Goal: Contribute content: Contribute content

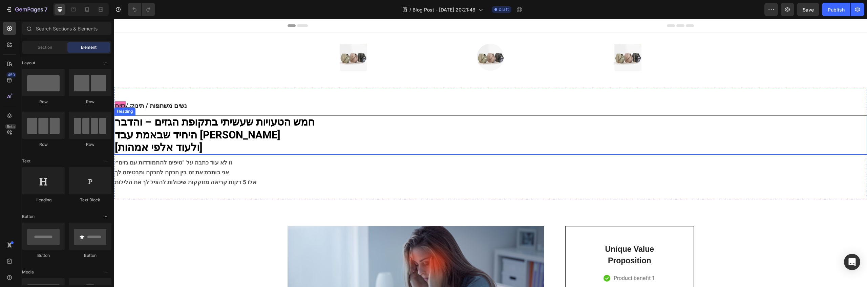
click at [294, 124] on strong "חמש הטעויות שעשיתי בתקופת הגזים – והדבר" at bounding box center [215, 122] width 200 height 15
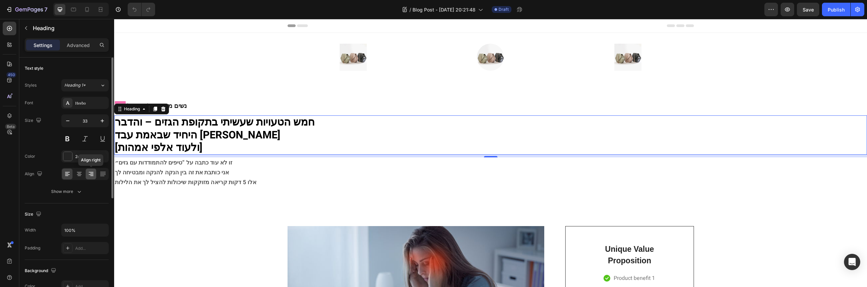
click at [90, 172] on icon at bounding box center [91, 174] width 7 height 7
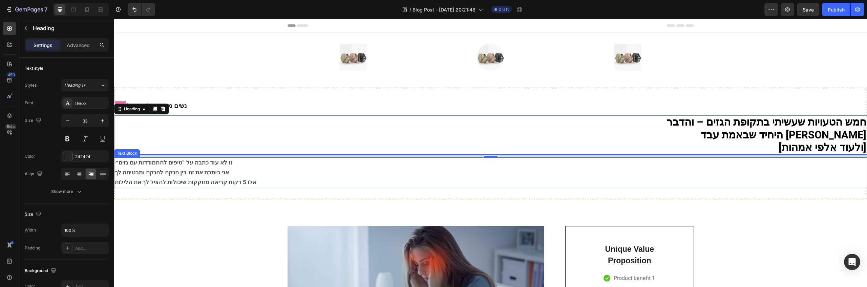
click at [214, 175] on span "אני כותבת את זה בין הנקה להנקה ומבטיחה לך" at bounding box center [172, 172] width 114 height 8
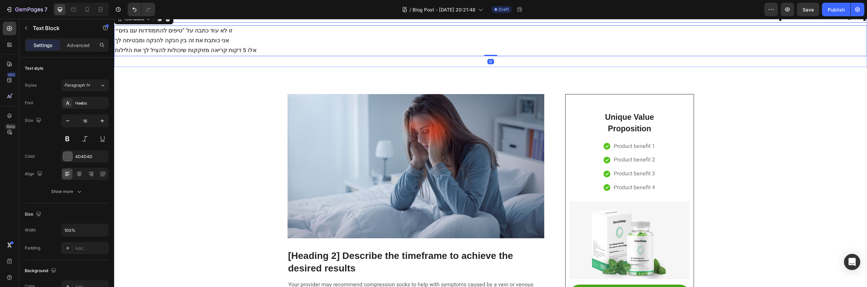
scroll to position [217, 0]
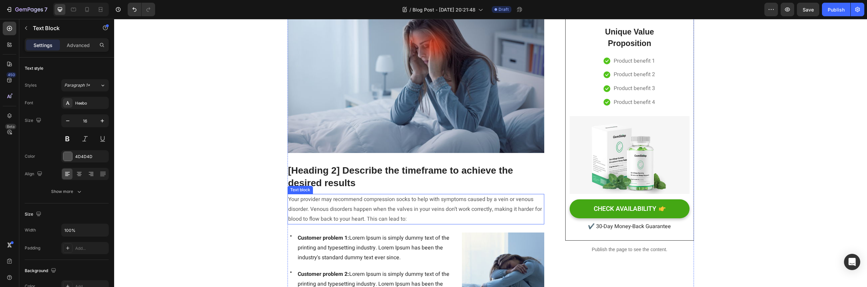
click at [355, 215] on p "Your provider may recommend compression socks to help with symptoms caused by a…" at bounding box center [416, 209] width 256 height 29
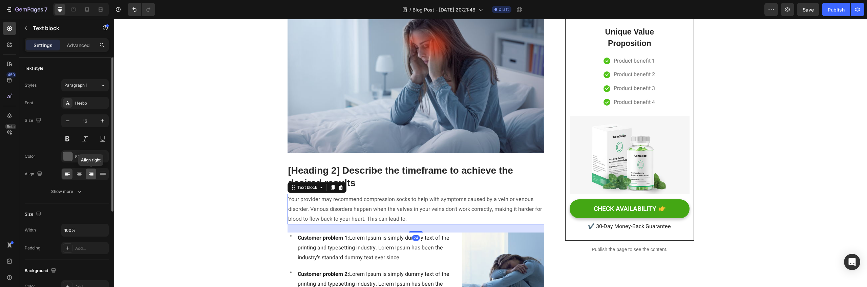
click at [92, 174] on icon at bounding box center [91, 174] width 5 height 1
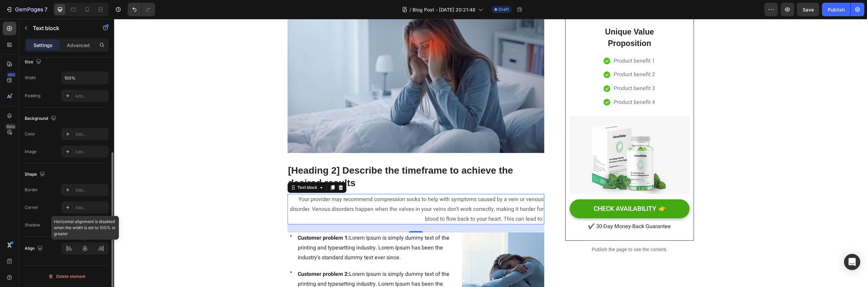
click at [101, 248] on div at bounding box center [84, 248] width 47 height 12
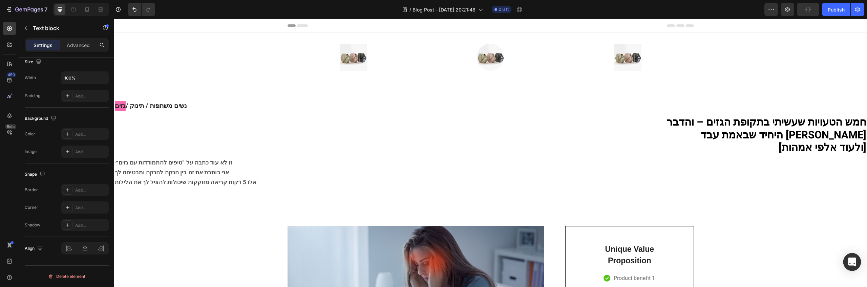
click at [849, 259] on icon "Open Intercom Messenger" at bounding box center [852, 262] width 9 height 9
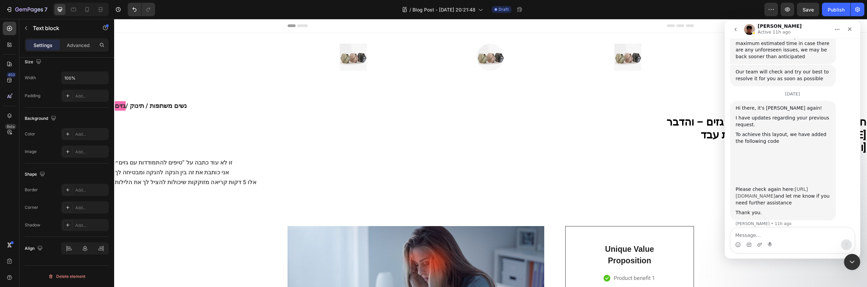
scroll to position [965, 0]
click at [781, 145] on img "Kyle says…" at bounding box center [781, 162] width 91 height 35
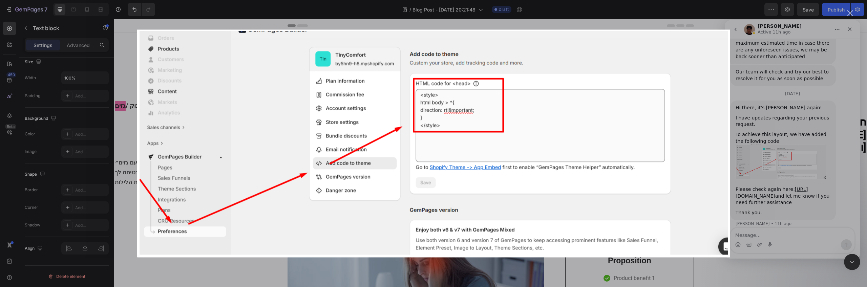
click at [793, 76] on div "Intercom messenger" at bounding box center [433, 143] width 867 height 287
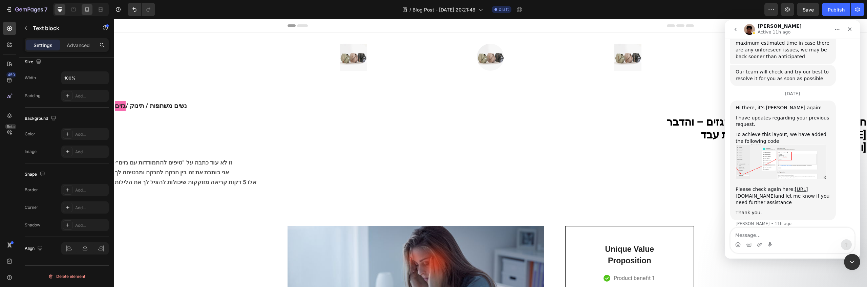
click at [87, 10] on icon at bounding box center [87, 9] width 7 height 7
type input "14"
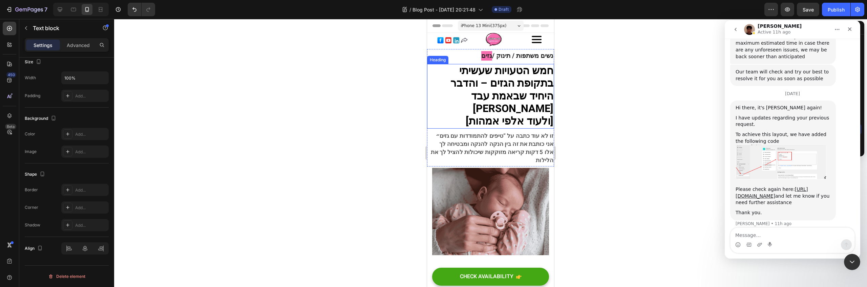
click at [528, 70] on strong "חמש הטעויות שעשיתי בתקופת הגזים – והדבר" at bounding box center [501, 77] width 103 height 28
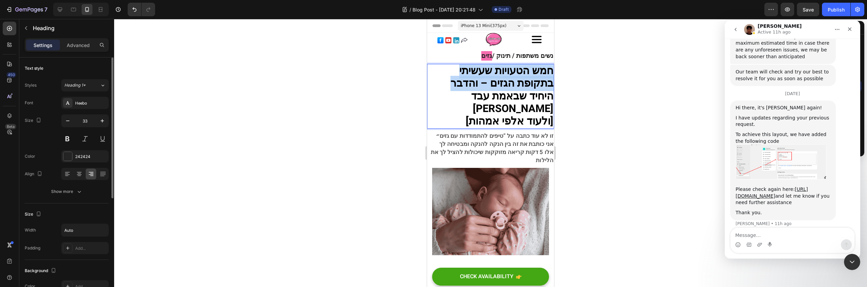
click at [528, 70] on strong "חמש הטעויות שעשיתי בתקופת הגזים – והדבר" at bounding box center [501, 77] width 103 height 28
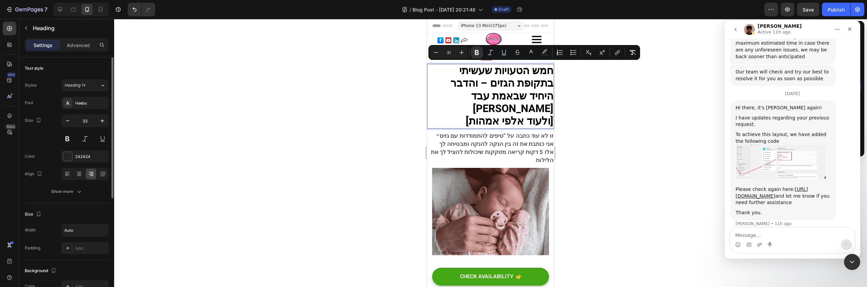
click at [472, 95] on strong "היחיד שבאמת עבד לי" at bounding box center [512, 103] width 82 height 28
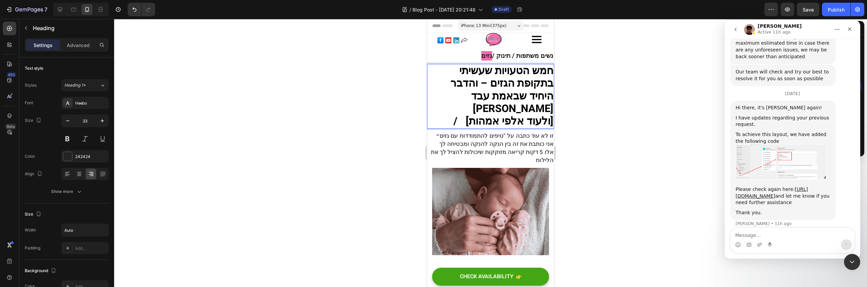
scroll to position [1, 0]
click at [511, 132] on span "זו לא עוד כתבה על “טיפים להתמודדות עם גזים״" at bounding box center [495, 136] width 118 height 8
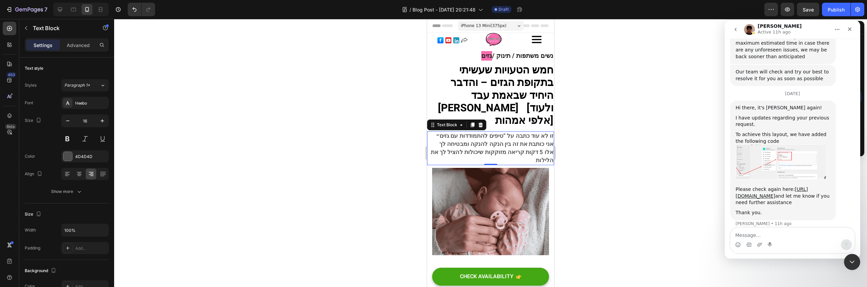
click at [634, 74] on div at bounding box center [490, 153] width 753 height 268
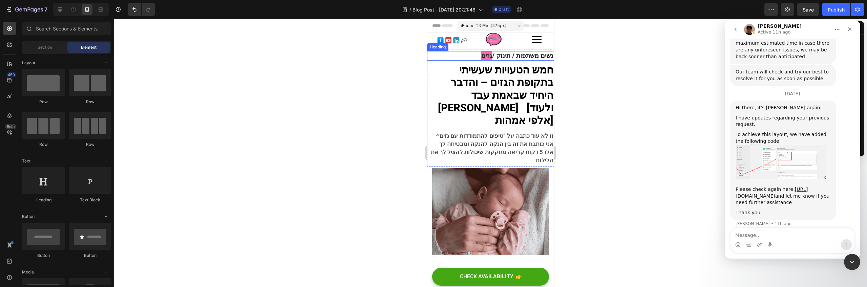
click at [525, 57] on strong "נשים משתפות / תינוק /" at bounding box center [522, 55] width 61 height 9
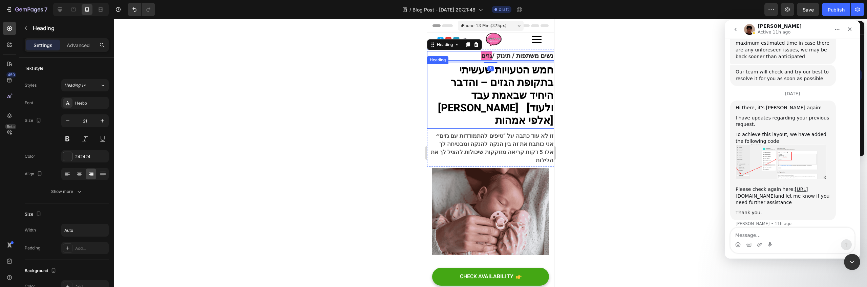
click at [522, 77] on strong "חמש הטעויות שעשיתי בתקופת הגזים – והדבר" at bounding box center [501, 77] width 103 height 28
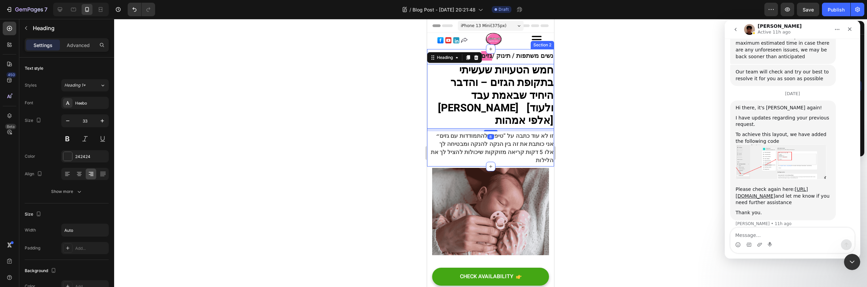
click at [533, 45] on div "Section 2" at bounding box center [542, 45] width 21 height 6
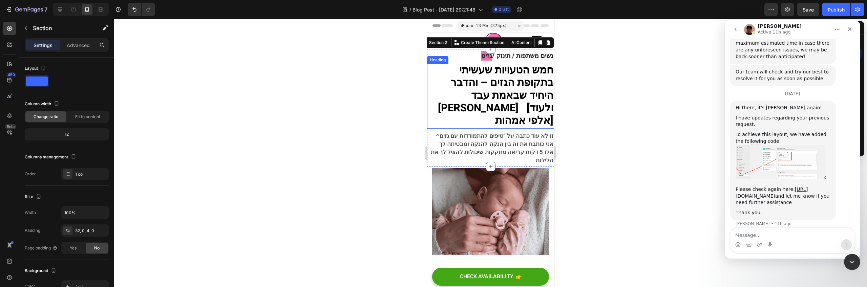
click at [506, 66] on strong "חמש הטעויות שעשיתי בתקופת הגזים – והדבר" at bounding box center [501, 77] width 103 height 28
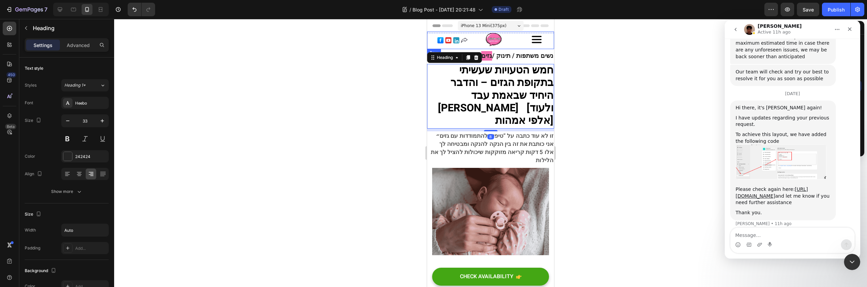
click at [511, 34] on div "Image Image Image Row" at bounding box center [490, 40] width 127 height 18
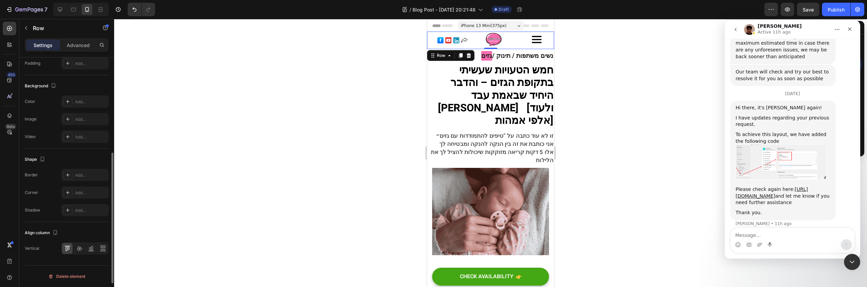
scroll to position [0, 0]
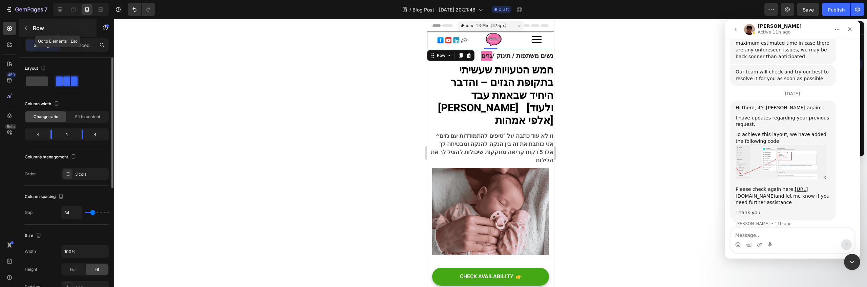
click at [21, 30] on button "button" at bounding box center [26, 28] width 11 height 11
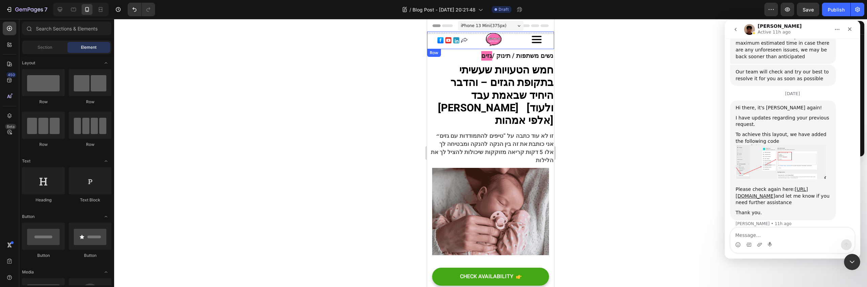
click at [510, 40] on div "Image Image Image Row" at bounding box center [490, 40] width 127 height 18
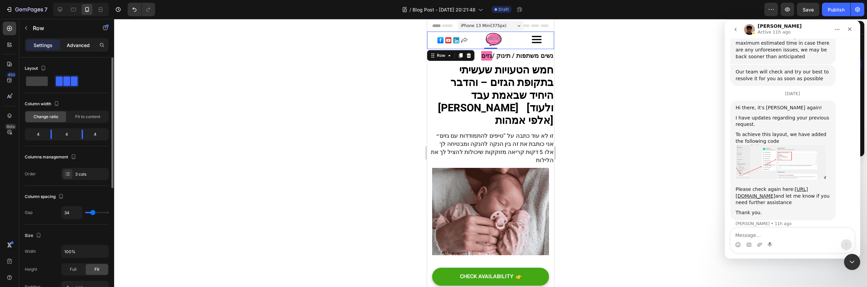
click at [75, 43] on p "Advanced" at bounding box center [78, 45] width 23 height 7
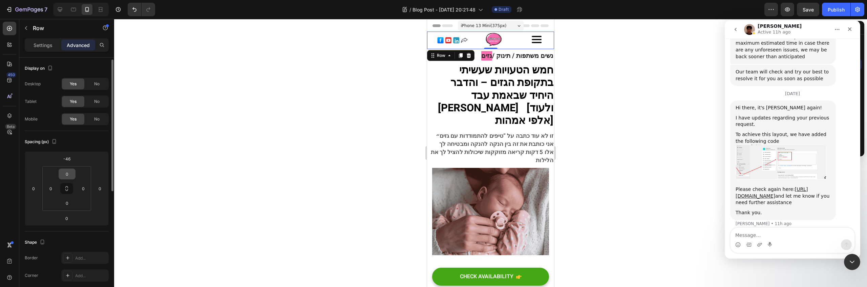
scroll to position [217, 0]
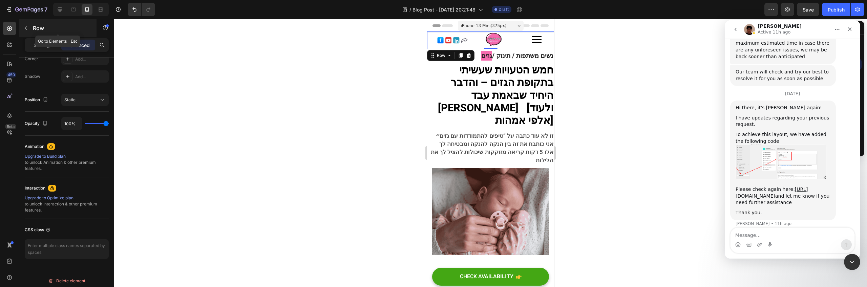
click at [30, 26] on button "button" at bounding box center [26, 28] width 11 height 11
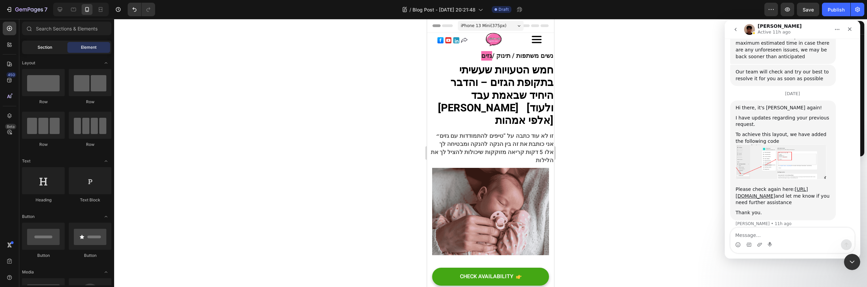
click at [42, 46] on span "Section" at bounding box center [45, 47] width 15 height 6
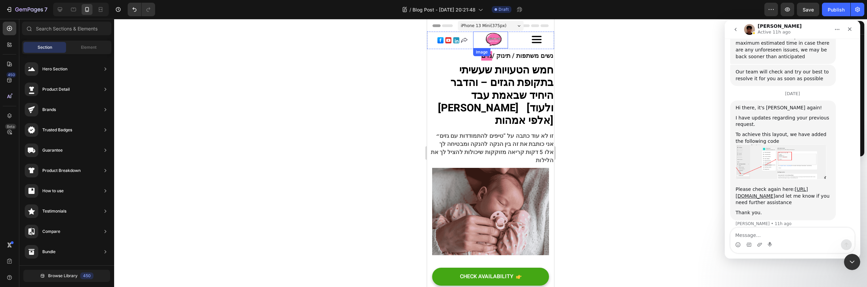
click at [500, 47] on div at bounding box center [494, 39] width 28 height 17
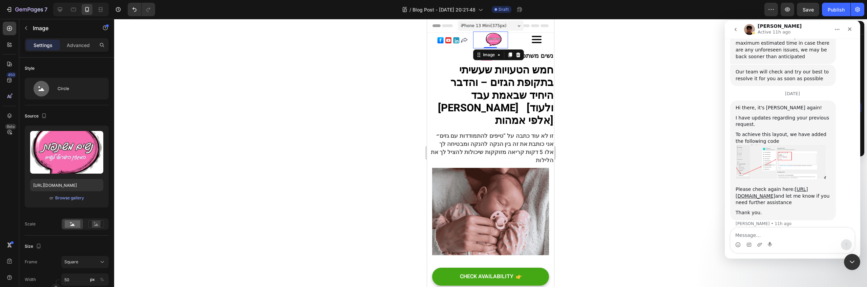
click at [510, 45] on div "Image Image 0 Image Row" at bounding box center [490, 40] width 127 height 18
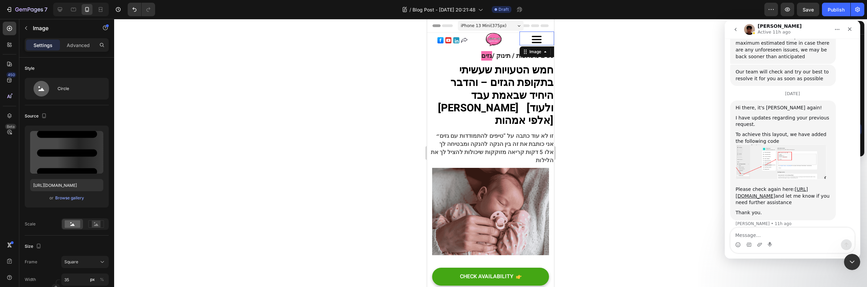
click at [546, 37] on div at bounding box center [537, 40] width 35 height 12
click at [509, 45] on div "Image Image Image 0 Row" at bounding box center [490, 40] width 127 height 18
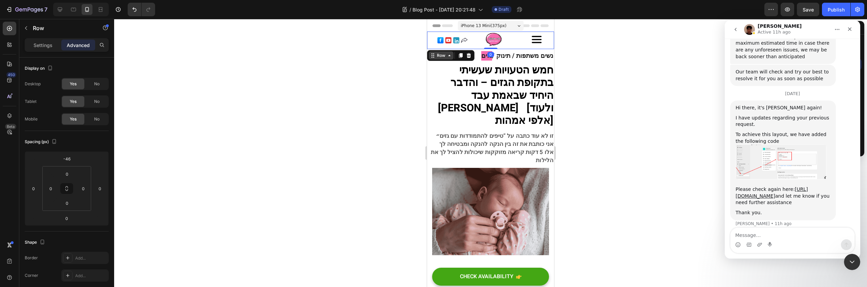
click at [437, 58] on div "Row" at bounding box center [441, 55] width 11 height 6
click at [442, 57] on div "Row" at bounding box center [441, 55] width 11 height 6
click at [847, 24] on div "Close" at bounding box center [850, 29] width 12 height 12
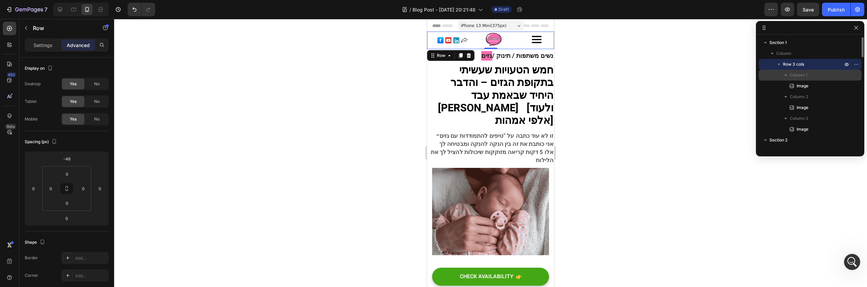
scroll to position [965, 0]
click at [791, 54] on p "Column" at bounding box center [810, 53] width 68 height 7
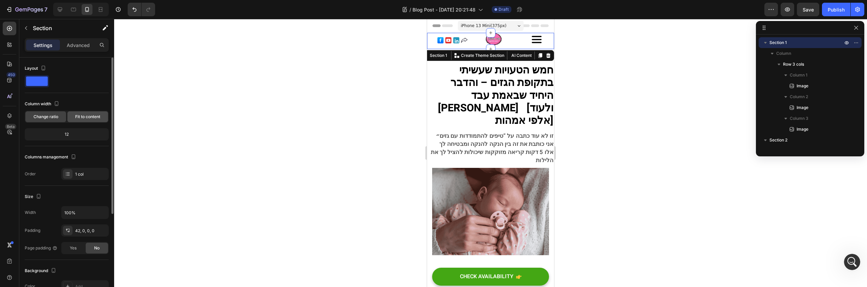
scroll to position [45, 0]
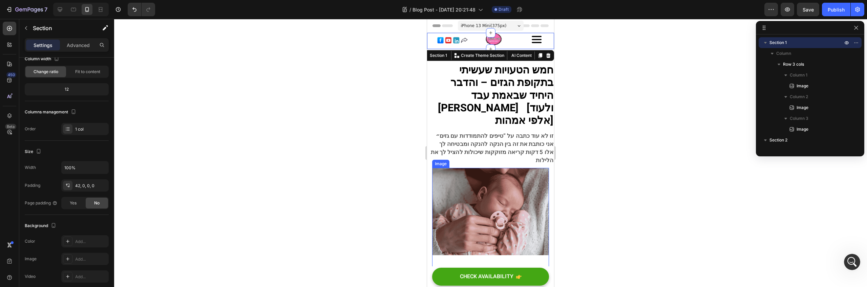
click at [446, 176] on img at bounding box center [490, 212] width 117 height 88
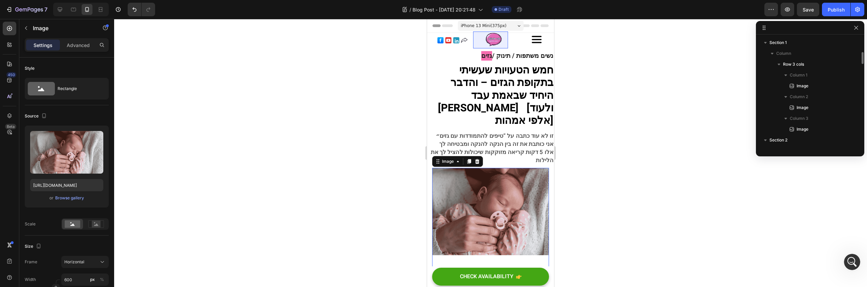
scroll to position [118, 0]
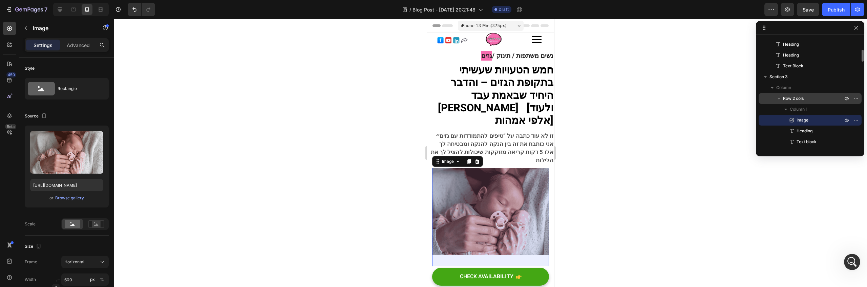
click at [797, 102] on div "Row 2 cols" at bounding box center [810, 98] width 98 height 11
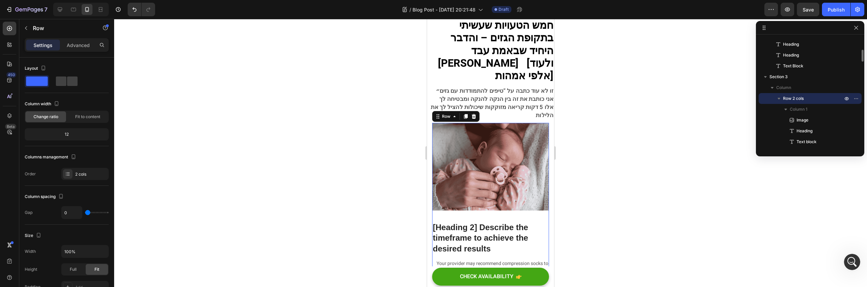
scroll to position [112, 0]
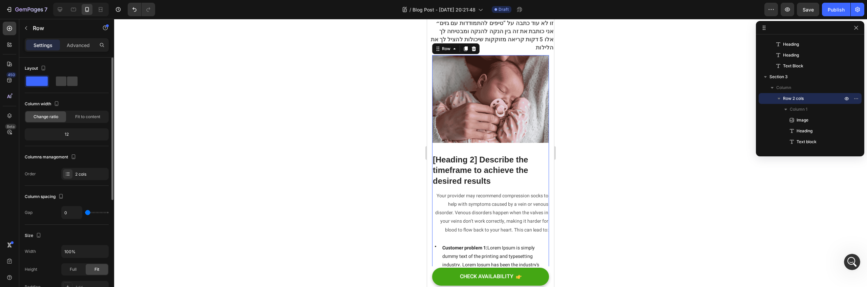
click at [76, 114] on span "Fit to content" at bounding box center [87, 117] width 25 height 6
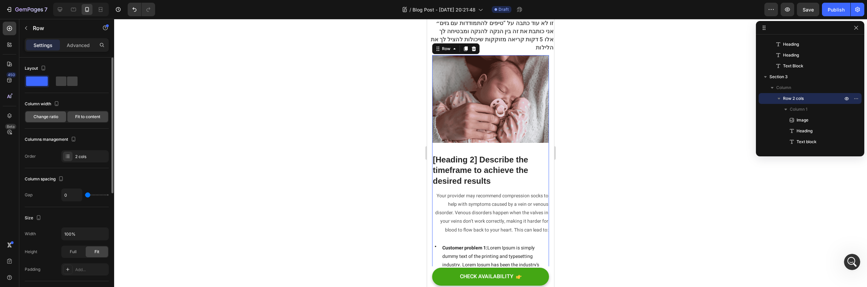
click at [55, 118] on span "Change ratio" at bounding box center [46, 117] width 25 height 6
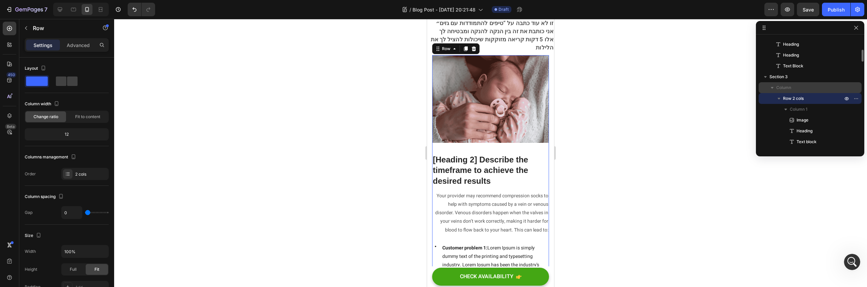
click at [791, 88] on p "Column" at bounding box center [810, 87] width 68 height 7
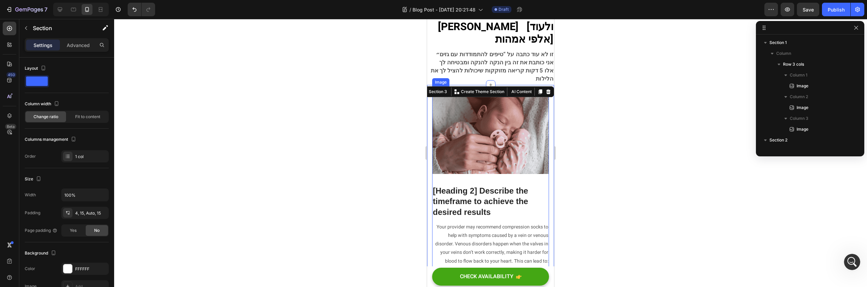
scroll to position [0, 0]
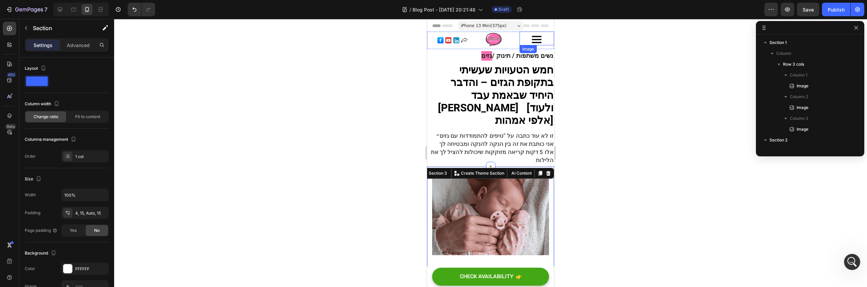
click at [520, 44] on div at bounding box center [537, 40] width 35 height 12
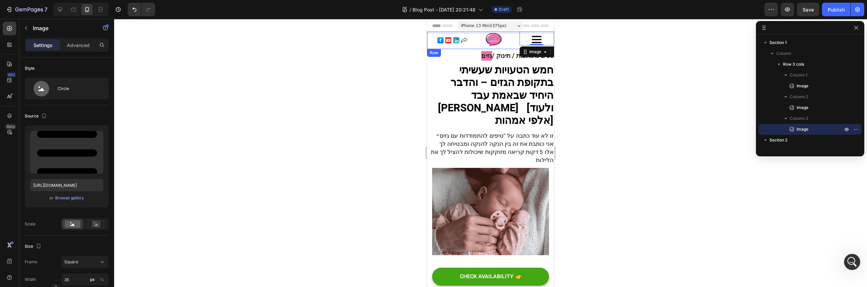
click at [509, 45] on div "Image Image Image 0 Row" at bounding box center [490, 40] width 127 height 18
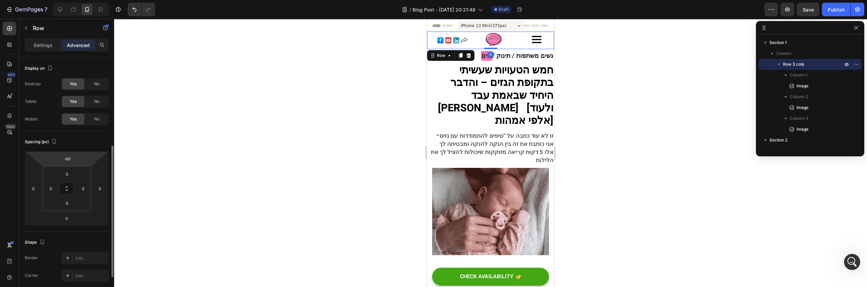
scroll to position [122, 0]
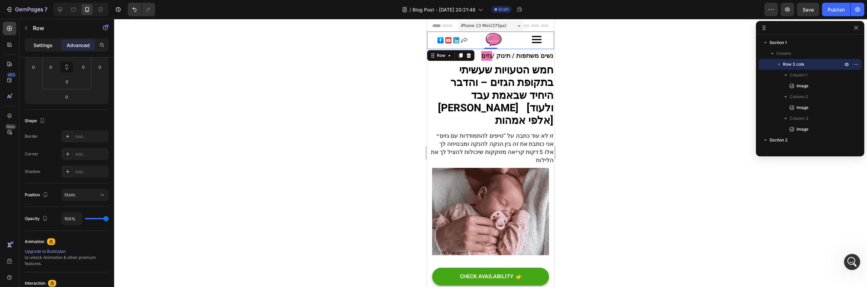
click at [45, 47] on p "Settings" at bounding box center [43, 45] width 19 height 7
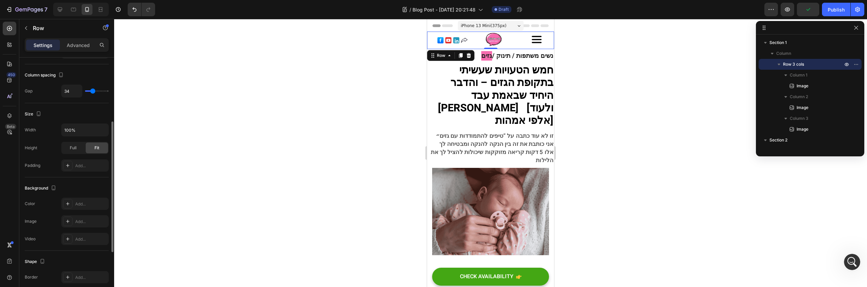
scroll to position [224, 0]
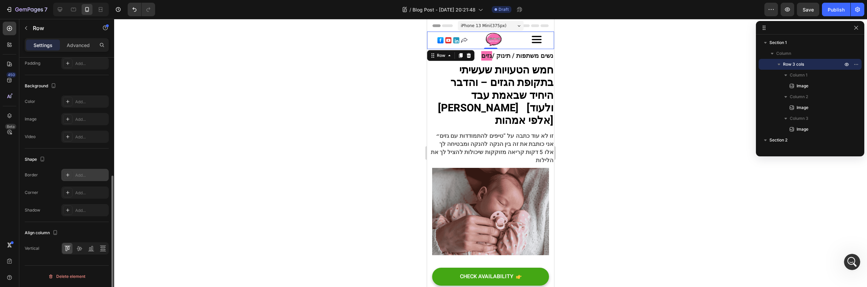
click at [86, 171] on div "Add..." at bounding box center [84, 175] width 47 height 12
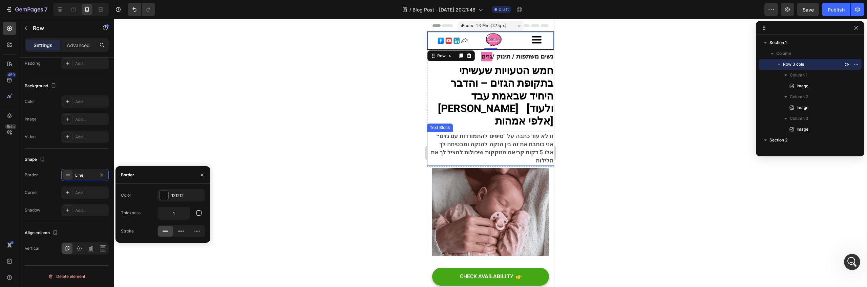
click at [454, 132] on span "זו לא עוד כתבה על “טיפים להתמודדות עם גזים״" at bounding box center [495, 136] width 118 height 8
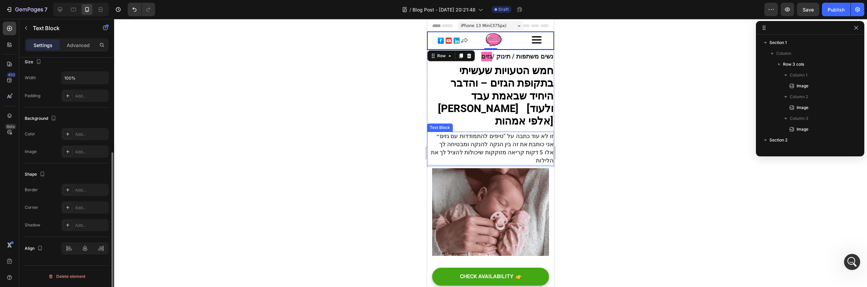
scroll to position [0, 0]
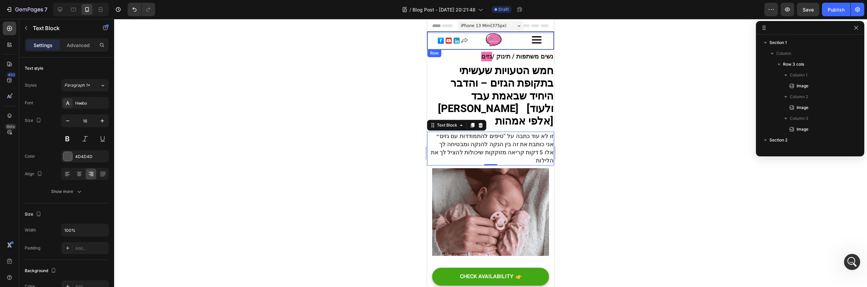
click at [513, 46] on div "Image Image Image Row" at bounding box center [490, 40] width 127 height 18
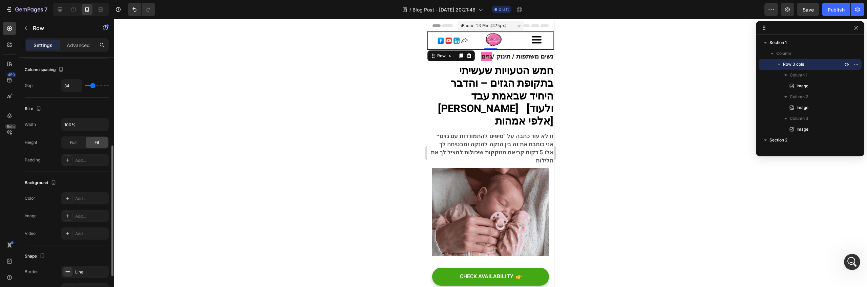
scroll to position [224, 0]
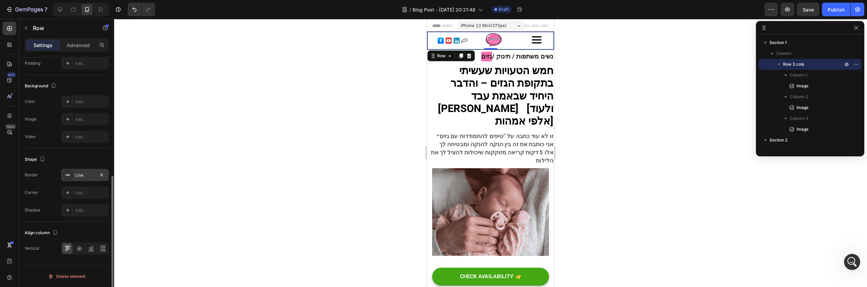
click at [73, 170] on div "Line" at bounding box center [84, 175] width 47 height 12
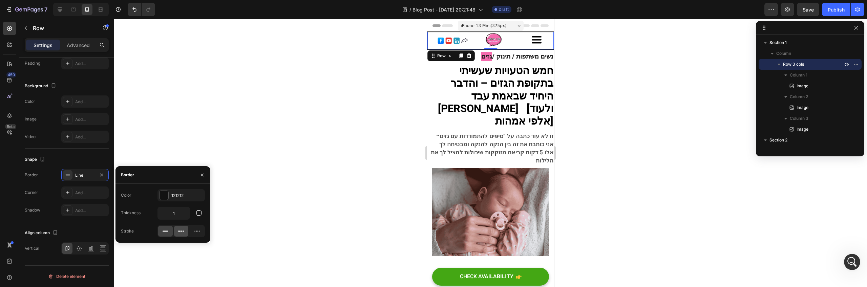
click at [183, 233] on icon at bounding box center [181, 231] width 7 height 7
click at [155, 228] on div "Stroke" at bounding box center [163, 231] width 84 height 12
click at [164, 227] on div at bounding box center [165, 231] width 15 height 11
click at [167, 198] on div at bounding box center [163, 195] width 9 height 9
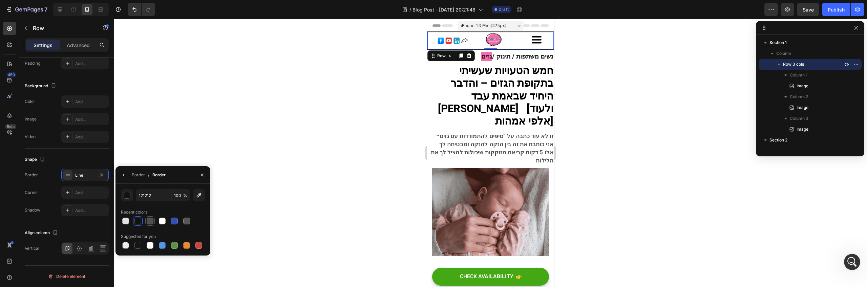
click at [153, 220] on div at bounding box center [150, 221] width 7 height 7
type input "4F4F4F"
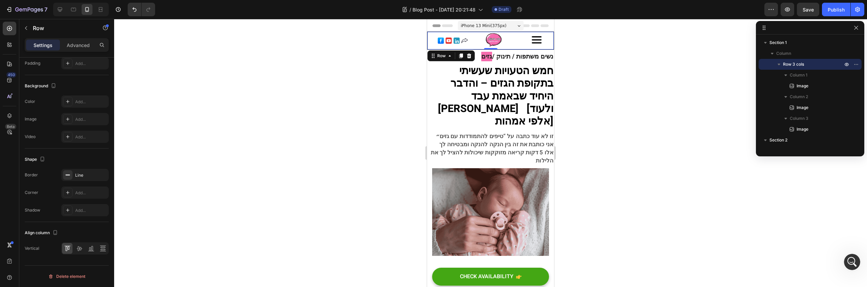
click at [315, 177] on div at bounding box center [490, 153] width 753 height 268
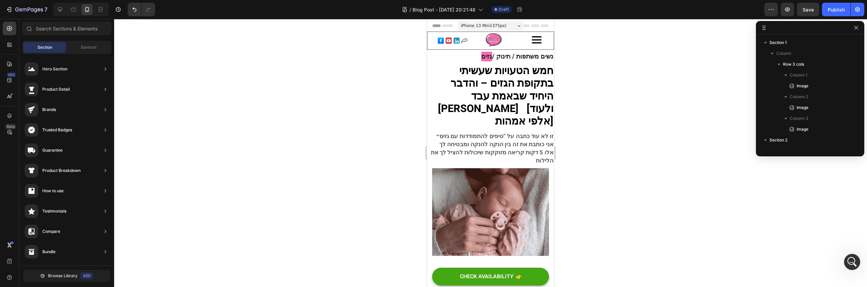
click at [419, 174] on div at bounding box center [490, 153] width 753 height 268
click at [130, 7] on button "Undo/Redo" at bounding box center [135, 10] width 14 height 14
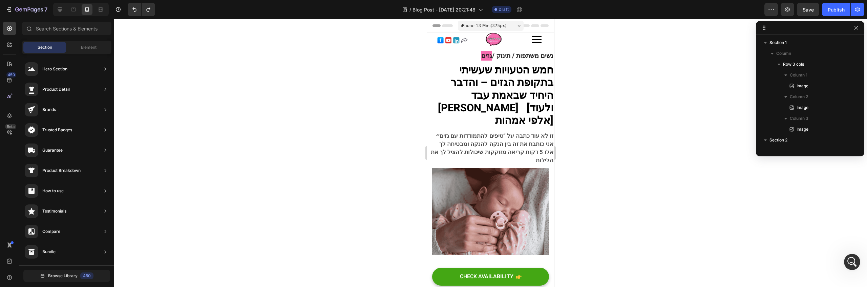
click at [263, 96] on div at bounding box center [490, 153] width 753 height 268
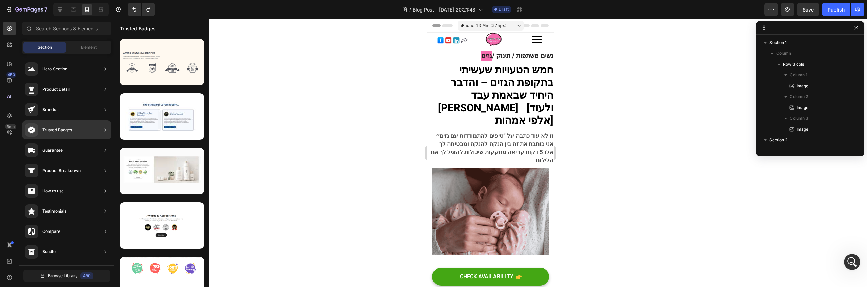
scroll to position [182, 0]
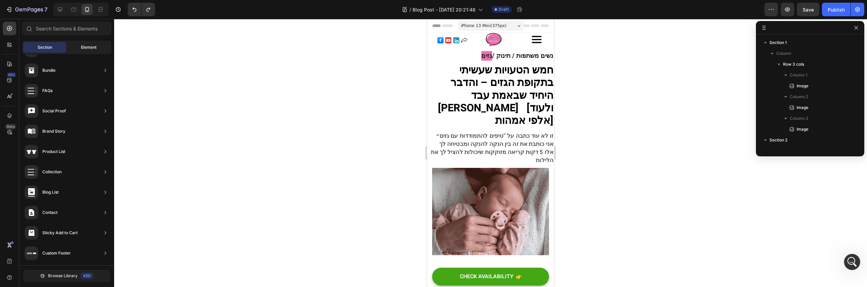
click at [81, 50] on div "Element" at bounding box center [88, 47] width 43 height 11
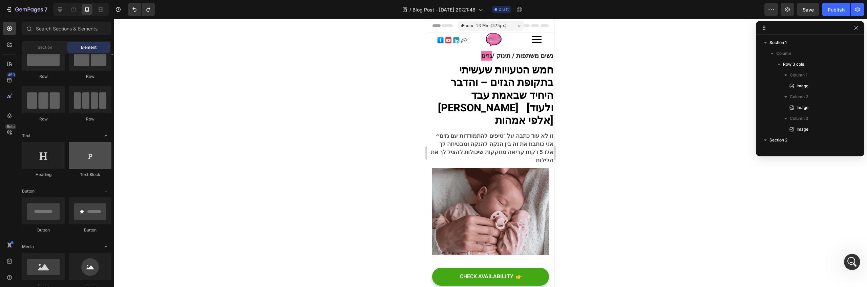
scroll to position [0, 0]
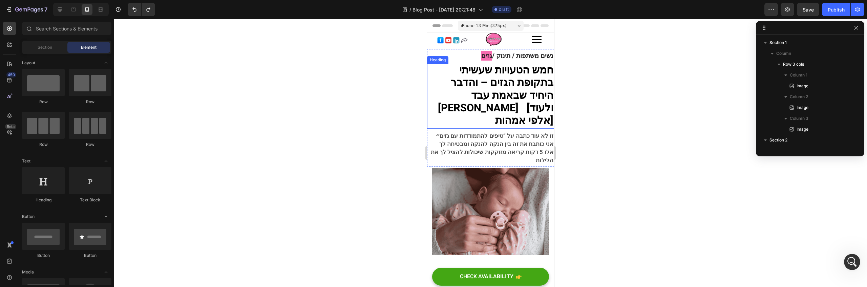
click at [484, 71] on strong "חמש הטעויות שעשיתי בתקופת הגזים – והדבר" at bounding box center [501, 77] width 103 height 28
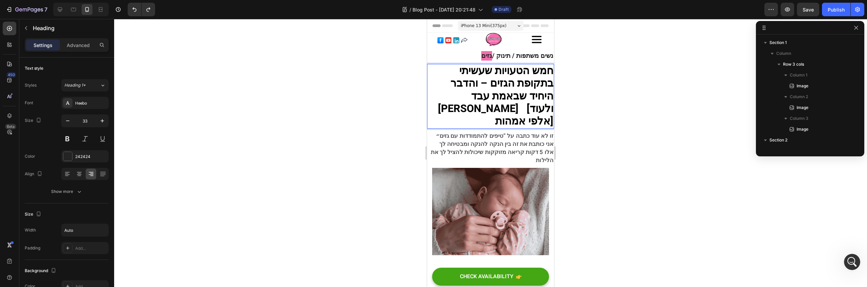
click at [463, 86] on strong "חמש הטעויות שעשיתי בתקופת הגזים – והדבר" at bounding box center [501, 77] width 103 height 28
click at [496, 85] on strong "חמש הטעויות שעשיתי בתקופת הגזים – והדבר" at bounding box center [501, 77] width 103 height 28
click at [563, 91] on div at bounding box center [490, 153] width 753 height 268
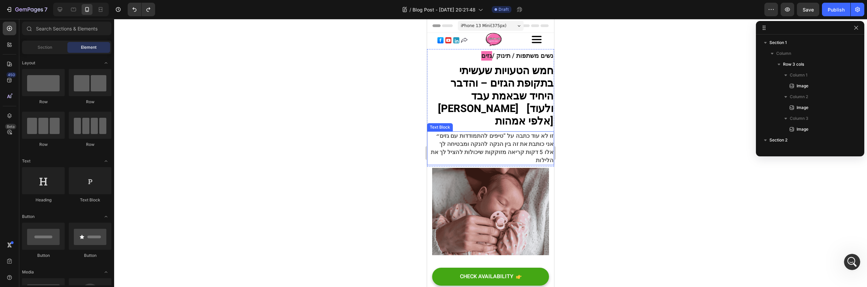
click at [477, 140] on span "אני כותבת את זה בין הנקה להנקה ומבטיחה לך" at bounding box center [496, 144] width 114 height 8
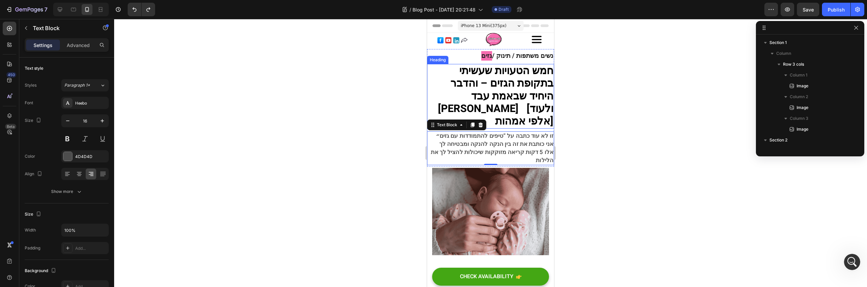
click at [532, 100] on strong "היחיד שבאמת עבד [PERSON_NAME] [ולעוד אלפי אמהות]" at bounding box center [495, 109] width 115 height 41
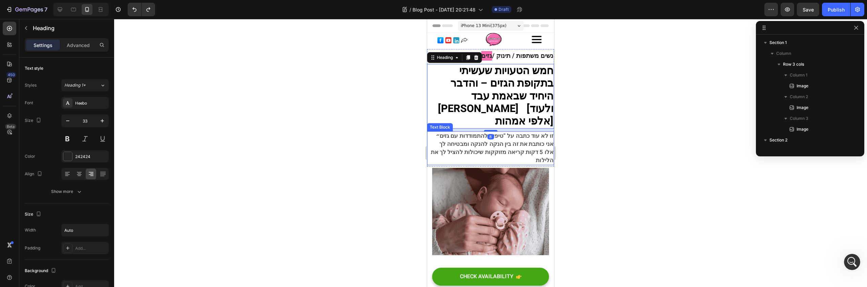
click at [470, 147] on p "זו לא עוד כתבה על “טיפים להתמודדות עם גזים״ אני כותבת את זה בין הנקה להנקה ומבט…" at bounding box center [491, 148] width 126 height 33
click at [439, 140] on span "אני כותבת את זה בין הנקה להנקה ומבטיחה לך" at bounding box center [496, 144] width 114 height 8
click at [569, 90] on div at bounding box center [490, 153] width 753 height 268
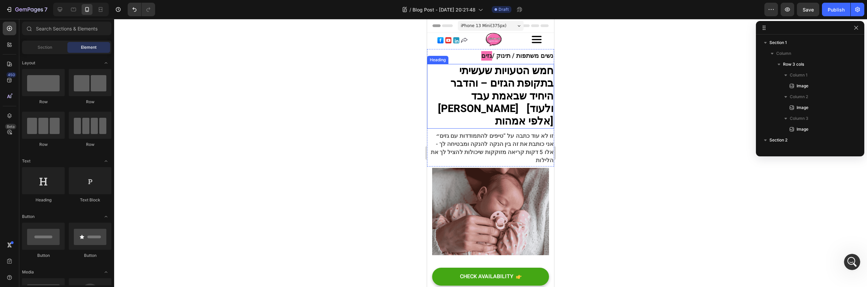
click at [494, 91] on strong "היחיד שבאמת עבד [PERSON_NAME] [ולעוד אלפי אמהות]" at bounding box center [495, 109] width 115 height 41
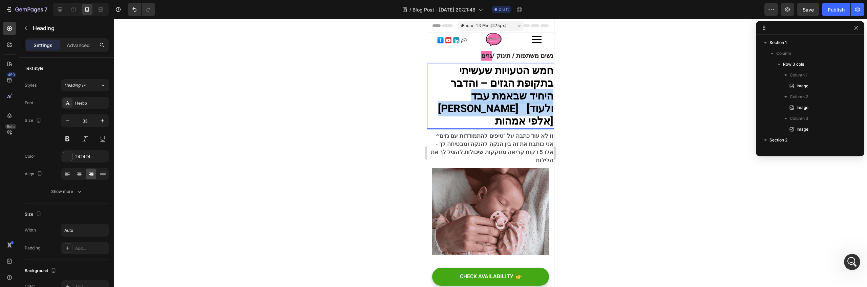
click at [494, 91] on strong "היחיד שבאמת עבד [PERSON_NAME] [ולעוד אלפי אמהות]" at bounding box center [495, 109] width 115 height 41
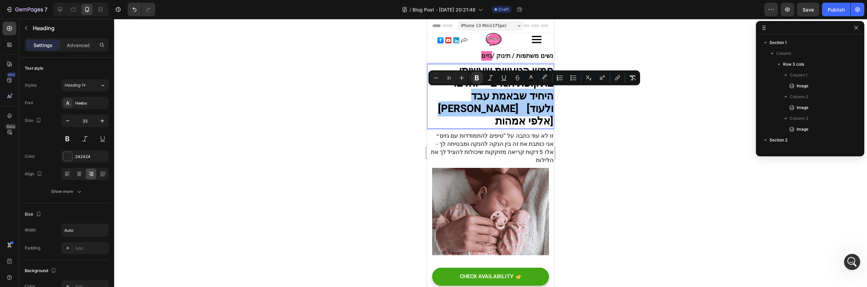
click at [618, 99] on div at bounding box center [490, 153] width 753 height 268
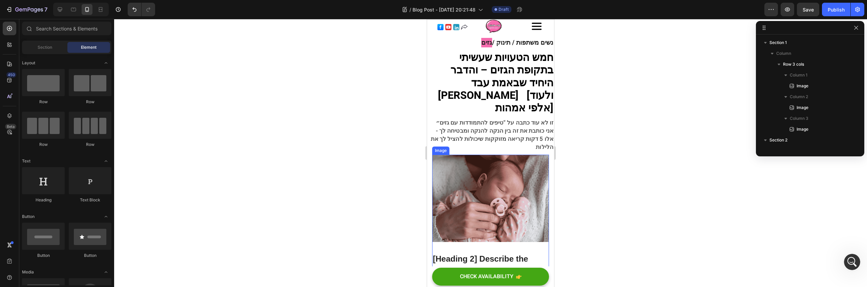
click at [485, 208] on img at bounding box center [490, 199] width 117 height 88
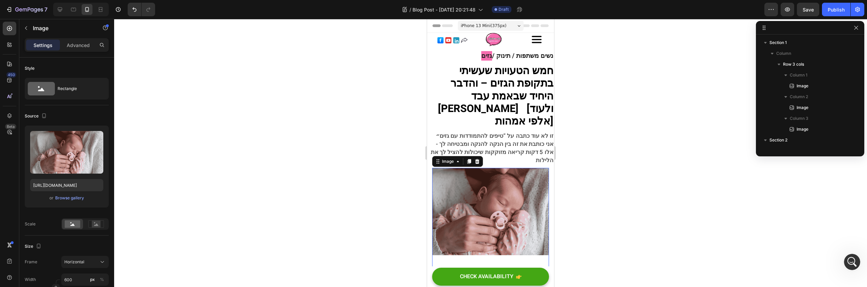
click at [614, 118] on div at bounding box center [490, 153] width 753 height 268
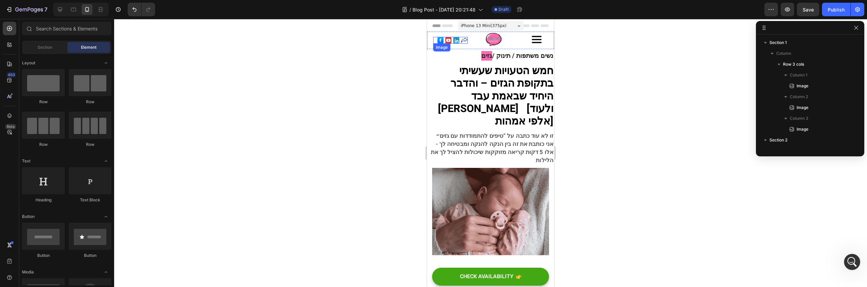
click at [447, 39] on img at bounding box center [452, 40] width 30 height 7
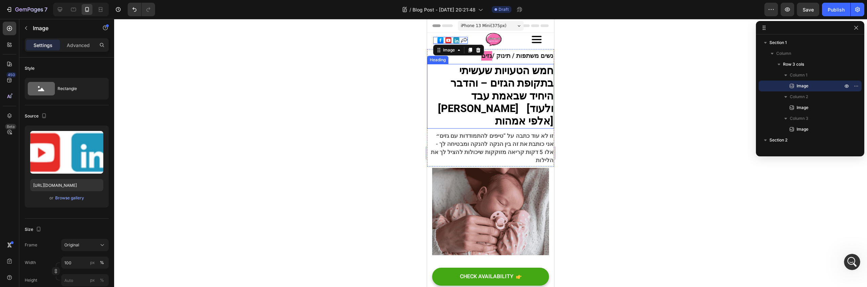
click at [506, 132] on span "זו לא עוד כתבה על “טיפים להתמודדות עם גזים״" at bounding box center [495, 136] width 118 height 8
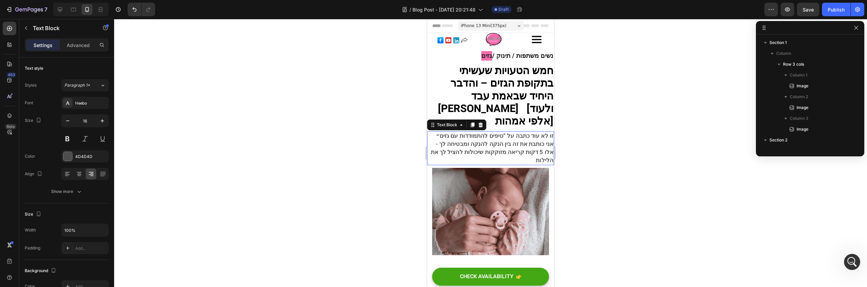
click at [506, 132] on span "זו לא עוד כתבה על “טיפים להתמודדות עם גזים״" at bounding box center [495, 136] width 118 height 8
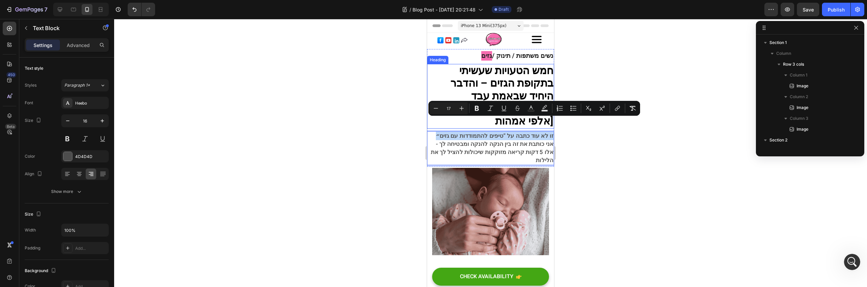
click at [519, 73] on strong "חמש הטעויות שעשיתי בתקופת הגזים – והדבר" at bounding box center [501, 77] width 103 height 28
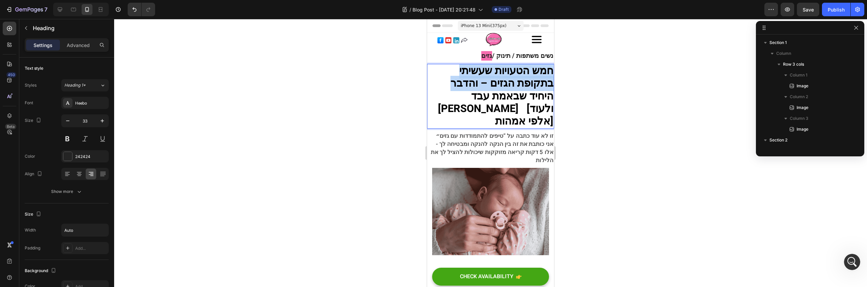
click at [519, 73] on strong "חמש הטעויות שעשיתי בתקופת הגזים – והדבר" at bounding box center [501, 77] width 103 height 28
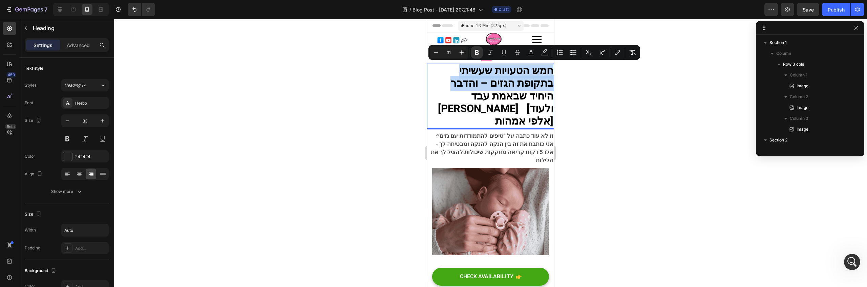
click at [515, 78] on strong "חמש הטעויות שעשיתי בתקופת הגזים – והדבר" at bounding box center [501, 77] width 103 height 28
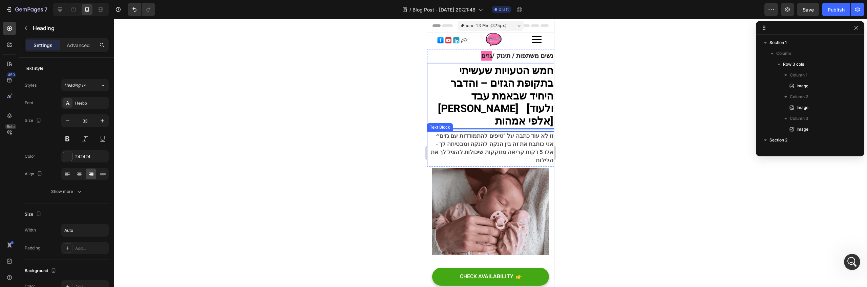
click at [519, 140] on span "- אני כותבת את זה בין הנקה להנקה ומבטיחה לך" at bounding box center [495, 144] width 118 height 8
click at [496, 71] on strong "חמש הטעויות שעשיתי בתקופת הגזים – והדבר" at bounding box center [501, 77] width 103 height 28
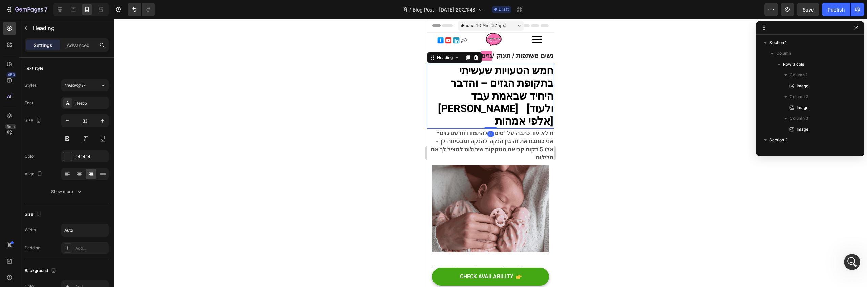
drag, startPoint x: 487, startPoint y: 117, endPoint x: 530, endPoint y: 131, distance: 45.9
click at [487, 111] on div "⁠⁠⁠⁠⁠⁠⁠ חמש הטעויות שעשיתי בתקופת הגזים – והדבר היחיד שבאמת עבד לי [ולעוד אלפי …" at bounding box center [490, 96] width 127 height 64
click at [526, 137] on span "- אני כותבת את זה בין הנקה להנקה ומבטיחה לך" at bounding box center [495, 141] width 118 height 8
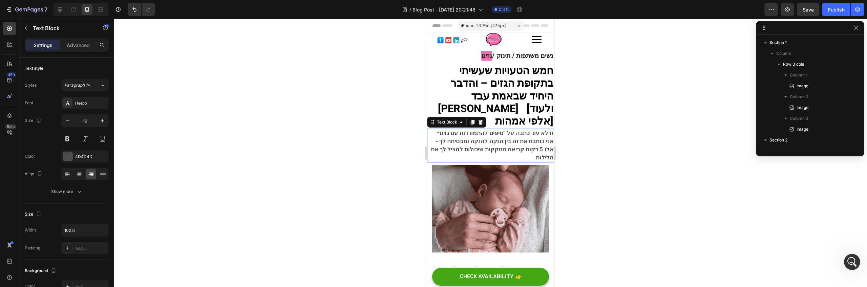
click at [580, 137] on div at bounding box center [490, 153] width 753 height 268
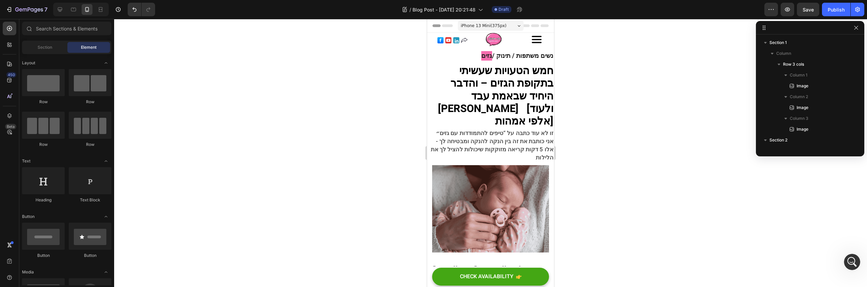
click at [588, 153] on div at bounding box center [490, 153] width 753 height 268
click at [500, 142] on p "זו לא עוד כתבה על “טיפים להתמודדות עם גזים״ - אני כותבת את זה בין הנקה להנקה ומ…" at bounding box center [491, 145] width 126 height 33
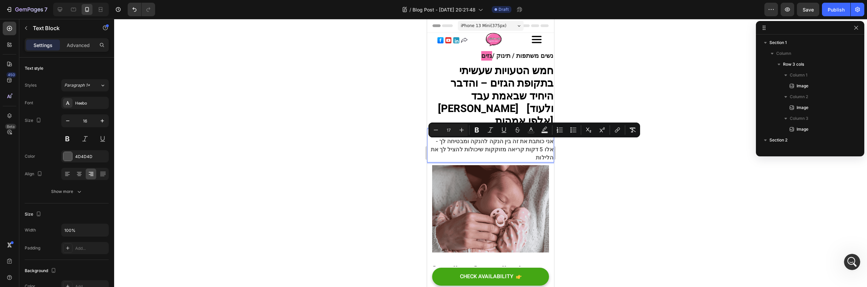
drag, startPoint x: 484, startPoint y: 140, endPoint x: 478, endPoint y: 141, distance: 5.8
click at [484, 145] on span "אלו 5 דקות קריאה מזוקקות שיכולות להציל לך את הלילות" at bounding box center [492, 153] width 123 height 17
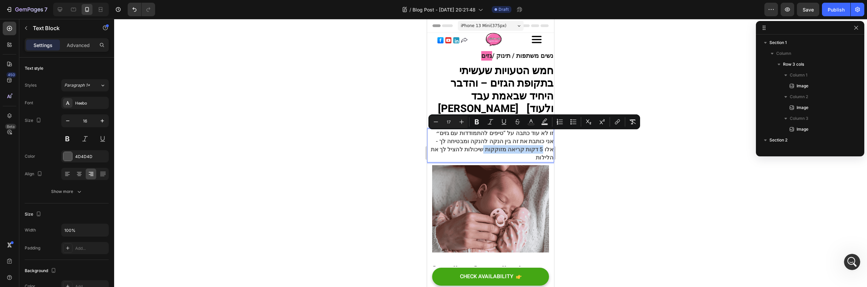
drag, startPoint x: 479, startPoint y: 137, endPoint x: 536, endPoint y: 137, distance: 57.2
click at [536, 145] on span "אלו 5 דקות קריאה מזוקקות שיכולות להציל לך את הלילות" at bounding box center [492, 153] width 123 height 17
click at [595, 148] on div at bounding box center [490, 153] width 753 height 268
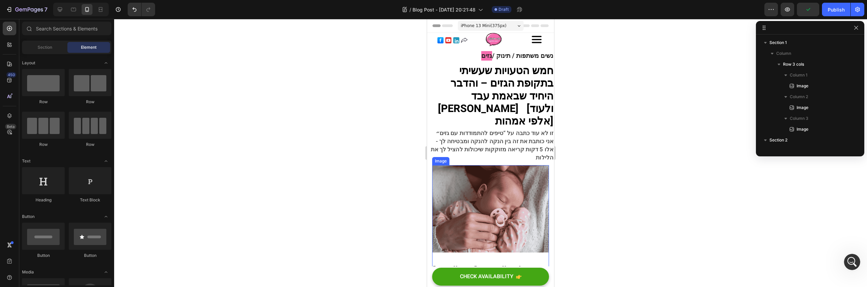
click at [487, 194] on img at bounding box center [490, 209] width 117 height 88
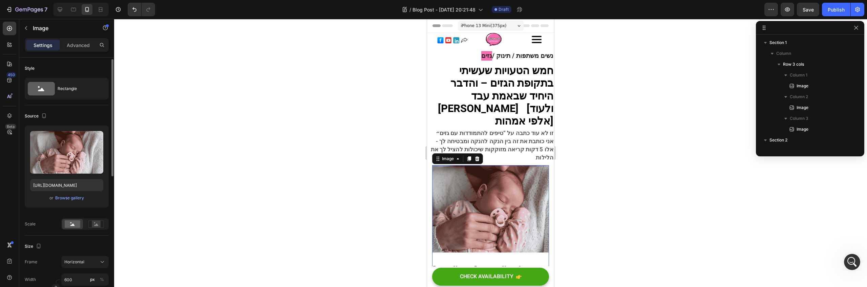
scroll to position [1, 0]
click at [85, 224] on div "Fill image" at bounding box center [84, 223] width 47 height 12
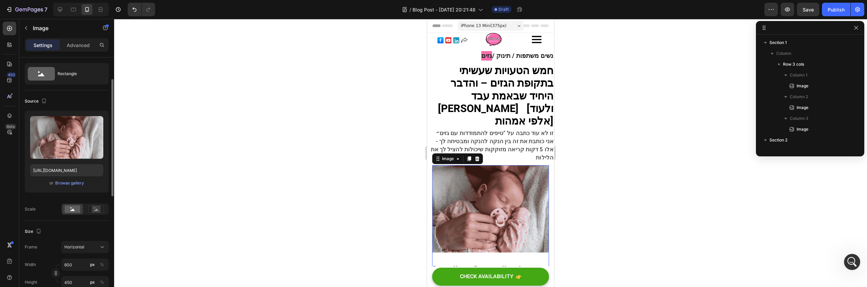
scroll to position [25, 0]
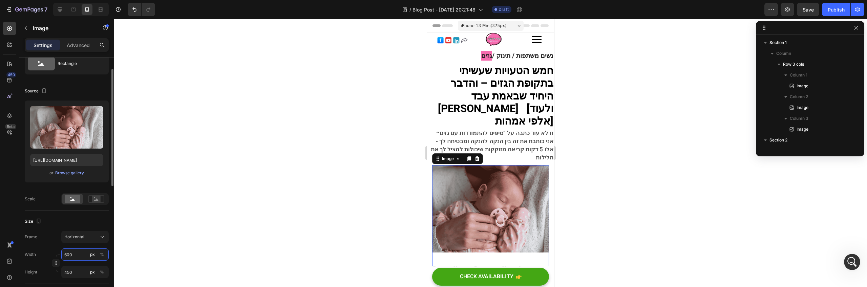
drag, startPoint x: 79, startPoint y: 253, endPoint x: 88, endPoint y: 255, distance: 9.6
click at [88, 255] on label "600 px %" at bounding box center [84, 255] width 47 height 12
click at [88, 255] on input "600" at bounding box center [84, 255] width 47 height 12
click at [54, 262] on icon "button" at bounding box center [56, 263] width 5 height 5
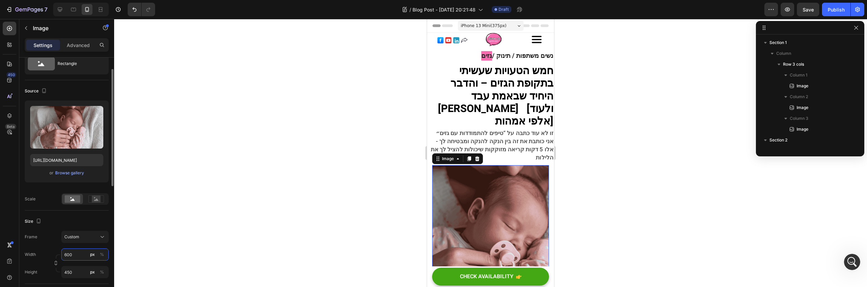
click at [71, 251] on input "600" at bounding box center [84, 255] width 47 height 12
type input "4"
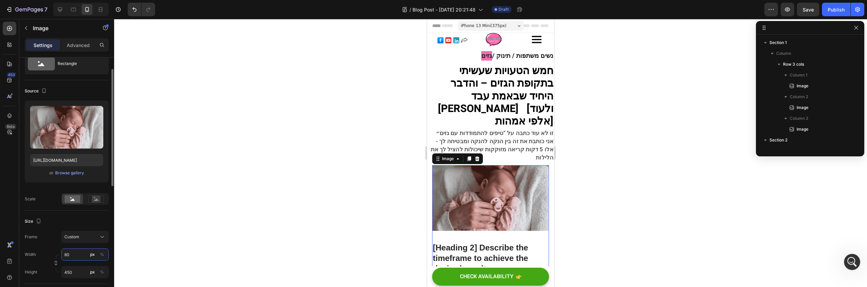
type input "8"
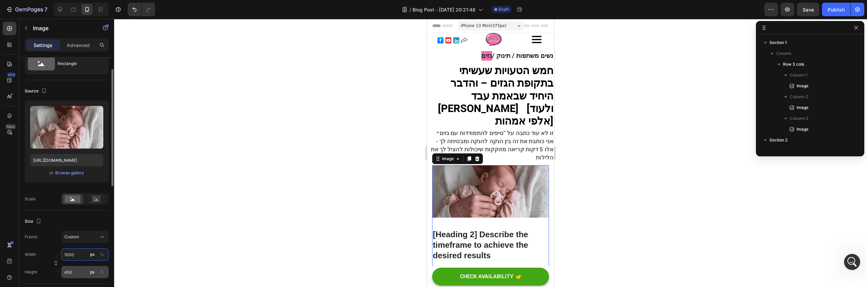
type input "1000"
click at [75, 270] on input "450" at bounding box center [84, 272] width 47 height 12
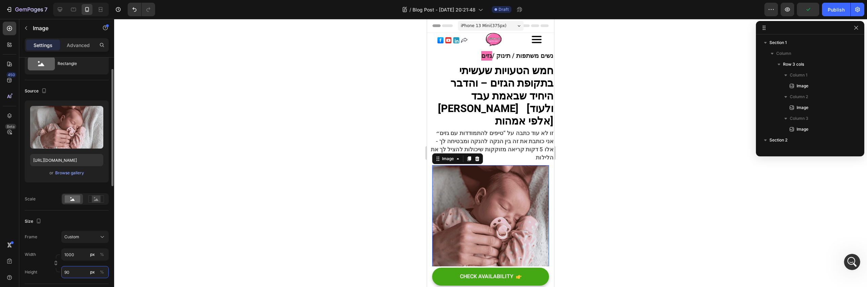
type input "9"
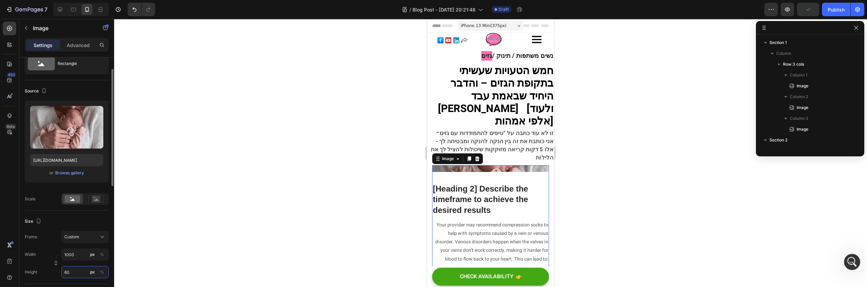
type input "600"
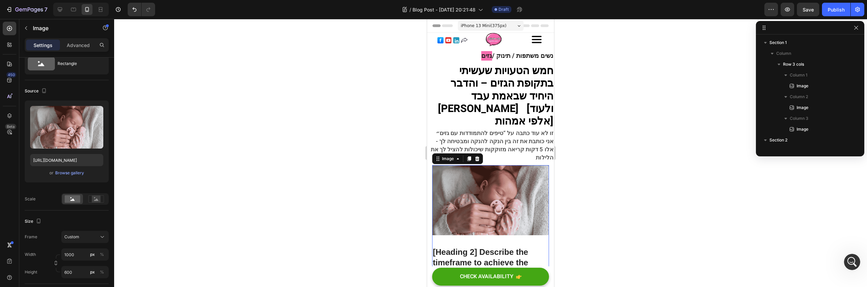
click at [569, 190] on div at bounding box center [490, 153] width 753 height 268
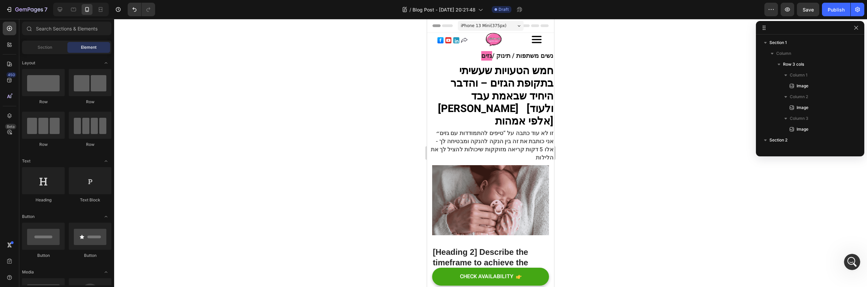
click at [521, 189] on img at bounding box center [490, 200] width 117 height 70
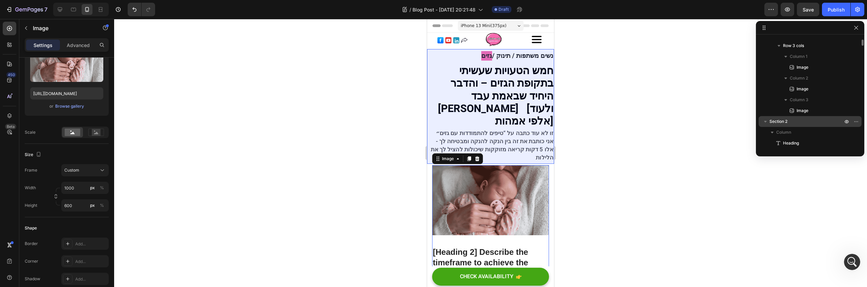
scroll to position [151, 0]
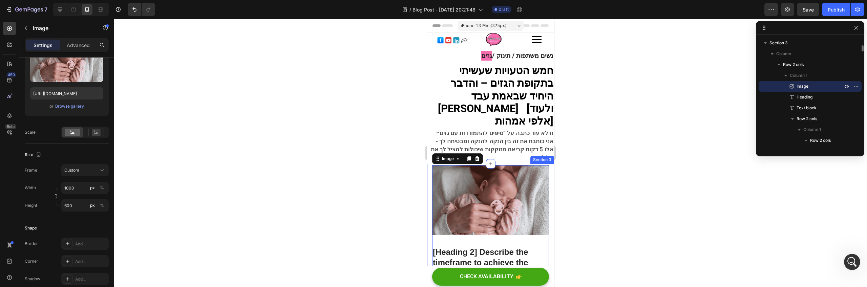
click at [496, 247] on p "[Heading 2] Describe the timeframe to achieve the desired results" at bounding box center [490, 263] width 115 height 32
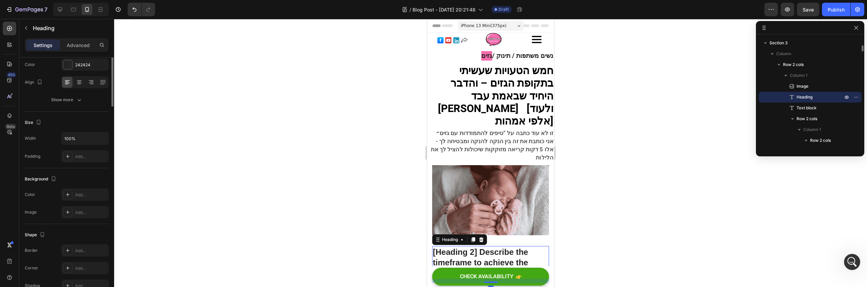
scroll to position [0, 0]
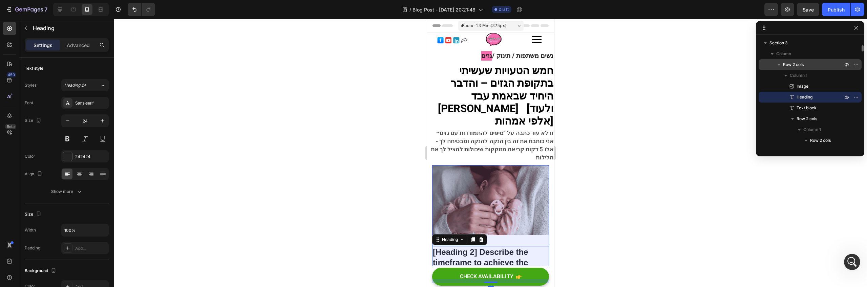
click at [811, 63] on p "Row 2 cols" at bounding box center [813, 64] width 61 height 7
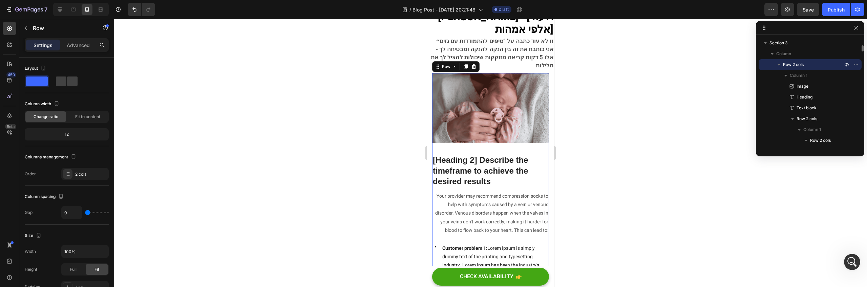
scroll to position [109, 0]
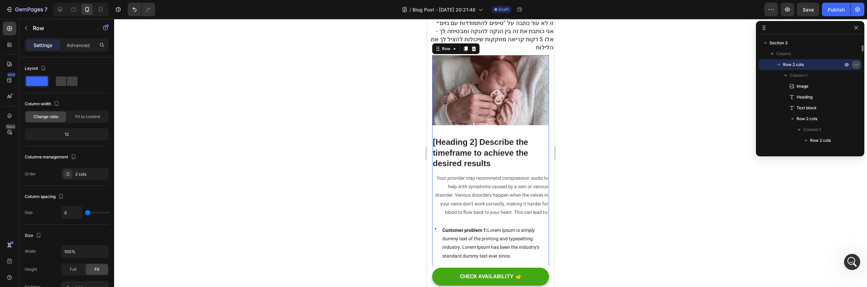
click at [857, 65] on icon "button" at bounding box center [857, 64] width 1 height 1
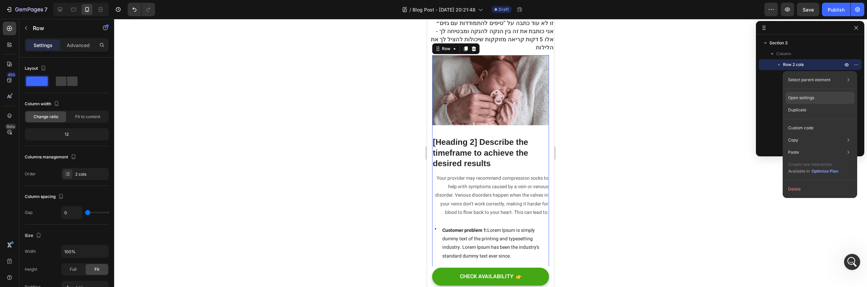
click at [840, 103] on div "Open settings" at bounding box center [819, 98] width 69 height 12
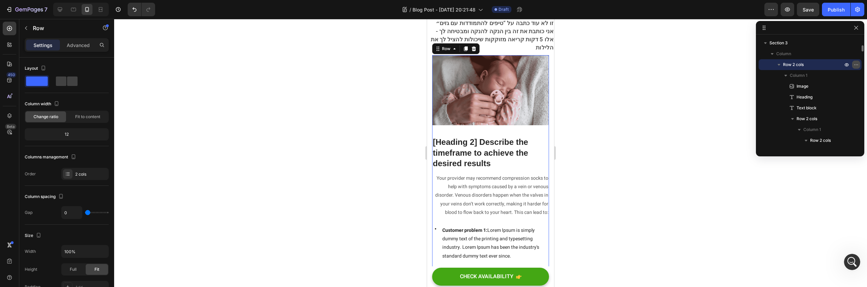
click at [860, 64] on button "button" at bounding box center [856, 65] width 8 height 8
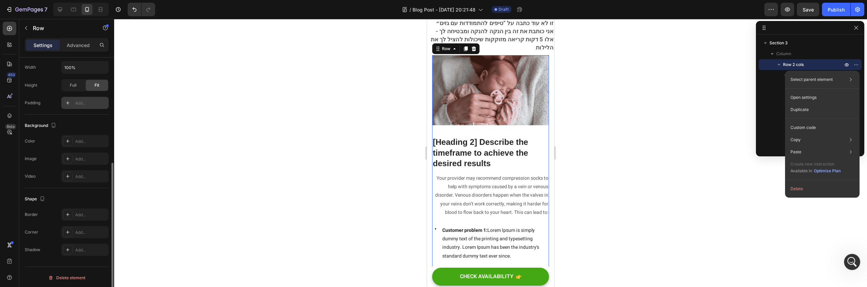
scroll to position [172, 0]
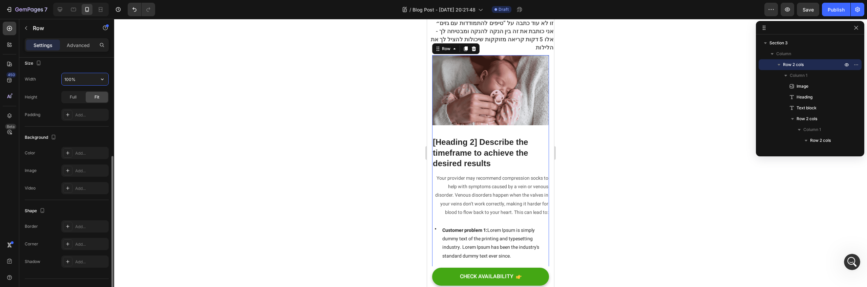
click at [81, 79] on input "100%" at bounding box center [85, 79] width 47 height 12
click at [102, 81] on icon "button" at bounding box center [102, 79] width 7 height 7
click at [95, 97] on span "100%" at bounding box center [96, 96] width 11 height 6
click at [83, 77] on input "100%" at bounding box center [85, 79] width 47 height 12
click at [81, 99] on div "Full" at bounding box center [73, 97] width 22 height 11
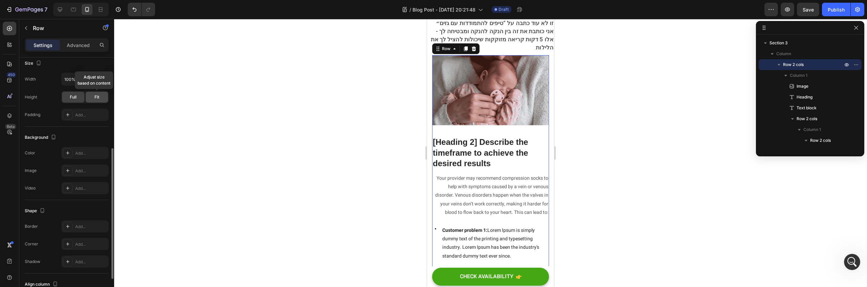
click at [93, 98] on div "Fit" at bounding box center [97, 97] width 22 height 11
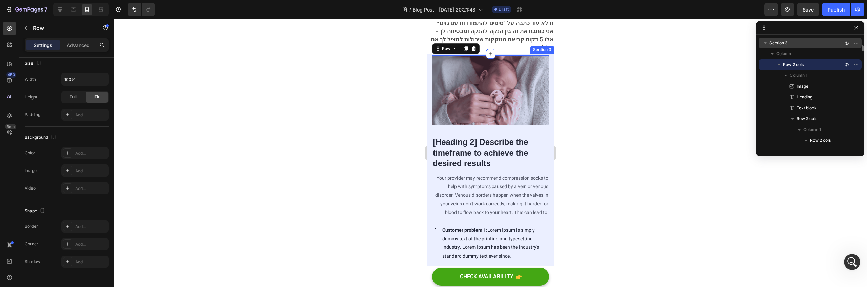
click at [786, 44] on span "Section 3" at bounding box center [778, 43] width 18 height 7
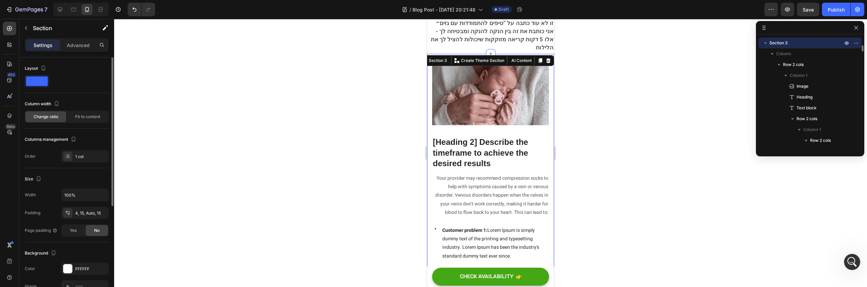
scroll to position [108, 0]
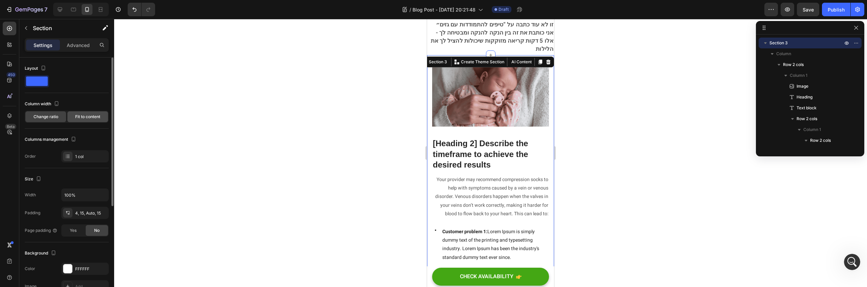
click at [106, 114] on div "Fit to content" at bounding box center [87, 116] width 41 height 11
click at [60, 117] on div "Change ratio" at bounding box center [45, 116] width 41 height 11
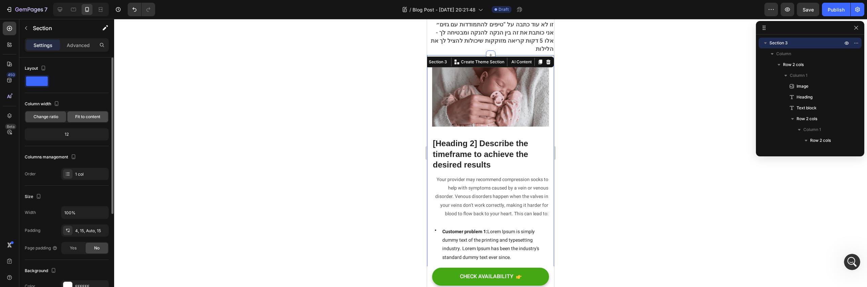
click at [81, 114] on span "Fit to content" at bounding box center [87, 117] width 25 height 6
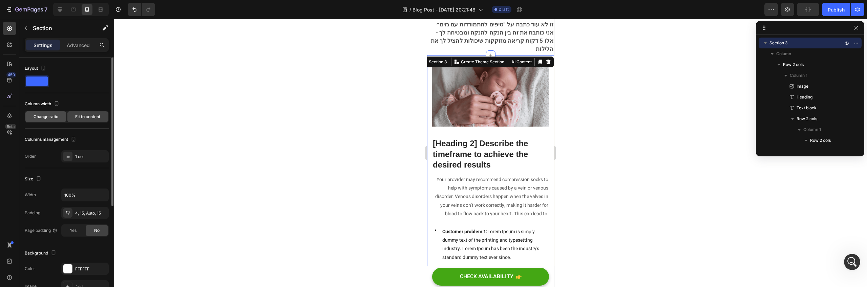
click at [65, 117] on div "Change ratio" at bounding box center [45, 116] width 41 height 11
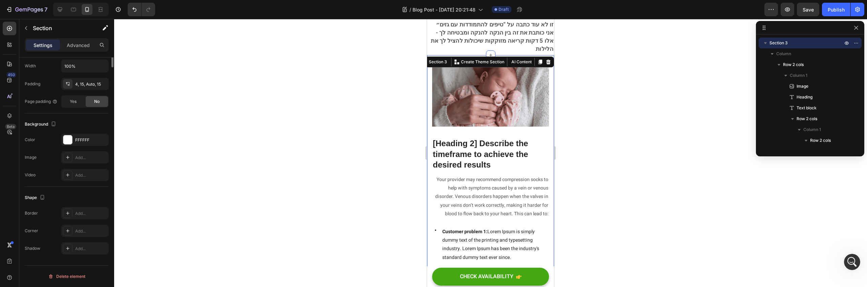
scroll to position [0, 0]
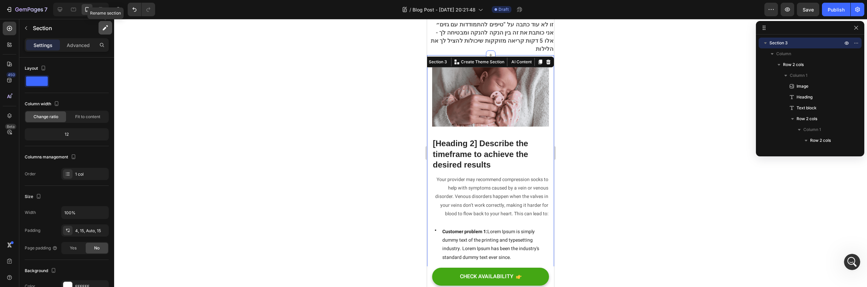
click at [106, 26] on icon "button" at bounding box center [105, 27] width 7 height 7
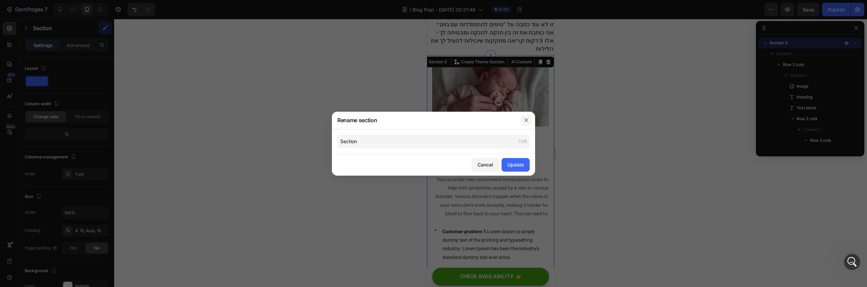
click at [521, 118] on button "button" at bounding box center [526, 120] width 11 height 11
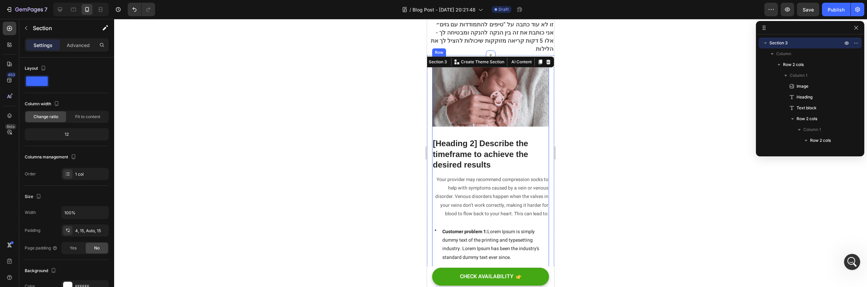
click at [517, 72] on img at bounding box center [490, 92] width 117 height 70
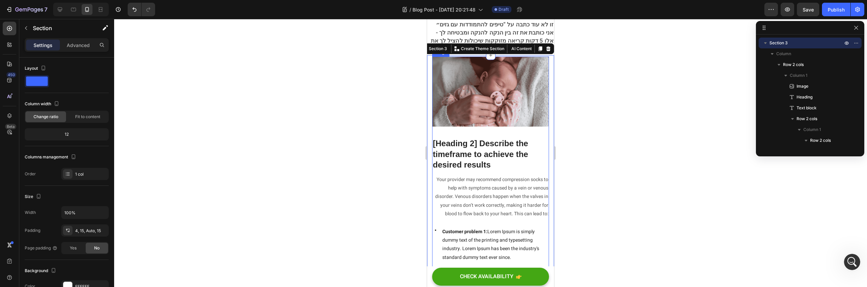
click at [492, 99] on img at bounding box center [490, 92] width 117 height 70
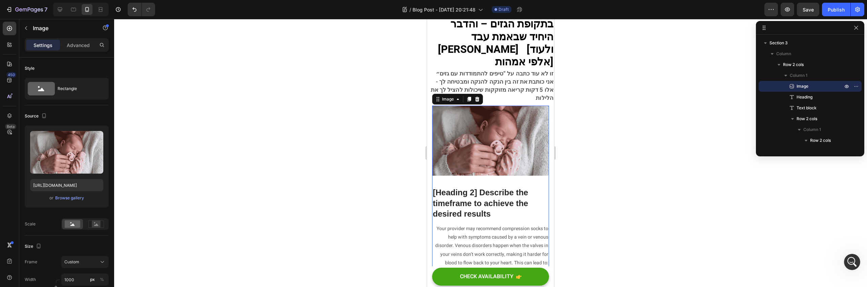
scroll to position [55, 0]
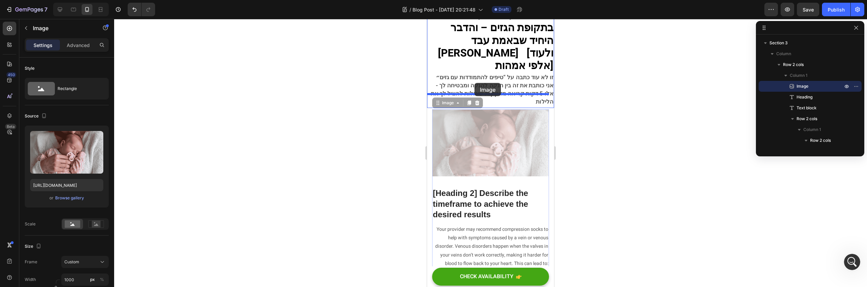
drag, startPoint x: 469, startPoint y: 137, endPoint x: 475, endPoint y: 84, distance: 53.8
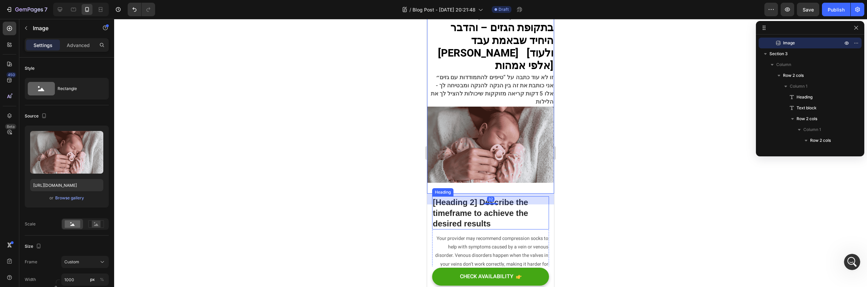
click at [505, 210] on p "[Heading 2] Describe the timeframe to achieve the desired results" at bounding box center [490, 213] width 115 height 32
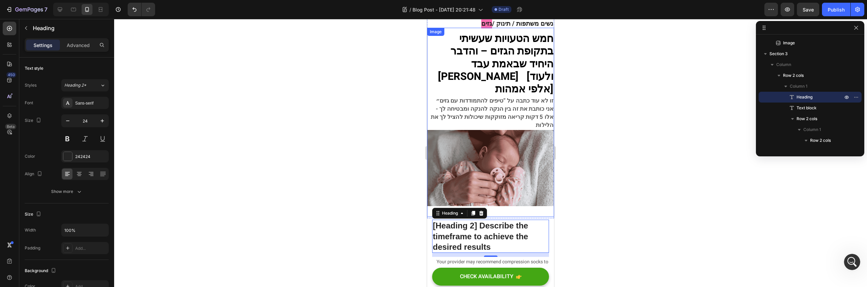
scroll to position [31, 0]
click at [516, 155] on img at bounding box center [490, 168] width 127 height 76
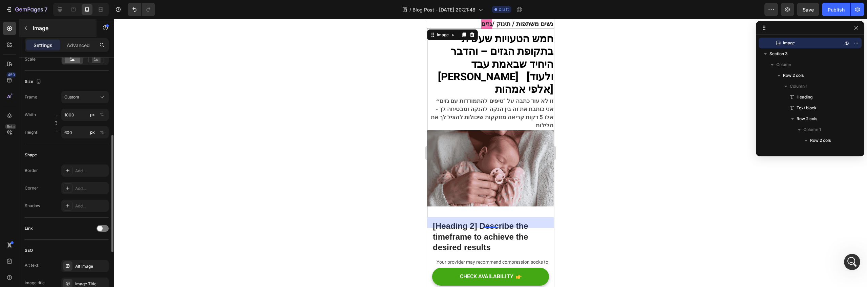
scroll to position [92, 0]
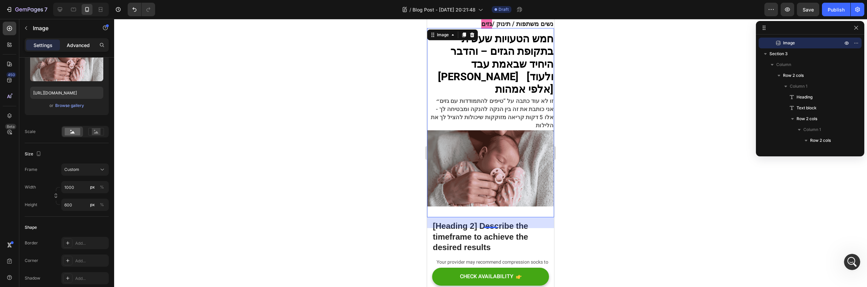
click at [80, 42] on p "Advanced" at bounding box center [78, 45] width 23 height 7
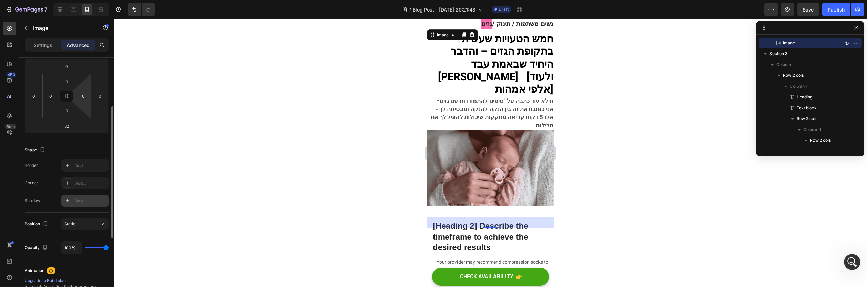
scroll to position [155, 0]
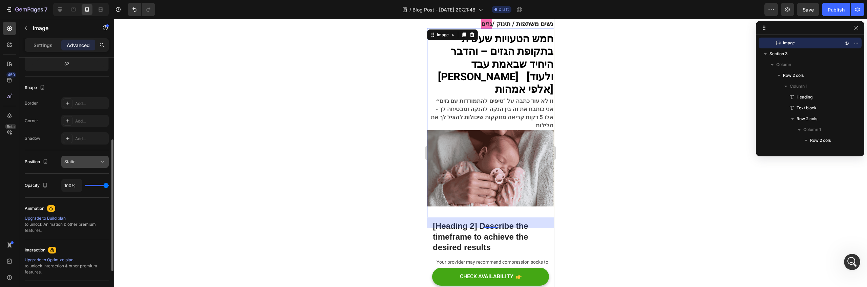
click at [99, 161] on icon at bounding box center [102, 161] width 7 height 7
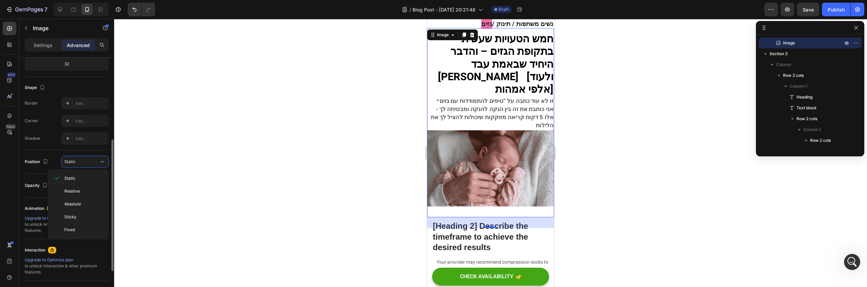
click at [92, 150] on div "Position Static" at bounding box center [67, 161] width 84 height 23
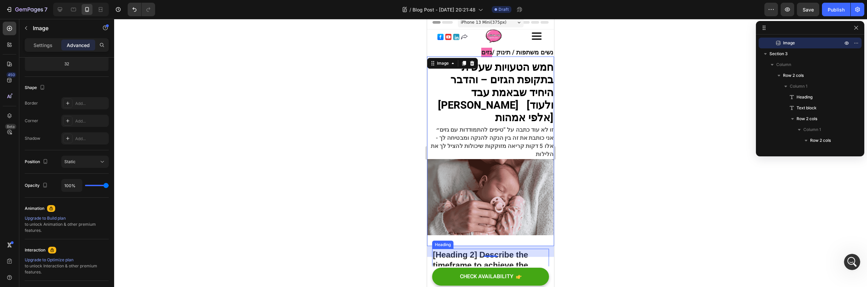
scroll to position [0, 0]
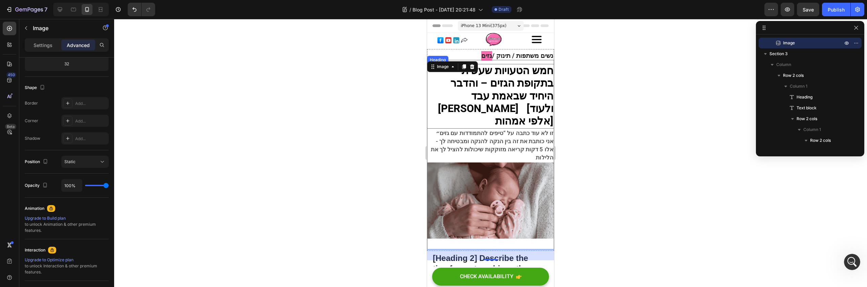
click at [518, 110] on strong "היחיד שבאמת עבד לי [ולעוד אלפי אמהות]" at bounding box center [495, 109] width 115 height 41
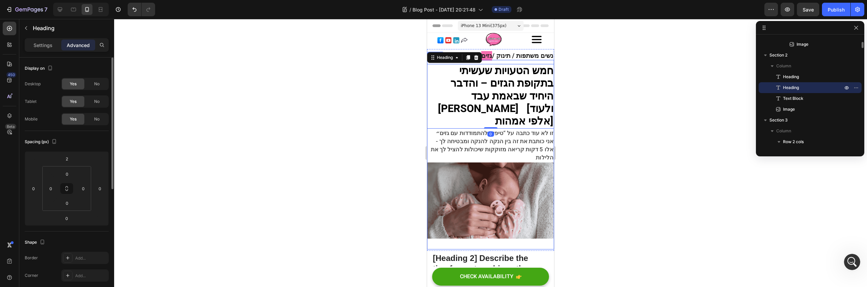
click at [511, 163] on img at bounding box center [490, 201] width 127 height 76
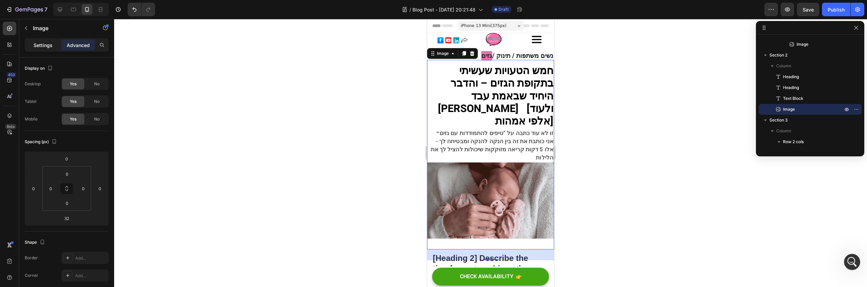
click at [53, 47] on div "Settings" at bounding box center [43, 45] width 34 height 11
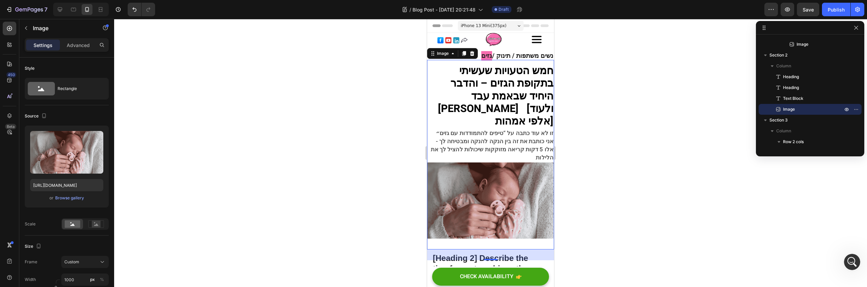
click at [83, 50] on div "Settings Advanced" at bounding box center [67, 45] width 84 height 14
click at [83, 48] on p "Advanced" at bounding box center [78, 45] width 23 height 7
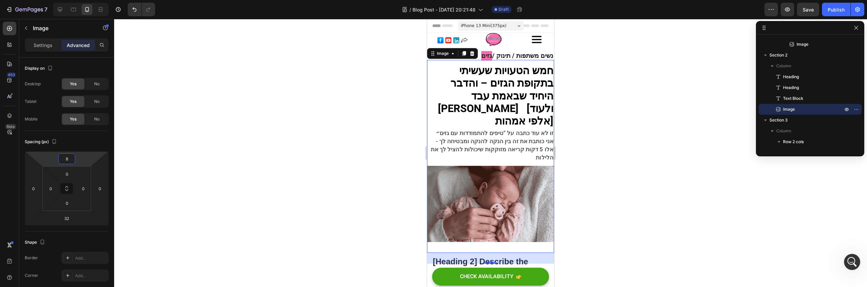
drag, startPoint x: 79, startPoint y: 162, endPoint x: 199, endPoint y: 78, distance: 147.3
click at [79, 0] on html "7 / Blog Post - Aug 27, 20:21:48 Draft Preview Save Publish 450 Beta Sections(1…" at bounding box center [433, 0] width 867 height 0
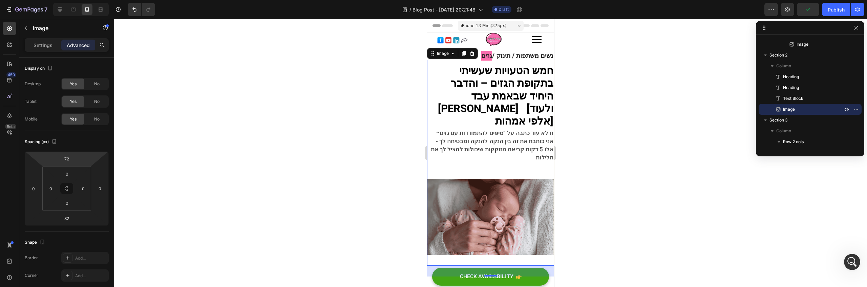
type input "74"
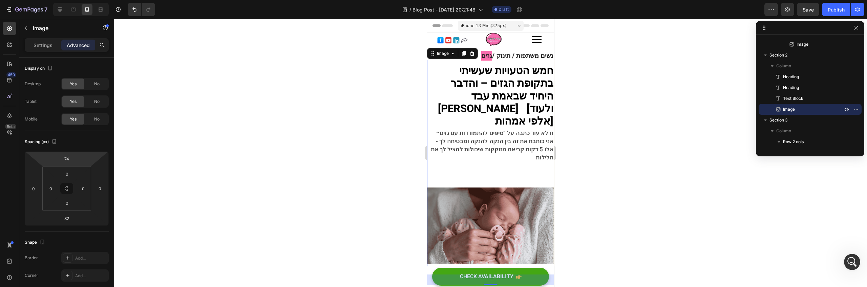
drag, startPoint x: 79, startPoint y: 153, endPoint x: 81, endPoint y: 142, distance: 11.4
click at [81, 0] on html "7 / Blog Post - Aug 27, 20:21:48 Draft Preview Save Publish 450 Beta Sections(1…" at bounding box center [433, 0] width 867 height 0
click at [537, 137] on span "- אני כותבת את זה בין הנקה להנקה ומבטיחה לך" at bounding box center [495, 141] width 118 height 8
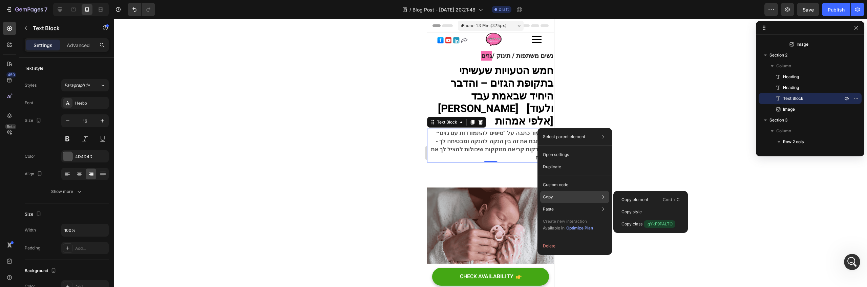
click at [578, 215] on div "Copy Copy element Cmd + C Copy style Copy class .gYkF9PALTO" at bounding box center [574, 224] width 69 height 19
click at [553, 215] on div "Copy Copy element Cmd + C Copy style Copy class .gYkF9PALTO" at bounding box center [574, 224] width 69 height 19
click at [665, 202] on p "Cmd + C" at bounding box center [671, 199] width 17 height 7
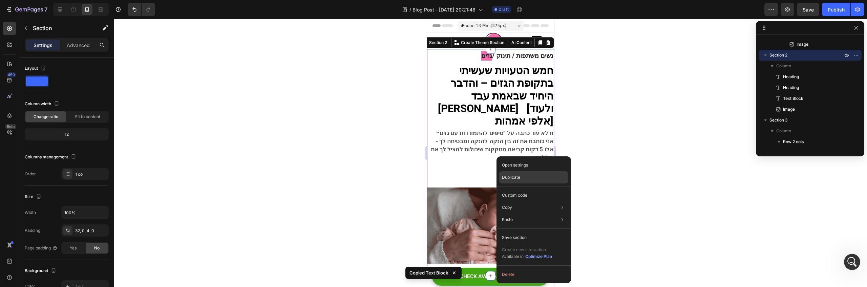
click at [529, 189] on div "Duplicate" at bounding box center [533, 195] width 69 height 12
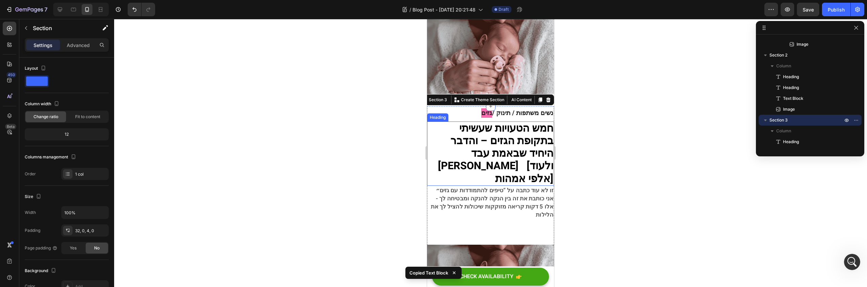
scroll to position [78, 0]
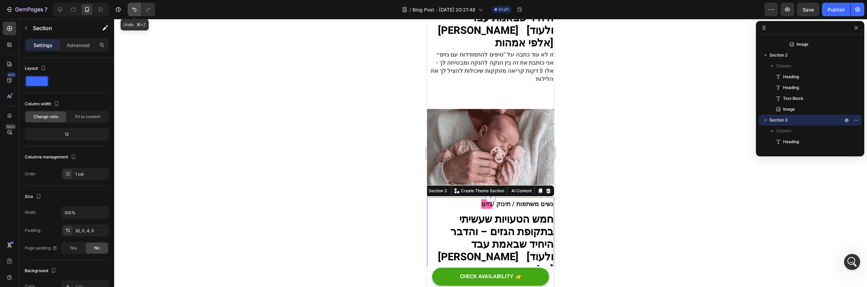
click at [138, 5] on button "Undo/Redo" at bounding box center [135, 10] width 14 height 14
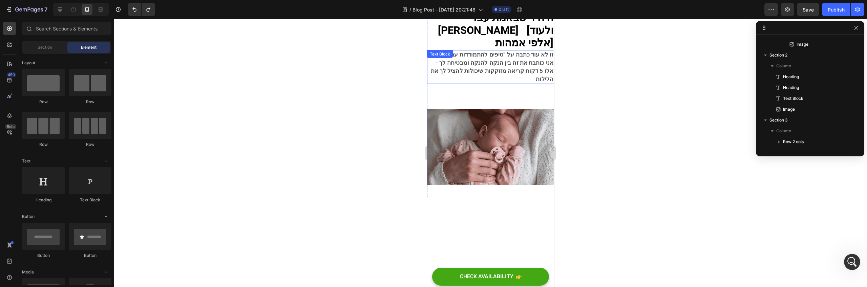
click at [513, 59] on span "- אני כותבת את זה בין הנקה להנקה ומבטיחה לך" at bounding box center [495, 63] width 118 height 8
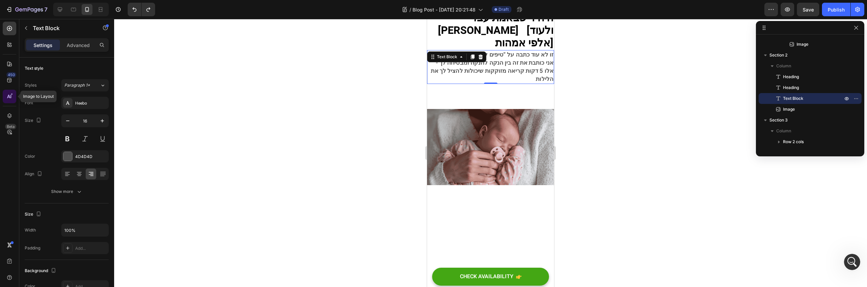
click at [9, 98] on icon at bounding box center [9, 96] width 7 height 7
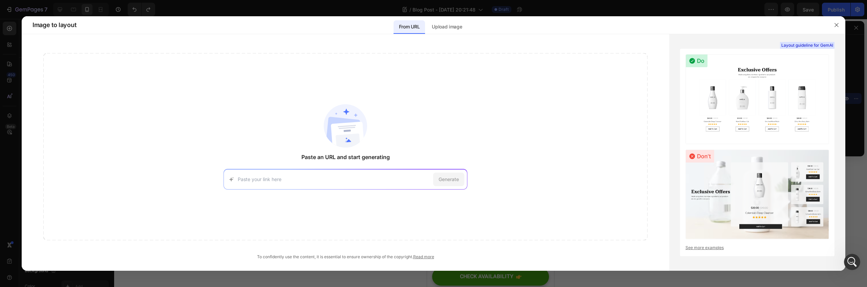
click at [371, 139] on div "Paste an URL and start generating Generate" at bounding box center [345, 146] width 604 height 187
click at [452, 27] on p "Upload image" at bounding box center [447, 27] width 30 height 8
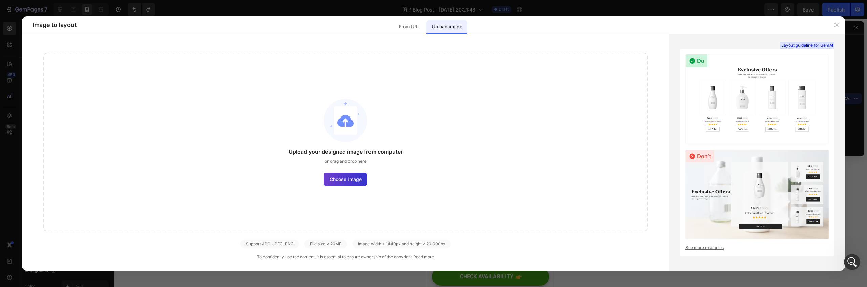
click at [365, 173] on label "Choose image" at bounding box center [345, 180] width 43 height 14
click at [0, 0] on input "Choose image" at bounding box center [0, 0] width 0 height 0
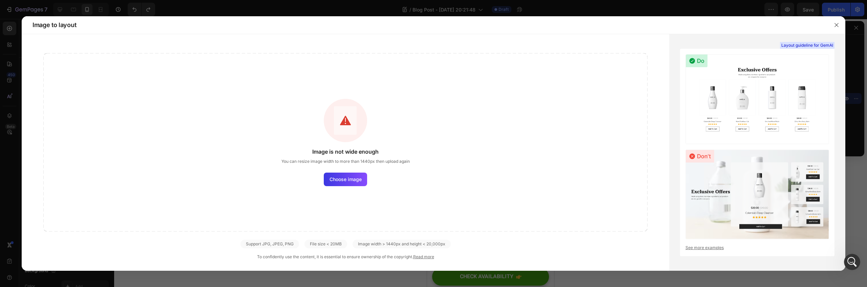
click at [339, 168] on div "Image is not wide enough You can resize image width to more than 1440px then up…" at bounding box center [345, 142] width 604 height 178
click at [334, 189] on div "Image is not wide enough You can resize image width to more than 1440px then up…" at bounding box center [345, 142] width 604 height 178
click at [336, 184] on label "Choose image" at bounding box center [345, 180] width 43 height 14
click at [0, 0] on input "Choose image" at bounding box center [0, 0] width 0 height 0
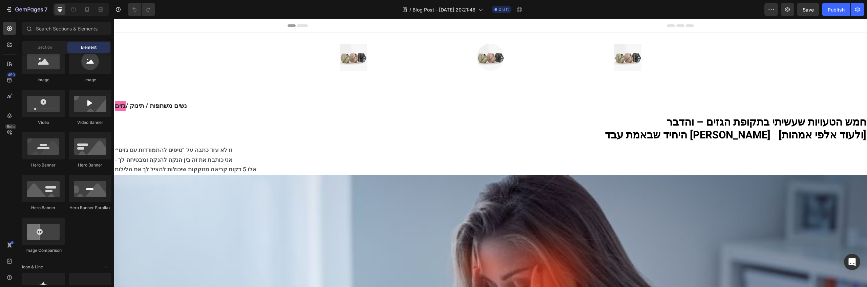
scroll to position [321, 0]
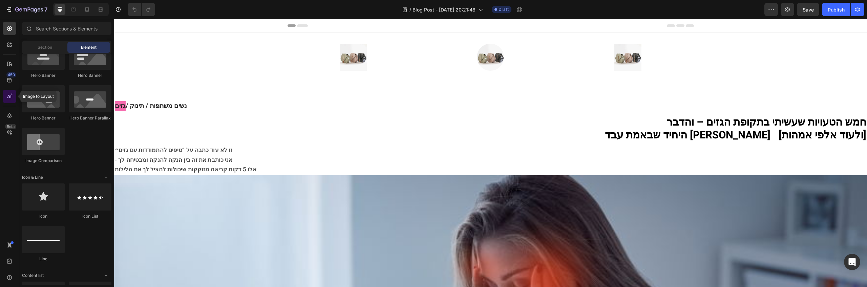
click at [3, 91] on div at bounding box center [10, 97] width 14 height 14
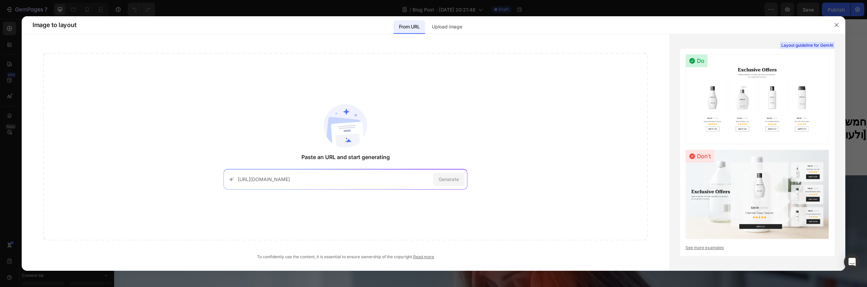
scroll to position [0, 30]
type input "[URL][DOMAIN_NAME]"
click at [458, 185] on div "Generate" at bounding box center [448, 180] width 31 height 14
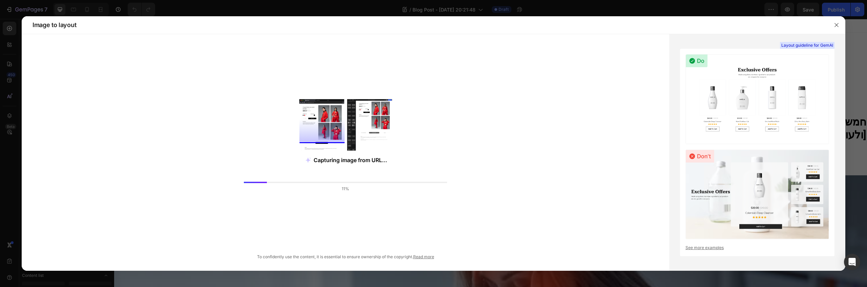
click at [458, 185] on div "Capturing image from URL... 11%" at bounding box center [345, 146] width 604 height 187
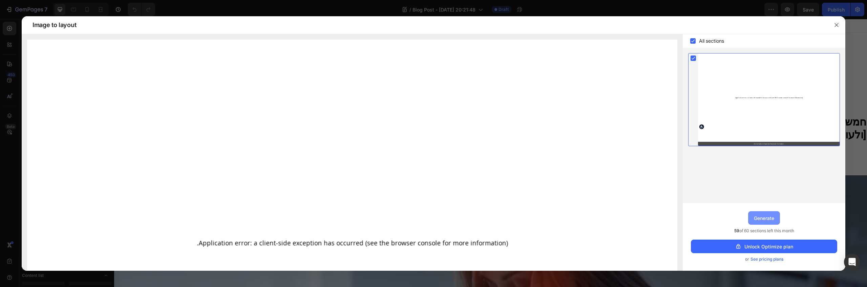
click at [771, 217] on div "Generate" at bounding box center [764, 218] width 20 height 7
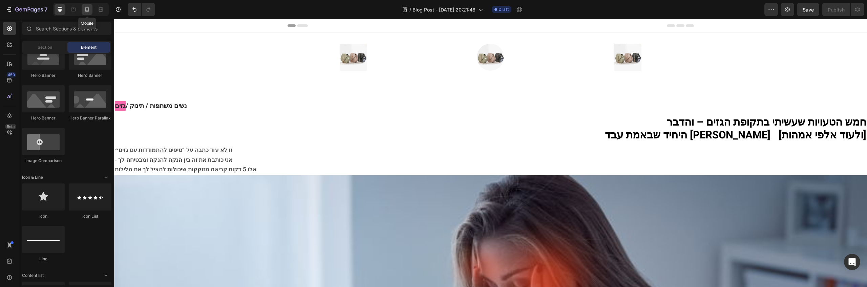
click at [85, 8] on icon at bounding box center [87, 9] width 7 height 7
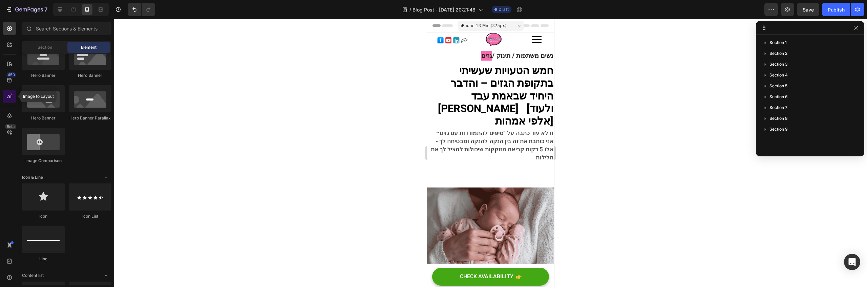
click at [9, 99] on icon at bounding box center [9, 96] width 7 height 7
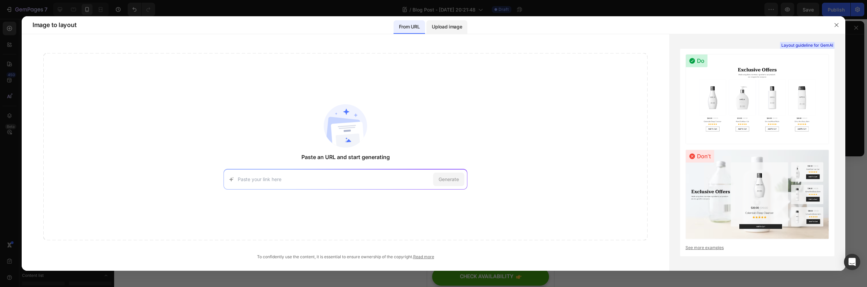
click at [443, 25] on p "Upload image" at bounding box center [447, 27] width 30 height 8
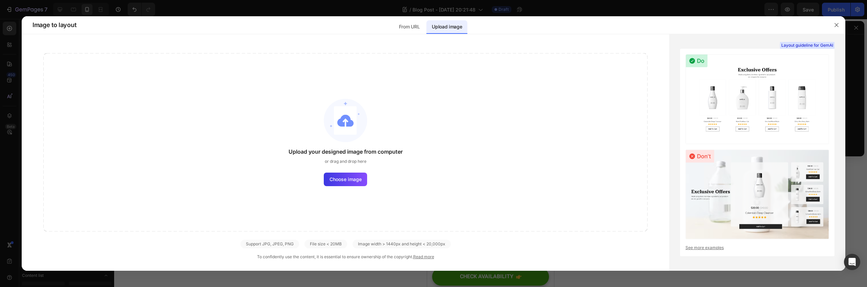
click at [176, 3] on div at bounding box center [433, 143] width 867 height 287
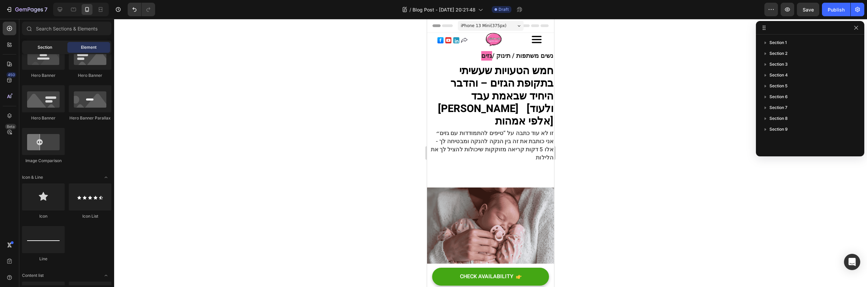
click at [30, 44] on div "Section" at bounding box center [44, 47] width 43 height 11
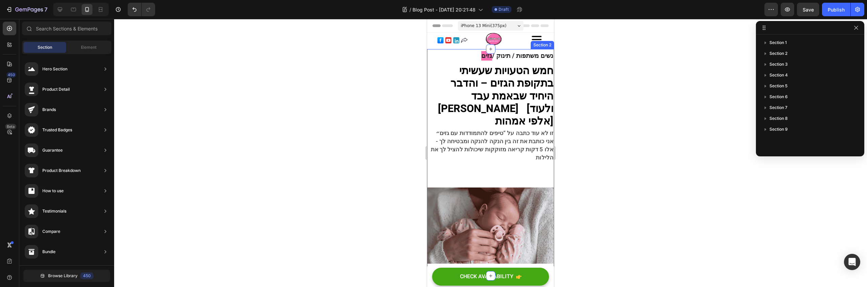
click at [520, 158] on div "נשים משתפות / תינוק / גזים Heading חמש הטעויות שעשיתי בתקופת הגזים – והדבר היחי…" at bounding box center [490, 167] width 127 height 215
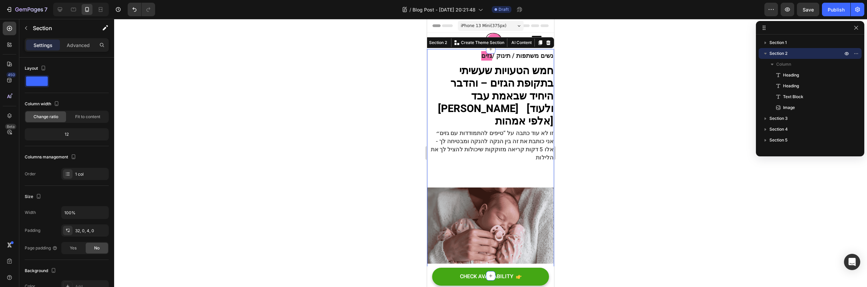
click at [525, 145] on span "אלו 5 דקות קריאה מזוקקות שיכולות להציל לך את הלילות" at bounding box center [492, 153] width 123 height 17
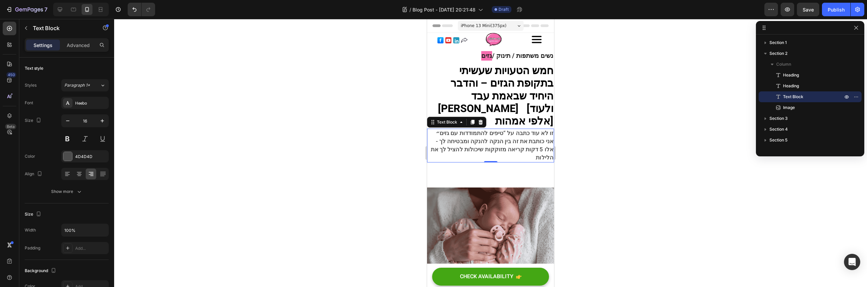
click at [509, 145] on span "אלו 5 דקות קריאה מזוקקות שיכולות להציל לך את הלילות" at bounding box center [492, 153] width 123 height 17
click at [29, 27] on button "button" at bounding box center [26, 28] width 11 height 11
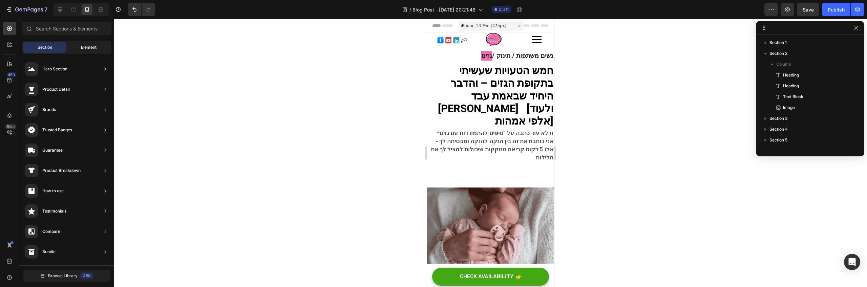
click at [94, 44] on span "Element" at bounding box center [89, 47] width 16 height 6
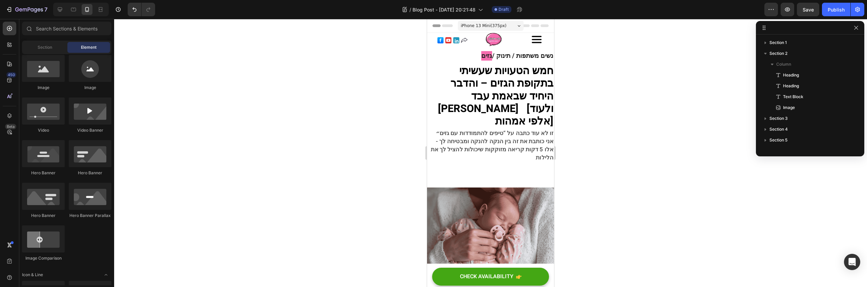
scroll to position [411, 0]
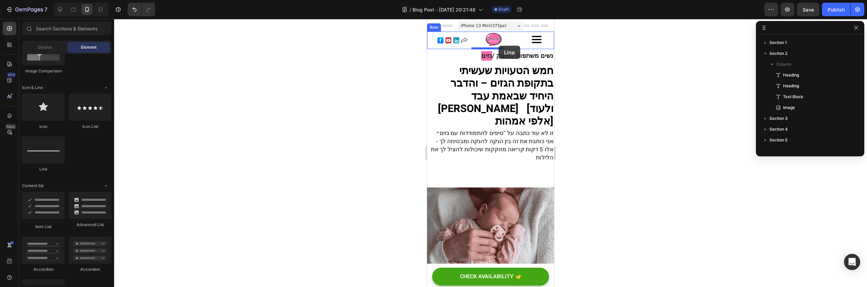
drag, startPoint x: 530, startPoint y: 163, endPoint x: 499, endPoint y: 46, distance: 121.7
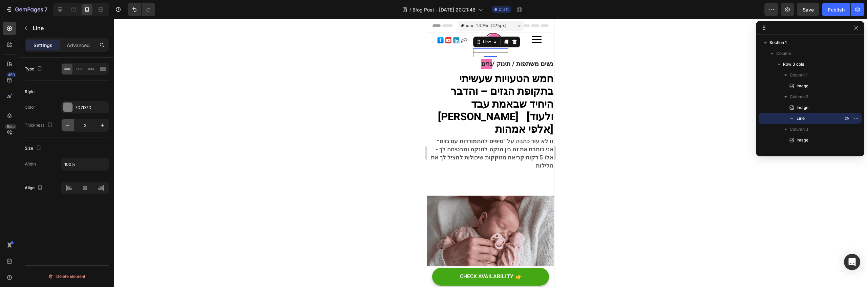
click at [69, 124] on icon "button" at bounding box center [67, 125] width 7 height 7
type input "1"
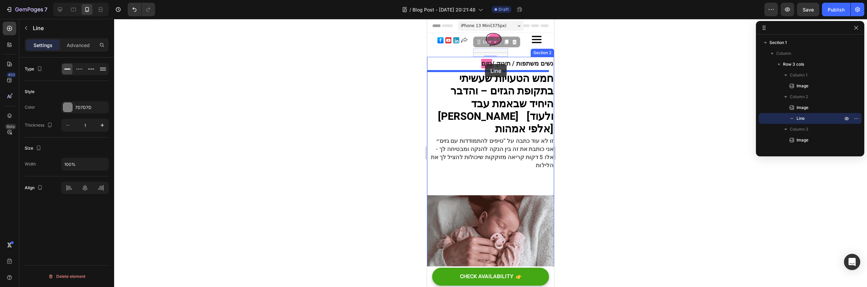
drag, startPoint x: 493, startPoint y: 51, endPoint x: 484, endPoint y: 67, distance: 18.0
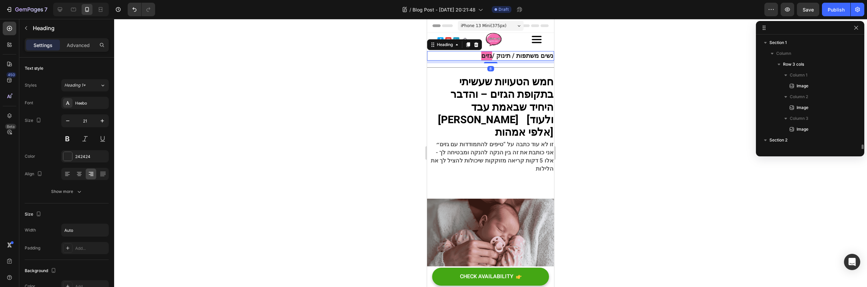
scroll to position [74, 0]
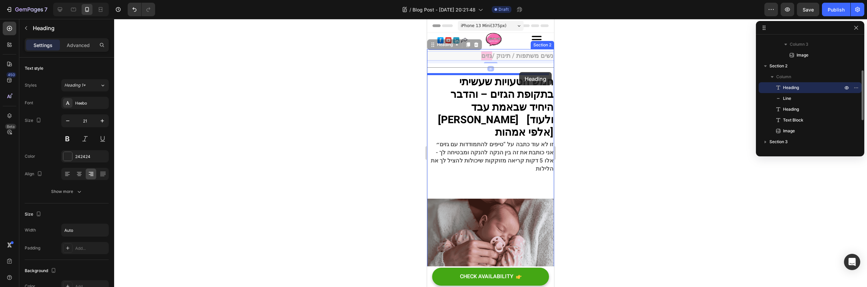
drag, startPoint x: 516, startPoint y: 55, endPoint x: 519, endPoint y: 72, distance: 17.6
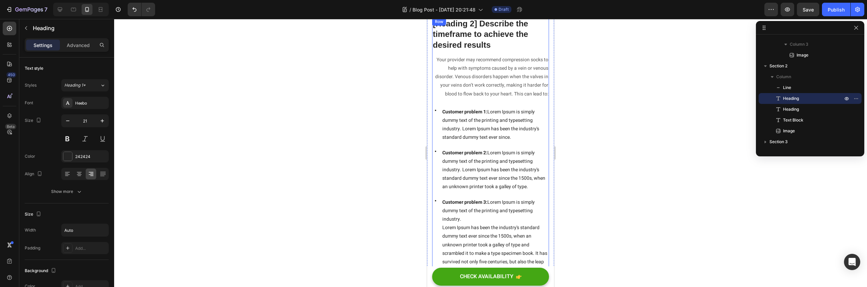
scroll to position [0, 0]
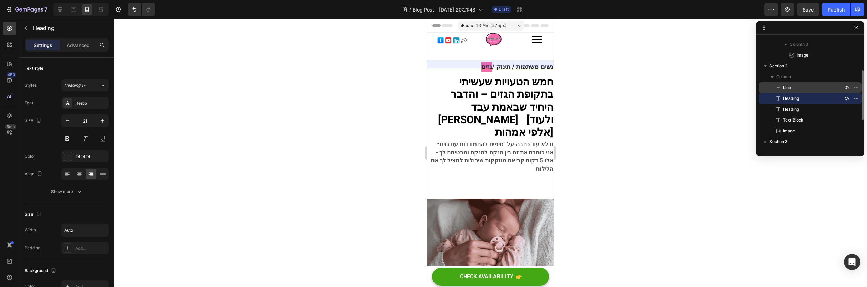
click at [811, 90] on p "Line" at bounding box center [805, 87] width 61 height 7
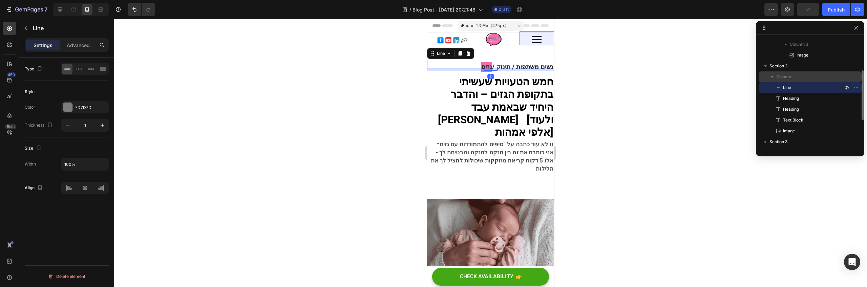
drag, startPoint x: 802, startPoint y: 86, endPoint x: 788, endPoint y: 74, distance: 18.5
click at [793, 64] on div "Section 2 Column Line Heading Heading Text Block Image" at bounding box center [810, 99] width 103 height 76
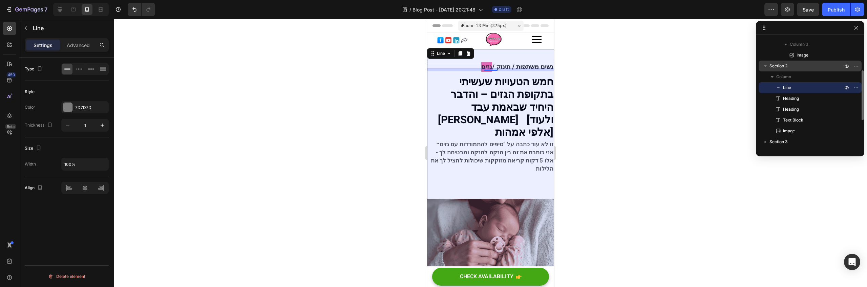
drag, startPoint x: 795, startPoint y: 87, endPoint x: 806, endPoint y: 61, distance: 28.1
click at [806, 61] on div "Section 2 Column Line Heading Heading Text Block Image" at bounding box center [810, 99] width 103 height 76
drag, startPoint x: 853, startPoint y: 86, endPoint x: 755, endPoint y: 77, distance: 98.9
click at [800, 70] on div "Section 2 Column Line Heading Heading Text Block Image" at bounding box center [810, 99] width 103 height 76
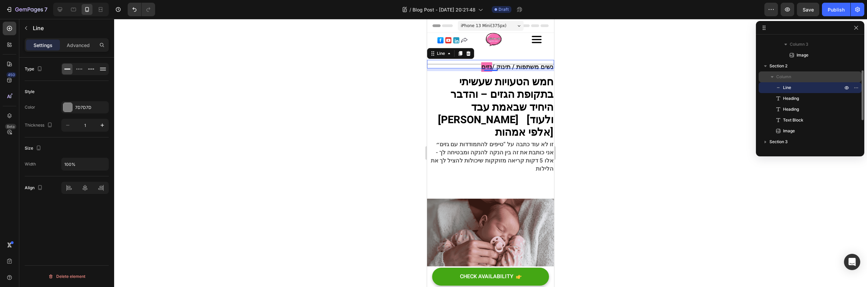
drag, startPoint x: 773, startPoint y: 86, endPoint x: 777, endPoint y: 74, distance: 13.4
click at [777, 93] on div "Column Line Heading Heading Text Block Image" at bounding box center [810, 98] width 103 height 11
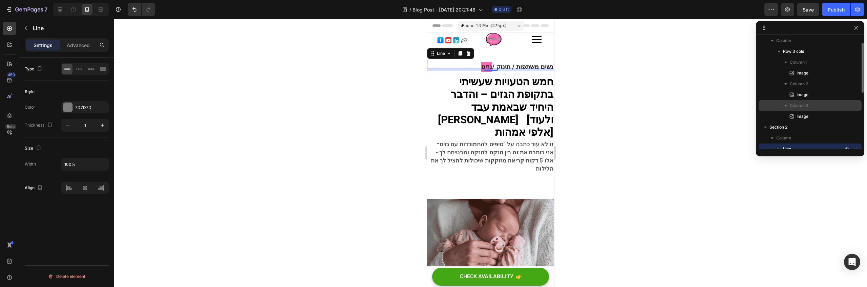
scroll to position [23, 0]
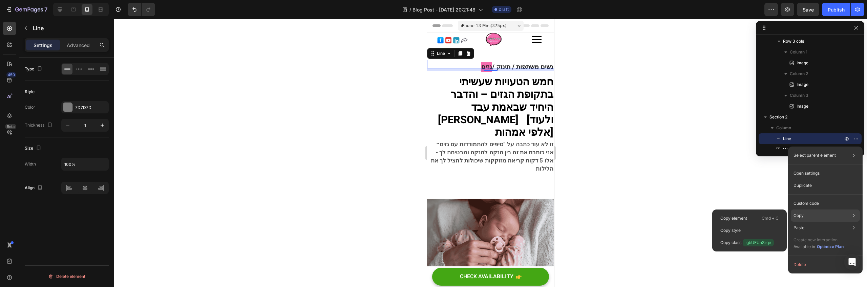
click at [814, 234] on div "Copy Copy element Cmd + C Copy style Copy class .gbUEUnSrqe" at bounding box center [825, 243] width 69 height 19
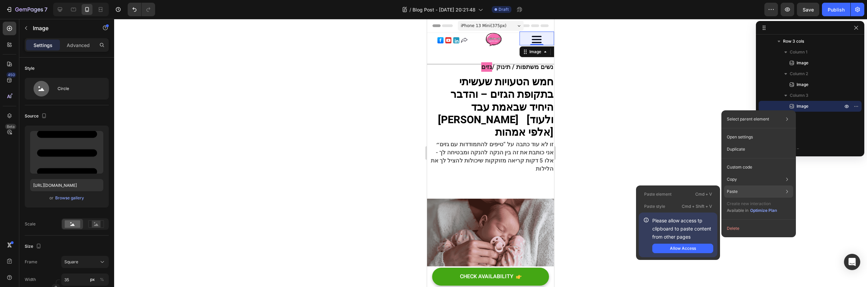
click at [752, 187] on div "Paste Paste element Cmd + V Paste style Cmd + Shift + V Please allow access tp …" at bounding box center [758, 192] width 69 height 12
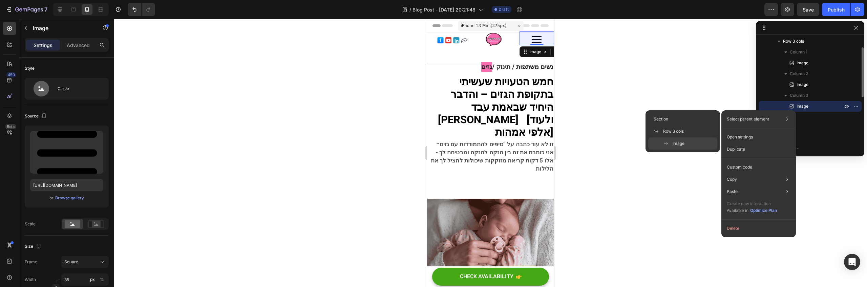
click at [809, 104] on p "Image" at bounding box center [811, 106] width 47 height 7
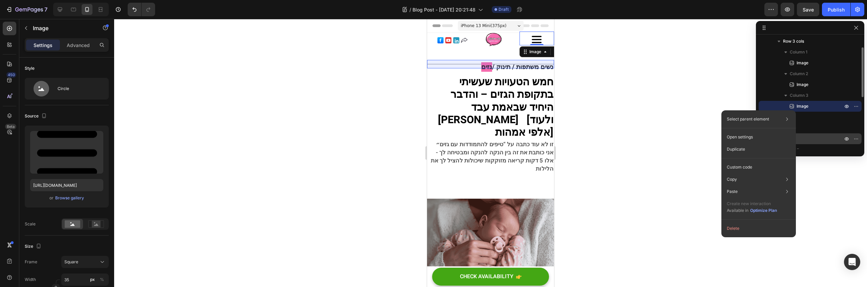
click at [819, 141] on p "Line" at bounding box center [805, 138] width 61 height 7
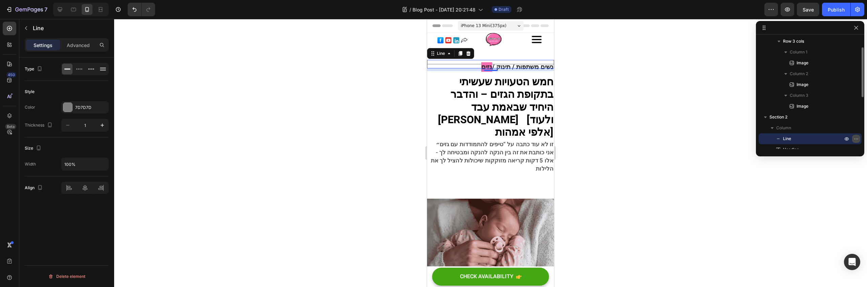
click at [855, 137] on icon "button" at bounding box center [855, 138] width 5 height 5
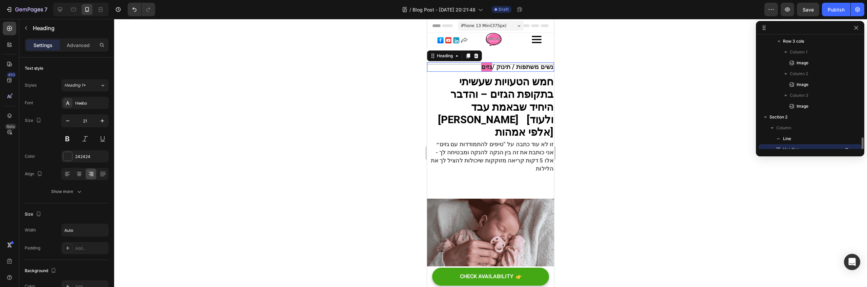
scroll to position [85, 0]
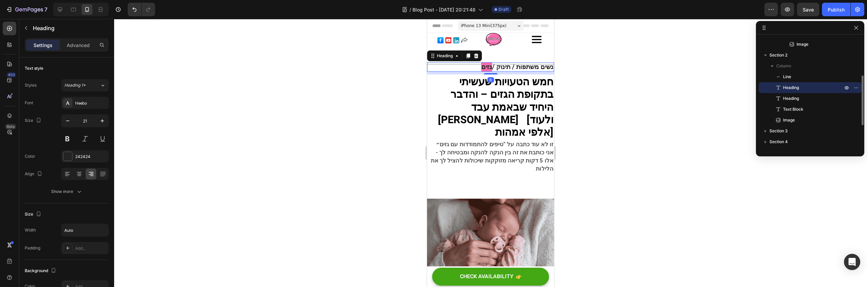
click at [435, 64] on div "נשים משתפות / תינוק / גזים" at bounding box center [490, 66] width 127 height 9
click at [492, 57] on div "Title Line נשים משתפות / תינוק / גזים Heading 8 חמש הטעויות שעשיתי בתקופת הגזים…" at bounding box center [490, 168] width 127 height 238
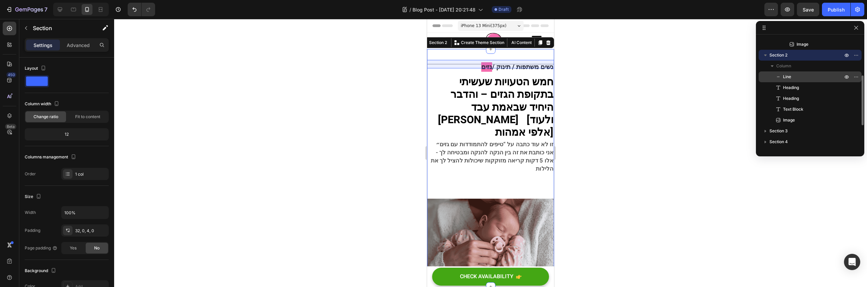
click at [789, 77] on span "Line" at bounding box center [787, 76] width 8 height 7
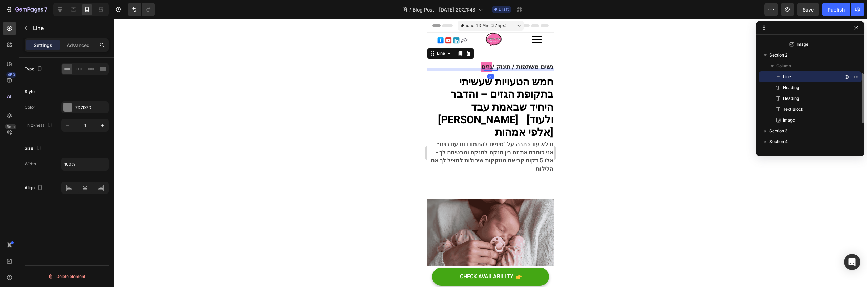
scroll to position [23, 0]
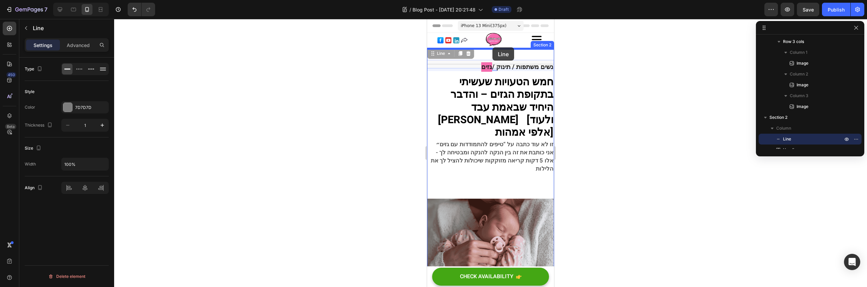
drag, startPoint x: 433, startPoint y: 55, endPoint x: 492, endPoint y: 47, distance: 59.4
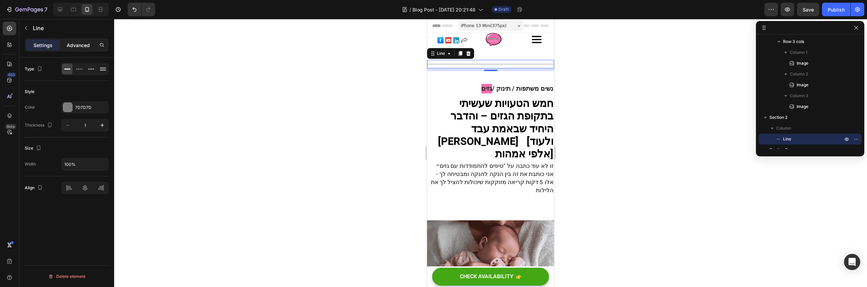
click at [76, 48] on p "Advanced" at bounding box center [78, 45] width 23 height 7
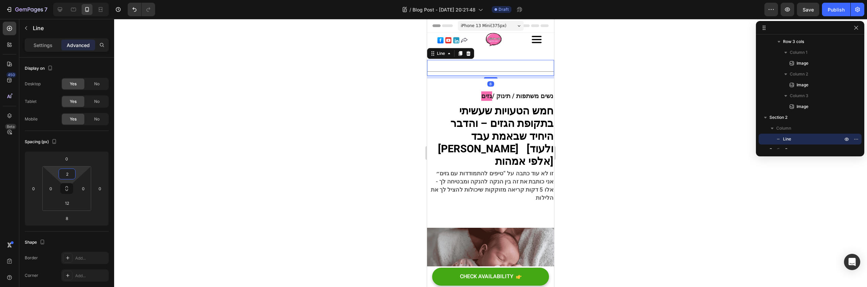
type input "0"
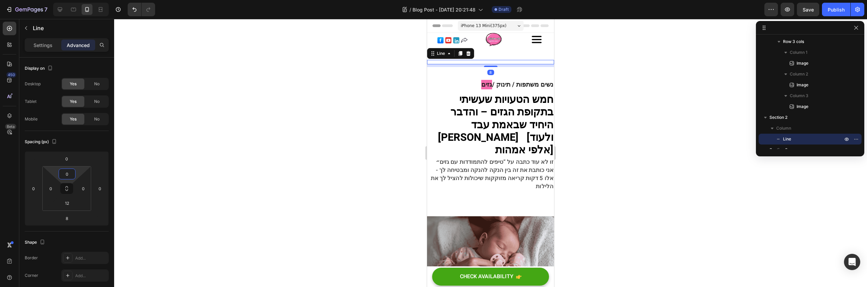
drag, startPoint x: 78, startPoint y: 172, endPoint x: 77, endPoint y: 176, distance: 4.3
click at [77, 0] on html "7 / Blog Post - [DATE] 20:21:48 Draft Preview Save Publish 450 Beta Sections(18…" at bounding box center [433, 0] width 867 height 0
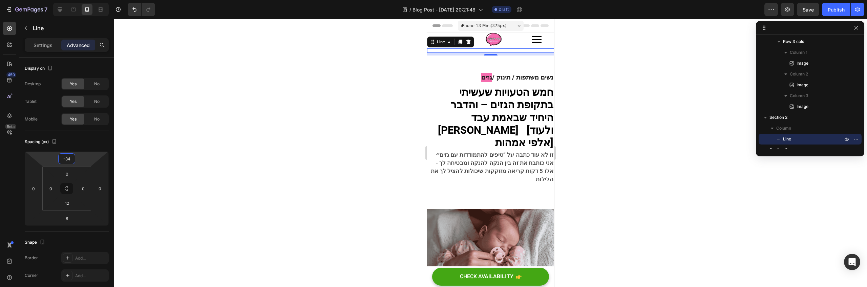
drag, startPoint x: 77, startPoint y: 167, endPoint x: 324, endPoint y: 73, distance: 264.4
click at [75, 0] on html "7 / Blog Post - [DATE] 20:21:48 Draft Preview Save Publish 450 Beta Sections(18…" at bounding box center [433, 0] width 867 height 0
type input "-24"
drag, startPoint x: 91, startPoint y: 152, endPoint x: 86, endPoint y: 109, distance: 44.1
click at [88, 0] on html "7 / Blog Post - [DATE] 20:21:48 Draft Preview Save Publish 450 Beta Sections(18…" at bounding box center [433, 0] width 867 height 0
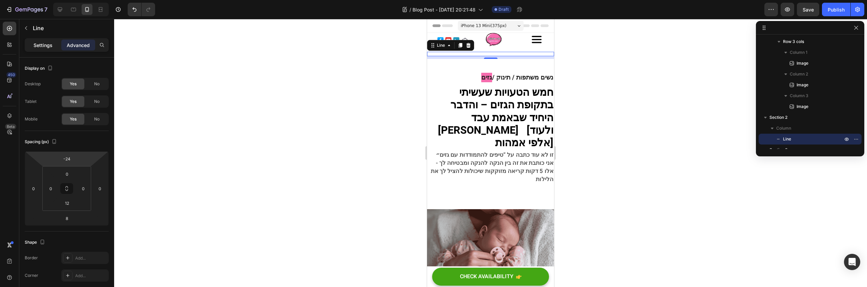
click at [56, 41] on div "Settings" at bounding box center [43, 45] width 34 height 11
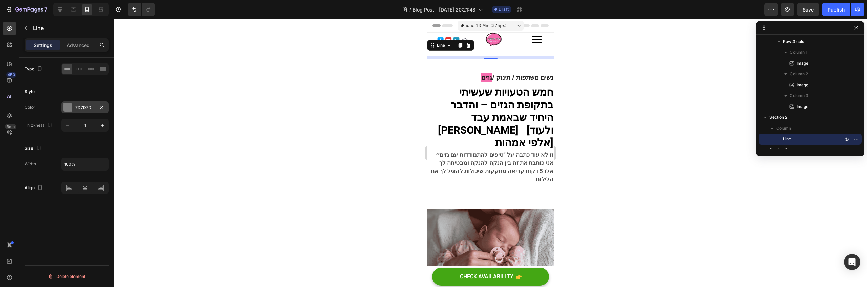
click at [66, 105] on div at bounding box center [67, 107] width 9 height 9
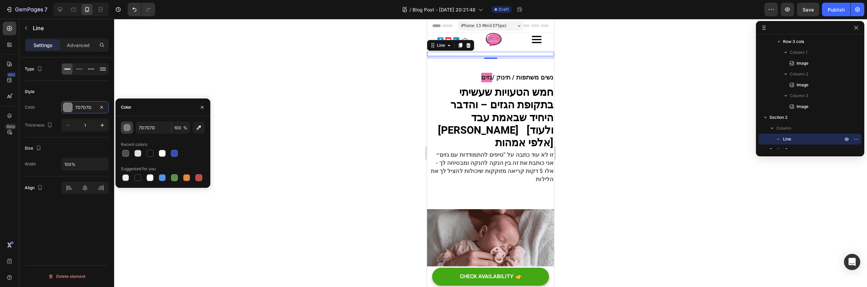
click at [129, 126] on div "button" at bounding box center [127, 128] width 7 height 7
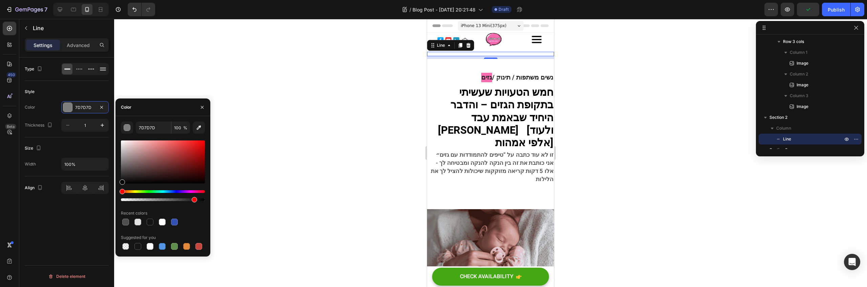
drag, startPoint x: 176, startPoint y: 200, endPoint x: 193, endPoint y: 202, distance: 17.4
click at [193, 201] on div at bounding box center [163, 199] width 84 height 3
type input "000000"
type input "86"
click at [126, 165] on div at bounding box center [163, 162] width 84 height 43
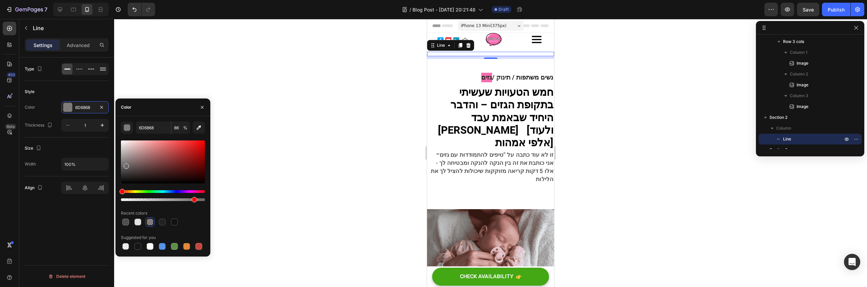
click at [121, 158] on div at bounding box center [163, 162] width 84 height 43
type input "969696"
click at [464, 111] on strong "היחיד שבאמת עבד [PERSON_NAME] [ולעוד אלפי אמהות]" at bounding box center [495, 130] width 115 height 41
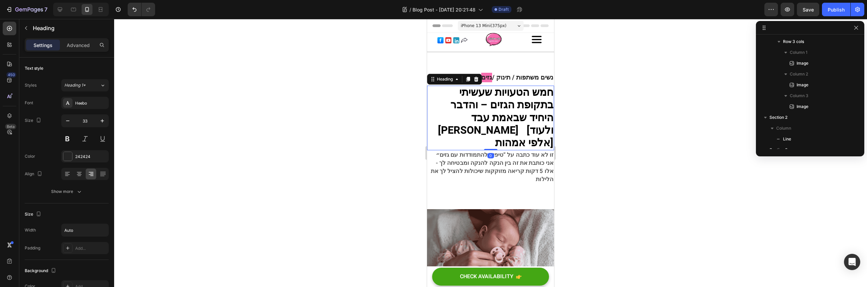
scroll to position [118, 0]
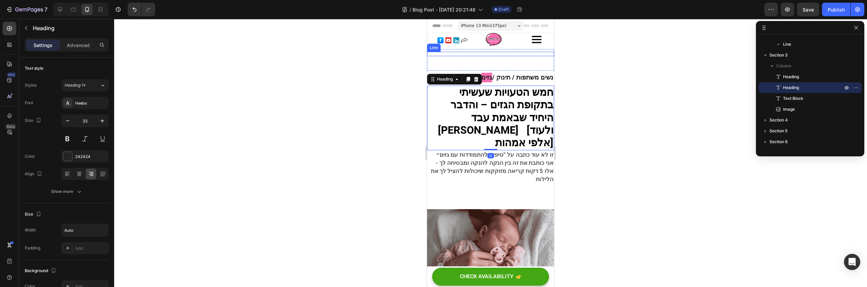
click at [507, 53] on div "Title Line" at bounding box center [490, 54] width 127 height 4
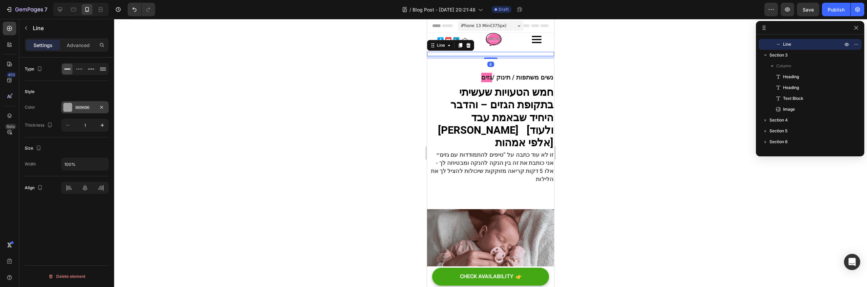
click at [63, 105] on div at bounding box center [67, 107] width 9 height 9
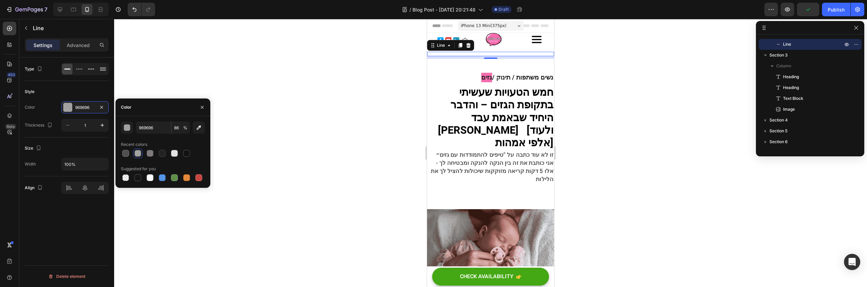
click at [139, 154] on div at bounding box center [137, 153] width 7 height 7
click at [134, 156] on div at bounding box center [138, 153] width 8 height 8
type input "6D6868"
click at [183, 125] on input "86" at bounding box center [180, 128] width 19 height 12
type input "30"
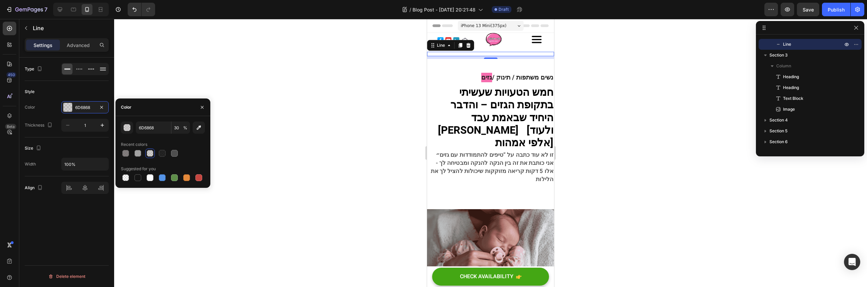
click at [406, 84] on div at bounding box center [490, 153] width 753 height 268
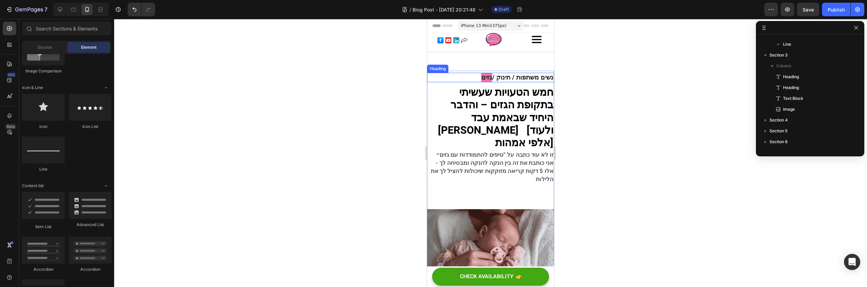
click at [537, 78] on strong "נשים משתפות / תינוק /" at bounding box center [522, 77] width 61 height 9
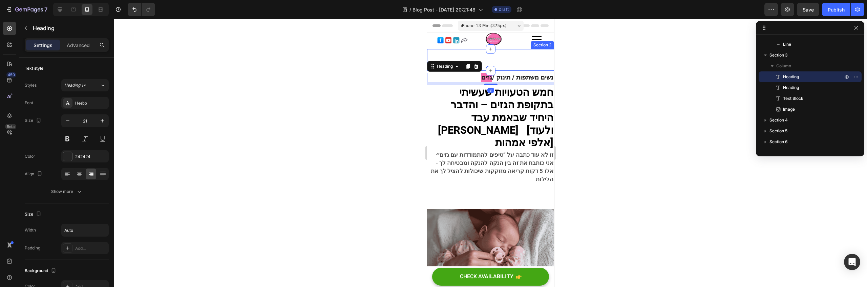
click at [536, 56] on div "Title Line Section 2" at bounding box center [490, 60] width 127 height 22
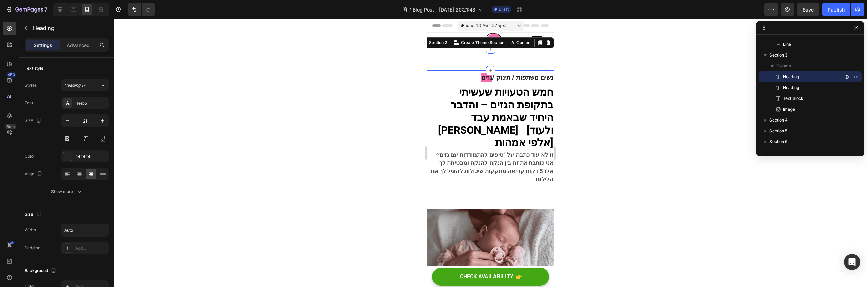
scroll to position [52, 0]
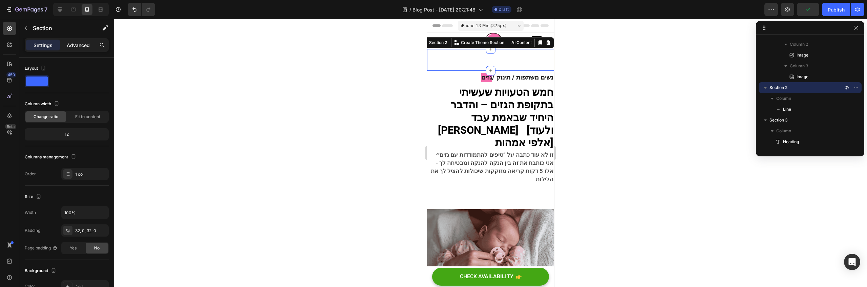
click at [69, 46] on p "Advanced" at bounding box center [78, 45] width 23 height 7
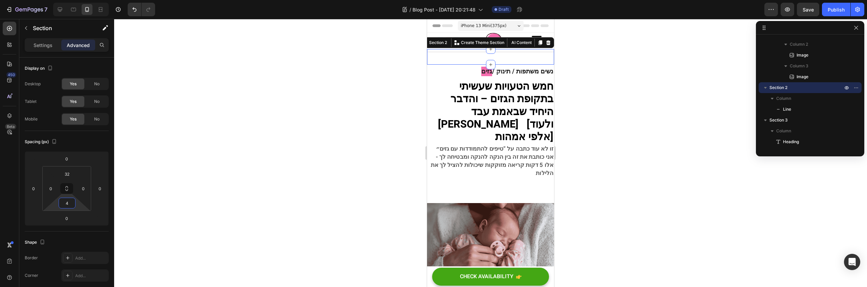
type input "0"
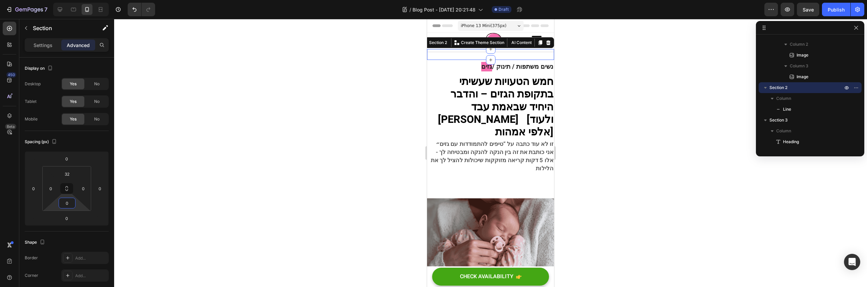
drag, startPoint x: 76, startPoint y: 208, endPoint x: 80, endPoint y: 225, distance: 17.7
click at [80, 0] on html "7 / Blog Post - [DATE] 20:21:48 Draft Preview Save Publish 450 Beta Sections(18…" at bounding box center [433, 0] width 867 height 0
click at [521, 69] on strong "נשים משתפות / תינוק /" at bounding box center [522, 66] width 61 height 9
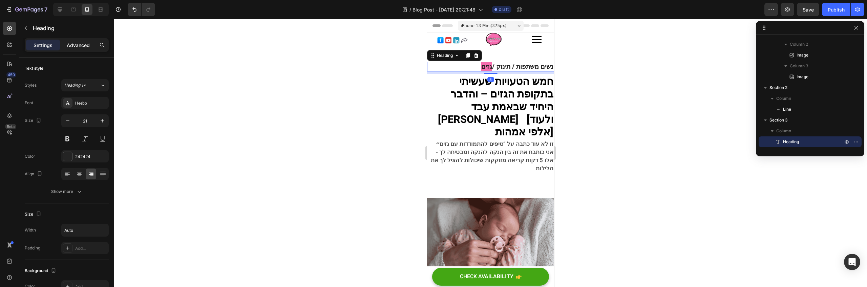
click at [74, 48] on div "Advanced" at bounding box center [78, 45] width 34 height 11
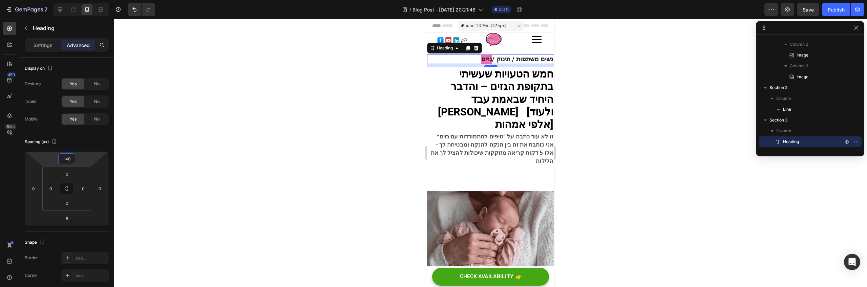
type input "-46"
drag, startPoint x: 82, startPoint y: 163, endPoint x: 79, endPoint y: 167, distance: 4.1
click at [79, 0] on html "7 / Blog Post - [DATE] 20:21:48 Draft Preview Save Publish 450 Beta Sections(18…" at bounding box center [433, 0] width 867 height 0
click at [479, 157] on div "⁠⁠⁠⁠⁠⁠⁠ נשים משתפות / תינוק / גזים Heading 8 חמש הטעויות שעשיתי בתקופת הגזים – …" at bounding box center [490, 175] width 127 height 208
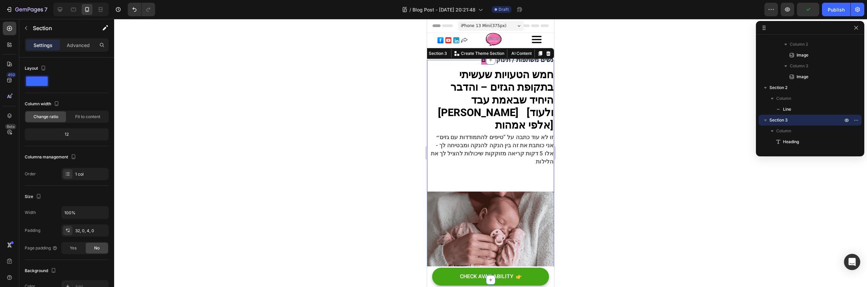
click at [608, 155] on div at bounding box center [490, 153] width 753 height 268
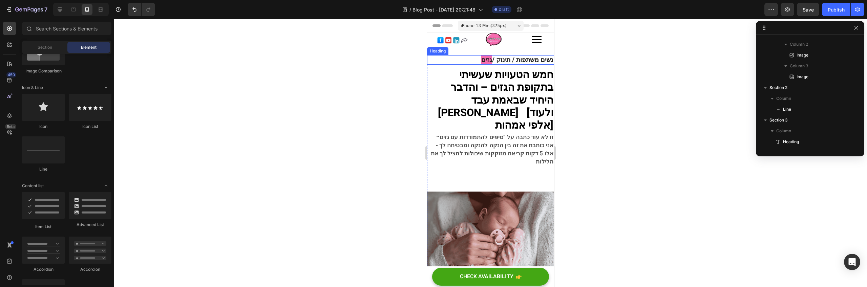
click at [526, 58] on strong "נשים משתפות / תינוק /" at bounding box center [522, 59] width 61 height 9
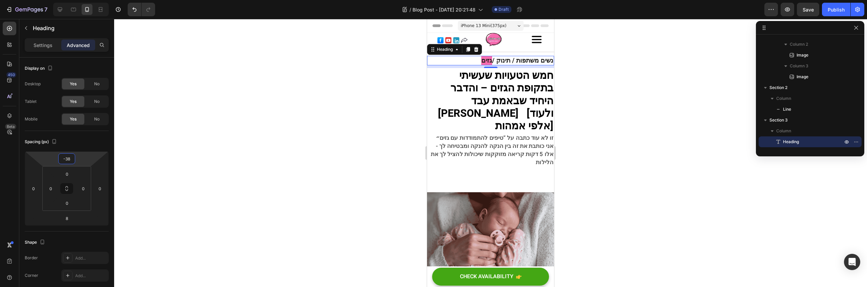
type input "-36"
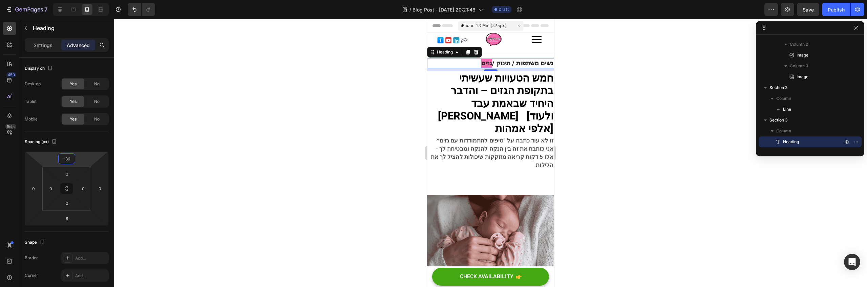
click at [82, 0] on html "7 / Blog Post - [DATE] 20:21:48 Draft Preview Save Publish 450 Beta Sections(18…" at bounding box center [433, 0] width 867 height 0
click at [490, 93] on strong "חמש הטעויות שעשיתי בתקופת הגזים – והדבר" at bounding box center [501, 85] width 103 height 28
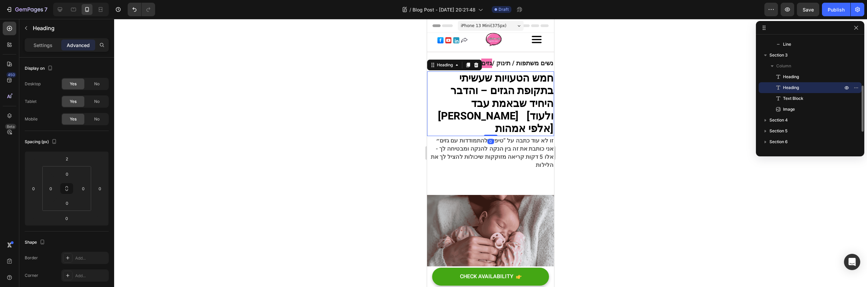
click at [632, 136] on div at bounding box center [490, 153] width 753 height 268
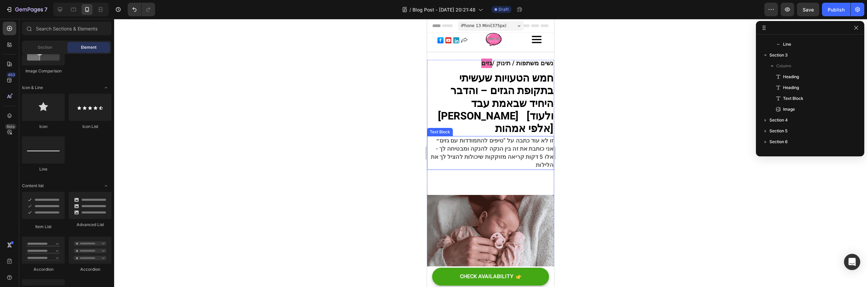
click at [530, 153] on span "אלו 5 דקות קריאה מזוקקות שיכולות להציל לך את הלילות" at bounding box center [492, 161] width 123 height 17
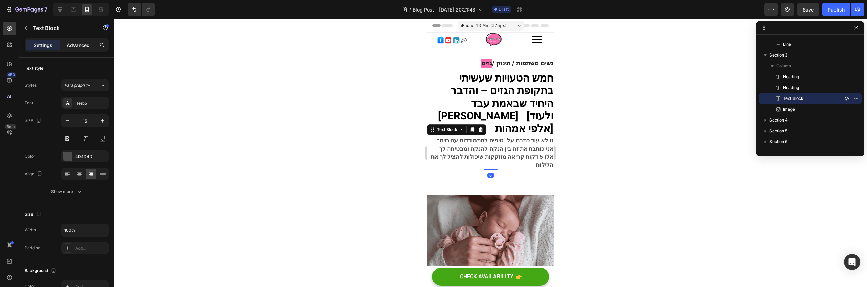
click at [89, 50] on div "Advanced" at bounding box center [78, 45] width 34 height 11
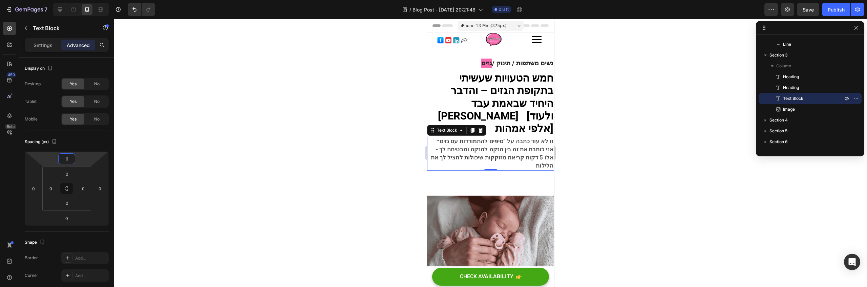
type input "8"
drag, startPoint x: 82, startPoint y: 160, endPoint x: 156, endPoint y: 159, distance: 74.5
click at [81, 0] on html "7 / Blog Post - [DATE] 20:21:48 Draft Preview Save Publish 450 Beta Sections(18…" at bounding box center [433, 0] width 867 height 0
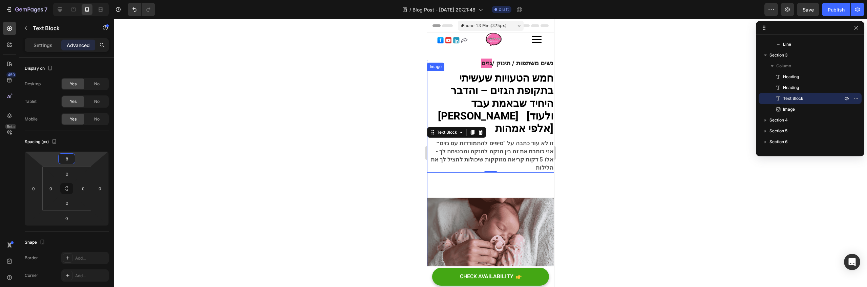
click at [506, 198] on img at bounding box center [490, 236] width 127 height 76
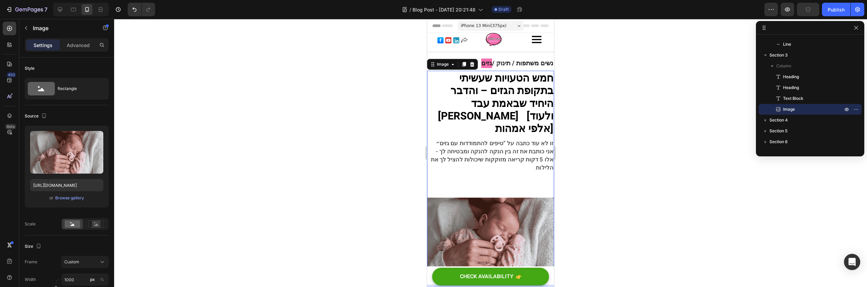
click at [626, 188] on div at bounding box center [490, 153] width 753 height 268
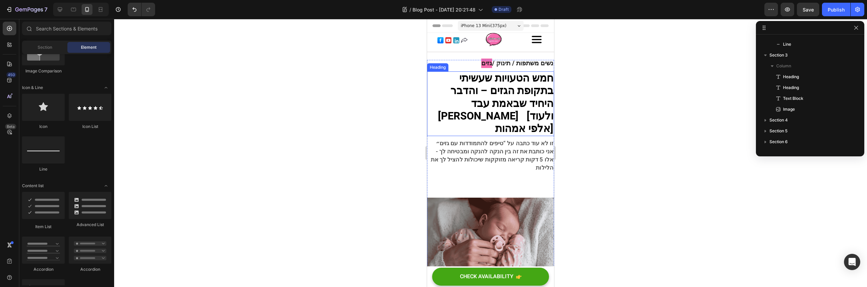
click at [482, 97] on strong "היחיד שבאמת עבד לי [ולעוד אלפי אמהות]" at bounding box center [495, 116] width 115 height 41
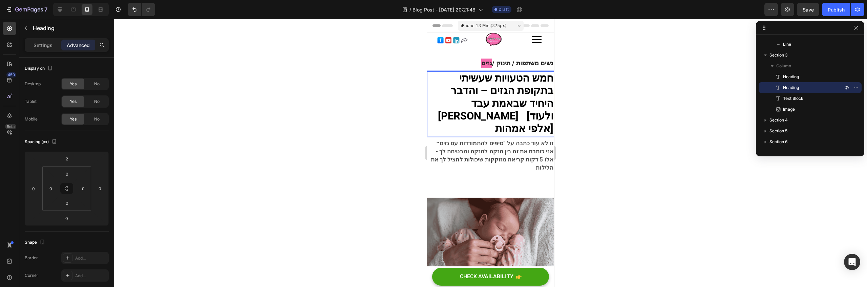
click at [485, 107] on strong "היחיד שבאמת עבד לי [ולעוד אלפי אמהות]" at bounding box center [495, 116] width 115 height 41
click at [606, 100] on div at bounding box center [490, 153] width 753 height 268
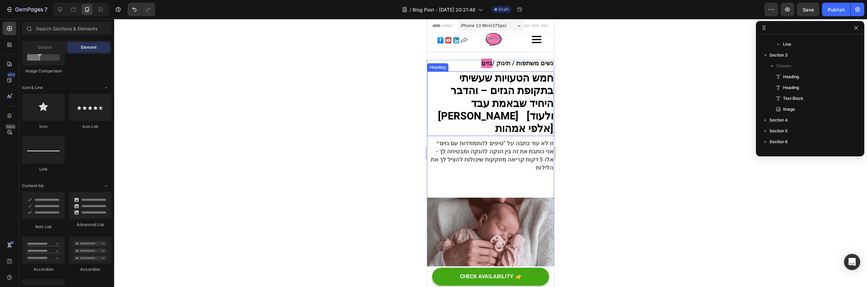
click at [548, 107] on h2 "⁠⁠⁠⁠⁠⁠⁠ חמש הטעויות שעשיתי בתקופת הגזים – והדבר היחיד שבאמת עבד לי [ולעוד אלפי …" at bounding box center [490, 103] width 127 height 64
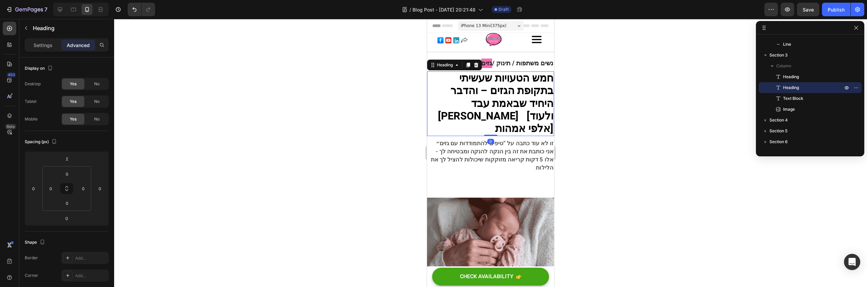
click at [574, 103] on div at bounding box center [490, 153] width 753 height 268
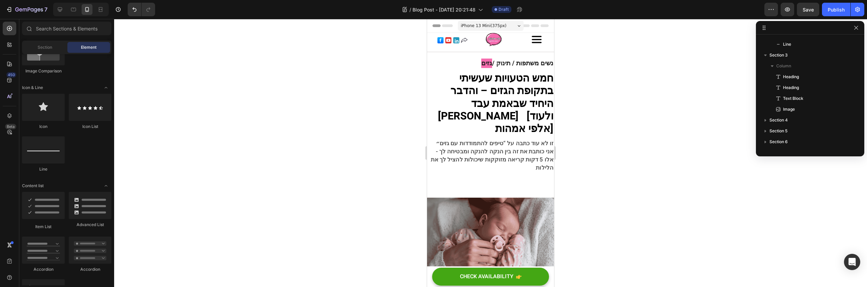
click at [566, 100] on div at bounding box center [490, 153] width 753 height 268
click at [505, 152] on p "זו לא עוד כתבה על “טיפים להתמודדות עם גזים״ - אני כותבת את זה בין הנקה להנקה ומ…" at bounding box center [491, 156] width 126 height 33
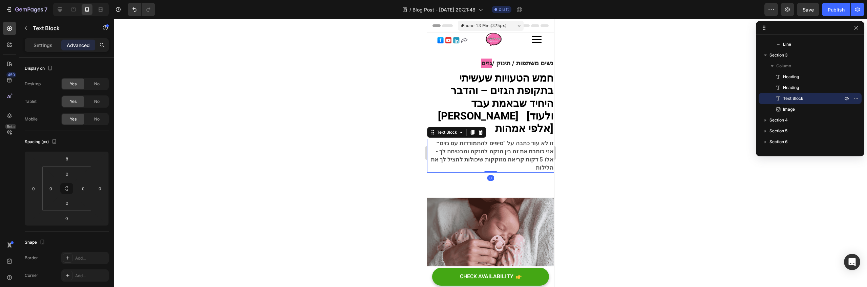
click at [521, 157] on p "זו לא עוד כתבה על “טיפים להתמודדות עם גזים״ - אני כותבת את זה בין הנקה להנקה ומ…" at bounding box center [491, 156] width 126 height 33
click at [525, 199] on img at bounding box center [490, 236] width 127 height 76
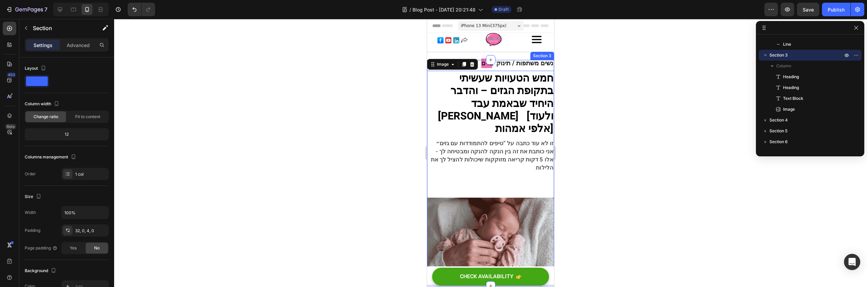
click at [530, 160] on div "⁠⁠⁠⁠⁠⁠⁠ נשים משתפות / תינוק / גזים Heading ⁠⁠⁠⁠⁠⁠⁠ חמש הטעויות שעשיתי בתקופת הג…" at bounding box center [490, 178] width 127 height 214
click at [533, 155] on span "אלו 5 דקות קריאה מזוקקות שיכולות להציל לך את הלילות" at bounding box center [492, 163] width 123 height 17
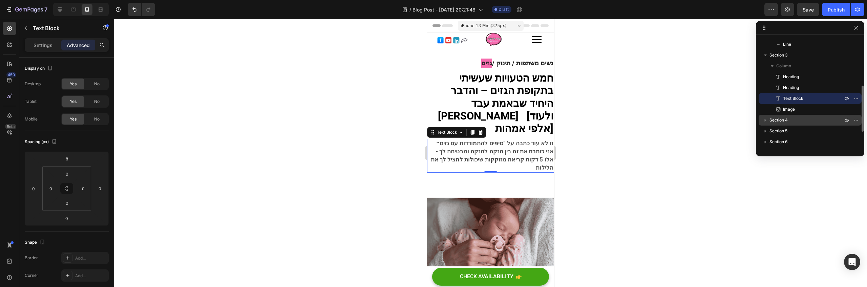
drag, startPoint x: 785, startPoint y: 110, endPoint x: 778, endPoint y: 119, distance: 11.0
click at [778, 119] on div "Section 1 Column Row 3 cols Column 1 Image Column 2 Image Column 3 Image Sectio…" at bounding box center [810, 93] width 108 height 112
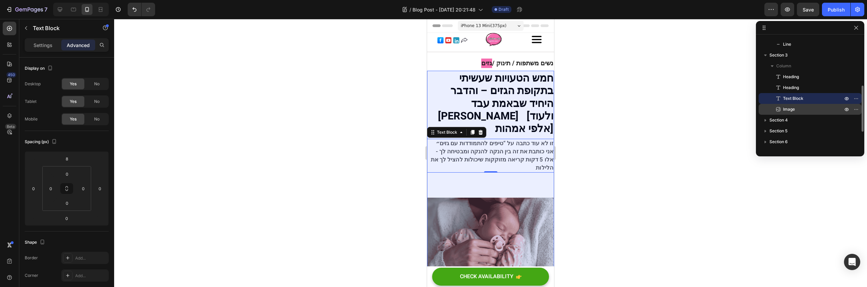
click at [779, 111] on icon at bounding box center [778, 109] width 7 height 7
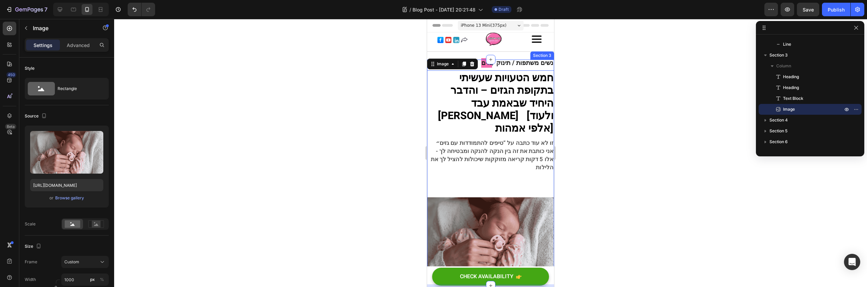
scroll to position [1, 0]
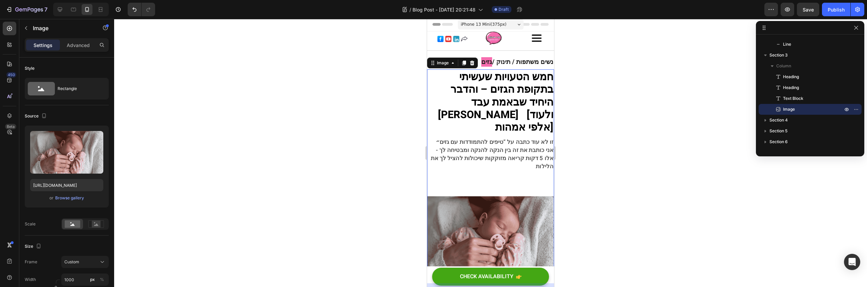
click at [584, 88] on div at bounding box center [490, 153] width 753 height 268
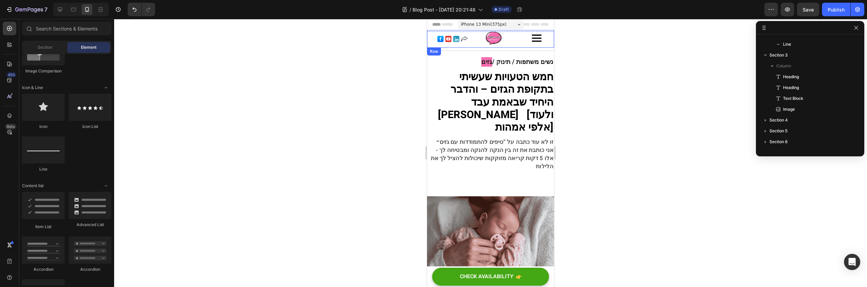
scroll to position [0, 0]
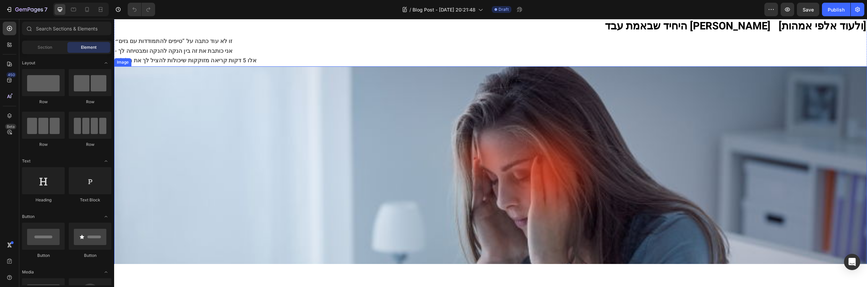
scroll to position [129, 0]
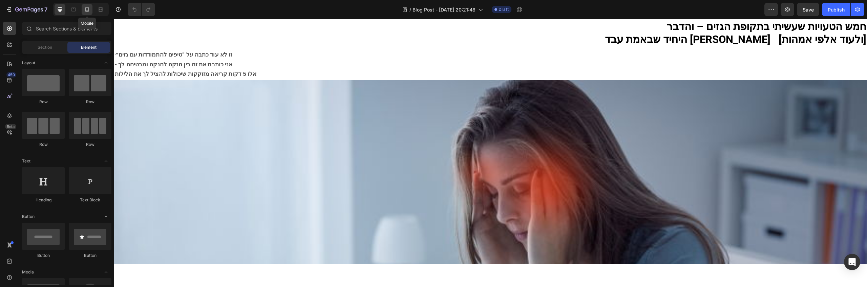
click at [86, 7] on icon at bounding box center [87, 9] width 4 height 5
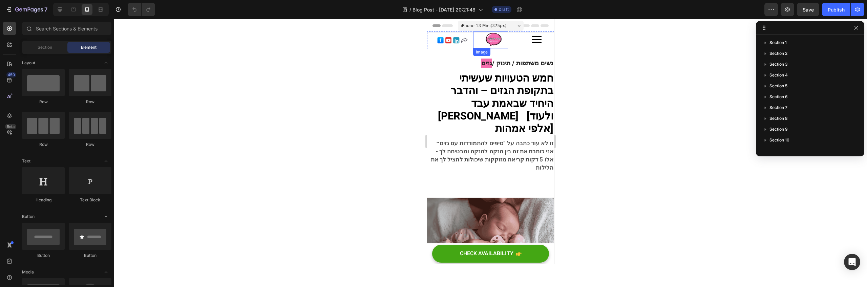
click at [488, 38] on img at bounding box center [493, 39] width 17 height 17
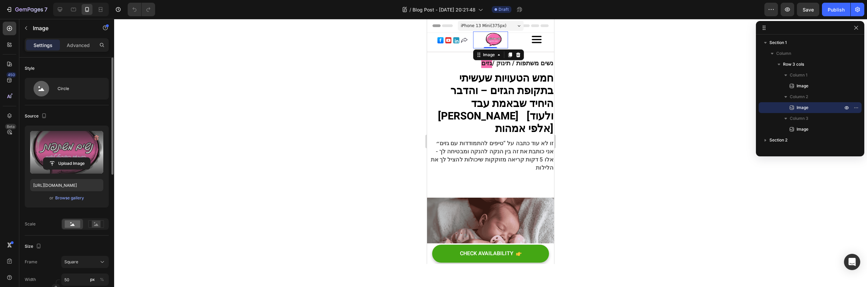
click at [75, 140] on label at bounding box center [66, 152] width 73 height 43
click at [75, 158] on input "file" at bounding box center [66, 164] width 47 height 12
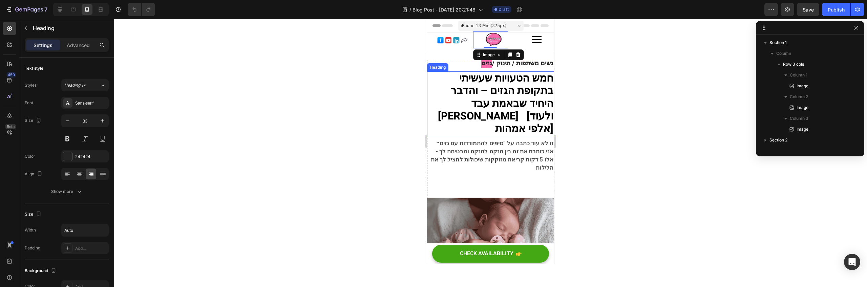
click at [523, 117] on strong "היחיד שבאמת עבד [PERSON_NAME] [ולעוד אלפי אמהות]" at bounding box center [495, 116] width 115 height 41
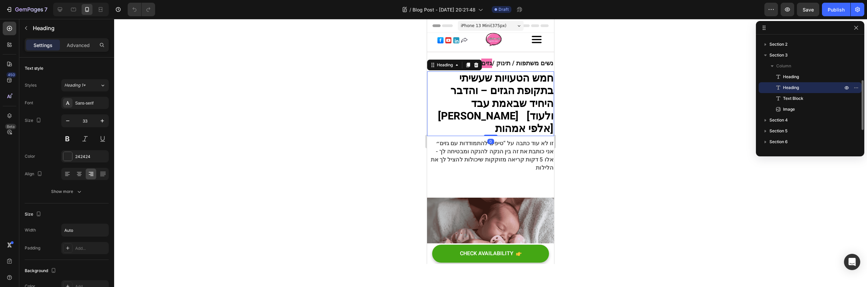
click at [528, 147] on span "- אני כותבת את זה בין הנקה להנקה ומבטיחה לך" at bounding box center [495, 151] width 118 height 8
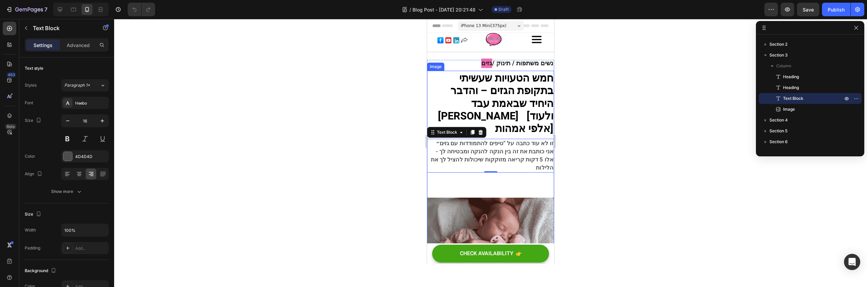
click at [527, 202] on img at bounding box center [490, 236] width 127 height 76
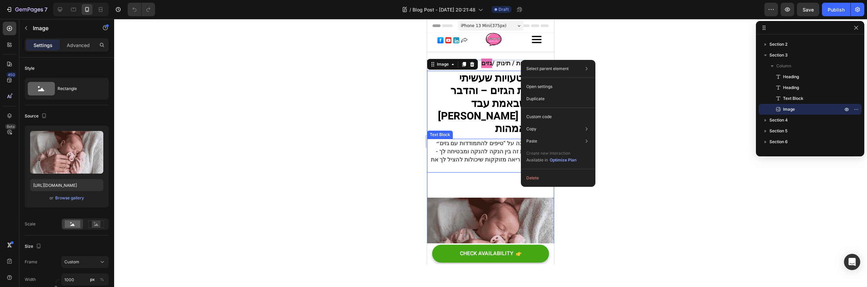
click at [454, 139] on span "זו לא עוד כתבה על “טיפים להתמודדות עם גזים״" at bounding box center [495, 143] width 118 height 8
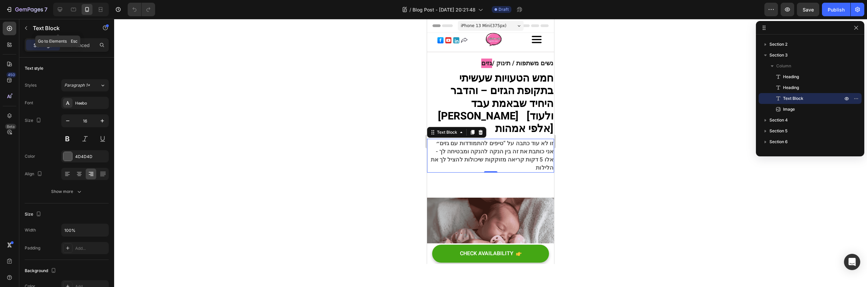
click at [28, 29] on icon "button" at bounding box center [25, 27] width 5 height 5
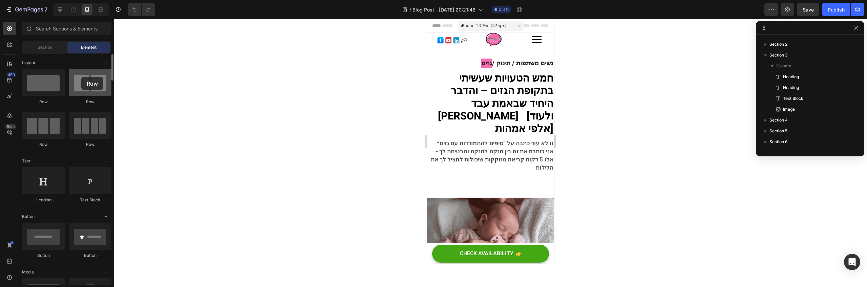
drag, startPoint x: 76, startPoint y: 88, endPoint x: 81, endPoint y: 77, distance: 12.7
click at [81, 77] on div at bounding box center [90, 82] width 43 height 27
click at [533, 108] on strong "היחיד שבאמת עבד [PERSON_NAME] [ולעוד אלפי אמהות]" at bounding box center [495, 116] width 115 height 41
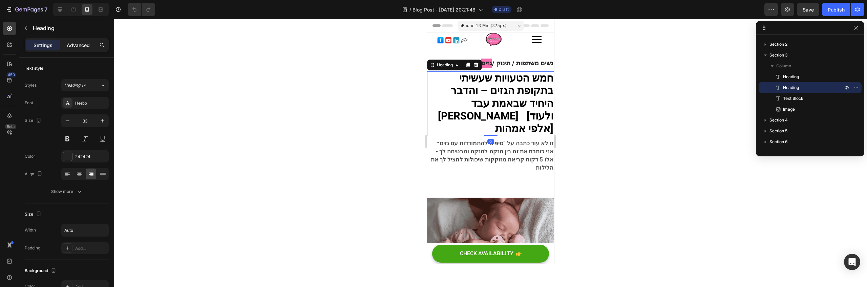
click at [80, 46] on p "Advanced" at bounding box center [78, 45] width 23 height 7
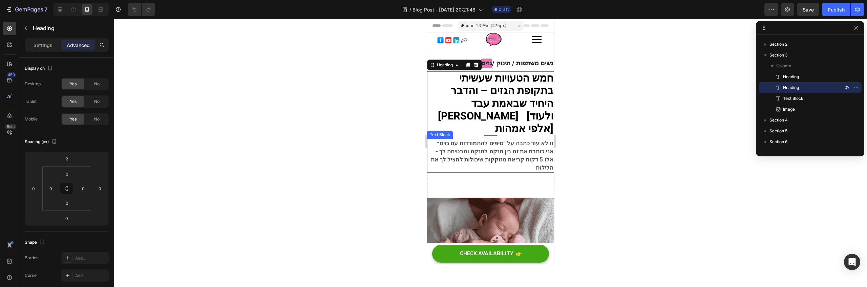
click at [464, 155] on span "אלו 5 דקות קריאה מזוקקות שיכולות להציל לך את הלילות" at bounding box center [492, 163] width 123 height 17
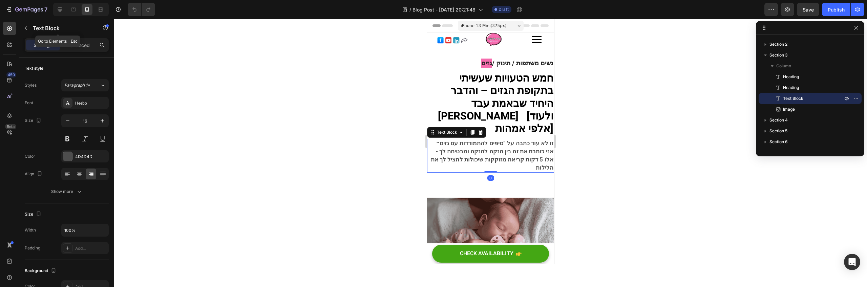
click at [75, 39] on div "Settings Advanced" at bounding box center [67, 45] width 84 height 14
click at [77, 43] on p "Advanced" at bounding box center [78, 45] width 23 height 7
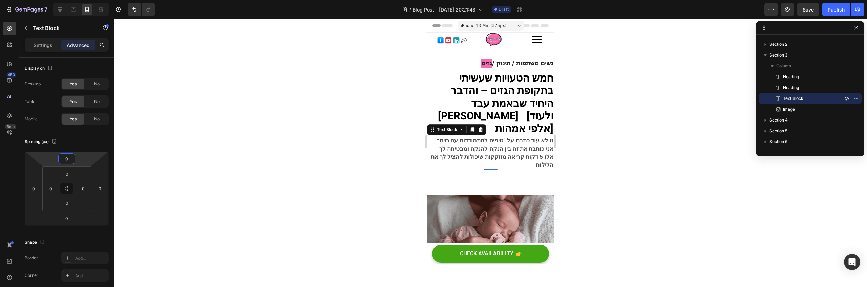
type input "2"
click at [78, 0] on html "7 / Blog Post - [DATE] 20:21:48 Draft Preview Save Publish 450 Beta Sections(18…" at bounding box center [433, 0] width 867 height 0
click at [492, 63] on strong "נשים משתפות / תינוק /" at bounding box center [522, 63] width 61 height 9
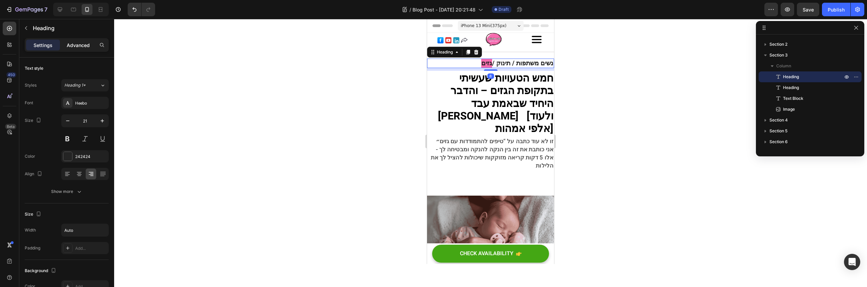
click at [94, 41] on div "Advanced" at bounding box center [78, 45] width 34 height 11
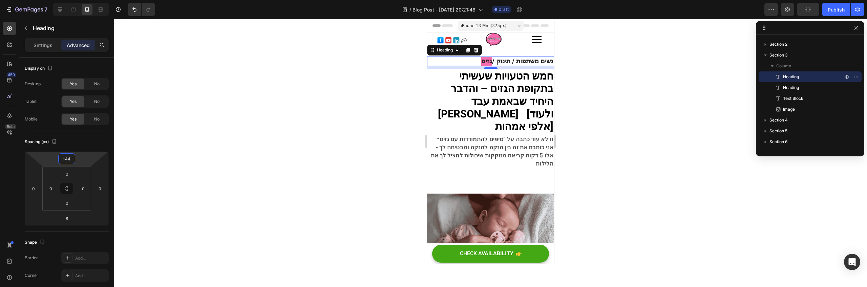
type input "-46"
click at [86, 0] on html "7 / Blog Post - Aug 27, 20:21:48 Draft Preview Publish 450 Beta Sections(18) El…" at bounding box center [433, 0] width 867 height 0
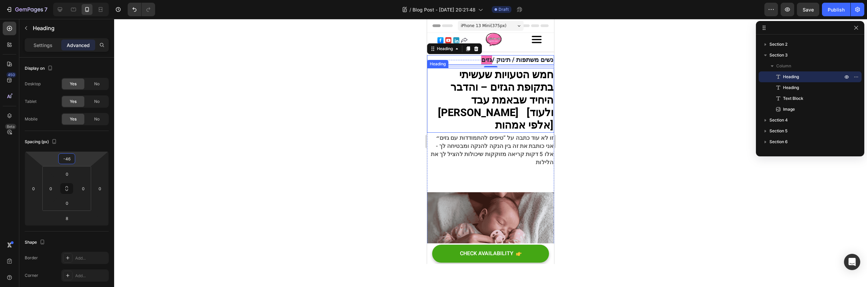
click at [475, 85] on strong "חמש הטעויות שעשיתי בתקופת הגזים – והדבר" at bounding box center [501, 81] width 103 height 28
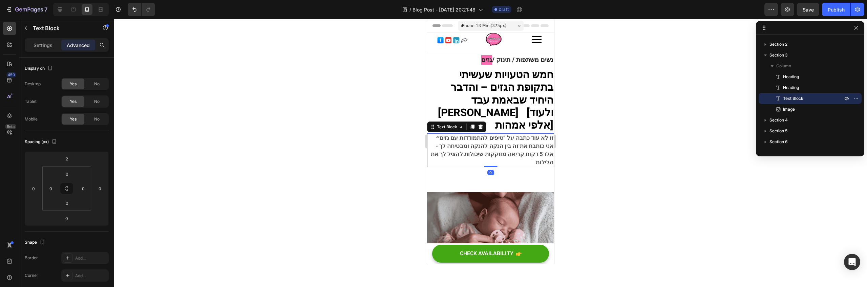
click at [531, 150] on span "אלו 5 דקות קריאה מזוקקות שיכולות להציל לך את הלילות" at bounding box center [492, 158] width 123 height 17
click at [44, 47] on p "Settings" at bounding box center [43, 45] width 19 height 7
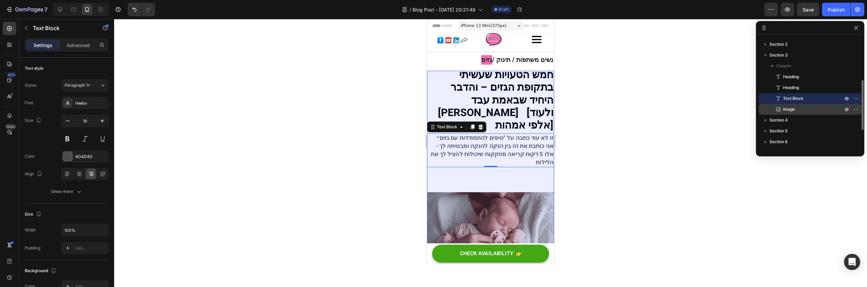
click at [798, 110] on p "Image" at bounding box center [805, 109] width 61 height 7
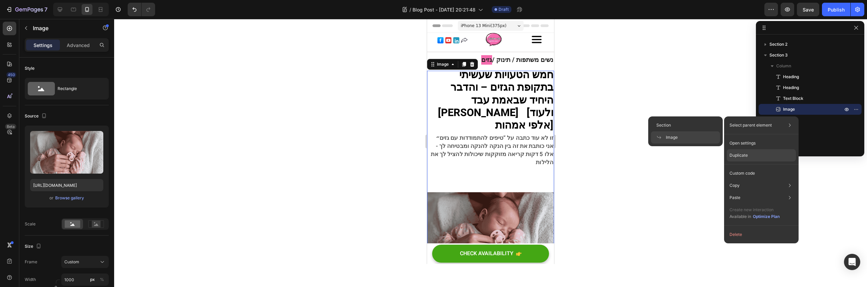
click at [768, 167] on div "Duplicate" at bounding box center [761, 173] width 69 height 12
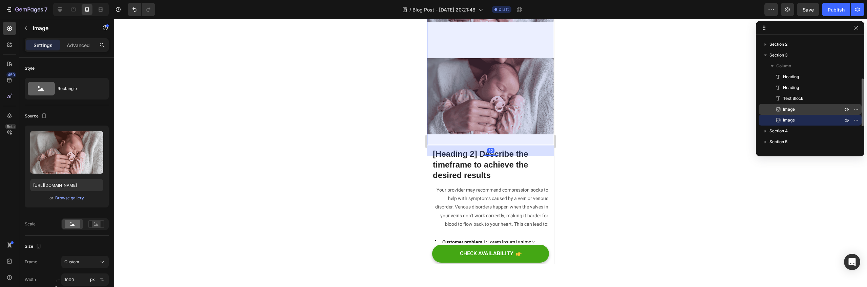
click at [789, 108] on span "Image" at bounding box center [789, 109] width 12 height 7
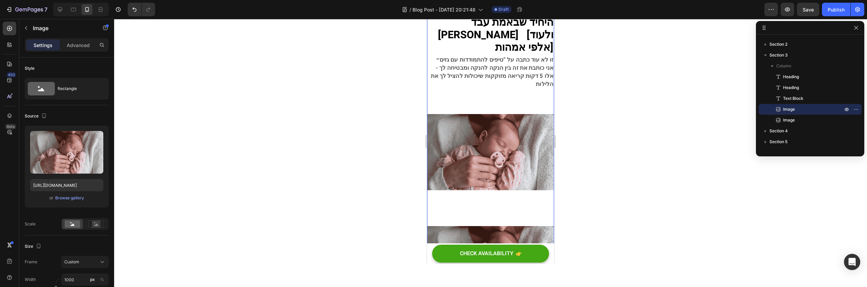
scroll to position [45, 0]
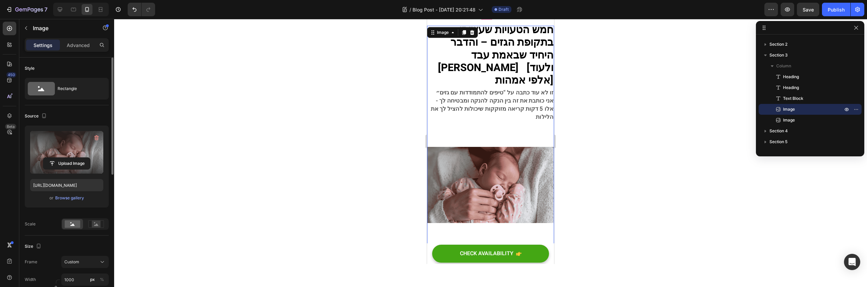
click at [86, 151] on label at bounding box center [66, 152] width 73 height 43
click at [86, 158] on input "file" at bounding box center [66, 164] width 47 height 12
click at [62, 154] on label at bounding box center [66, 152] width 73 height 43
click at [62, 158] on input "file" at bounding box center [66, 164] width 47 height 12
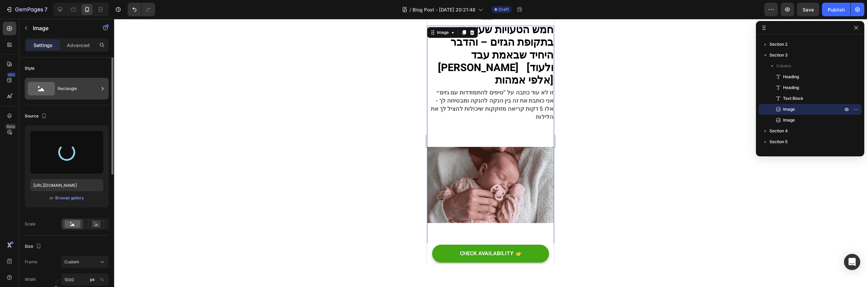
type input "https://cdn.shopify.com/s/files/1/0615/2962/0582/files/gempages_581807645086712…"
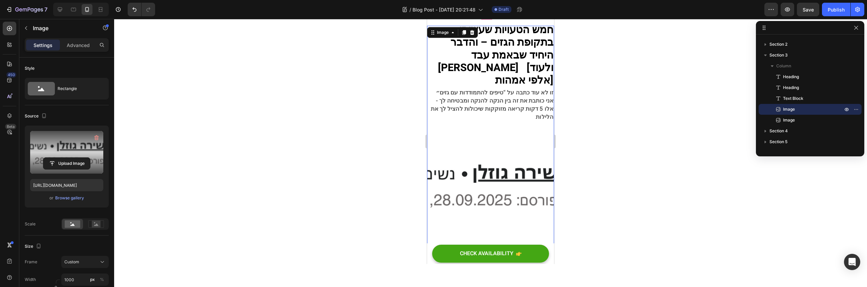
scroll to position [48, 0]
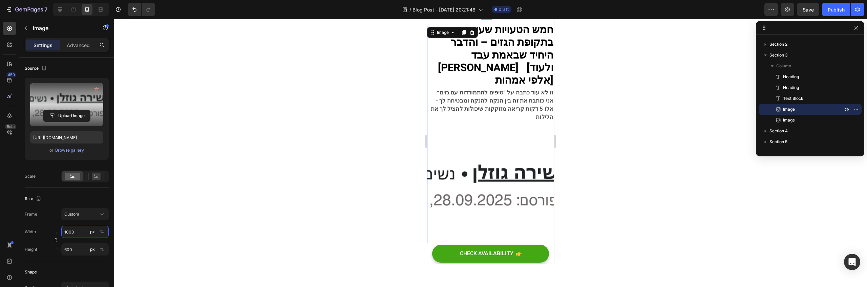
click at [85, 233] on input "1000" at bounding box center [84, 232] width 47 height 12
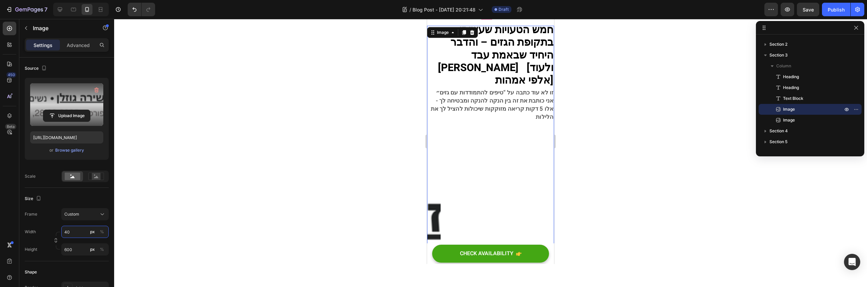
type input "4"
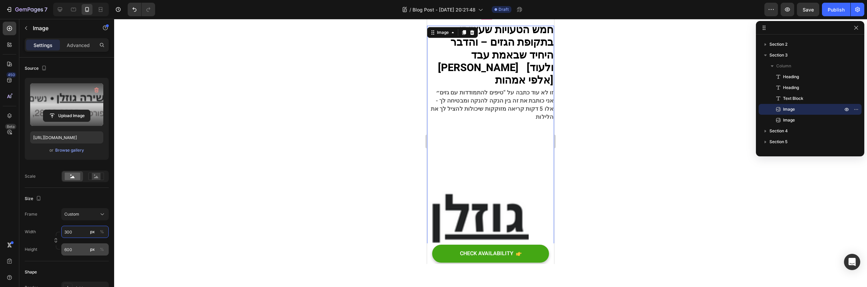
type input "300"
click at [78, 246] on input "600" at bounding box center [84, 250] width 47 height 12
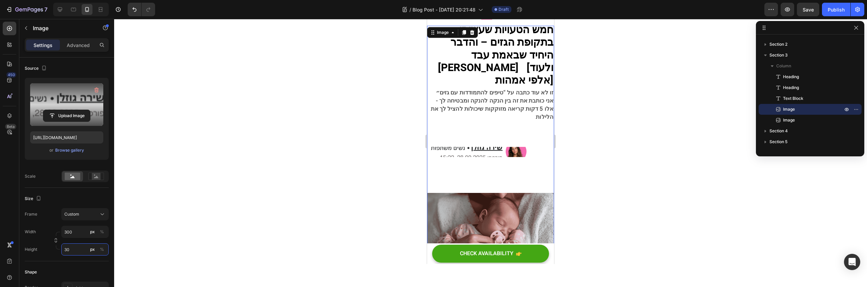
type input "3"
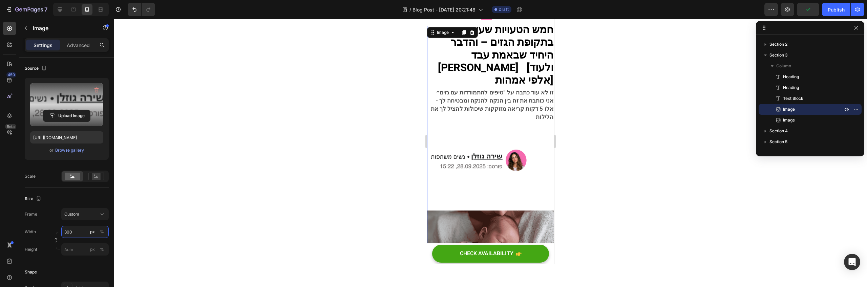
click at [80, 235] on div "Width 300 px % Height px %" at bounding box center [67, 241] width 84 height 30
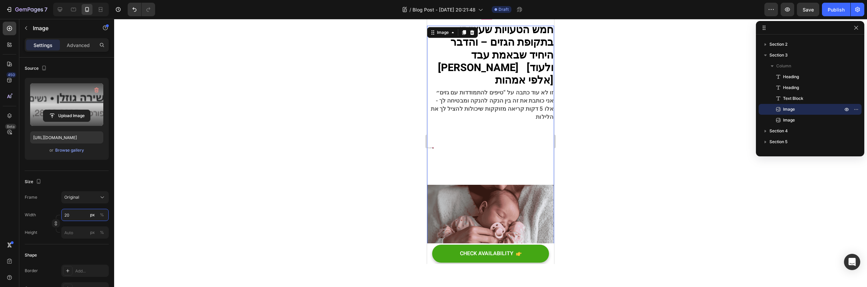
type input "2"
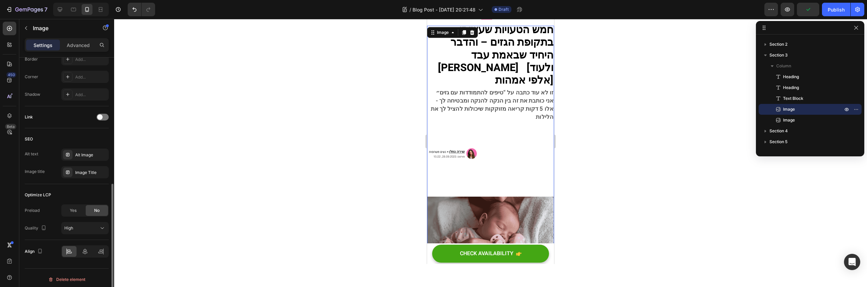
scroll to position [262, 0]
type input "150"
click at [94, 252] on div at bounding box center [100, 248] width 15 height 11
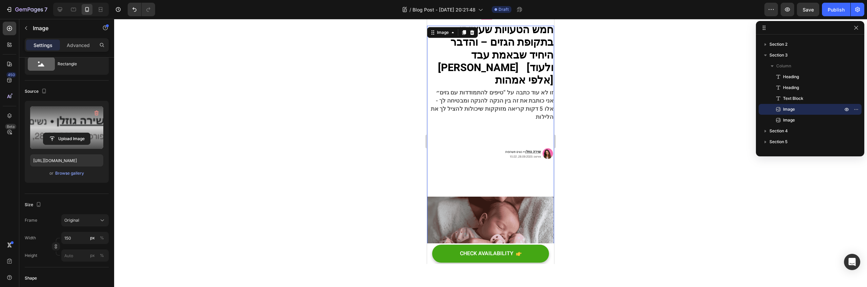
scroll to position [0, 0]
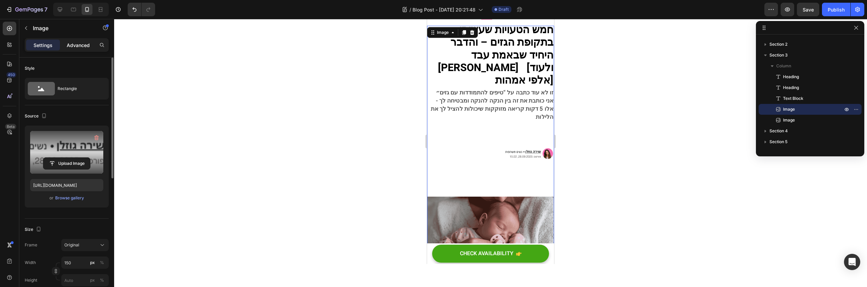
click at [88, 44] on p "Advanced" at bounding box center [78, 45] width 23 height 7
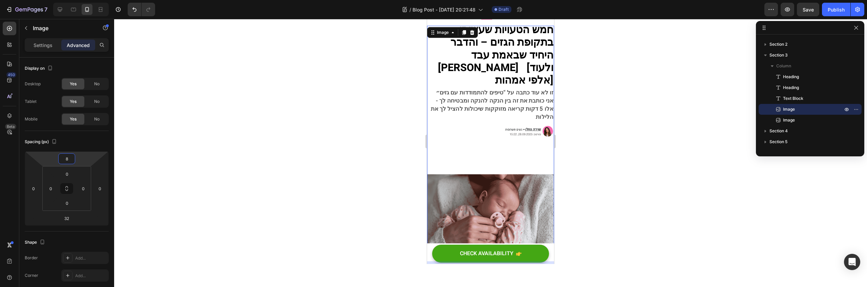
type input "10"
drag, startPoint x: 83, startPoint y: 162, endPoint x: 86, endPoint y: 172, distance: 11.2
click at [86, 0] on html "7 / Blog Post - [DATE] 20:21:48 Draft Preview Save Publish 450 Beta Sections(18…" at bounding box center [433, 0] width 867 height 0
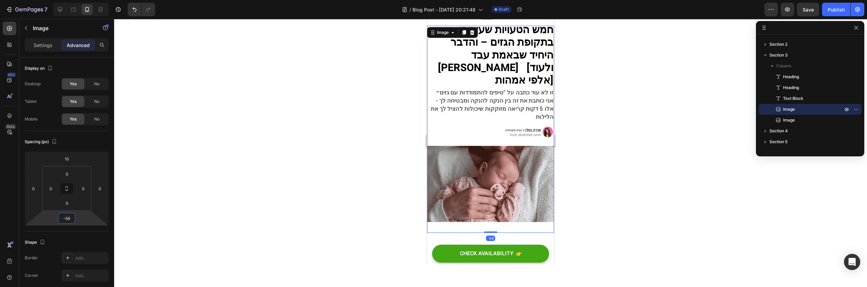
type input "-58"
drag, startPoint x: 77, startPoint y: 214, endPoint x: 240, endPoint y: 214, distance: 163.6
click at [74, 0] on html "7 / Blog Post - [DATE] 20:21:48 Draft Preview Save Publish 450 Beta Sections(18…" at bounding box center [433, 0] width 867 height 0
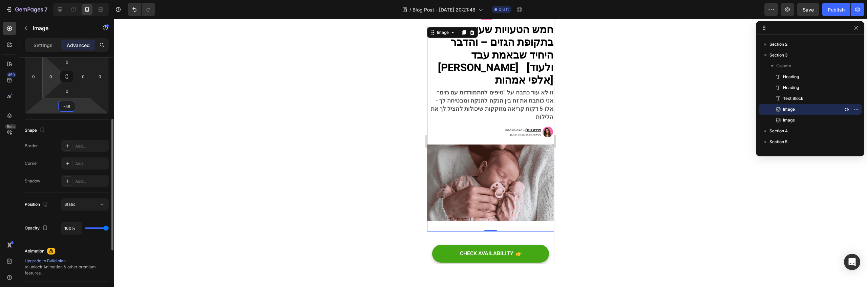
scroll to position [124, 0]
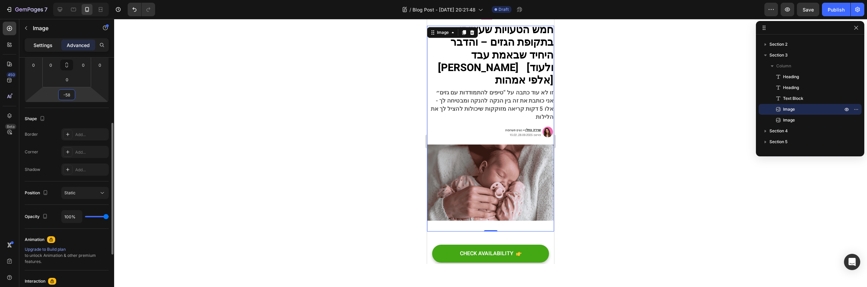
click at [43, 49] on div "Settings" at bounding box center [43, 45] width 34 height 11
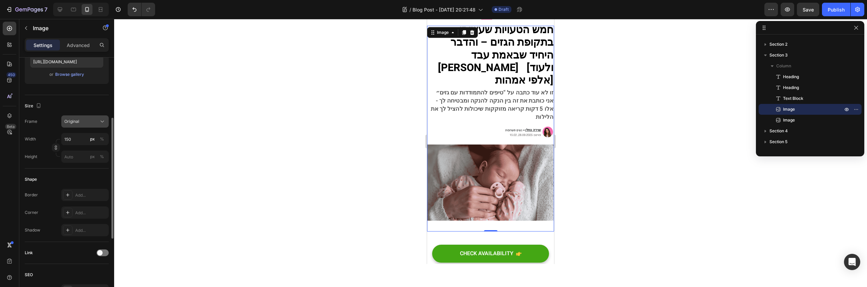
click at [92, 123] on div "Original" at bounding box center [80, 122] width 33 height 6
click at [78, 161] on span "Horizontal" at bounding box center [74, 164] width 20 height 7
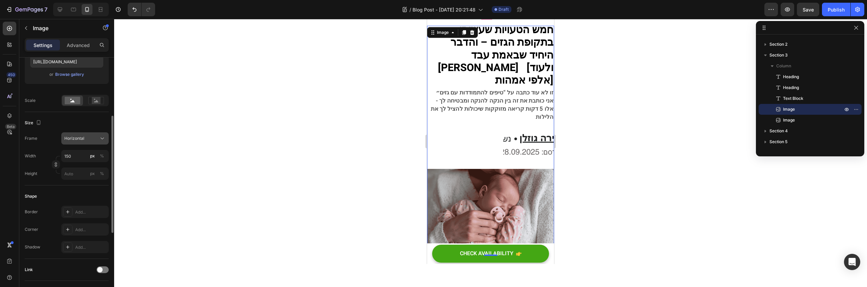
click at [83, 134] on button "Horizontal" at bounding box center [84, 138] width 47 height 12
click at [84, 152] on div "Square" at bounding box center [83, 155] width 39 height 7
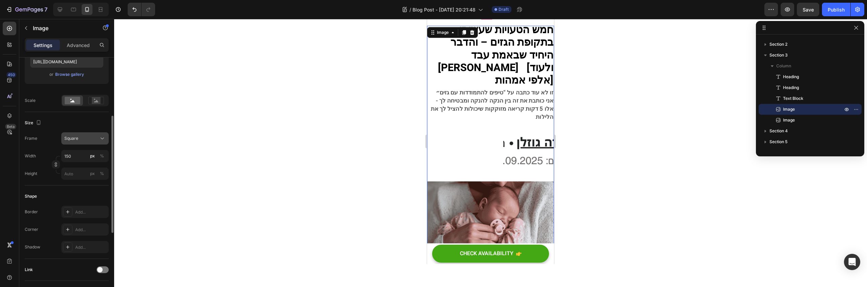
click at [90, 139] on div "Square" at bounding box center [80, 138] width 33 height 6
click at [81, 196] on div "Original" at bounding box center [83, 193] width 39 height 6
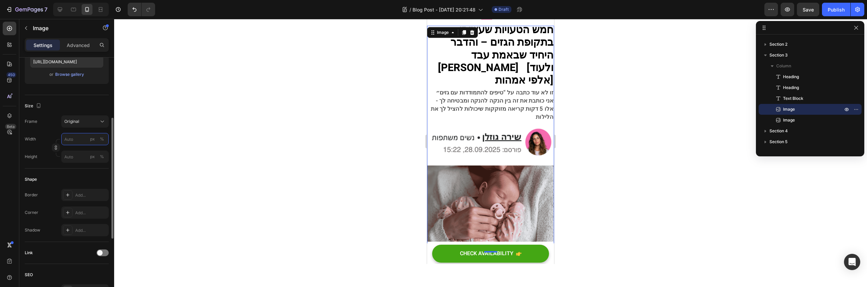
click at [78, 142] on input "px %" at bounding box center [84, 139] width 47 height 12
click at [73, 171] on div "Shape Border Add... Corner Add... Shadow Add..." at bounding box center [67, 205] width 84 height 73
click at [56, 147] on icon "button" at bounding box center [56, 147] width 5 height 5
click at [81, 157] on input "px %" at bounding box center [84, 156] width 47 height 12
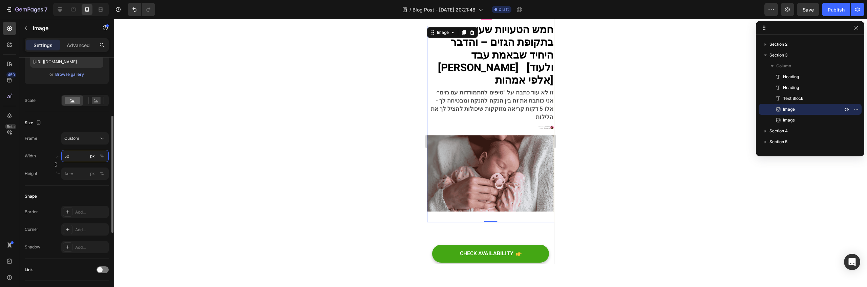
type input "5"
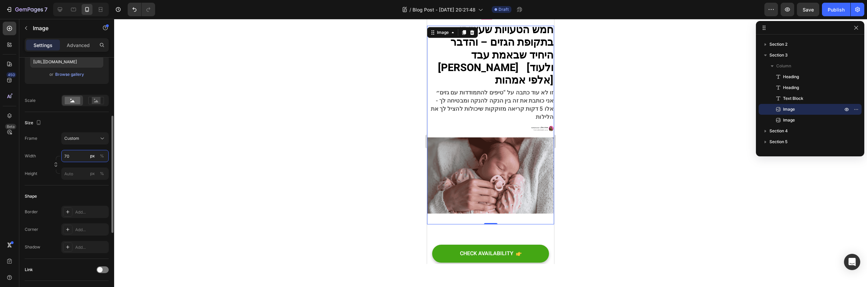
type input "7"
type input "8"
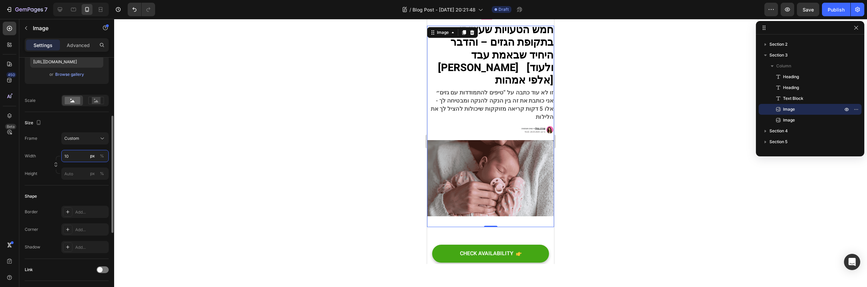
type input "1"
type input "8"
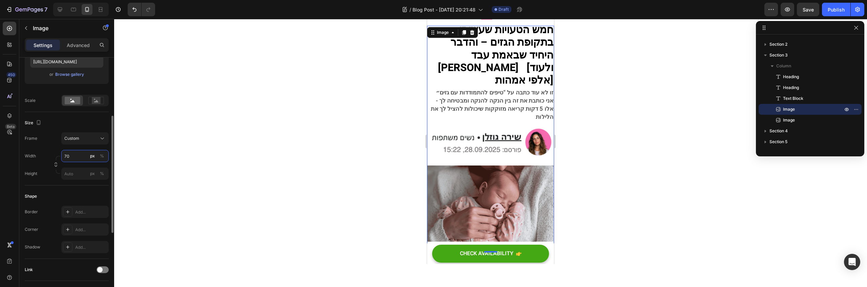
type input "7"
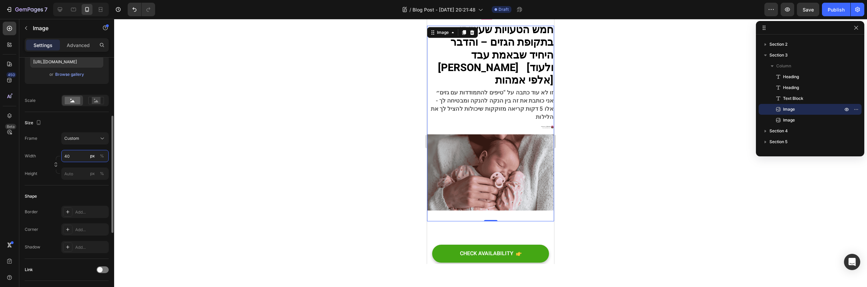
type input "4"
type input "3"
type input "2"
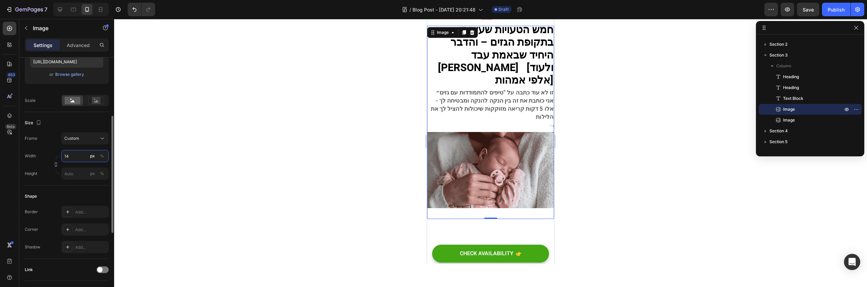
type input "1"
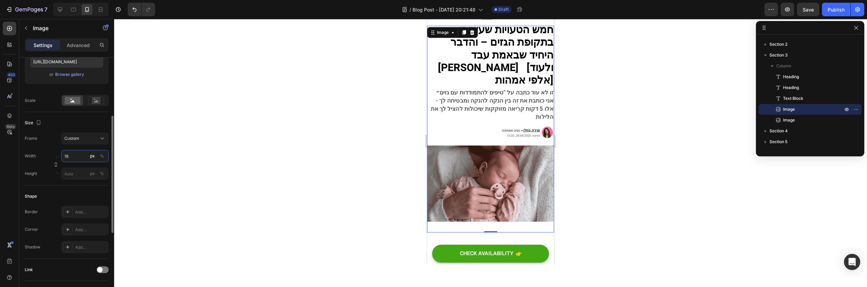
type input "1"
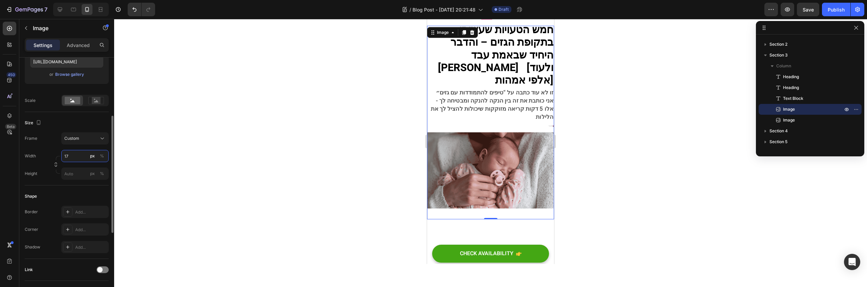
type input "1"
type input "210"
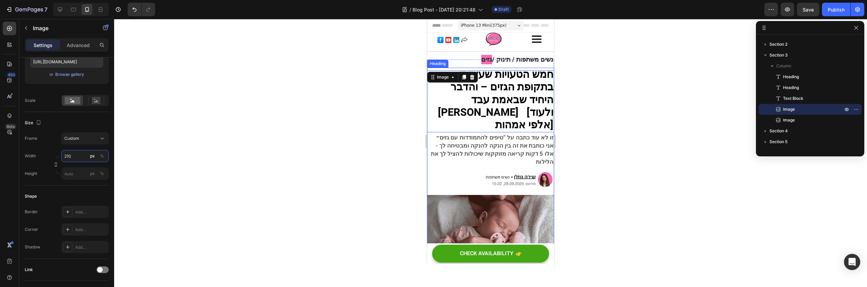
scroll to position [0, 0]
click at [568, 95] on div at bounding box center [490, 153] width 753 height 268
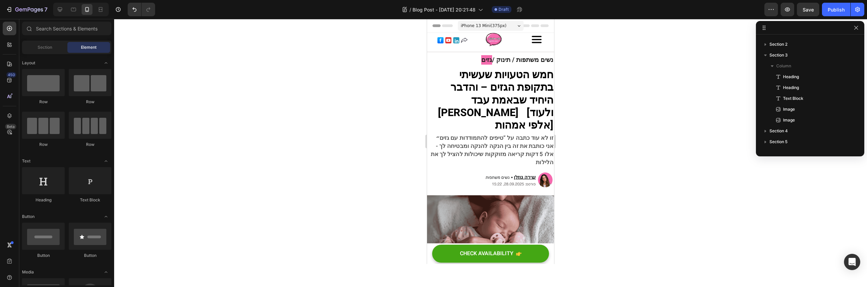
click at [638, 107] on div at bounding box center [490, 153] width 753 height 268
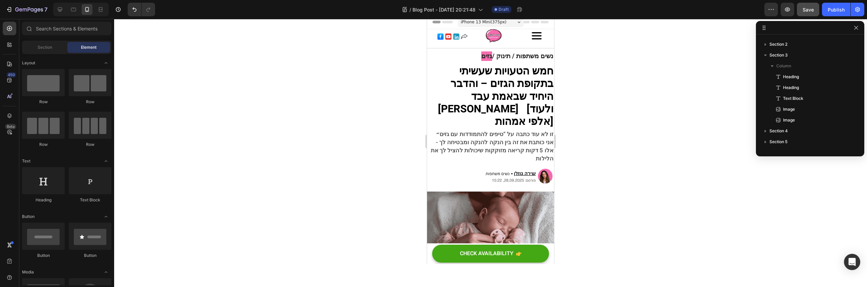
scroll to position [8, 0]
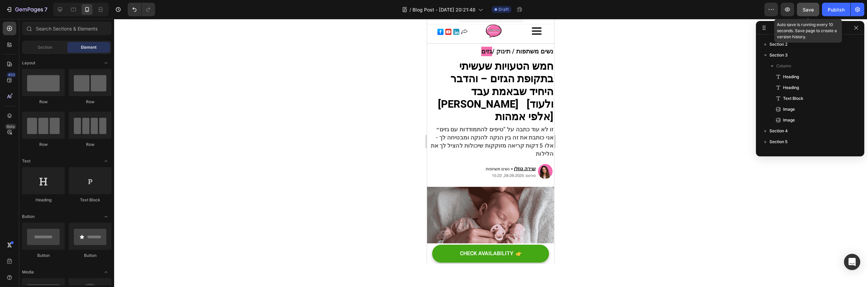
click at [813, 8] on span "Save" at bounding box center [808, 10] width 11 height 6
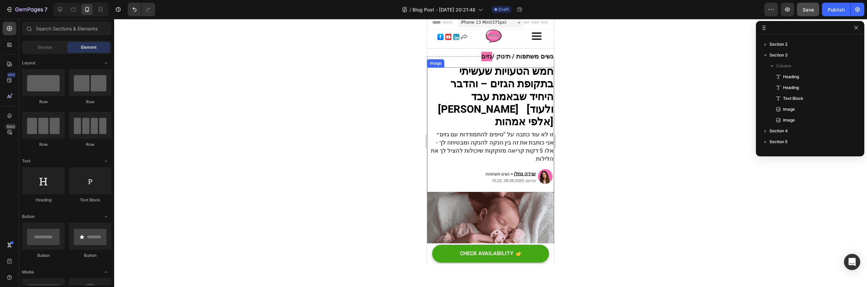
scroll to position [0, 0]
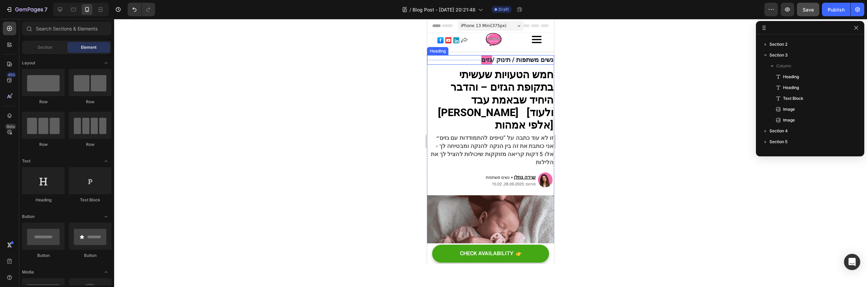
click at [498, 59] on strong "נשים משתפות / תינוק /" at bounding box center [522, 59] width 61 height 9
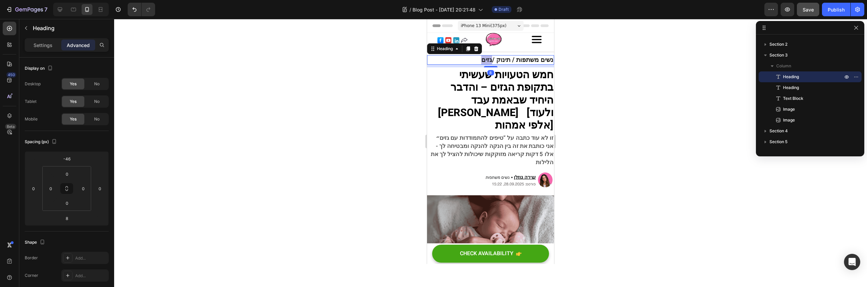
click at [481, 59] on strong "גזים" at bounding box center [486, 59] width 11 height 9
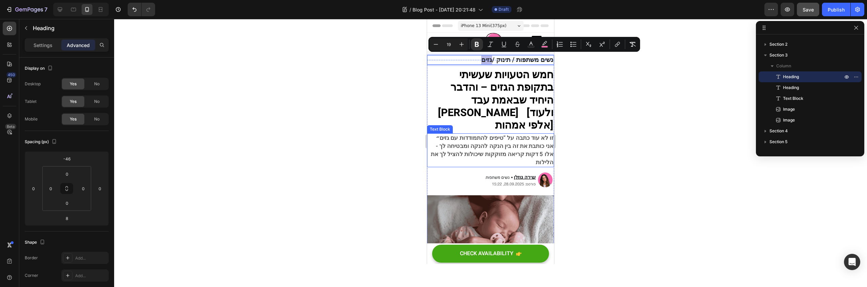
click at [533, 150] on span "אלו 5 דקות קריאה מזוקקות שיכולות להציל לך את הלילות" at bounding box center [492, 158] width 123 height 17
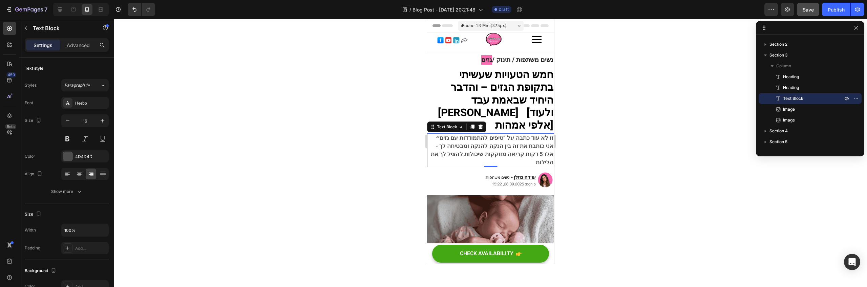
click at [584, 103] on div at bounding box center [490, 153] width 753 height 268
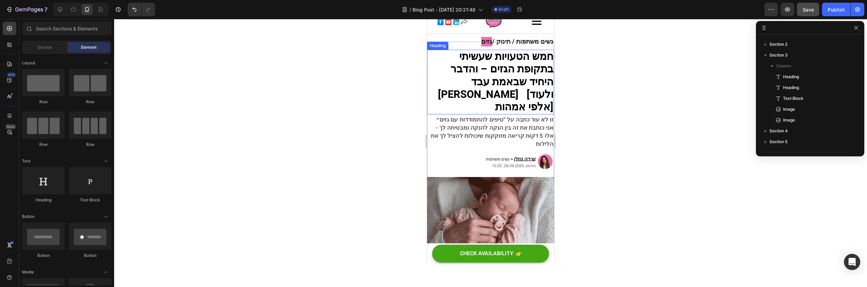
scroll to position [18, 0]
click at [622, 83] on div at bounding box center [490, 153] width 753 height 268
click at [528, 90] on strong "היחיד שבאמת עבד [PERSON_NAME] [ולעוד אלפי אמהות]" at bounding box center [495, 95] width 115 height 41
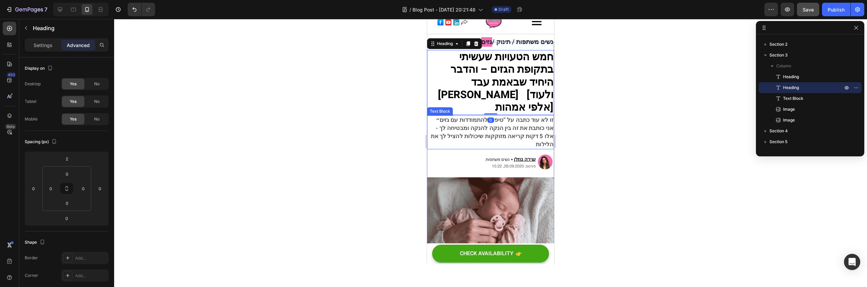
click at [539, 132] on span "אלו 5 דקות קריאה מזוקקות שיכולות להציל לך את הלילות" at bounding box center [492, 140] width 123 height 17
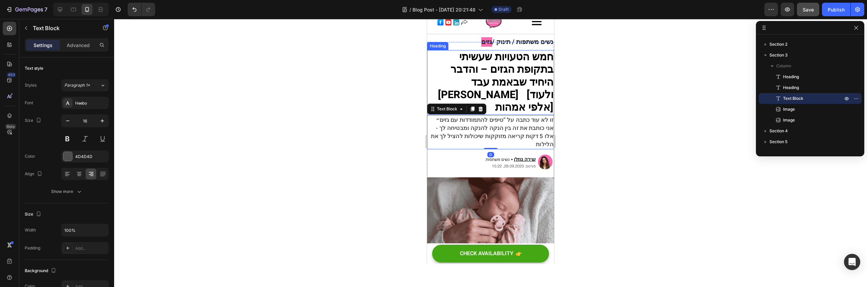
click at [497, 76] on strong "היחיד שבאמת עבד [PERSON_NAME] [ולעוד אלפי אמהות]" at bounding box center [495, 95] width 115 height 41
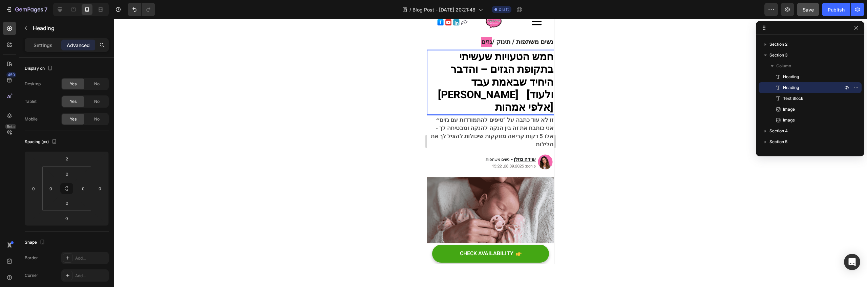
click at [480, 86] on strong "היחיד שבאמת עבד [PERSON_NAME] [ולעוד אלפי אמהות]" at bounding box center [495, 95] width 115 height 41
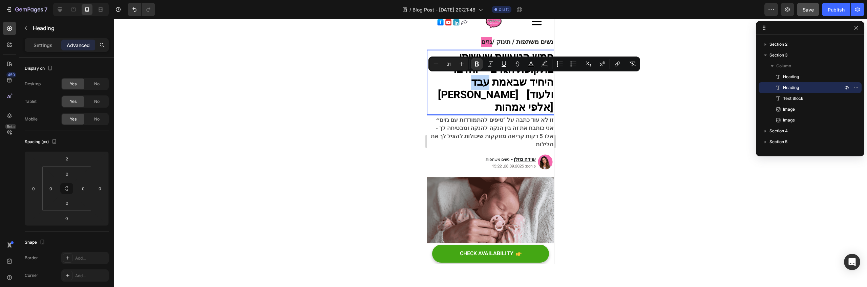
click at [473, 82] on strong "היחיד שבאמת עבד [PERSON_NAME] [ולעוד אלפי אמהות]" at bounding box center [495, 95] width 115 height 41
drag, startPoint x: 475, startPoint y: 84, endPoint x: 463, endPoint y: 81, distance: 12.0
click at [463, 81] on strong "היחיד שבאמת עבד [PERSON_NAME] [ולעוד אלפי אמהות]" at bounding box center [495, 95] width 115 height 41
click at [648, 90] on div at bounding box center [490, 153] width 753 height 268
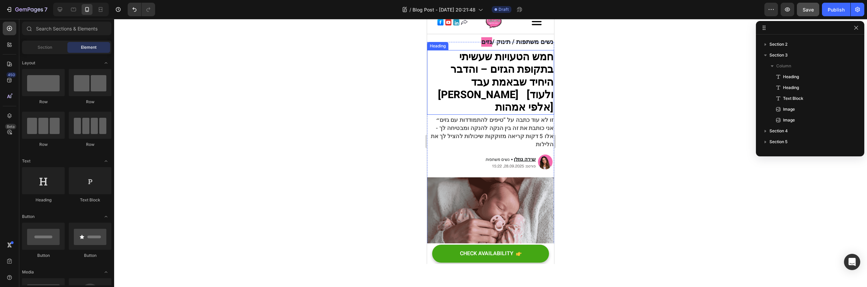
click at [480, 77] on strong "היחיד שבאמת עבד [PERSON_NAME] [ולעוד אלפי אמהות]" at bounding box center [495, 95] width 115 height 41
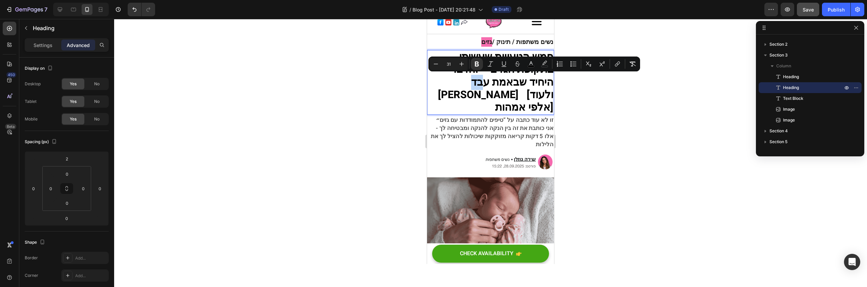
drag, startPoint x: 472, startPoint y: 83, endPoint x: 463, endPoint y: 82, distance: 9.5
click at [659, 172] on div at bounding box center [490, 153] width 753 height 268
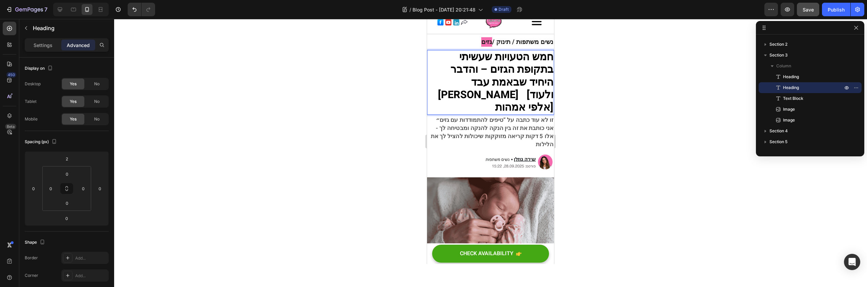
click at [454, 73] on strong "חמש הטעויות שעשיתי בתקופת הגזים – והדבר" at bounding box center [501, 63] width 103 height 28
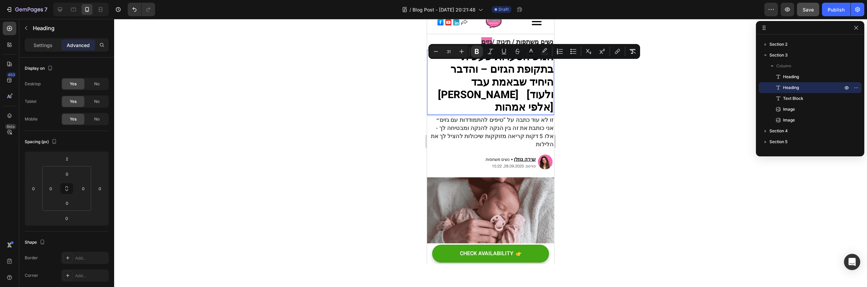
click at [463, 75] on strong "היחיד שבאמת עבד [PERSON_NAME] [ולעוד אלפי אמהות]" at bounding box center [495, 95] width 115 height 41
drag, startPoint x: 462, startPoint y: 71, endPoint x: 443, endPoint y: 69, distance: 19.4
click at [443, 69] on p "חמש הטעויות שעשיתי בתקופת הגזים – והדבר היחיד שבאמת עבד [PERSON_NAME] [ולעוד אל…" at bounding box center [491, 82] width 126 height 63
click at [604, 96] on div at bounding box center [490, 153] width 753 height 268
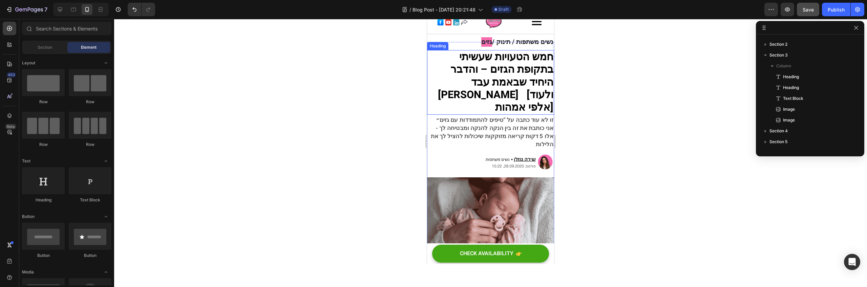
click at [531, 49] on strong "חמש הטעויות שעשיתי בתקופת הגזים – והדבר" at bounding box center [501, 63] width 103 height 28
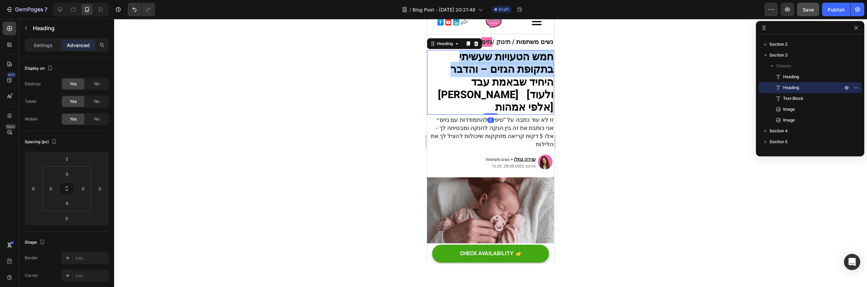
click at [531, 49] on strong "חמש הטעויות שעשיתי בתקופת הגזים – והדבר" at bounding box center [501, 63] width 103 height 28
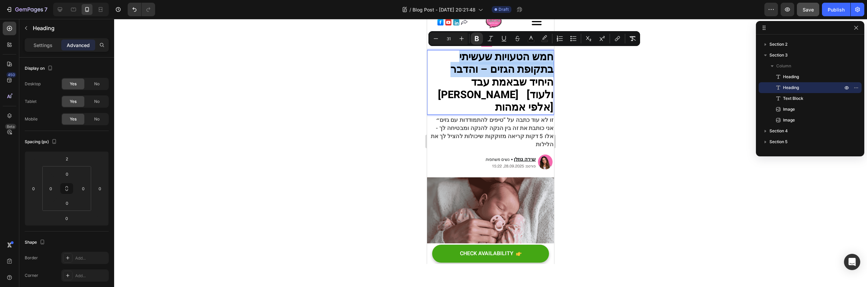
click at [472, 63] on strong "חמש הטעויות שעשיתי בתקופת הגזים – והדבר" at bounding box center [501, 63] width 103 height 28
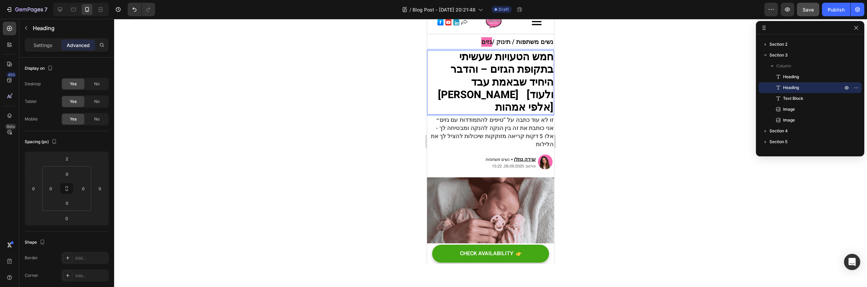
click at [461, 82] on strong "היחיד שבאמת עבד [PERSON_NAME] [ולעוד אלפי אמהות]" at bounding box center [495, 95] width 115 height 41
drag, startPoint x: 462, startPoint y: 72, endPoint x: 449, endPoint y: 68, distance: 14.1
click at [450, 68] on strong "חמש הטעויות שעשיתי בתקופת הגזים – והדבר" at bounding box center [501, 63] width 103 height 28
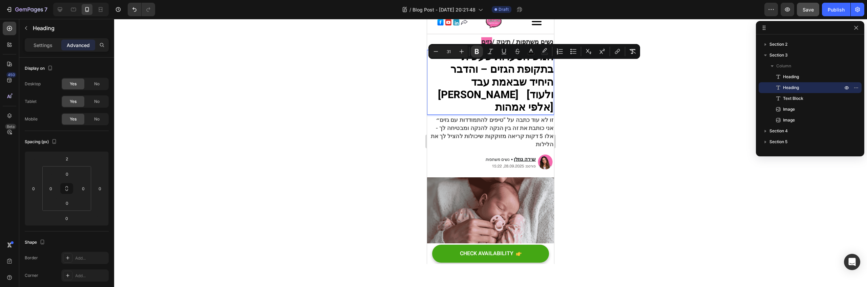
click at [496, 90] on strong "היחיד שבאמת עבד [PERSON_NAME] [ולעוד אלפי אמהות]" at bounding box center [495, 95] width 115 height 41
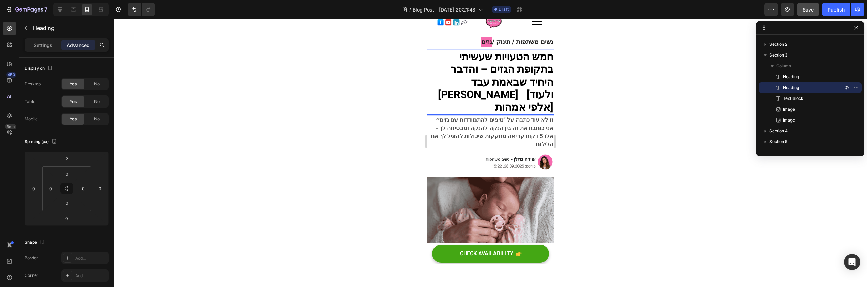
click at [478, 80] on strong "היחיד שבאמת עבד [PERSON_NAME] [ולעוד אלפי אמהות]" at bounding box center [495, 95] width 115 height 41
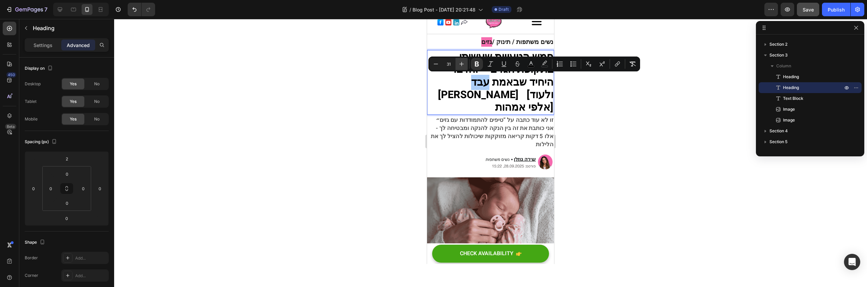
click at [463, 68] on button "Plus" at bounding box center [462, 64] width 12 height 12
type input "32"
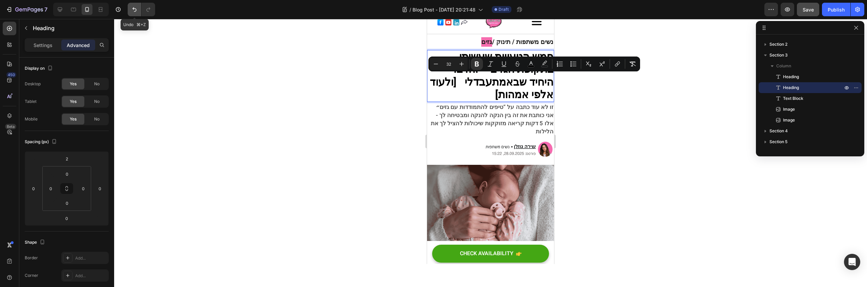
click at [130, 8] on button "Undo/Redo" at bounding box center [135, 10] width 14 height 14
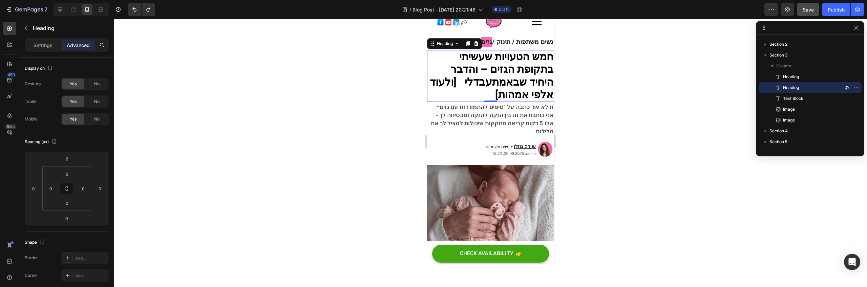
click at [255, 84] on div at bounding box center [490, 153] width 753 height 268
click at [450, 65] on strong "חמש הטעויות שעשיתי בתקופת הגזים – והדבר" at bounding box center [501, 63] width 103 height 28
click at [456, 68] on strong "חמש הטעויות שעשיתי בתקופת הגזים – והדבר" at bounding box center [501, 63] width 103 height 28
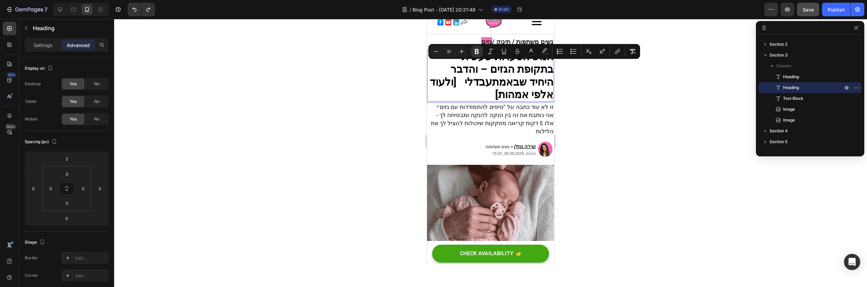
drag, startPoint x: 464, startPoint y: 70, endPoint x: 443, endPoint y: 69, distance: 20.7
click at [443, 69] on p "חמש הטעויות שעשיתי בתקופת הגזים – והדבר היחיד שבאמת עבד לי [ולעוד אלפי אמהות]" at bounding box center [491, 82] width 126 height 63
click at [458, 87] on strong "לי [ולעוד אלפי אמהות]" at bounding box center [501, 101] width 105 height 28
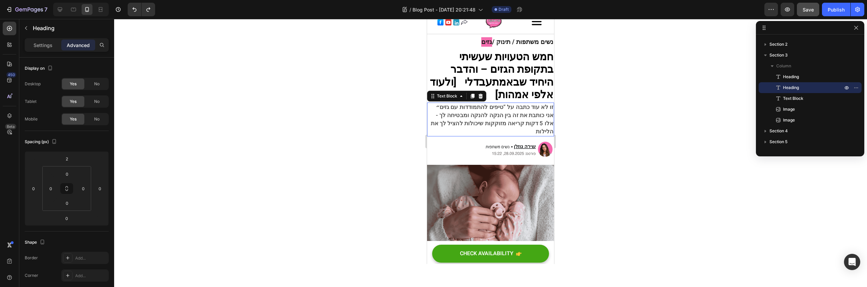
click at [520, 132] on span "אלו 5 דקות קריאה מזוקקות שיכולות להציל לך את הלילות" at bounding box center [492, 140] width 123 height 17
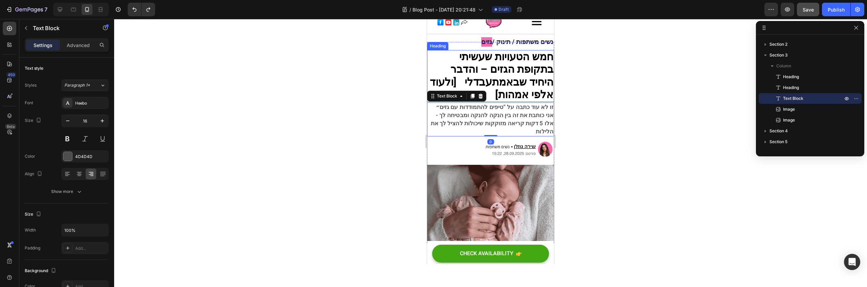
click at [511, 82] on strong "היחיד שבאמת" at bounding box center [500, 89] width 106 height 28
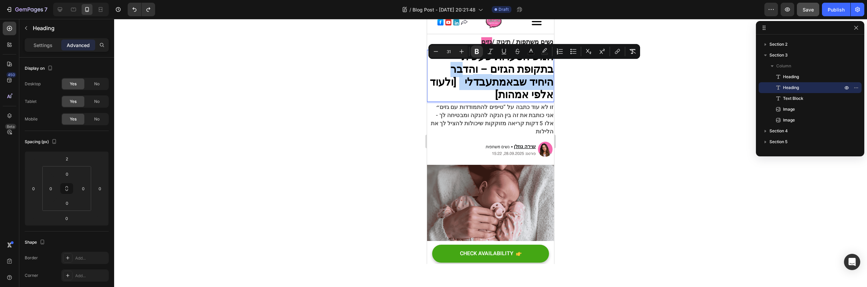
drag, startPoint x: 460, startPoint y: 68, endPoint x: 448, endPoint y: 84, distance: 20.1
click at [448, 84] on p "חמש הטעויות שעשיתי בתקופת הגזים – והדבר היחיד שבאמת עבד לי [ולעוד אלפי אמהות]" at bounding box center [491, 82] width 126 height 63
drag, startPoint x: 515, startPoint y: 85, endPoint x: 506, endPoint y: 82, distance: 9.6
click at [515, 85] on strong "היחיד שבאמת" at bounding box center [500, 89] width 106 height 28
drag, startPoint x: 464, startPoint y: 71, endPoint x: 445, endPoint y: 80, distance: 21.1
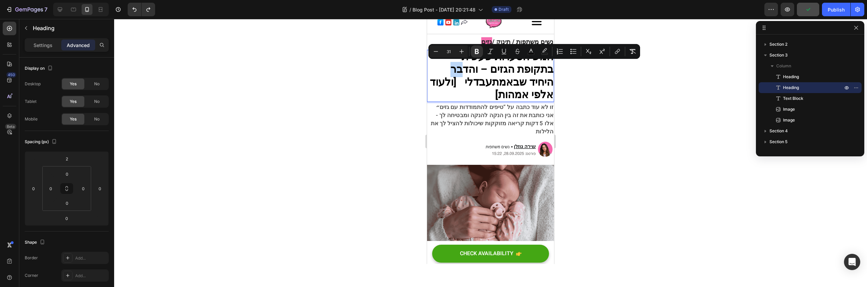
click at [445, 80] on p "חמש הטעויות שעשיתי בתקופת הגזים – והדבר היחיד שבאמת עבד לי [ולעוד אלפי אמהות]" at bounding box center [491, 82] width 126 height 63
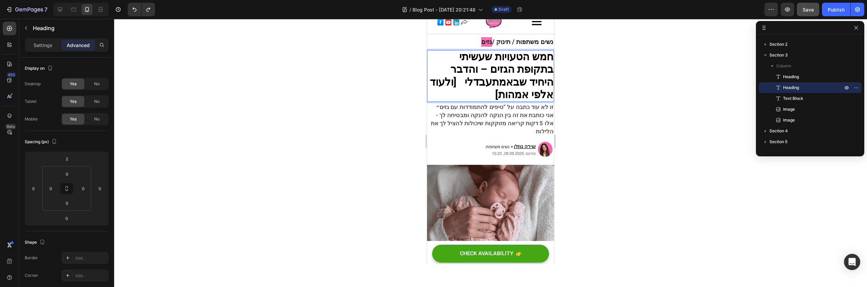
click at [447, 87] on strong "עבד" at bounding box center [437, 95] width 19 height 16
click at [626, 109] on div at bounding box center [490, 153] width 753 height 268
click at [447, 87] on strong "עבד" at bounding box center [437, 95] width 19 height 16
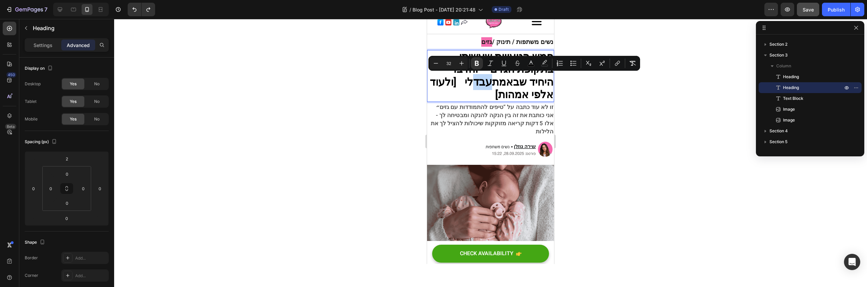
type input "31"
click at [460, 87] on strong "לי [ולעוד אלפי אמהות]" at bounding box center [501, 101] width 105 height 28
drag, startPoint x: 466, startPoint y: 83, endPoint x: 474, endPoint y: 85, distance: 9.0
click at [447, 87] on strong "עבד" at bounding box center [437, 95] width 19 height 16
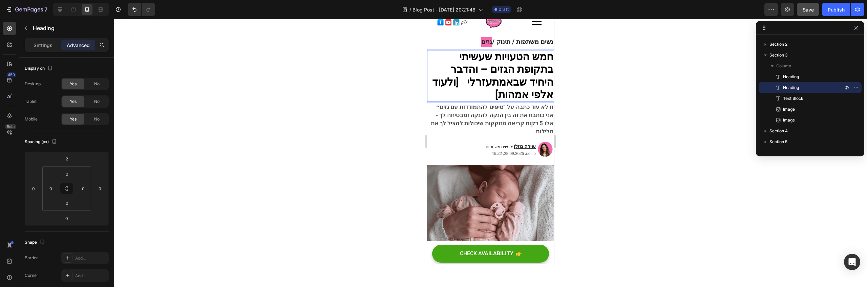
click at [640, 115] on div at bounding box center [490, 153] width 753 height 268
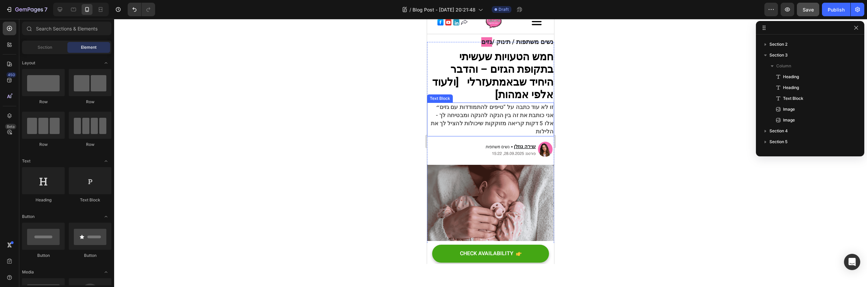
click at [516, 132] on span "אלו 5 דקות קריאה מזוקקות שיכולות להציל לך את הלילות" at bounding box center [492, 140] width 123 height 17
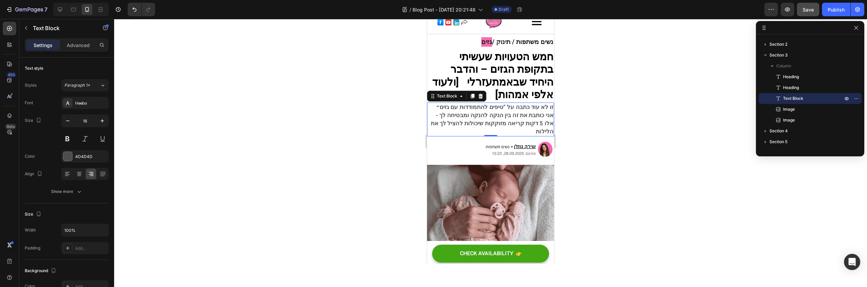
click at [476, 132] on span "אלו 5 דקות קריאה מזוקקות שיכולות להציל לך את הלילות" at bounding box center [492, 140] width 123 height 17
click at [595, 137] on div at bounding box center [490, 153] width 753 height 268
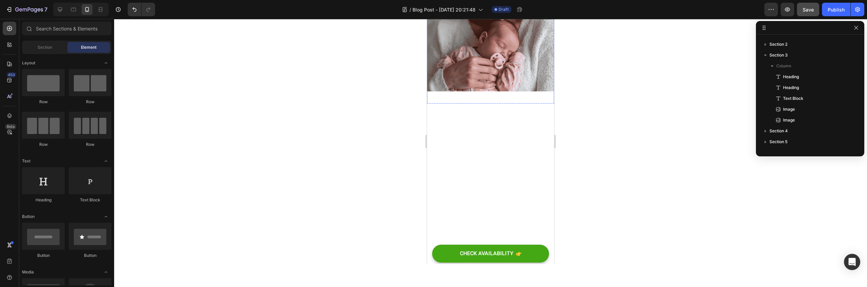
scroll to position [0, 0]
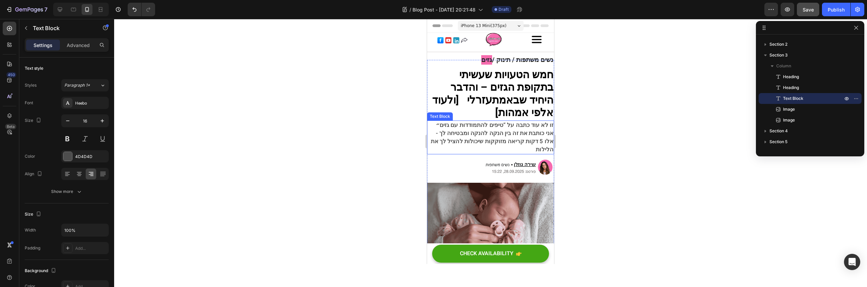
click at [484, 151] on p "זו לא עוד כתבה על “טיפים להתמודדות עם גזים״ - אני כותבת את זה בין הנקה להנקה ומ…" at bounding box center [491, 150] width 126 height 33
drag, startPoint x: 477, startPoint y: 142, endPoint x: 452, endPoint y: 140, distance: 25.1
click at [452, 150] on span "אלו 5 דקות קריאה מזוקקות שיכולות להציל לך את הלילות" at bounding box center [492, 158] width 123 height 17
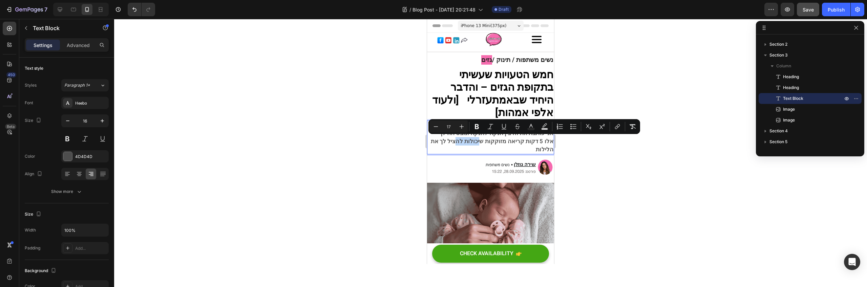
click at [452, 150] on span "אלו 5 דקות קריאה מזוקקות שיכולות להציל לך את הלילות" at bounding box center [492, 158] width 123 height 17
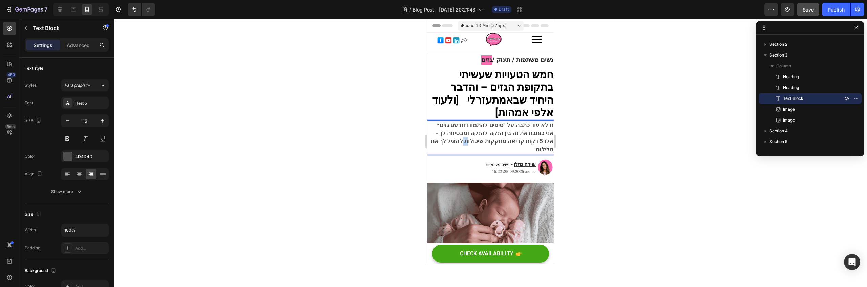
drag, startPoint x: 458, startPoint y: 142, endPoint x: 461, endPoint y: 141, distance: 3.7
click at [461, 150] on span "אלו 5 דקות קריאה מזוקקות שיכולות להציל לך את הלילות" at bounding box center [492, 158] width 123 height 17
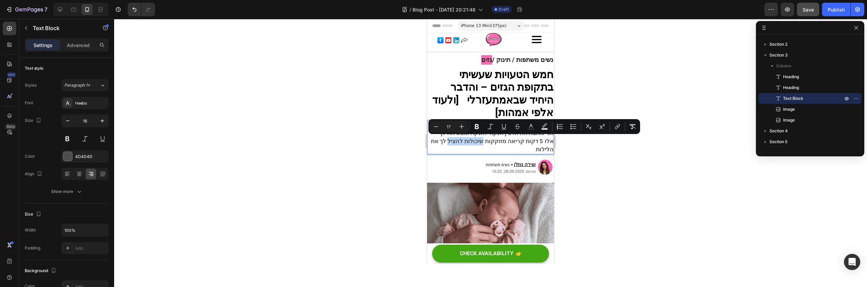
drag, startPoint x: 444, startPoint y: 139, endPoint x: 480, endPoint y: 143, distance: 36.4
click at [480, 150] on span "אלו 5 דקות קריאה מזוקקות שיכולות להציל לך את הלילות" at bounding box center [492, 158] width 123 height 17
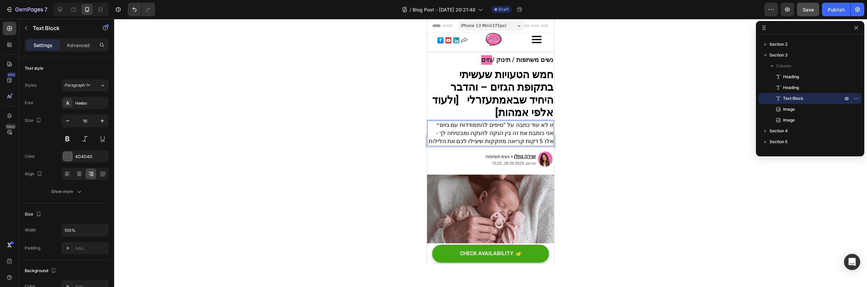
click at [525, 147] on p "זו לא עוד כתבה על “טיפים להתמודדות עם גזים״ - אני כותבת את זה בין הנקה להנקה ומ…" at bounding box center [491, 146] width 126 height 24
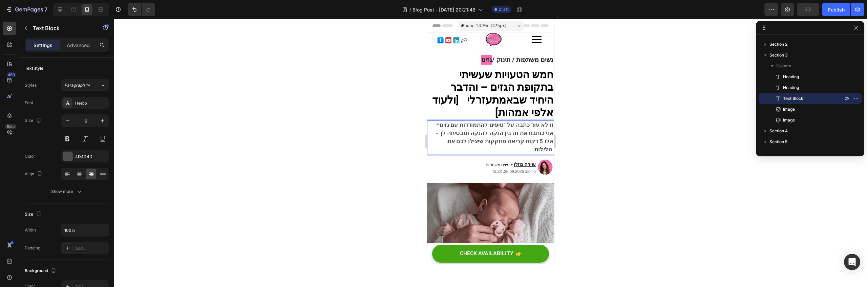
click at [532, 150] on span "אלו 5 דקות קריאה מזוקקות שיצילו לכם את הלילות" at bounding box center [500, 158] width 106 height 17
click at [528, 146] on p "זו לא עוד כתבה על “טיפים להתמודדות עם גזים״ - אני כותבת את זה בין הנקה להנקה ומ…" at bounding box center [491, 150] width 126 height 33
click at [544, 150] on span "אלו 5 דקות קריאה מזוקקות שיצילו לכם את הלילות" at bounding box center [500, 158] width 106 height 17
click at [545, 150] on span "אלו 5 דקות קריאה מזוקקות שיצילו לכם את הלילות" at bounding box center [500, 158] width 106 height 17
click at [522, 149] on p "זו לא עוד כתבה על “טיפים להתמודדות עם גזים״ - אני כותבת את זה בין הנקה להנקה ומ…" at bounding box center [491, 150] width 126 height 33
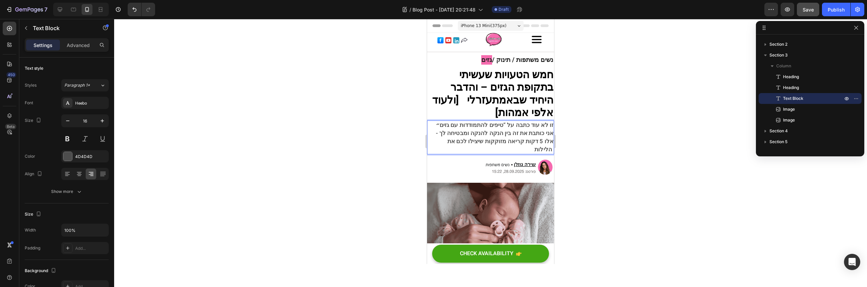
click at [530, 150] on span "אלו 5 דקות קריאה מזוקקות שיצילו לכם את הלילות" at bounding box center [499, 158] width 109 height 17
click at [544, 150] on span "אלו 5 דקות קריאה מזוקקות שיצילו לכם את הלילות" at bounding box center [499, 158] width 109 height 17
click at [545, 150] on span "אלו 5 דקות קריאה מזוקקות שיצילו לכם את הלילות" at bounding box center [499, 158] width 109 height 17
click at [546, 150] on span "אלו 5 דקות קריאה מזוקקות שיצילו לכם את הלילות" at bounding box center [499, 158] width 109 height 17
click at [527, 150] on span "אלו 5 דקות קריאה מזוקקות שיצילו לכם את הלילות" at bounding box center [499, 158] width 109 height 17
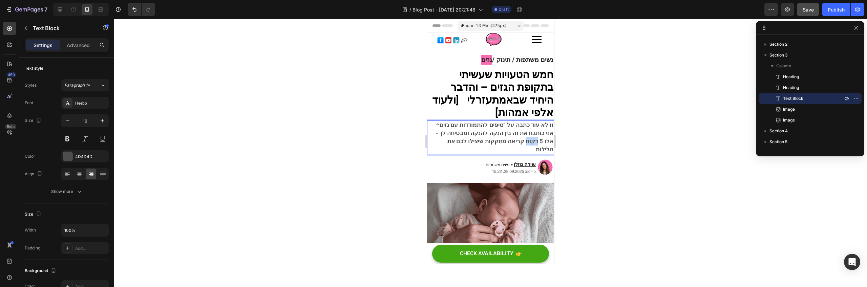
click at [527, 150] on span "אלו 5 דקות קריאה מזוקקות שיצילו לכם את הלילות" at bounding box center [499, 158] width 109 height 17
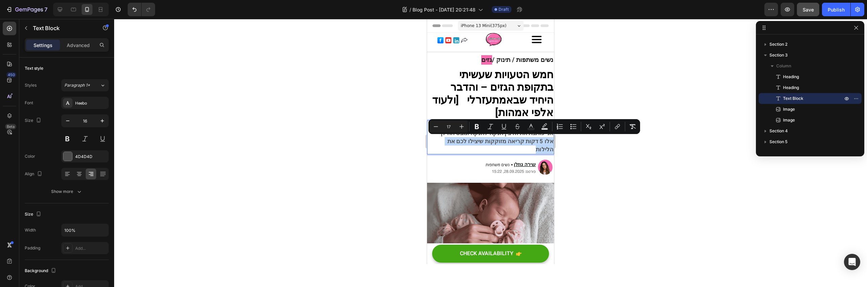
scroll to position [152, 0]
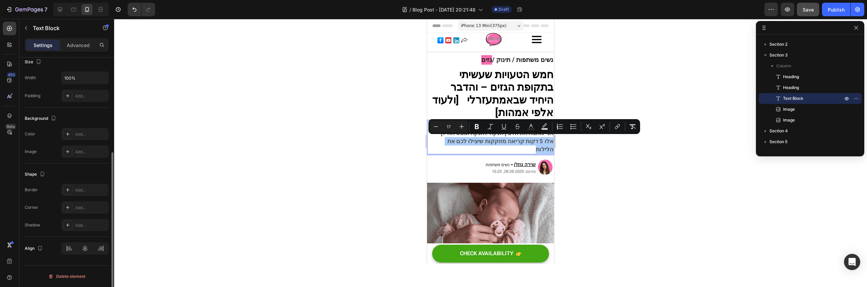
click at [101, 248] on div at bounding box center [84, 248] width 47 height 12
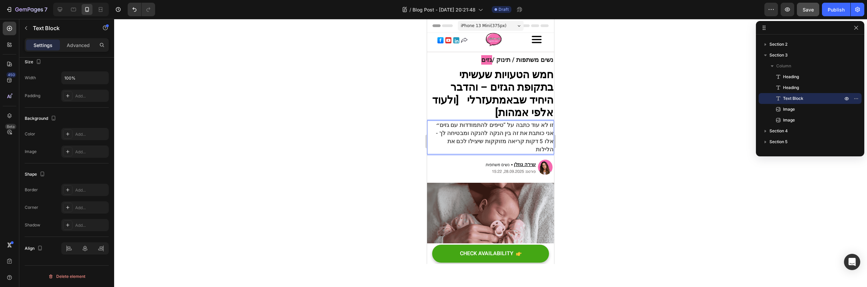
click at [518, 150] on span "אלו 5 דקות קריאה מזוקקות שיצילו לכם את הלילות" at bounding box center [499, 158] width 109 height 17
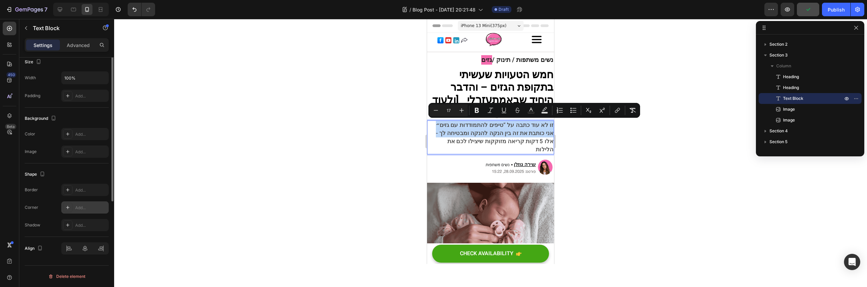
scroll to position [88, 0]
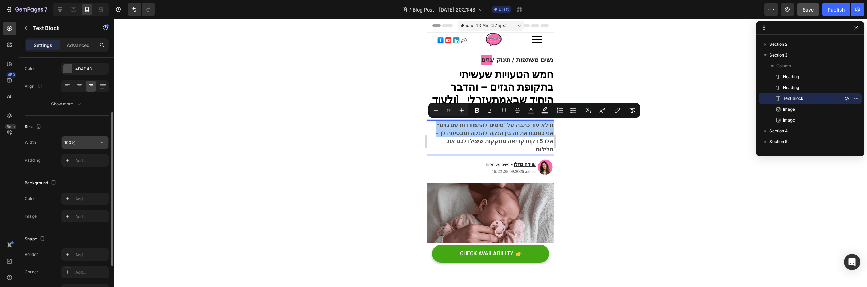
click at [69, 146] on input "100%" at bounding box center [85, 142] width 47 height 12
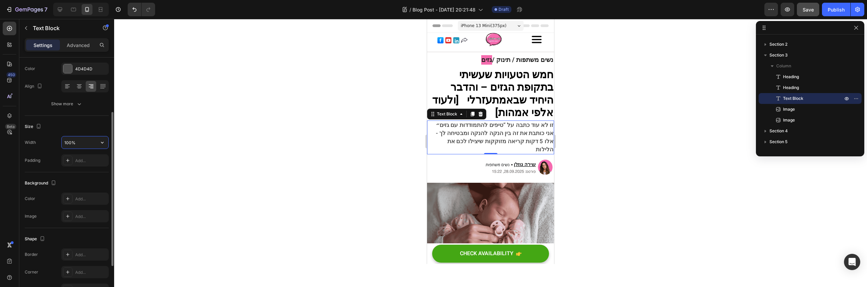
click at [82, 145] on input "100%" at bounding box center [85, 142] width 47 height 12
click at [110, 145] on div at bounding box center [111, 182] width 5 height 249
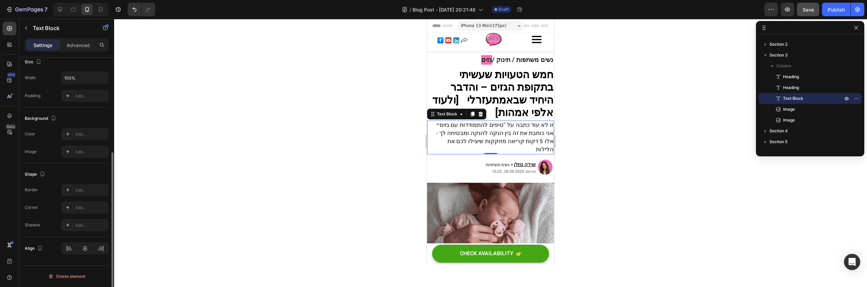
scroll to position [0, 0]
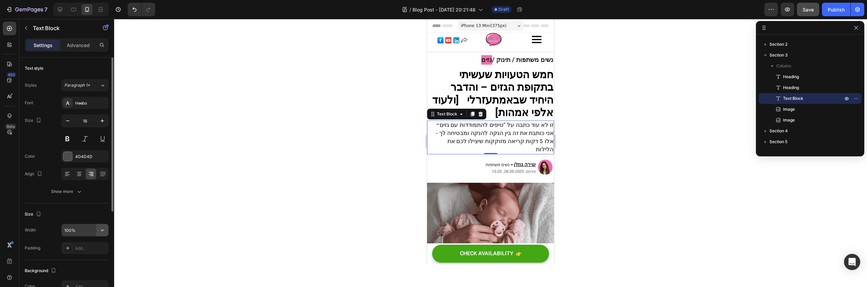
click at [103, 231] on icon "button" at bounding box center [102, 230] width 7 height 7
click at [87, 252] on div "Fit content Auto" at bounding box center [78, 247] width 56 height 13
type input "Auto"
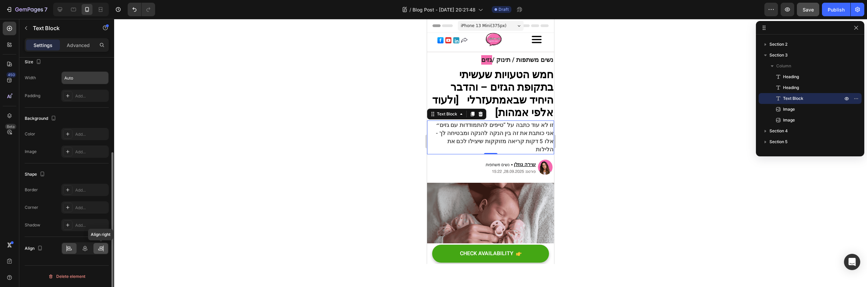
click at [98, 250] on icon at bounding box center [101, 248] width 7 height 7
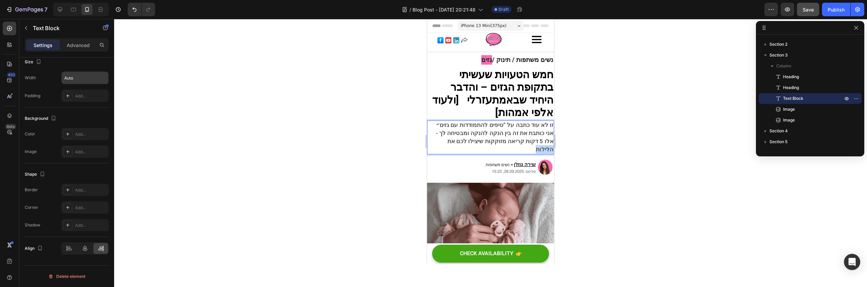
click at [531, 150] on span "אלו 5 דקות קריאה מזוקקות שיצילו לכם את הלילות" at bounding box center [499, 158] width 109 height 17
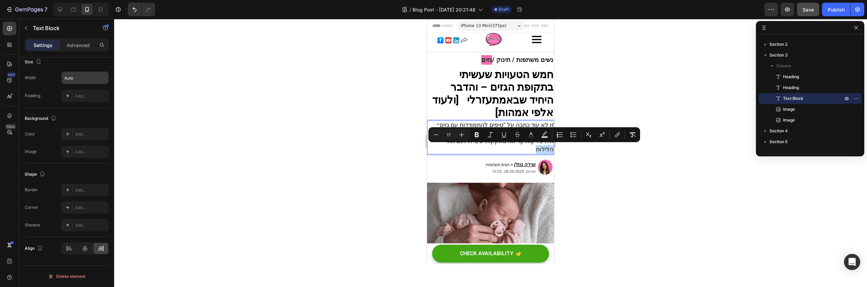
click at [536, 152] on span "אלו 5 דקות קריאה מזוקקות שיצילו לכם את הלילות" at bounding box center [499, 158] width 109 height 17
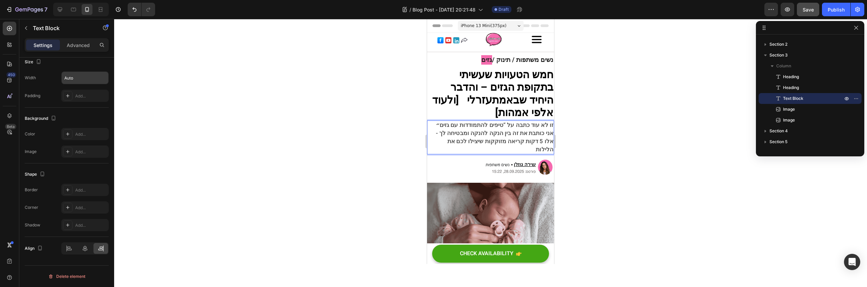
click at [528, 150] on p "זו לא עוד כתבה על “טיפים להתמודדות עם גזים״ - אני כותבת את זה בין הנקה להנקה ומ…" at bounding box center [491, 150] width 126 height 33
click at [803, 9] on span "Save" at bounding box center [808, 10] width 11 height 6
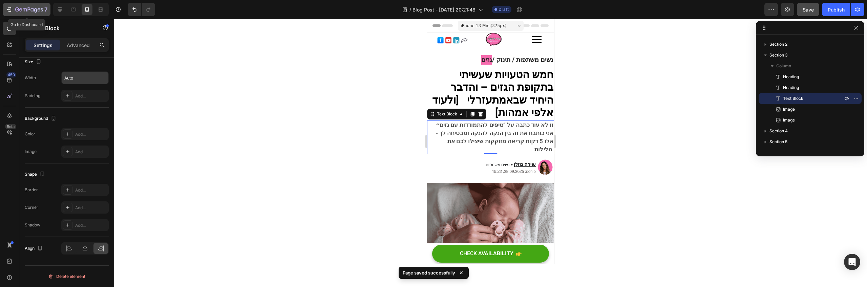
click at [8, 11] on icon "button" at bounding box center [9, 9] width 7 height 7
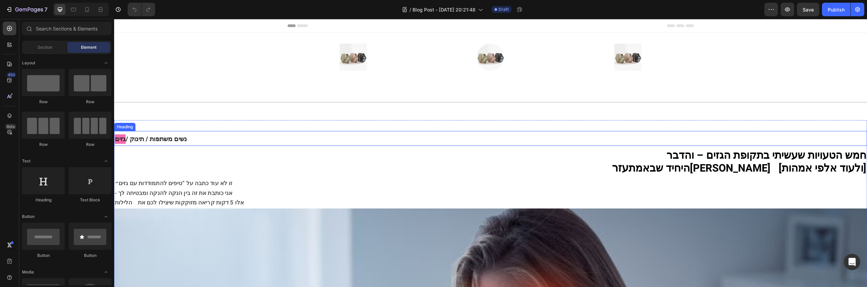
click at [675, 135] on h2 "נשים משתפות / תינוק / גזים" at bounding box center [490, 138] width 753 height 15
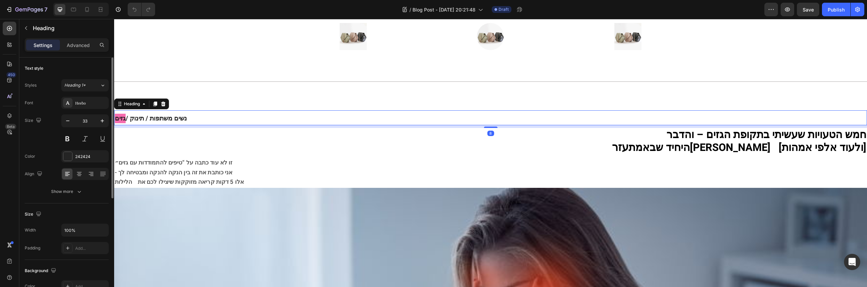
scroll to position [33, 0]
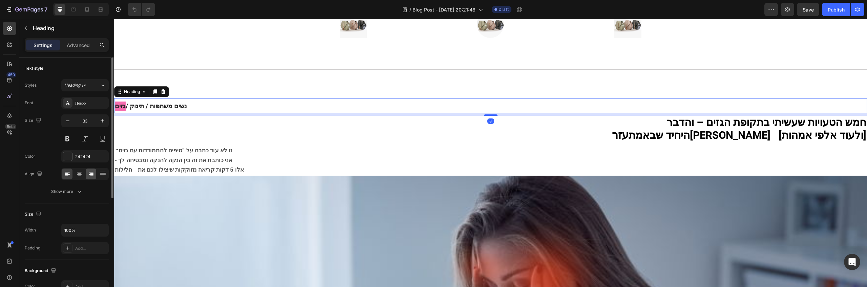
click at [86, 174] on div at bounding box center [91, 174] width 10 height 11
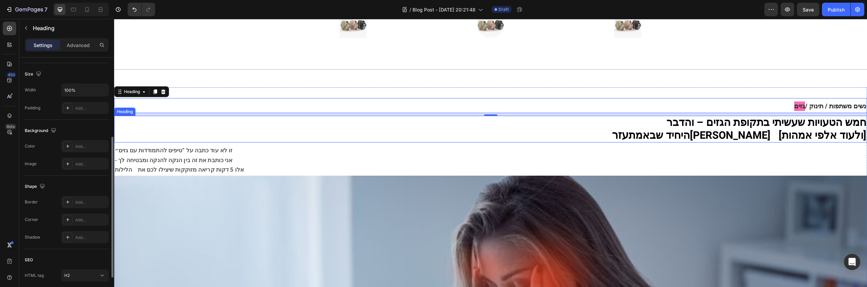
click at [184, 149] on span "זו לא עוד כתבה על “טיפים להתמודדות עם גזים״" at bounding box center [174, 150] width 118 height 8
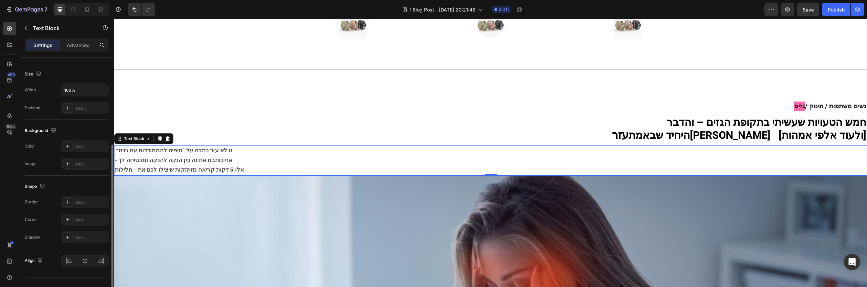
scroll to position [0, 0]
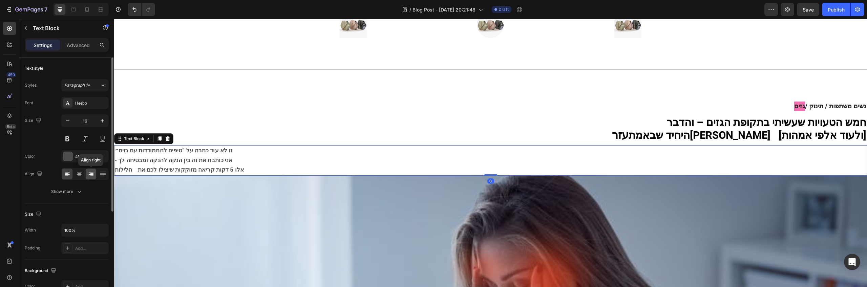
click at [90, 174] on icon at bounding box center [91, 174] width 5 height 1
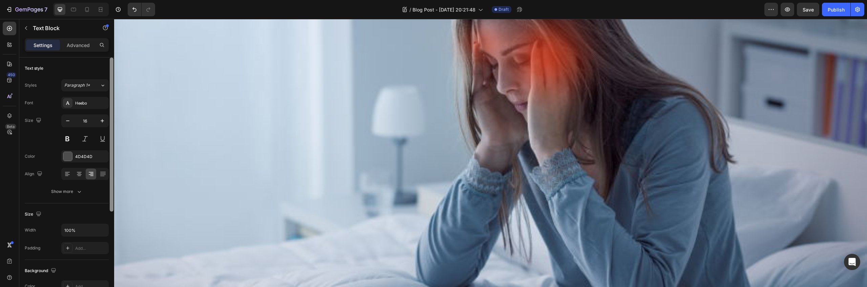
scroll to position [130, 0]
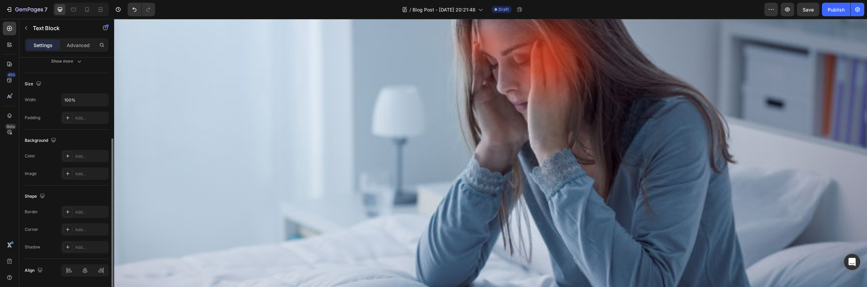
click at [100, 272] on div at bounding box center [84, 271] width 47 height 12
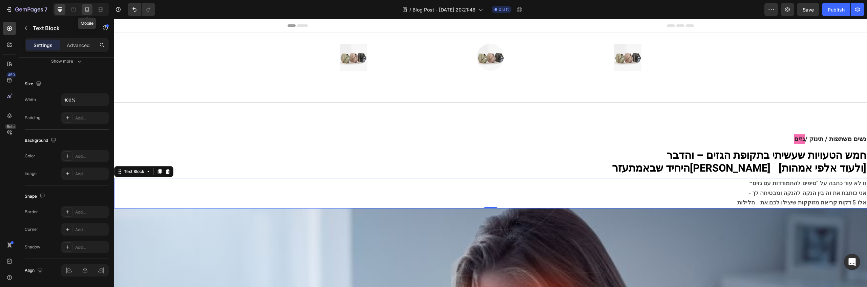
click at [86, 8] on icon at bounding box center [87, 9] width 7 height 7
type input "Auto"
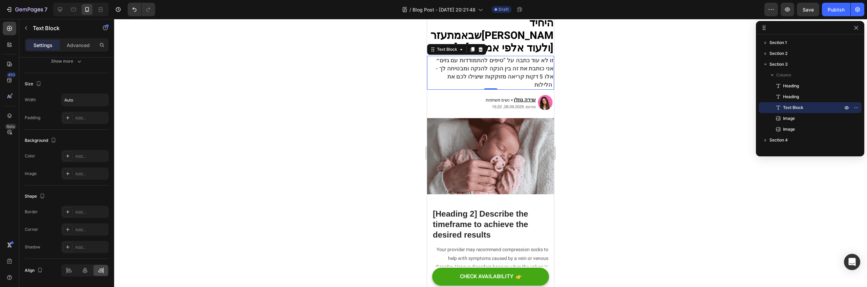
scroll to position [78, 0]
click at [502, 72] on span "אלו 5 דקות קריאה מזוקקות שיצילו לכם את הלילות" at bounding box center [499, 80] width 109 height 17
click at [509, 69] on p "זו לא עוד כתבה על “טיפים להתמודדות עם גזים״ - אני כותבת את זה בין הנקה להנקה ומ…" at bounding box center [491, 72] width 126 height 33
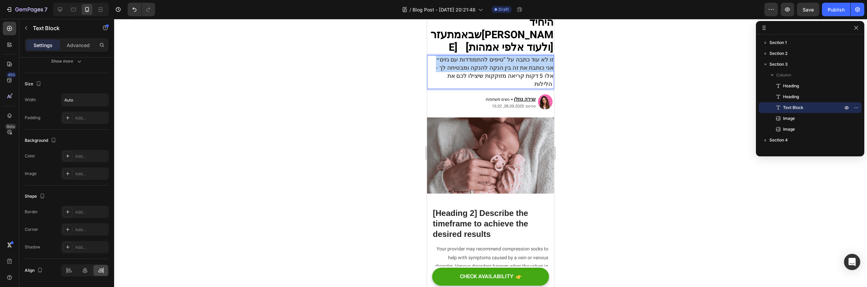
copy p "זו לא עוד כתבה על “טיפים להתמודדות עם גזים״ - אני כותבת את זה בין הנקה להנקה ומ…"
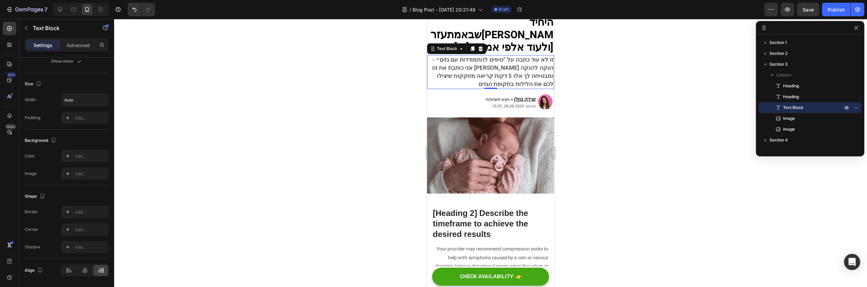
click at [596, 99] on div at bounding box center [490, 153] width 753 height 268
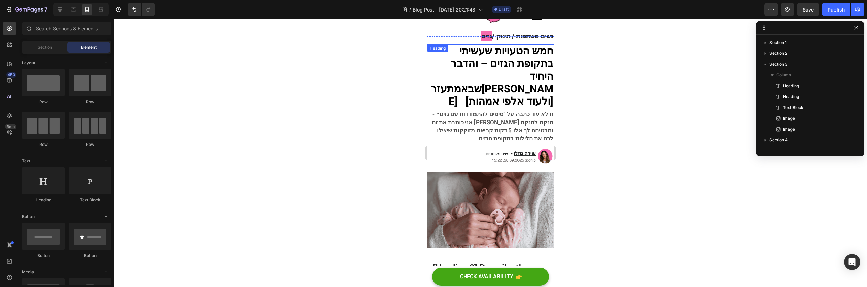
scroll to position [22, 0]
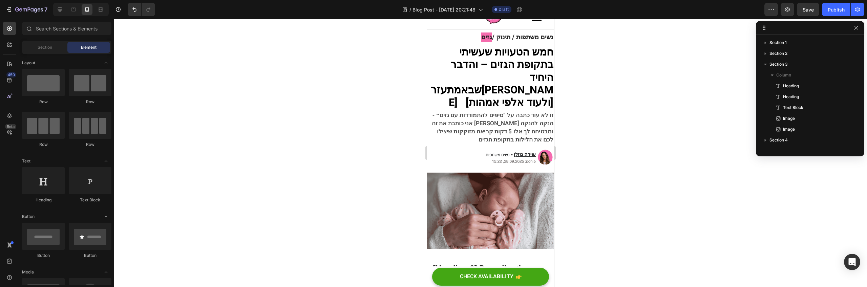
click at [603, 76] on div at bounding box center [490, 153] width 753 height 268
click at [515, 111] on span "זו לא עוד כתבה על “טיפים להתמודדות עם גזים״ - אני כותבת את זה בין הנקה להנקה ומ…" at bounding box center [493, 127] width 122 height 33
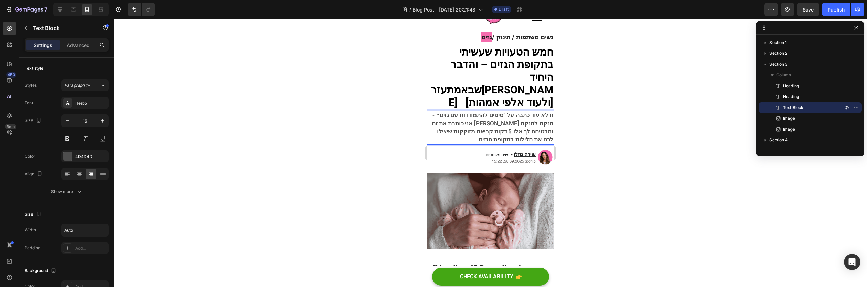
click at [536, 113] on span "זו לא עוד כתבה על “טיפים להתמודדות עם גזים״ - אני כותבת את זה בין הנקה להנקה ומ…" at bounding box center [493, 127] width 122 height 33
click at [570, 121] on div at bounding box center [490, 153] width 753 height 268
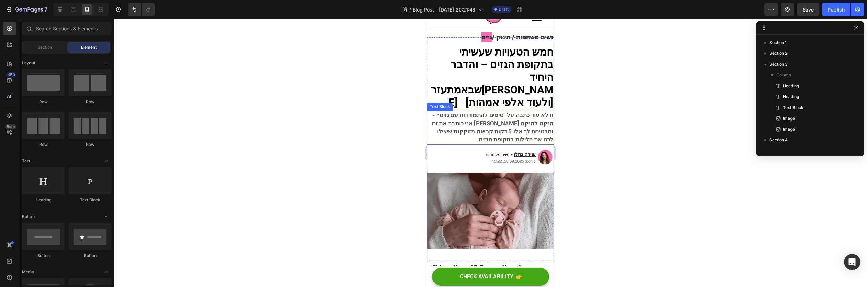
click at [527, 120] on span "זו לא עוד כתבה על “טיפים להתמודדות עם גזים״ - אני כותבת את זה בין הנקה להנקה ומ…" at bounding box center [493, 127] width 122 height 33
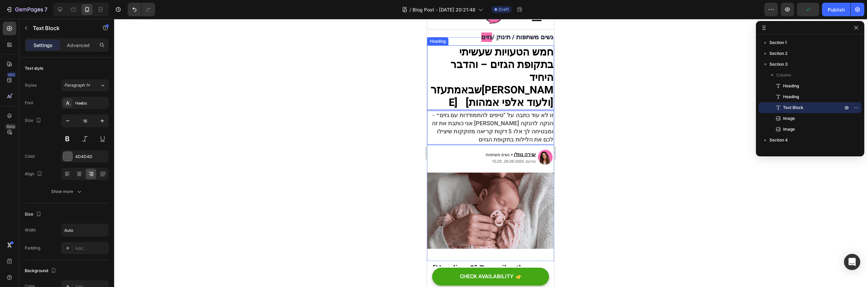
click at [507, 71] on strong "היחיד שבאמת" at bounding box center [500, 84] width 106 height 28
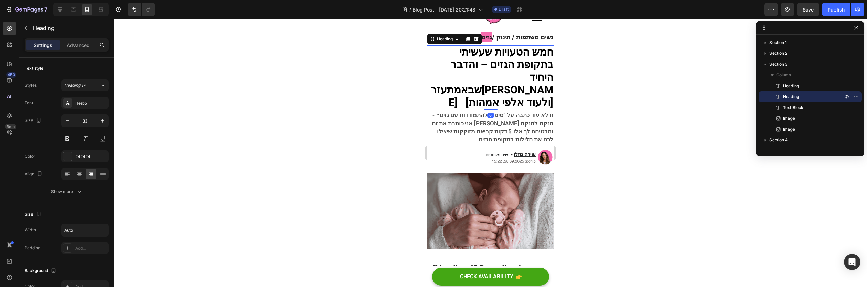
click at [631, 109] on div at bounding box center [490, 153] width 753 height 268
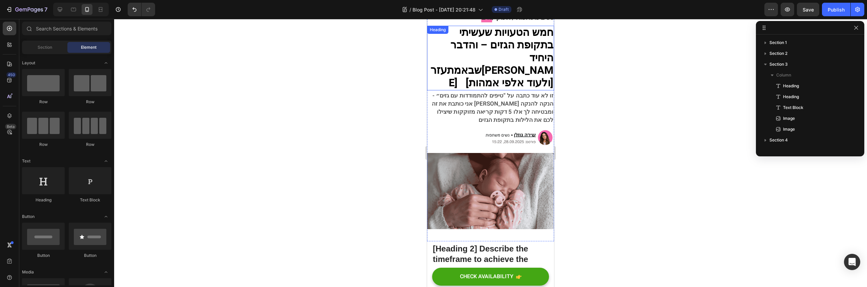
scroll to position [0, 0]
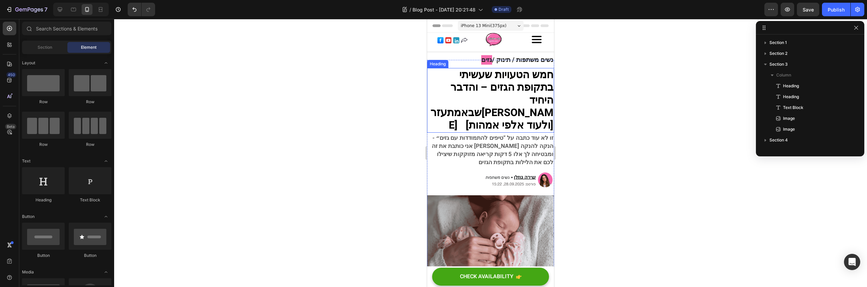
click at [496, 93] on strong "היחיד שבאמת" at bounding box center [500, 107] width 106 height 28
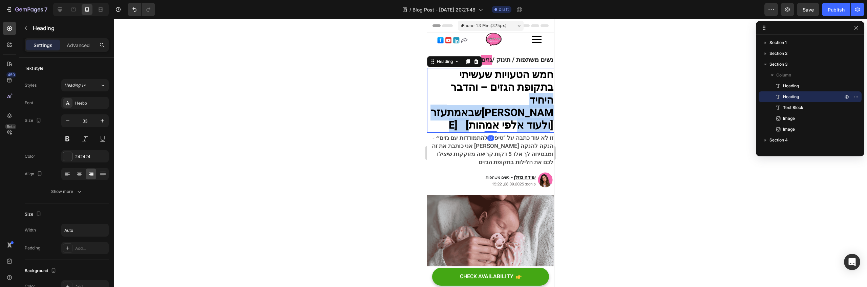
click at [496, 93] on strong "היחיד שבאמת" at bounding box center [500, 107] width 106 height 28
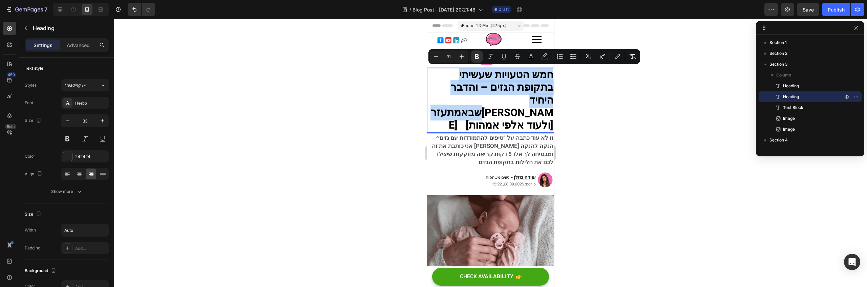
copy p "חמש הטעויות שעשיתי בתקופת הגזים – והדבר היחיד שבאמת עזר"
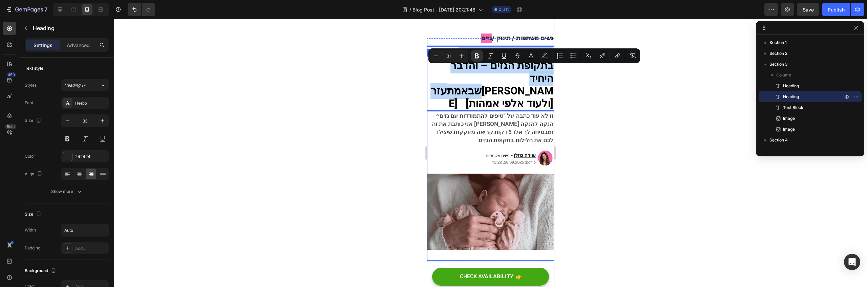
scroll to position [0, 0]
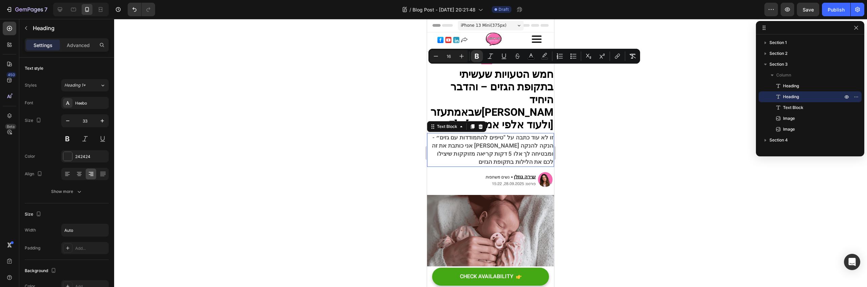
click at [471, 133] on span "זו לא עוד כתבה על “טיפים להתמודדות עם גזים״ - אני כותבת את זה בין הנקה להנקה ומ…" at bounding box center [493, 149] width 122 height 33
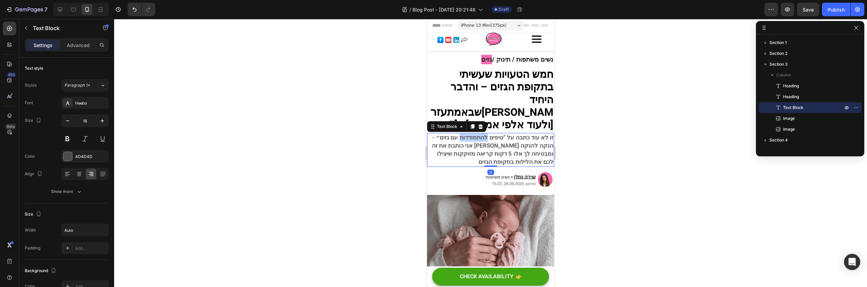
click at [477, 133] on span "זו לא עוד כתבה על “טיפים להתמודדות עם גזים״ - אני כותבת את זה בין הנקה להנקה ומ…" at bounding box center [493, 149] width 122 height 33
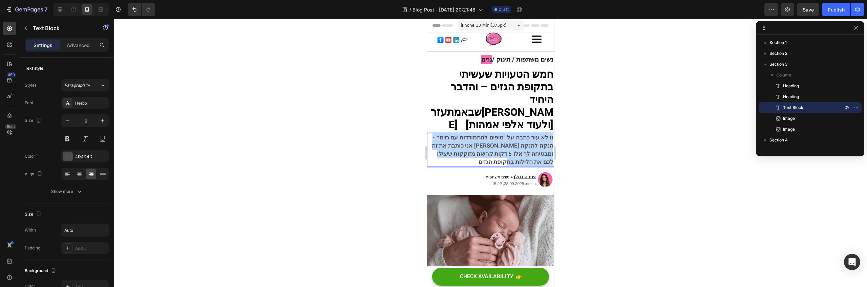
click at [477, 133] on span "זו לא עוד כתבה על “טיפים להתמודדות עם גזים״ - אני כותבת את זה בין הנקה להנקה ומ…" at bounding box center [493, 149] width 122 height 33
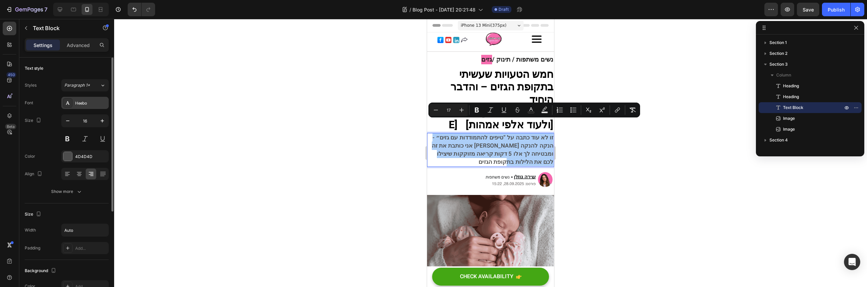
click at [91, 99] on div "Heebo" at bounding box center [84, 103] width 47 height 12
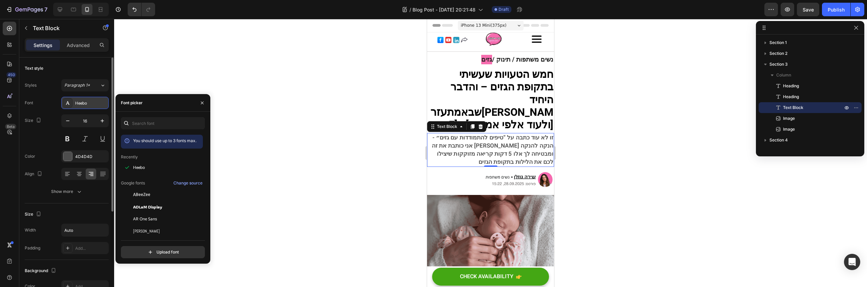
click at [91, 99] on div "Heebo" at bounding box center [84, 103] width 47 height 12
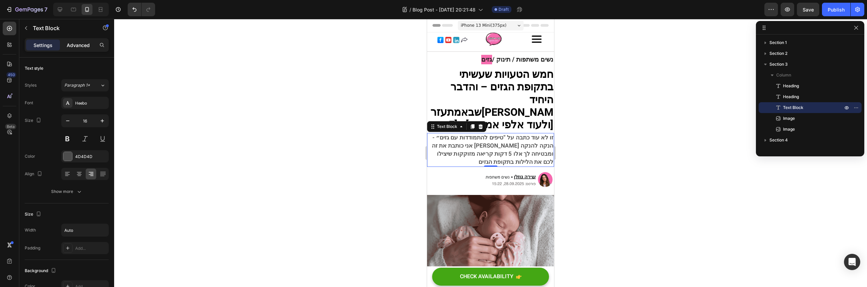
click at [81, 50] on div "Advanced" at bounding box center [78, 45] width 34 height 11
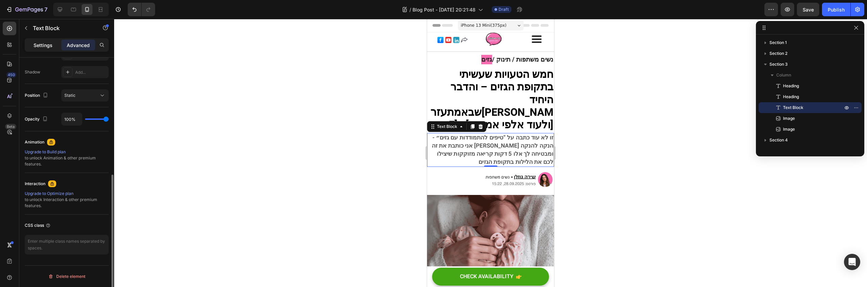
click at [49, 42] on p "Settings" at bounding box center [43, 45] width 19 height 7
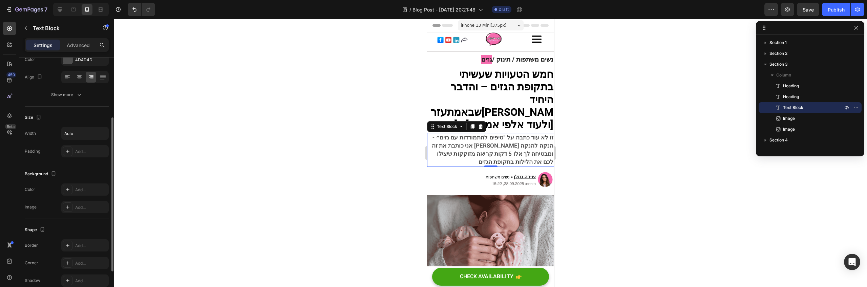
scroll to position [49, 0]
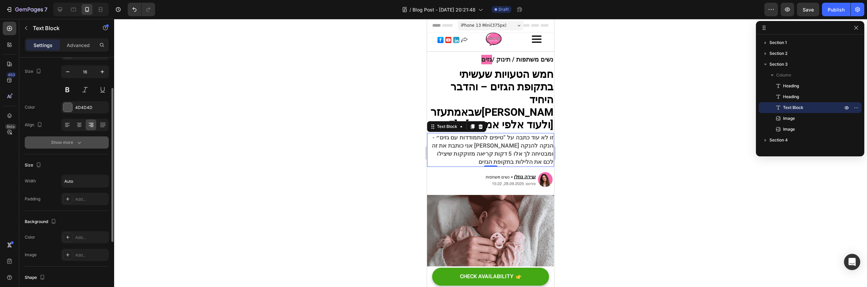
click at [76, 145] on icon "button" at bounding box center [79, 142] width 7 height 7
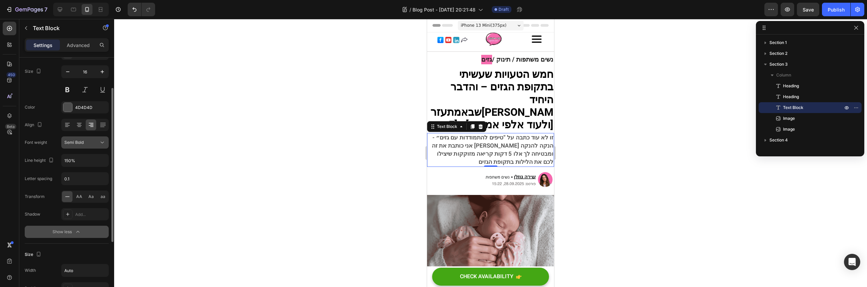
click at [78, 146] on div "Semi Bold" at bounding box center [84, 142] width 41 height 7
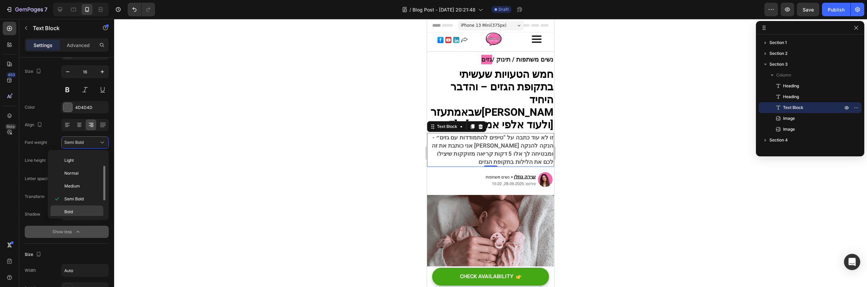
scroll to position [26, 0]
click at [78, 208] on p "Bold" at bounding box center [82, 211] width 36 height 6
click at [97, 138] on button "Bold" at bounding box center [84, 142] width 47 height 12
click at [507, 94] on strong "היחיד שבאמת" at bounding box center [500, 106] width 106 height 28
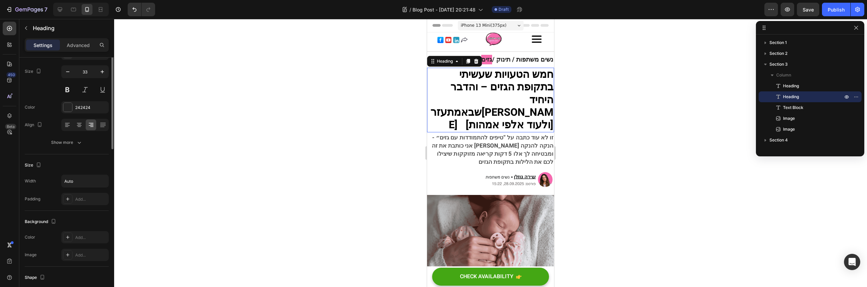
scroll to position [0, 0]
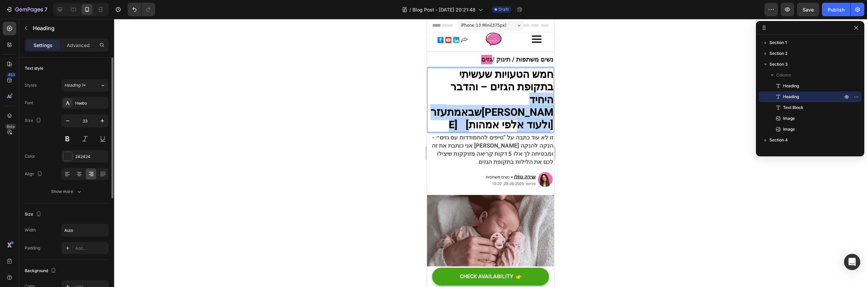
click at [507, 94] on strong "היחיד שבאמת" at bounding box center [500, 106] width 106 height 28
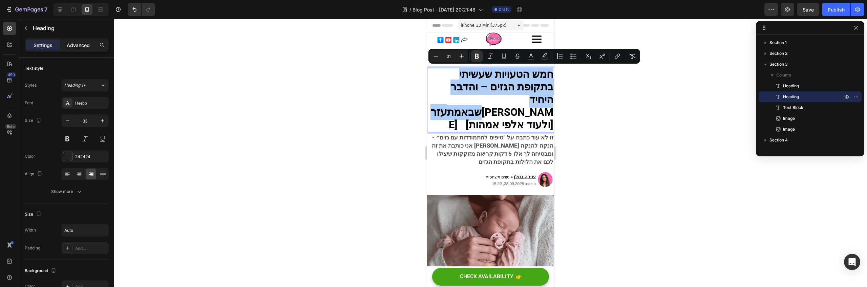
click at [87, 50] on div "Advanced" at bounding box center [78, 45] width 34 height 11
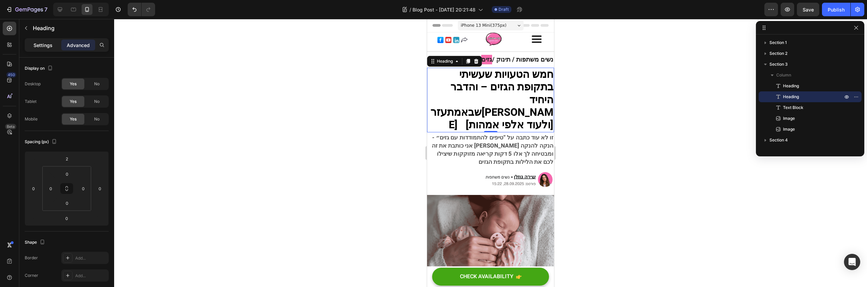
click at [58, 44] on div "Settings" at bounding box center [43, 45] width 34 height 11
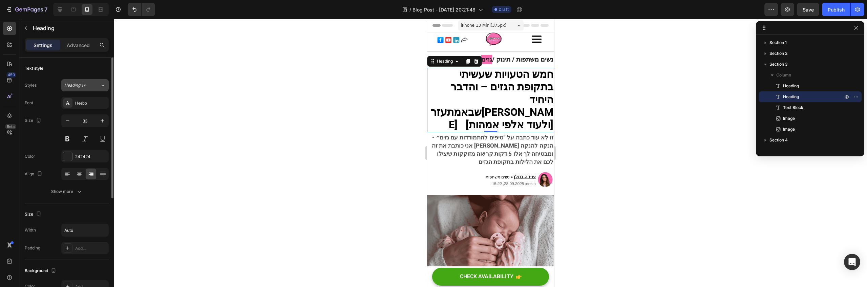
click at [103, 85] on icon at bounding box center [103, 85] width 6 height 7
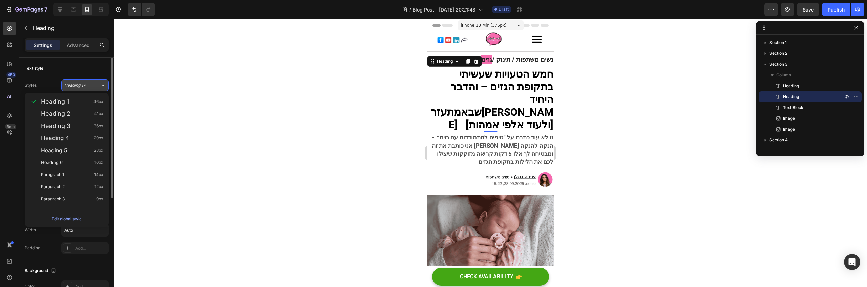
click at [103, 85] on icon at bounding box center [103, 85] width 6 height 7
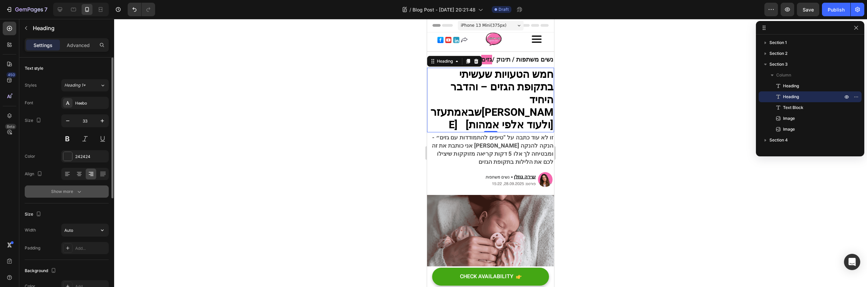
click at [80, 189] on icon "button" at bounding box center [79, 191] width 7 height 7
click at [83, 192] on div "Bold" at bounding box center [81, 192] width 35 height 6
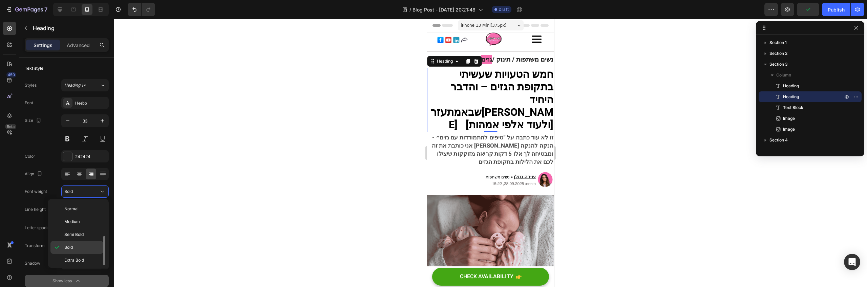
scroll to position [47, 0]
click at [83, 250] on span "Extra Bold" at bounding box center [74, 252] width 20 height 6
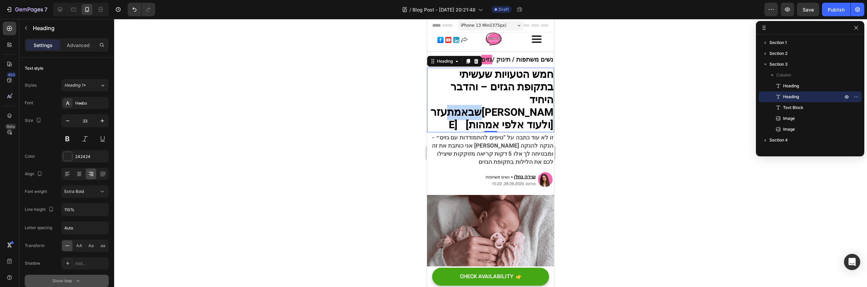
click at [506, 102] on strong "היחיד שבאמת" at bounding box center [500, 106] width 106 height 28
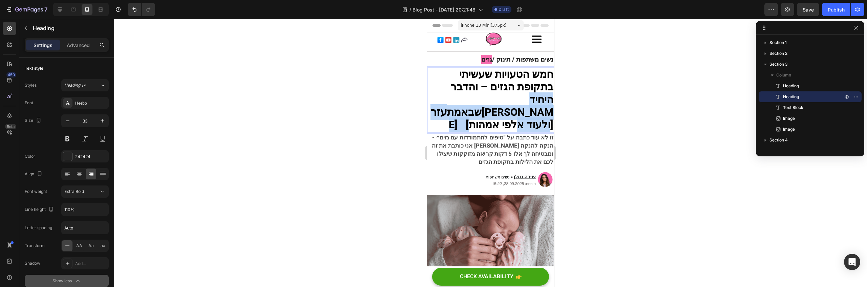
click at [506, 102] on strong "היחיד שבאמת" at bounding box center [500, 106] width 106 height 28
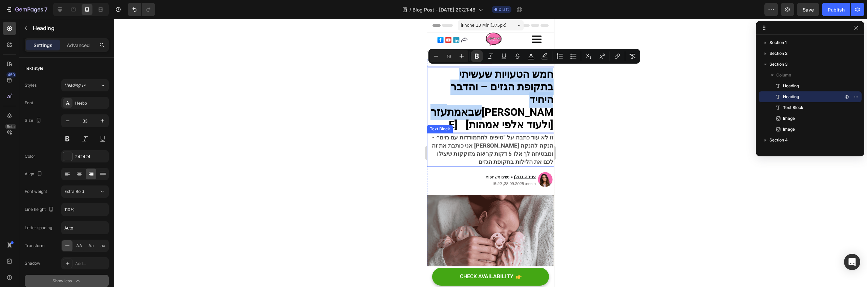
click at [474, 136] on span "זו לא עוד כתבה על “טיפים להתמודדות עם גזים״ - אני כותבת את זה בין הנקה להנקה ומ…" at bounding box center [493, 149] width 122 height 33
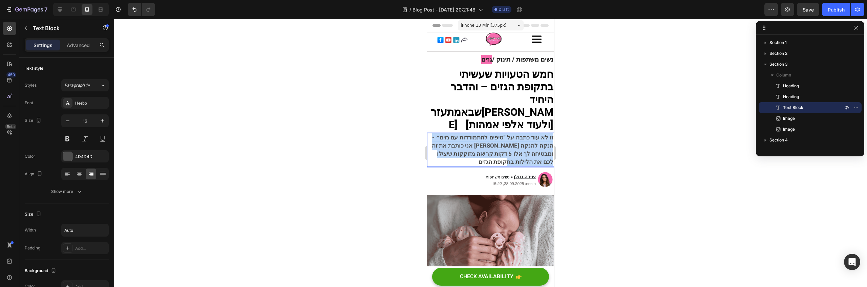
click at [474, 136] on span "זו לא עוד כתבה על “טיפים להתמודדות עם גזים״ - אני כותבת את זה בין הנקה להנקה ומ…" at bounding box center [493, 149] width 122 height 33
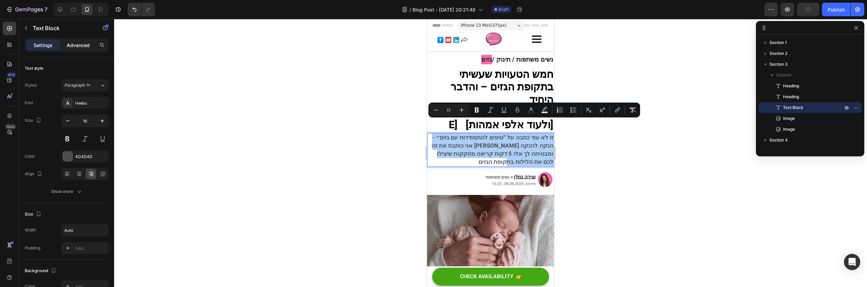
click at [72, 43] on p "Advanced" at bounding box center [78, 45] width 23 height 7
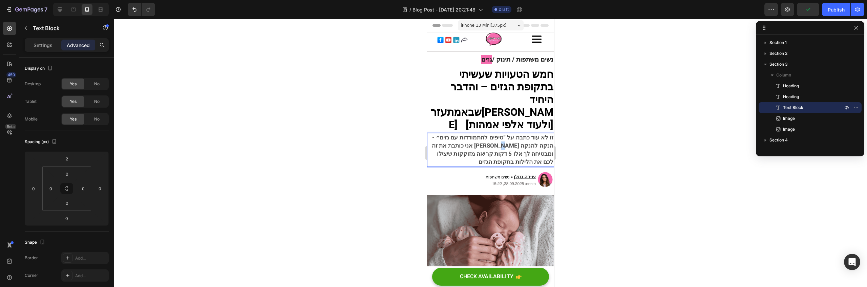
click at [479, 134] on span "זו לא עוד כתבה על “טיפים להתמודדות עם גזים״ - אני כותבת את זה בין הנקה להנקה ומ…" at bounding box center [493, 149] width 122 height 33
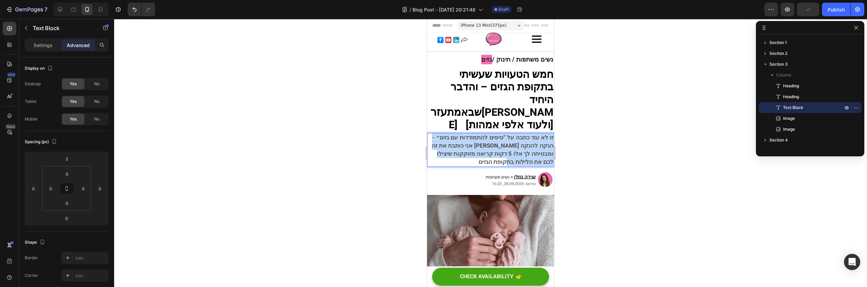
click at [479, 134] on span "זו לא עוד כתבה על “טיפים להתמודדות עם גזים״ - אני כותבת את זה בין הנקה להנקה ומ…" at bounding box center [493, 149] width 122 height 33
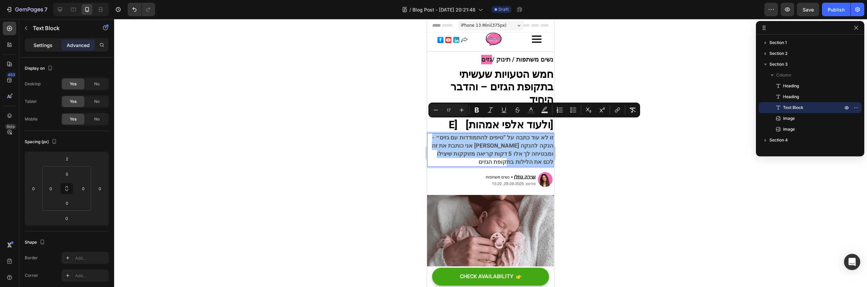
click at [39, 43] on p "Settings" at bounding box center [43, 45] width 19 height 7
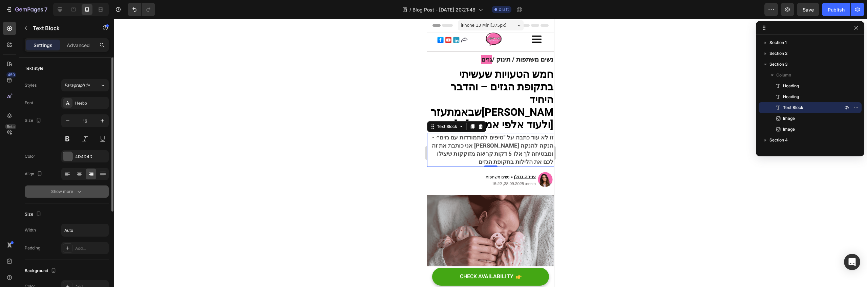
click at [70, 192] on div "Show more" at bounding box center [66, 191] width 31 height 7
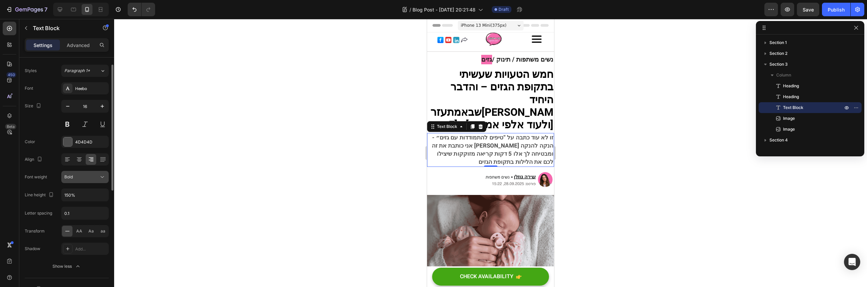
scroll to position [150, 0]
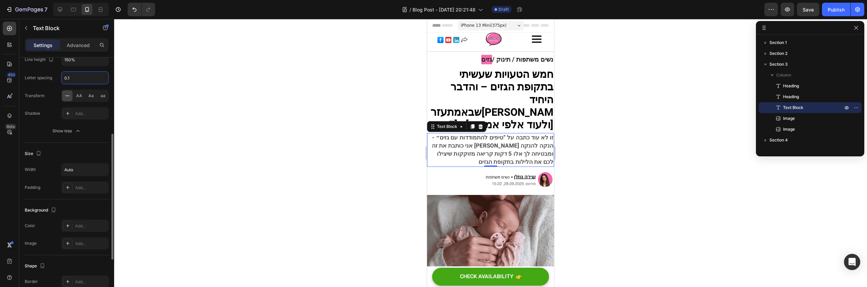
drag, startPoint x: 81, startPoint y: 79, endPoint x: 70, endPoint y: 77, distance: 10.9
click at [70, 77] on input "0.1" at bounding box center [85, 78] width 47 height 12
type input "0"
click at [475, 195] on img at bounding box center [490, 233] width 127 height 76
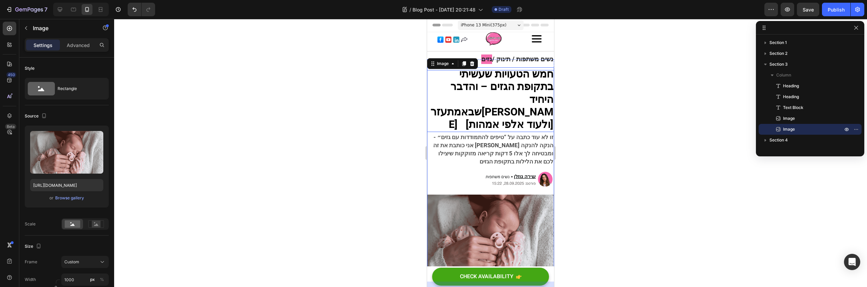
scroll to position [0, 0]
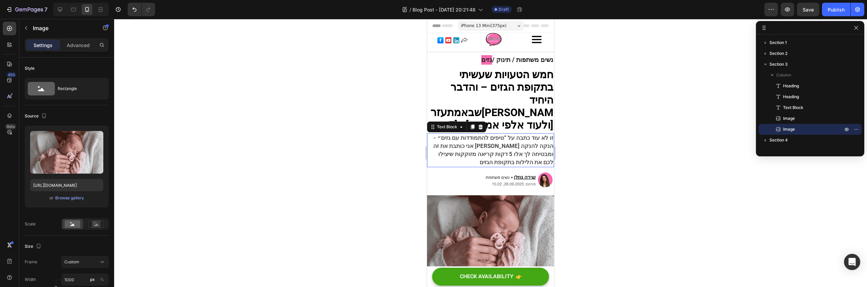
click at [511, 137] on span "זו לא עוד כתבה על “טיפים להתמודדות עם גזים״ - אני כותבת את זה בין הנקה להנקה ומ…" at bounding box center [493, 150] width 120 height 33
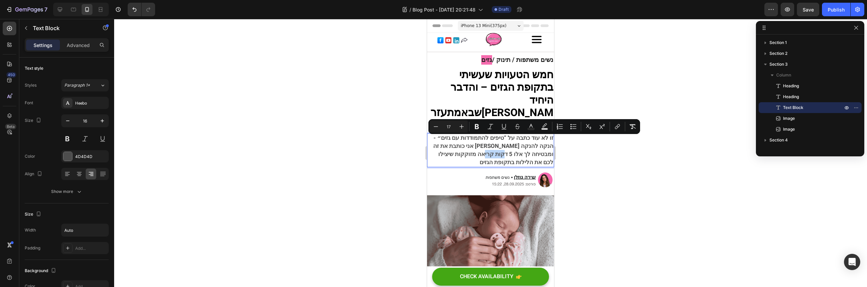
click at [527, 86] on strong "חמש הטעויות שעשיתי בתקופת הגזים – והדבר" at bounding box center [501, 81] width 103 height 28
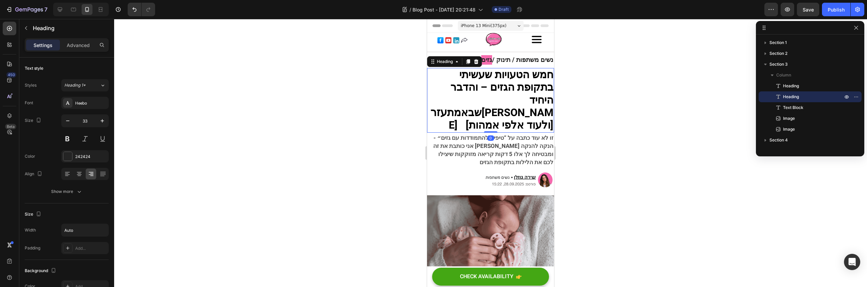
click at [508, 137] on span "זו לא עוד כתבה על “טיפים להתמודדות עם גזים״ - אני כותבת את זה בין הנקה להנקה ומ…" at bounding box center [493, 150] width 120 height 33
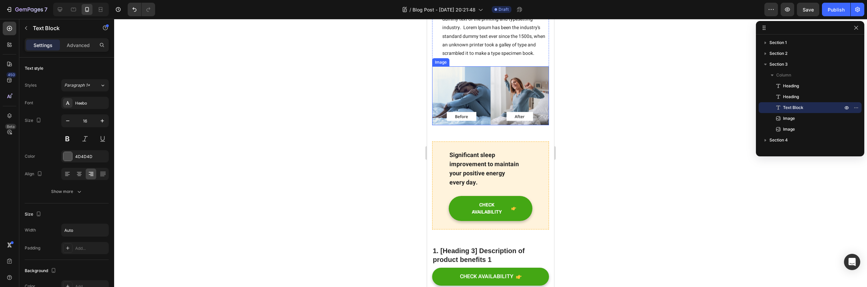
scroll to position [536, 0]
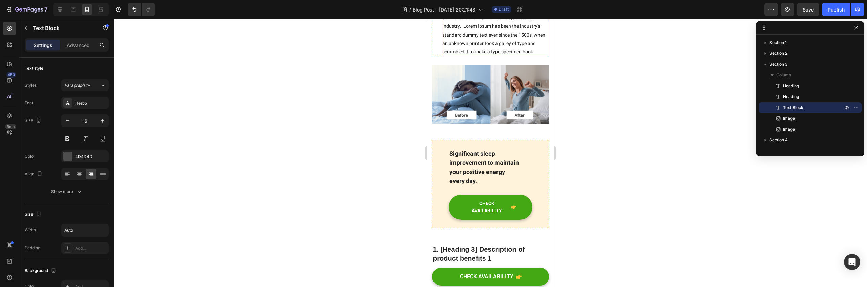
click at [501, 56] on p "Customer problem 4: Lorem Ipsum is simply dummy text of the printing and typese…" at bounding box center [495, 30] width 106 height 51
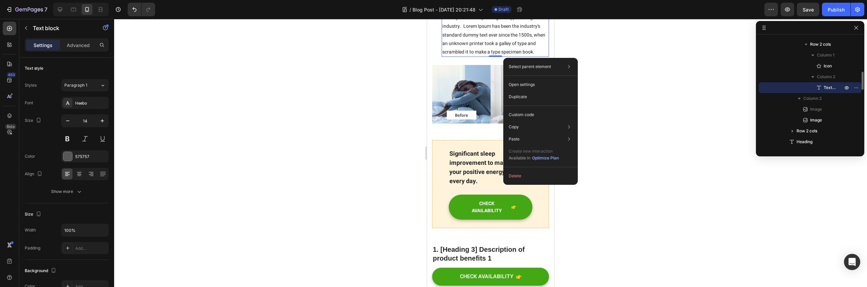
drag, startPoint x: 503, startPoint y: 58, endPoint x: 501, endPoint y: 61, distance: 3.7
drag, startPoint x: 524, startPoint y: 173, endPoint x: 98, endPoint y: 153, distance: 426.5
click at [524, 173] on button "Delete" at bounding box center [540, 176] width 69 height 12
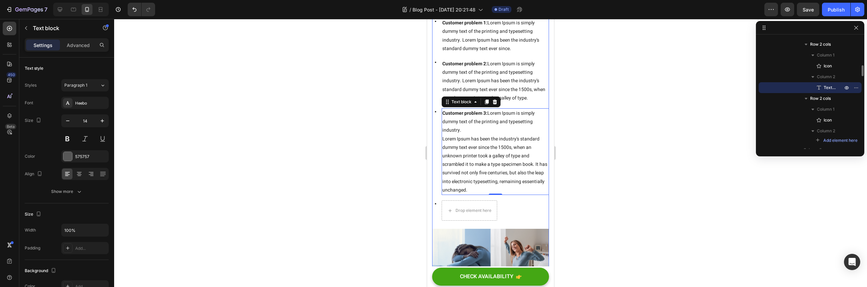
scroll to position [115, 0]
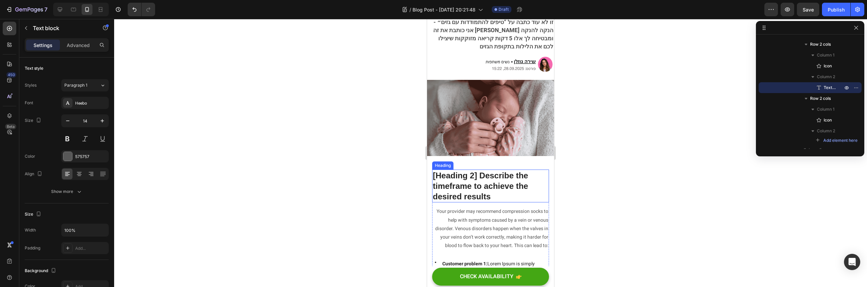
click at [503, 170] on p "[Heading 2] Describe the timeframe to achieve the desired results" at bounding box center [490, 186] width 115 height 32
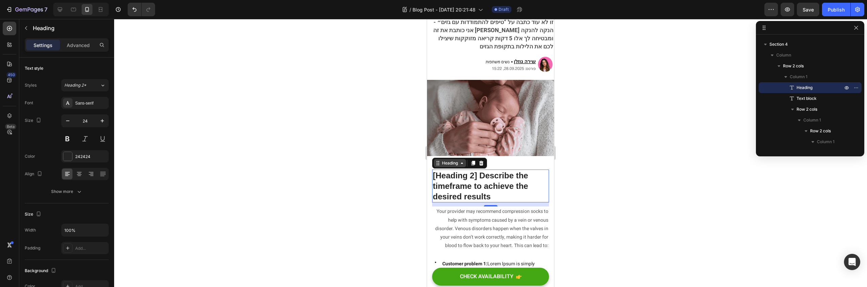
click at [436, 161] on icon at bounding box center [437, 163] width 5 height 5
click at [810, 74] on p "Column 1" at bounding box center [817, 76] width 54 height 7
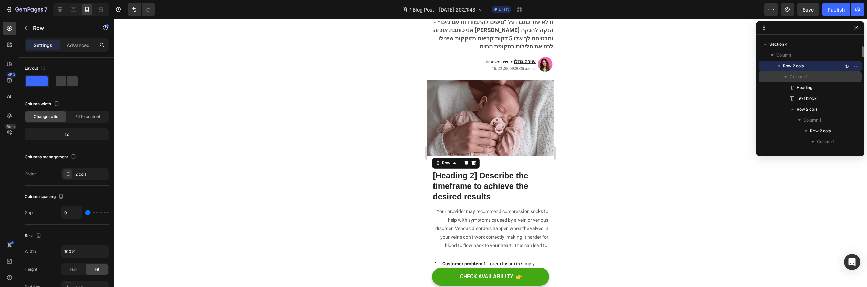
click at [799, 77] on span "Column 1" at bounding box center [799, 76] width 18 height 7
click at [797, 78] on span "Column 1" at bounding box center [799, 76] width 18 height 7
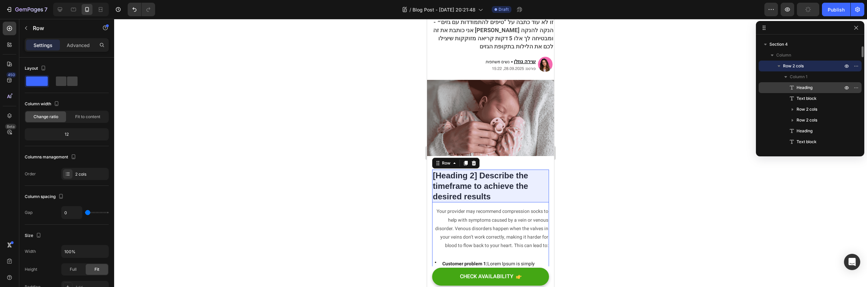
click at [806, 87] on span "Heading" at bounding box center [805, 87] width 16 height 7
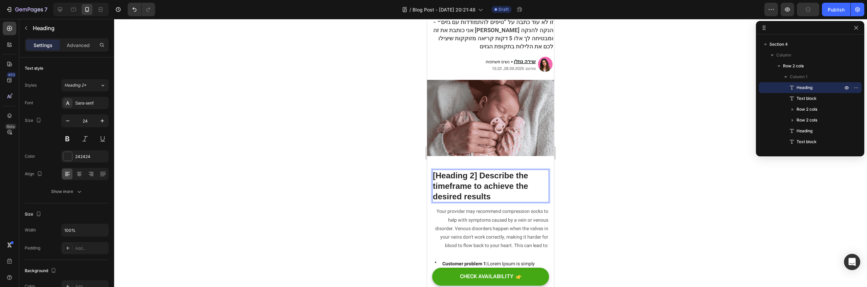
click at [506, 170] on p "[Heading 2] Describe the timeframe to achieve the desired results" at bounding box center [490, 186] width 115 height 32
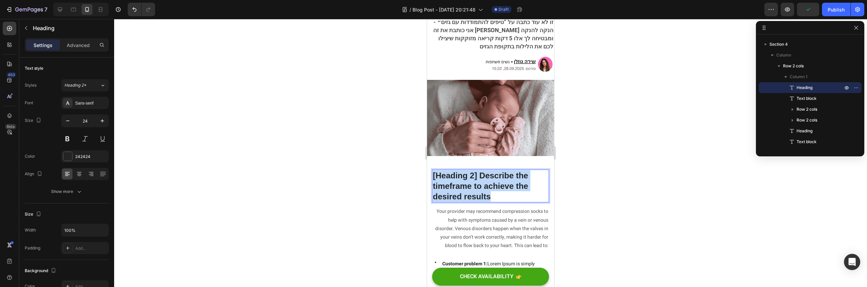
click at [506, 170] on p "[Heading 2] Describe the timeframe to achieve the desired results" at bounding box center [490, 186] width 115 height 32
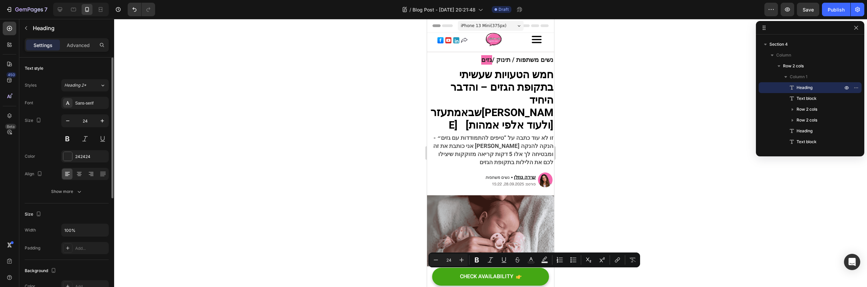
scroll to position [61, 0]
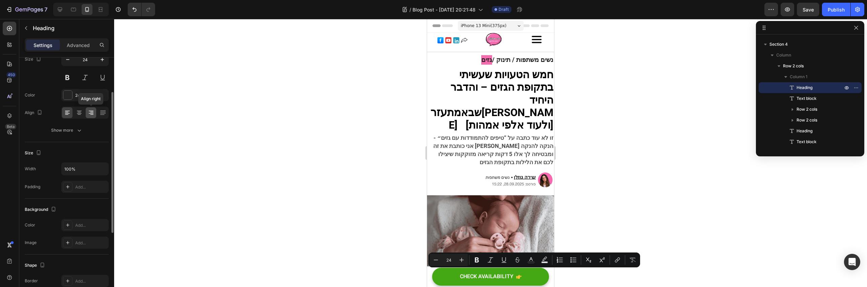
click at [91, 113] on icon at bounding box center [91, 113] width 5 height 1
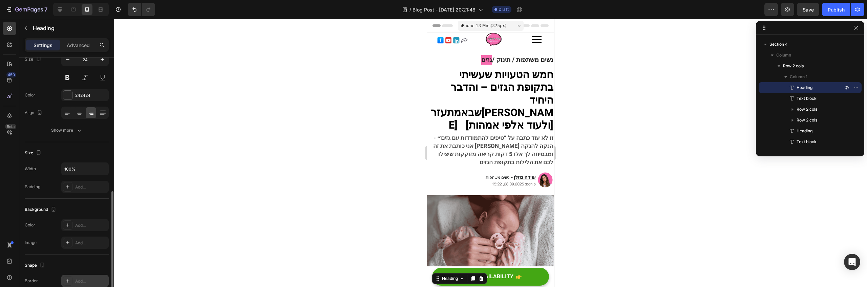
scroll to position [191, 0]
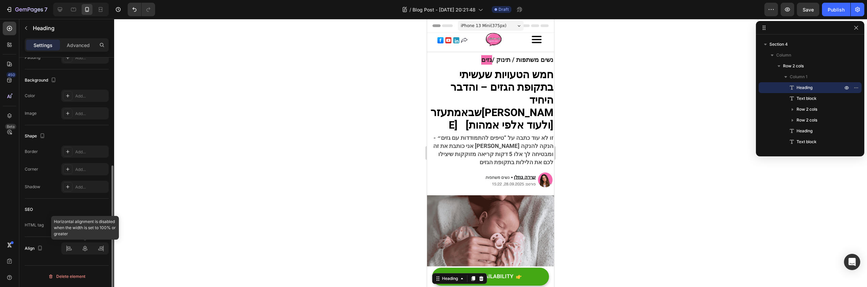
click at [101, 248] on div at bounding box center [84, 248] width 47 height 12
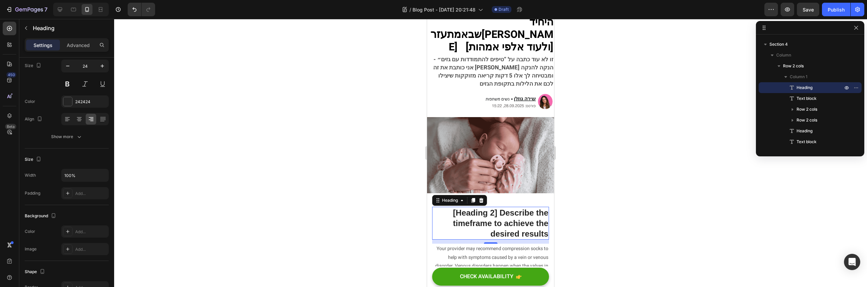
scroll to position [130, 0]
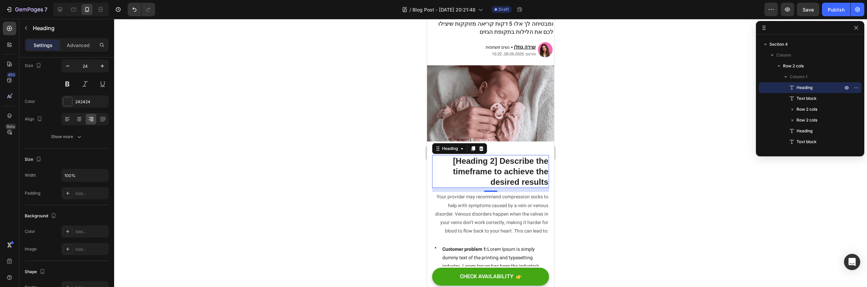
click at [505, 163] on h2 "[Heading 2] Describe the timeframe to achieve the desired results" at bounding box center [490, 171] width 117 height 33
click at [505, 163] on p "[Heading 2] Describe the timeframe to achieve the desired results" at bounding box center [490, 172] width 115 height 32
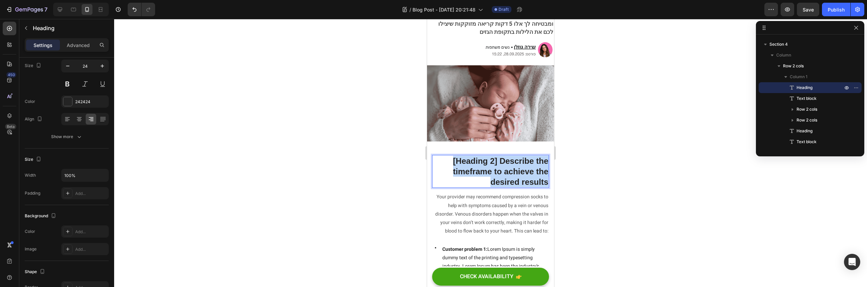
click at [505, 163] on p "[Heading 2] Describe the timeframe to achieve the desired results" at bounding box center [490, 172] width 115 height 32
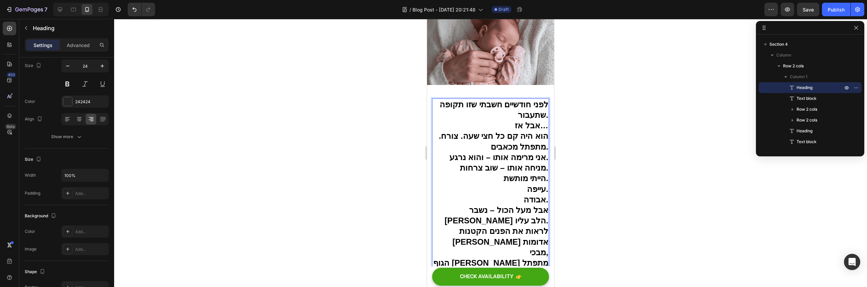
scroll to position [190, 0]
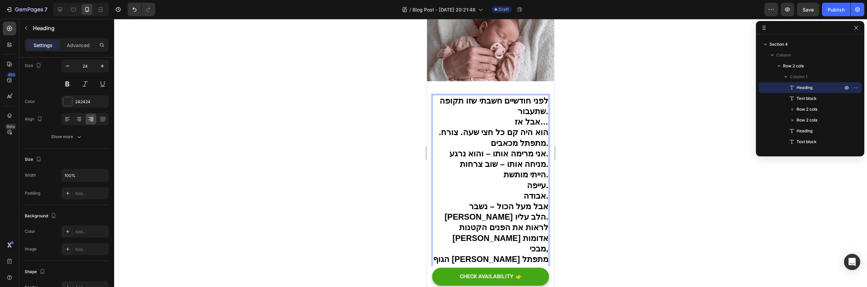
click at [532, 117] on span "אבל אז…" at bounding box center [532, 121] width 34 height 9
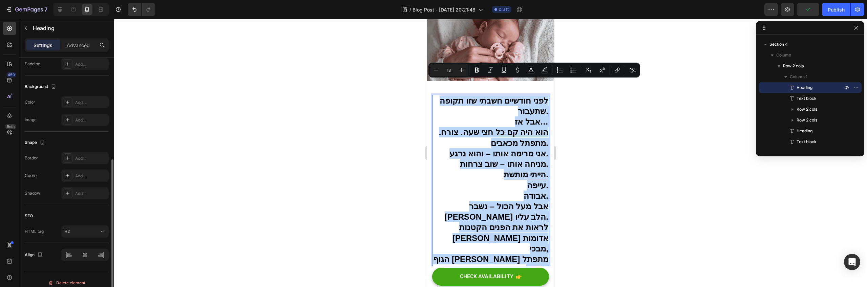
scroll to position [0, 0]
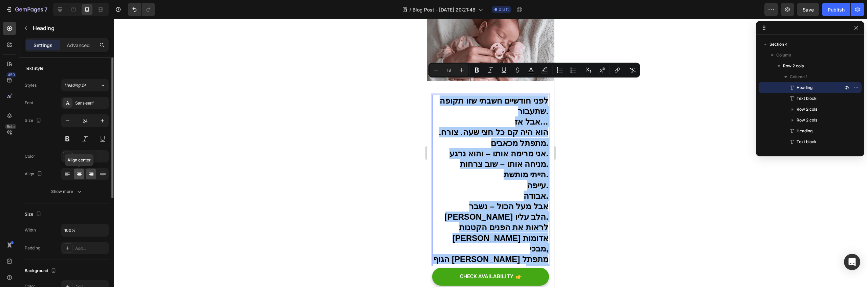
click at [81, 177] on icon at bounding box center [79, 174] width 7 height 7
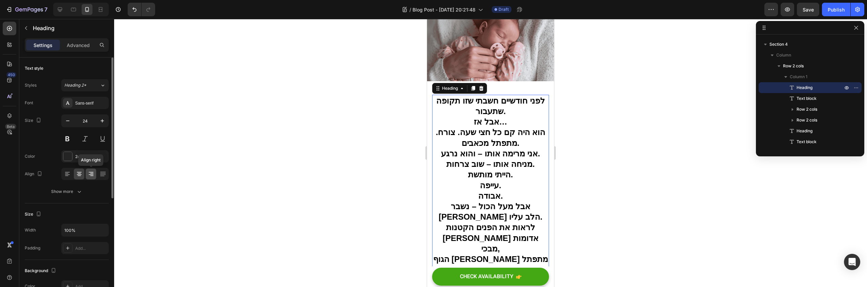
click at [88, 177] on icon at bounding box center [91, 174] width 7 height 7
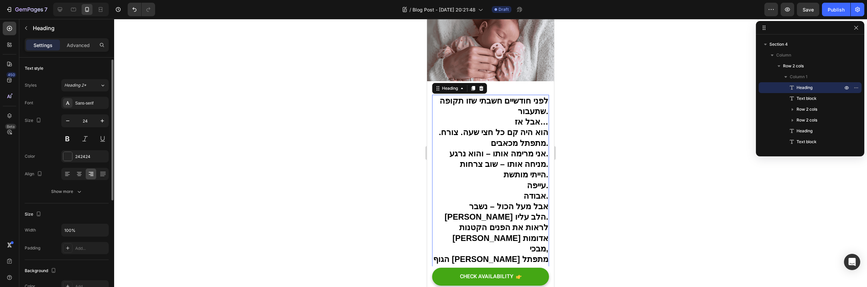
scroll to position [191, 0]
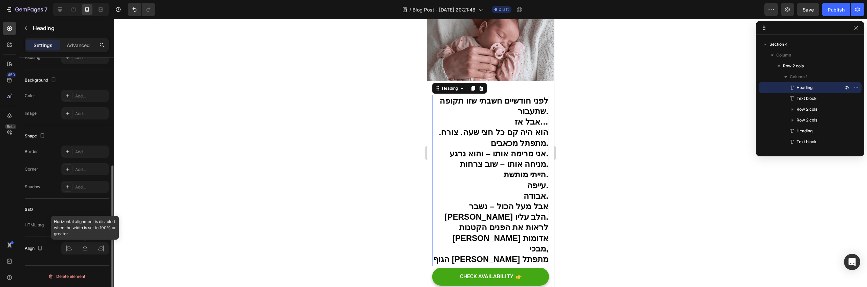
click at [103, 248] on div at bounding box center [84, 248] width 47 height 12
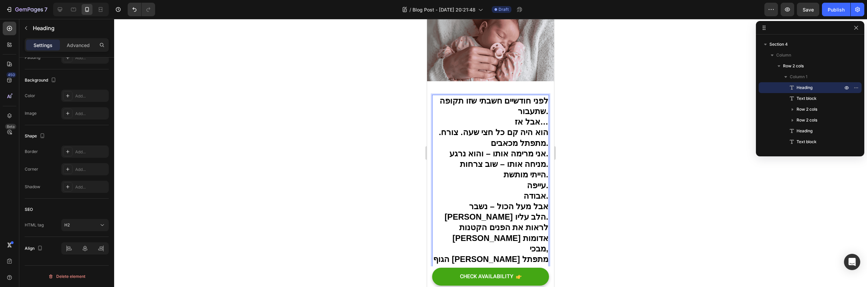
click at [450, 170] on h2 "לפני חודשיים חשבתי שזו תקופה שתעבור. אבל אז… הוא היה קם כל חצי שעה. צורח. מתפתל…" at bounding box center [490, 217] width 117 height 245
click at [450, 170] on p "לפני חודשיים חשבתי שזו תקופה שתעבור. אבל אז… הוא היה קם כל חצי שעה. צורח. מתפתל…" at bounding box center [490, 217] width 115 height 243
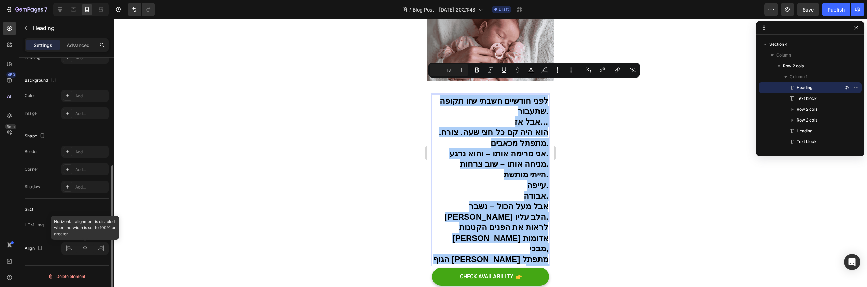
click at [99, 249] on div at bounding box center [84, 248] width 47 height 12
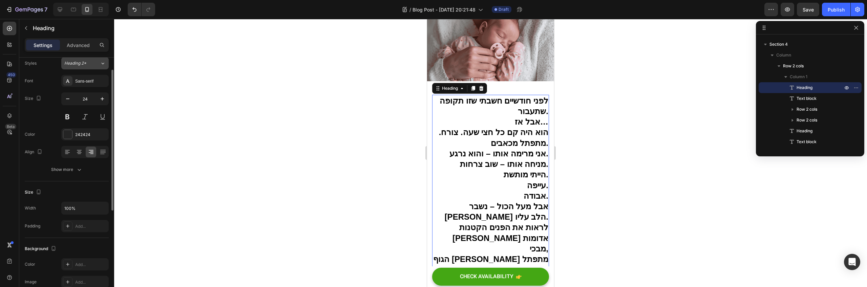
scroll to position [0, 0]
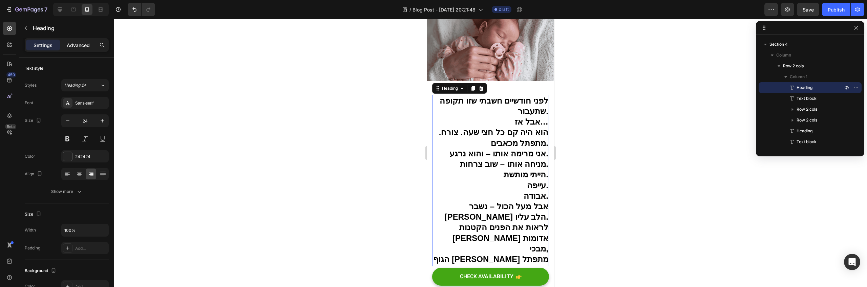
click at [77, 42] on p "Advanced" at bounding box center [78, 45] width 23 height 7
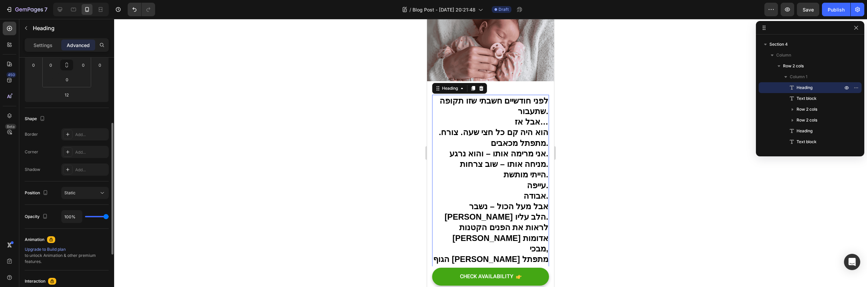
scroll to position [172, 0]
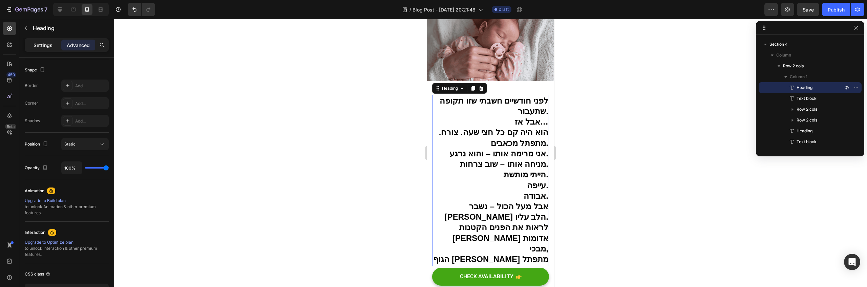
click at [43, 41] on div "Settings" at bounding box center [43, 45] width 34 height 11
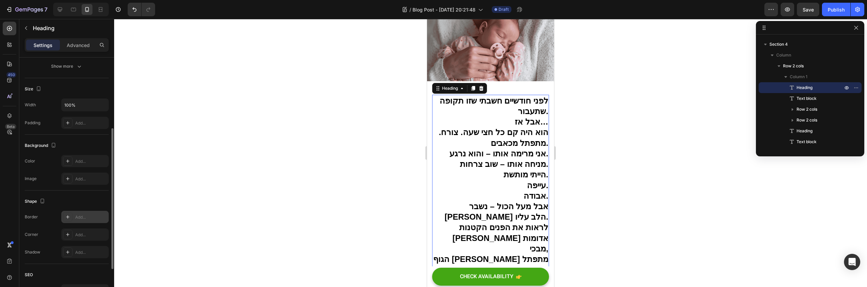
scroll to position [112, 0]
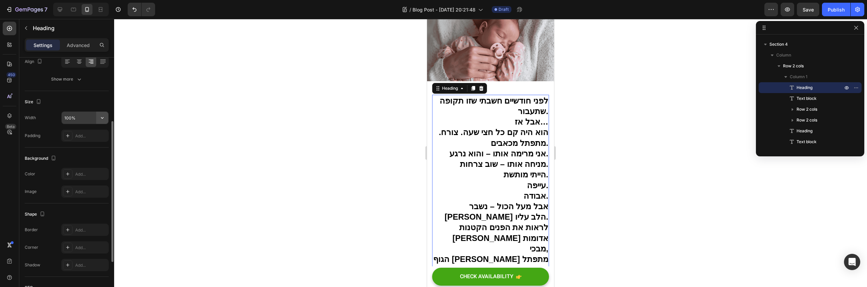
click at [108, 121] on button "button" at bounding box center [102, 118] width 12 height 12
click at [71, 148] on p "Full 100%" at bounding box center [83, 148] width 39 height 6
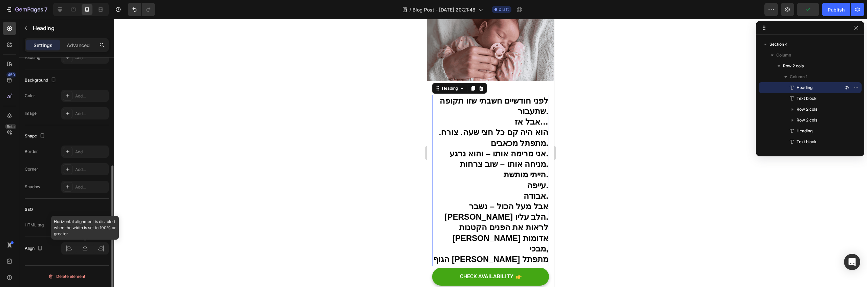
scroll to position [0, 0]
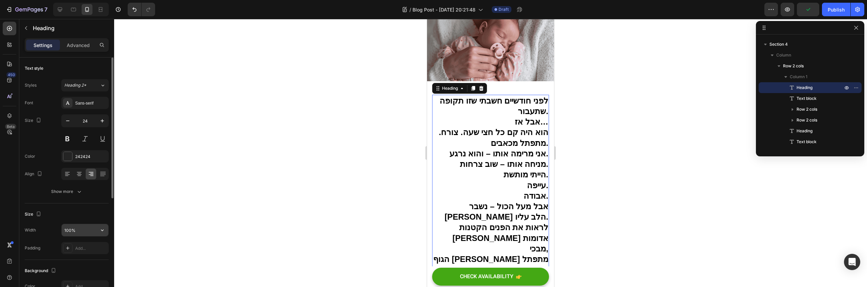
click at [97, 226] on button "button" at bounding box center [102, 230] width 12 height 12
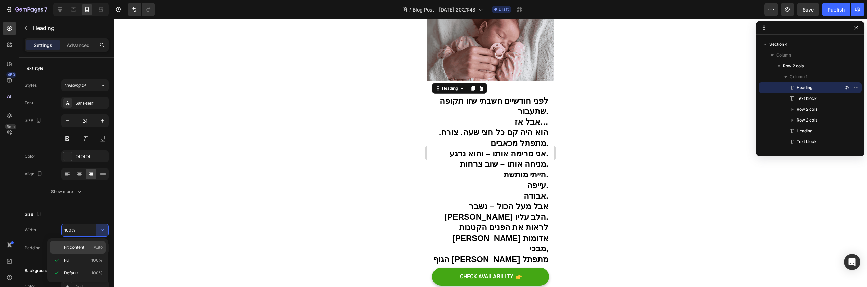
click at [85, 247] on p "Fit content Auto" at bounding box center [83, 248] width 39 height 6
type input "Auto"
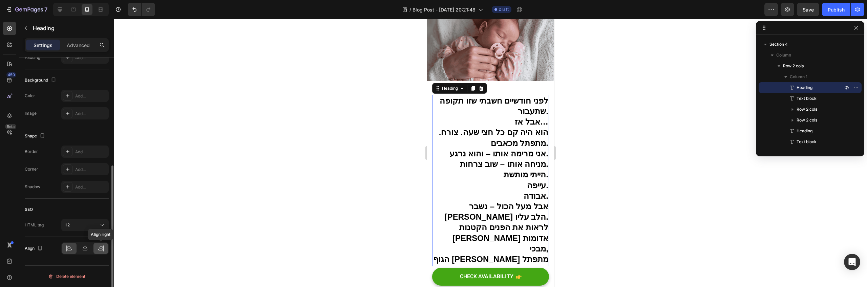
click at [105, 249] on div at bounding box center [100, 248] width 15 height 11
click at [501, 276] on span "ולא לדעת איך לעזור לו." at bounding box center [508, 280] width 82 height 9
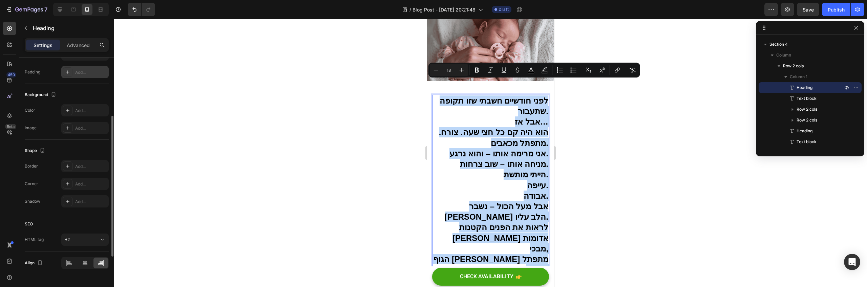
scroll to position [0, 0]
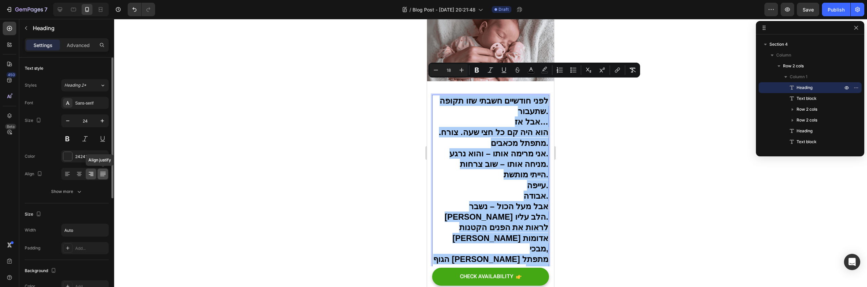
click at [101, 173] on icon at bounding box center [102, 173] width 5 height 0
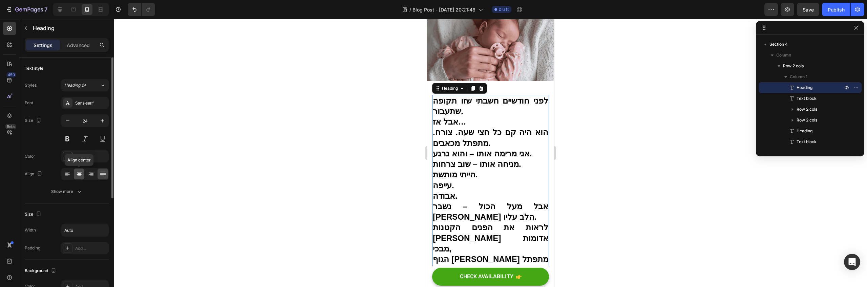
click at [81, 176] on icon at bounding box center [79, 174] width 7 height 7
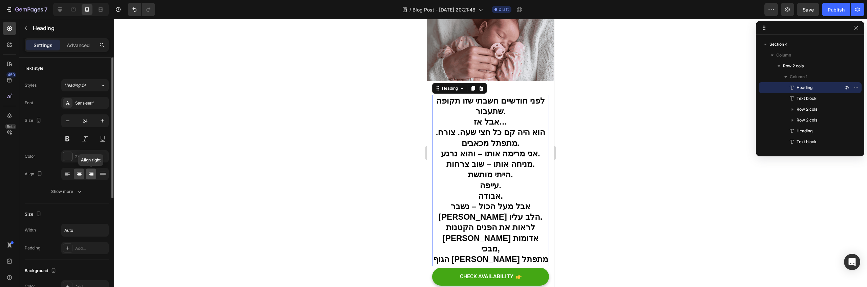
click at [89, 175] on icon at bounding box center [91, 174] width 7 height 7
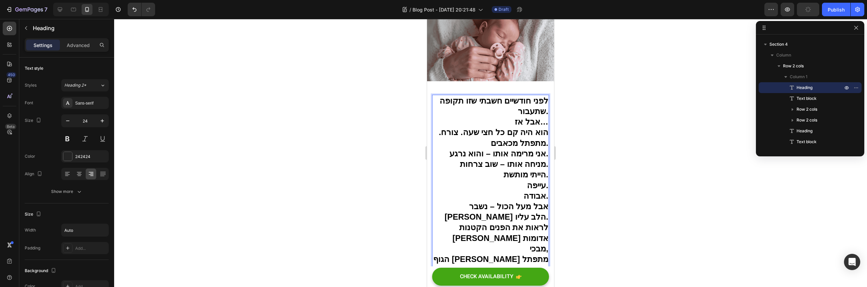
click at [518, 97] on span "לפני חודשיים חשבתי שזו תקופה שתעבור." at bounding box center [494, 106] width 109 height 20
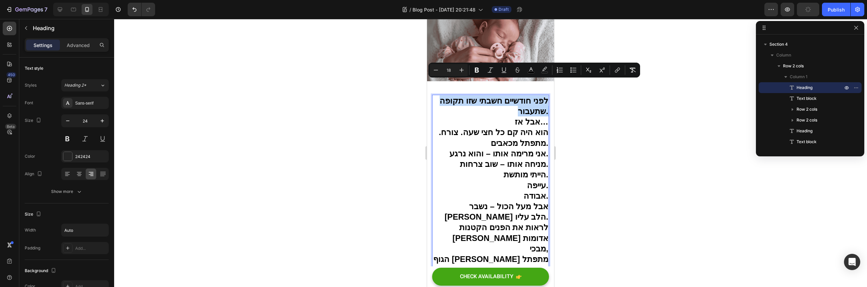
click at [519, 100] on p "לפני חודשיים חשבתי שזו תקופה שתעבור. אבל אז… הוא היה קם כל חצי שעה. צורח. מתפתל…" at bounding box center [490, 217] width 115 height 243
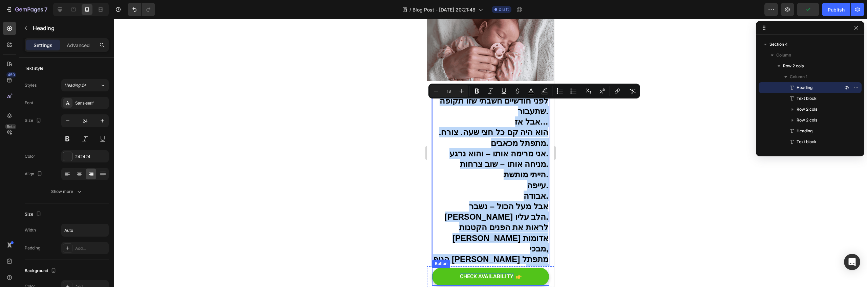
drag, startPoint x: 542, startPoint y: 95, endPoint x: 490, endPoint y: 274, distance: 186.9
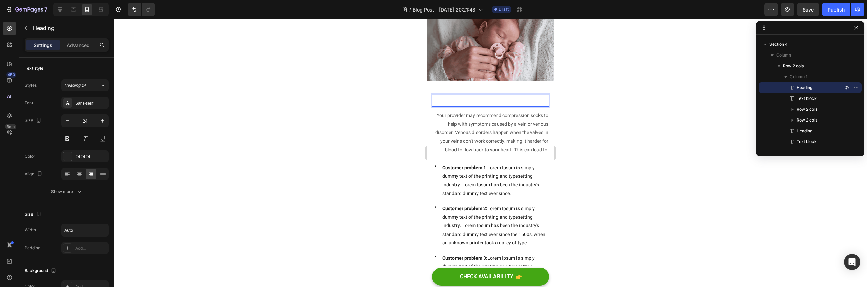
click at [510, 95] on div at bounding box center [490, 101] width 117 height 12
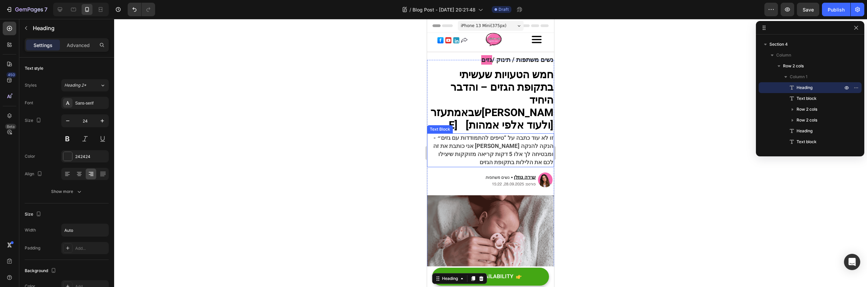
click at [521, 135] on span "זו לא עוד כתבה על “טיפים להתמודדות עם גזים״ - אני כותבת את זה [PERSON_NAME] הנק…" at bounding box center [493, 150] width 120 height 33
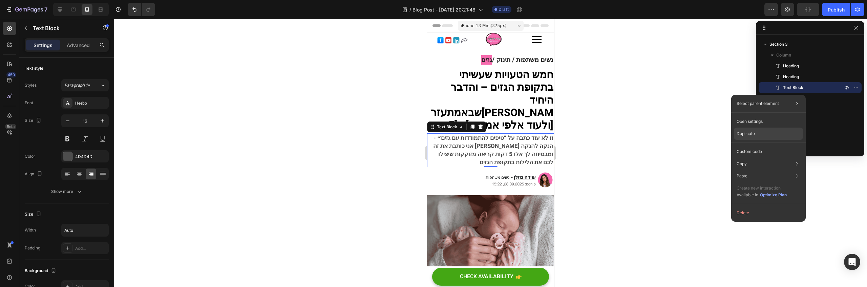
click at [760, 146] on div "Duplicate" at bounding box center [768, 152] width 69 height 12
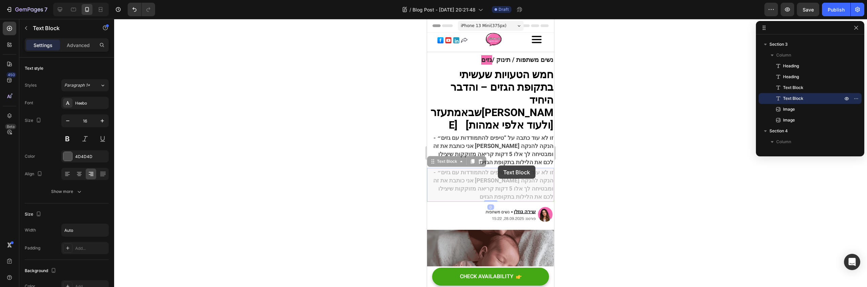
scroll to position [210, 0]
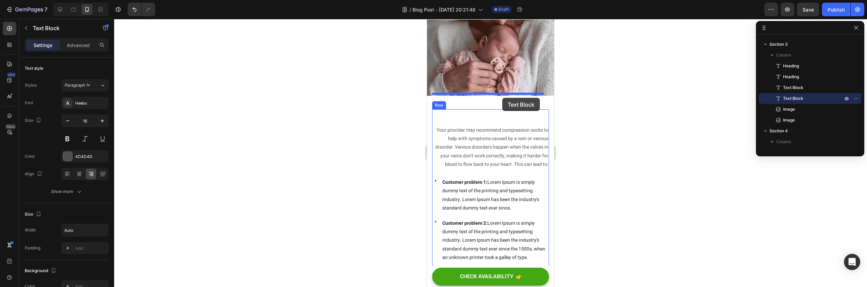
drag, startPoint x: 503, startPoint y: 165, endPoint x: 502, endPoint y: 98, distance: 67.1
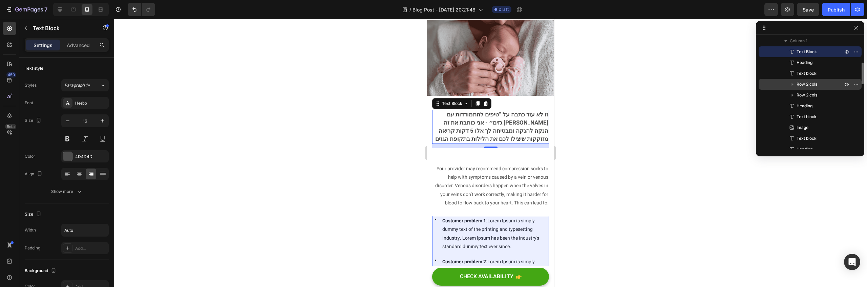
scroll to position [80, 0]
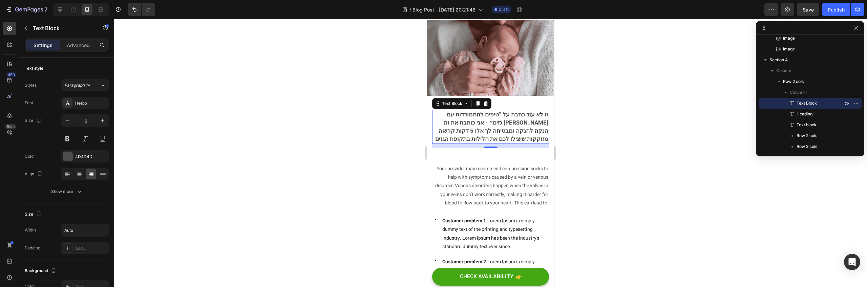
click at [486, 113] on span "זו לא עוד כתבה על “טיפים להתמודדות עם גזים״ - אני כותבת את זה [PERSON_NAME] הנק…" at bounding box center [491, 126] width 113 height 33
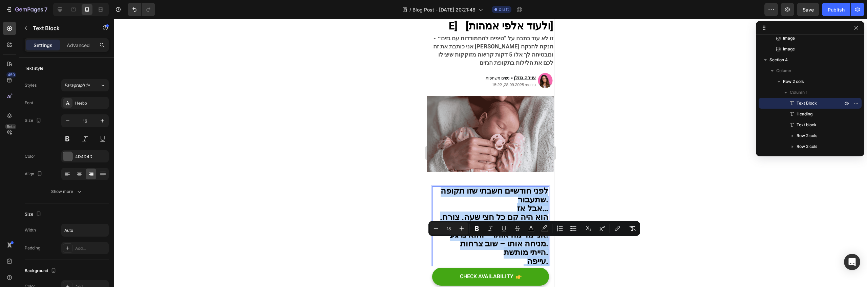
scroll to position [0, 0]
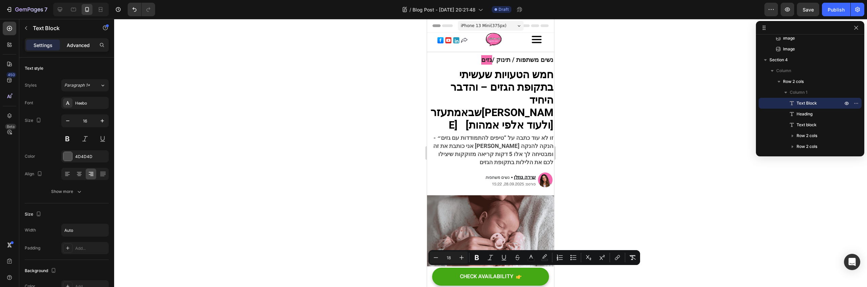
click at [93, 49] on div "Advanced" at bounding box center [78, 45] width 34 height 11
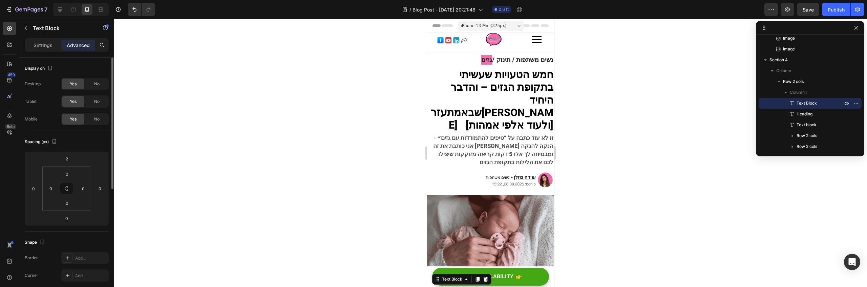
scroll to position [221, 0]
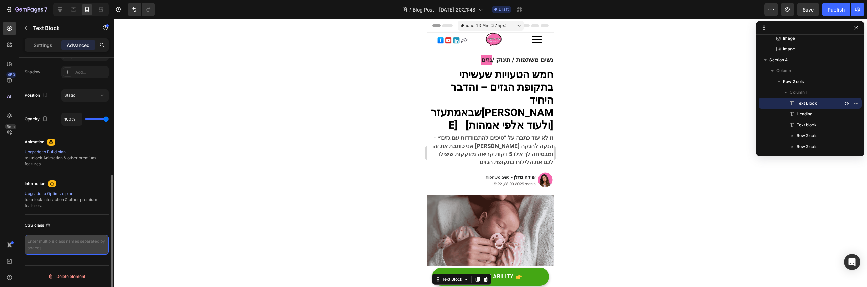
click at [59, 244] on textarea at bounding box center [67, 245] width 84 height 20
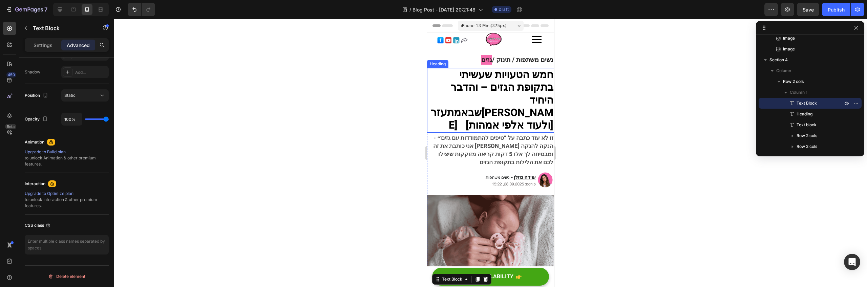
click at [487, 93] on strong "היחיד שבאמת" at bounding box center [500, 107] width 106 height 28
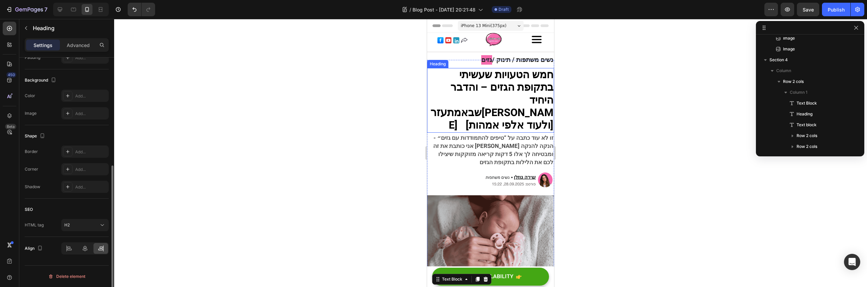
scroll to position [0, 0]
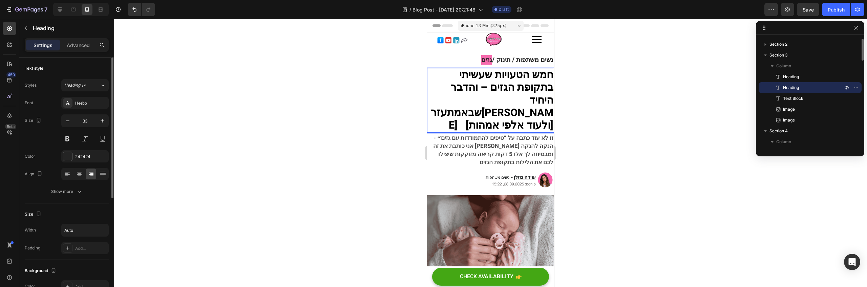
click at [451, 109] on p "חמש הטעויות שעשיתי בתקופת הגזים – והדבר היחיד שבאמת עזר [PERSON_NAME] [ולעוד אל…" at bounding box center [491, 100] width 126 height 63
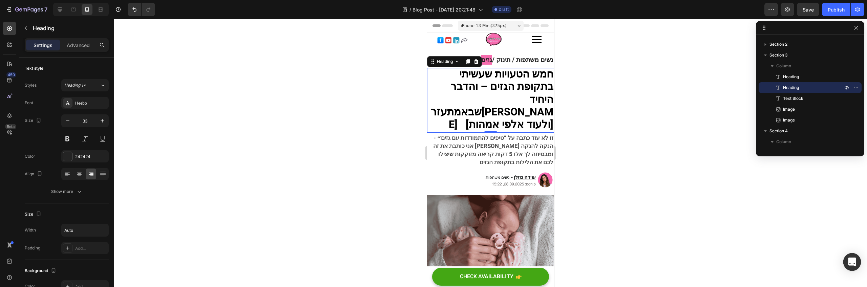
click at [846, 257] on div "Open Intercom Messenger" at bounding box center [852, 262] width 18 height 18
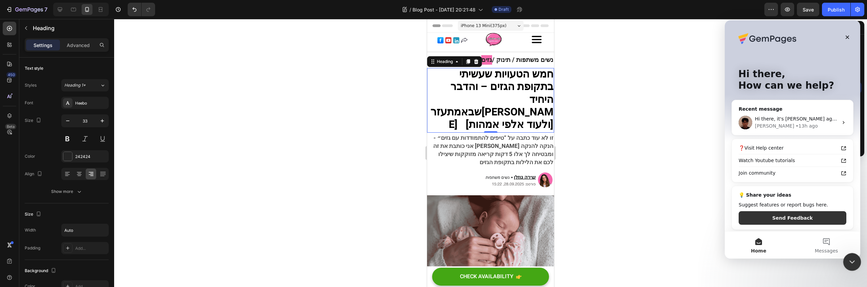
scroll to position [0, 0]
click at [780, 141] on div "❓Visit Help center Watch Youtube tutorials Join community" at bounding box center [792, 160] width 121 height 43
click at [780, 133] on div "Hi there, it's Kyle again! I have updates regarding your previous request. To a…" at bounding box center [792, 122] width 121 height 25
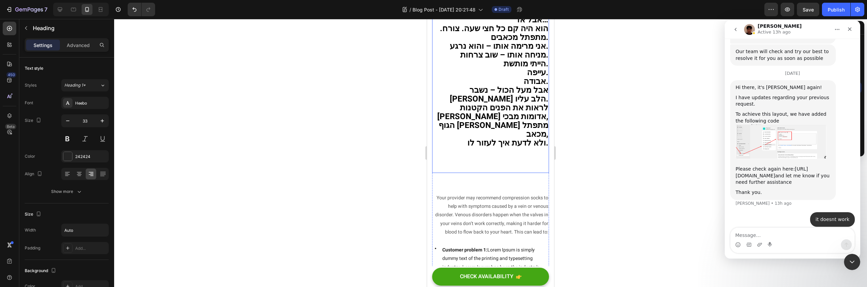
scroll to position [248, 0]
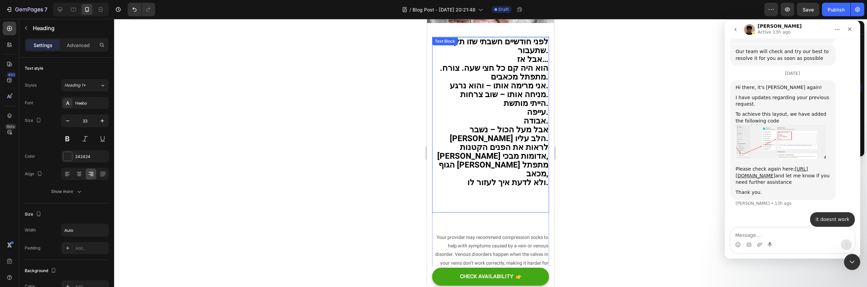
click at [527, 106] on span "עייפה." at bounding box center [537, 112] width 21 height 12
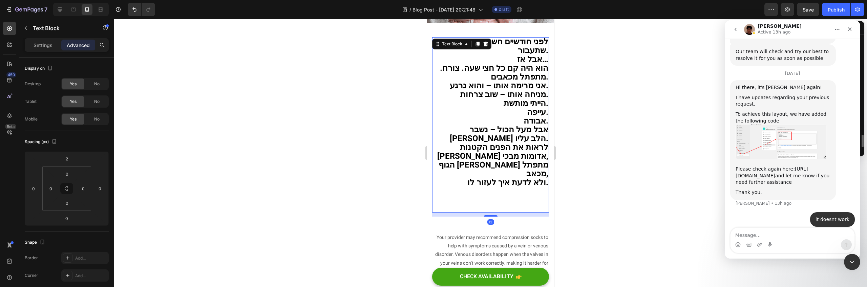
scroll to position [96, 0]
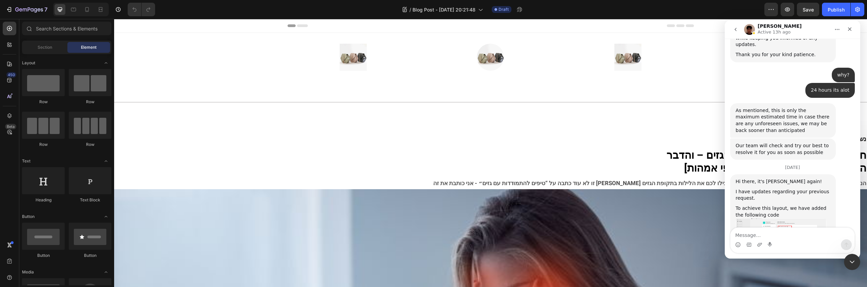
scroll to position [965, 0]
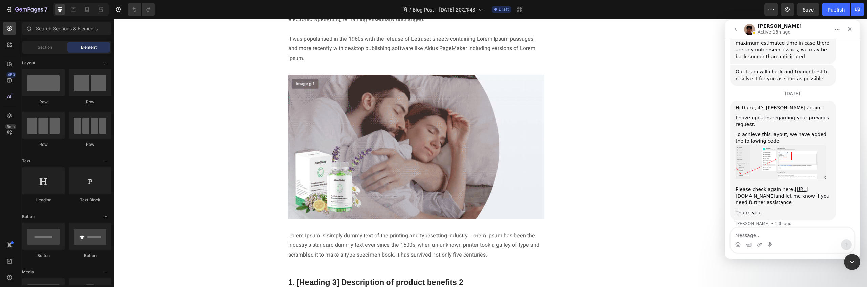
scroll to position [836, 0]
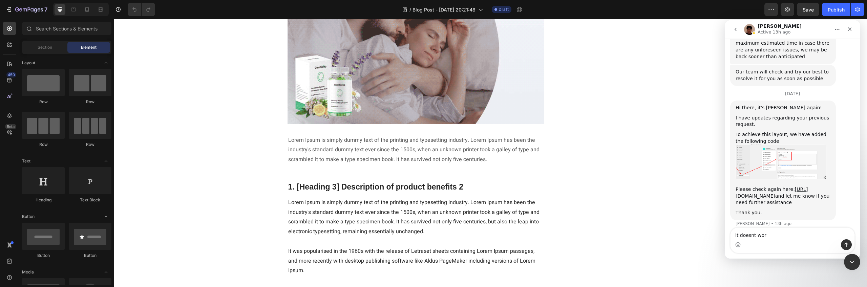
type textarea "it doesnt work"
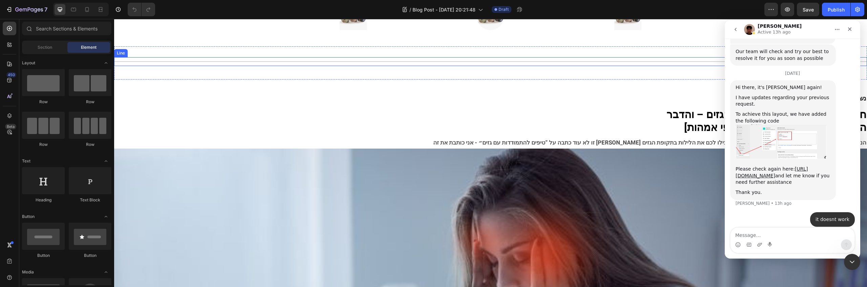
scroll to position [0, 0]
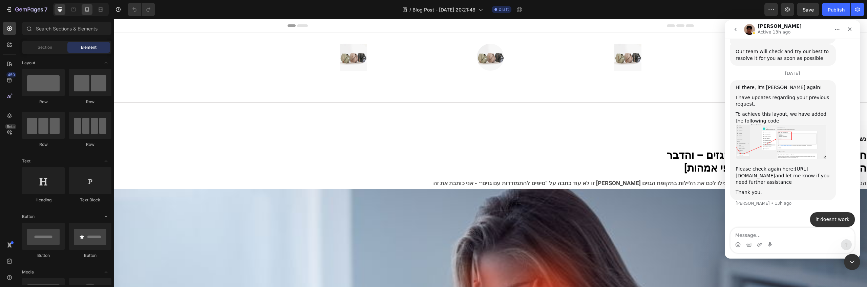
click at [84, 10] on icon at bounding box center [87, 9] width 7 height 7
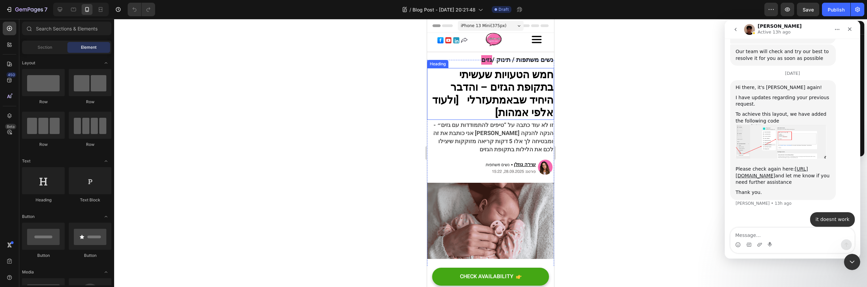
click at [506, 93] on strong "היחיד שבאמת" at bounding box center [500, 107] width 106 height 28
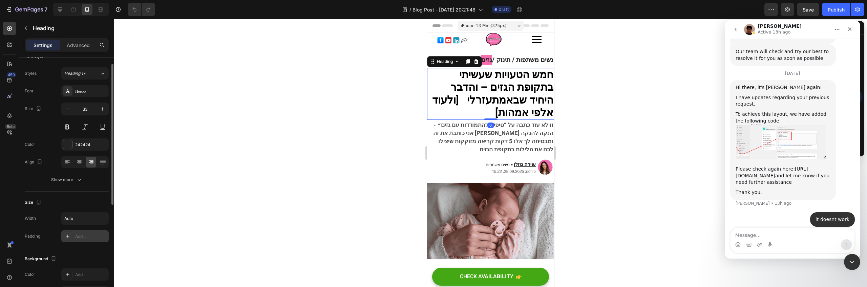
scroll to position [66, 0]
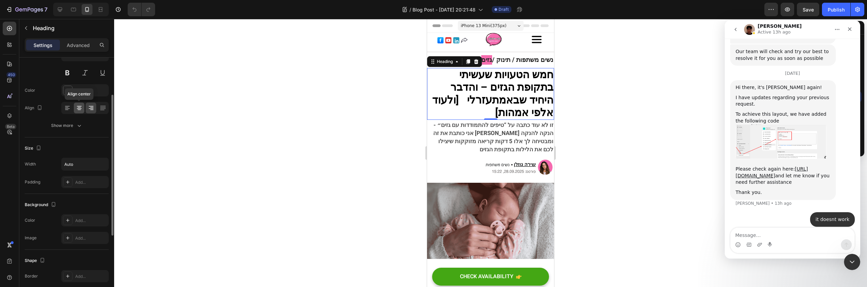
click at [80, 105] on icon at bounding box center [79, 108] width 7 height 7
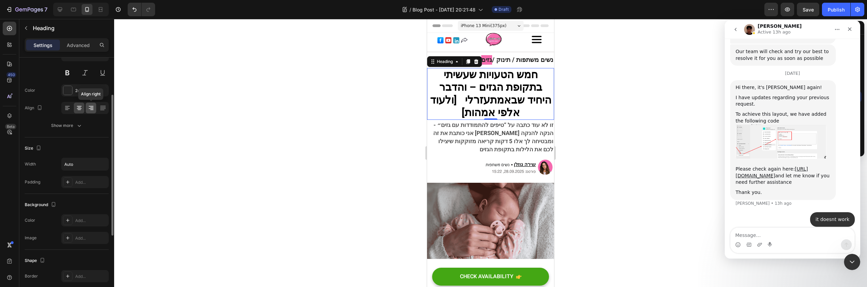
click at [90, 109] on icon at bounding box center [91, 108] width 5 height 1
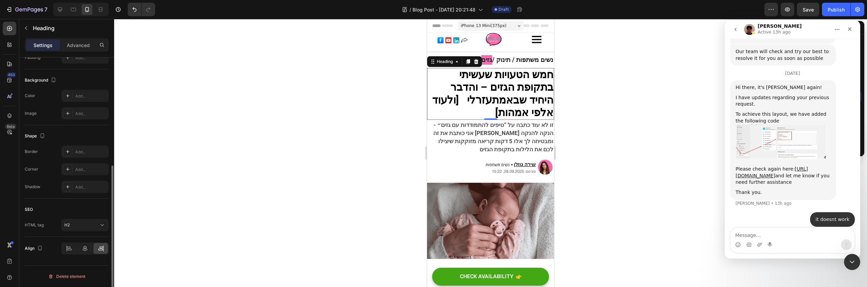
scroll to position [0, 0]
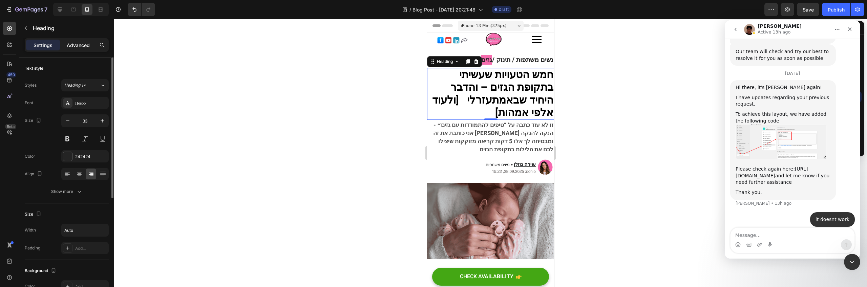
click at [82, 50] on div "Advanced" at bounding box center [78, 45] width 34 height 11
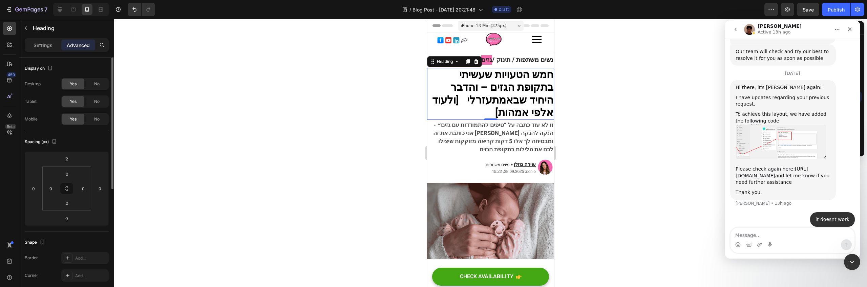
scroll to position [221, 0]
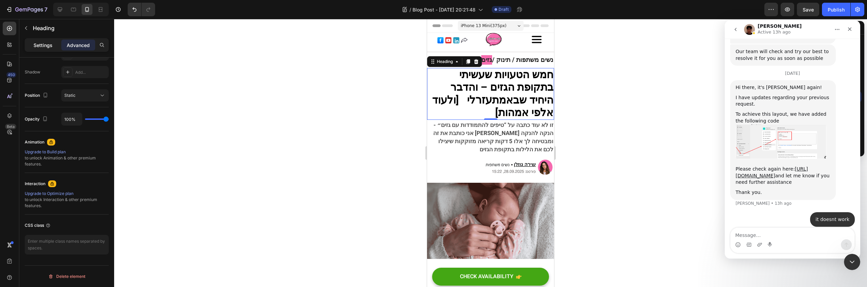
click at [49, 42] on p "Settings" at bounding box center [43, 45] width 19 height 7
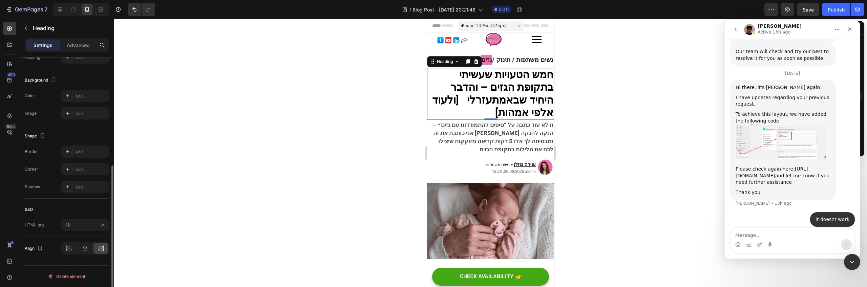
scroll to position [191, 0]
click at [68, 245] on icon at bounding box center [69, 248] width 7 height 7
click at [91, 251] on div at bounding box center [85, 248] width 15 height 11
click at [100, 251] on icon at bounding box center [101, 248] width 7 height 7
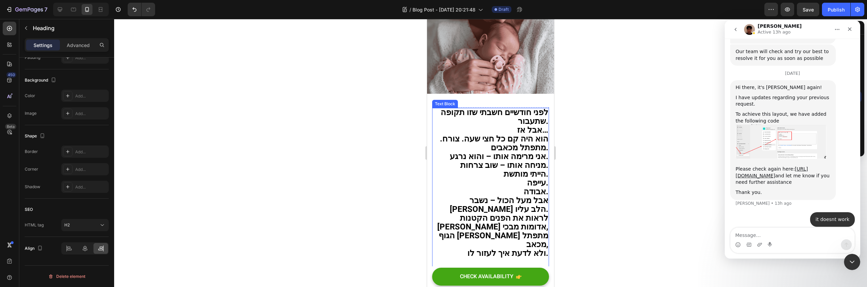
scroll to position [133, 0]
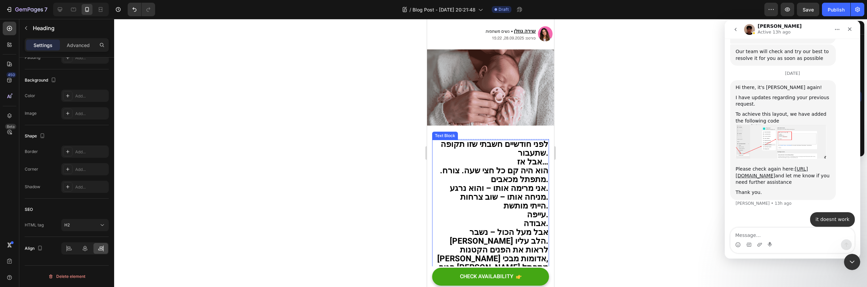
click at [506, 213] on span "הייתי מותשת." at bounding box center [526, 219] width 45 height 12
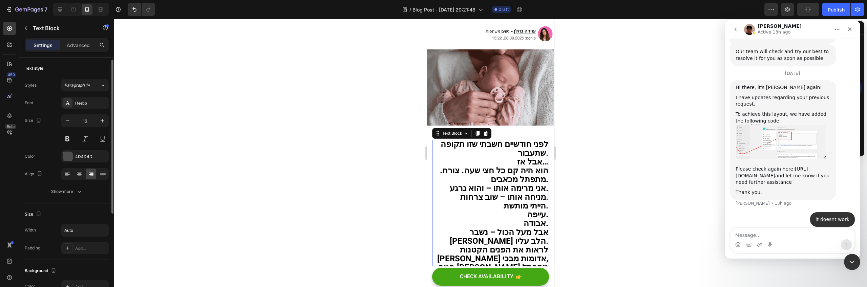
scroll to position [152, 0]
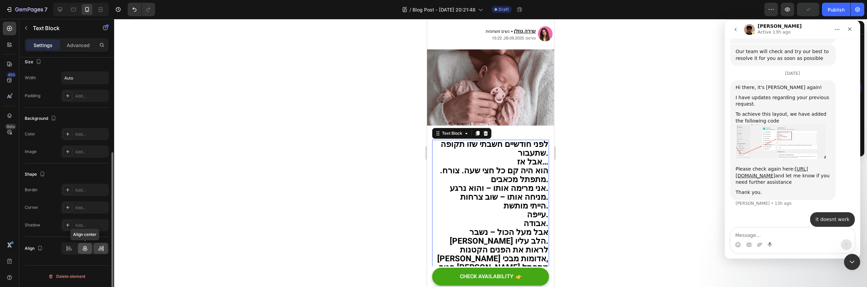
click at [88, 248] on icon at bounding box center [85, 248] width 7 height 7
click at [98, 250] on icon at bounding box center [101, 248] width 7 height 7
click at [64, 249] on div at bounding box center [69, 248] width 15 height 11
click at [99, 251] on icon at bounding box center [101, 248] width 7 height 7
click at [499, 195] on span "אני מרימה אותו – והוא נרגע." at bounding box center [499, 201] width 99 height 12
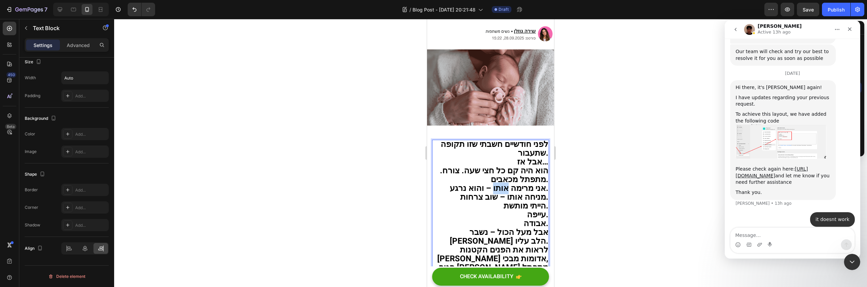
click at [499, 195] on span "אני מרימה אותו – והוא נרגע." at bounding box center [499, 201] width 99 height 12
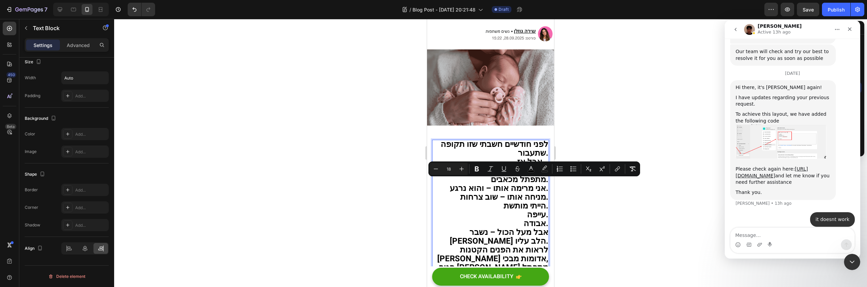
click at [504, 204] on span "מניחה אותו – שוב צרחות." at bounding box center [504, 210] width 88 height 12
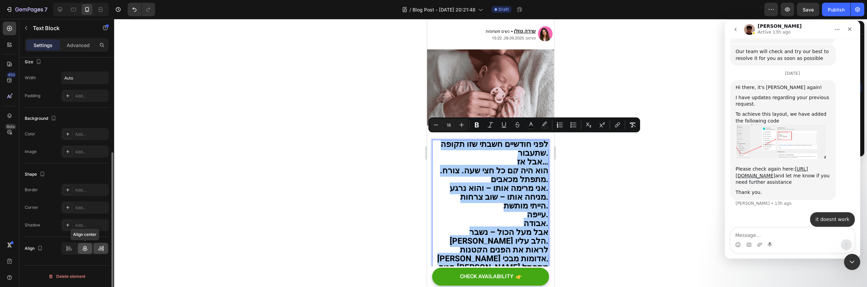
click at [85, 245] on icon at bounding box center [85, 248] width 7 height 7
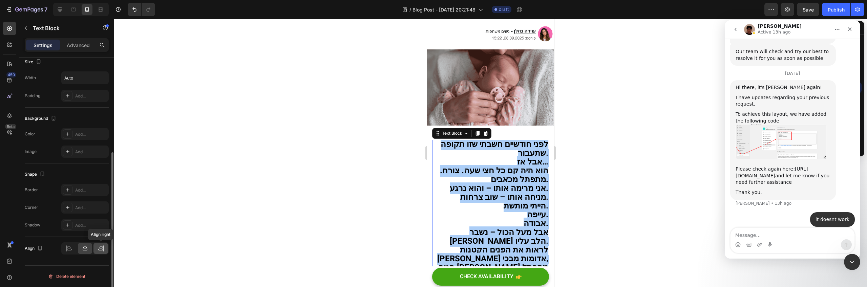
click at [98, 250] on icon at bounding box center [101, 248] width 7 height 7
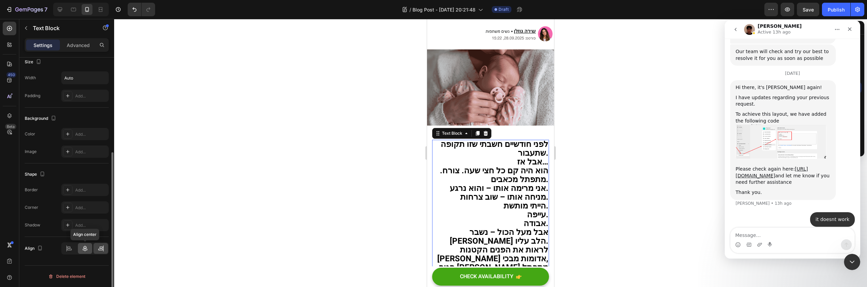
click at [82, 249] on icon at bounding box center [85, 248] width 7 height 7
click at [437, 223] on p "הייתי מותשת. עייפה. [GEOGRAPHIC_DATA]." at bounding box center [490, 228] width 115 height 26
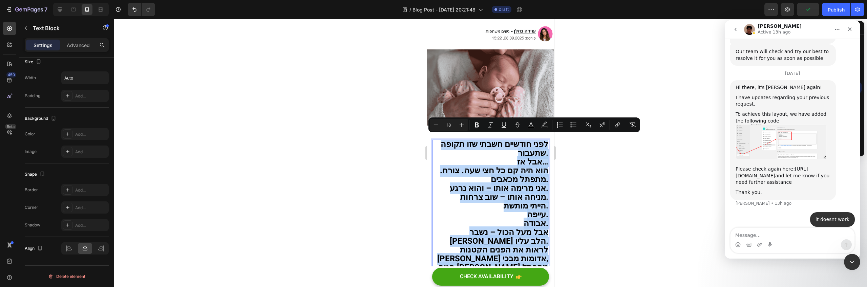
click at [499, 215] on p "הייתי מותשת. עייפה. [GEOGRAPHIC_DATA]." at bounding box center [490, 228] width 115 height 26
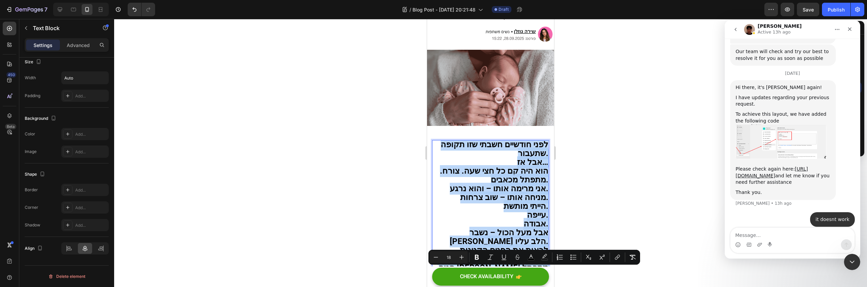
scroll to position [0, 0]
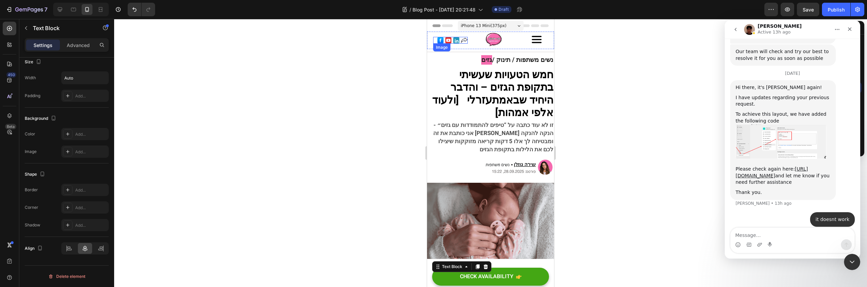
click at [457, 42] on img at bounding box center [452, 40] width 30 height 7
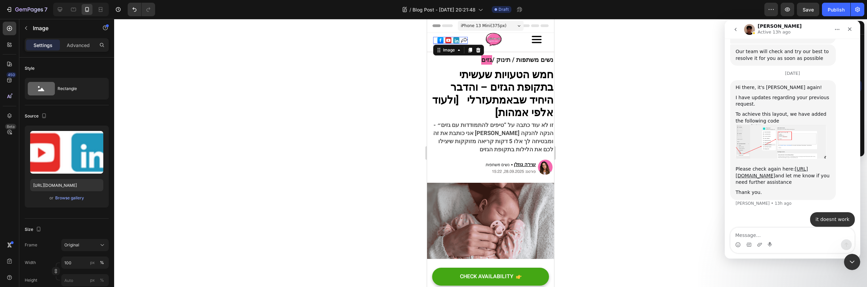
click at [571, 120] on div at bounding box center [490, 153] width 753 height 268
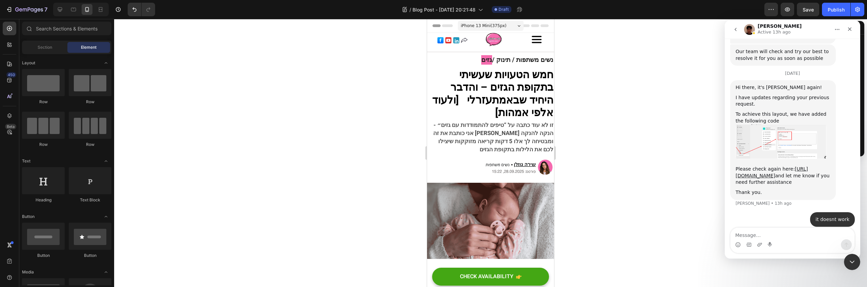
click at [639, 61] on div at bounding box center [490, 153] width 753 height 268
click at [529, 134] on span "זו לא עוד כתבה על “טיפים להתמודדות עם גזים״ - אני כותבת את זה [PERSON_NAME] הנק…" at bounding box center [493, 150] width 120 height 33
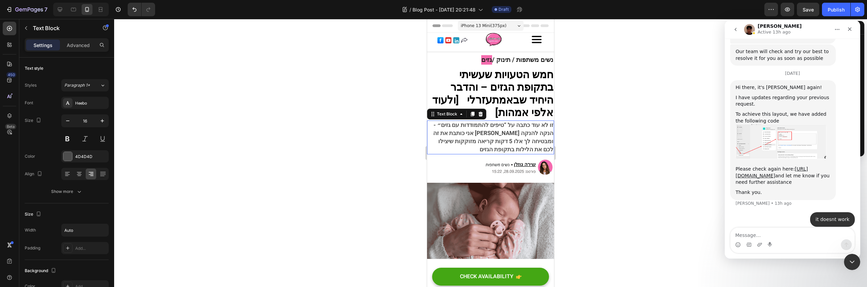
scroll to position [107, 0]
click at [21, 28] on button "button" at bounding box center [26, 28] width 11 height 11
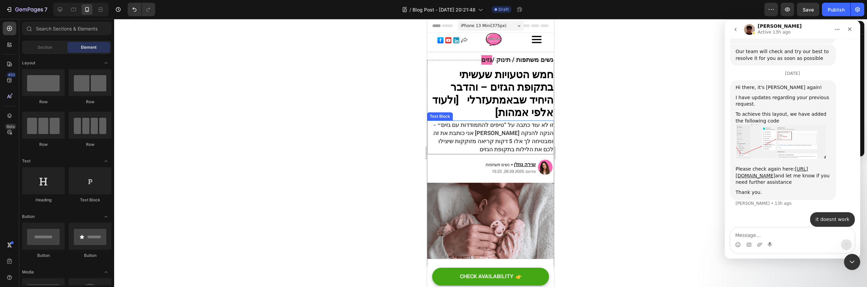
click at [461, 142] on span "זו לא עוד כתבה על “טיפים להתמודדות עם גזים״ - אני כותבת את זה [PERSON_NAME] הנק…" at bounding box center [493, 150] width 120 height 33
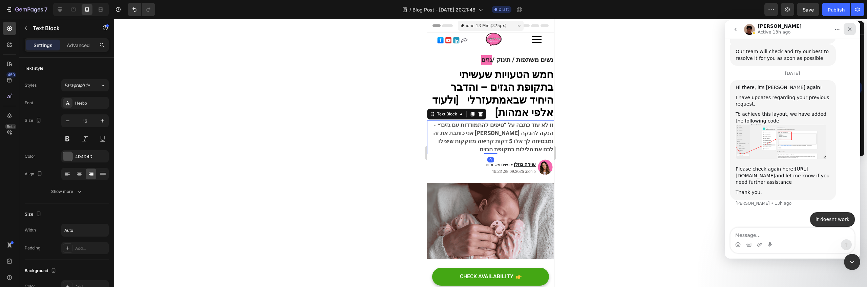
click at [845, 29] on div "Close" at bounding box center [850, 29] width 12 height 12
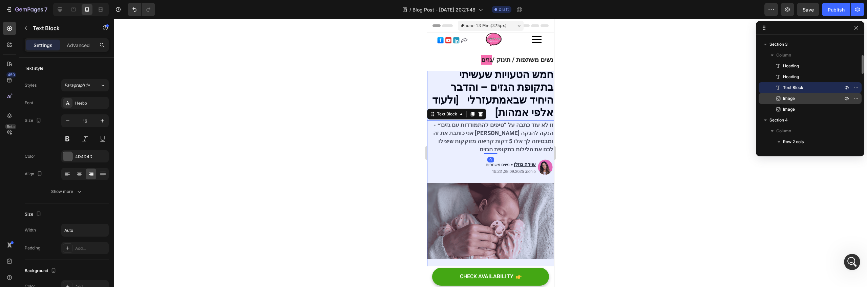
scroll to position [985, 0]
click at [798, 98] on p "Image" at bounding box center [805, 98] width 61 height 7
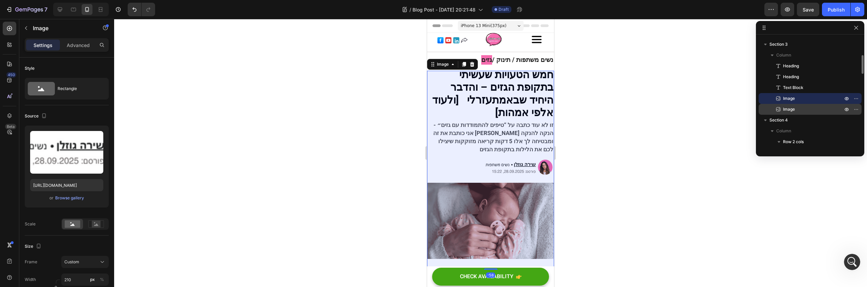
click at [802, 110] on p "Image" at bounding box center [805, 109] width 61 height 7
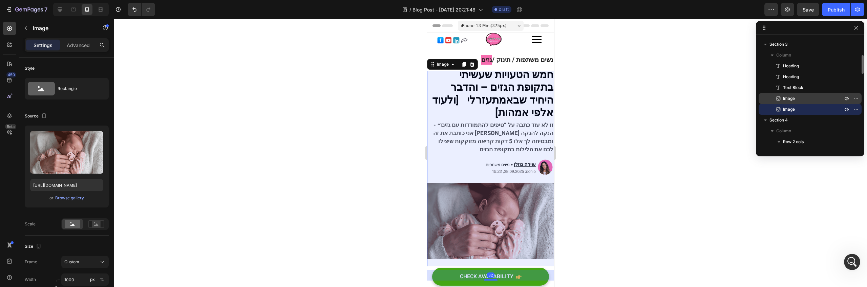
click at [803, 101] on p "Image" at bounding box center [805, 98] width 61 height 7
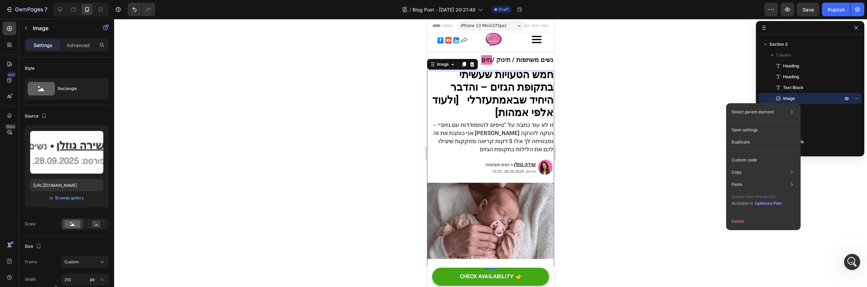
drag, startPoint x: 785, startPoint y: 136, endPoint x: 692, endPoint y: 150, distance: 94.8
click at [785, 154] on div "Duplicate" at bounding box center [763, 160] width 69 height 12
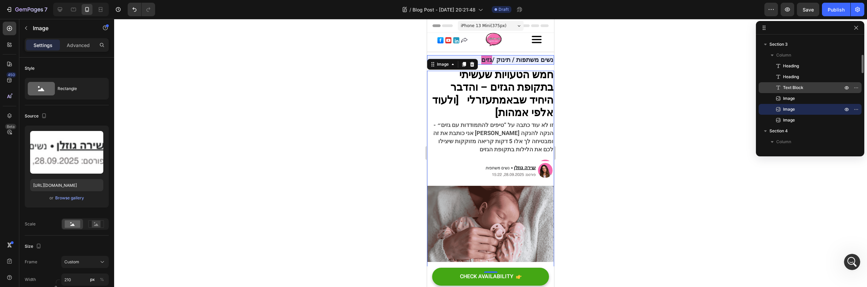
drag, startPoint x: 800, startPoint y: 110, endPoint x: 800, endPoint y: 85, distance: 25.4
click at [798, 67] on div "Heading Heading Text Block Image Image Image" at bounding box center [810, 93] width 103 height 65
click at [775, 111] on icon at bounding box center [778, 109] width 7 height 7
click at [855, 110] on icon "button" at bounding box center [855, 109] width 5 height 5
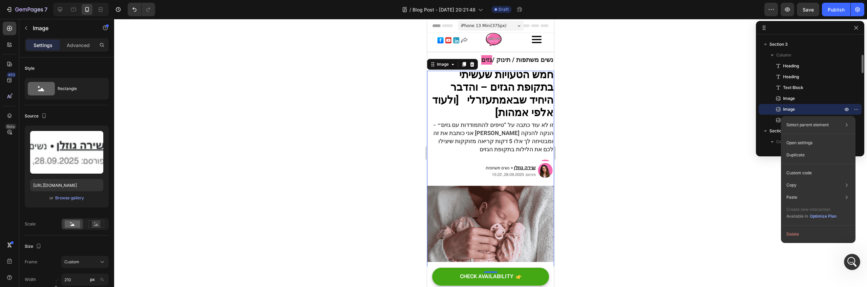
click at [777, 112] on icon at bounding box center [778, 109] width 7 height 7
drag, startPoint x: 786, startPoint y: 111, endPoint x: 778, endPoint y: 111, distance: 8.2
click at [784, 111] on span "Image" at bounding box center [789, 109] width 12 height 7
click at [766, 110] on div "Image" at bounding box center [810, 109] width 98 height 11
click at [759, 110] on div "Image" at bounding box center [810, 109] width 103 height 11
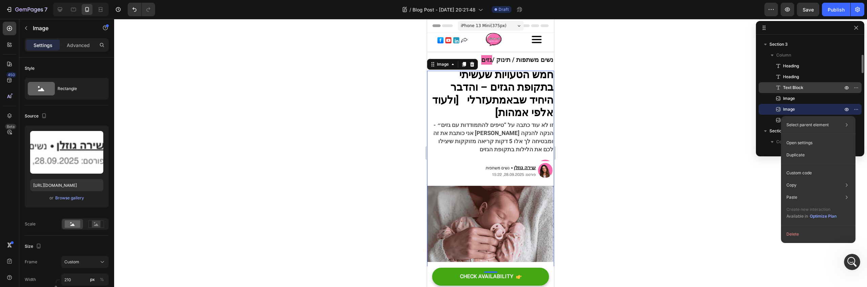
drag, startPoint x: 763, startPoint y: 108, endPoint x: 776, endPoint y: 91, distance: 21.0
click at [776, 92] on div "Heading Heading Text Block Image Image Image" at bounding box center [810, 93] width 103 height 65
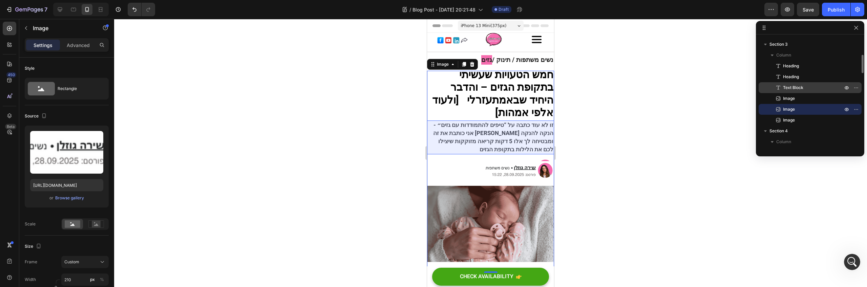
click at [783, 88] on span "Text Block" at bounding box center [793, 87] width 20 height 7
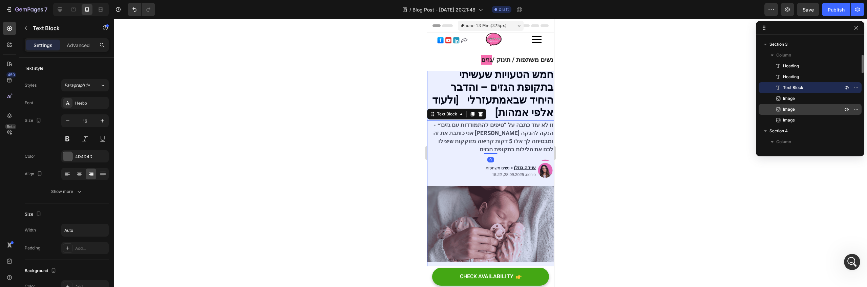
click at [784, 106] on span "Image" at bounding box center [789, 109] width 12 height 7
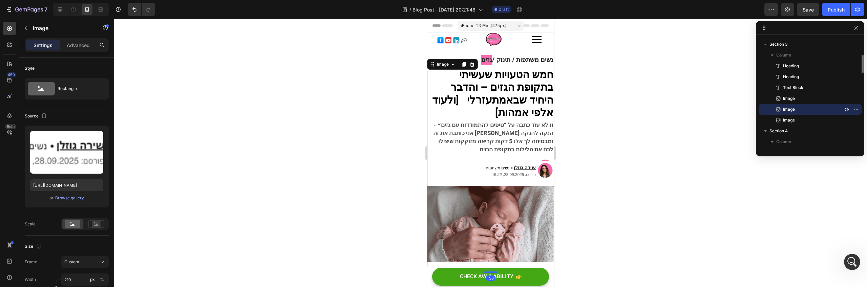
click at [781, 111] on icon at bounding box center [778, 109] width 7 height 7
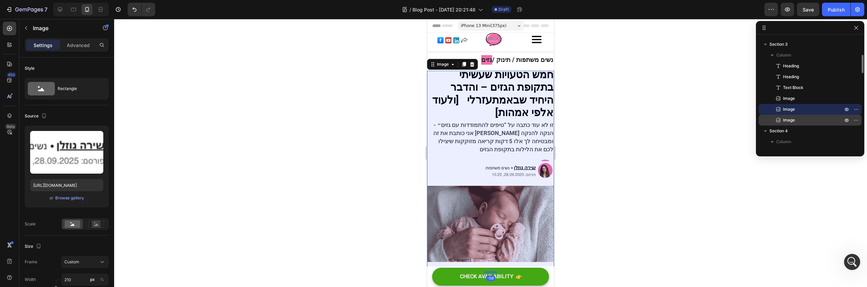
click at [780, 121] on icon at bounding box center [778, 120] width 4 height 4
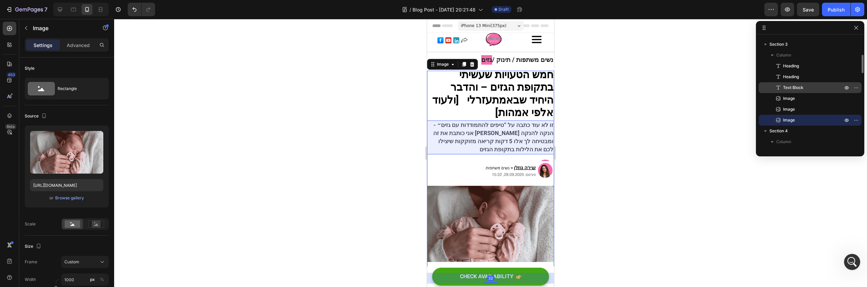
drag, startPoint x: 788, startPoint y: 123, endPoint x: 798, endPoint y: 82, distance: 42.4
click at [798, 82] on div "Heading Heading Text Block Image Image Image" at bounding box center [810, 93] width 103 height 65
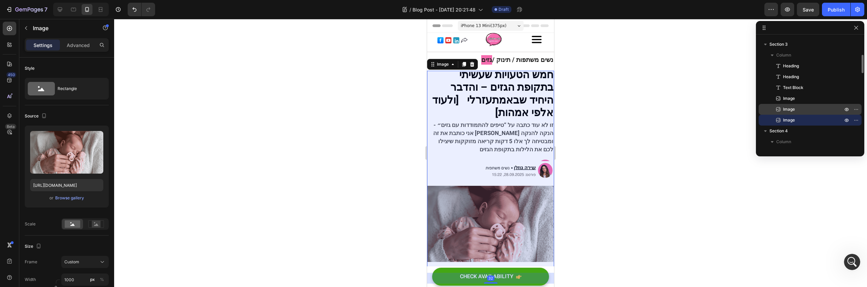
click at [786, 109] on span "Image" at bounding box center [789, 109] width 12 height 7
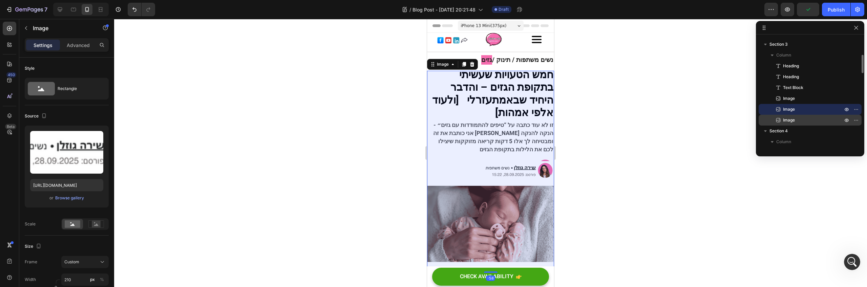
click at [818, 124] on div "Image" at bounding box center [810, 120] width 98 height 11
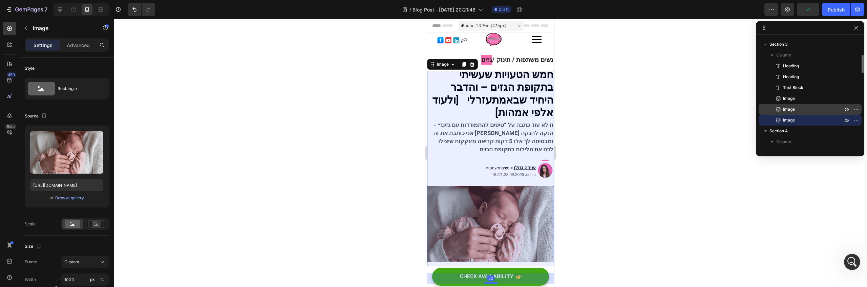
click at [812, 108] on p "Image" at bounding box center [805, 109] width 61 height 7
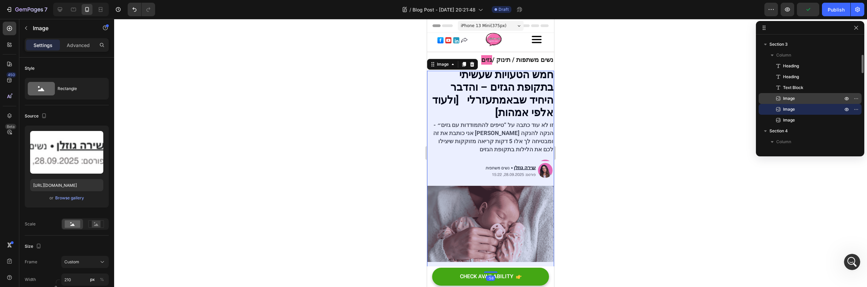
click at [804, 94] on div "Image" at bounding box center [810, 98] width 98 height 11
click at [801, 105] on div "Image" at bounding box center [810, 109] width 98 height 11
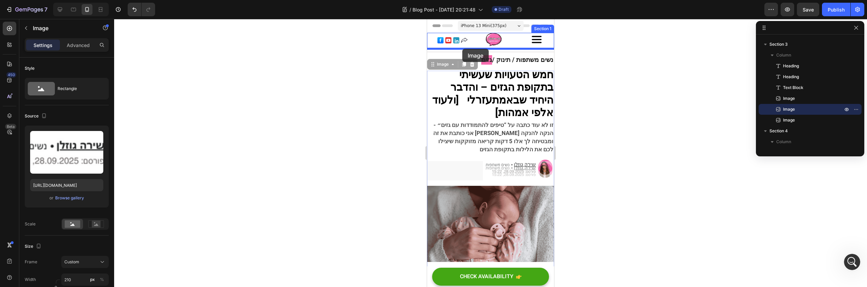
drag, startPoint x: 433, startPoint y: 63, endPoint x: 462, endPoint y: 49, distance: 32.6
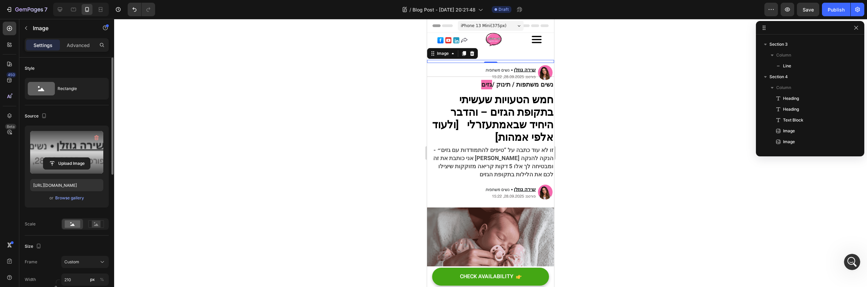
click at [59, 148] on label at bounding box center [66, 152] width 73 height 43
click at [59, 158] on input "file" at bounding box center [66, 164] width 47 height 12
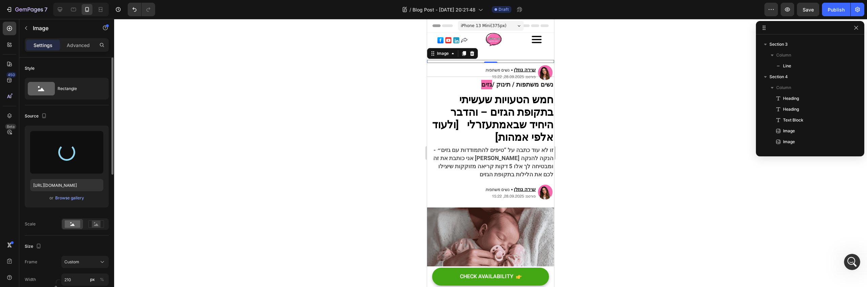
type input "[URL][DOMAIN_NAME]"
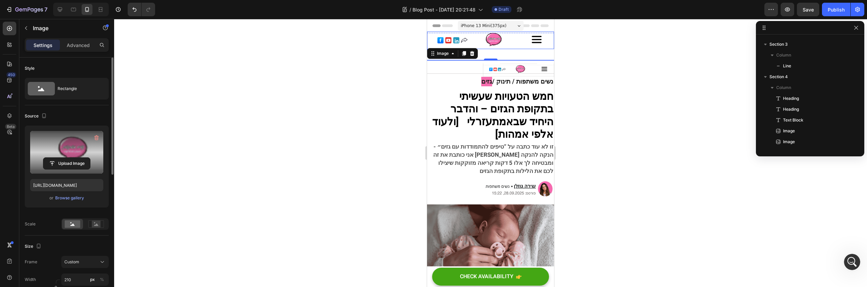
click at [510, 38] on div "Image Image Image Row" at bounding box center [490, 40] width 127 height 18
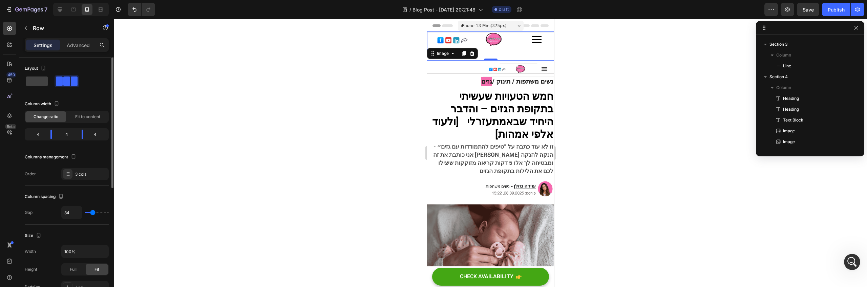
scroll to position [0, 0]
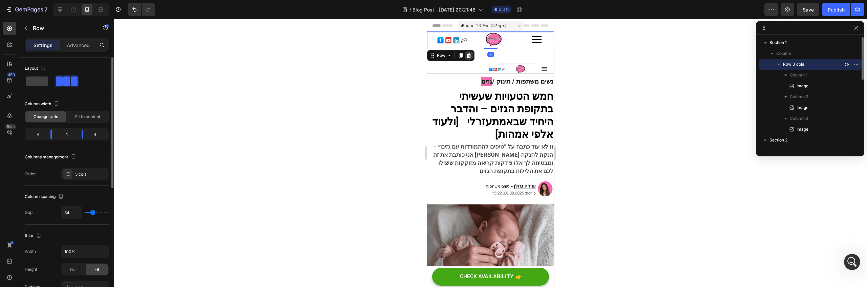
click at [466, 57] on icon at bounding box center [468, 55] width 5 height 5
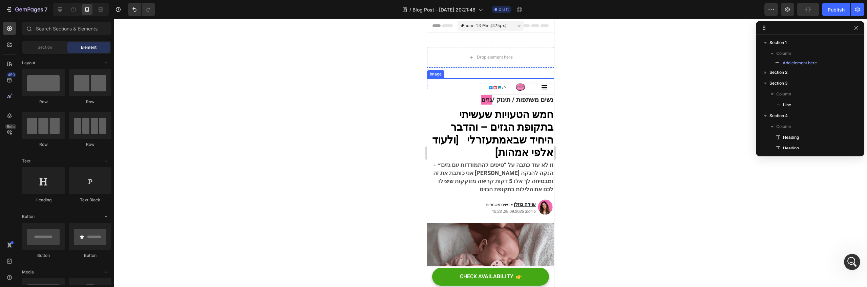
click at [521, 88] on img at bounding box center [518, 89] width 71 height 14
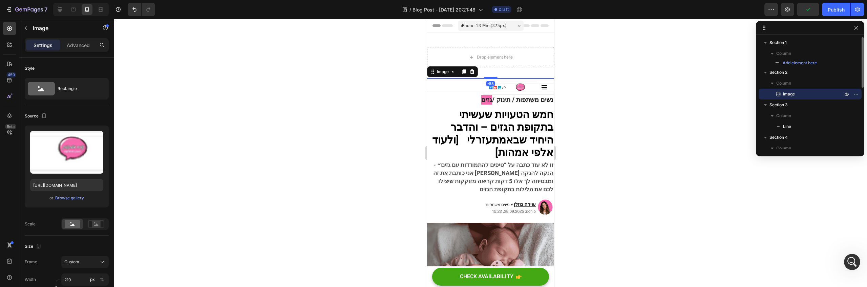
click at [819, 93] on p "Image" at bounding box center [805, 94] width 61 height 7
drag, startPoint x: 775, startPoint y: 95, endPoint x: 787, endPoint y: 89, distance: 13.6
click at [789, 86] on div "Column Image" at bounding box center [810, 89] width 103 height 22
click at [488, 59] on div "Drop element here" at bounding box center [495, 57] width 36 height 5
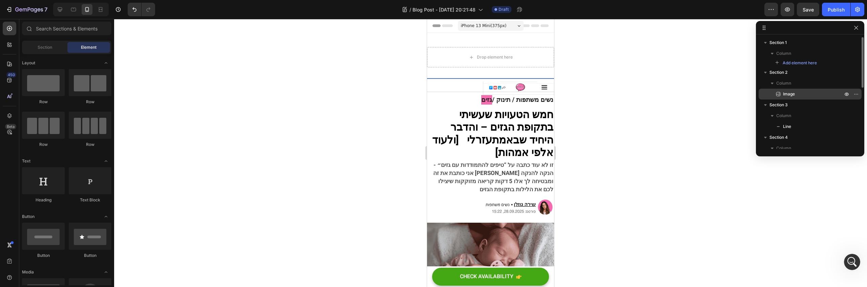
click at [785, 94] on span "Image" at bounding box center [789, 94] width 12 height 7
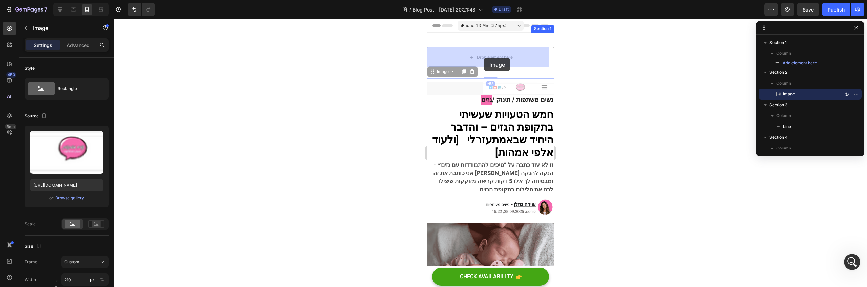
drag, startPoint x: 432, startPoint y: 72, endPoint x: 484, endPoint y: 58, distance: 53.3
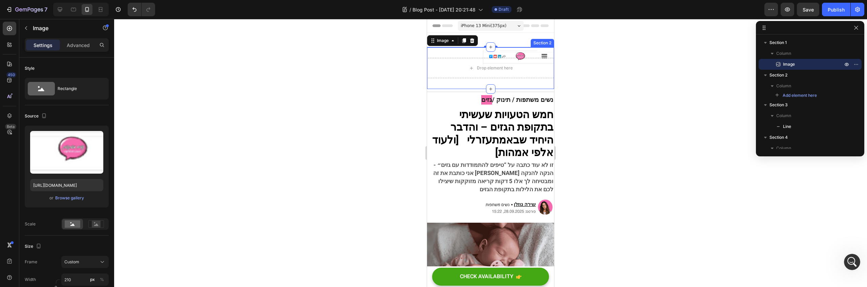
click at [527, 54] on div "Drop element here Section 2" at bounding box center [490, 68] width 127 height 42
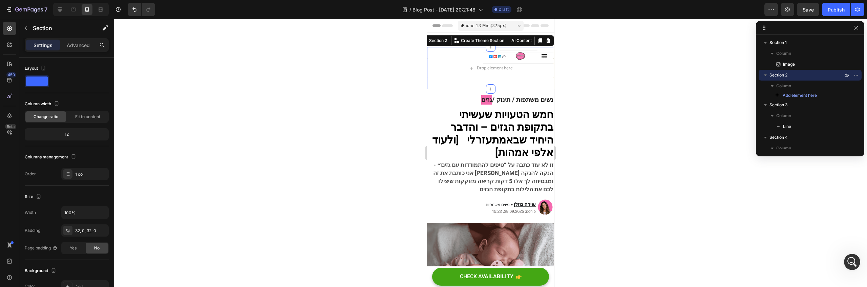
click at [57, 44] on div "Settings" at bounding box center [43, 45] width 34 height 11
click at [68, 45] on p "Advanced" at bounding box center [78, 45] width 23 height 7
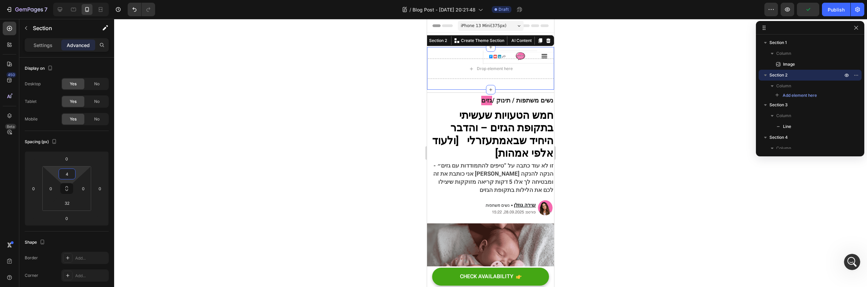
type input "0"
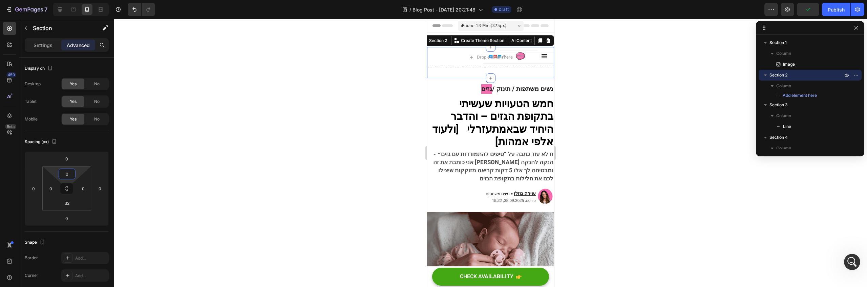
drag, startPoint x: 76, startPoint y: 171, endPoint x: 80, endPoint y: 174, distance: 5.2
click at [80, 0] on html "7 / Blog Post - Aug 27, 20:21:48 Draft Preview Publish 450 Beta Sections(18) El…" at bounding box center [433, 0] width 867 height 0
click at [585, 92] on div at bounding box center [490, 153] width 753 height 268
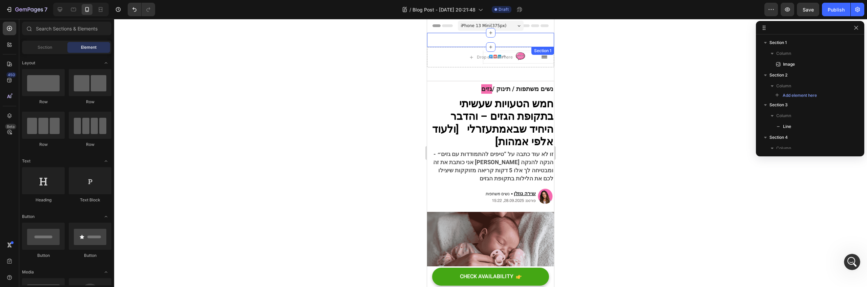
click at [515, 39] on div "Image Section 1" at bounding box center [490, 40] width 127 height 14
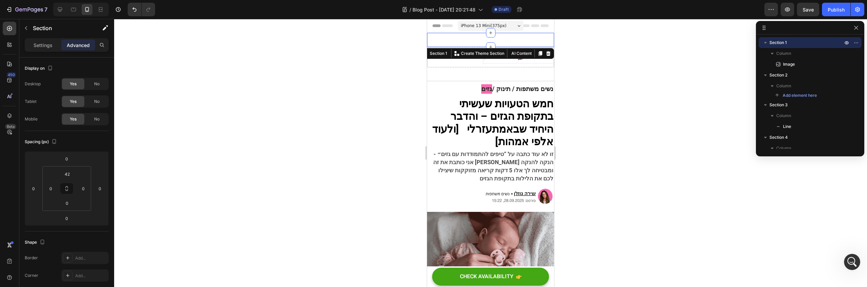
click at [546, 52] on icon at bounding box center [548, 53] width 4 height 5
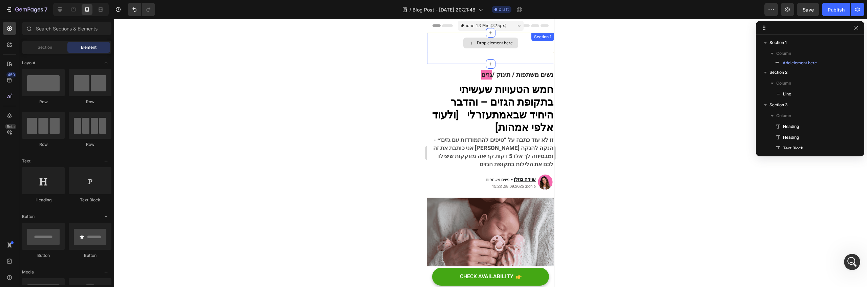
click at [524, 44] on div "Drop element here Section 1" at bounding box center [490, 48] width 127 height 31
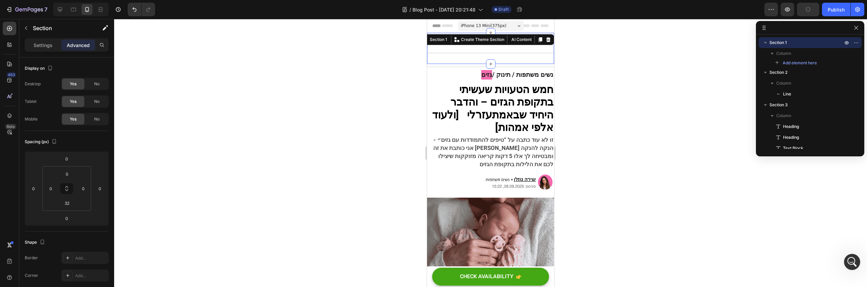
click at [704, 124] on div at bounding box center [490, 153] width 753 height 268
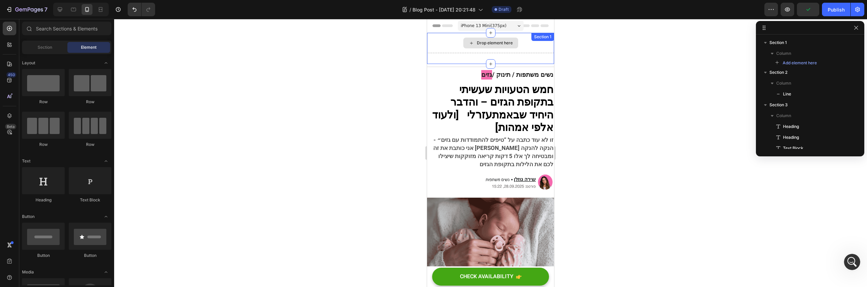
click at [484, 43] on div "Drop element here" at bounding box center [495, 42] width 36 height 5
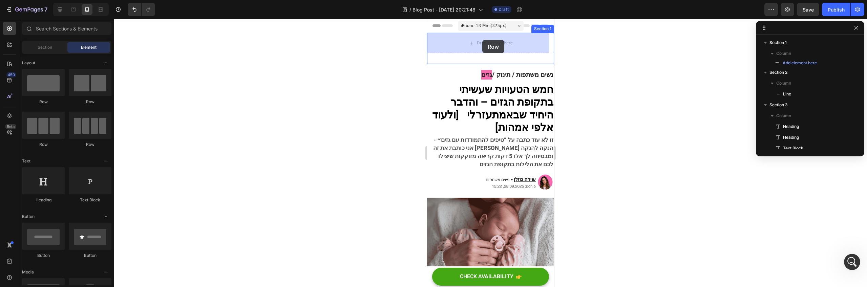
drag, startPoint x: 466, startPoint y: 105, endPoint x: 483, endPoint y: 40, distance: 67.1
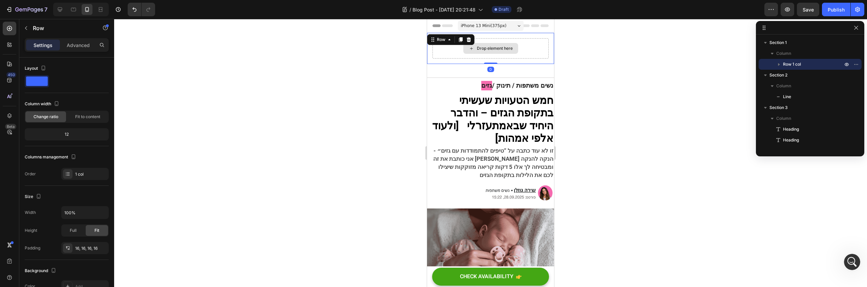
click at [492, 48] on div "Drop element here" at bounding box center [495, 48] width 36 height 5
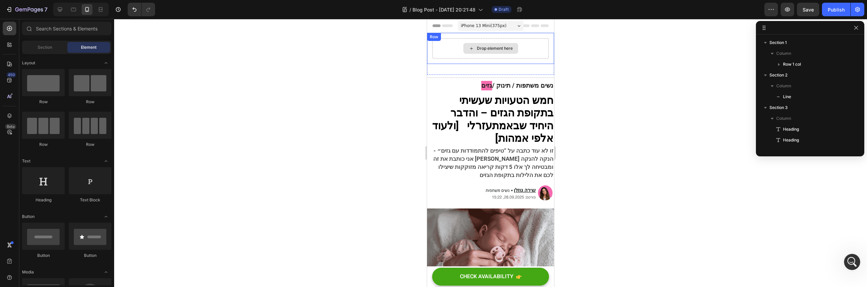
click at [503, 49] on div "Drop element here" at bounding box center [495, 48] width 36 height 5
click at [130, 8] on button "Undo/Redo" at bounding box center [135, 10] width 14 height 14
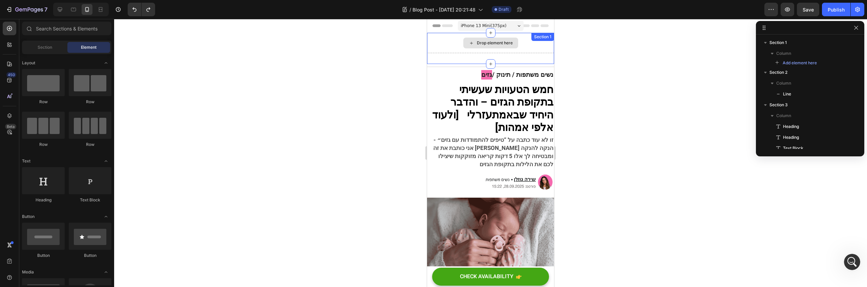
click at [488, 45] on div "Drop element here" at bounding box center [495, 42] width 36 height 5
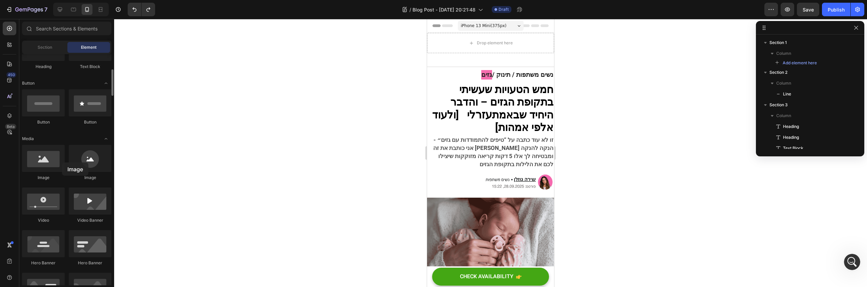
drag, startPoint x: 85, startPoint y: 165, endPoint x: 68, endPoint y: 159, distance: 17.6
click at [76, 158] on div at bounding box center [90, 158] width 43 height 27
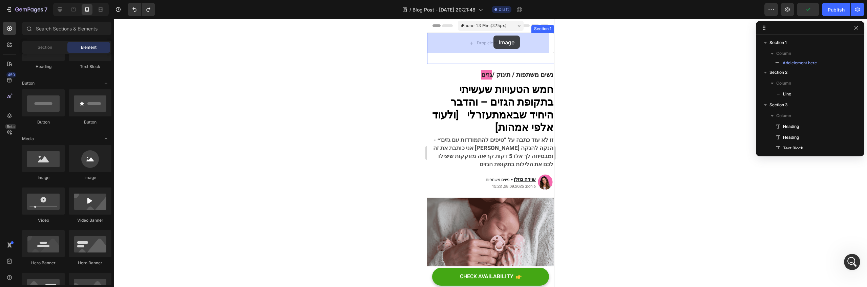
drag, startPoint x: 470, startPoint y: 180, endPoint x: 494, endPoint y: 36, distance: 146.6
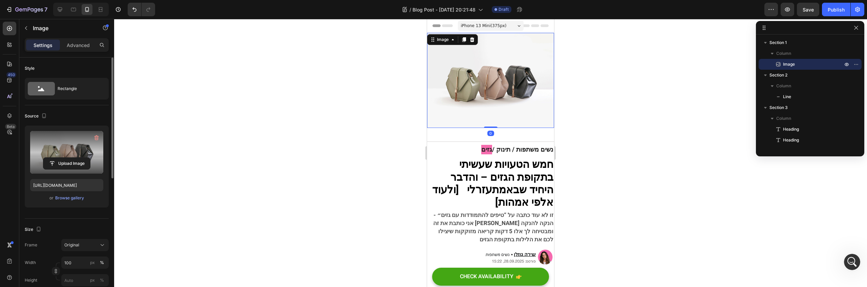
click at [52, 170] on label at bounding box center [66, 152] width 73 height 43
click at [52, 169] on input "file" at bounding box center [66, 164] width 47 height 12
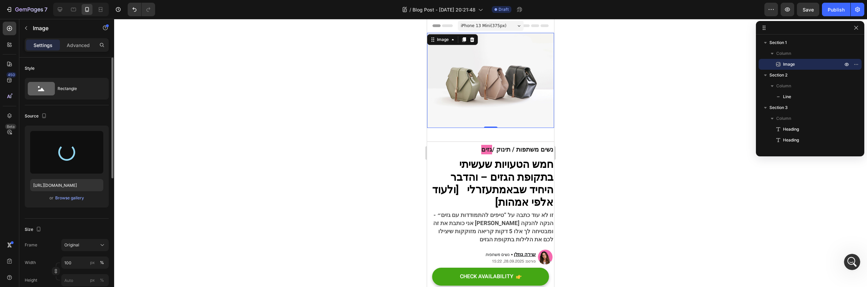
type input "[URL][DOMAIN_NAME]"
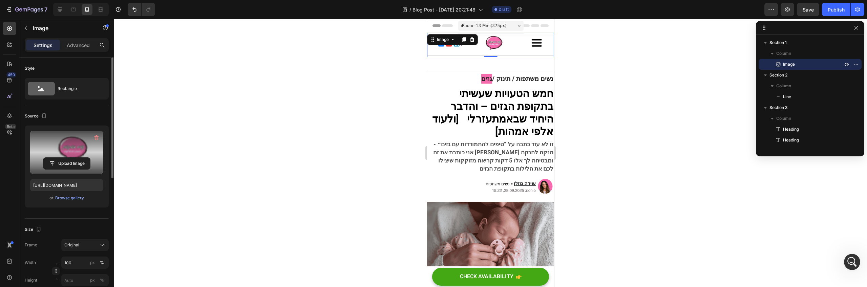
click at [620, 61] on div at bounding box center [490, 153] width 753 height 268
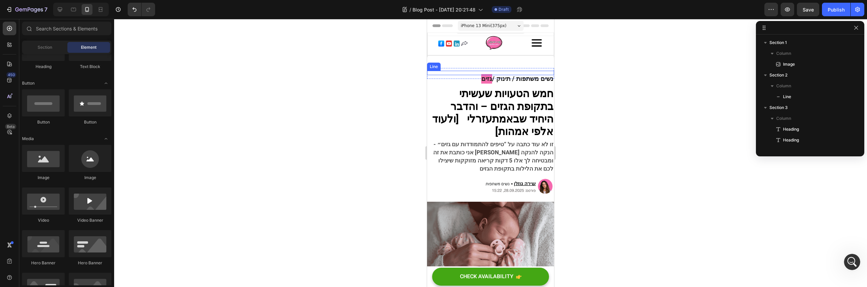
click at [485, 72] on div "Title Line" at bounding box center [490, 73] width 127 height 4
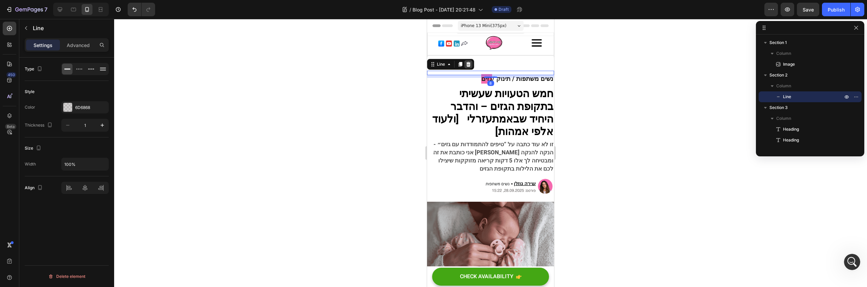
click at [468, 63] on icon at bounding box center [468, 64] width 4 height 5
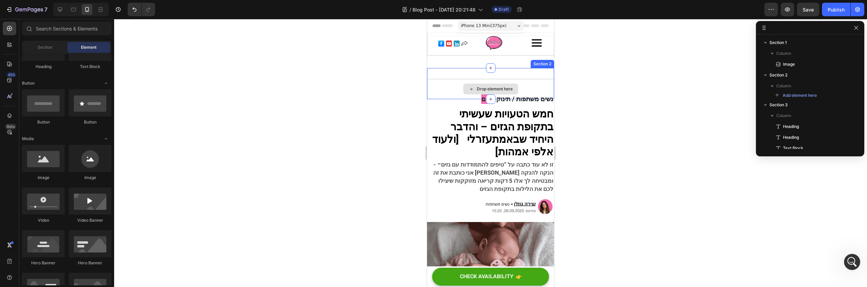
click at [510, 85] on div "Drop element here" at bounding box center [490, 89] width 55 height 11
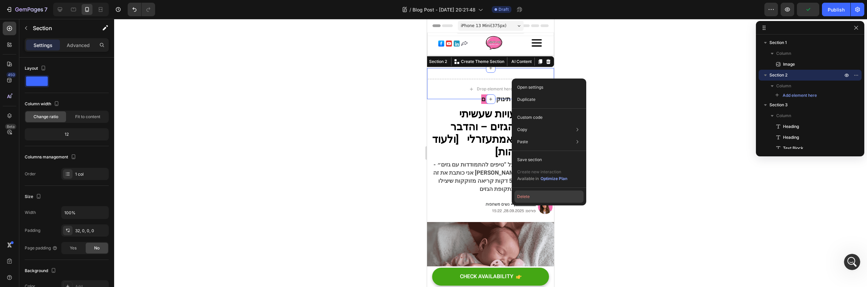
click at [539, 195] on button "Delete" at bounding box center [548, 197] width 69 height 12
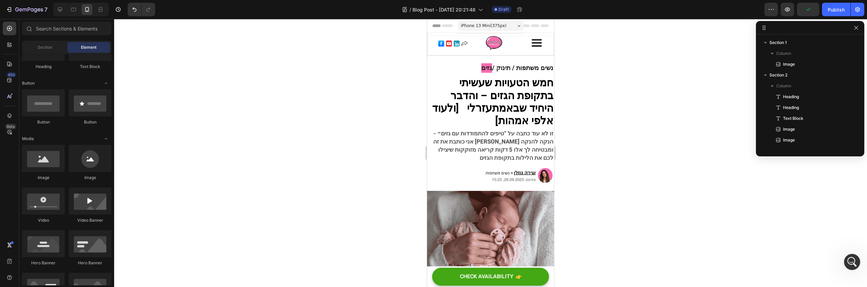
click at [566, 61] on div at bounding box center [490, 153] width 753 height 268
click at [802, 12] on button "Save" at bounding box center [808, 10] width 22 height 14
click at [504, 47] on img at bounding box center [490, 45] width 127 height 24
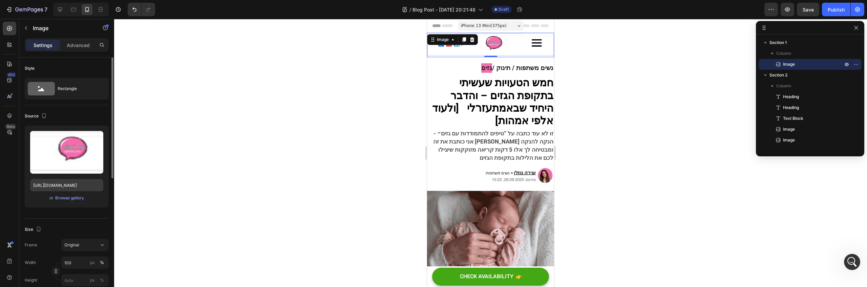
scroll to position [7, 0]
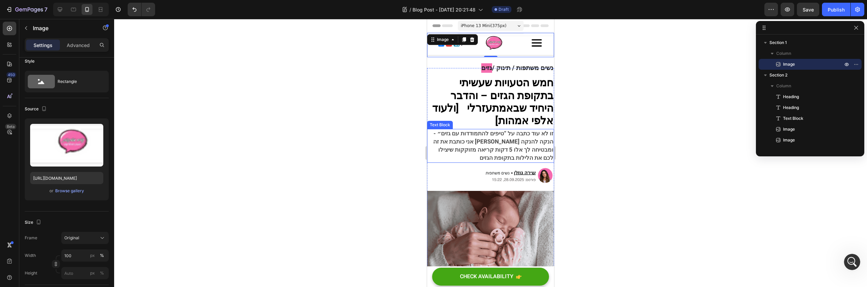
click at [522, 145] on span "זו לא עוד כתבה על “טיפים להתמודדות עם גזים״ - אני כותבת את זה [PERSON_NAME] הנק…" at bounding box center [493, 158] width 120 height 33
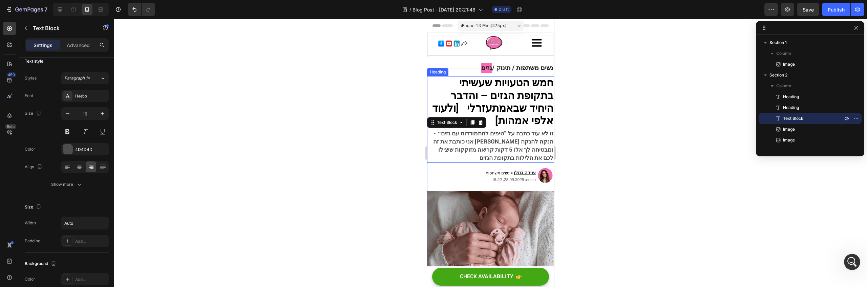
scroll to position [0, 0]
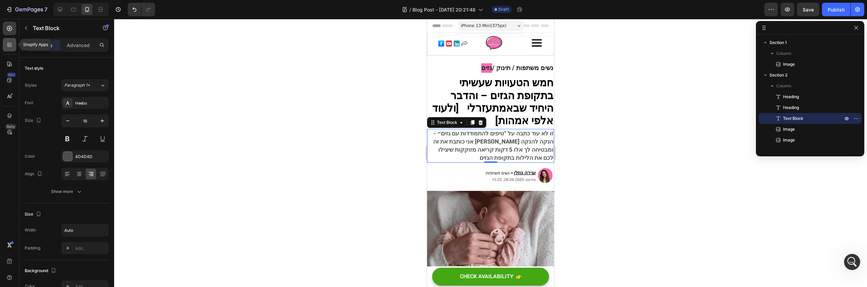
click at [15, 47] on div at bounding box center [10, 45] width 14 height 14
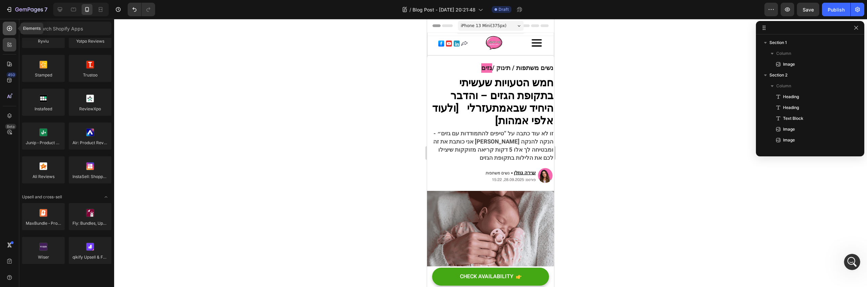
click at [14, 29] on div at bounding box center [10, 29] width 14 height 14
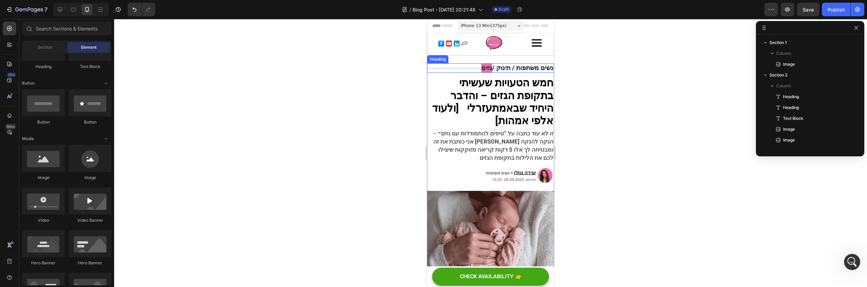
click at [516, 66] on strong "נשים משתפות / תינוק /" at bounding box center [522, 67] width 61 height 9
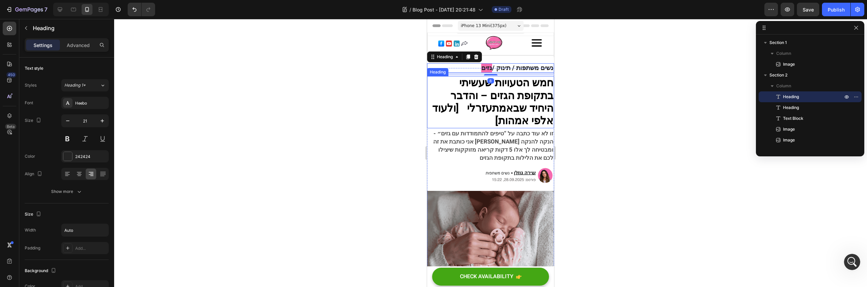
click at [539, 92] on strong "חמש הטעויות שעשיתי בתקופת הגזים – והדבר" at bounding box center [501, 90] width 103 height 28
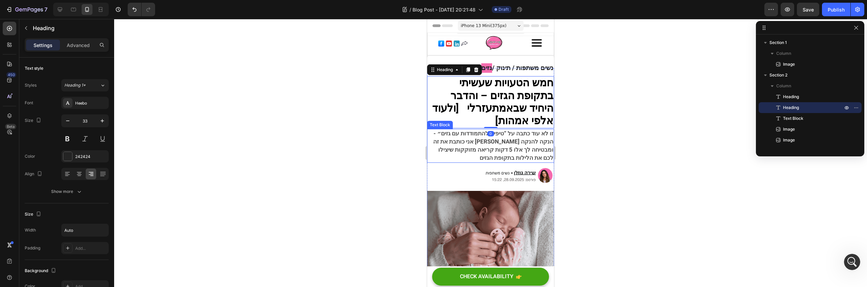
click at [527, 156] on span "זו לא עוד כתבה על “טיפים להתמודדות עם גזים״ - אני כותבת את זה בין הנקה להנקה ומ…" at bounding box center [493, 158] width 120 height 33
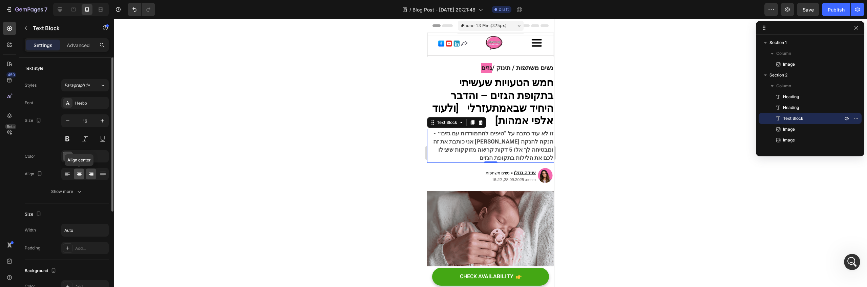
click at [79, 176] on icon at bounding box center [79, 176] width 3 height 1
click at [88, 174] on icon at bounding box center [91, 174] width 7 height 7
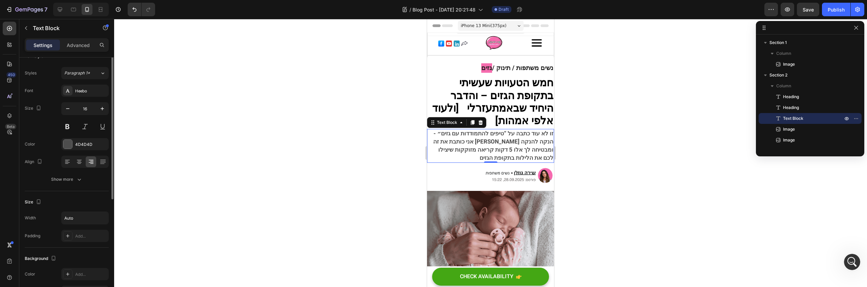
scroll to position [39, 0]
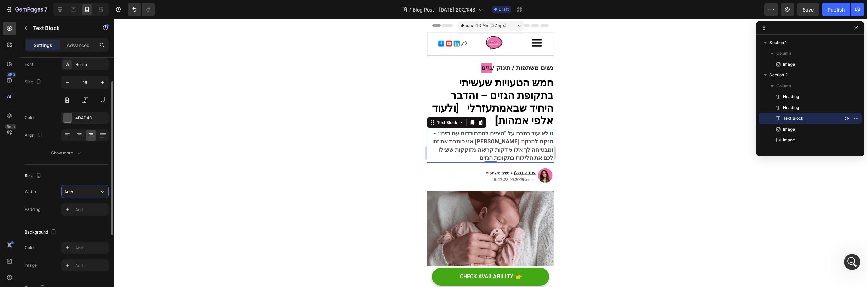
click at [73, 193] on input "Auto" at bounding box center [85, 192] width 47 height 12
click at [95, 191] on input "Auto" at bounding box center [85, 192] width 47 height 12
click at [98, 191] on button "button" at bounding box center [102, 192] width 12 height 12
click at [90, 220] on p "Full 100%" at bounding box center [83, 222] width 39 height 6
click at [816, 7] on button "Save" at bounding box center [808, 10] width 22 height 14
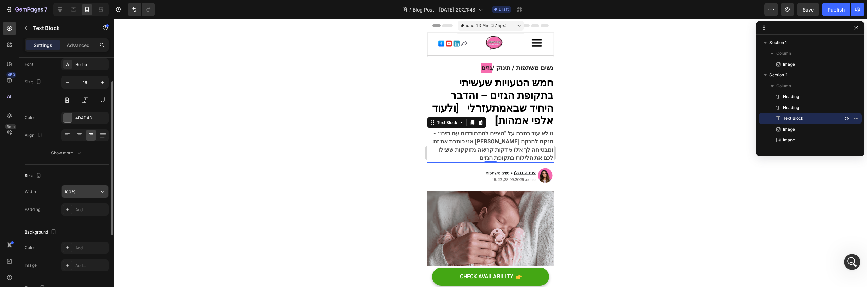
click at [88, 193] on input "100%" at bounding box center [85, 192] width 47 height 12
click at [108, 193] on button "button" at bounding box center [102, 192] width 12 height 12
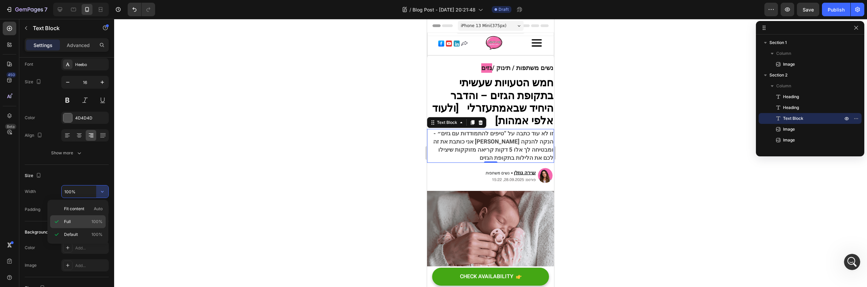
click at [85, 228] on div "Full 100%" at bounding box center [78, 234] width 56 height 13
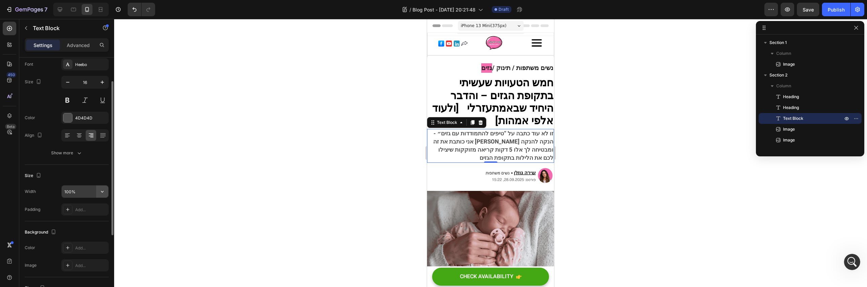
click at [98, 192] on button "button" at bounding box center [102, 192] width 12 height 12
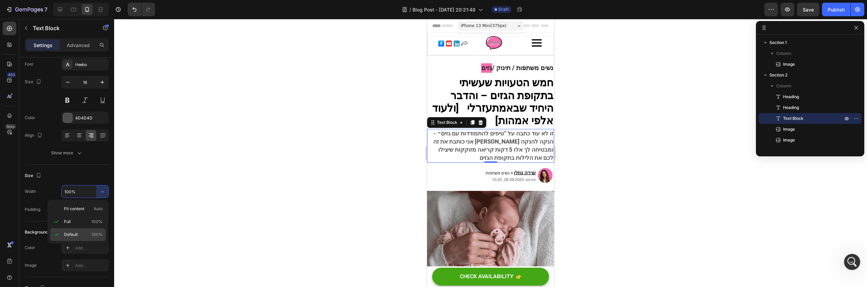
click at [87, 231] on div "Default 100%" at bounding box center [78, 234] width 56 height 13
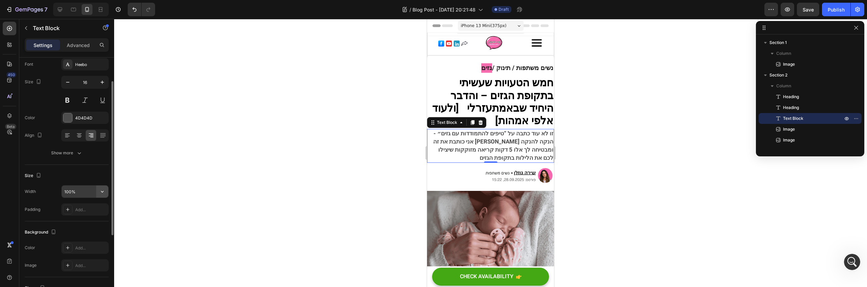
click at [102, 189] on icon "button" at bounding box center [102, 191] width 7 height 7
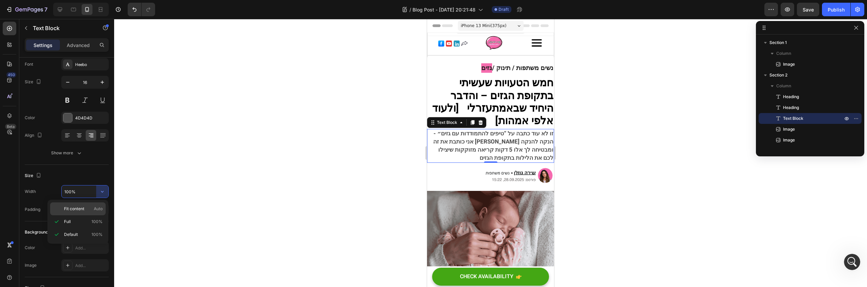
click at [98, 210] on span "Auto" at bounding box center [98, 209] width 9 height 6
type input "Auto"
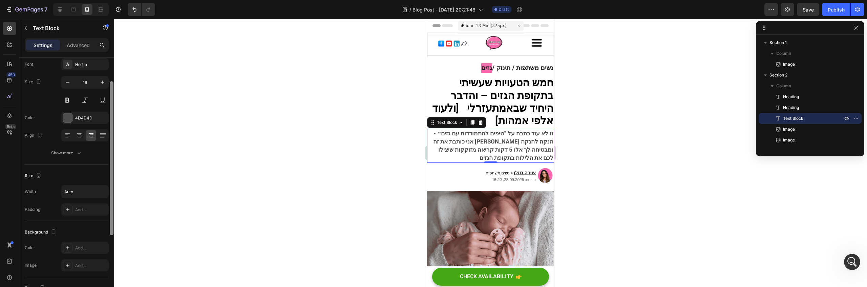
click at [110, 191] on div at bounding box center [112, 158] width 4 height 154
click at [103, 193] on icon "button" at bounding box center [102, 191] width 7 height 7
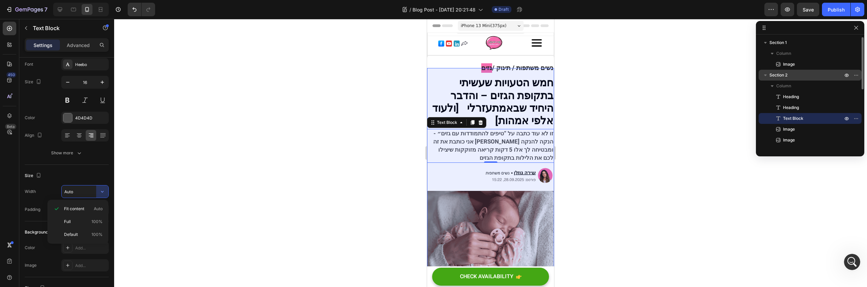
click at [796, 78] on p "Section 2" at bounding box center [806, 75] width 75 height 7
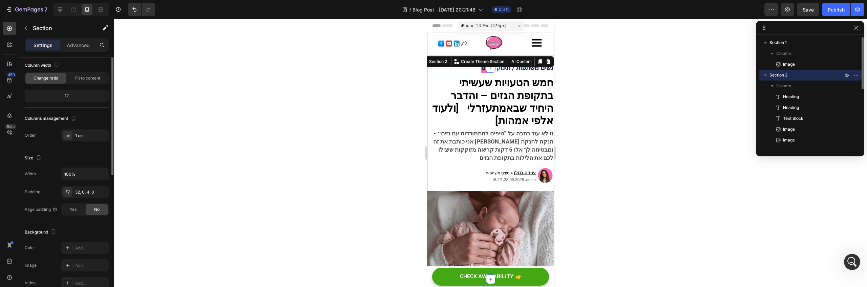
scroll to position [0, 0]
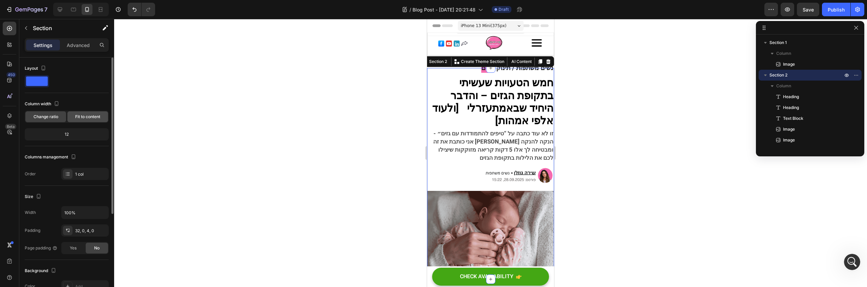
click at [87, 114] on span "Fit to content" at bounding box center [87, 117] width 25 height 6
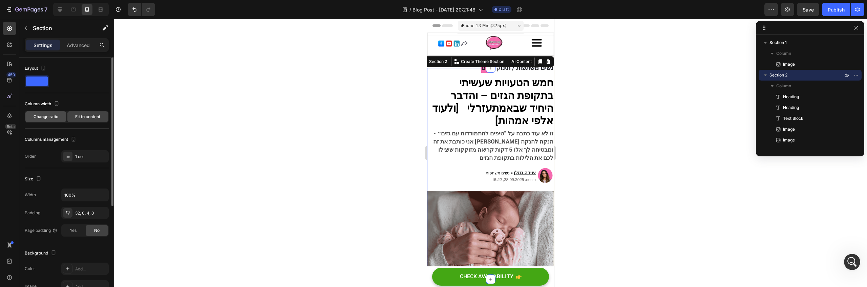
click at [37, 118] on span "Change ratio" at bounding box center [46, 117] width 25 height 6
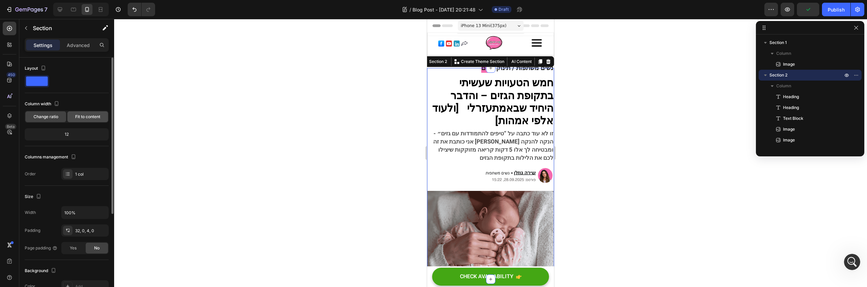
click at [86, 119] on span "Fit to content" at bounding box center [87, 117] width 25 height 6
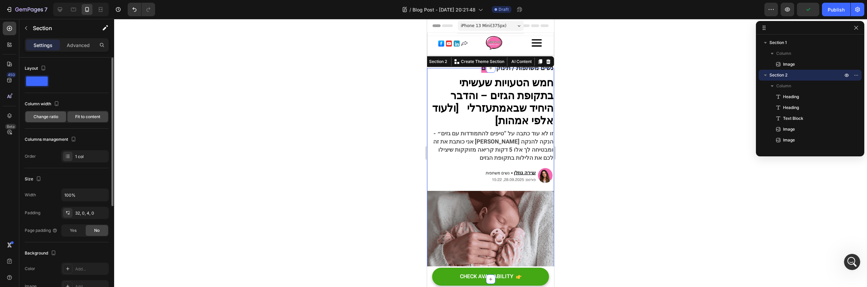
click at [59, 120] on div "Change ratio" at bounding box center [45, 116] width 41 height 11
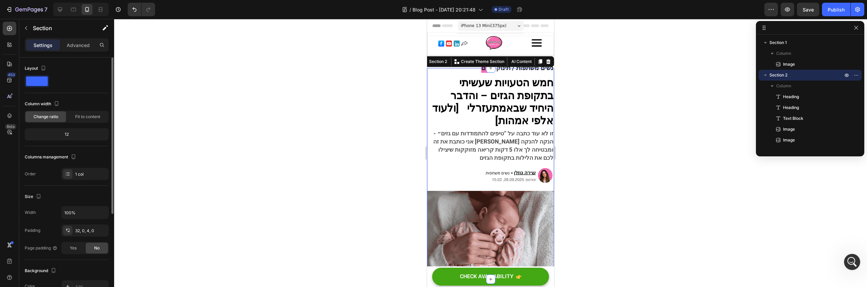
click at [74, 133] on div "12" at bounding box center [66, 134] width 81 height 9
drag, startPoint x: 68, startPoint y: 137, endPoint x: 64, endPoint y: 135, distance: 3.8
click at [66, 136] on div "12" at bounding box center [66, 134] width 81 height 9
click at [64, 135] on div "12" at bounding box center [66, 134] width 81 height 9
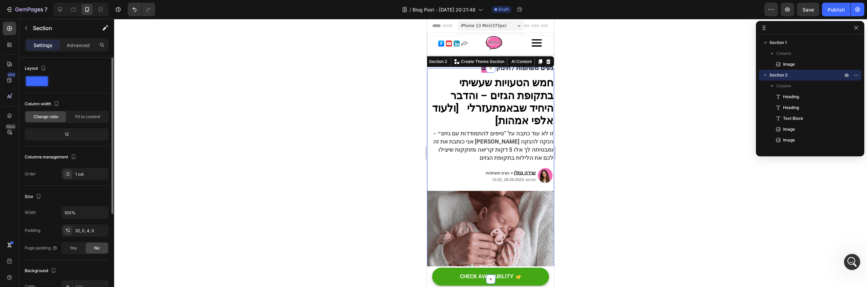
drag, startPoint x: 64, startPoint y: 135, endPoint x: 79, endPoint y: 136, distance: 14.9
click at [78, 135] on div "12" at bounding box center [66, 134] width 81 height 9
click at [86, 111] on div "Fit to content" at bounding box center [87, 115] width 41 height 11
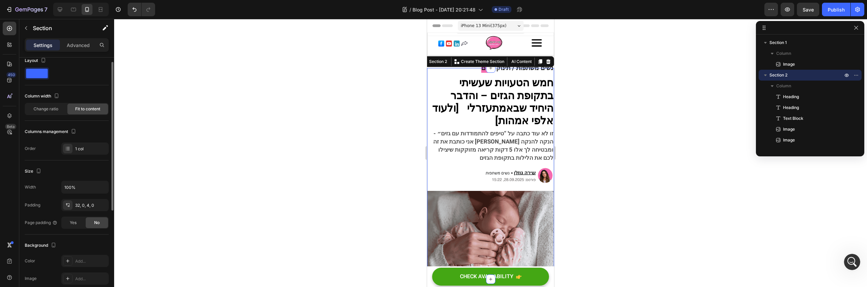
scroll to position [23, 0]
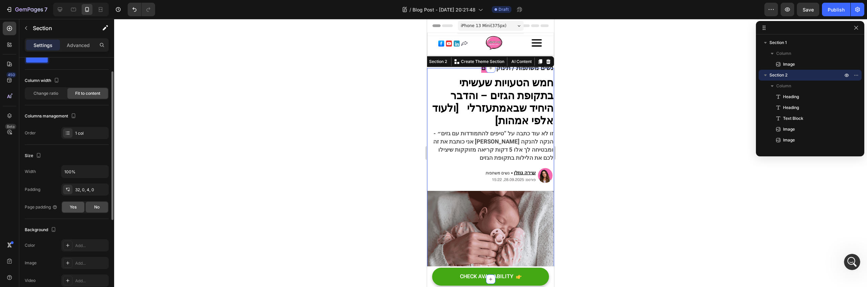
click at [81, 207] on div "Yes" at bounding box center [73, 207] width 22 height 11
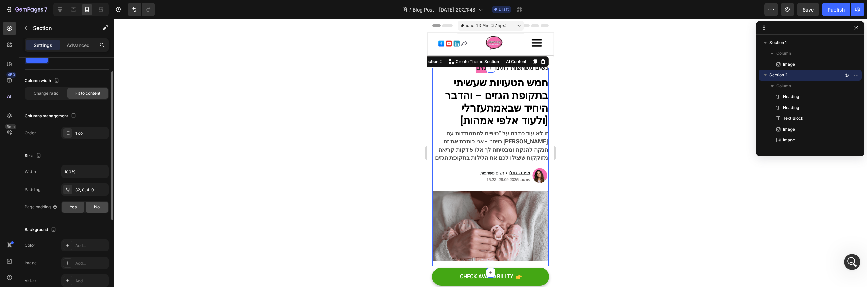
click at [95, 207] on span "No" at bounding box center [96, 207] width 5 height 6
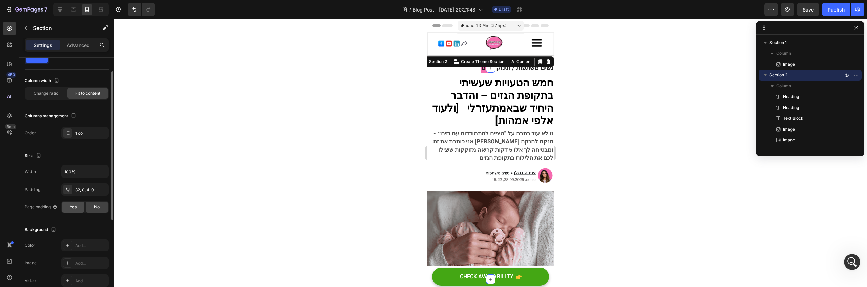
click at [75, 206] on span "Yes" at bounding box center [73, 207] width 7 height 6
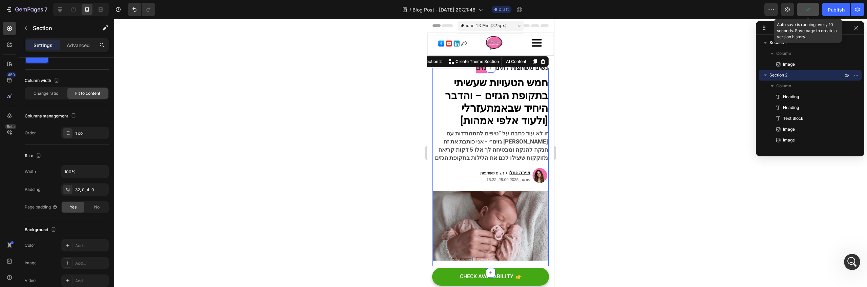
click at [807, 10] on icon "button" at bounding box center [808, 9] width 4 height 3
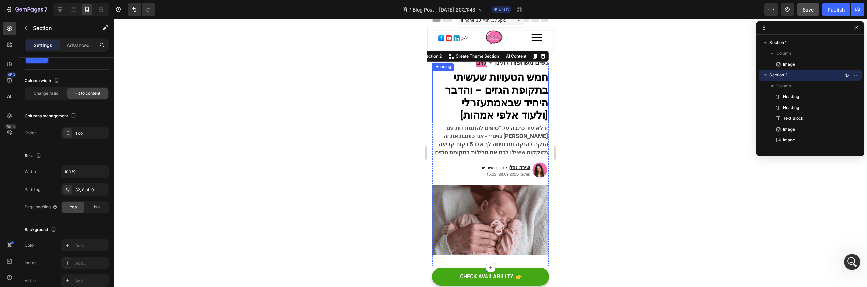
scroll to position [13, 0]
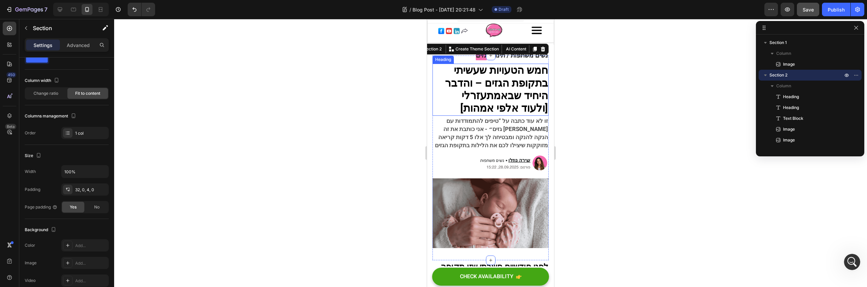
click at [528, 94] on strong "היחיד שבאמת" at bounding box center [499, 102] width 97 height 28
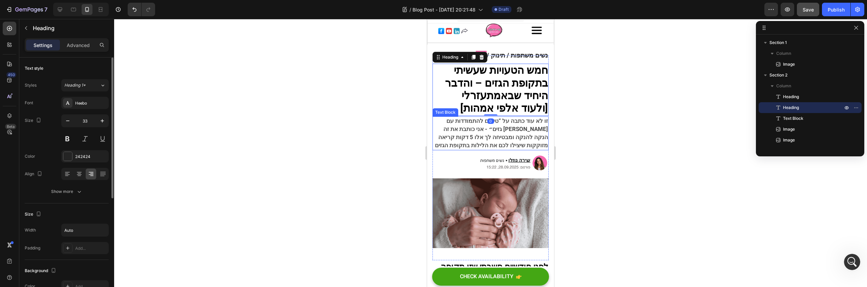
scroll to position [0, 0]
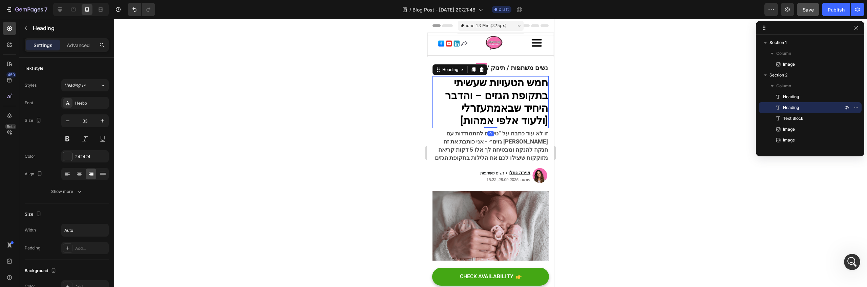
click at [621, 105] on div at bounding box center [490, 153] width 753 height 268
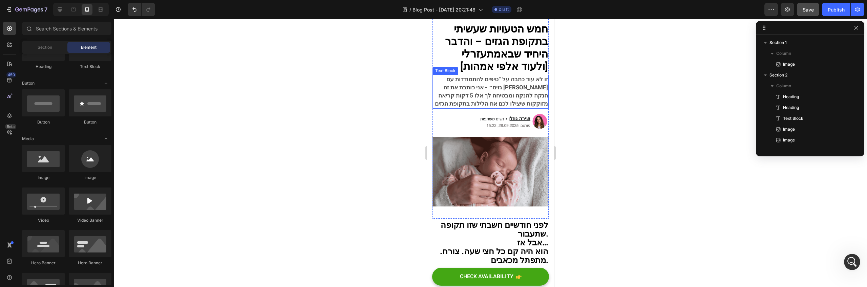
scroll to position [79, 0]
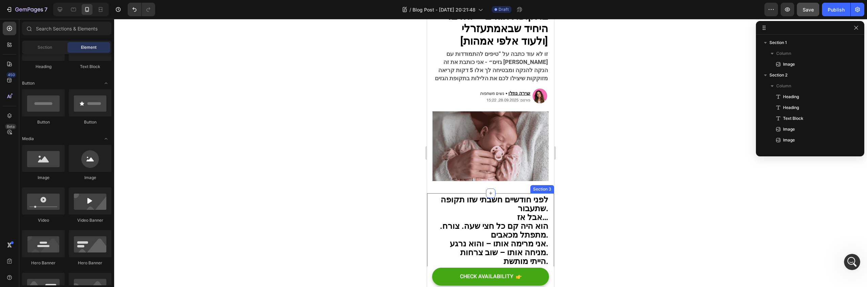
click at [511, 207] on span "לפני חודשיים חשבתי שזו תקופה שתעבור." at bounding box center [495, 217] width 108 height 21
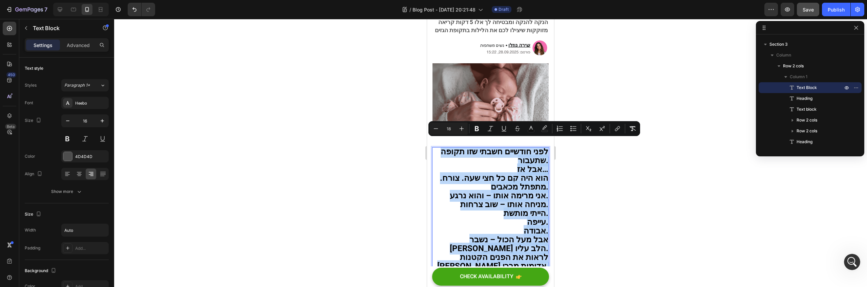
scroll to position [126, 0]
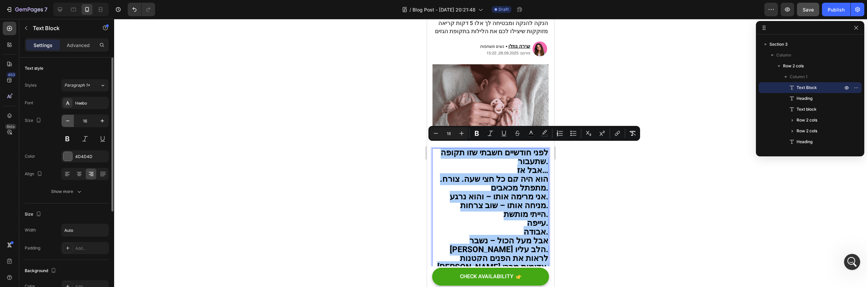
click at [69, 120] on icon "button" at bounding box center [67, 121] width 7 height 7
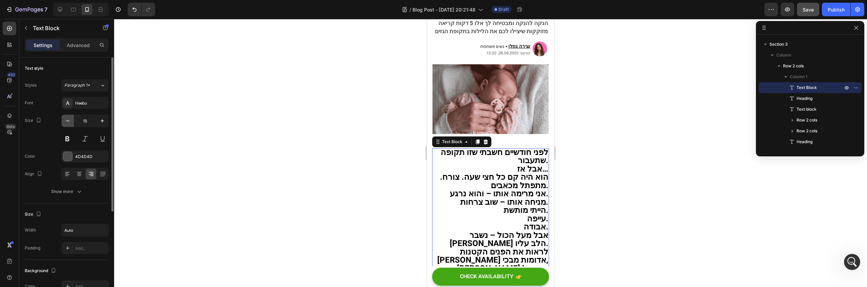
click at [69, 120] on icon "button" at bounding box center [67, 121] width 7 height 7
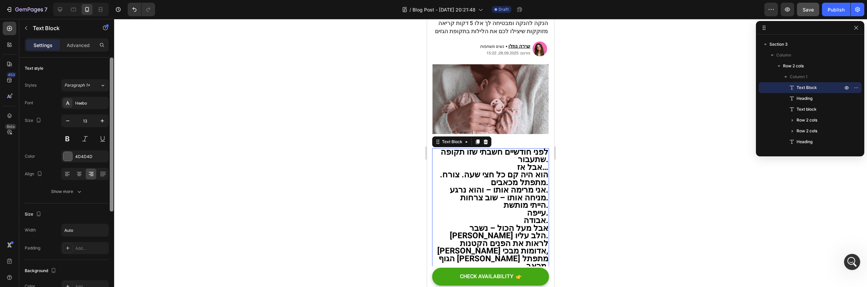
click at [113, 119] on div at bounding box center [112, 135] width 4 height 154
click at [102, 115] on button "button" at bounding box center [102, 121] width 12 height 12
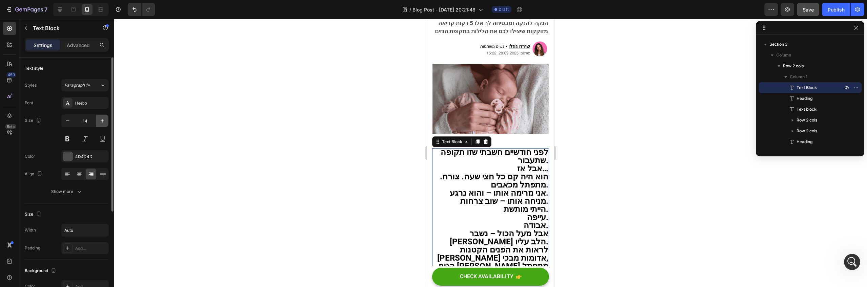
click at [102, 115] on button "button" at bounding box center [102, 121] width 12 height 12
type input "16"
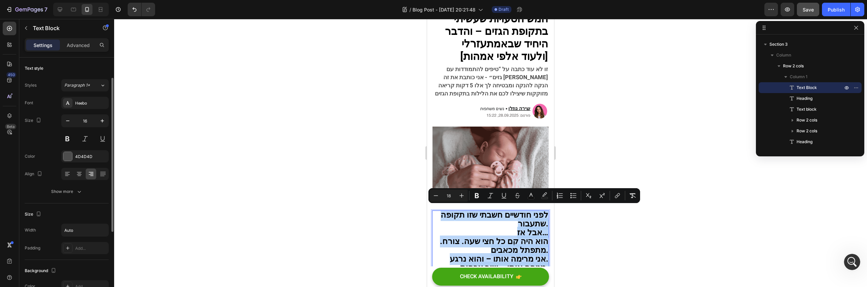
scroll to position [51, 0]
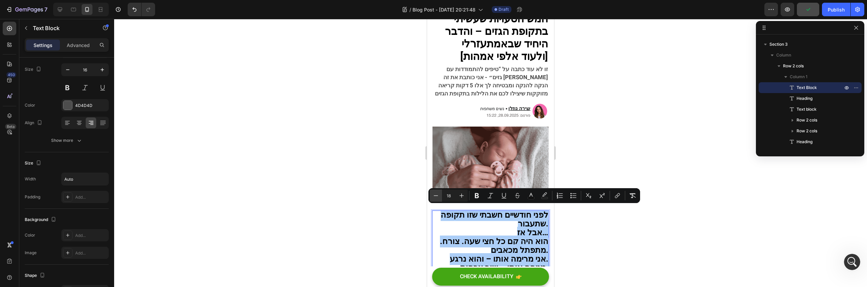
click at [440, 198] on button "Minus" at bounding box center [436, 196] width 12 height 12
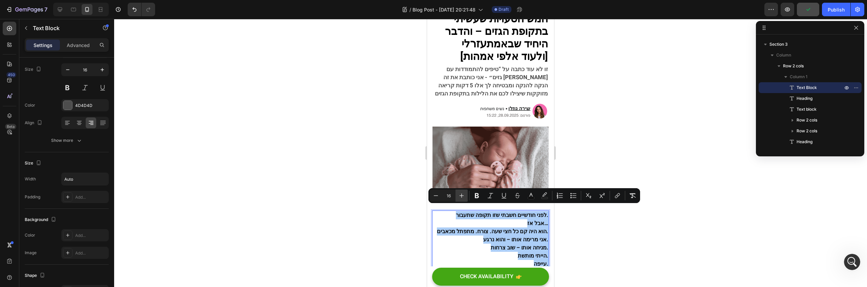
click at [456, 196] on button "Plus" at bounding box center [462, 196] width 12 height 12
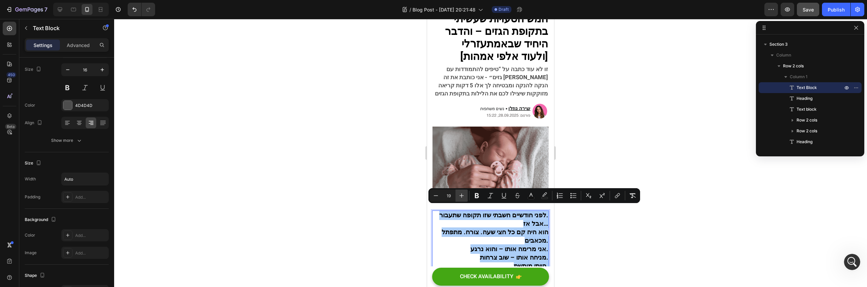
click at [456, 196] on button "Plus" at bounding box center [462, 196] width 12 height 12
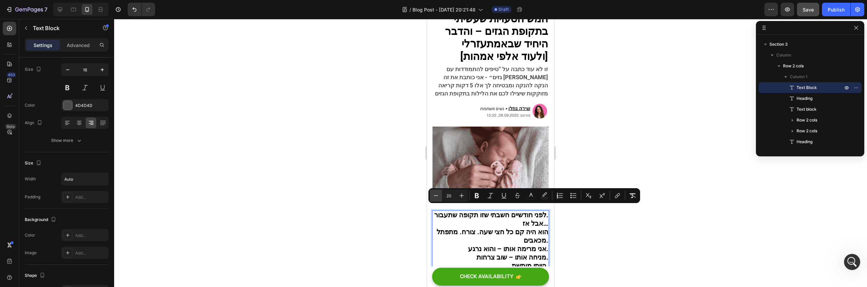
click at [430, 198] on button "Minus" at bounding box center [436, 196] width 12 height 12
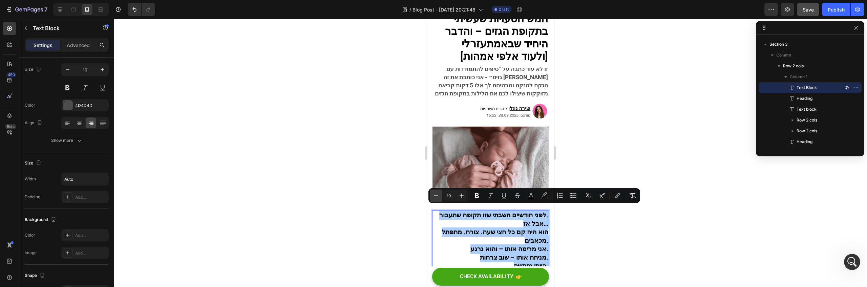
click at [430, 198] on button "Minus" at bounding box center [436, 196] width 12 height 12
type input "17"
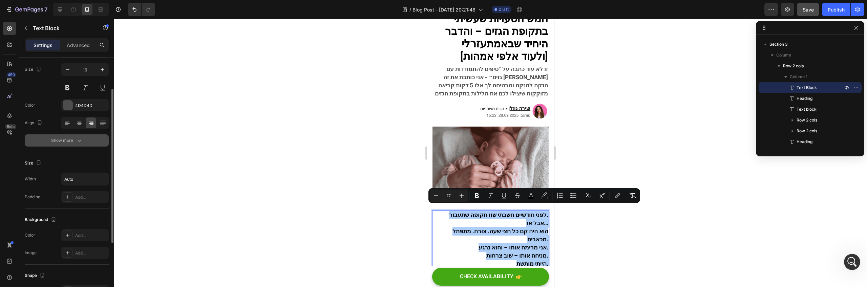
click at [71, 138] on div "Show more" at bounding box center [66, 140] width 31 height 7
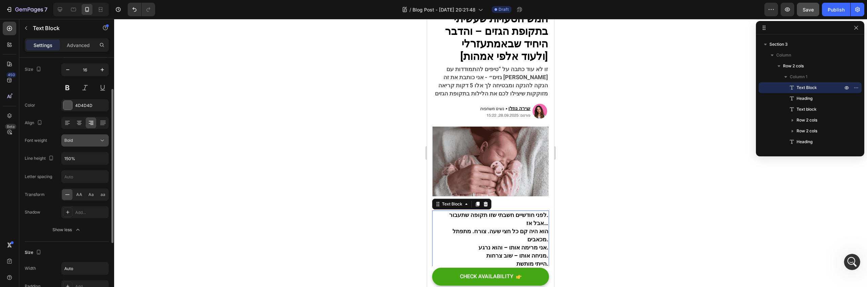
click at [81, 143] on div "Bold" at bounding box center [81, 140] width 35 height 6
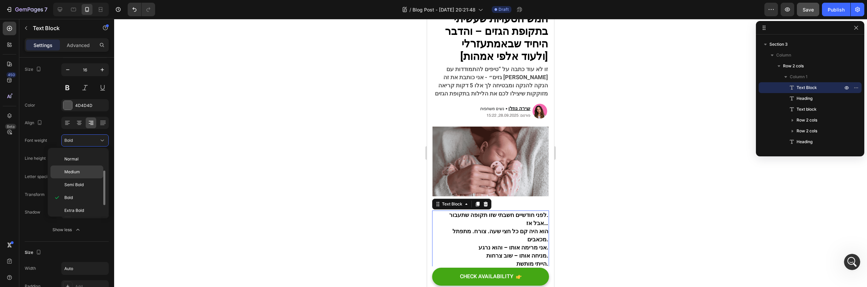
click at [82, 178] on div "Medium" at bounding box center [76, 184] width 53 height 13
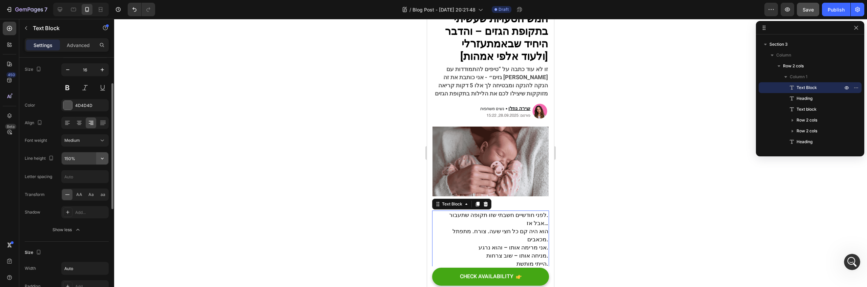
click at [100, 155] on icon "button" at bounding box center [102, 158] width 7 height 7
click at [103, 140] on icon at bounding box center [102, 140] width 7 height 7
click at [91, 191] on div "Semi Bold" at bounding box center [76, 197] width 53 height 13
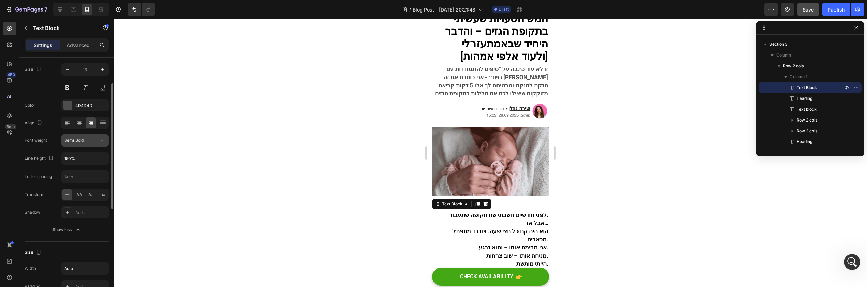
click at [102, 135] on button "Semi Bold" at bounding box center [84, 140] width 47 height 12
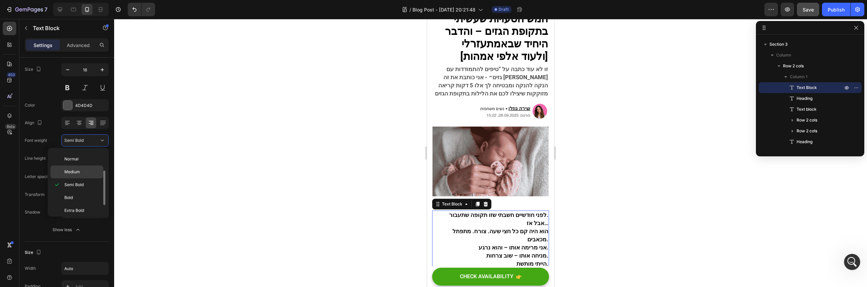
click at [95, 168] on div "Medium" at bounding box center [76, 172] width 53 height 13
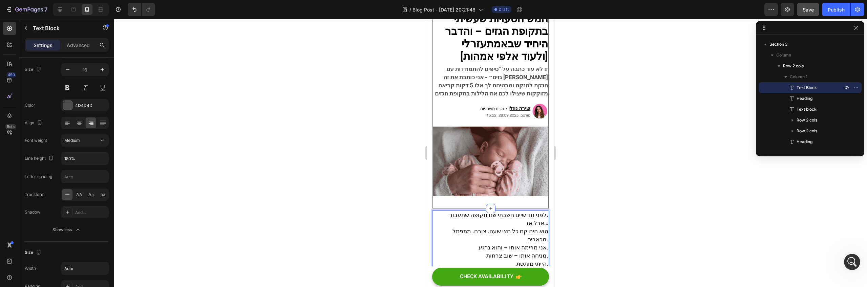
click at [505, 197] on div "נשים משתפות / תינוק / גזים Heading חמש הטעויות שעשיתי בתקופת הגזים – והדבר היחי…" at bounding box center [490, 117] width 116 height 205
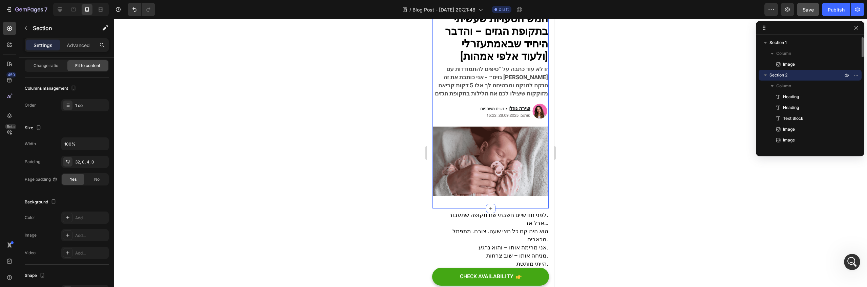
scroll to position [0, 0]
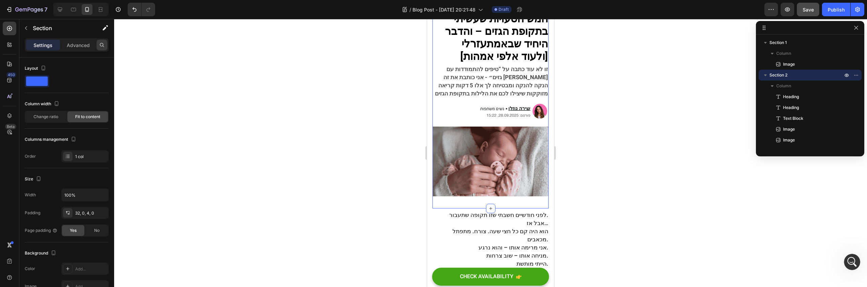
click at [98, 49] on div at bounding box center [102, 45] width 11 height 11
click at [87, 45] on input "text" at bounding box center [67, 45] width 84 height 14
click at [94, 45] on input "text" at bounding box center [67, 45] width 84 height 14
click at [73, 46] on p "Advanced" at bounding box center [78, 45] width 23 height 7
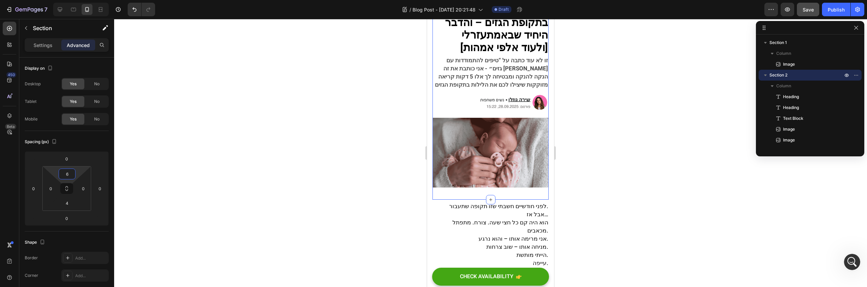
click at [78, 0] on html "7 / Blog Post - Aug 27, 20:21:48 Draft Preview Save Publish 450 Beta Sections(1…" at bounding box center [433, 0] width 867 height 0
type input "8"
click at [137, 9] on icon "Undo/Redo" at bounding box center [134, 9] width 7 height 7
type input "2"
click at [76, 0] on html "7 / Blog Post - Aug 27, 20:21:48 Draft Preview Save Publish 450 Beta Sections(1…" at bounding box center [433, 0] width 867 height 0
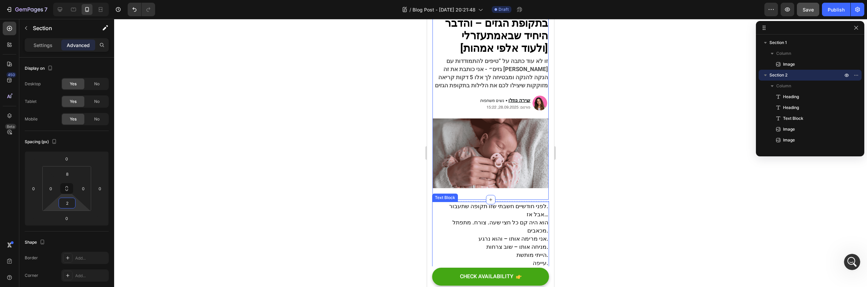
click at [526, 231] on span "הוא היה קם כל חצי שעה. צורח. מתפתל מכאבים." at bounding box center [500, 239] width 96 height 17
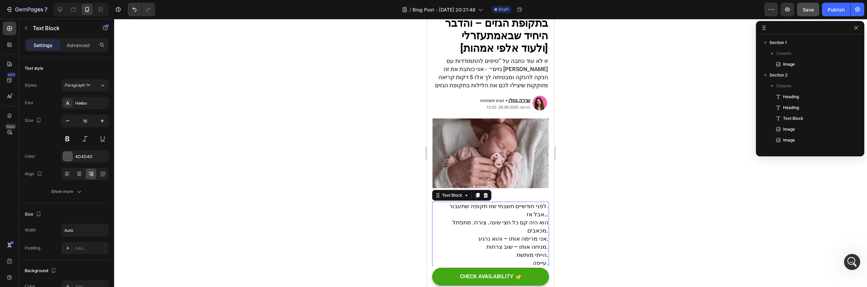
scroll to position [107, 0]
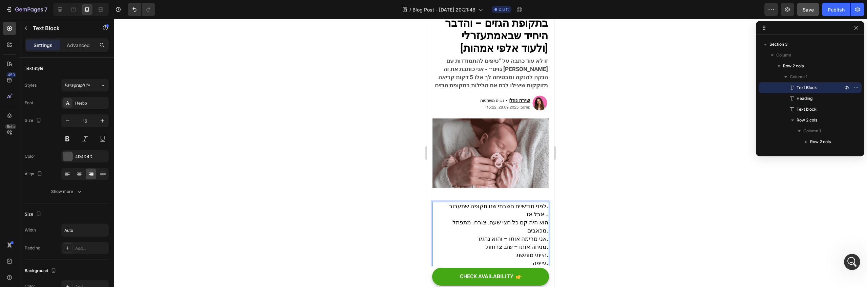
click at [519, 231] on span "הוא היה קם כל חצי שעה. צורח. מתפתל מכאבים." at bounding box center [500, 239] width 96 height 17
click at [516, 215] on p "לפני חודשיים חשבתי שזו תקופה שתעבור. אבל אז… הוא היה קם כל חצי שעה. צורח. מתפתל…" at bounding box center [490, 231] width 115 height 33
click at [437, 215] on p "לפני חודשיים חשבתי שזו תקופה שתעבור. אבל אז… הוא היה קם כל חצי שעה. צורח. מתפתל…" at bounding box center [490, 231] width 115 height 33
click at [542, 223] on span "אבל אז…" at bounding box center [538, 227] width 22 height 8
click at [519, 236] on p "לפני חודשיים חשבתי שזו תקופה שתעבור. אבל אז… ⁠⁠⁠⁠⁠⁠⁠ הוא היה קם כל חצי שעה. צור…" at bounding box center [490, 235] width 115 height 41
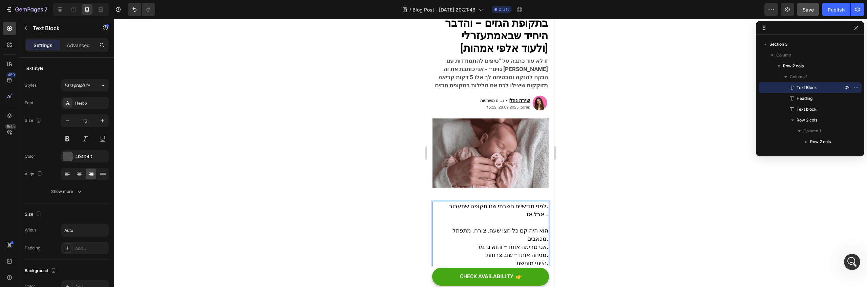
click at [542, 239] on span "הוא היה קם כל חצי שעה. צורח. מתפתל מכאבים." at bounding box center [500, 247] width 96 height 17
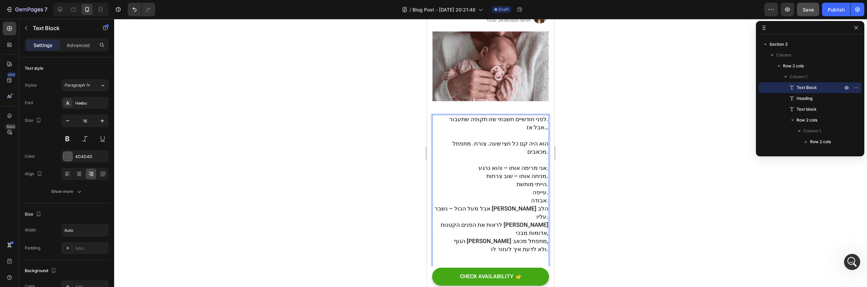
scroll to position [152, 0]
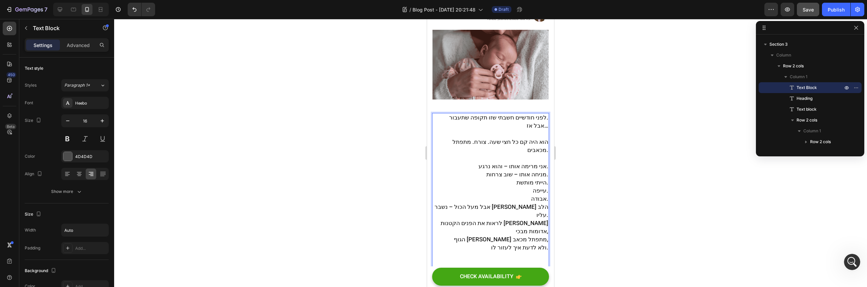
click at [515, 191] on p "הייתי מותשת. עייפה. אבודה." at bounding box center [490, 203] width 115 height 24
click at [491, 199] on p "הייתי מותשת. עייפה. אבודה." at bounding box center [490, 203] width 115 height 24
click at [455, 216] on p "אבל מעל הכול – נשבר לי הלב עליו. לראות את הפנים הקטנות שלו אדומות מבכי, הגוף של…" at bounding box center [490, 252] width 115 height 73
click at [506, 215] on span "אבל מעל הכול – נשבר לי הלב עליו." at bounding box center [492, 223] width 114 height 17
click at [501, 215] on span "אבל מעל הכול – נשבר לי הלב עליו." at bounding box center [492, 223] width 114 height 17
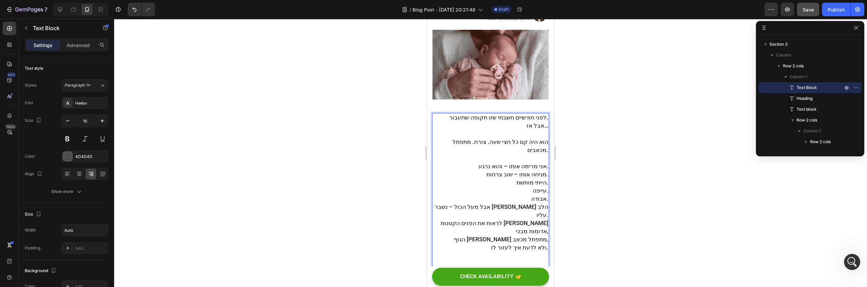
click at [539, 157] on p "לפני חודשיים חשבתי שזו תקופה שתעבור. אבל אז… הוא היה קם כל חצי שעה. צורח. מתפתל…" at bounding box center [490, 150] width 115 height 49
click at [541, 134] on p "לפני חודשיים חשבתי שזו תקופה שתעבור. אבל אז… הוא היה קם כל חצי שעה. צורח. מתפתל…" at bounding box center [490, 146] width 115 height 41
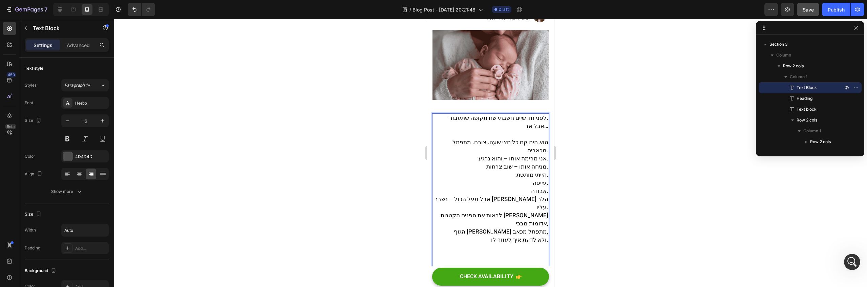
scroll to position [151, 0]
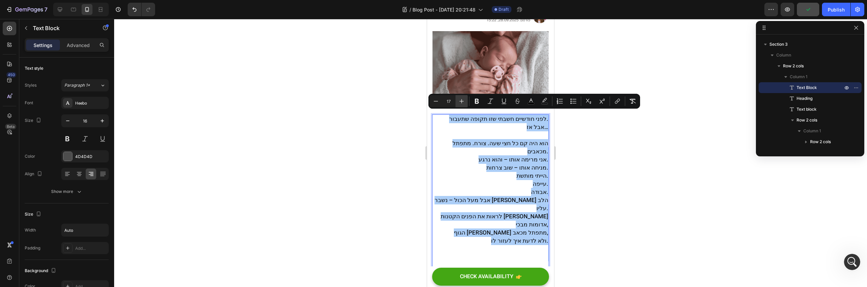
click at [460, 99] on icon "Editor contextual toolbar" at bounding box center [461, 101] width 7 height 7
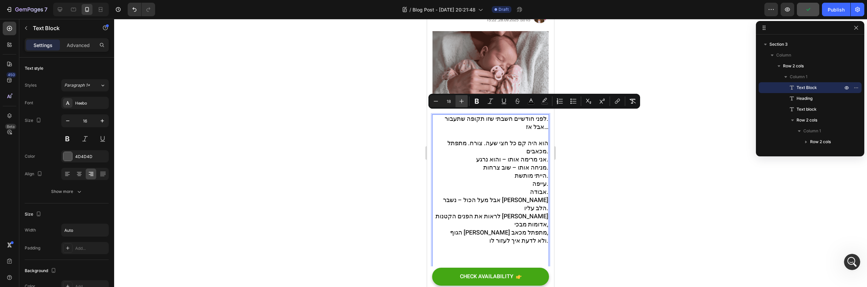
click at [460, 99] on icon "Editor contextual toolbar" at bounding box center [461, 101] width 7 height 7
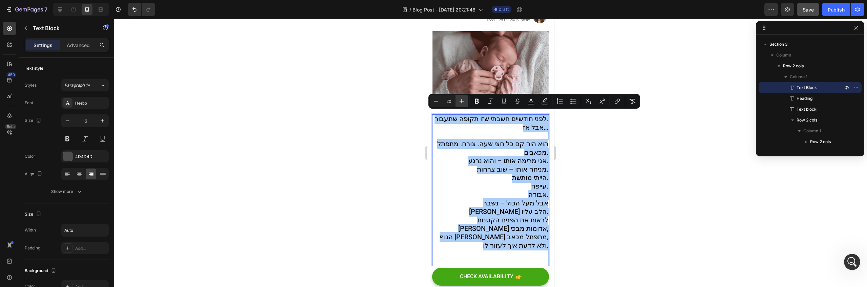
click at [460, 99] on icon "Editor contextual toolbar" at bounding box center [461, 101] width 7 height 7
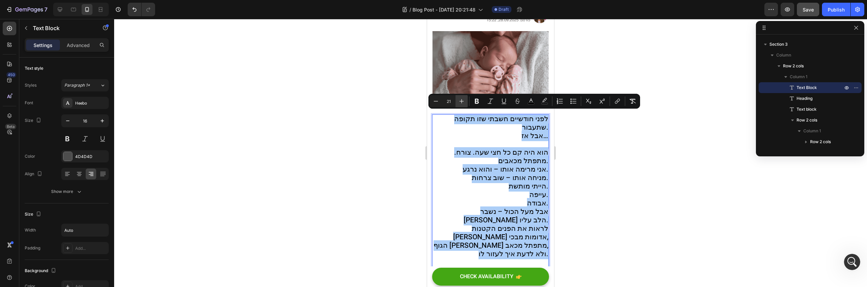
click at [460, 99] on icon "Editor contextual toolbar" at bounding box center [461, 101] width 7 height 7
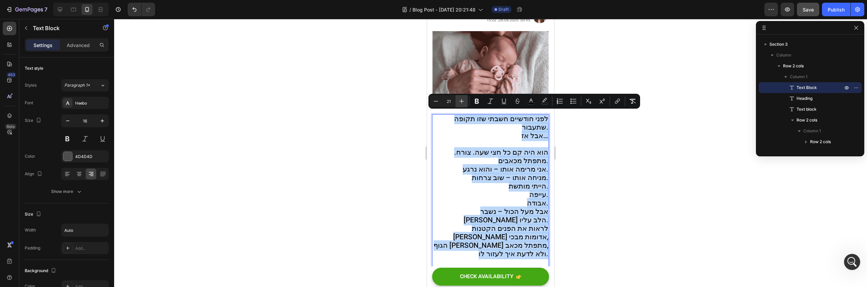
type input "22"
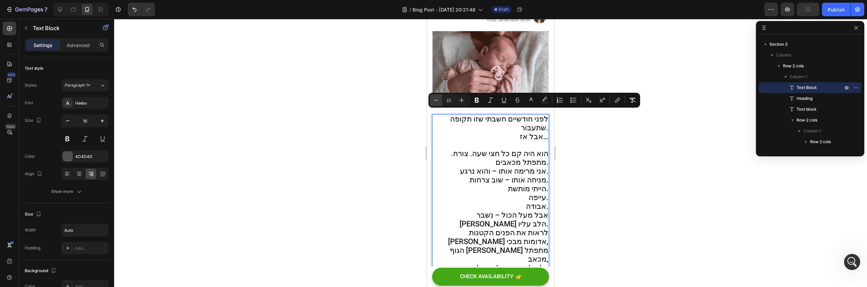
click at [439, 98] on icon "Editor contextual toolbar" at bounding box center [435, 100] width 7 height 7
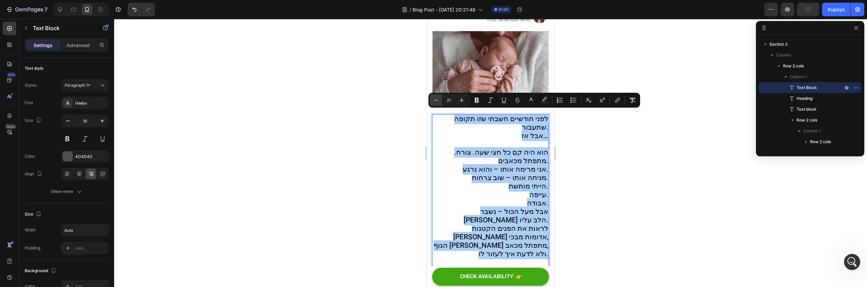
click at [439, 98] on button "Minus" at bounding box center [436, 100] width 12 height 12
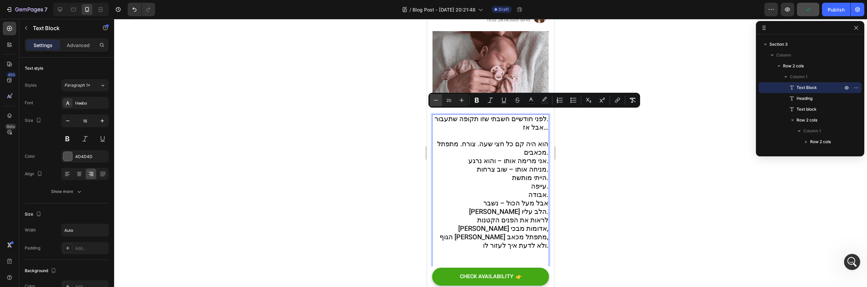
click at [439, 98] on button "Minus" at bounding box center [436, 100] width 12 height 12
type input "18"
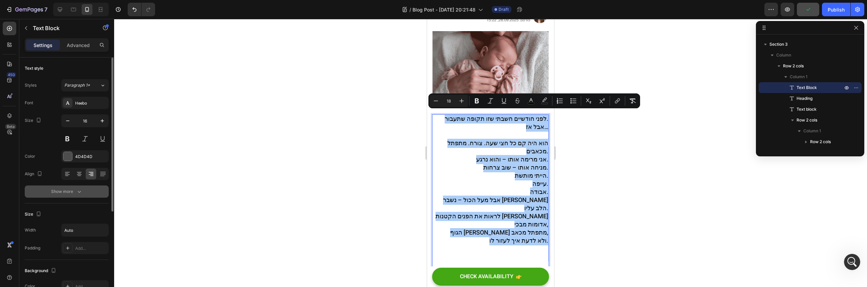
click at [75, 187] on button "Show more" at bounding box center [67, 192] width 84 height 12
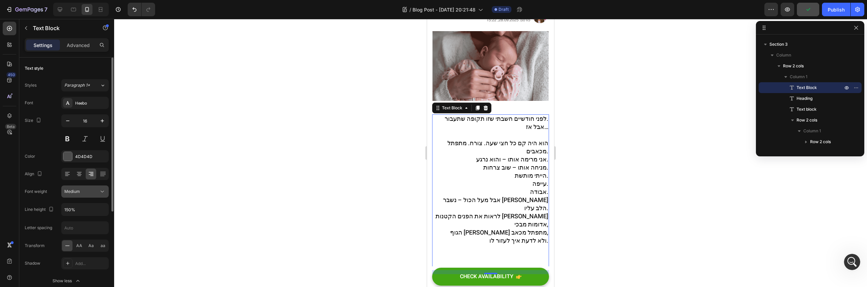
click at [96, 188] on button "Medium" at bounding box center [84, 192] width 47 height 12
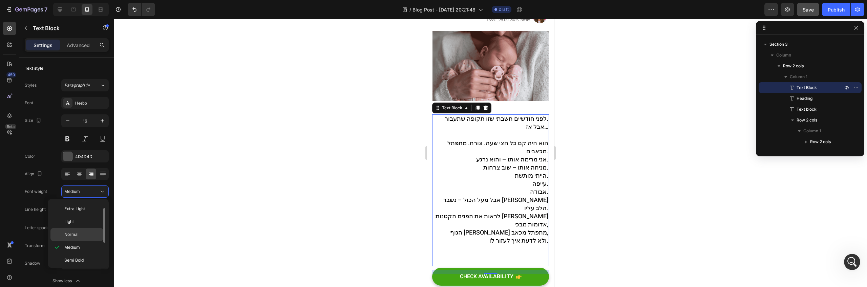
click at [85, 233] on p "Normal" at bounding box center [82, 235] width 36 height 6
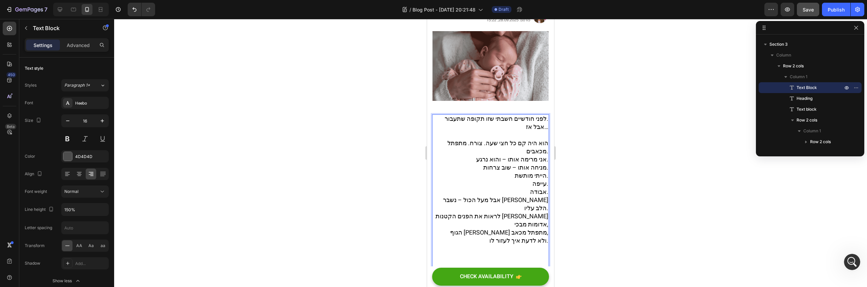
click at [515, 184] on span "הייתי מותשת." at bounding box center [532, 188] width 34 height 9
click at [587, 105] on div at bounding box center [490, 153] width 753 height 268
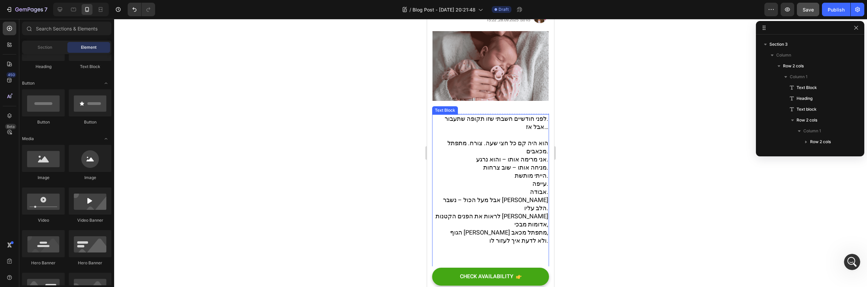
click at [526, 135] on span "אבל אז…" at bounding box center [537, 139] width 22 height 9
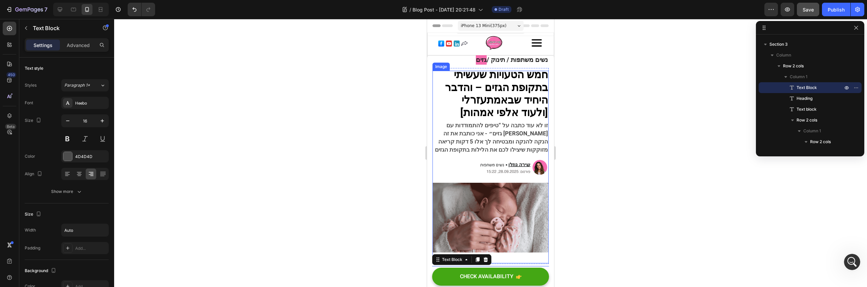
scroll to position [57, 0]
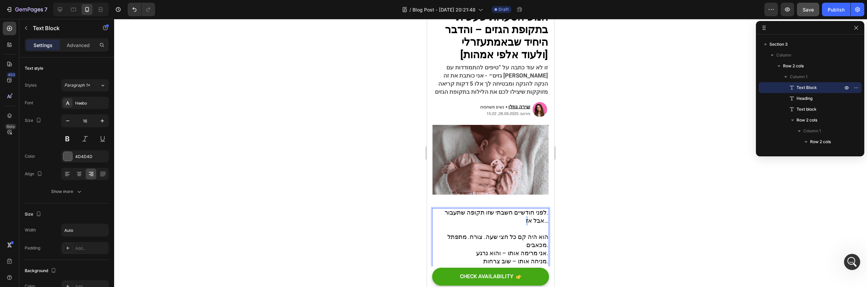
drag, startPoint x: 518, startPoint y: 221, endPoint x: 523, endPoint y: 220, distance: 5.5
click at [517, 221] on p "לפני חודשיים חשבתי שזו תקופה שתעבור. אבל אז… הוא היה קם כל חצי שעה. צורח. מתפתל…" at bounding box center [490, 241] width 115 height 41
drag, startPoint x: 515, startPoint y: 221, endPoint x: 546, endPoint y: 207, distance: 33.9
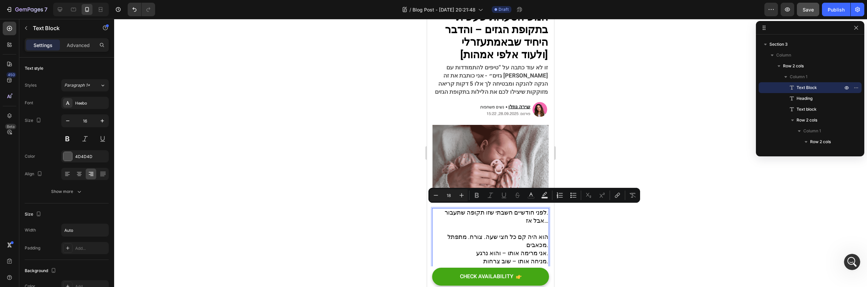
click at [528, 229] on span "אבל אז…" at bounding box center [537, 233] width 22 height 9
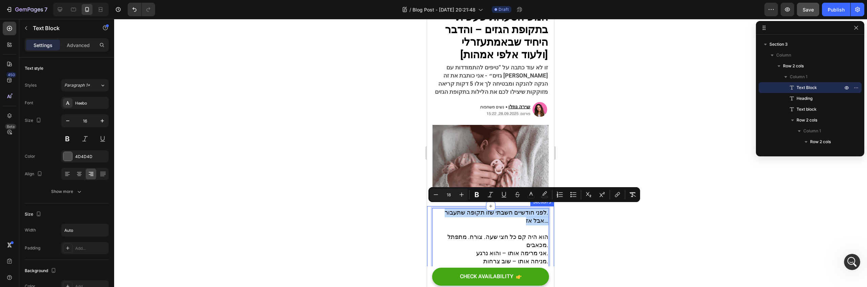
drag, startPoint x: 527, startPoint y: 224, endPoint x: 543, endPoint y: 202, distance: 27.2
click at [480, 193] on button "Bold" at bounding box center [477, 195] width 12 height 12
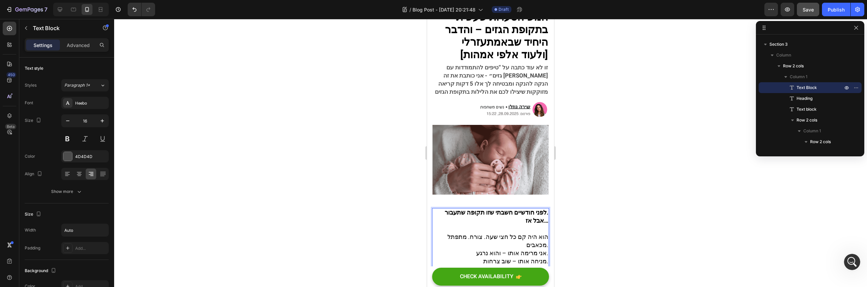
click at [526, 229] on strong "אבל אז…" at bounding box center [537, 233] width 23 height 9
click at [519, 226] on p "לפני חודשיים חשבתי שזו תקופה שתעבור. אבל אז… הוא היה קם כל חצי שעה. צורח. מתפתל…" at bounding box center [490, 241] width 115 height 41
click at [516, 221] on strong "לפני חודשיים חשבתי שזו תקופה שתעבור.אבל אז…" at bounding box center [491, 229] width 114 height 17
click at [807, 3] on button "Save" at bounding box center [808, 10] width 22 height 14
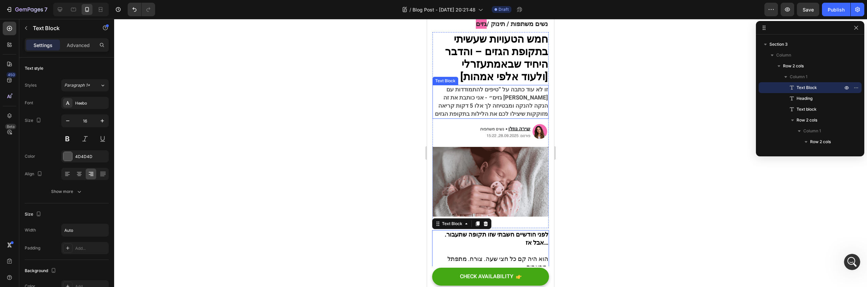
scroll to position [0, 0]
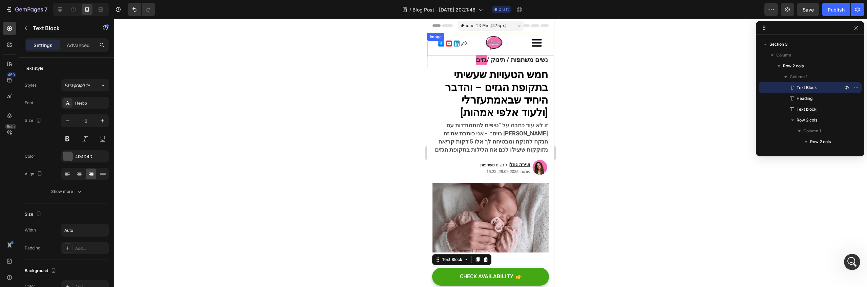
click at [522, 36] on img at bounding box center [490, 45] width 127 height 24
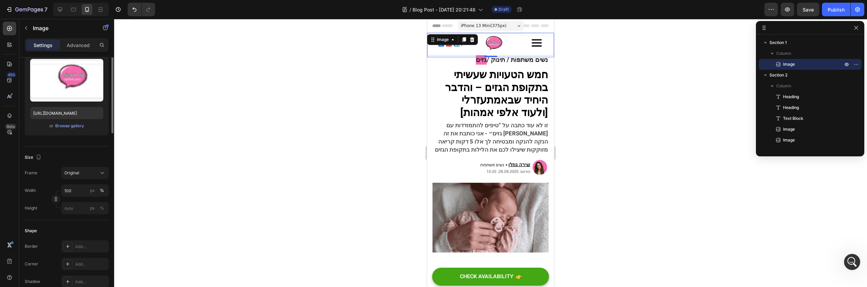
scroll to position [132, 0]
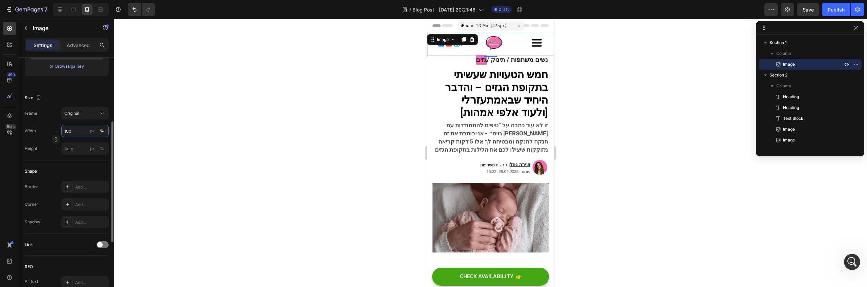
click at [68, 134] on input "100" at bounding box center [84, 131] width 47 height 12
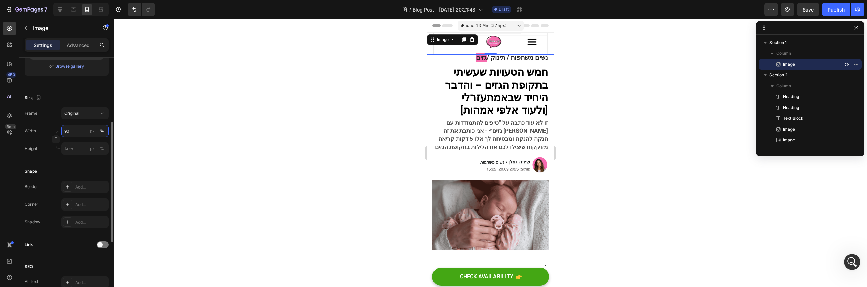
type input "9"
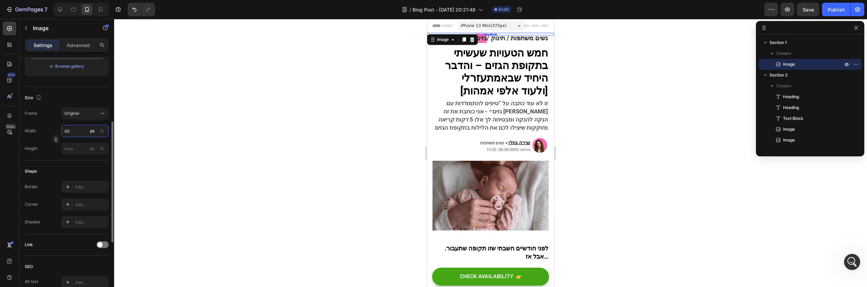
type input "4"
type input "6"
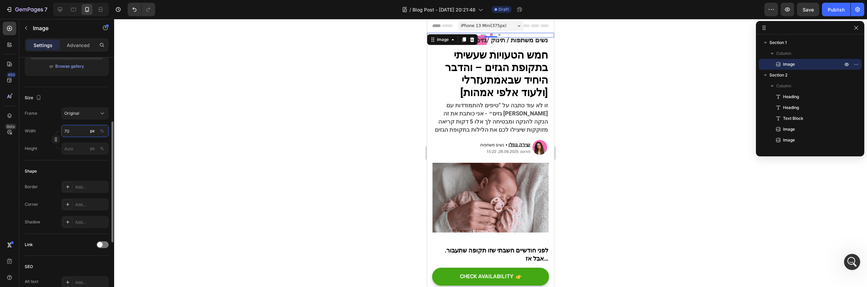
type input "7"
type input "8"
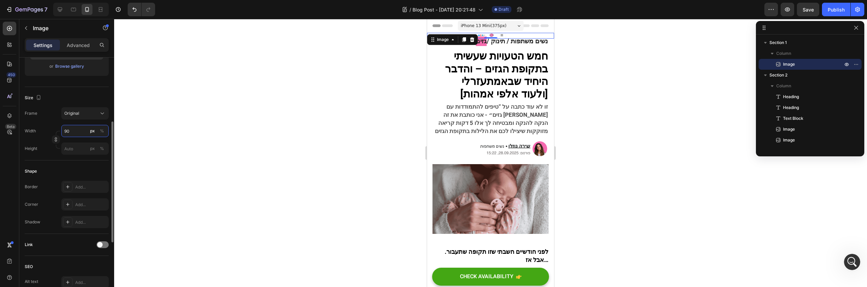
type input "9"
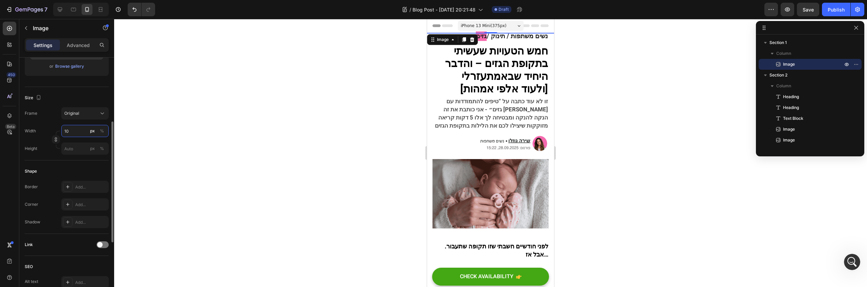
type input "1"
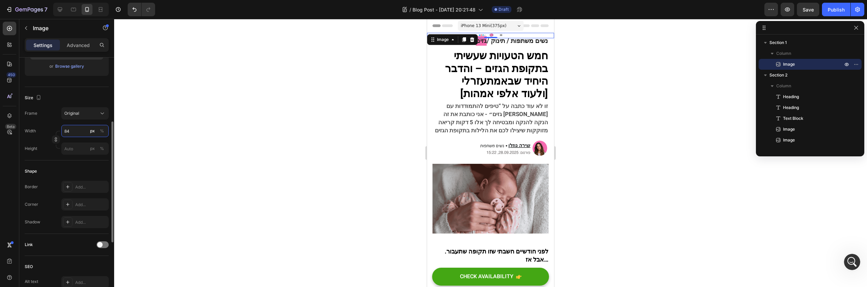
type input "8"
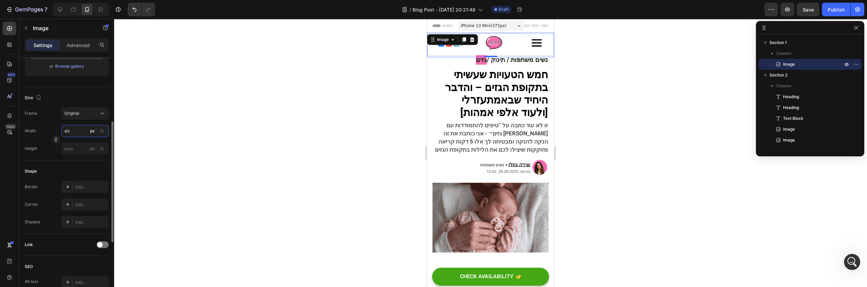
type input "4"
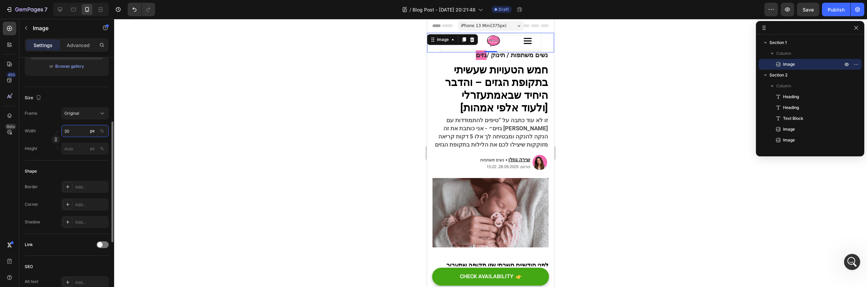
type input "3"
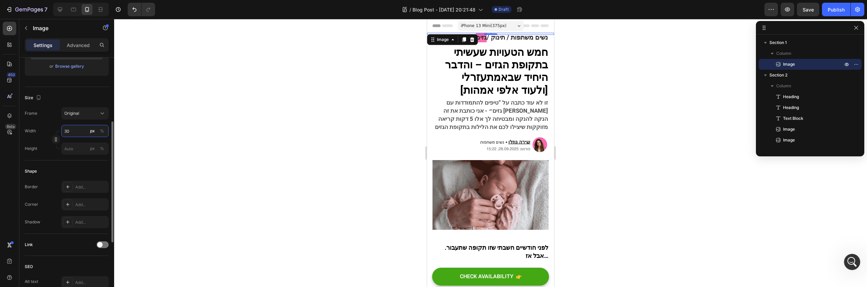
type input "300"
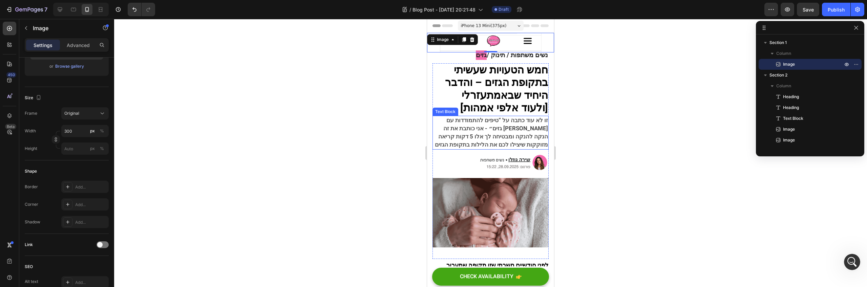
click at [506, 129] on span "זו לא עוד כתבה על “טיפים להתמודדות עם גזים״ - אני כותבת את זה בין הנקה להנקה ומ…" at bounding box center [491, 145] width 113 height 33
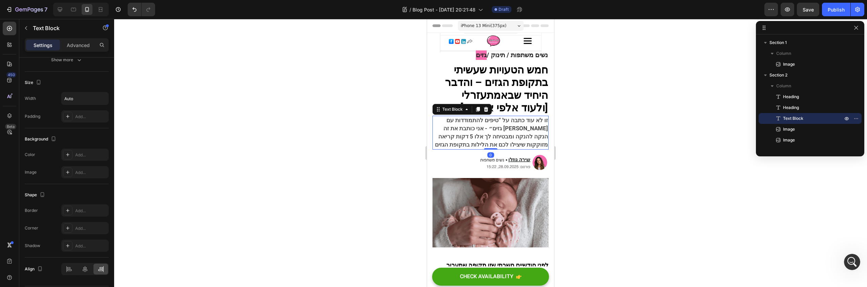
scroll to position [0, 0]
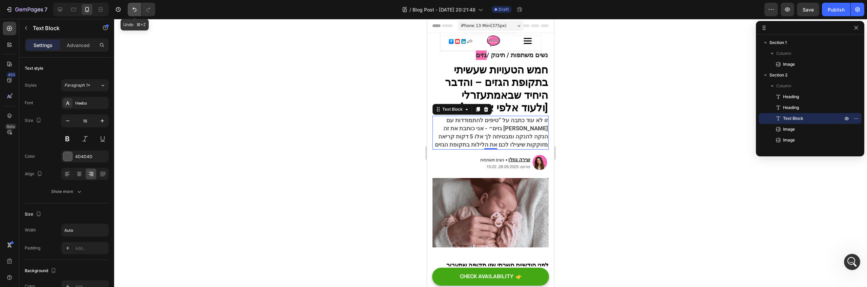
click at [133, 9] on icon "Undo/Redo" at bounding box center [134, 9] width 4 height 4
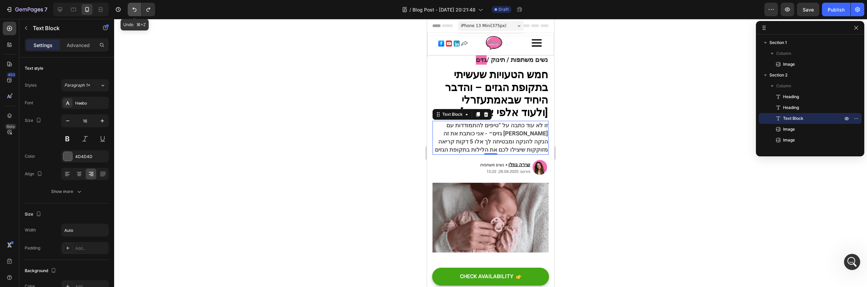
click at [133, 9] on icon "Undo/Redo" at bounding box center [134, 9] width 4 height 4
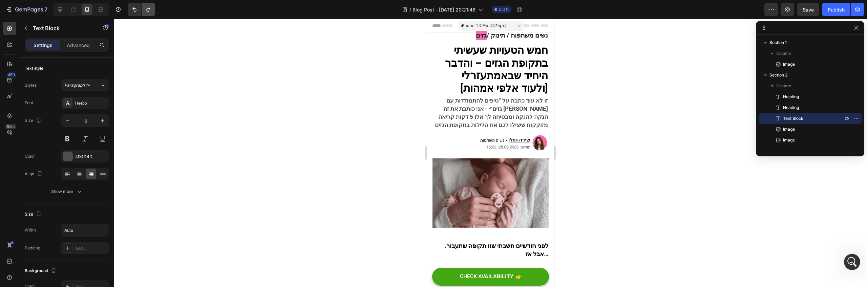
click at [152, 8] on button "Undo/Redo" at bounding box center [149, 10] width 14 height 14
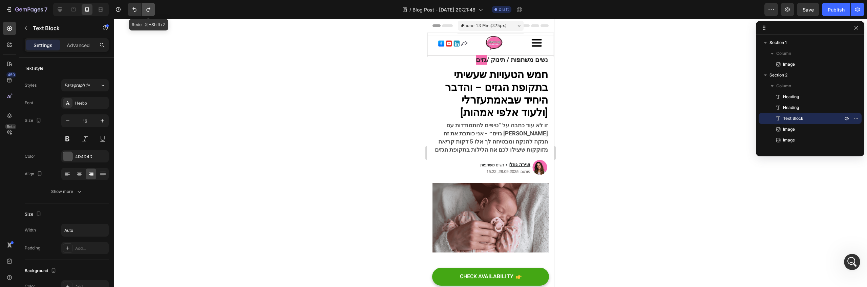
click at [152, 8] on button "Undo/Redo" at bounding box center [149, 10] width 14 height 14
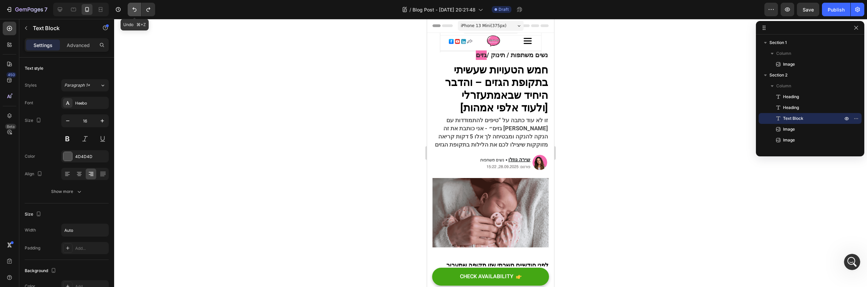
click at [135, 5] on button "Undo/Redo" at bounding box center [135, 10] width 14 height 14
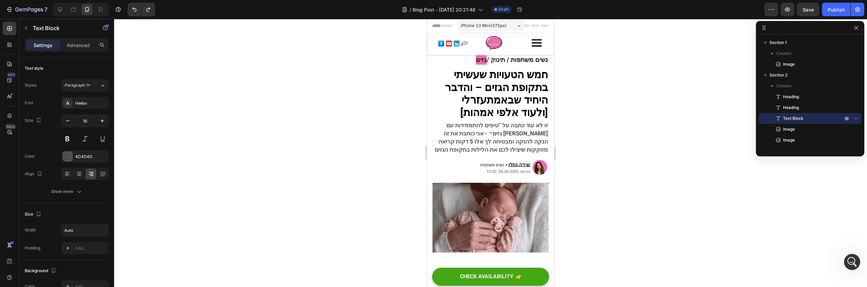
click at [279, 74] on div at bounding box center [490, 153] width 753 height 268
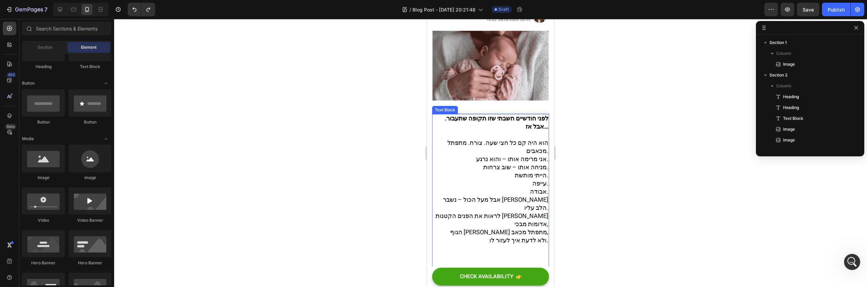
scroll to position [169, 0]
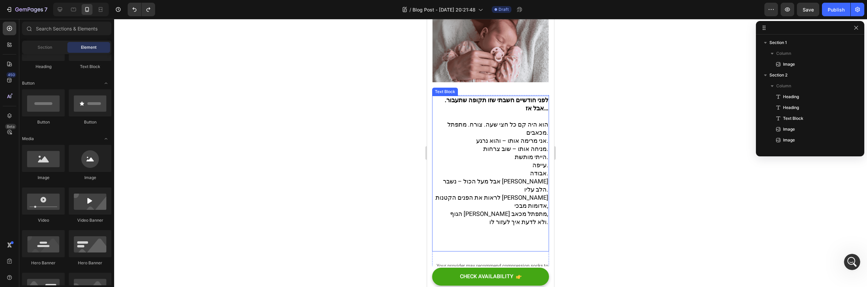
click at [536, 182] on span "אבודה." at bounding box center [539, 186] width 18 height 9
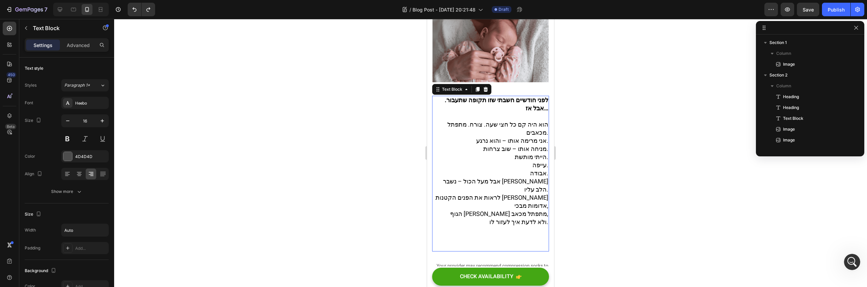
scroll to position [107, 0]
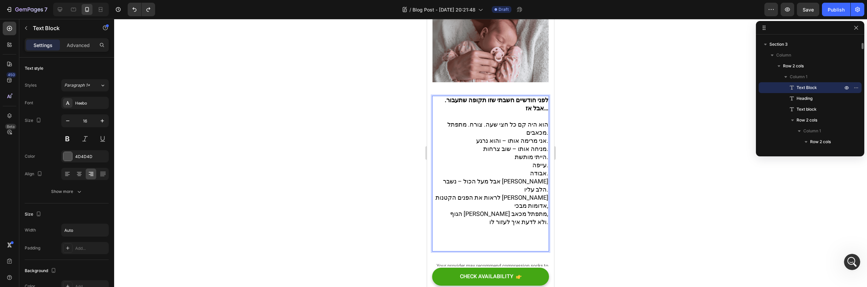
click at [524, 206] on span "לראות את הפנים הקטנות שלו אדומות מבכי," at bounding box center [492, 214] width 113 height 17
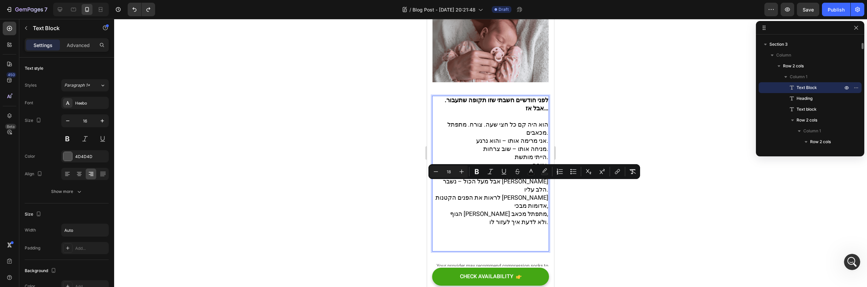
click at [510, 206] on span "לראות את הפנים הקטנות שלו אדומות מבכי," at bounding box center [492, 214] width 113 height 17
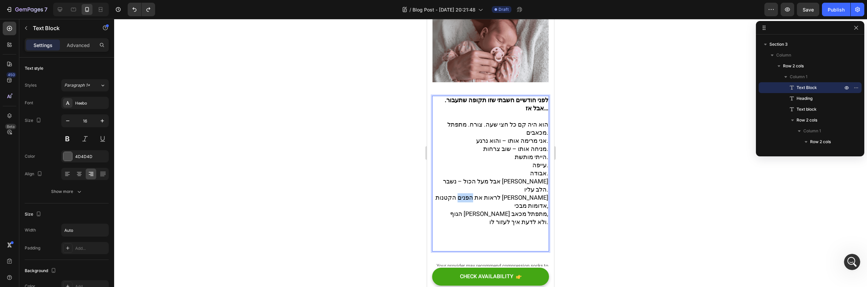
click at [510, 206] on span "לראות את הפנים הקטנות שלו אדומות מבכי," at bounding box center [492, 214] width 113 height 17
click at [506, 216] on p "אבל מעל הכול – נשבר לי הלב עליו. לראות את העיניים הקטנות שלו אדומות מבכי, הגוף …" at bounding box center [490, 226] width 115 height 73
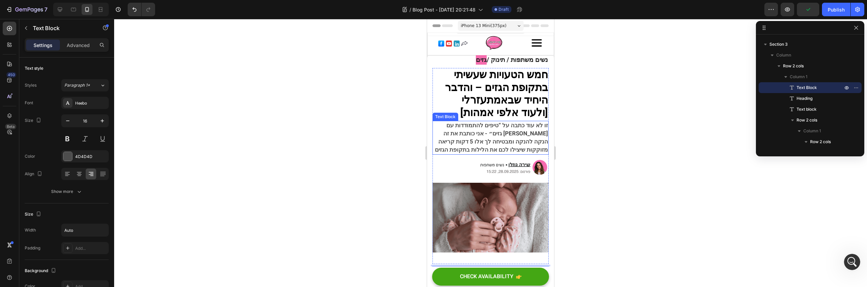
click at [531, 135] on span "זו לא עוד כתבה על “טיפים להתמודדות עם גזים״ - אני כותבת את זה בין הנקה להנקה ומ…" at bounding box center [491, 150] width 113 height 33
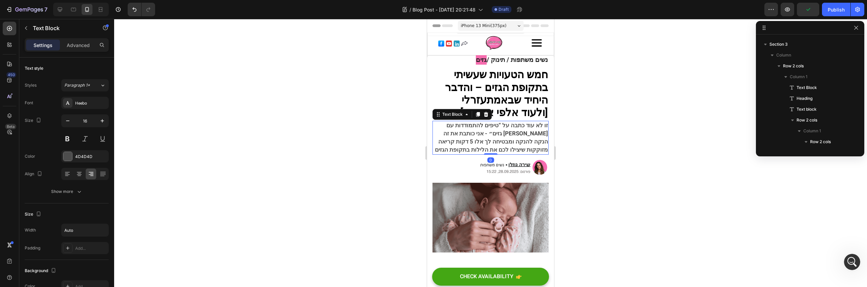
scroll to position [31, 0]
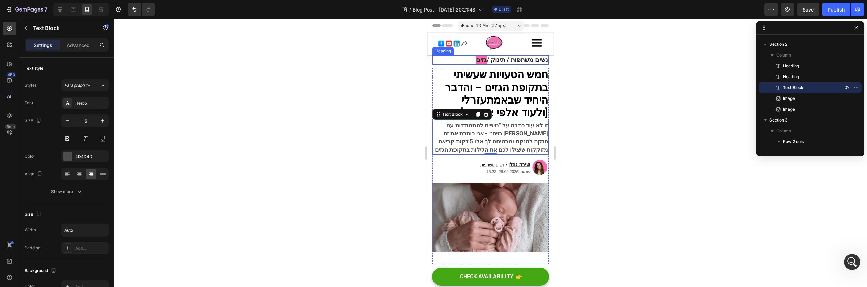
click at [494, 61] on strong "נשים משתפות / תינוק /" at bounding box center [517, 59] width 61 height 9
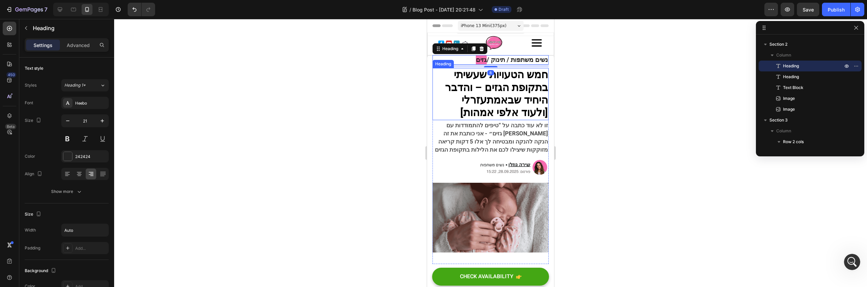
click at [504, 80] on strong "חמש הטעויות שעשיתי בתקופת הגזים – והדבר" at bounding box center [496, 81] width 103 height 28
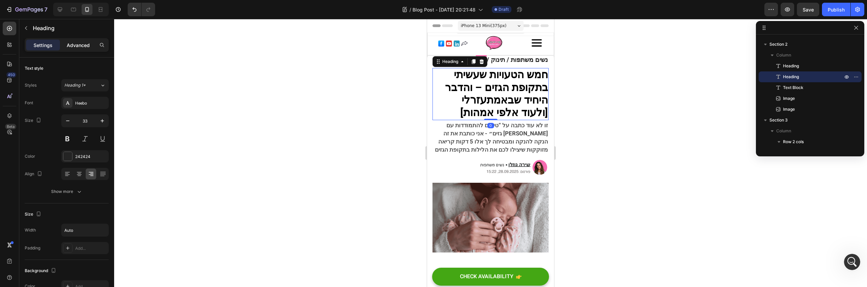
click at [88, 47] on p "Advanced" at bounding box center [78, 45] width 23 height 7
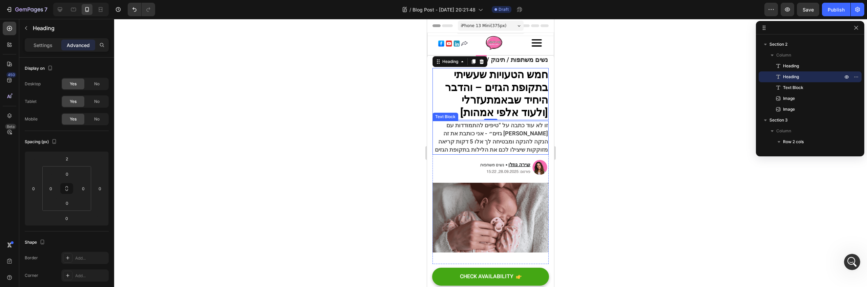
click at [511, 135] on span "זו לא עוד כתבה על “טיפים להתמודדות עם גזים״ - אני כותבת את זה בין הנקה להנקה ומ…" at bounding box center [491, 150] width 113 height 33
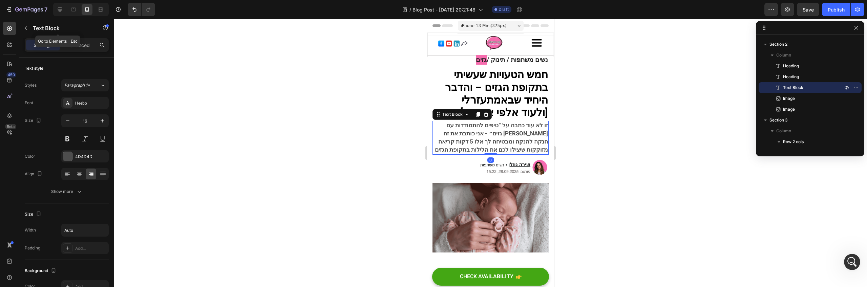
click at [73, 35] on div "Text Block" at bounding box center [57, 28] width 77 height 18
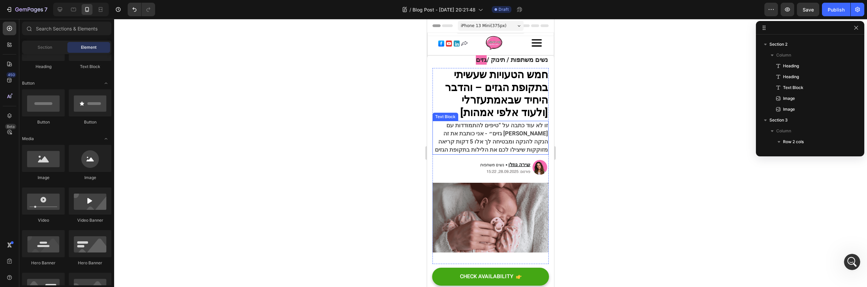
click at [450, 134] on span "זו לא עוד כתבה על “טיפים להתמודדות עם גזים״ - אני כותבת את זה בין הנקה להנקה ומ…" at bounding box center [491, 150] width 113 height 33
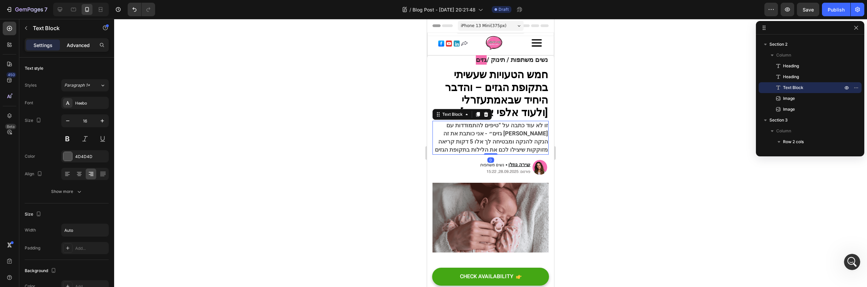
click at [78, 45] on p "Advanced" at bounding box center [78, 45] width 23 height 7
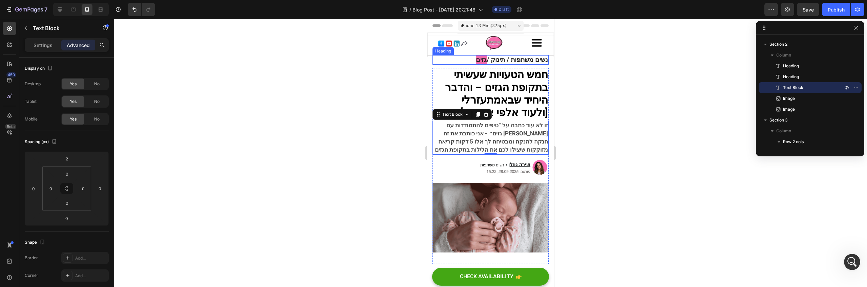
click at [493, 58] on strong "נשים משתפות / תינוק /" at bounding box center [517, 59] width 61 height 9
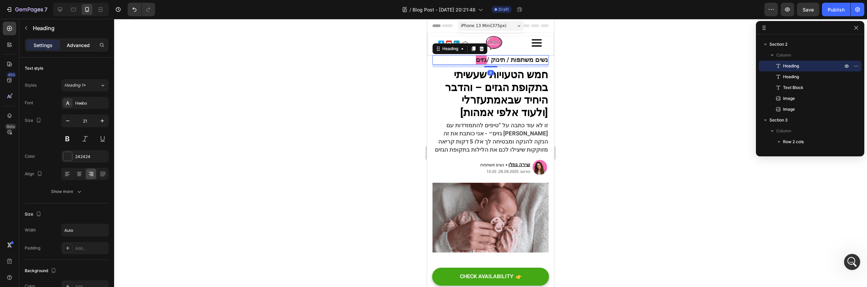
click at [83, 45] on p "Advanced" at bounding box center [78, 45] width 23 height 7
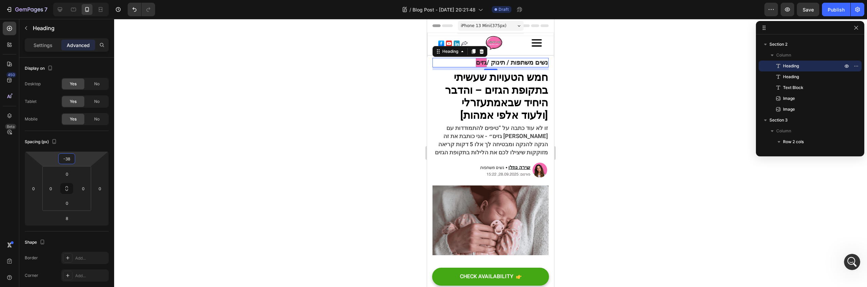
type input "-36"
click at [74, 0] on html "7 / Blog Post - Aug 27, 20:21:48 Draft Preview Save Publish 450 Beta Sections(1…" at bounding box center [433, 0] width 867 height 0
click at [808, 9] on span "Save" at bounding box center [808, 10] width 11 height 6
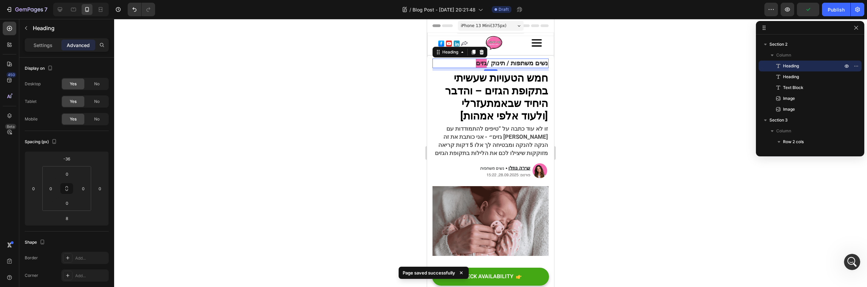
click at [631, 82] on div at bounding box center [490, 153] width 753 height 268
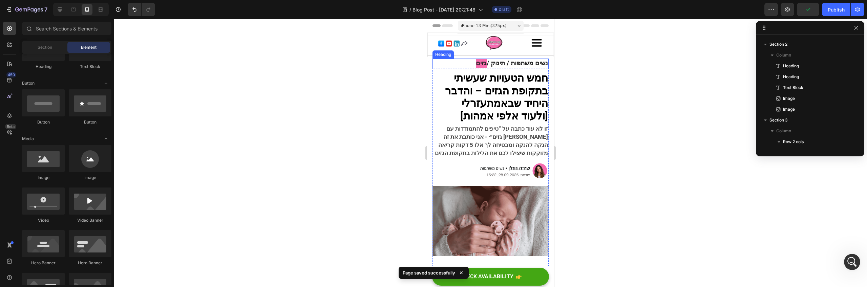
click at [499, 61] on strong "נשים משתפות / תינוק /" at bounding box center [517, 63] width 61 height 9
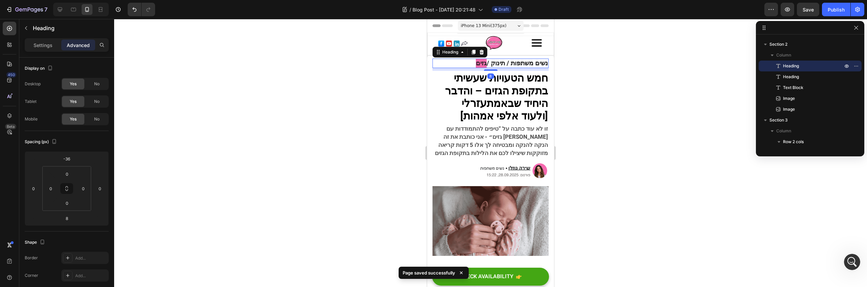
click at [81, 47] on p "Advanced" at bounding box center [78, 45] width 23 height 7
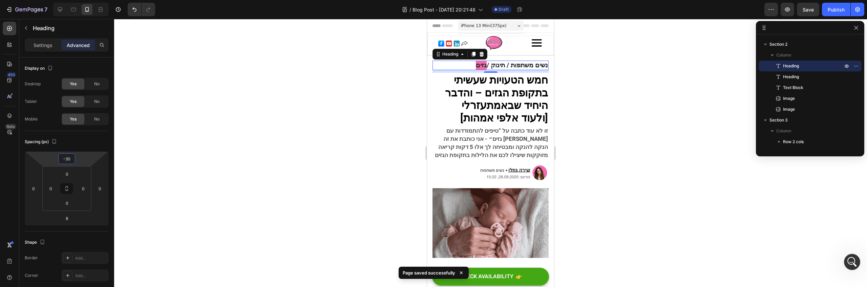
type input "-28"
click at [76, 0] on html "7 / Blog Post - Aug 27, 20:21:48 Draft Preview Save Publish 450 Beta Sections(1…" at bounding box center [433, 0] width 867 height 0
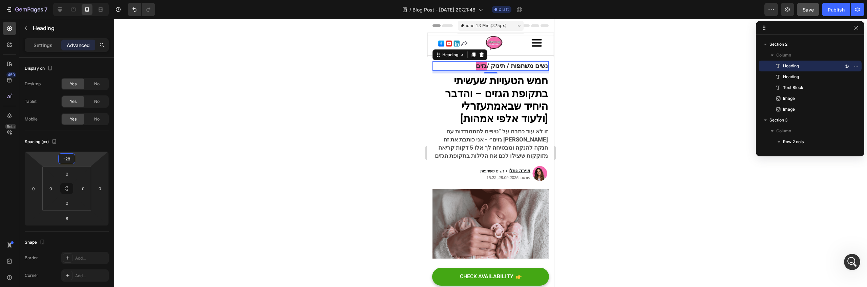
click at [803, 7] on span "Save" at bounding box center [808, 10] width 11 height 6
click at [621, 89] on div at bounding box center [490, 153] width 753 height 268
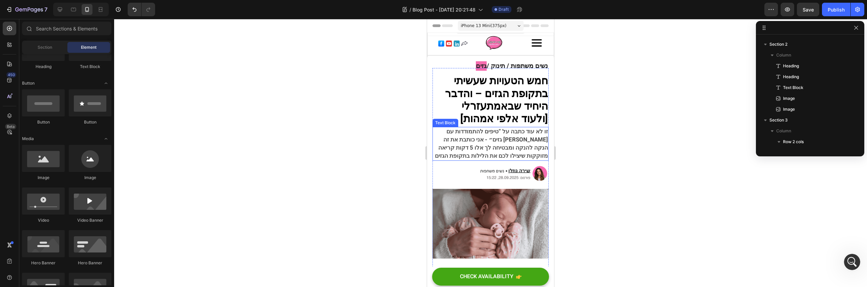
click at [529, 150] on span "זו לא עוד כתבה על “טיפים להתמודדות עם גזים״ - אני כותבת את זה בין הנקה להנקה ומ…" at bounding box center [491, 156] width 113 height 33
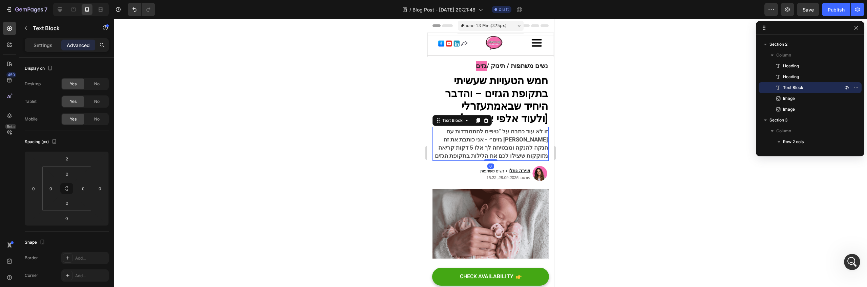
click at [66, 40] on div "Advanced" at bounding box center [78, 45] width 34 height 11
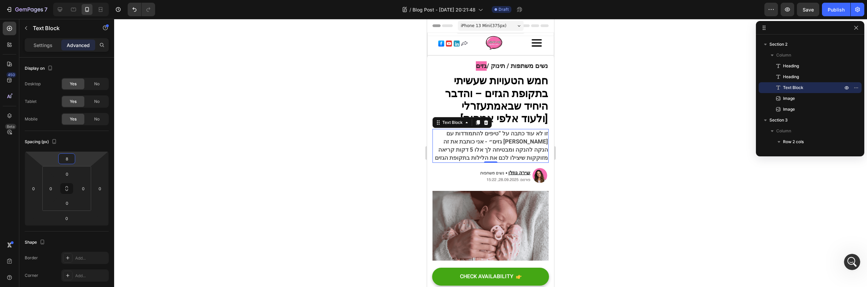
click at [81, 0] on html "7 / Blog Post - Aug 27, 20:21:48 Draft Preview Save Publish 450 Beta Sections(1…" at bounding box center [433, 0] width 867 height 0
type input "12"
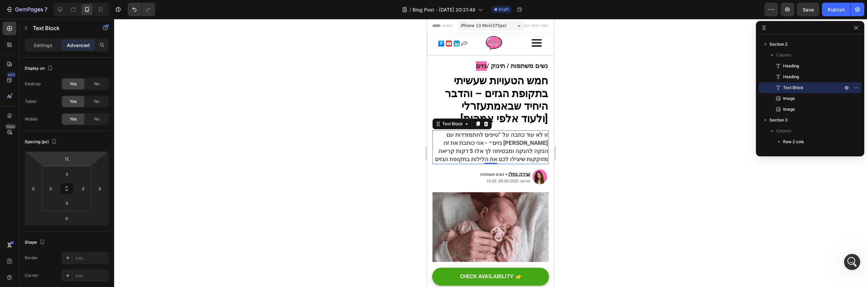
click at [81, 0] on html "7 / Blog Post - Aug 27, 20:21:48 Draft Preview Save Publish 450 Beta Sections(1…" at bounding box center [433, 0] width 867 height 0
click at [808, 8] on span "Save" at bounding box center [808, 10] width 11 height 6
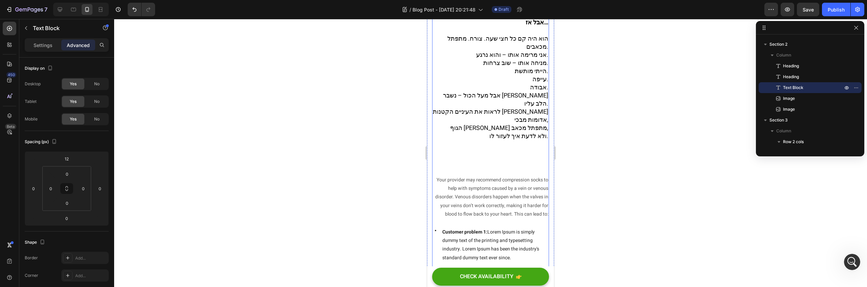
scroll to position [333, 0]
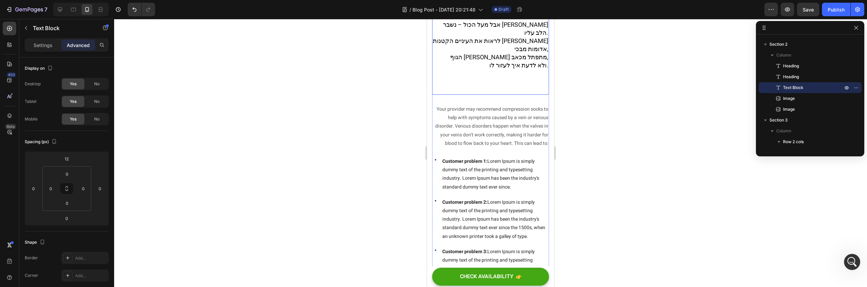
click at [527, 53] on span "הגוף שלו מתפתל מכאב," at bounding box center [499, 57] width 98 height 9
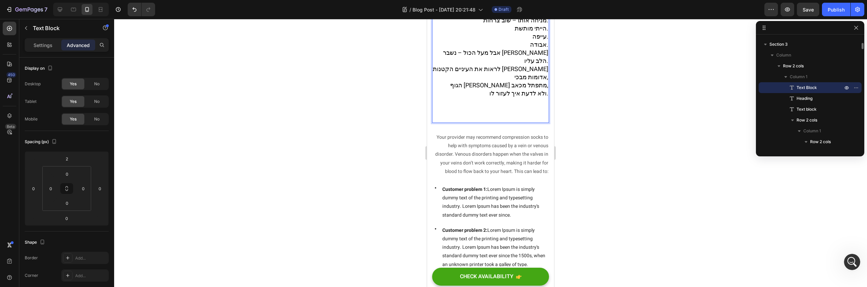
scroll to position [123, 0]
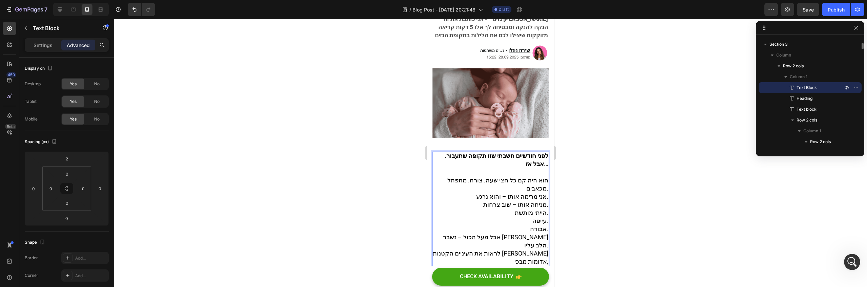
click at [532, 229] on span "עייפה." at bounding box center [540, 233] width 16 height 9
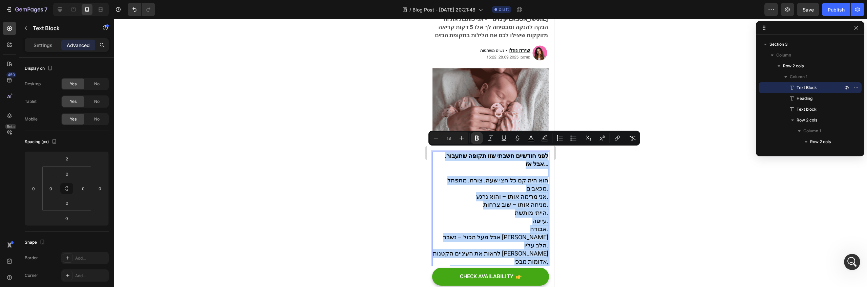
copy div "לפני חודשיים חשבתי שזו תקופה שתעבור. אבל אז… הוא היה קם כל חצי שעה. צורח. מתפתל…"
click at [532, 189] on span "הוא היה קם כל חצי שעה. צורח. מתפתל מכאבים." at bounding box center [497, 197] width 101 height 17
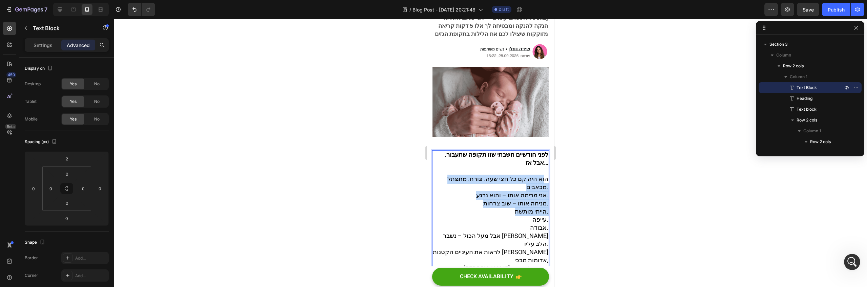
drag, startPoint x: 541, startPoint y: 175, endPoint x: 528, endPoint y: 221, distance: 47.4
click at [528, 221] on div "לפני חודשיים חשבתי שזו תקופה שתעבור. אבל אז… הוא היה קם כל חצי שעה. צורח. מתפתל…" at bounding box center [490, 241] width 117 height 156
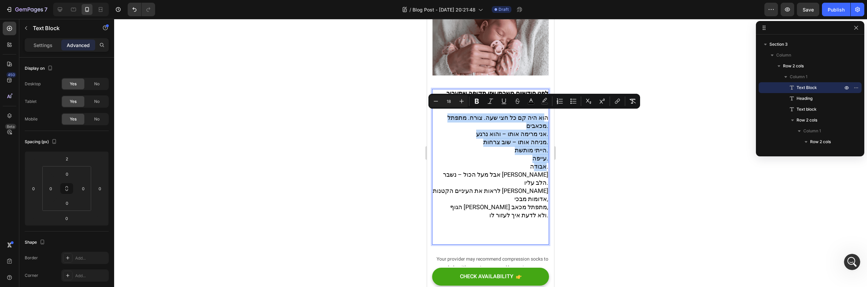
scroll to position [189, 0]
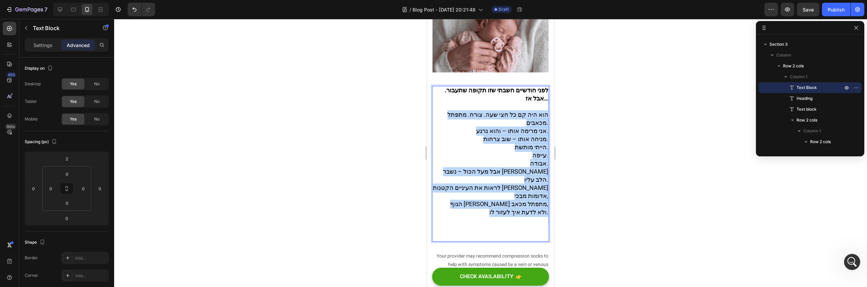
drag, startPoint x: 514, startPoint y: 215, endPoint x: 551, endPoint y: 105, distance: 116.0
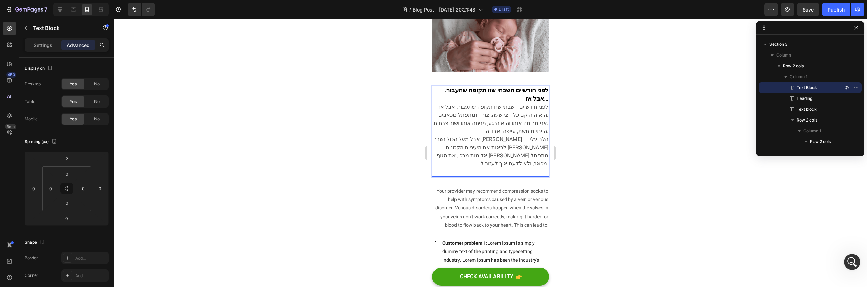
click at [464, 99] on p "לפני חודשיים חשבתי שזו תקופה שתעבור. אבל אז… לפני חודשיים חשבתי שזו תקופה שתעבו…" at bounding box center [490, 115] width 115 height 33
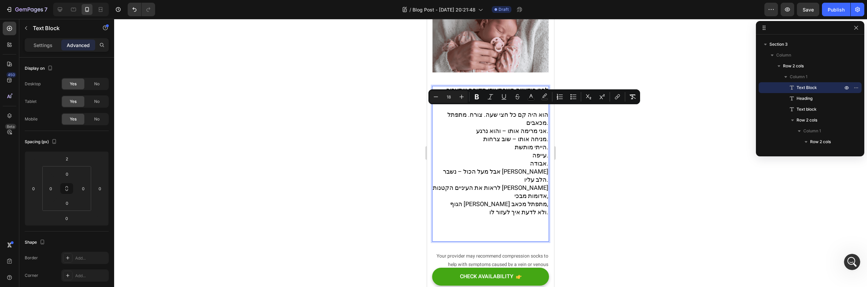
drag, startPoint x: 480, startPoint y: 149, endPoint x: 480, endPoint y: 169, distance: 20.3
click at [479, 156] on p "הייתי מותשת. עייפה. אבודה." at bounding box center [490, 168] width 115 height 24
click at [479, 197] on p "אבל מעל הכול – נשבר לי הלב עליו. לראות את העיניים הקטנות שלו אדומות מבכי, הגוף …" at bounding box center [490, 217] width 115 height 73
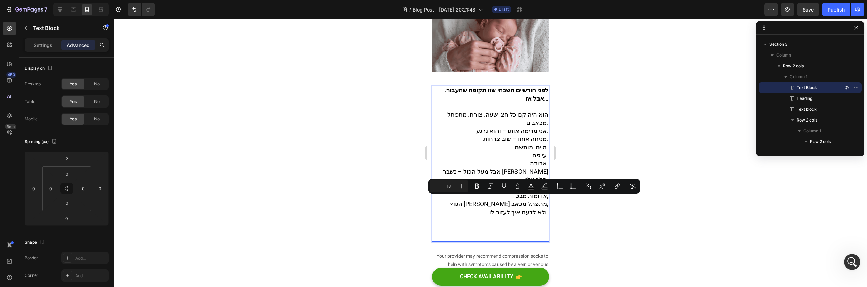
drag, startPoint x: 484, startPoint y: 205, endPoint x: 526, endPoint y: 207, distance: 42.0
click at [526, 207] on p "אבל מעל הכול – נשבר לי הלב עליו. לראות את העיניים הקטנות שלו אדומות מבכי, הגוף …" at bounding box center [490, 217] width 115 height 73
click at [507, 220] on span "ולא לדעת איך לעזור לו." at bounding box center [518, 224] width 59 height 9
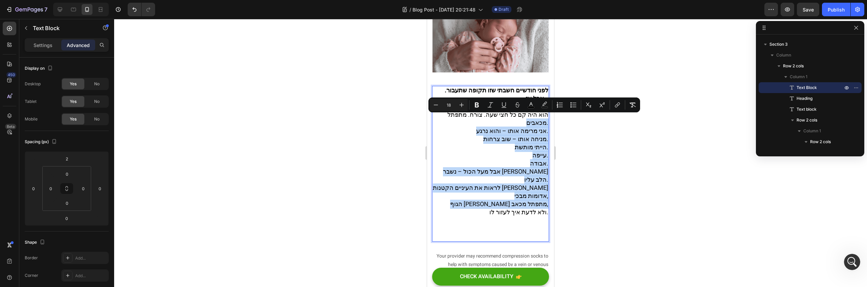
drag, startPoint x: 479, startPoint y: 203, endPoint x: 999, endPoint y: 140, distance: 523.7
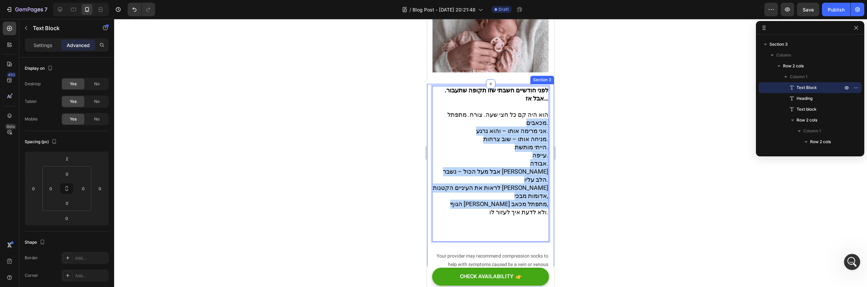
click at [498, 188] on p "אבל מעל הכול – נשבר לי הלב עליו. לראות את העיניים הקטנות שלו אדומות מבכי, הגוף …" at bounding box center [490, 217] width 115 height 73
drag, startPoint x: 481, startPoint y: 205, endPoint x: 561, endPoint y: 104, distance: 128.5
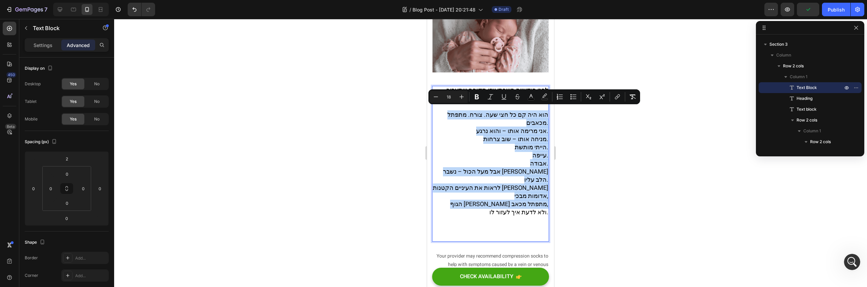
click at [533, 123] on span "הוא היה קם כל חצי שעה. צורח. מתפתל מכאבים." at bounding box center [497, 131] width 101 height 17
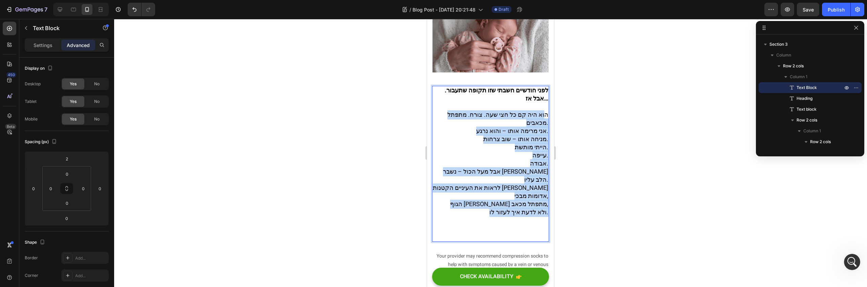
drag, startPoint x: 541, startPoint y: 111, endPoint x: 472, endPoint y: 212, distance: 121.8
click at [472, 212] on div "לפני חודשיים חשבתי שזו תקופה שתעבור. אבל אז… הוא היה קם כל חצי שעה. צורח. מתפתל…" at bounding box center [490, 177] width 117 height 156
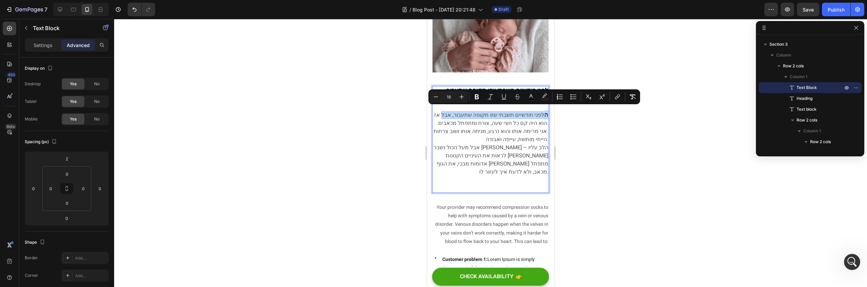
drag, startPoint x: 435, startPoint y: 111, endPoint x: 550, endPoint y: 110, distance: 115.2
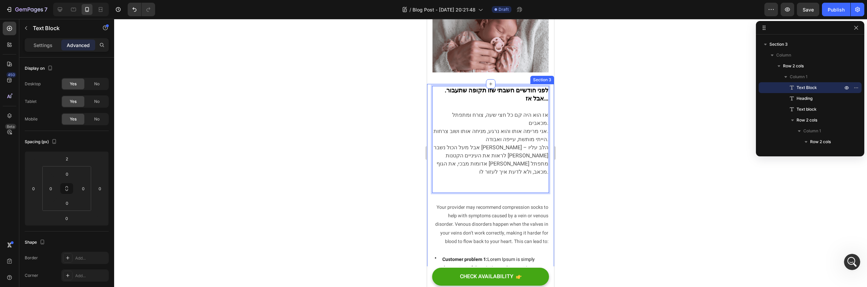
drag, startPoint x: 535, startPoint y: 109, endPoint x: 546, endPoint y: 112, distance: 11.2
click at [534, 112] on p "לפני חודשיים חשבתי שזו תקופה שתעבור. אבל אז… אז הוא היה קם כל חצי שעה, צורח ומת…" at bounding box center [490, 119] width 115 height 41
drag, startPoint x: 537, startPoint y: 113, endPoint x: 544, endPoint y: 114, distance: 6.9
click at [544, 114] on div "לפני חודשיים חשבתי שזו תקופה שתעבור. אבל אז… אז הוא היה קם כל חצי שעה, צורח ומת…" at bounding box center [490, 152] width 117 height 107
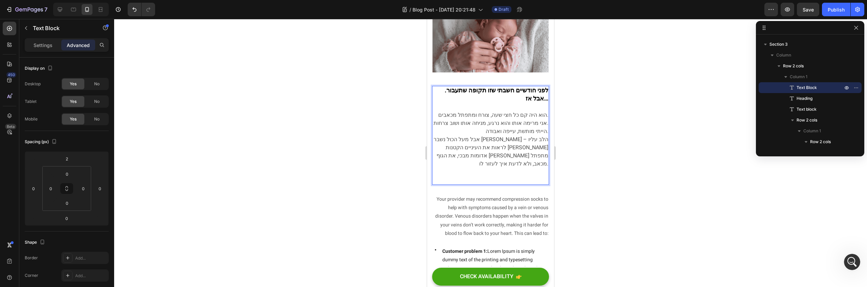
click at [480, 165] on p "אבל מעל הכול נשבר [PERSON_NAME] הלב עליו – לראות את העיניים הקטנות [PERSON_NAME…" at bounding box center [490, 172] width 115 height 49
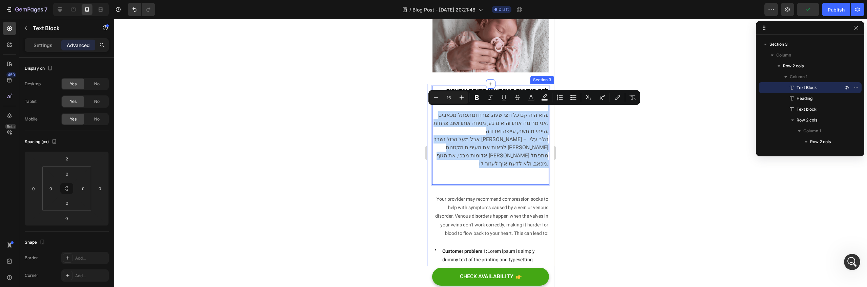
drag, startPoint x: 453, startPoint y: 170, endPoint x: 545, endPoint y: 106, distance: 112.5
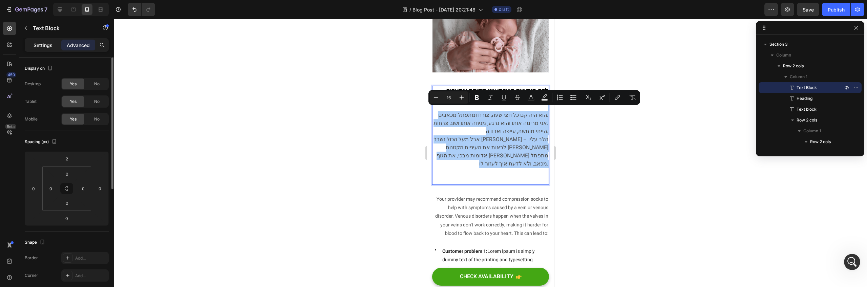
click at [38, 46] on p "Settings" at bounding box center [43, 45] width 19 height 7
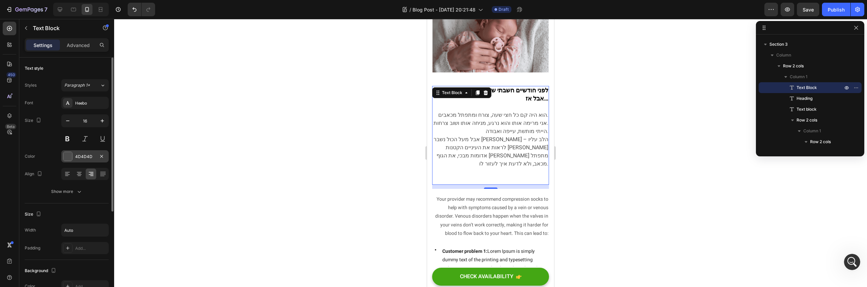
click at [64, 155] on div at bounding box center [67, 156] width 9 height 9
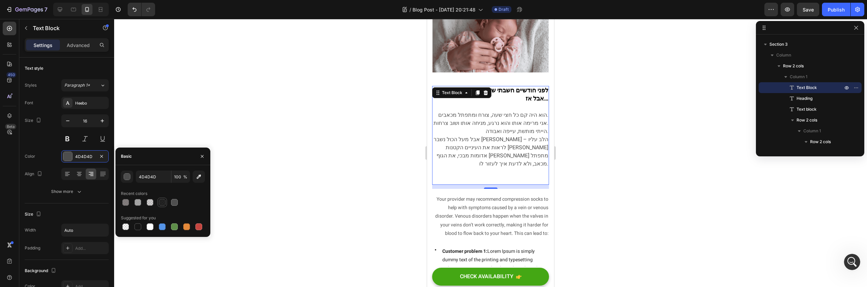
click at [157, 204] on div at bounding box center [161, 202] width 9 height 9
type input "000000"
type input "86"
click at [138, 225] on div at bounding box center [137, 227] width 7 height 7
type input "151515"
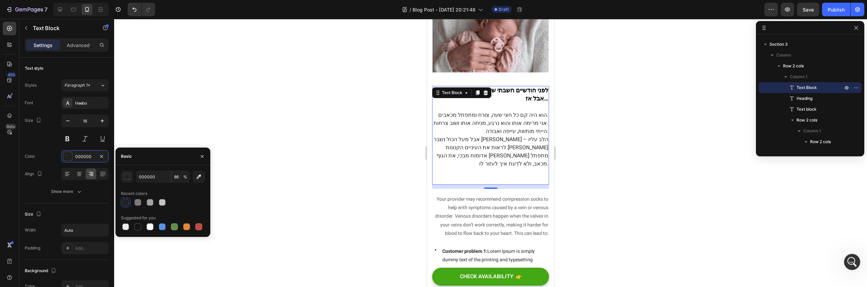
type input "100"
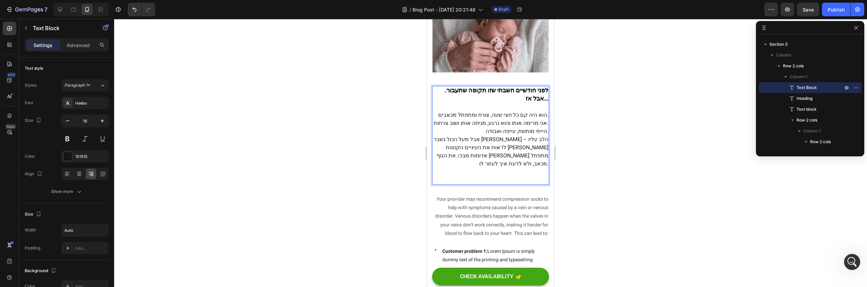
drag, startPoint x: 452, startPoint y: 167, endPoint x: 459, endPoint y: 165, distance: 6.9
click at [458, 165] on p "אבל מעל הכול נשבר [PERSON_NAME] הלב עליו – לראות את העיניים הקטנות [PERSON_NAME…" at bounding box center [490, 172] width 115 height 49
drag, startPoint x: 459, startPoint y: 164, endPoint x: 531, endPoint y: 128, distance: 81.2
click at [544, 119] on div "לפני חודשיים חשבתי שזו תקופה שתעבור. אבל אז… הוא היה קם כל חצי שעה, צורח ומתפתל…" at bounding box center [490, 148] width 117 height 99
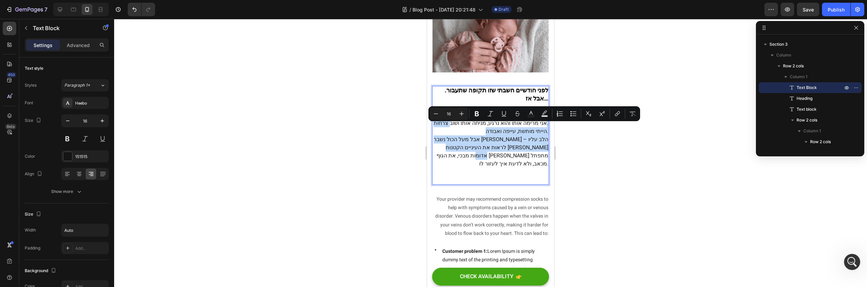
drag, startPoint x: 489, startPoint y: 154, endPoint x: 480, endPoint y: 171, distance: 18.5
click at [488, 155] on p "אבל מעל הכול נשבר [PERSON_NAME] הלב עליו – לראות את העיניים הקטנות [PERSON_NAME…" at bounding box center [490, 172] width 115 height 49
click at [477, 175] on p "אבל מעל הכול נשבר [PERSON_NAME] הלב עליו – לראות את העיניים הקטנות [PERSON_NAME…" at bounding box center [490, 172] width 115 height 49
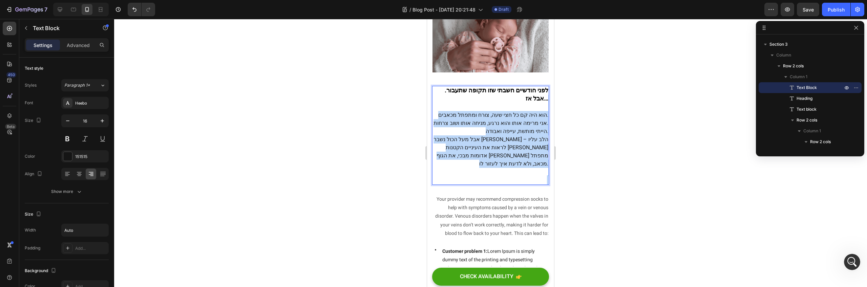
drag, startPoint x: 477, startPoint y: 175, endPoint x: 541, endPoint y: 107, distance: 92.7
click at [541, 107] on div "לפני חודשיים חשבתי שזו תקופה שתעבור. אבל אז… הוא היה קם כל חצי שעה, צורח ומתפתל…" at bounding box center [490, 148] width 117 height 99
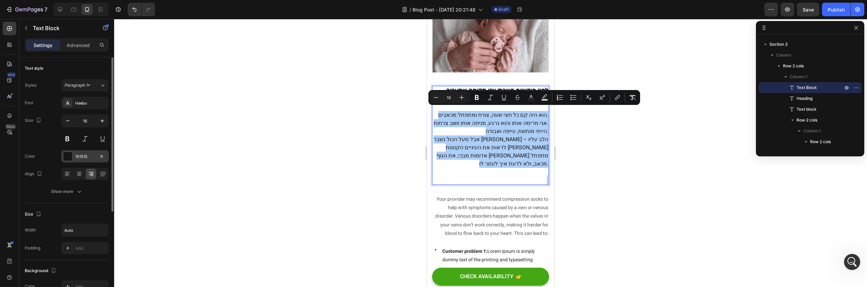
click at [67, 157] on div at bounding box center [67, 156] width 9 height 9
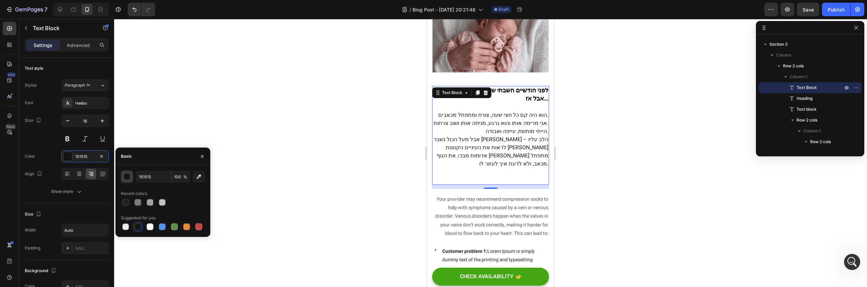
click at [127, 175] on div "button" at bounding box center [127, 177] width 7 height 7
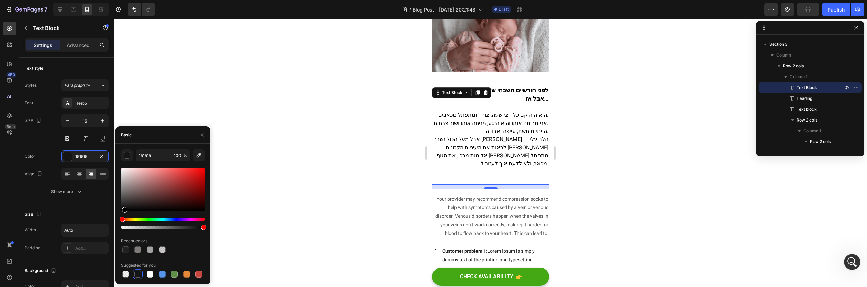
drag, startPoint x: 149, startPoint y: 175, endPoint x: 133, endPoint y: 237, distance: 64.0
click at [133, 237] on div "151515 100 % Recent colors Suggested for you" at bounding box center [163, 214] width 84 height 130
type input "000000"
click at [50, 149] on div "Font Heebo Size 16 Color 000000 Align Show more" at bounding box center [67, 147] width 84 height 101
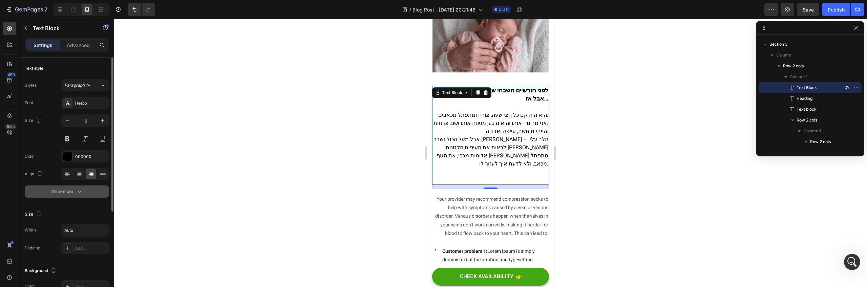
click at [96, 194] on button "Show more" at bounding box center [67, 192] width 84 height 12
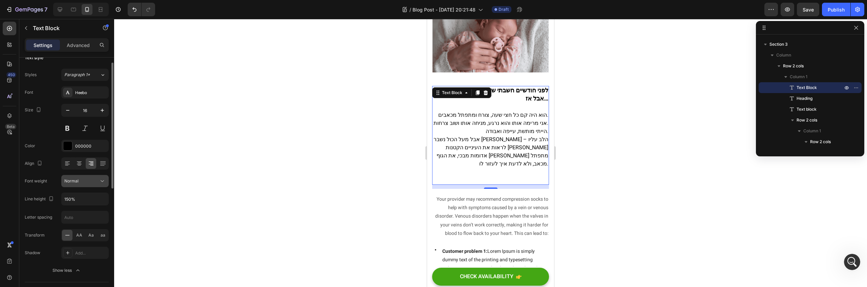
click at [94, 175] on button "Normal" at bounding box center [84, 181] width 47 height 12
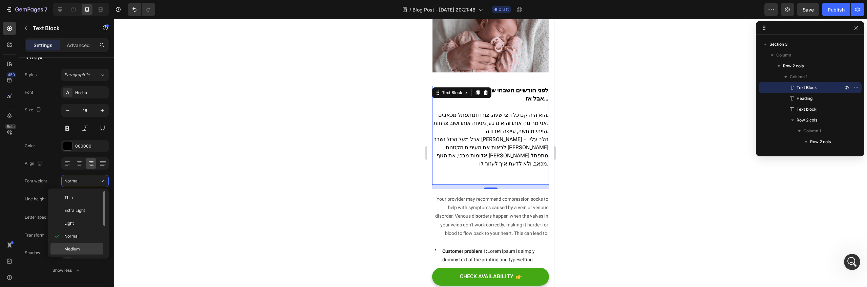
click at [83, 249] on p "Medium" at bounding box center [82, 249] width 36 height 6
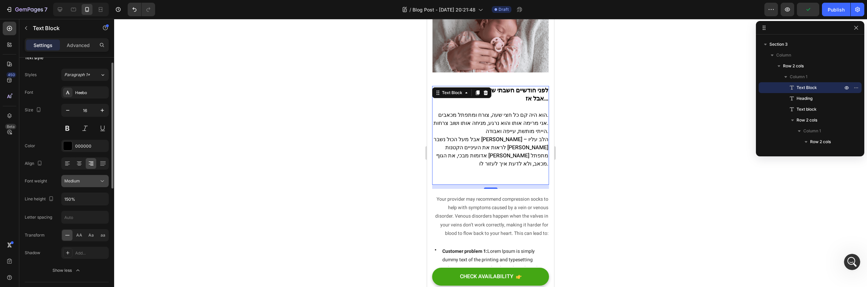
click at [91, 178] on div "Medium" at bounding box center [84, 181] width 41 height 7
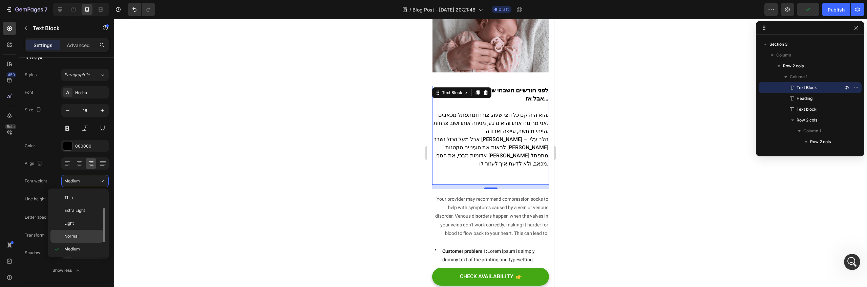
scroll to position [11, 0]
click at [86, 258] on div "Semi Bold" at bounding box center [76, 264] width 53 height 13
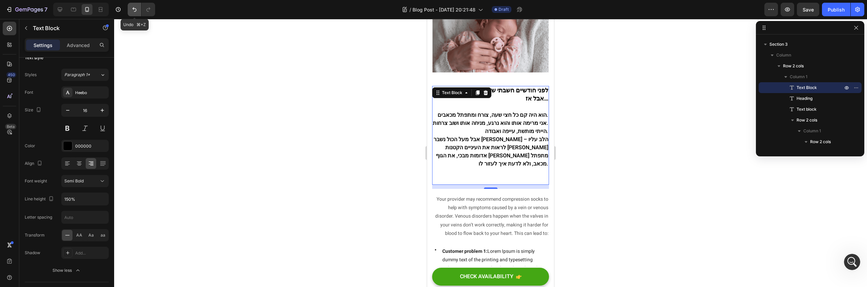
click at [133, 10] on icon "Undo/Redo" at bounding box center [134, 9] width 7 height 7
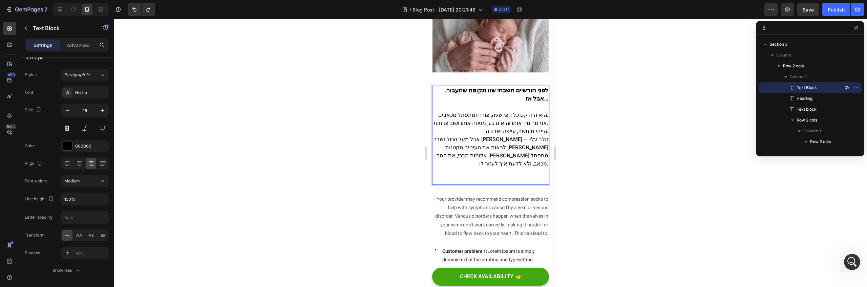
click at [465, 148] on p "אבל מעל הכול נשבר [PERSON_NAME] הלב עליו – לראות את העיניים הקטנות [PERSON_NAME…" at bounding box center [490, 172] width 115 height 49
click at [459, 164] on p "אבל מעל הכול נשבר [PERSON_NAME] הלב עליו – לראות את העיניים הקטנות [PERSON_NAME…" at bounding box center [490, 172] width 115 height 49
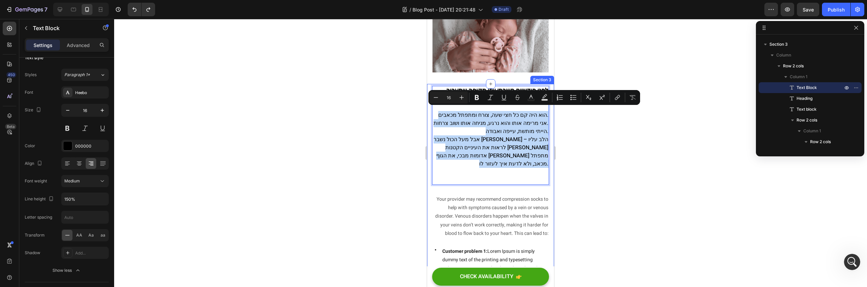
drag, startPoint x: 452, startPoint y: 166, endPoint x: 547, endPoint y: 107, distance: 111.9
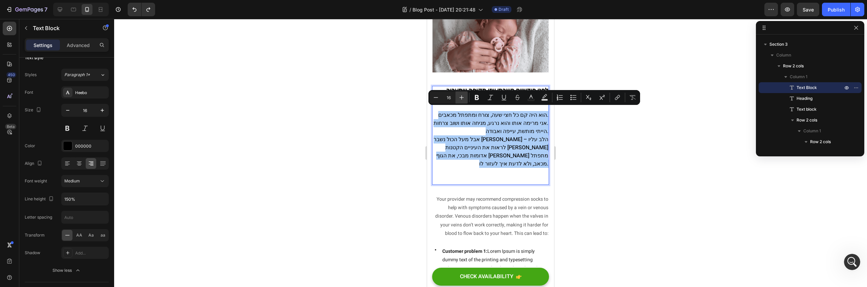
click at [460, 97] on icon "Editor contextual toolbar" at bounding box center [461, 97] width 7 height 7
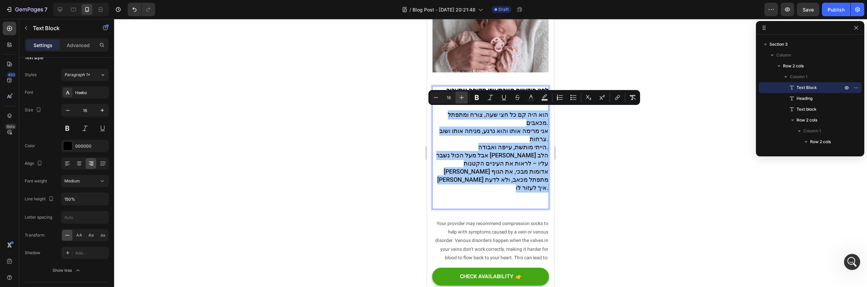
click at [460, 97] on icon "Editor contextual toolbar" at bounding box center [461, 97] width 7 height 7
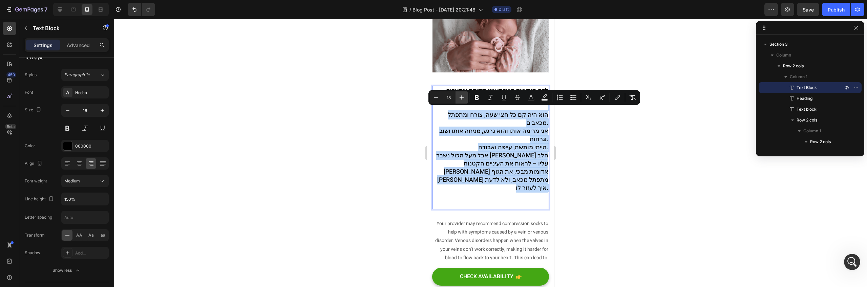
type input "19"
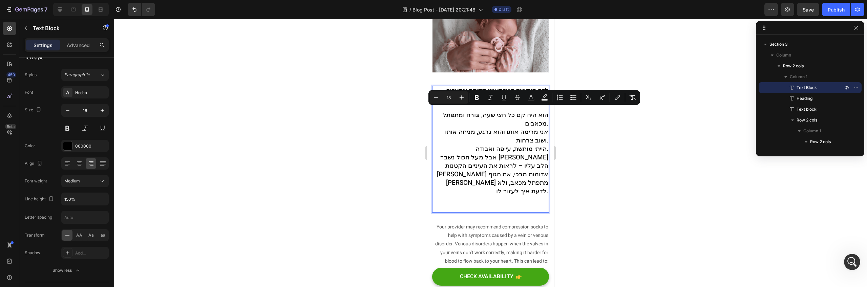
click at [535, 193] on p "אבל מעל הכול נשבר [PERSON_NAME] הלב עליו – לראות את העיניים הקטנות [PERSON_NAME…" at bounding box center [490, 195] width 115 height 59
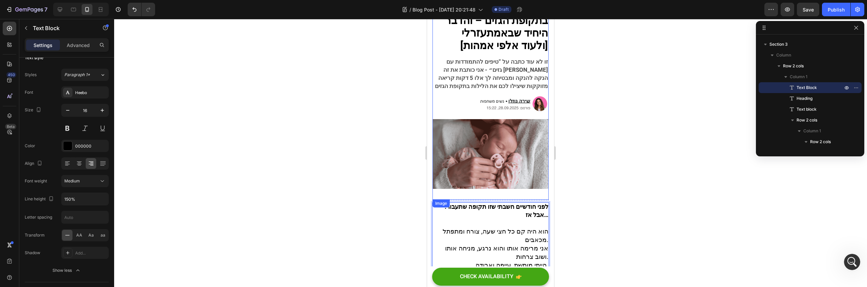
scroll to position [74, 0]
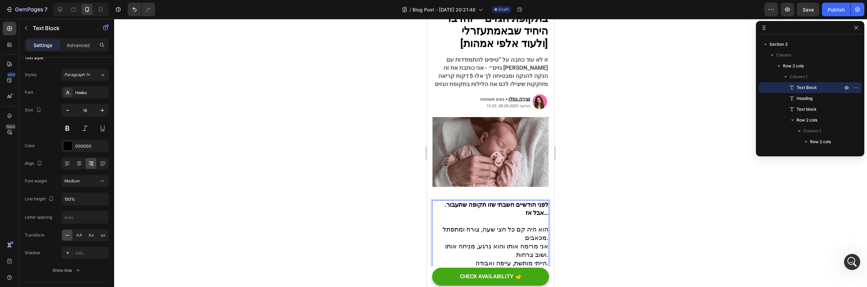
click at [533, 217] on p "לפני חודשיים חשבתי שזו תקופה שתעבור. אבל אז… הוא היה קם כל חצי שעה, צורח ומתפתל…" at bounding box center [490, 234] width 115 height 41
click at [808, 12] on span "Save" at bounding box center [808, 10] width 11 height 6
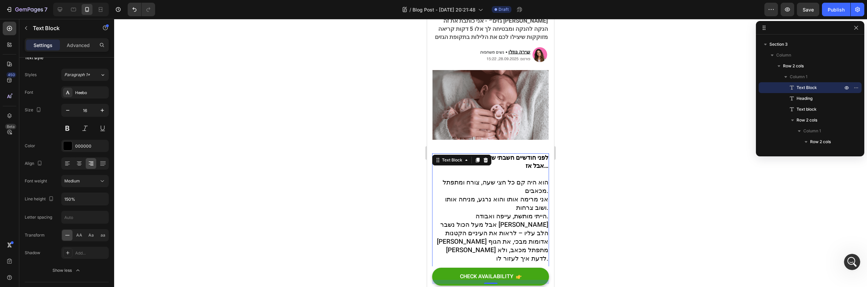
click at [490, 190] on span "הוא היה קם כל חצי שעה, צורח ומתפתל מכאבים." at bounding box center [496, 199] width 106 height 18
click at [500, 207] on span "אני מרימה אותו והוא נרגע, מניחה אותו ושוב צרחות." at bounding box center [496, 216] width 103 height 18
click at [477, 190] on span "הוא היה קם כל חצי שעה, צורח ומתפתל מכאבים." at bounding box center [496, 199] width 106 height 18
drag, startPoint x: 460, startPoint y: 181, endPoint x: 439, endPoint y: 179, distance: 21.7
click at [443, 190] on span "הוא היה קם כל חצי שעה, צורח ומתפתל מכאבים." at bounding box center [496, 199] width 106 height 18
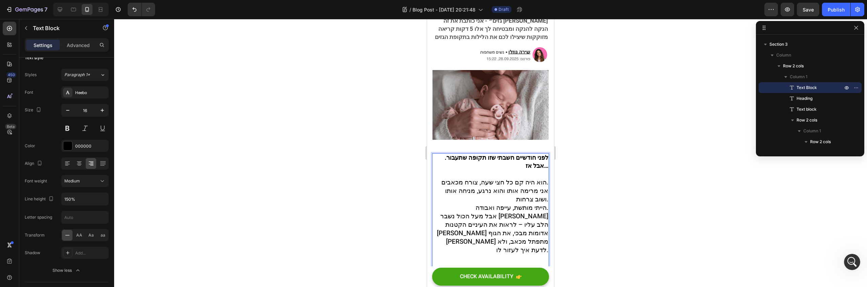
scroll to position [985, 0]
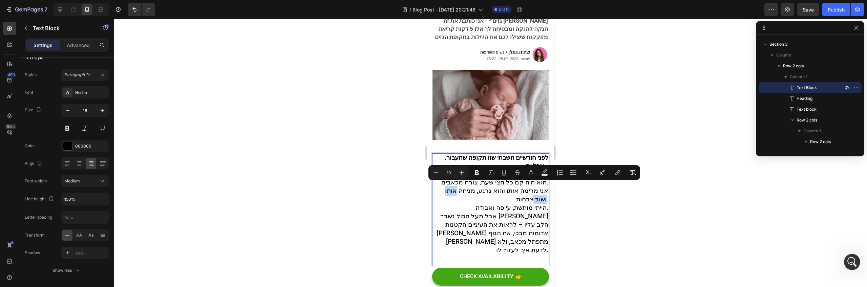
drag, startPoint x: 452, startPoint y: 187, endPoint x: 527, endPoint y: 197, distance: 74.8
click at [527, 199] on span "אני מרימה אותו והוא נרגע, מניחה אותו ושוב צרחות." at bounding box center [496, 208] width 103 height 18
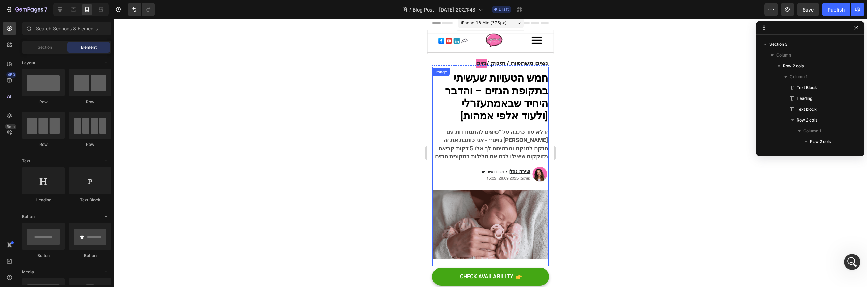
scroll to position [0, 0]
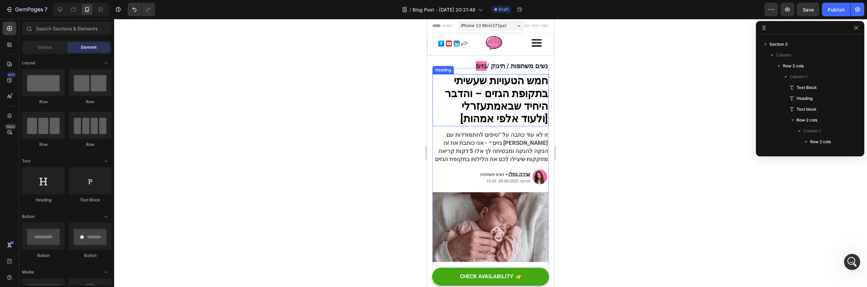
click at [527, 92] on strong "חמש הטעויות שעשיתי בתקופת הגזים – והדבר" at bounding box center [496, 87] width 103 height 28
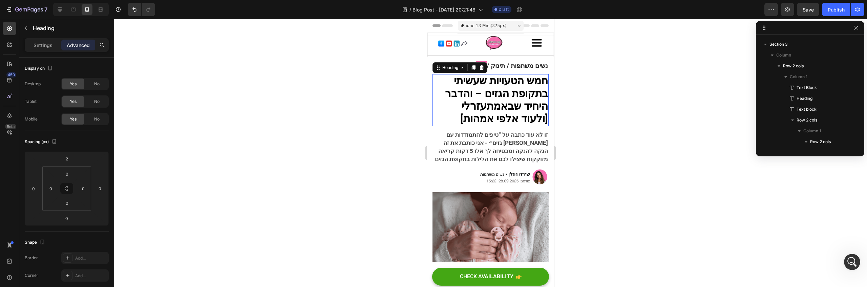
scroll to position [20, 0]
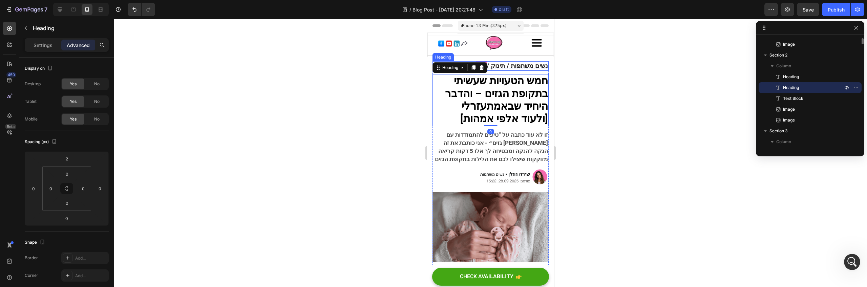
click at [520, 67] on strong "נשים משתפות / תינוק /" at bounding box center [517, 65] width 61 height 9
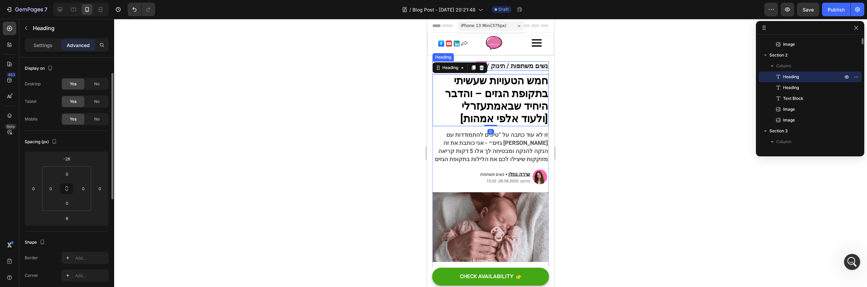
scroll to position [10, 0]
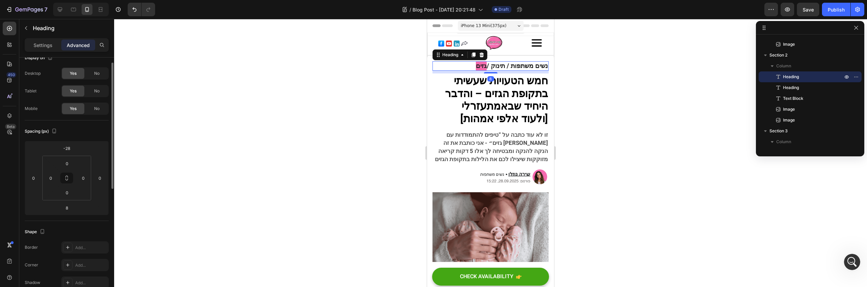
click at [519, 46] on img at bounding box center [490, 45] width 127 height 24
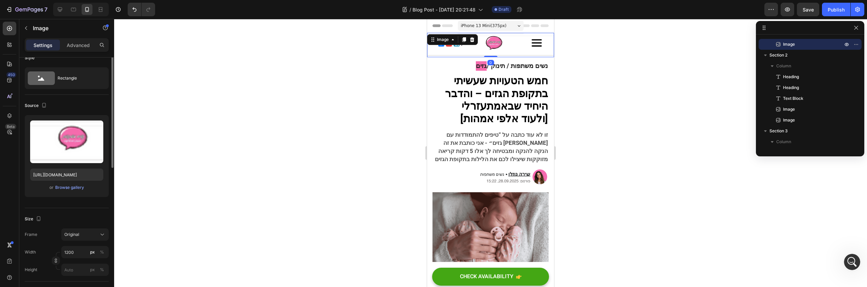
scroll to position [0, 0]
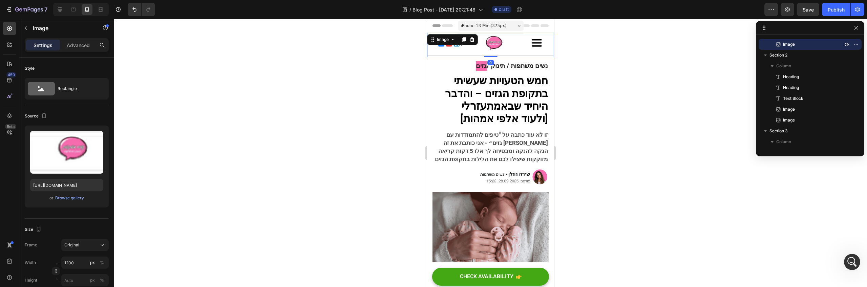
click at [509, 24] on div "iPhone 13 Mini ( 375 px)" at bounding box center [491, 26] width 66 height 10
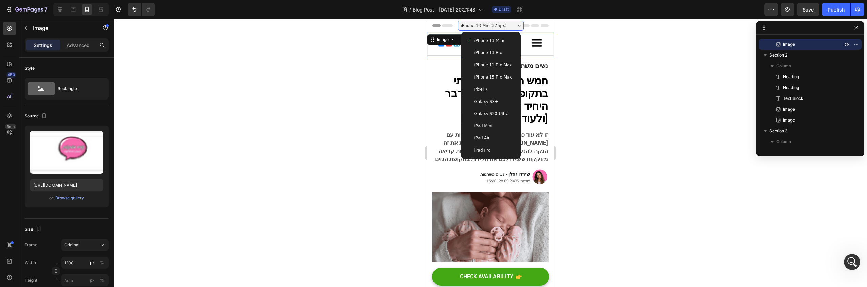
click at [504, 60] on div "iPhone 11 Pro Max" at bounding box center [491, 65] width 54 height 12
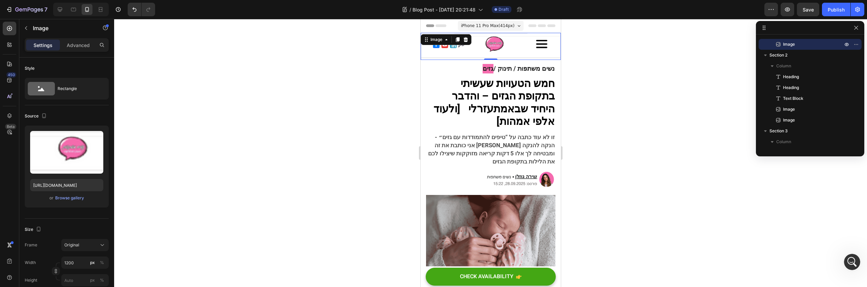
click at [504, 26] on span "iPhone 11 Pro Max ( 414 px)" at bounding box center [488, 25] width 54 height 7
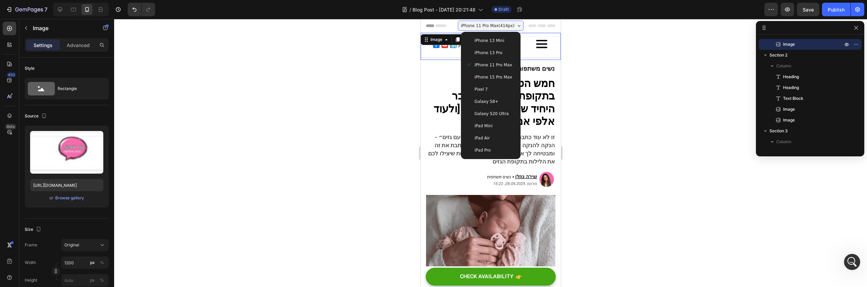
click at [504, 79] on span "iPhone 15 Pro Max" at bounding box center [493, 77] width 38 height 7
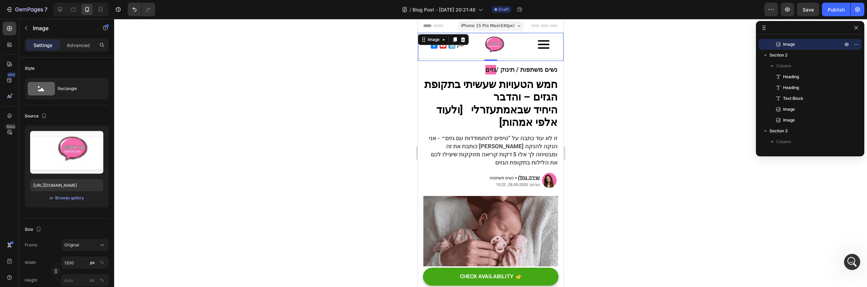
click at [593, 98] on div at bounding box center [490, 153] width 753 height 268
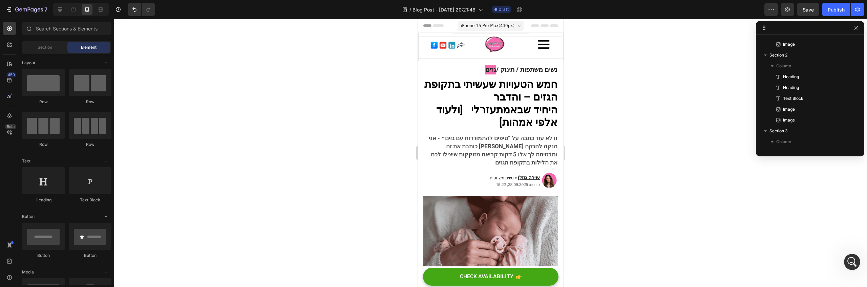
click at [480, 22] on span "iPhone 15 Pro Max ( 430 px)" at bounding box center [488, 25] width 54 height 7
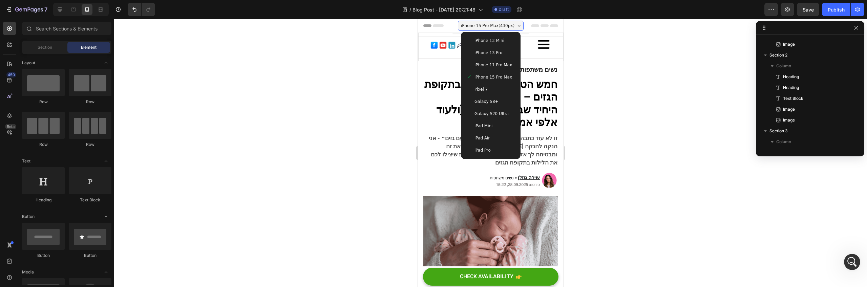
click at [495, 90] on div "Pixel 7" at bounding box center [490, 89] width 49 height 7
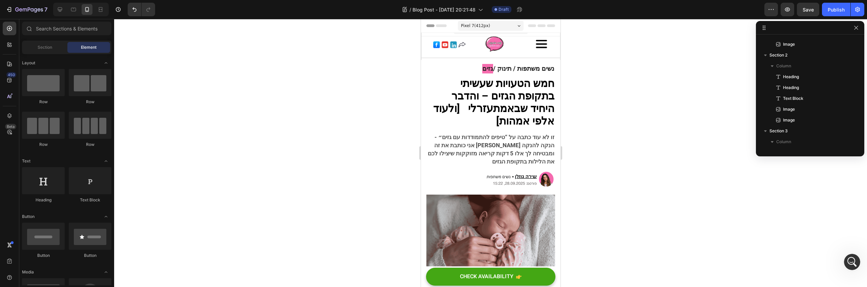
click at [490, 23] on div "Pixel 7 ( 412 px)" at bounding box center [491, 26] width 66 height 10
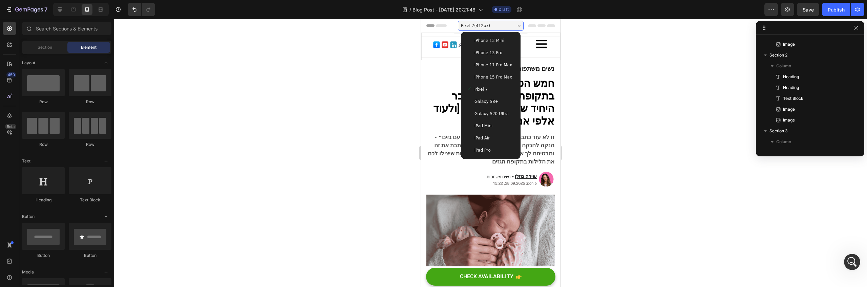
click at [492, 51] on span "iPhone 13 Pro" at bounding box center [488, 52] width 28 height 7
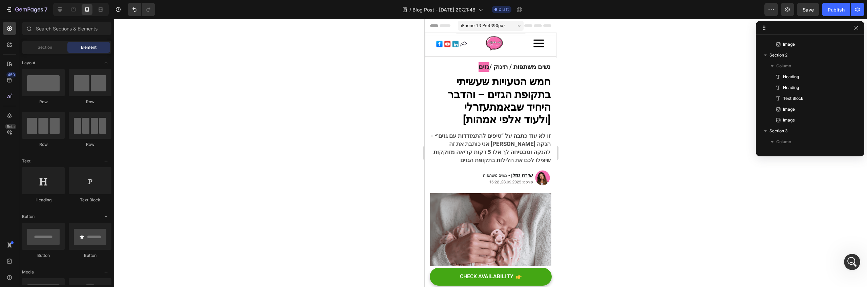
click at [491, 24] on span "iPhone 13 Pro ( 390 px)" at bounding box center [483, 25] width 44 height 7
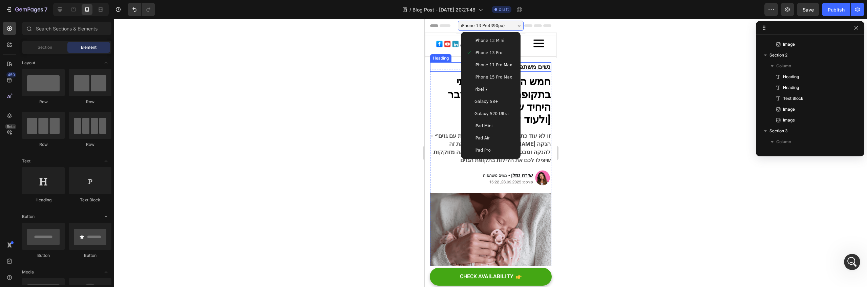
drag, startPoint x: 666, startPoint y: 122, endPoint x: 662, endPoint y: 121, distance: 3.9
click at [665, 121] on div at bounding box center [490, 153] width 753 height 268
click at [635, 123] on div at bounding box center [490, 153] width 753 height 268
click at [535, 146] on span "זו לא עוד כתבה על “טיפים להתמודדות עם גזים״ - אני כותבת את זה בין הנקה להנקה ומ…" at bounding box center [490, 160] width 120 height 33
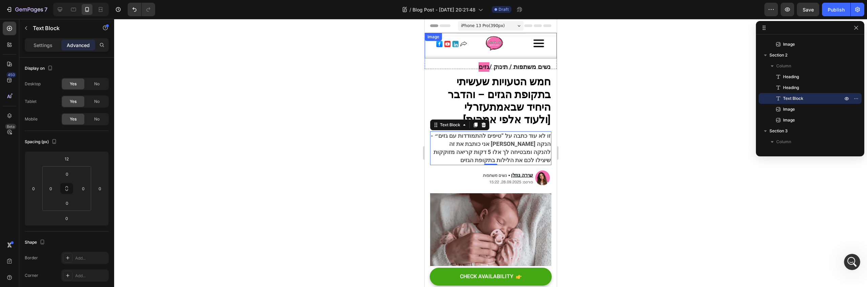
click at [503, 48] on img at bounding box center [490, 45] width 132 height 25
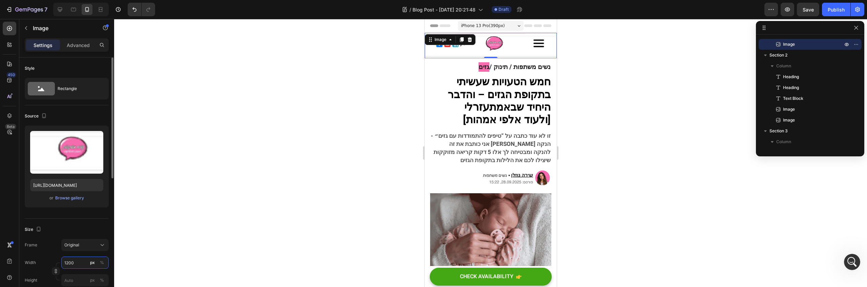
click at [67, 263] on input "1200" at bounding box center [84, 263] width 47 height 12
click at [65, 266] on input "1200" at bounding box center [84, 263] width 47 height 12
click at [68, 265] on input "1200" at bounding box center [84, 263] width 47 height 12
type input "1100"
click at [497, 118] on strong "לי [ולעוד אלפי אמהות]" at bounding box center [494, 126] width 114 height 28
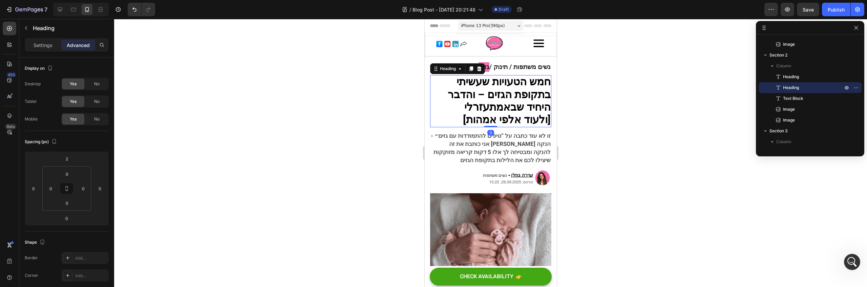
click at [578, 88] on div at bounding box center [490, 153] width 753 height 268
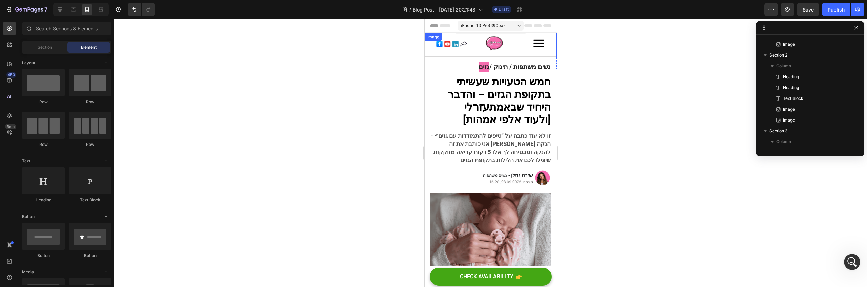
click at [520, 46] on img at bounding box center [490, 45] width 132 height 25
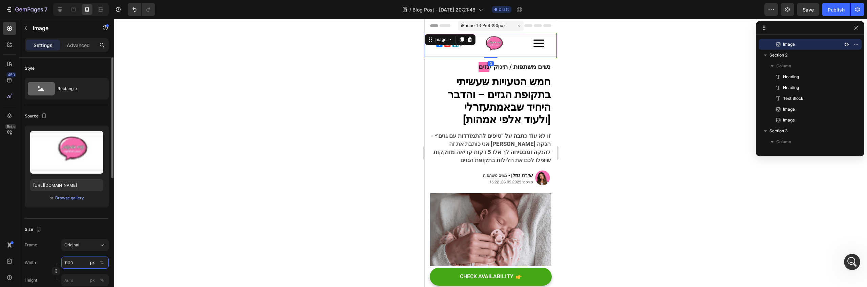
click at [65, 263] on input "1100" at bounding box center [84, 263] width 47 height 12
click at [67, 265] on input "1100" at bounding box center [84, 263] width 47 height 12
click at [66, 263] on input "1100" at bounding box center [84, 263] width 47 height 12
type input "1000"
click at [439, 117] on h2 "חמש הטעויות שעשיתי בתקופת הגזים – והדבר היחיד שבאמת עזר לי [ולעוד אלפי אמהות]" at bounding box center [490, 107] width 121 height 64
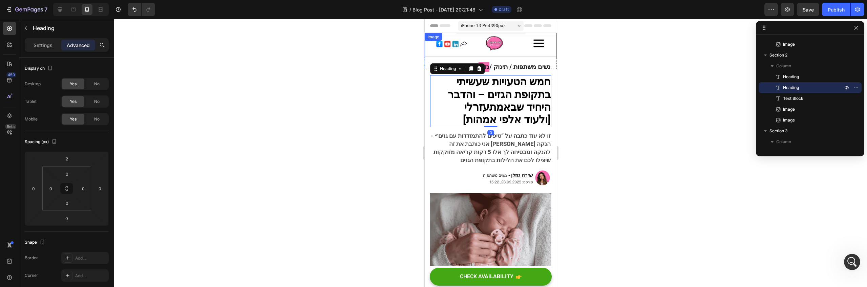
click at [527, 55] on img at bounding box center [490, 45] width 132 height 25
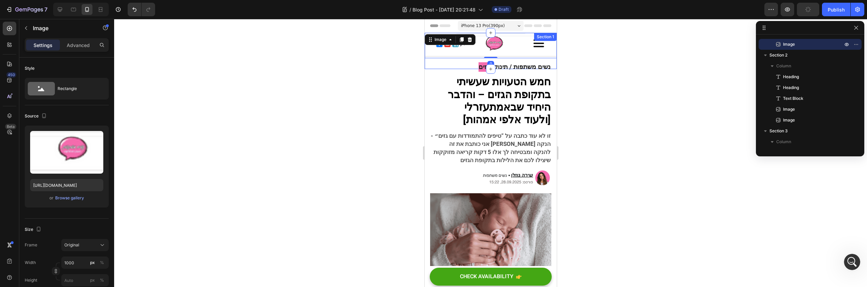
click at [529, 65] on strong "נשים משתפות / תינוק /" at bounding box center [519, 66] width 61 height 9
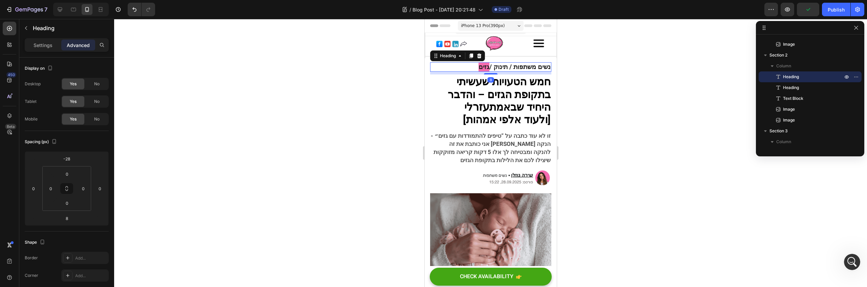
click at [498, 44] on img at bounding box center [490, 45] width 132 height 25
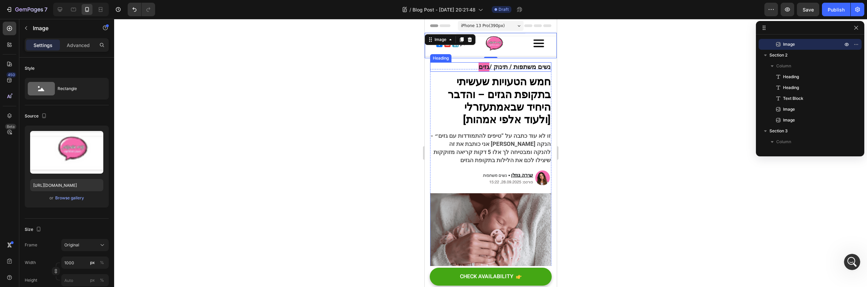
click at [532, 63] on strong "נשים משתפות / תינוק /" at bounding box center [519, 66] width 61 height 9
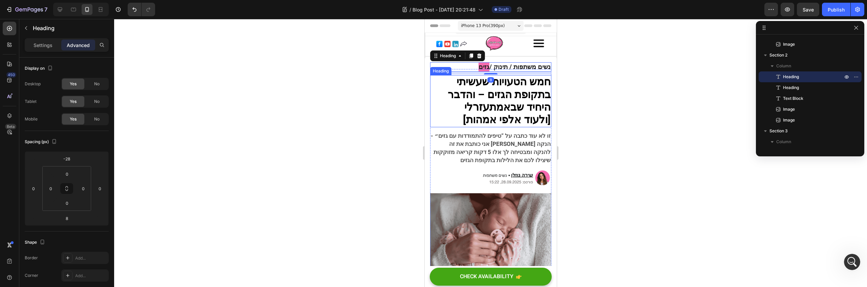
click at [533, 85] on strong "חמש הטעויות שעשיתי בתקופת הגזים – והדבר" at bounding box center [498, 89] width 103 height 28
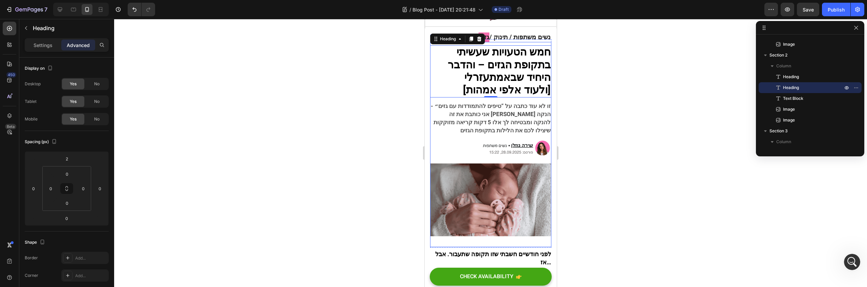
click at [519, 185] on img at bounding box center [490, 212] width 121 height 73
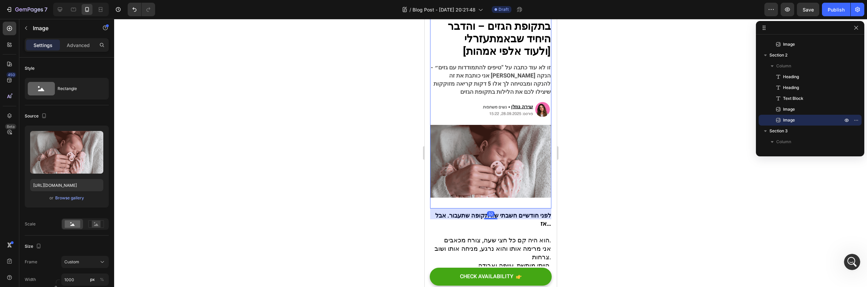
scroll to position [71, 0]
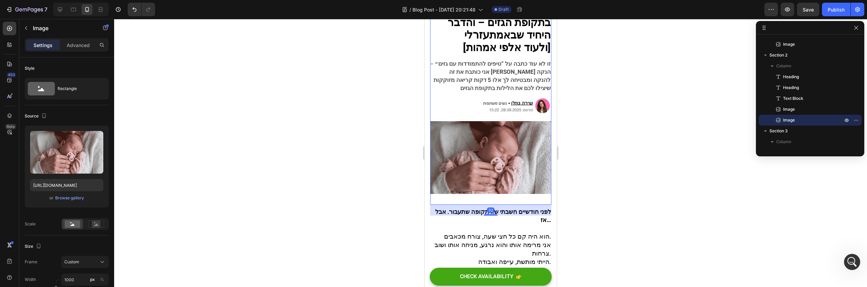
click at [529, 217] on div "32" at bounding box center [490, 222] width 121 height 11
click at [533, 217] on div "32" at bounding box center [490, 222] width 121 height 11
click at [531, 226] on p "לפני חודשיים חשבתי שזו תקופה שתעבור. אבל אז… הוא היה קם כל חצי שעה, צורח מכאבים." at bounding box center [490, 237] width 121 height 33
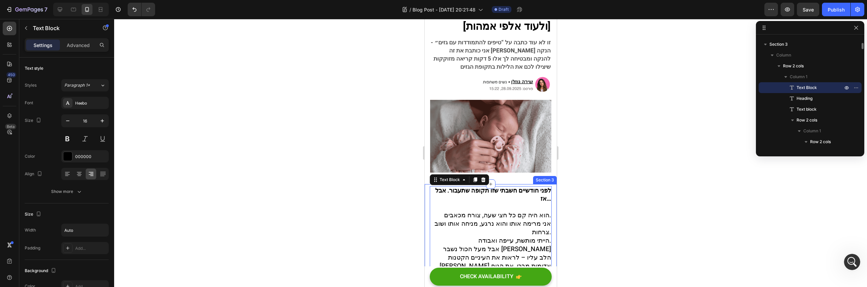
scroll to position [118, 0]
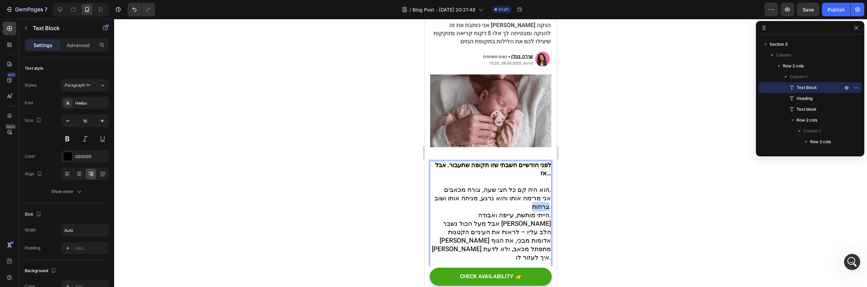
click at [492, 207] on p "אני מרימה אותו והוא נרגע, מניחה אותו ושוב צרחות." at bounding box center [490, 215] width 121 height 17
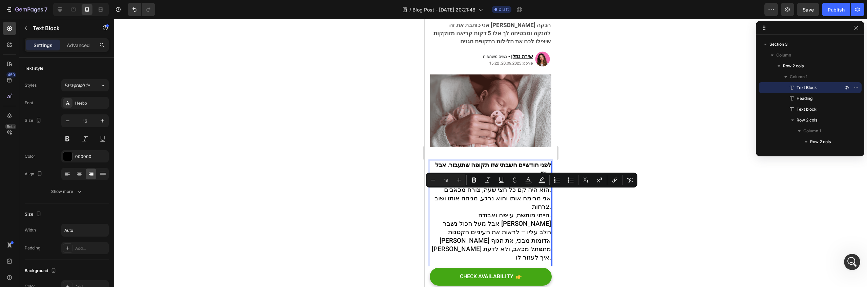
click at [493, 232] on span "אבל מעל הכול נשבר [PERSON_NAME] הלב עליו – לראות את העיניים הקטנות [PERSON_NAME…" at bounding box center [490, 253] width 119 height 43
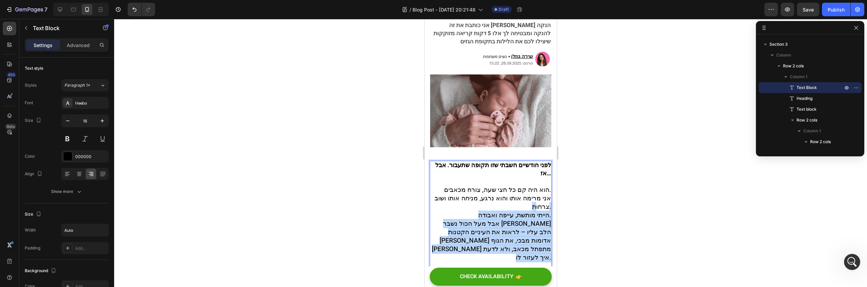
drag, startPoint x: 496, startPoint y: 258, endPoint x: 529, endPoint y: 204, distance: 63.2
click at [529, 203] on div "לפני חודשיים חשבתי שזו תקופה שתעבור. אבל אז… הוא היה קם כל חצי שעה, צורח מכאבים…" at bounding box center [490, 232] width 122 height 118
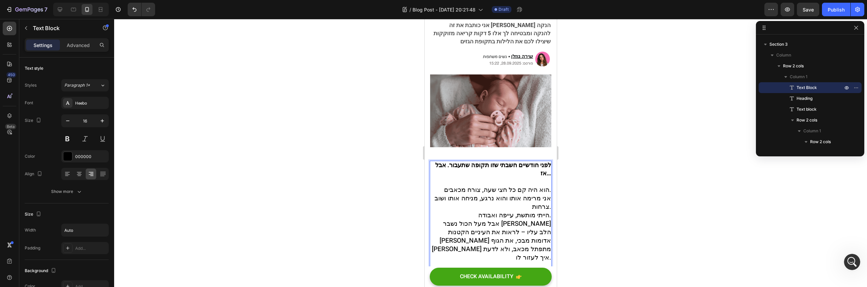
click at [513, 207] on p "אני מרימה אותו והוא נרגע, מניחה אותו ושוב צרחות." at bounding box center [490, 215] width 121 height 17
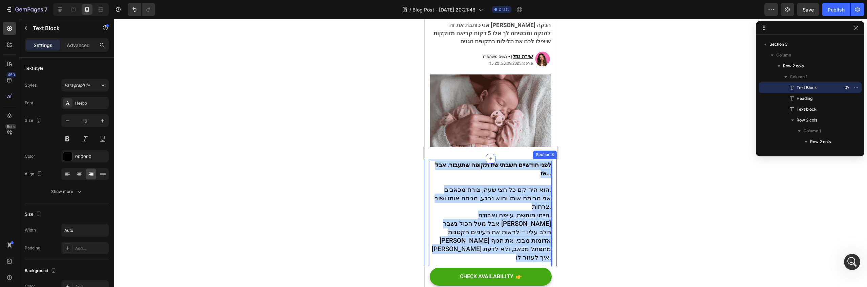
drag, startPoint x: 506, startPoint y: 256, endPoint x: 546, endPoint y: 155, distance: 108.2
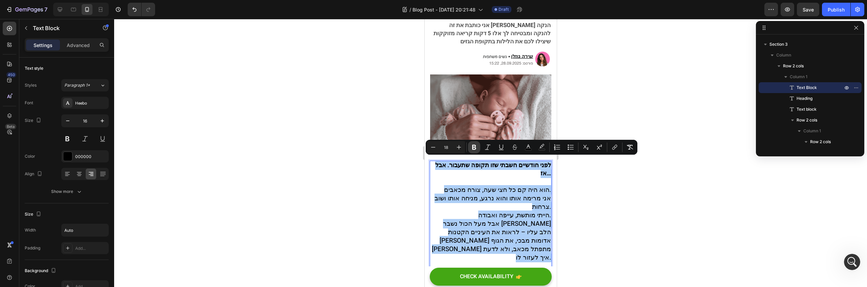
click at [474, 148] on icon "Editor contextual toolbar" at bounding box center [474, 147] width 7 height 7
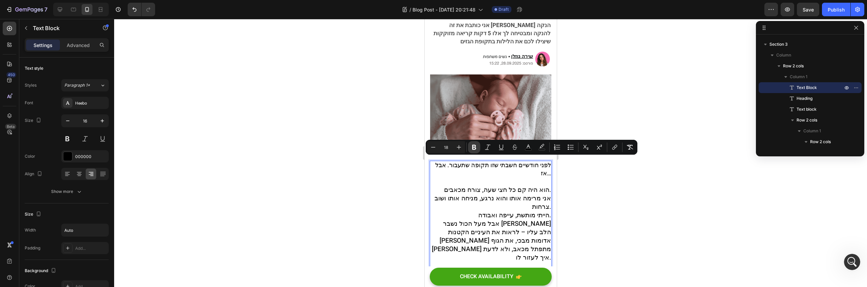
click at [474, 148] on icon "Editor contextual toolbar" at bounding box center [474, 147] width 7 height 7
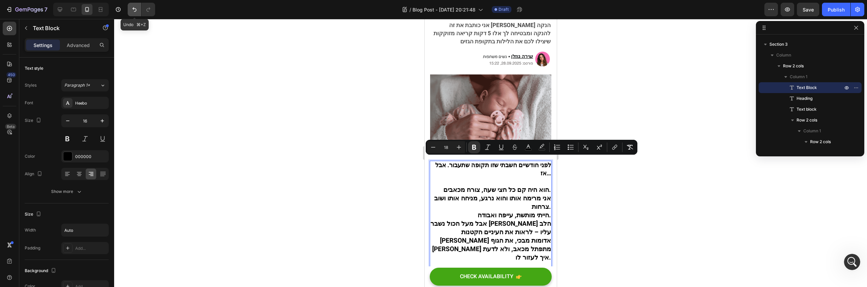
click at [131, 4] on button "Undo/Redo" at bounding box center [135, 10] width 14 height 14
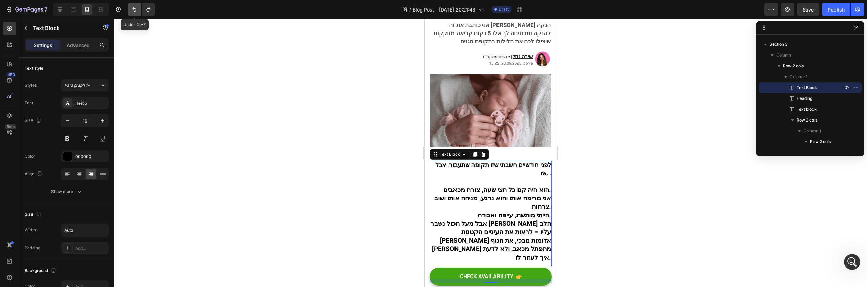
click at [131, 4] on button "Undo/Redo" at bounding box center [135, 10] width 14 height 14
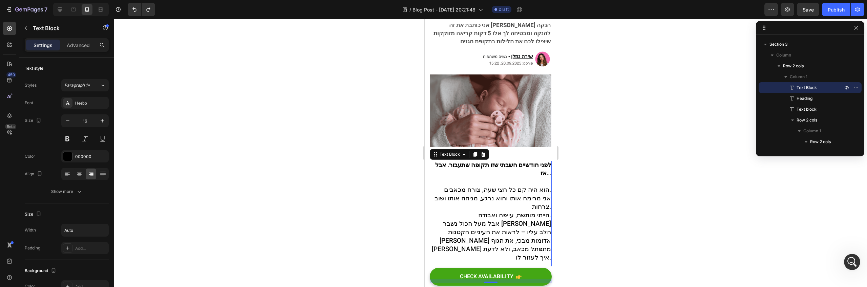
click at [591, 159] on div at bounding box center [490, 153] width 753 height 268
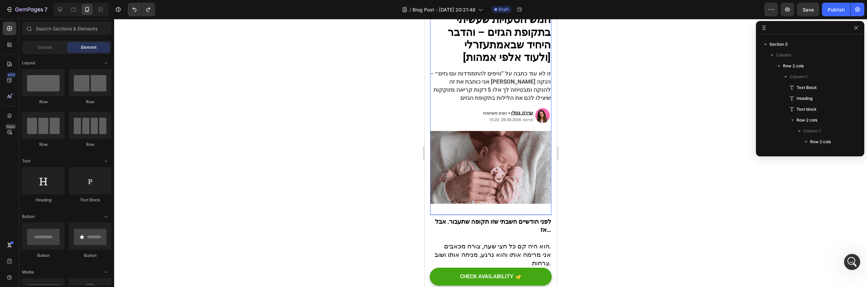
scroll to position [122, 0]
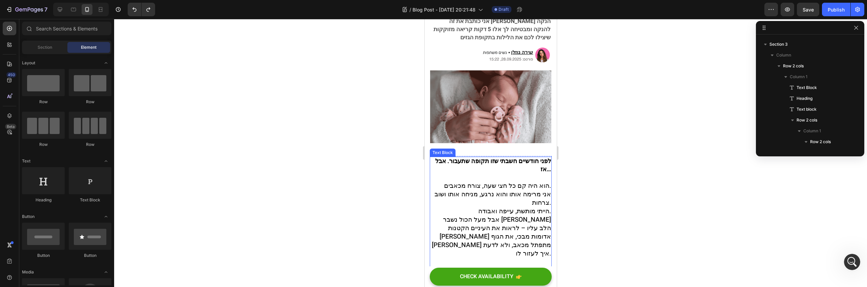
click at [531, 169] on strong "לפני חודשיים חשבתי שזו תקופה שתעבור. אבל אז…" at bounding box center [493, 177] width 116 height 17
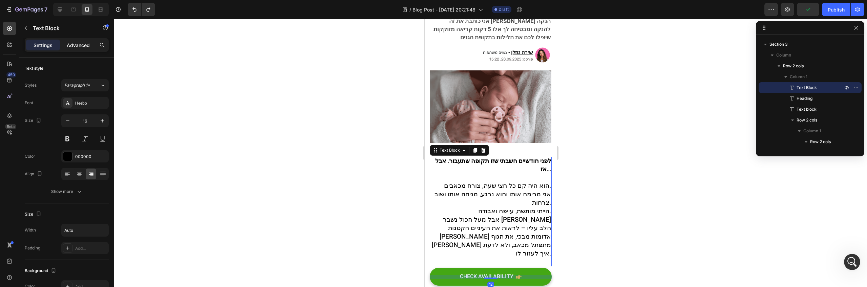
click at [70, 44] on p "Advanced" at bounding box center [78, 45] width 23 height 7
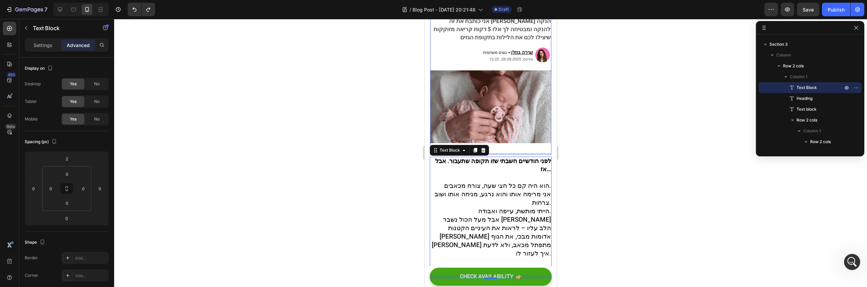
click at [515, 114] on img at bounding box center [490, 119] width 121 height 73
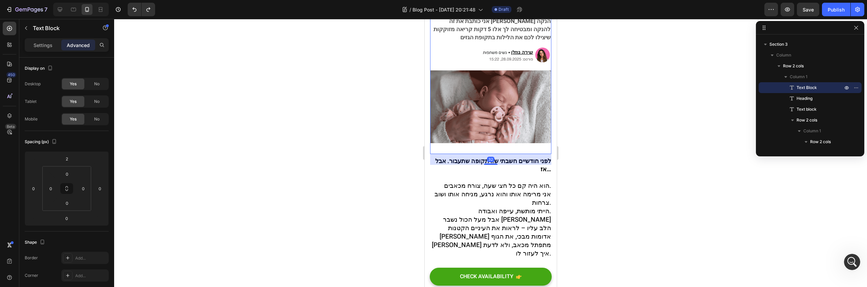
scroll to position [52, 0]
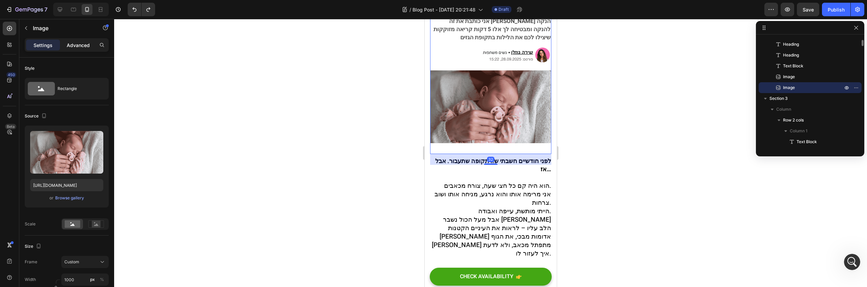
click at [67, 42] on p "Advanced" at bounding box center [78, 45] width 23 height 7
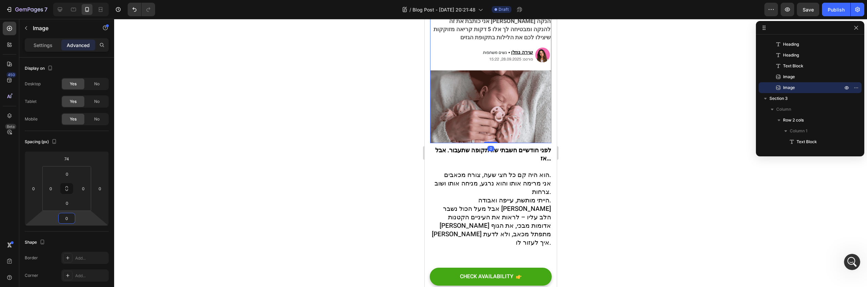
drag, startPoint x: 77, startPoint y: 216, endPoint x: 193, endPoint y: 245, distance: 120.3
click at [79, 0] on html "7 / Blog Post - Aug 27, 20:21:48 Draft Preview Save Publish 450 Beta Sections(1…" at bounding box center [433, 0] width 867 height 0
drag, startPoint x: 79, startPoint y: 221, endPoint x: 107, endPoint y: 216, distance: 28.3
click at [79, 0] on html "7 / Blog Post - Aug 27, 20:21:48 Draft Preview Save Publish 450 Beta Sections(1…" at bounding box center [433, 0] width 867 height 0
type input "2"
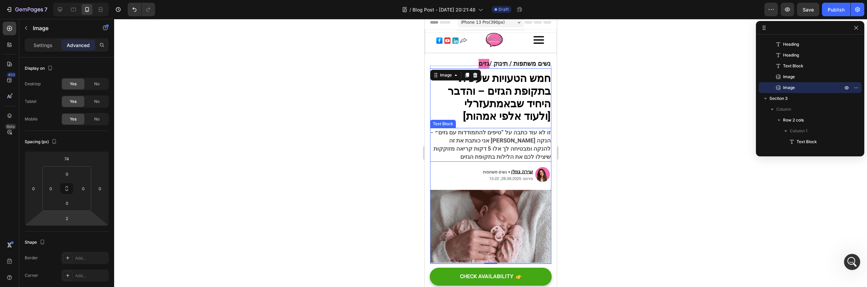
click at [534, 141] on span "זו לא עוד כתבה על “טיפים להתמודדות עם גזים״ - אני כותבת את זה בין הנקה להנקה ומ…" at bounding box center [490, 157] width 120 height 33
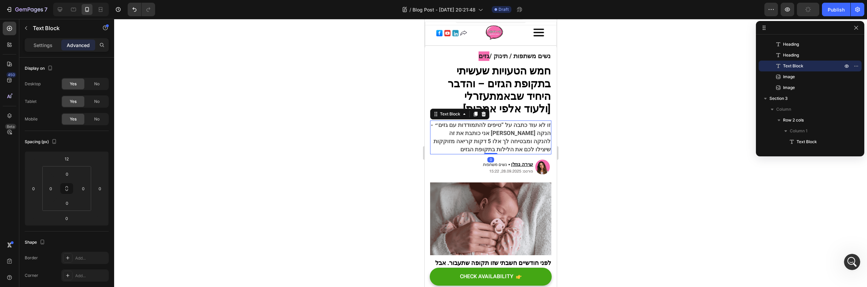
scroll to position [57, 0]
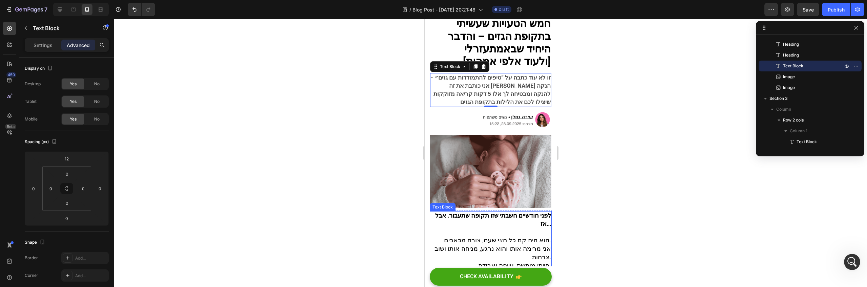
click at [515, 227] on p "לפני חודשיים חשבתי שזו תקופה שתעבור. אבל אז… הוא היה קם כל חצי שעה, צורח מכאבים." at bounding box center [490, 241] width 121 height 33
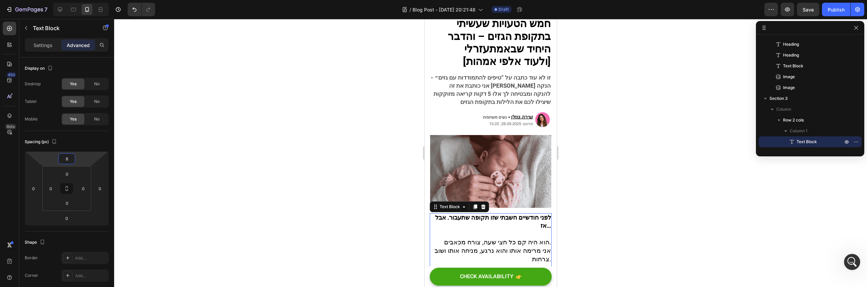
type input "10"
click at [84, 0] on html "7 / Blog Post - Aug 27, 20:21:48 Draft Preview Save Publish 450 Beta Sections(1…" at bounding box center [433, 0] width 867 height 0
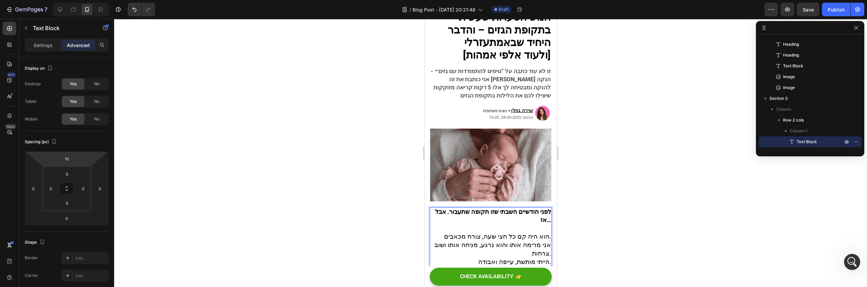
scroll to position [66, 0]
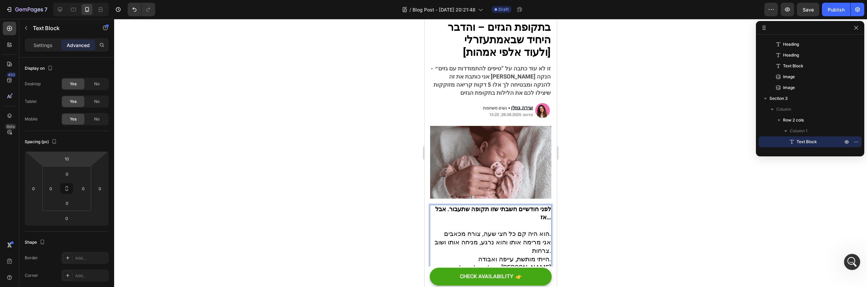
click at [504, 250] on span "אני מרימה אותו והוא נרגע, מניחה אותו ושוב צרחות." at bounding box center [492, 259] width 117 height 18
click at [466, 251] on p "אני מרימה אותו והוא נרגע, מניחה אותו ושוב צרחות." at bounding box center [490, 259] width 121 height 17
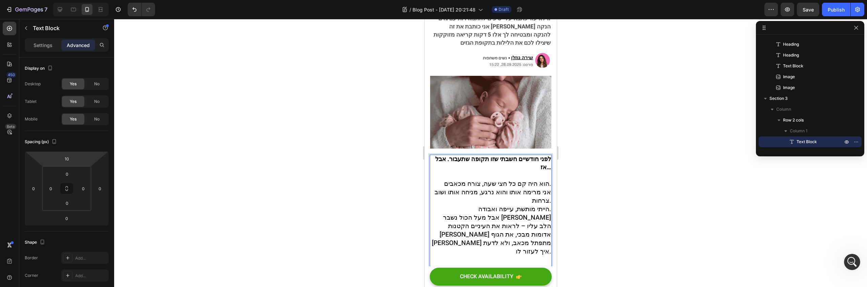
scroll to position [117, 0]
click at [509, 246] on p "אבל מעל הכול נשבר [PERSON_NAME] הלב עליו – לראות את העיניים הקטנות [PERSON_NAME…" at bounding box center [490, 255] width 121 height 59
click at [515, 255] on p "אבל מעל הכול נשבר לי הלב עליו – לראות את העיניים הקטנות שלו אדומות מבכי, את הגו…" at bounding box center [490, 255] width 121 height 59
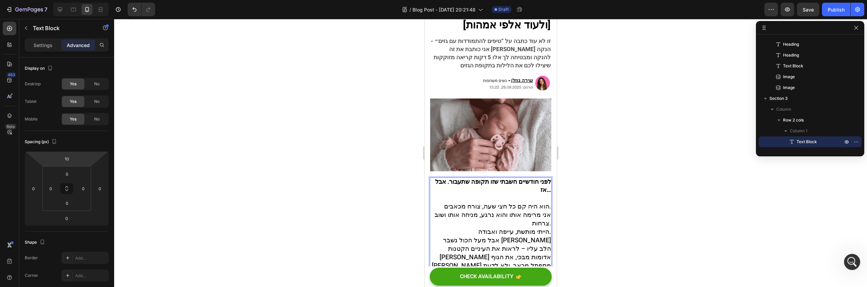
scroll to position [0, 0]
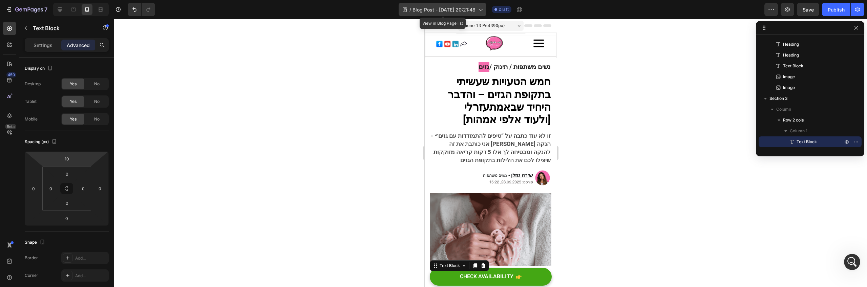
click at [444, 14] on div "/ Blog Post - Aug 27, 20:21:48" at bounding box center [443, 10] width 88 height 14
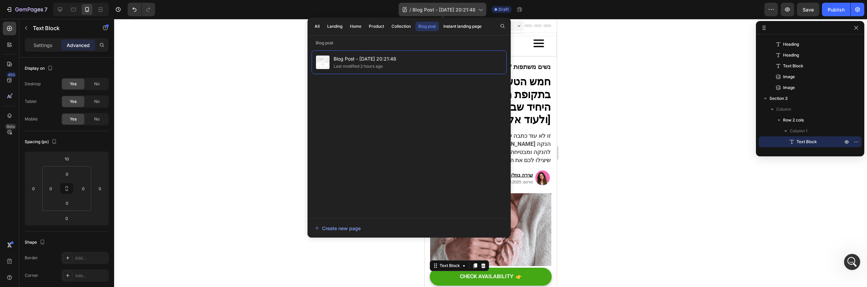
click at [444, 14] on div "/ Blog Post - Aug 27, 20:21:48" at bounding box center [443, 10] width 88 height 14
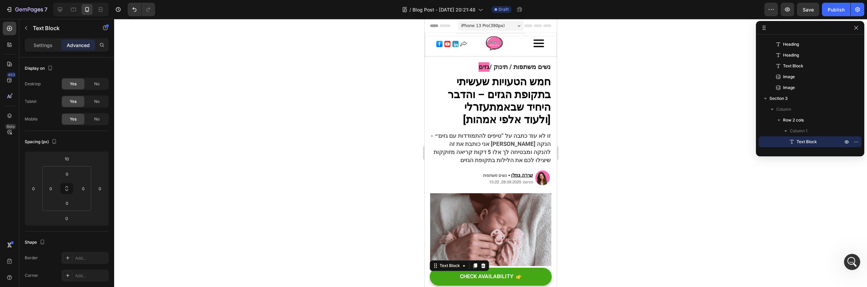
click at [496, 30] on div "iPhone 13 Pro ( 390 px)" at bounding box center [491, 26] width 66 height 10
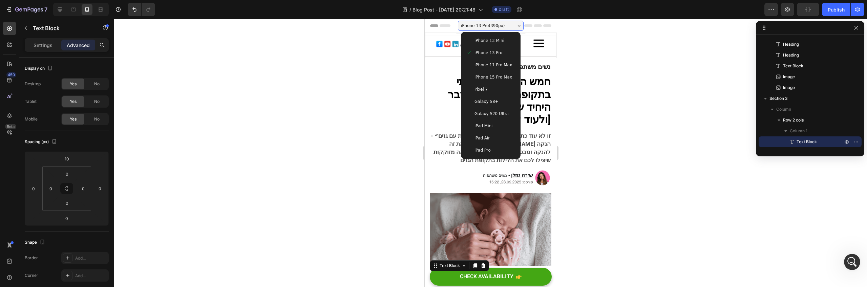
click at [492, 41] on span "iPhone 13 Mini" at bounding box center [489, 40] width 30 height 7
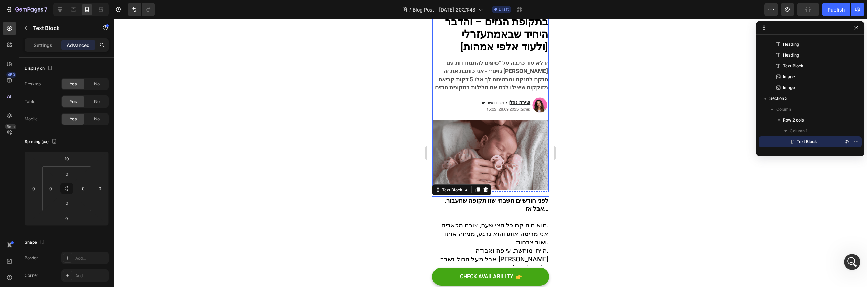
scroll to position [205, 0]
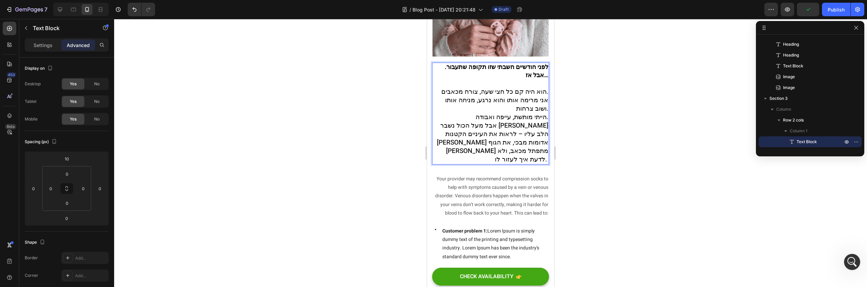
click at [529, 109] on span "אני מרימה אותו והוא נרגע, מניחה אותו ושוב צרחות." at bounding box center [496, 117] width 103 height 18
click at [544, 112] on div "לפני חודשיים חשבתי שזו תקופה שתעבור. אבל אז… הוא היה קם כל חצי שעה, צורח מכאבים…" at bounding box center [490, 126] width 117 height 102
click at [474, 109] on p "אני מרימה אותו והוא נרגע, מניחה אותו ושוב צרחות." at bounding box center [490, 117] width 115 height 17
click at [467, 133] on span "אבל מעל הכול נשבר [PERSON_NAME] הלב עליו – לראות את העיניים הקטנות [PERSON_NAME…" at bounding box center [492, 154] width 111 height 43
click at [462, 126] on p "הייתי מותשת, עייפה ואבודה." at bounding box center [490, 130] width 115 height 8
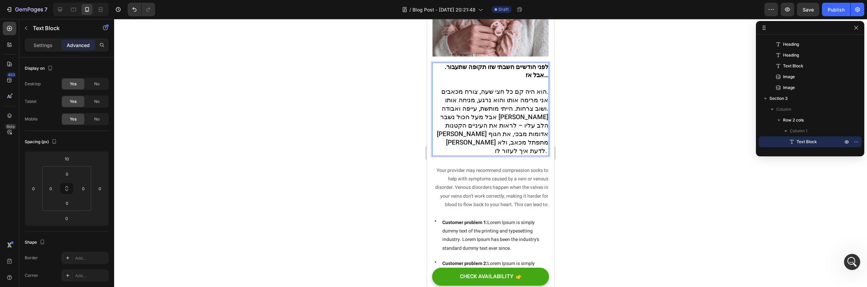
click at [484, 139] on p "אבל מעל הכול נשבר [PERSON_NAME] הלב עליו – לראות את העיניים הקטנות [PERSON_NAME…" at bounding box center [490, 147] width 115 height 42
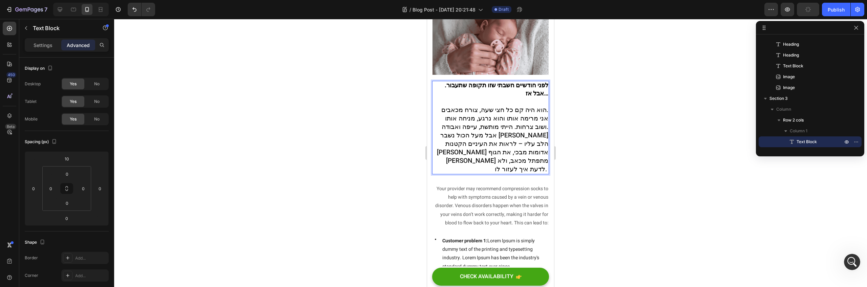
scroll to position [178, 0]
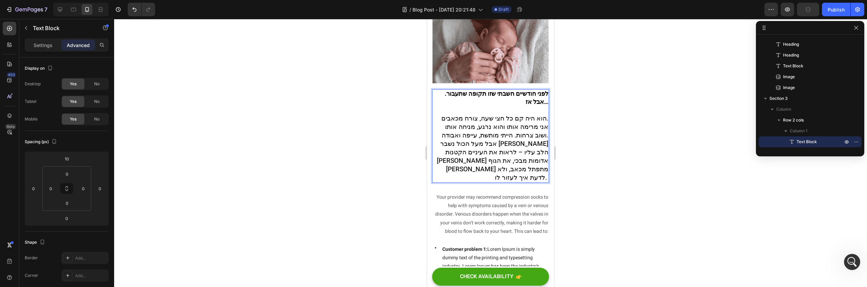
click at [576, 91] on div at bounding box center [490, 153] width 753 height 268
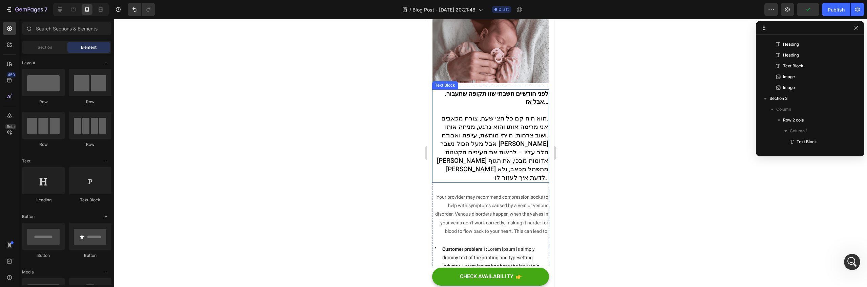
click at [503, 102] on strong "לפני חודשיים חשבתי שזו תקופה שתעבור. אבל אז…" at bounding box center [497, 110] width 104 height 17
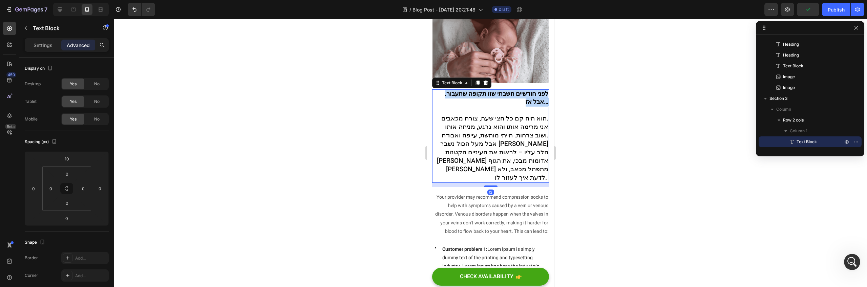
click at [503, 102] on strong "לפני חודשיים חשבתי שזו תקופה שתעבור. אבל אז…" at bounding box center [497, 110] width 104 height 17
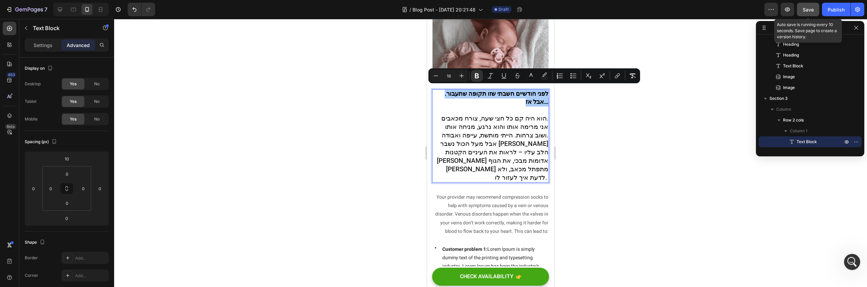
click at [806, 12] on span "Save" at bounding box center [808, 10] width 11 height 6
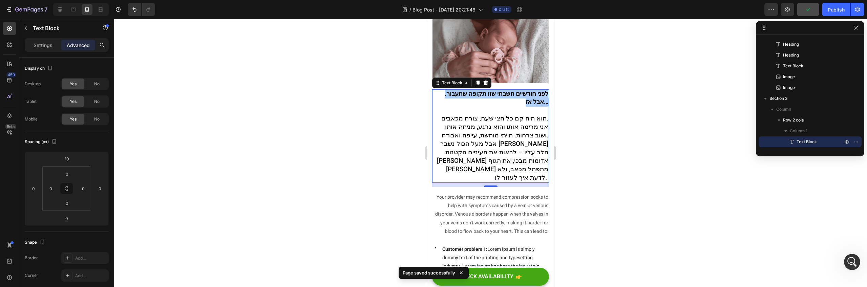
click at [623, 149] on div at bounding box center [490, 153] width 753 height 268
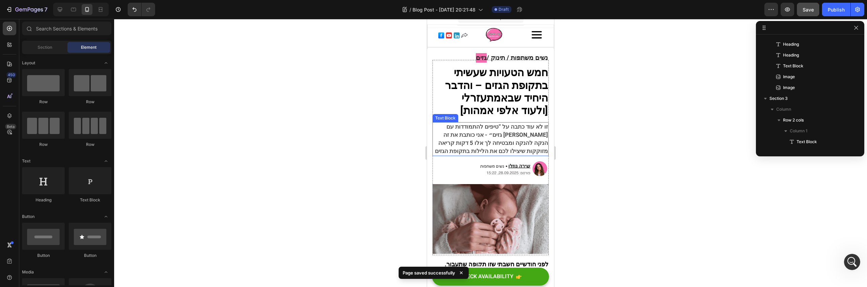
scroll to position [0, 0]
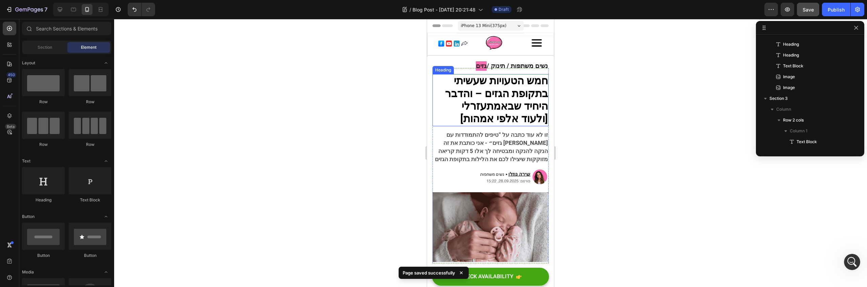
click at [518, 82] on strong "חמש הטעויות שעשיתי בתקופת הגזים – והדבר" at bounding box center [496, 87] width 103 height 28
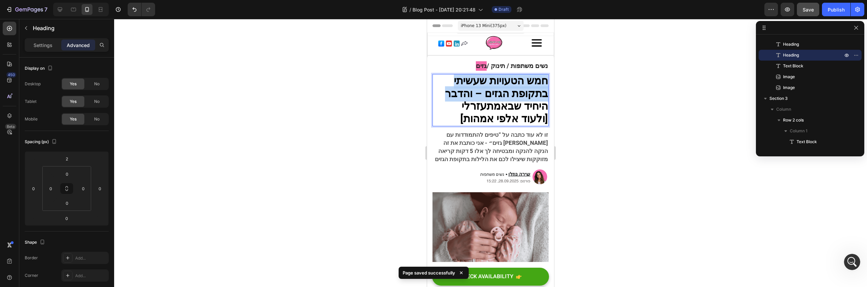
click at [518, 82] on strong "חמש הטעויות שעשיתי בתקופת הגזים – והדבר" at bounding box center [496, 87] width 103 height 28
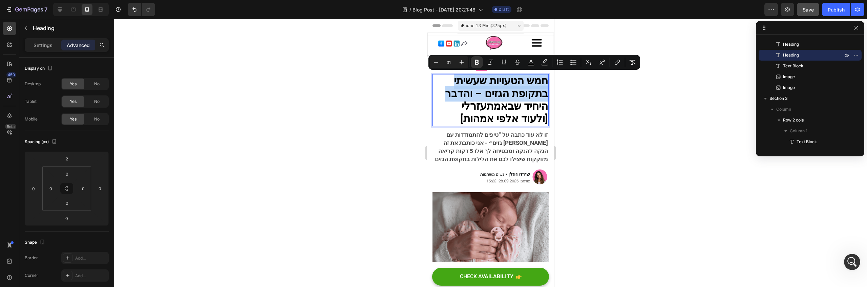
click at [504, 143] on span "זו לא עוד כתבה על “טיפים להתמודדות עם גזים״ - אני כותבת את זה בין הנקה להנקה ומ…" at bounding box center [491, 159] width 113 height 33
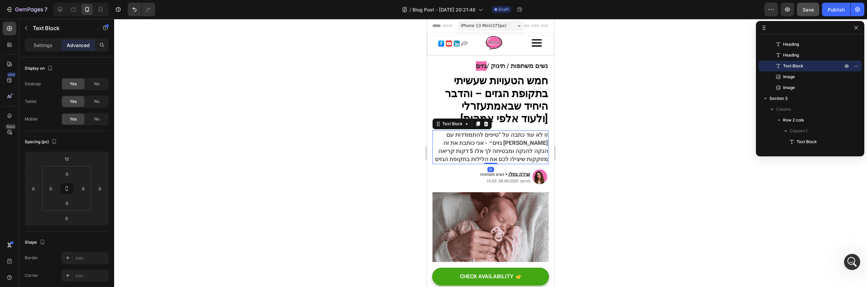
click at [503, 145] on span "זו לא עוד כתבה על “טיפים להתמודדות עם גזים״ - אני כותבת את זה בין הנקה להנקה ומ…" at bounding box center [491, 159] width 113 height 33
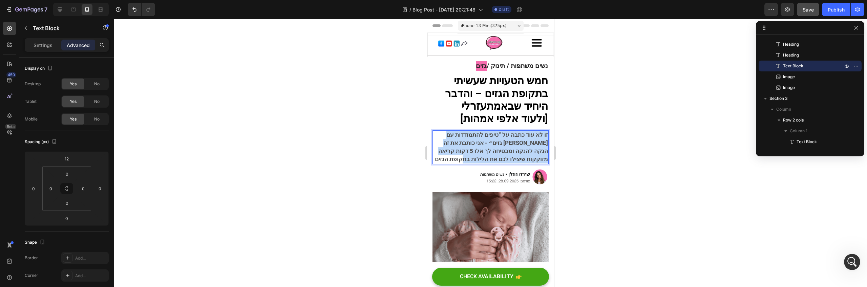
click at [503, 145] on span "זו לא עוד כתבה על “טיפים להתמודדות עם גזים״ - אני כותבת את זה בין הנקה להנקה ומ…" at bounding box center [491, 159] width 113 height 33
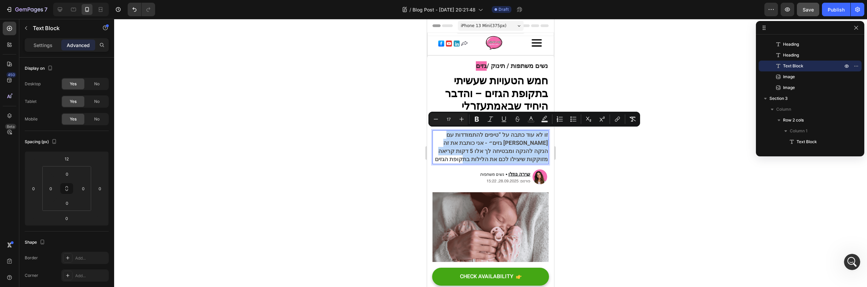
click at [515, 147] on span "זו לא עוד כתבה על “טיפים להתמודדות עם גזים״ - אני כותבת את זה בין הנקה להנקה ומ…" at bounding box center [491, 159] width 113 height 33
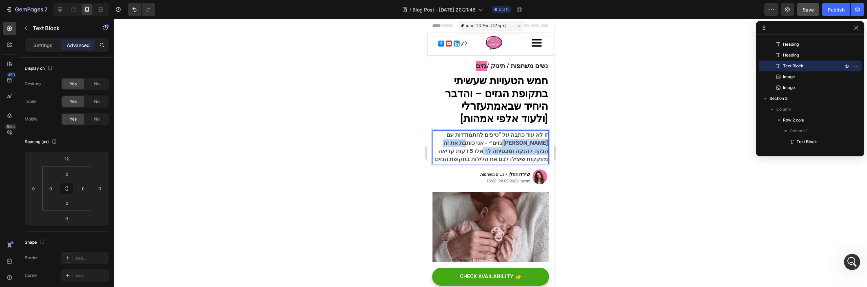
drag, startPoint x: 495, startPoint y: 143, endPoint x: 485, endPoint y: 148, distance: 11.5
click at [485, 148] on span "זו לא עוד כתבה על “טיפים להתמודדות עם גזים״ - אני כותבת את זה בין הנקה להנקה ומ…" at bounding box center [491, 159] width 113 height 33
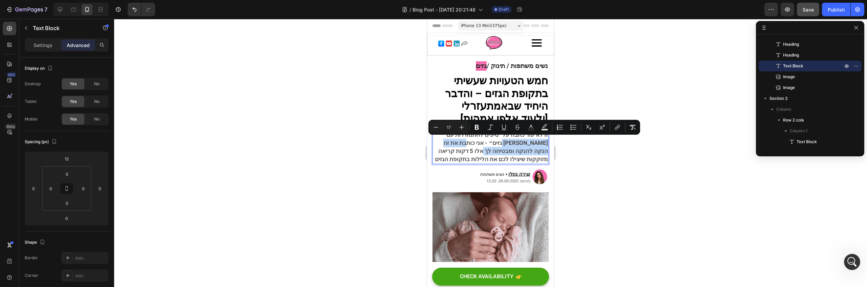
click at [487, 153] on span "זו לא עוד כתבה על “טיפים להתמודדות עם גזים״ - אני כותבת את זה בין הנקה להנקה ומ…" at bounding box center [491, 159] width 113 height 33
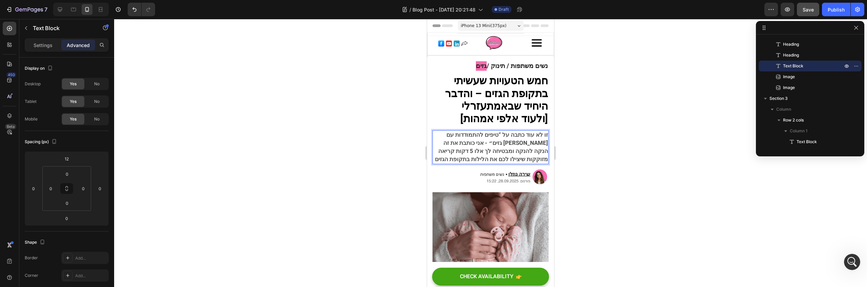
click at [504, 157] on span "זו לא עוד כתבה על “טיפים להתמודדות עם גזים״ - אני כותבת את זה בין הנקה להנקה ומ…" at bounding box center [491, 159] width 113 height 33
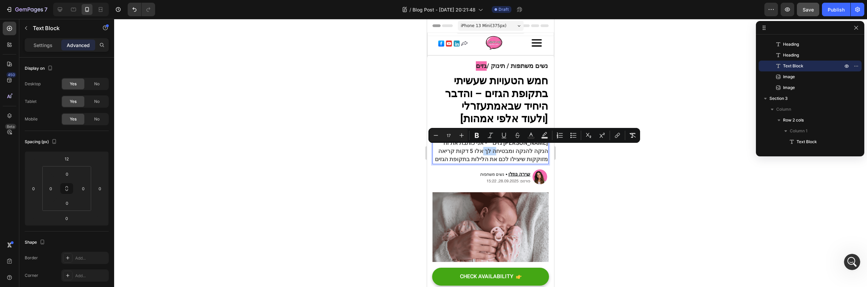
drag, startPoint x: 501, startPoint y: 152, endPoint x: 485, endPoint y: 150, distance: 15.6
click at [485, 150] on span "זו לא עוד כתבה על “טיפים להתמודדות עם גזים״ - אני כותבת את זה בין הנקה להנקה ומ…" at bounding box center [491, 159] width 113 height 33
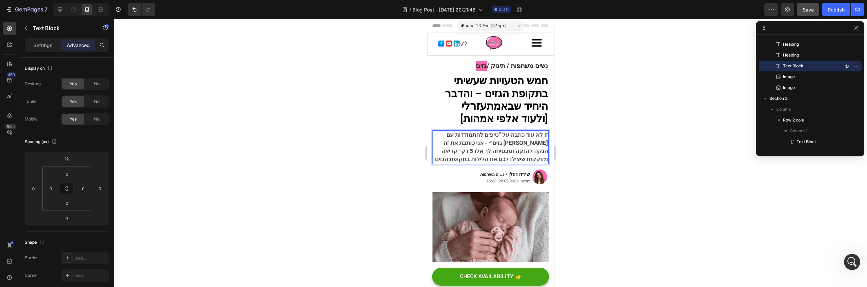
click at [618, 120] on div at bounding box center [490, 153] width 753 height 268
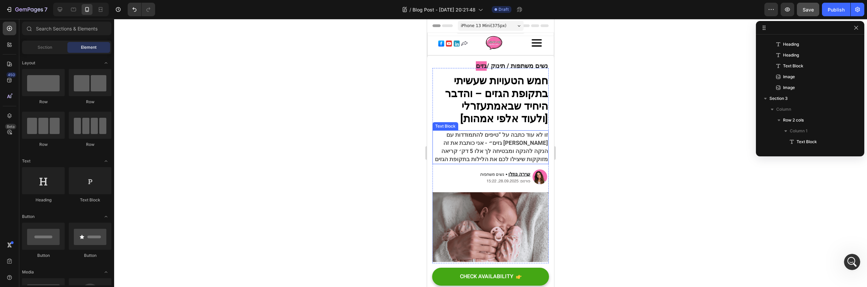
click at [498, 155] on span "זו לא עוד כתבה על “טיפים להתמודדות עם גזים״ - אני כותבת את זה בין הנקה להנקה ומ…" at bounding box center [491, 159] width 113 height 33
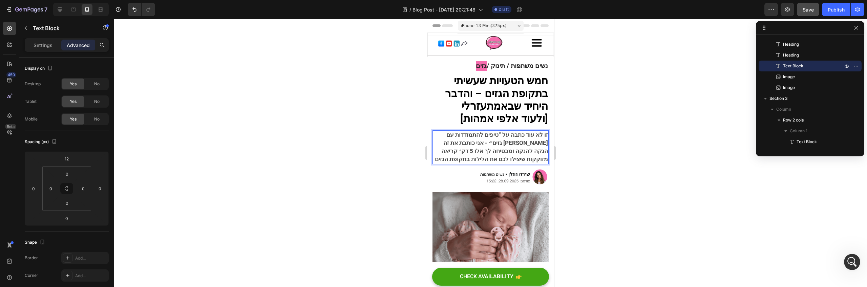
click at [502, 151] on span "זו לא עוד כתבה על “טיפים להתמודדות עם גזים״ - אני כותבת את זה בין הנקה להנקה ומ…" at bounding box center [491, 159] width 113 height 33
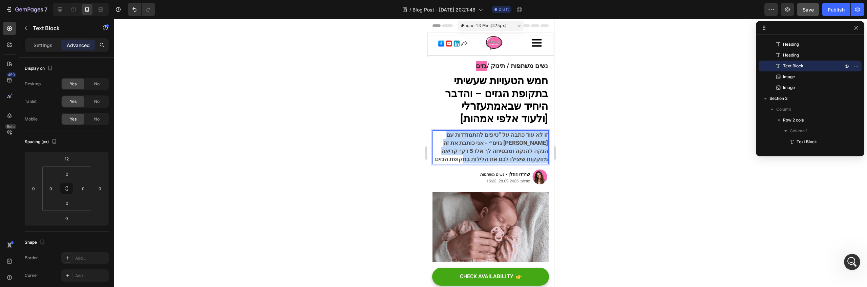
click at [502, 151] on span "זו לא עוד כתבה על “טיפים להתמודדות עם גזים״ - אני כותבת את זה בין הנקה להנקה ומ…" at bounding box center [491, 159] width 113 height 33
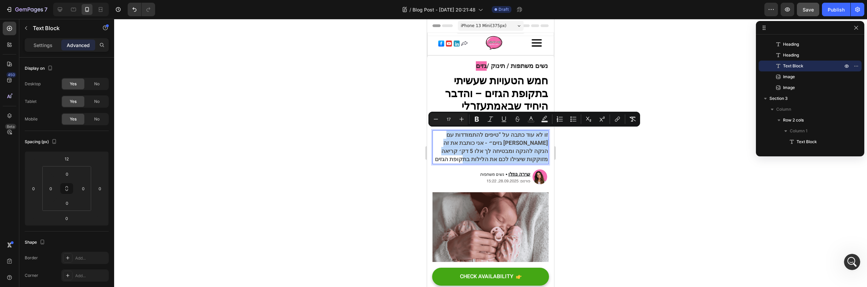
click at [502, 151] on span "זו לא עוד כתבה על “טיפים להתמודדות עם גזים״ - אני כותבת את זה בין הנקה להנקה ומ…" at bounding box center [491, 159] width 113 height 33
click at [503, 151] on span "זו לא עוד כתבה על “טיפים להתמודדות עם גזים״ - אני כותבת את זה בין הנקה להנקה ומ…" at bounding box center [491, 159] width 113 height 33
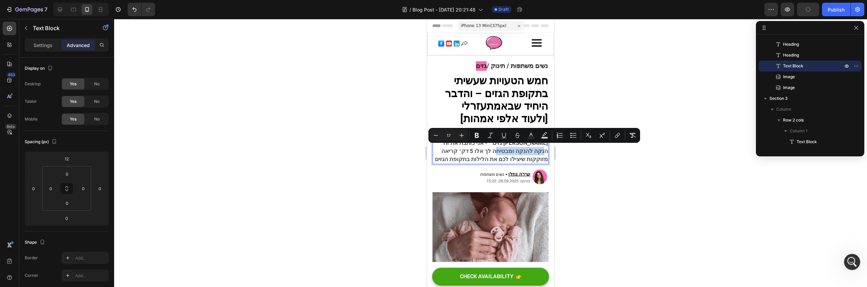
drag, startPoint x: 502, startPoint y: 150, endPoint x: 451, endPoint y: 153, distance: 50.9
click at [451, 153] on span "זו לא עוד כתבה על “טיפים להתמודדות עם גזים״ - אני כותבת את זה בין הנקה להנקה ומ…" at bounding box center [491, 159] width 113 height 33
drag, startPoint x: 448, startPoint y: 151, endPoint x: 502, endPoint y: 150, distance: 53.5
click at [502, 150] on p "זו לא עוד כתבה על “טיפים להתמודדות עם גזים״ - אני כותבת את זה בין הנקה להנקה ומ…" at bounding box center [490, 160] width 115 height 33
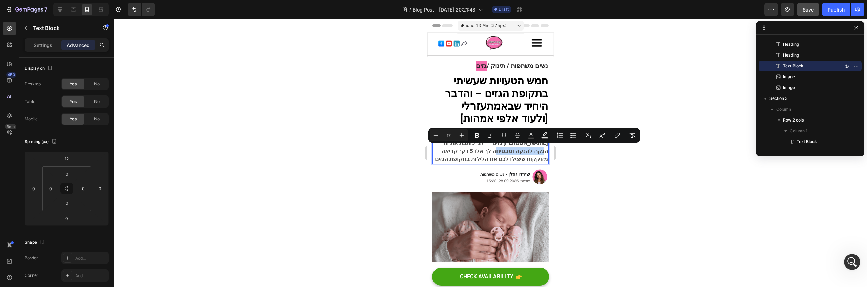
click at [502, 150] on span "זו לא עוד כתבה על “טיפים להתמודדות עם גזים״ - אני כותבת את זה בין הנקה להנקה ומ…" at bounding box center [491, 159] width 113 height 33
drag, startPoint x: 502, startPoint y: 149, endPoint x: 453, endPoint y: 151, distance: 48.8
click at [453, 151] on span "זו לא עוד כתבה על “טיפים להתמודדות עם גזים״ - אני כותבת את זה בין הנקה להנקה ומ…" at bounding box center [491, 159] width 113 height 33
click at [451, 152] on span "זו לא עוד כתבה על “טיפים להתמודדות עם גזים״ - אני כותבת את זה בין הנקה להנקה ומ…" at bounding box center [491, 159] width 113 height 33
click at [448, 152] on p "זו לא עוד כתבה על “טיפים להתמודדות עם גזים״ - אני כותבת את זה בין הנקה להנקה ומ…" at bounding box center [490, 160] width 115 height 33
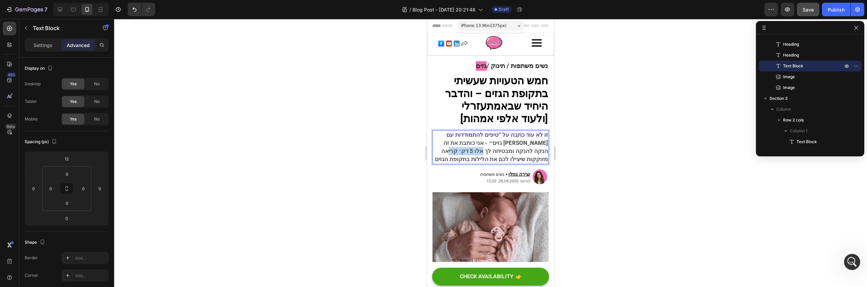
drag, startPoint x: 448, startPoint y: 152, endPoint x: 483, endPoint y: 150, distance: 35.3
click at [483, 150] on p "זו לא עוד כתבה על “טיפים להתמודדות עם גזים״ - אני כותבת את זה בין הנקה להנקה ומ…" at bounding box center [490, 160] width 115 height 33
click at [483, 150] on span "זו לא עוד כתבה על “טיפים להתמודדות עם גזים״ - אני כותבת את זה בין הנקה להנקה ומ…" at bounding box center [491, 159] width 113 height 33
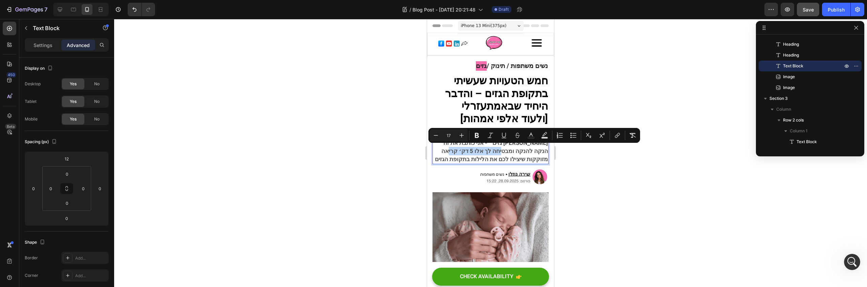
drag, startPoint x: 449, startPoint y: 150, endPoint x: 503, endPoint y: 152, distance: 53.9
click at [503, 152] on span "זו לא עוד כתבה על “טיפים להתמודדות עם גזים״ - אני כותבת את זה בין הנקה להנקה ומ…" at bounding box center [491, 159] width 113 height 33
click at [26, 25] on button "button" at bounding box center [26, 28] width 11 height 11
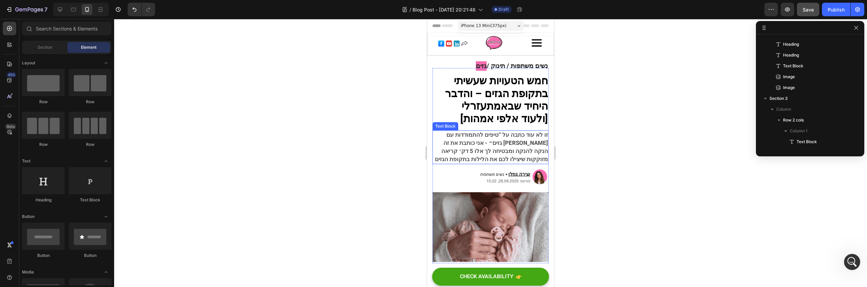
click at [483, 147] on span "זו לא עוד כתבה על “טיפים להתמודדות עם גזים״ - אני כותבת את זה בין הנקה להנקה ומ…" at bounding box center [491, 159] width 113 height 33
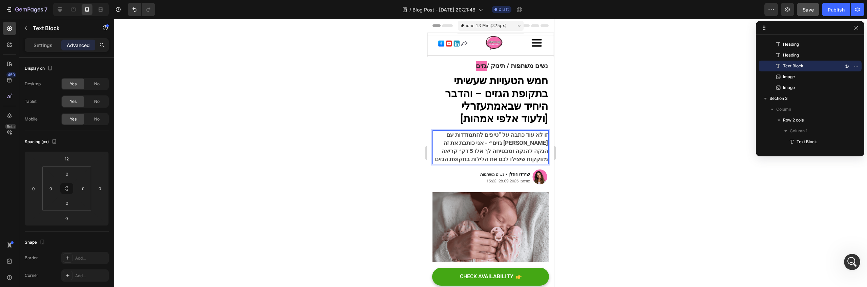
click at [445, 150] on p "זו לא עוד כתבה על “טיפים להתמודדות עם גזים״ - אני כותבת את זה בין הנקה להנקה ומ…" at bounding box center [490, 160] width 115 height 33
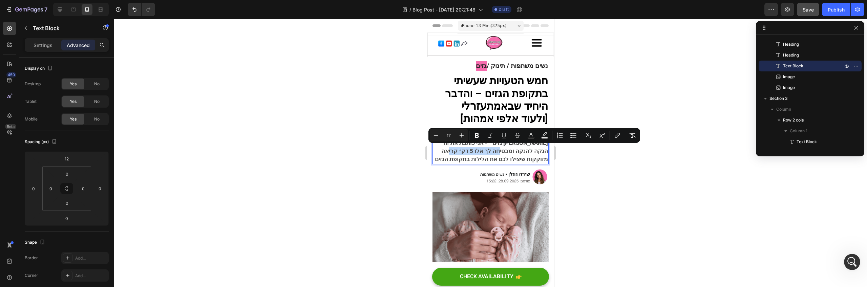
drag, startPoint x: 449, startPoint y: 151, endPoint x: 500, endPoint y: 150, distance: 50.2
click at [500, 150] on span "זו לא עוד כתבה על “טיפים להתמודדות עם גזים״ - אני כותבת את זה בין הנקה להנקה ומ…" at bounding box center [491, 159] width 113 height 33
click at [547, 136] on icon "Editor contextual toolbar" at bounding box center [544, 135] width 7 height 7
type input "000000"
type input "77"
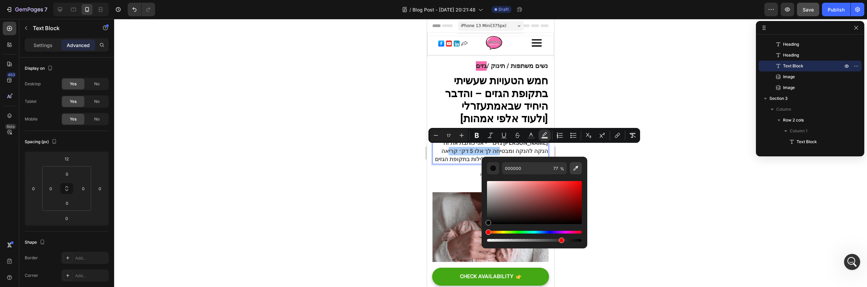
click at [574, 171] on icon "Editor contextual toolbar" at bounding box center [575, 168] width 7 height 7
type input "F86CAE"
type input "100"
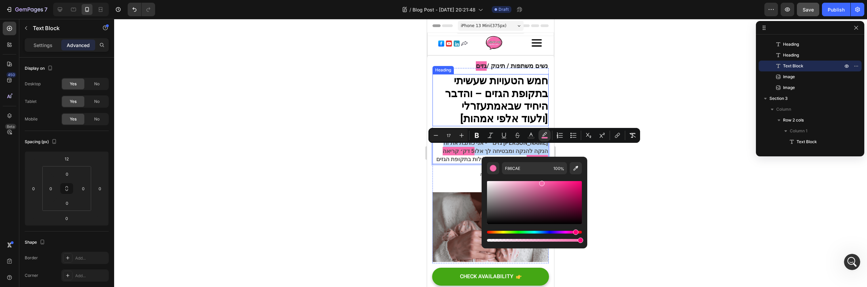
click at [513, 78] on strong "חמש הטעויות שעשיתי בתקופת הגזים – והדבר" at bounding box center [496, 87] width 103 height 28
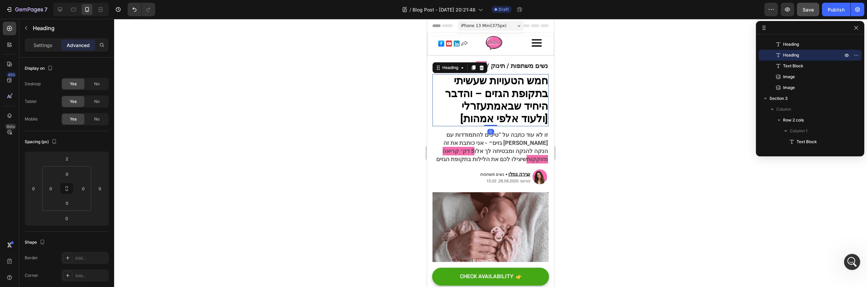
click at [597, 100] on div at bounding box center [490, 153] width 753 height 268
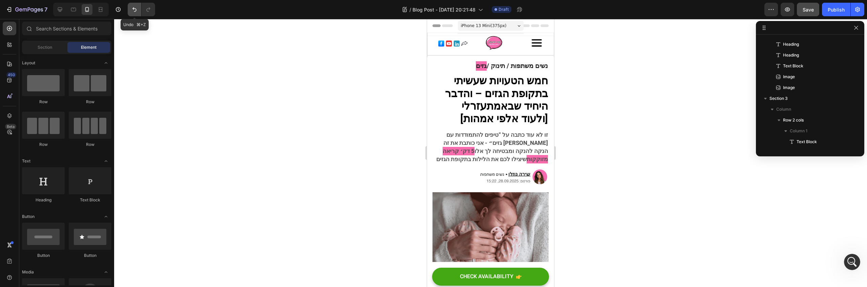
click at [135, 6] on icon "Undo/Redo" at bounding box center [134, 9] width 7 height 7
click at [653, 165] on div at bounding box center [490, 153] width 753 height 268
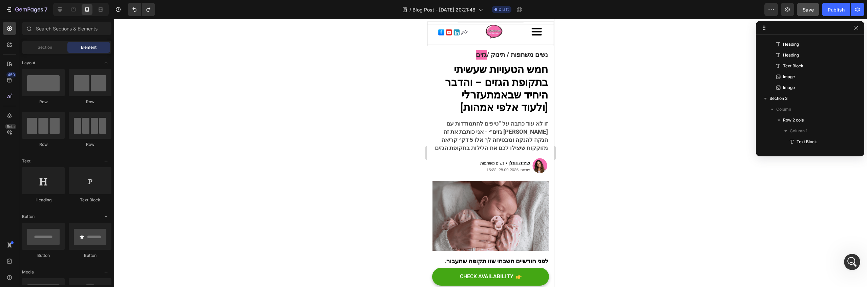
click at [590, 142] on div at bounding box center [490, 153] width 753 height 268
click at [496, 132] on span "זו לא עוד כתבה על “טיפים להתמודדות עם גזים״ - אני כותבת את זה בין הנקה להנקה ומ…" at bounding box center [491, 148] width 113 height 33
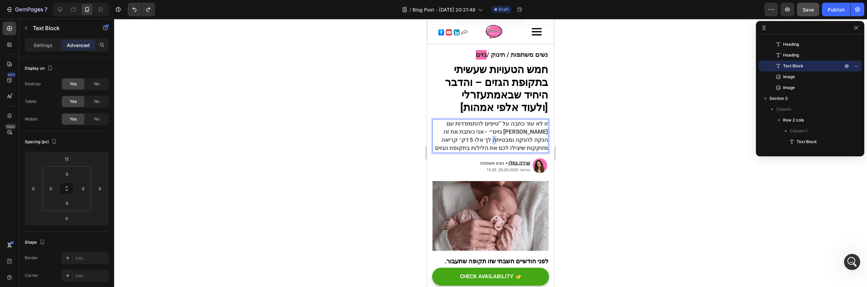
click at [503, 135] on span "זו לא עוד כתבה על “טיפים להתמודדות עם גזים״ - אני כותבת את זה בין הנקה להנקה ומ…" at bounding box center [491, 148] width 113 height 33
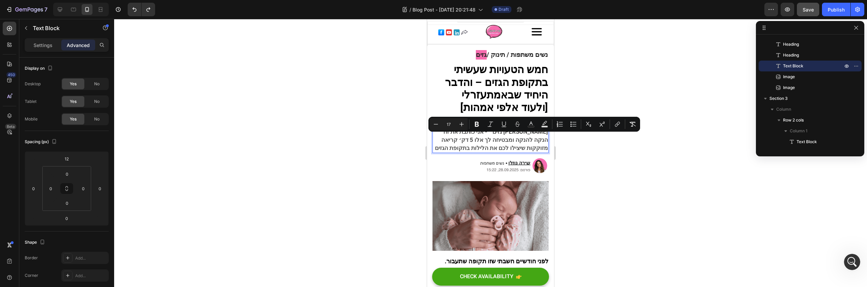
click at [505, 148] on span "זו לא עוד כתבה על “טיפים להתמודדות עם גזים״ - אני כותבת את זה בין הנקה להנקה ומ…" at bounding box center [491, 148] width 113 height 33
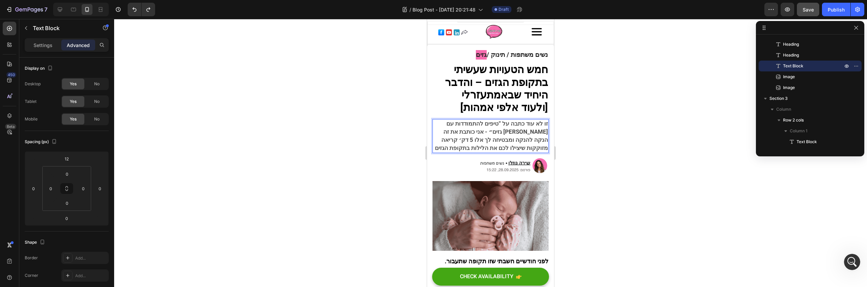
click at [521, 132] on span "זו לא עוד כתבה על “טיפים להתמודדות עם גזים״ - אני כותבת את זה בין הנקה להנקה ומ…" at bounding box center [491, 148] width 113 height 33
click at [498, 132] on span "זו לא עוד כתבה על “טיפים להתמודדות עם גזים״ - אני כותבת את זה בין הנקה להנקה ומ…" at bounding box center [491, 148] width 113 height 33
click at [591, 146] on div at bounding box center [490, 153] width 753 height 268
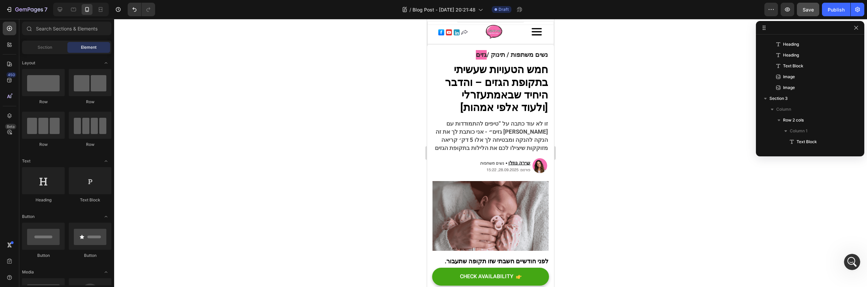
click at [419, 141] on div at bounding box center [490, 153] width 753 height 268
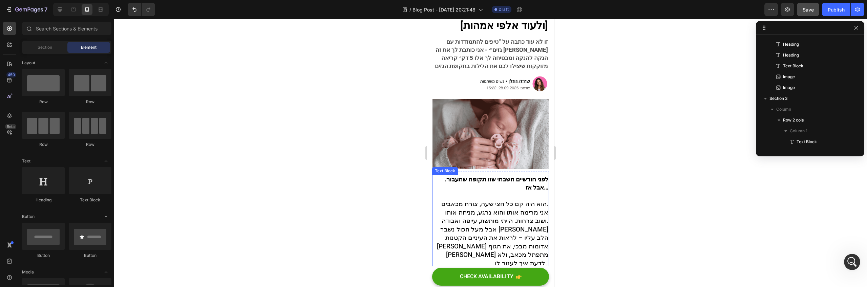
scroll to position [142, 0]
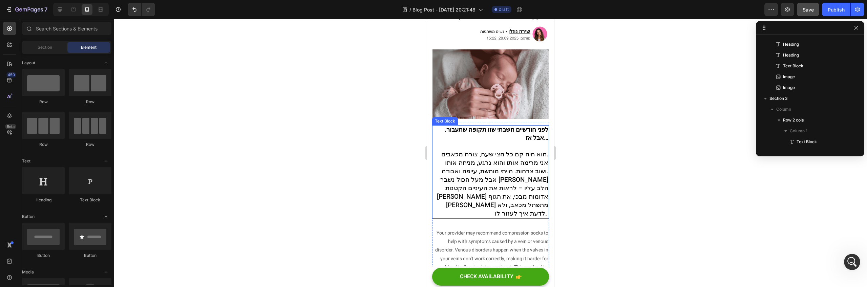
click at [533, 162] on span "הוא היה קם כל חצי שעה, צורח מכאבים." at bounding box center [494, 166] width 107 height 9
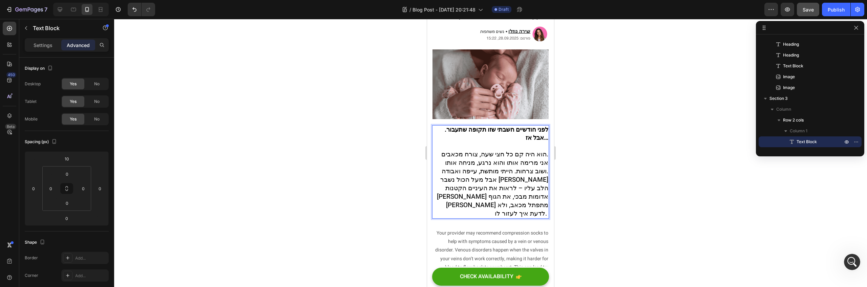
click at [528, 171] on span "אני מרימה אותו והוא נרגע, מניחה אותו ושוב צרחות. הייתי מותשת, עייפה ואבודה." at bounding box center [495, 180] width 107 height 18
click at [483, 171] on span "אני מרימה אותו והוא נרגע, מניחה אותו ושוב צרחות. הייתי מותשת, עייפה ואבודה." at bounding box center [495, 180] width 107 height 18
click at [505, 138] on strong "לפני חודשיים חשבתי שזו תקופה שתעבור. אבל אז…" at bounding box center [497, 146] width 104 height 17
click at [510, 138] on strong "לפני חודשיים חשבתי שזו תקופה שתעבור. אבל אז…" at bounding box center [497, 146] width 104 height 17
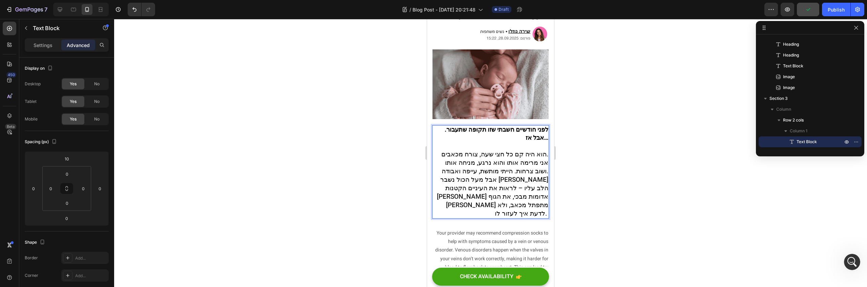
click at [500, 171] on span "אני מרימה אותו והוא נרגע, מניחה אותו ושוב צרחות. הייתי מותשת, עייפה ואבודה." at bounding box center [495, 180] width 107 height 18
click at [538, 162] on span "הוא היה קם כל חצי שעה, צורח מכאבים." at bounding box center [494, 166] width 107 height 9
click at [441, 162] on span "הוא היה קם כל חצי שעה, צורח מכאבים." at bounding box center [494, 166] width 107 height 9
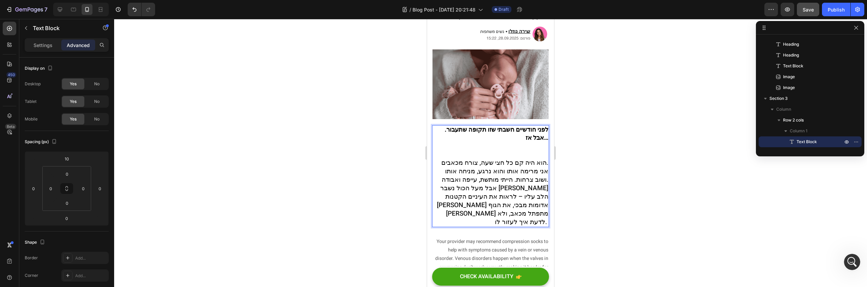
click at [523, 150] on p "לפני חודשיים חשבתי שזו תקופה שתעבור. אבל אז… הוא היה קם כל חצי שעה, צורח מכאבים." at bounding box center [490, 159] width 115 height 41
click at [524, 196] on span "אבל מעל הכול נשבר [PERSON_NAME] הלב עליו – לראות את העיניים הקטנות [PERSON_NAME…" at bounding box center [492, 217] width 111 height 43
click at [511, 179] on span "אני מרימה אותו והוא נרגע, מניחה אותו ושוב צרחות. הייתי מותשת, עייפה ואבודה." at bounding box center [495, 188] width 107 height 18
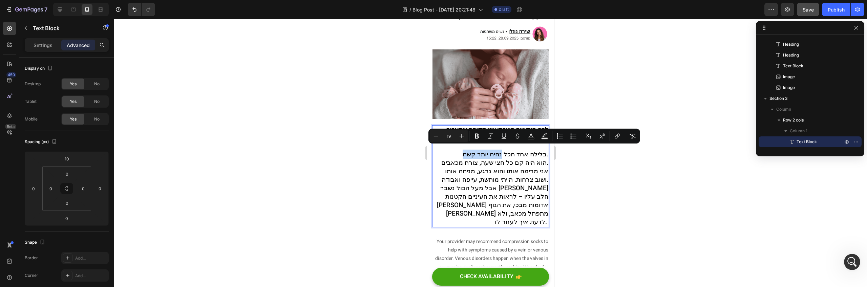
drag, startPoint x: 456, startPoint y: 152, endPoint x: 497, endPoint y: 153, distance: 41.0
click at [497, 153] on p "לפני חודשיים חשבתי שזו תקופה שתעבור. אבל אז… בלילה אחד הכל נהיה יותר קשה. הוא ה…" at bounding box center [490, 159] width 115 height 41
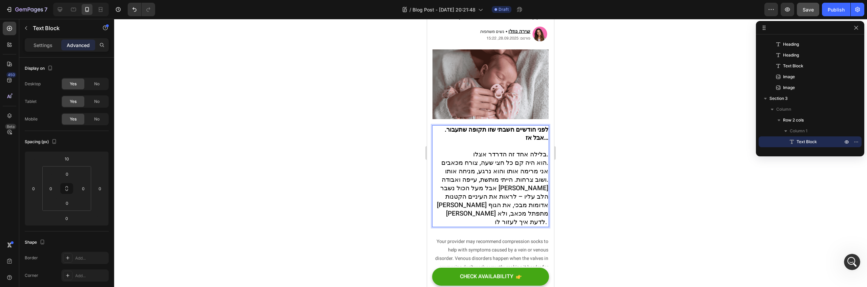
click at [458, 179] on span "אני מרימה אותו והוא נרגע, מניחה אותו ושוב צרחות. הייתי מותשת, עייפה ואבודה." at bounding box center [495, 188] width 107 height 18
click at [485, 179] on span "אני מרימה אותו והוא נרגע, מניחה אותו ושוב צרחות. הייתי מותשת, עייפה ואבודה." at bounding box center [495, 188] width 107 height 18
click at [470, 179] on span "אני מרימה אותו והוא נרגע, מניחה אותו ושוב צרחות. הייתי מותשת, עייפה ואבודה." at bounding box center [495, 188] width 107 height 18
click at [478, 196] on span "אבל מעל הכול נשבר [PERSON_NAME] הלב עליו – לראות את העיניים הקטנות [PERSON_NAME…" at bounding box center [492, 217] width 111 height 43
click at [493, 202] on span "אבל מעל הכול נשבר [PERSON_NAME] הלב עליו – לראות את העיניים הקטנות [PERSON_NAME…" at bounding box center [492, 217] width 111 height 43
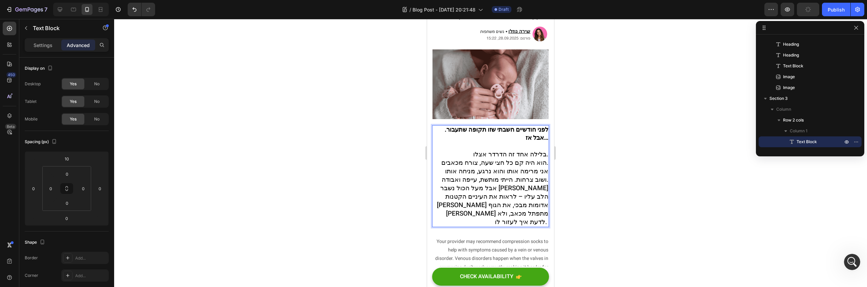
click at [495, 209] on p "אבל מעל הכול נשבר [PERSON_NAME] הלב עליו – לראות את העיניים הקטנות [PERSON_NAME…" at bounding box center [490, 218] width 115 height 42
click at [470, 201] on span "אבל מעל הכול נשבר [PERSON_NAME] הלב עליו – לראות את העיניים הקטנות [PERSON_NAME…" at bounding box center [492, 216] width 111 height 43
click at [461, 195] on span "אבל מעל הכול נשבר [PERSON_NAME] הלב עליו – לראות את העיניים הקטנות [PERSON_NAME…" at bounding box center [492, 216] width 111 height 43
click at [480, 200] on span "אבל מעל הכול נשבר [PERSON_NAME] הלב עליו – לראות את העיניים הקטנות [PERSON_NAME…" at bounding box center [492, 216] width 111 height 43
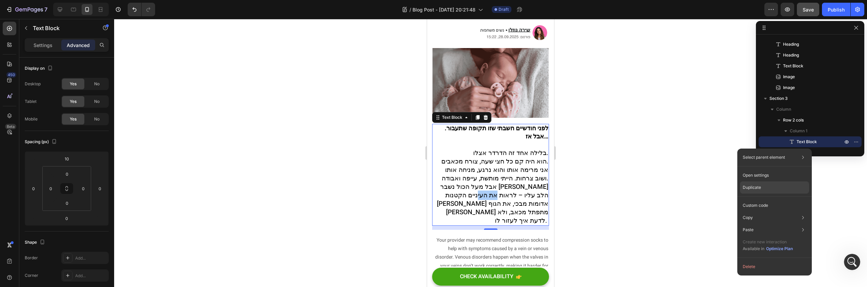
click at [777, 199] on div "Duplicate" at bounding box center [774, 205] width 69 height 12
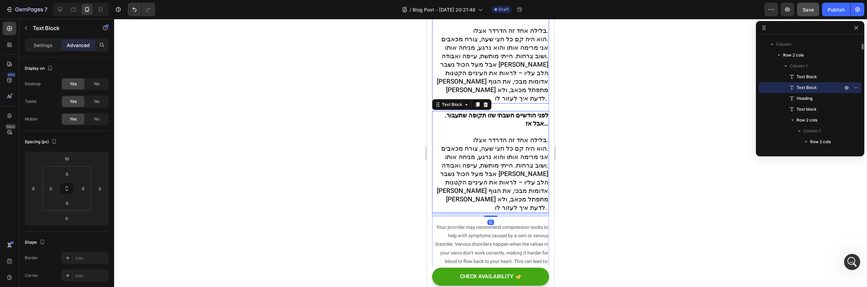
scroll to position [322, 0]
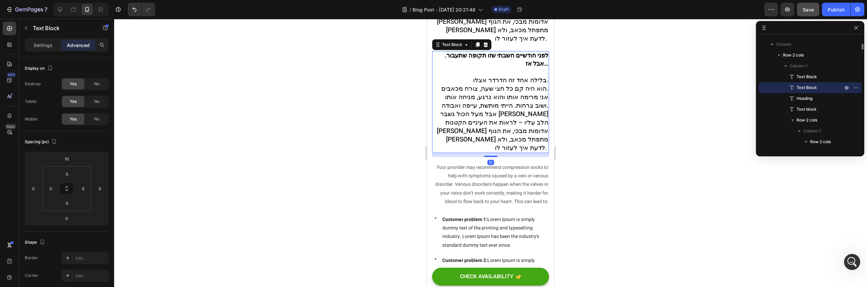
click at [495, 92] on span "אני מרימה אותו והוא נרגע, מניחה אותו ושוב צרחות. הייתי מותשת, עייפה ואבודה." at bounding box center [495, 101] width 107 height 18
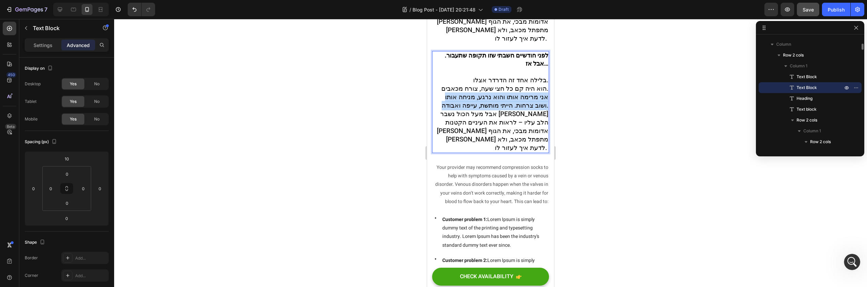
click at [495, 92] on span "אני מרימה אותו והוא נרגע, מניחה אותו ושוב צרחות. הייתי מותשת, עייפה ואבודה." at bounding box center [495, 101] width 107 height 18
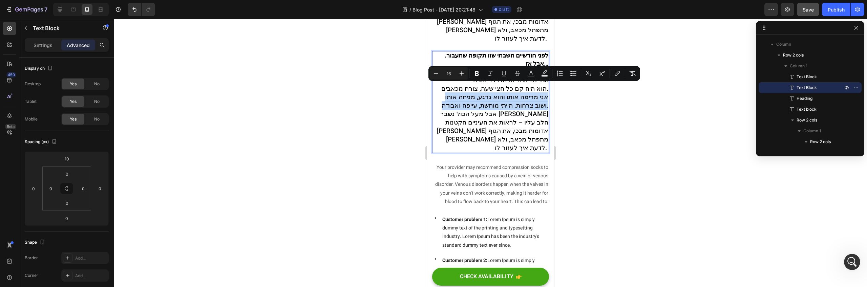
click at [501, 62] on p "לפני חודשיים חשבתי שזו תקופה שתעבור. אבל אז… בלילה אחד זה הדרדר אצלו. הוא היה ק…" at bounding box center [490, 72] width 115 height 41
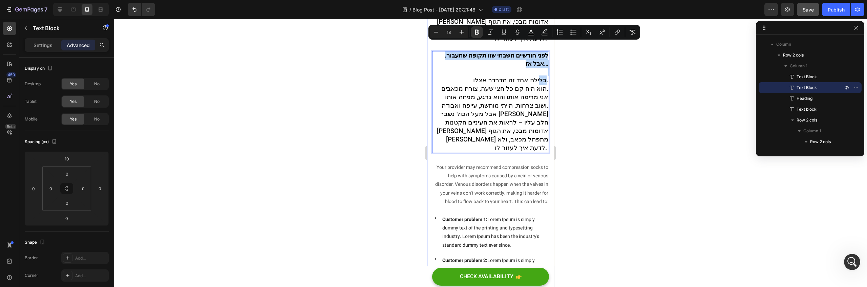
drag, startPoint x: 534, startPoint y: 69, endPoint x: 547, endPoint y: 38, distance: 34.3
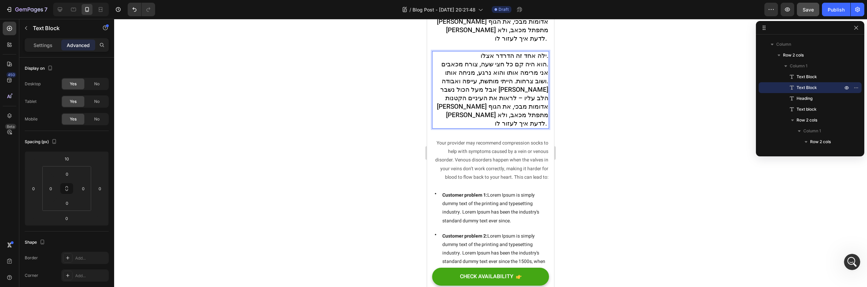
click at [531, 60] on span "הוא היה קם כל חצי שעה, צורח מכאבים." at bounding box center [494, 64] width 107 height 9
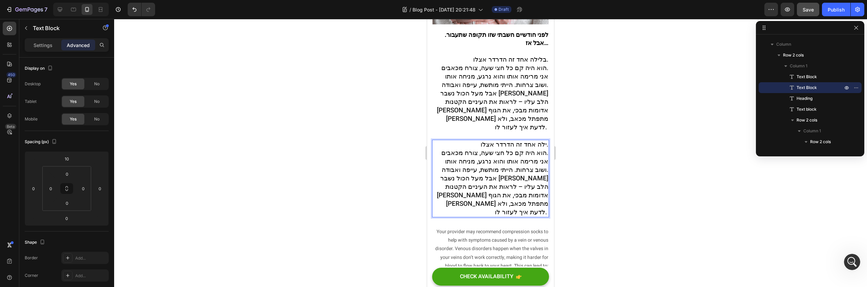
scroll to position [184, 0]
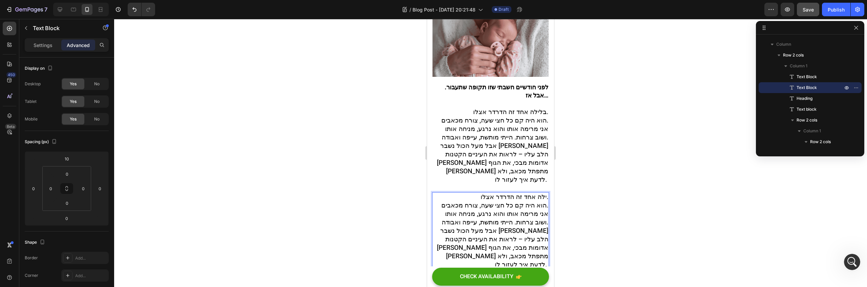
click at [512, 240] on span "אבל מעל הכול נשבר [PERSON_NAME] הלב עליו – לראות את העיניים הקטנות [PERSON_NAME…" at bounding box center [492, 260] width 111 height 43
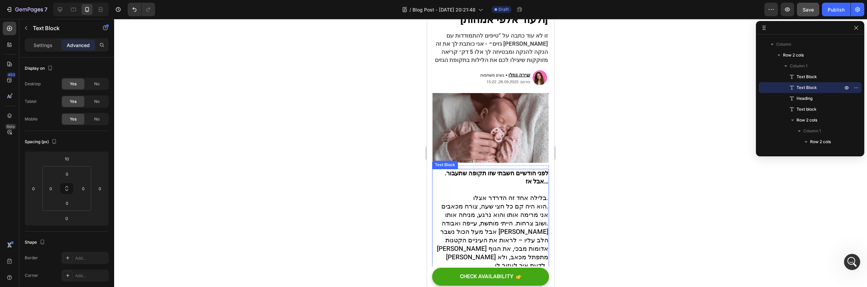
scroll to position [112, 0]
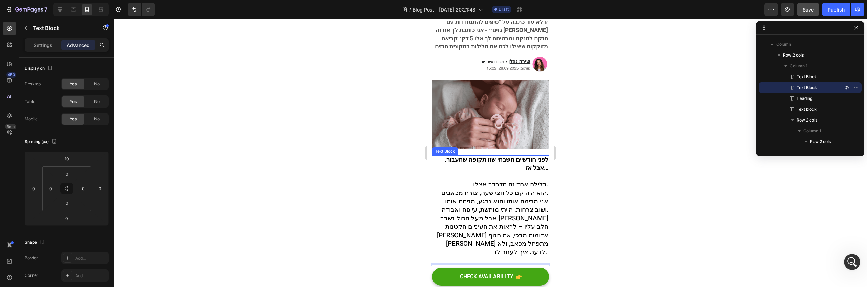
click at [490, 209] on span "אני מרימה אותו והוא נרגע, מניחה אותו ושוב צרחות. הייתי מותשת, עייפה ואבודה." at bounding box center [495, 218] width 107 height 18
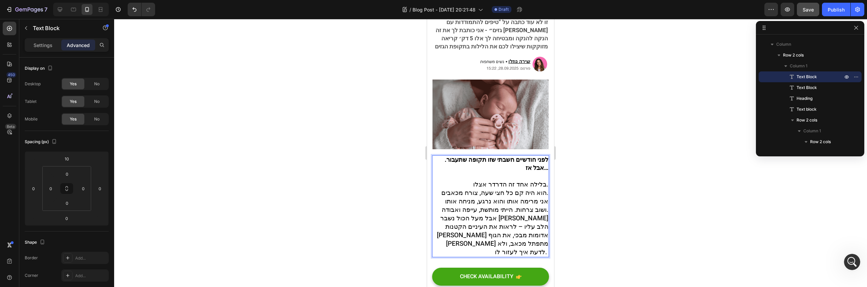
click at [508, 201] on span "הוא היה קם כל חצי שעה, צורח מכאבים." at bounding box center [494, 205] width 107 height 9
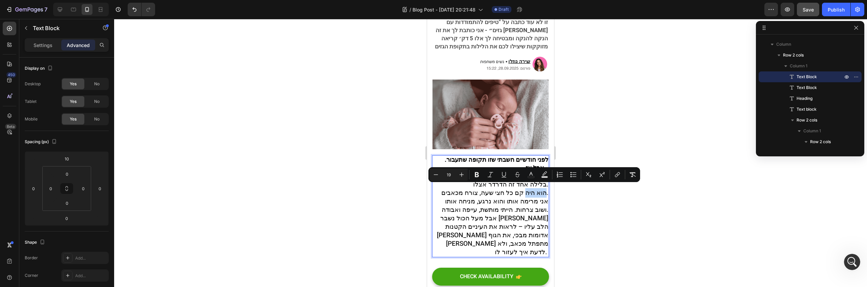
drag, startPoint x: 521, startPoint y: 190, endPoint x: 541, endPoint y: 191, distance: 19.3
click at [541, 201] on span "הוא היה קם כל חצי שעה, צורח מכאבים." at bounding box center [494, 205] width 107 height 9
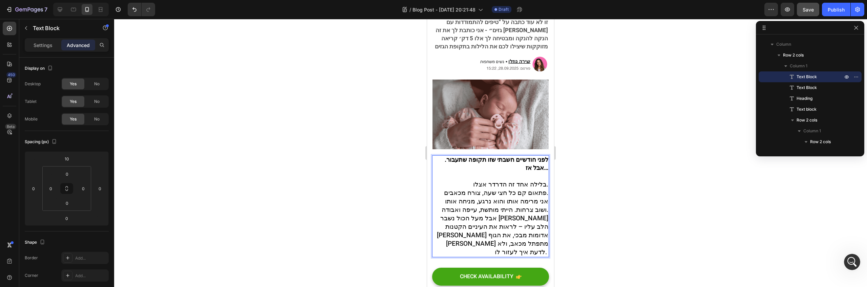
click at [474, 201] on span "פתאום קם כל חצי שעה, צורח מכאבים." at bounding box center [496, 205] width 104 height 9
click at [477, 201] on span "פתאום קם כל חצי שעה, צורח מכאבים." at bounding box center [496, 205] width 104 height 9
click at [481, 209] on span "אני מרימה אותו והוא נרגע, מניחה אותו ושוב צרחות. הייתי מותשת, עייפה ואבודה." at bounding box center [495, 218] width 107 height 18
click at [501, 209] on span "אני מרימה אותו והוא נרגע, מניחה אותו ושוב צרחות. הייתי מותשת, עייפה ואבודה." at bounding box center [495, 218] width 107 height 18
click at [478, 209] on span "אני מרימה אותו והוא נרגע, מניחה אותו ושוב צרחות. הייתי מותשת, עייפה ואבודה." at bounding box center [495, 218] width 107 height 18
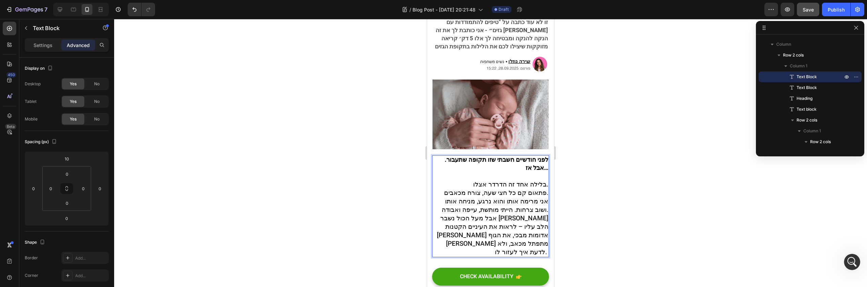
click at [455, 226] on span "אבל מעל הכול נשבר [PERSON_NAME] הלב עליו – לראות את העיניים הקטנות [PERSON_NAME…" at bounding box center [492, 247] width 111 height 43
drag, startPoint x: 477, startPoint y: 232, endPoint x: 472, endPoint y: 230, distance: 5.6
click at [472, 230] on span "אבל מעל הכול נשבר [PERSON_NAME] הלב עליו – לראות את העיניים הקטנות [PERSON_NAME…" at bounding box center [492, 247] width 111 height 43
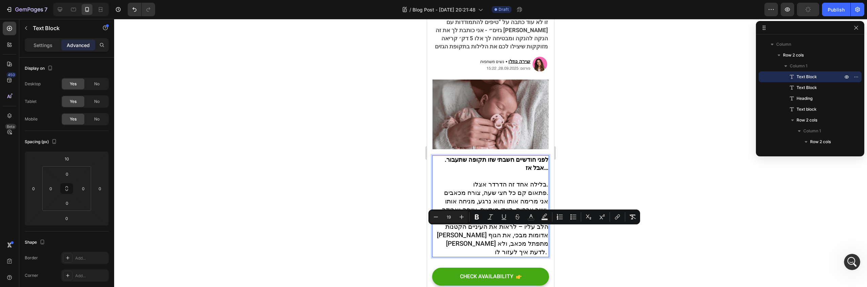
click at [480, 239] on p "אבל מעל הכול נשבר [PERSON_NAME] הלב עליו – לראות את העיניים הקטנות [PERSON_NAME…" at bounding box center [490, 248] width 115 height 42
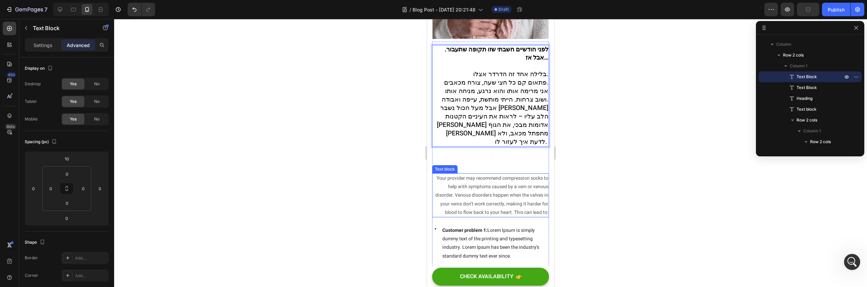
scroll to position [223, 0]
click at [529, 129] on span "אבל מעל הכול נשבר [PERSON_NAME] הלב עליו – לראות את העיניים הקטנות [PERSON_NAME…" at bounding box center [492, 136] width 111 height 43
click at [521, 180] on div at bounding box center [490, 180] width 117 height 1
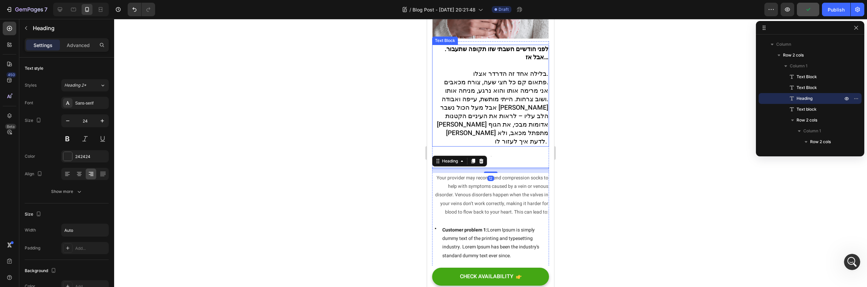
click at [526, 99] on span "אני מרימה אותו והוא נרגע, מניחה אותו ושוב צרחות. הייתי מותשת, עייפה ואבודה." at bounding box center [495, 108] width 107 height 18
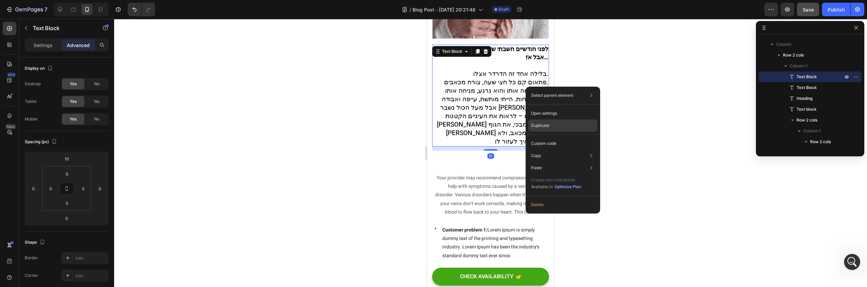
click at [549, 137] on div "Duplicate" at bounding box center [562, 143] width 69 height 12
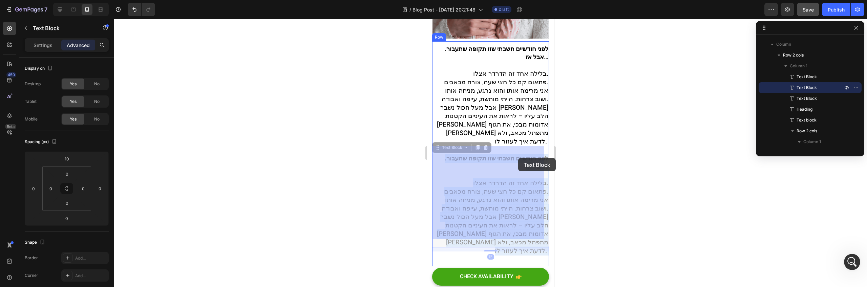
drag, startPoint x: 505, startPoint y: 188, endPoint x: 517, endPoint y: 158, distance: 32.2
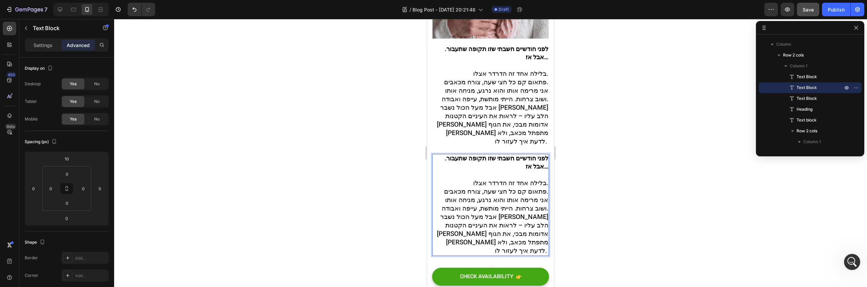
click at [506, 208] on span "אני מרימה אותו והוא נרגע, מניחה אותו ושוב צרחות. הייתי מותשת, עייפה ואבודה." at bounding box center [495, 217] width 107 height 18
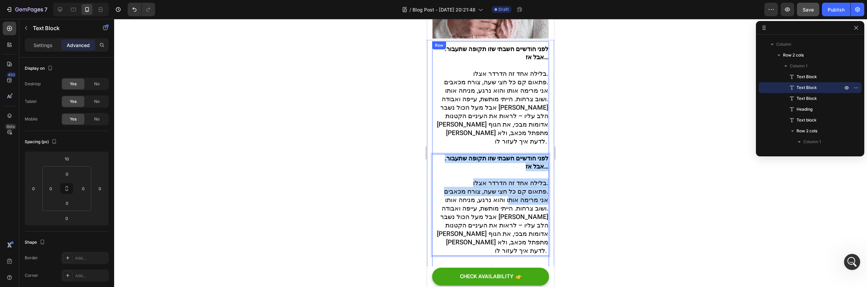
drag, startPoint x: 503, startPoint y: 190, endPoint x: 538, endPoint y: 140, distance: 60.6
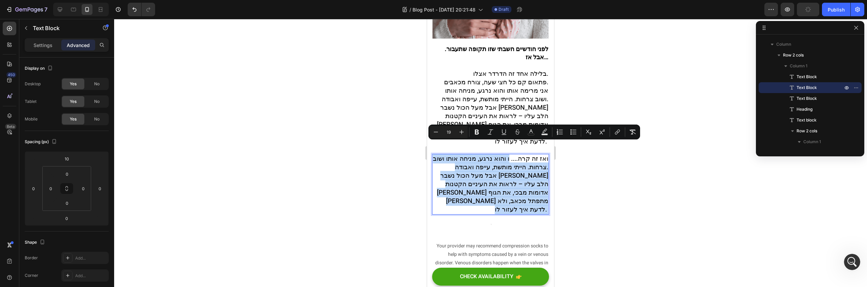
drag, startPoint x: 505, startPoint y: 148, endPoint x: 495, endPoint y: 194, distance: 47.5
click at [495, 194] on div "ואז זה קרה.... ו והוא נרגע, מניחה אותו ושוב צרחות. הייתי מותשת, עייפה ואבודה. א…" at bounding box center [490, 197] width 117 height 61
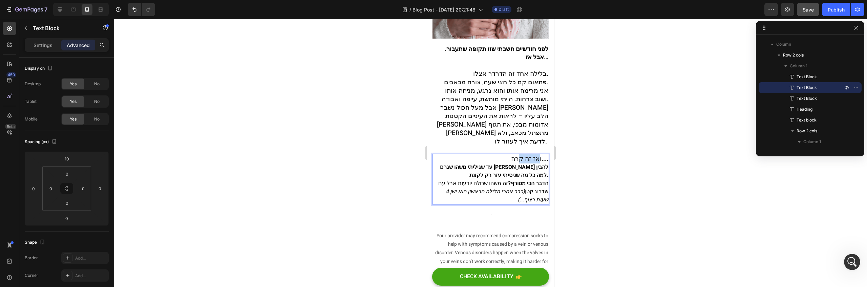
drag, startPoint x: 530, startPoint y: 146, endPoint x: 514, endPoint y: 148, distance: 15.3
click at [514, 167] on span "ואז זה קרה...." at bounding box center [529, 171] width 37 height 9
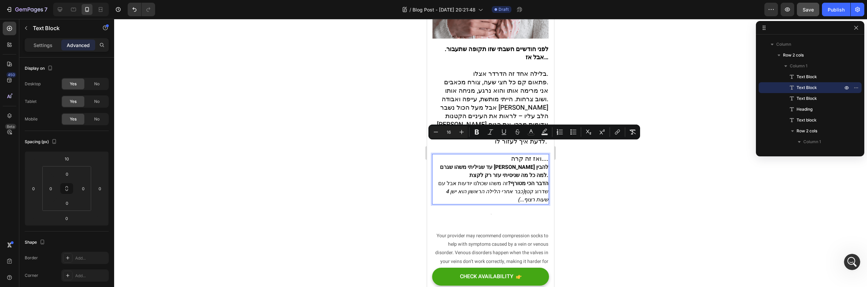
click at [514, 176] on strong "עד שגיליתי משהו שגרם לי להבין למה כל מה שניסיתי עזר רק לקצת." at bounding box center [494, 184] width 108 height 16
drag, startPoint x: 503, startPoint y: 148, endPoint x: 543, endPoint y: 149, distance: 40.3
click at [543, 167] on p "ואז זה קרה.... עד שגיליתי משהו שגרם לי להבין למה כל מה שניסיתי עזר רק לקצת." at bounding box center [490, 179] width 115 height 25
click at [501, 167] on p "ואז זה קרה.... עד שגיליתי משהו שגרם לי להבין למה כל מה שניסיתי עזר רק לקצת." at bounding box center [490, 179] width 115 height 25
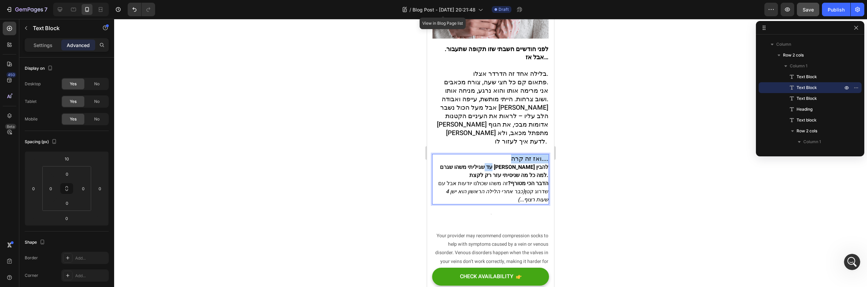
drag, startPoint x: 502, startPoint y: 149, endPoint x: 538, endPoint y: 156, distance: 37.6
click at [538, 167] on p "ואז זה קרה.... עד שגיליתי משהו שגרם לי להבין למה כל מה שניסיתי עזר רק לקצת." at bounding box center [490, 179] width 115 height 25
click at [535, 176] on strong "עד שגיליתי משהו שגרם לי להבין למה כל מה שניסיתי עזר רק לקצת." at bounding box center [494, 184] width 108 height 16
click at [531, 176] on strong "עד שגיליתי משהו שגרם לי להבין למה כל מה שניסיתי עזר רק לקצת." at bounding box center [494, 184] width 108 height 16
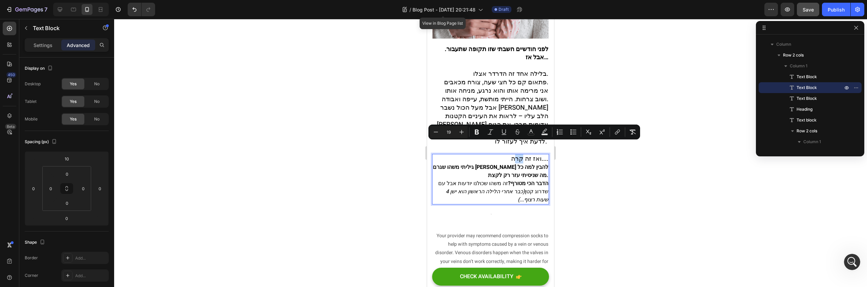
drag, startPoint x: 508, startPoint y: 149, endPoint x: 517, endPoint y: 151, distance: 9.6
click at [517, 167] on span "ואז זה קרה...." at bounding box center [529, 171] width 37 height 9
click at [508, 176] on strong "גיליתי משהו שגרם לי להבין למה כל מה שניסיתי עזר רק לקצת." at bounding box center [490, 184] width 115 height 16
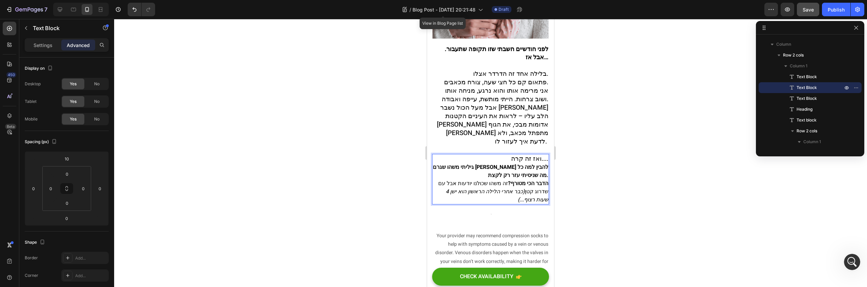
click at [503, 167] on p "ואז זה קרה.... גיליתי משהו שגרם לי להבין למה כל מה שניסיתי עזר רק לקצת." at bounding box center [490, 179] width 115 height 25
click at [543, 167] on div "ואז זה קרה.... גיליתי משהו שגרם לי להבין למה כל מה שניסיתי עזר רק לקצת. הדבר הכ…" at bounding box center [490, 192] width 117 height 50
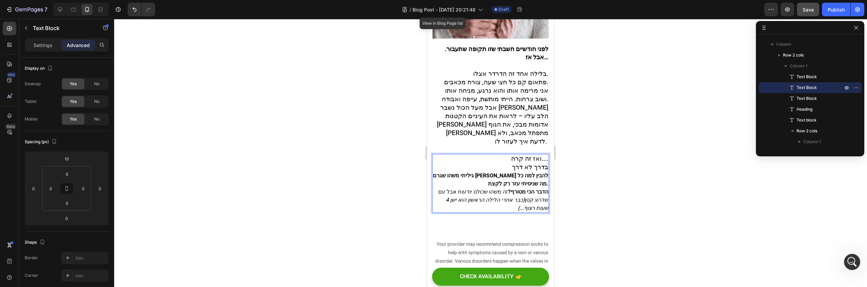
click at [541, 184] on strong "גיליתי משהו שגרם לי להבין למה כל מה שניסיתי עזר רק לקצת." at bounding box center [490, 192] width 115 height 16
click at [542, 184] on strong "משהו שגרם לי להבין למה כל מה שניסיתי עזר רק לקצת." at bounding box center [493, 192] width 109 height 16
click at [438, 167] on p "ואז זה קרה.... בדרך לא דרך משהו שגרם לי להבין למה כל מה שניסיתי עז רק לקצת." at bounding box center [490, 183] width 115 height 33
click at [479, 176] on strong "משהו שגרם לי להבין למה כל מה שניסיתי עז רק לקצת." at bounding box center [490, 188] width 115 height 24
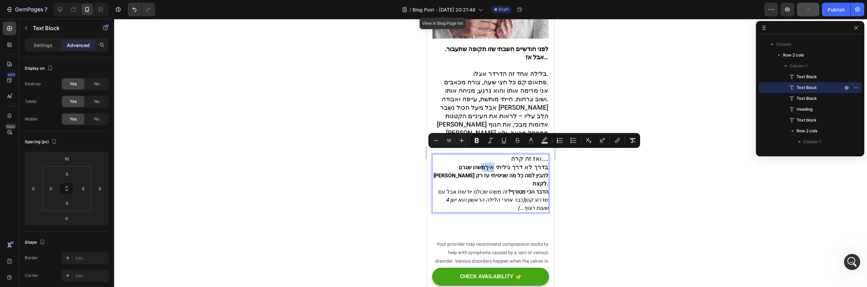
drag, startPoint x: 489, startPoint y: 154, endPoint x: 478, endPoint y: 159, distance: 11.8
click at [478, 167] on p "ואז זה קרה.... בדרך לא דרך גיליתי איך משהו שגרם לי להבין למה כל מה שניסיתי עז ר…" at bounding box center [490, 183] width 115 height 33
click at [478, 176] on strong "משהו שגרם לי להבין למה כל מה שניסיתי עז רק לקצת." at bounding box center [490, 188] width 115 height 24
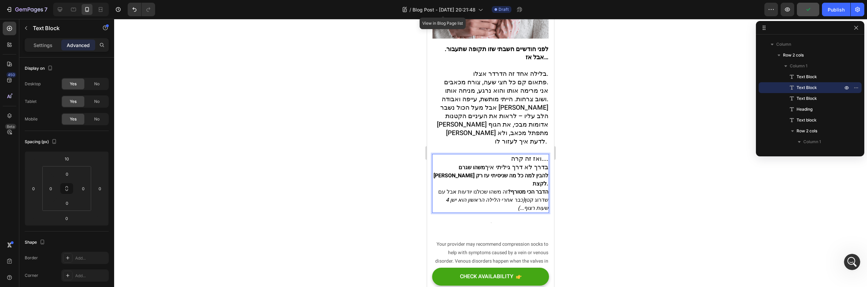
drag, startPoint x: 478, startPoint y: 156, endPoint x: 493, endPoint y: 157, distance: 15.3
click at [493, 167] on p "ואז זה קרה.... בדרך לא דרך גיליתי איך משהו שגרם לי להבין למה כל מה שניסיתי עז ר…" at bounding box center [490, 183] width 115 height 33
click at [485, 175] on span "בדרך לא דרך גיליתי איך" at bounding box center [516, 179] width 63 height 9
drag, startPoint x: 480, startPoint y: 156, endPoint x: 543, endPoint y: 158, distance: 63.0
click at [543, 167] on div "ואז זה קרה.... בדרך לא דרך גיליתי איך משהו שגרם לי להבין למה כל מה שניסיתי עז ר…" at bounding box center [490, 196] width 117 height 59
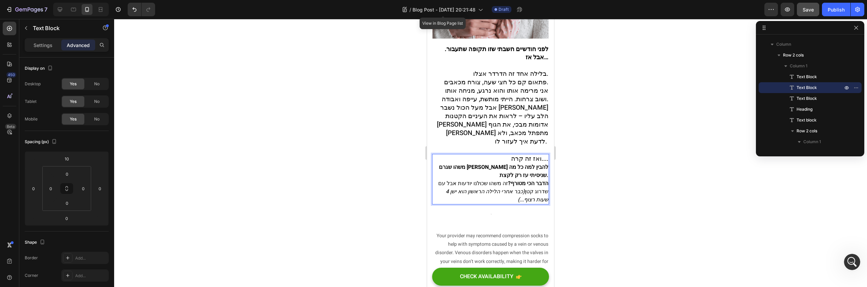
click at [525, 176] on strong "משהו שגרם לי להבין למה כל מה שניסיתי עז רק לקצת." at bounding box center [493, 184] width 109 height 16
click at [519, 167] on p "ואז זה קרה.... משהו שגרם לי להבין למה כל מה שניסיתי עז רק לקצת." at bounding box center [490, 179] width 115 height 25
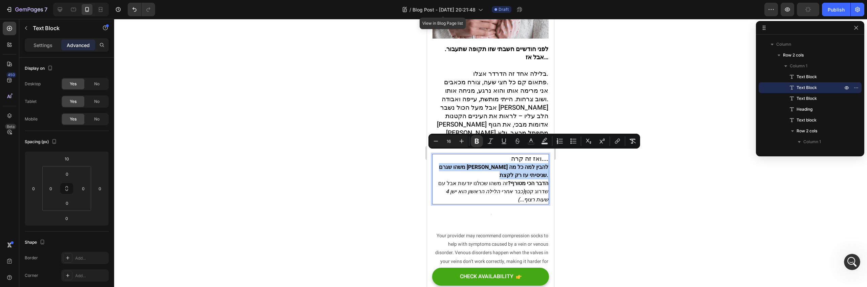
click at [516, 167] on p "ואז זה קרה.... משהו שגרם לי להבין למה כל מה שניסיתי עז רק לקצת." at bounding box center [490, 179] width 115 height 25
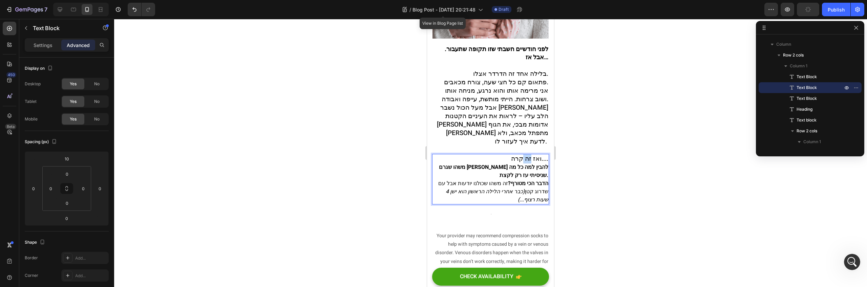
drag, startPoint x: 524, startPoint y: 146, endPoint x: 515, endPoint y: 145, distance: 9.2
click at [515, 167] on span "ואז זה קרה...." at bounding box center [529, 171] width 37 height 9
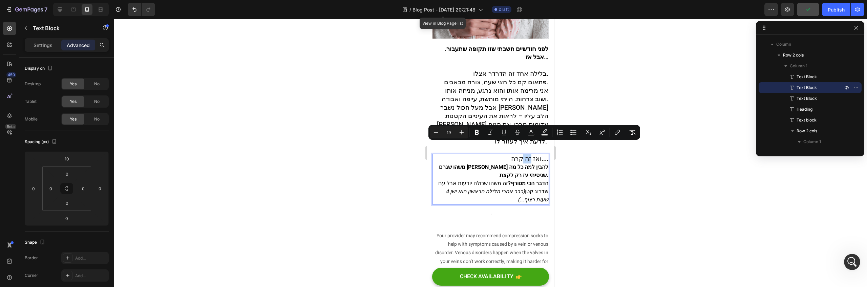
scroll to position [221, 0]
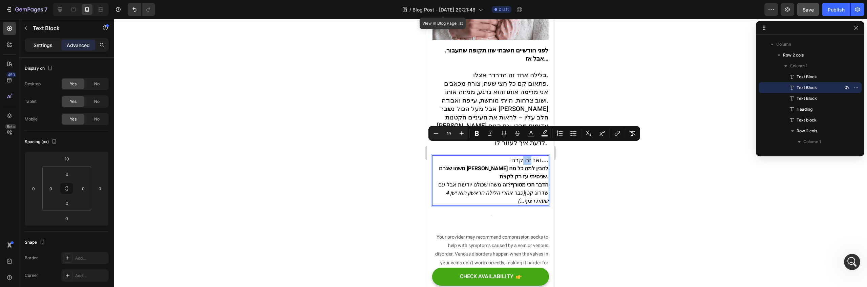
click at [44, 47] on p "Settings" at bounding box center [43, 45] width 19 height 7
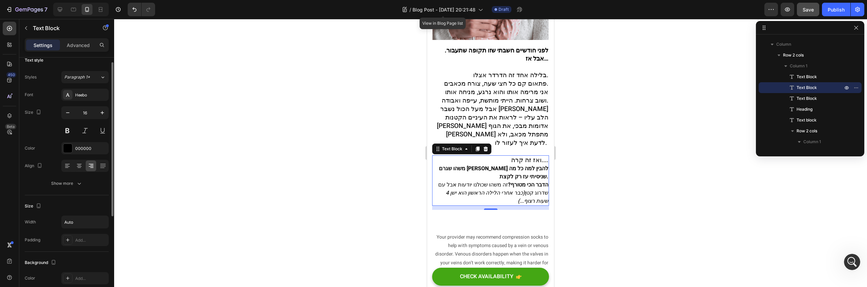
scroll to position [0, 0]
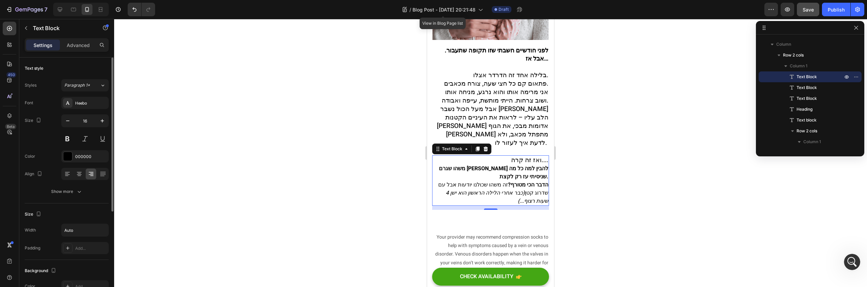
click at [519, 117] on span "אבל מעל הכול נשבר [PERSON_NAME] הלב עליו – לראות את העיניים הקטנות [PERSON_NAME…" at bounding box center [492, 138] width 111 height 43
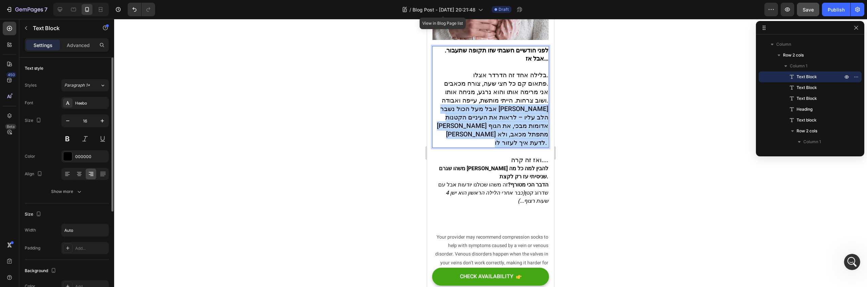
click at [519, 117] on span "אבל מעל הכול נשבר [PERSON_NAME] הלב עליו – לראות את העיניים הקטנות [PERSON_NAME…" at bounding box center [492, 138] width 111 height 43
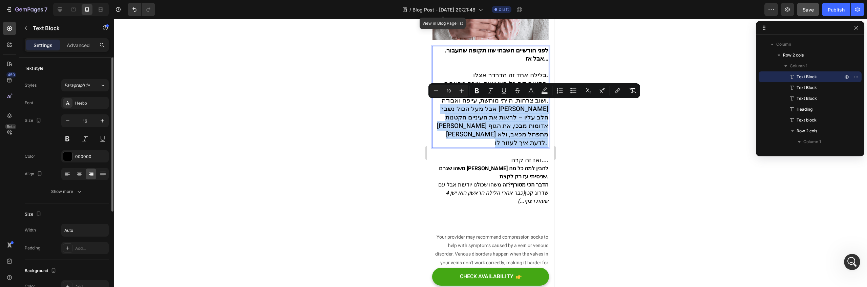
click at [514, 117] on span "אבל מעל הכול נשבר [PERSON_NAME] הלב עליו – לראות את העיניים הקטנות [PERSON_NAME…" at bounding box center [492, 138] width 111 height 43
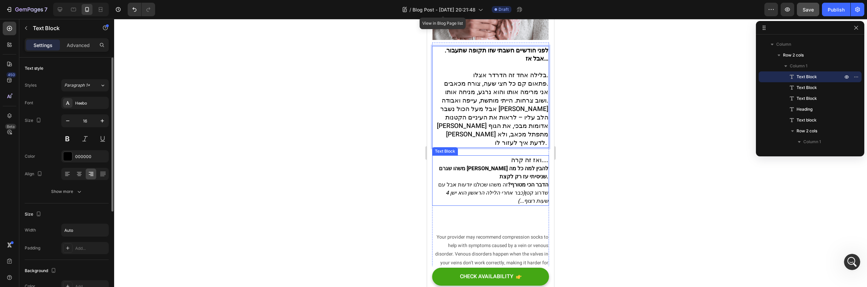
click at [520, 168] on span "ואז זה קרה...." at bounding box center [529, 172] width 37 height 9
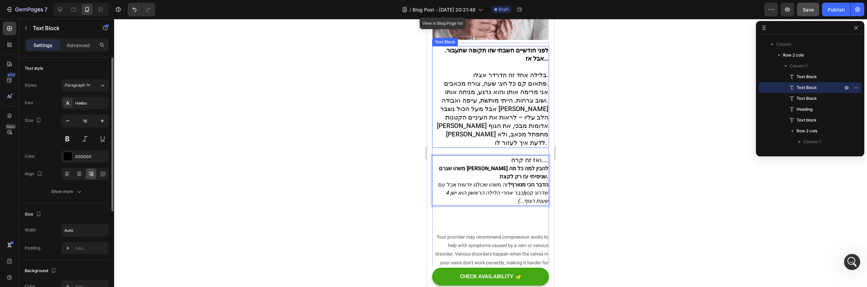
click at [496, 117] on span "אבל מעל הכול נשבר [PERSON_NAME] הלב עליו – לראות את העיניים הקטנות [PERSON_NAME…" at bounding box center [492, 138] width 111 height 43
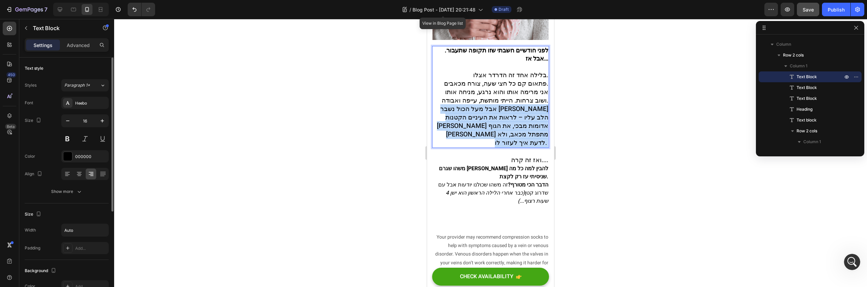
click at [496, 117] on span "אבל מעל הכול נשבר [PERSON_NAME] הלב עליו – לראות את העיניים הקטנות [PERSON_NAME…" at bounding box center [492, 138] width 111 height 43
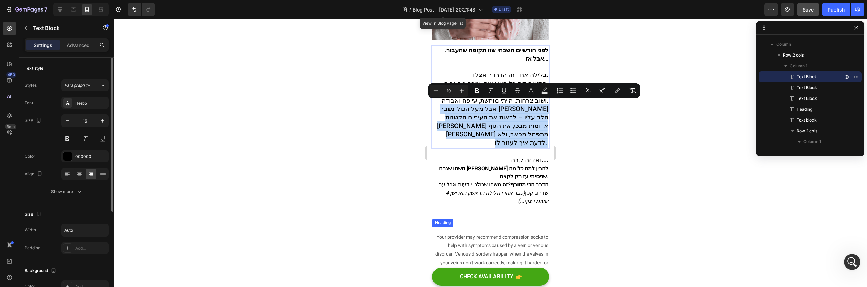
click at [511, 169] on p "ואז זה קרה.... משהו שגרם לי להבין למה כל מה שניסיתי עז רק לקצת." at bounding box center [490, 181] width 115 height 25
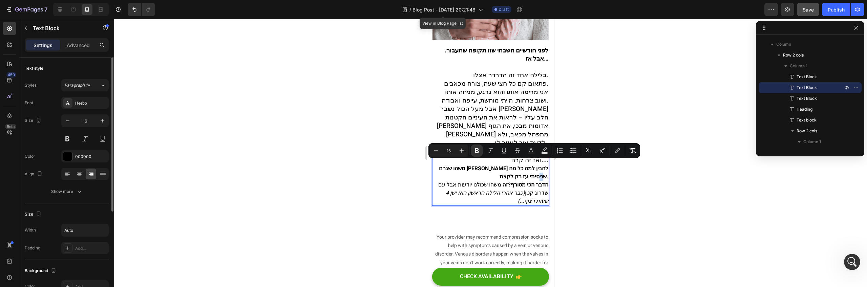
type input "19"
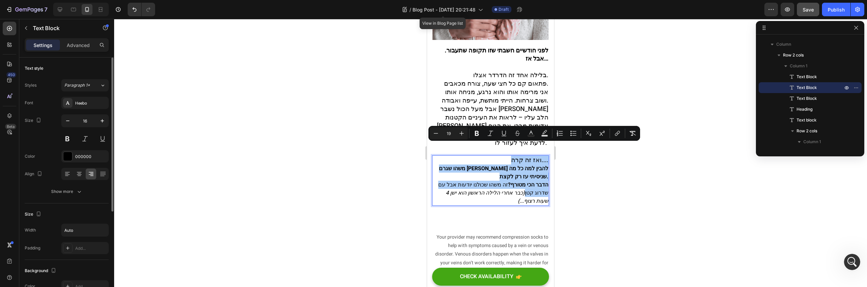
click at [447, 134] on input "19" at bounding box center [449, 133] width 14 height 8
click at [449, 136] on input "19" at bounding box center [449, 133] width 14 height 8
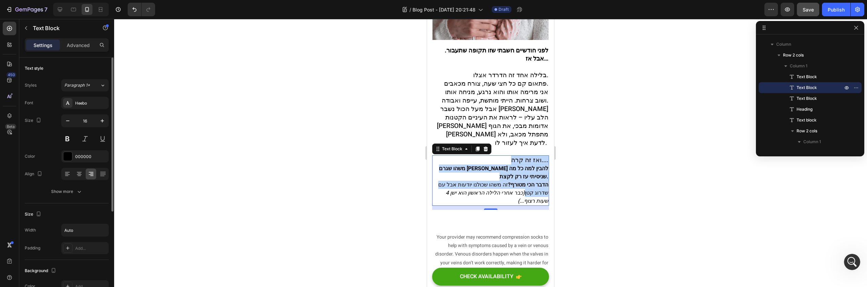
click at [469, 177] on strong "משהו שגרם לי להבין למה כל מה שניסיתי עז רק לקצת." at bounding box center [493, 185] width 109 height 16
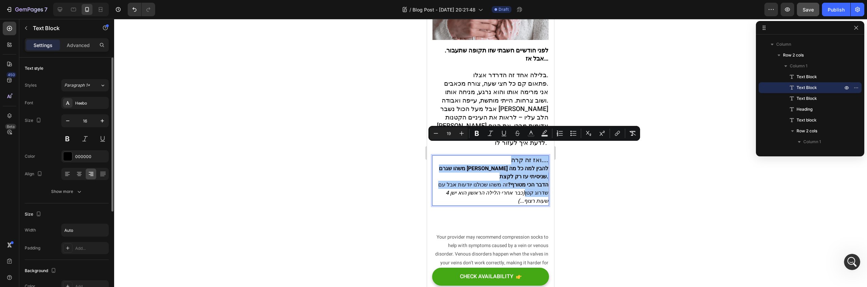
click at [449, 131] on input "19" at bounding box center [449, 133] width 14 height 8
type input "19"
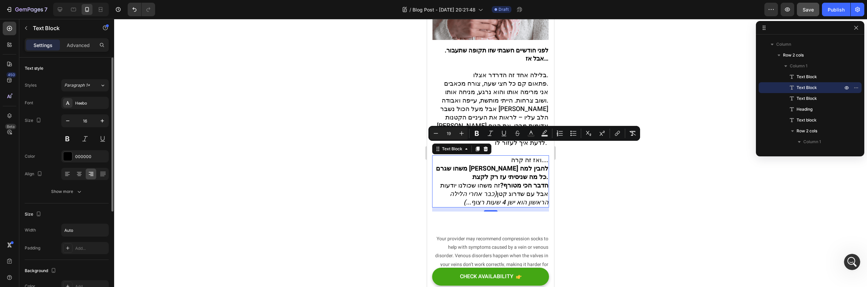
click at [468, 176] on strong "משהו שגרם לי להבין למה כל מה שניסיתי עז רק לקצת." at bounding box center [492, 185] width 112 height 18
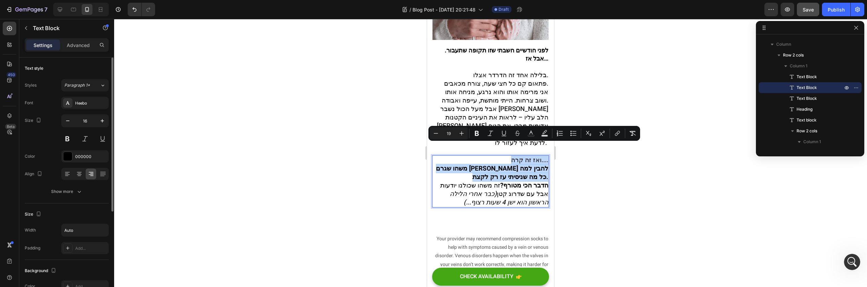
click at [492, 193] on span "הדבר הכי מטורף? זה משהו שכולנו יודעות אבל עם שדרוג קטן (כבר אחרי הלילה הראשון ה…" at bounding box center [494, 206] width 108 height 26
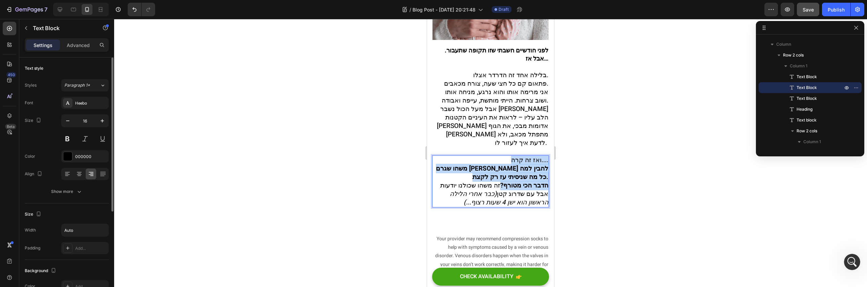
drag, startPoint x: 496, startPoint y: 175, endPoint x: 452, endPoint y: 150, distance: 51.1
click at [452, 168] on div "ואז זה קרה.... משהו שגרם לי להבין למה כל מה שניסיתי עז רק לקצת. הדבר הכי מטורף?…" at bounding box center [490, 194] width 117 height 52
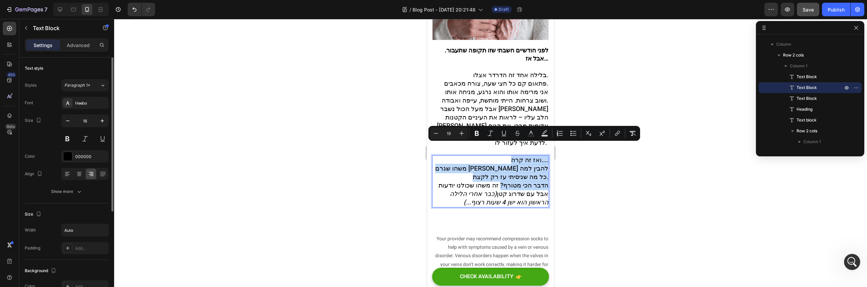
click at [466, 169] on p "ואז זה קרה.... משהו שגרם לי להבין למה כל מה שניסיתי עז רק לקצת." at bounding box center [490, 181] width 115 height 25
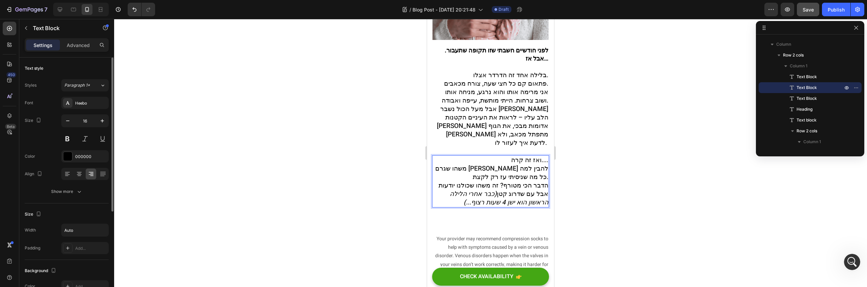
click at [497, 193] on span "הדבר הכי מטורף? זה משהו שכולנו יודעות אבל עם שדרוג קטן (כבר אחרי הלילה הראשון ה…" at bounding box center [494, 206] width 110 height 26
click at [492, 193] on span "הדבר הכי מטורף? זה משהו שכולנו יודעות אבל עם שדרוג קטן (כבר אחרי הלילה הראשון ה…" at bounding box center [494, 206] width 110 height 26
click at [511, 176] on span "משהו שגרם לי להבין למה כל מה שניסיתי עז רק לקצת." at bounding box center [491, 185] width 113 height 18
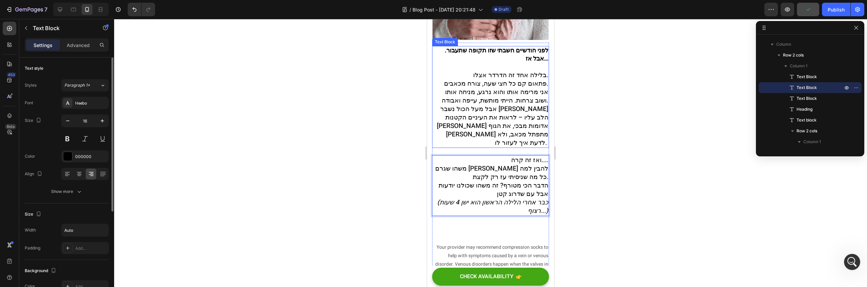
click at [526, 135] on span "אבל מעל הכול נשבר [PERSON_NAME] הלב עליו – לראות את העיניים הקטנות [PERSON_NAME…" at bounding box center [492, 138] width 111 height 43
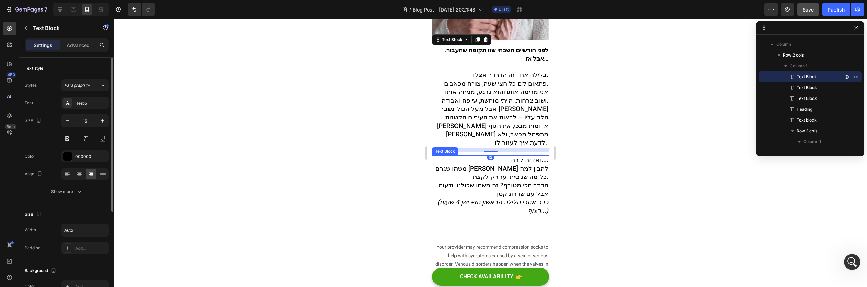
click at [523, 176] on span "משהו שגרם לי להבין למה כל מה שניסיתי עז רק לקצת." at bounding box center [491, 185] width 113 height 18
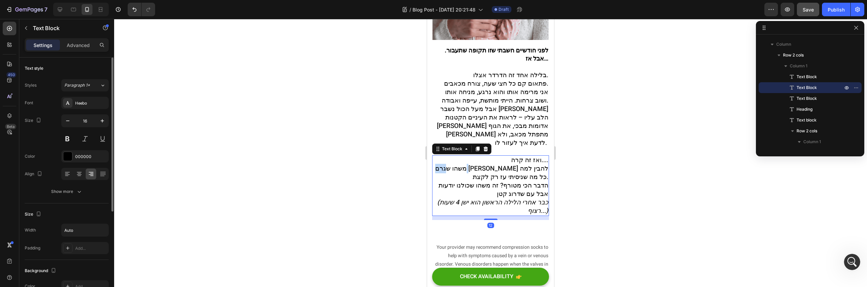
click at [523, 176] on span "משהו שגרם לי להבין למה כל מה שניסיתי עז רק לקצת." at bounding box center [491, 185] width 113 height 18
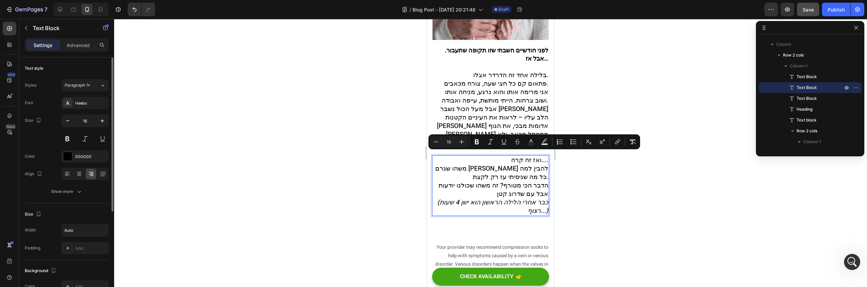
click at [516, 176] on span "משהו שגרם לי להבין למה כל מה שניסיתי עז רק לקצת." at bounding box center [491, 185] width 113 height 18
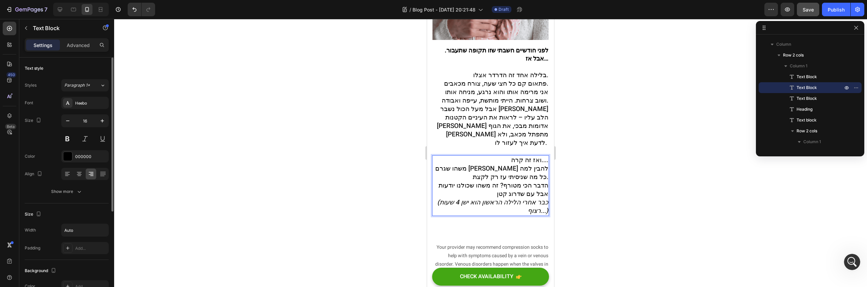
click at [488, 176] on span "משהו שגרם לי להבין למה כל מה שניסיתי עז רק לקצת." at bounding box center [491, 185] width 113 height 18
click at [520, 176] on span "משהו שגרם לי להבין למה כל מה שניסיתי עז רק לקצת." at bounding box center [491, 185] width 113 height 18
click at [504, 169] on p "ואז זה קרה.... משהו גרם לי להבין למה כל מה שניסיתי עז רק לקצת." at bounding box center [490, 181] width 115 height 25
click at [544, 168] on div "ואז זה קרה.... משהו גרם לי להבין למה כל מה שניסיתי עז רק לקצת. הדבר הכי מטורף? …" at bounding box center [490, 198] width 117 height 61
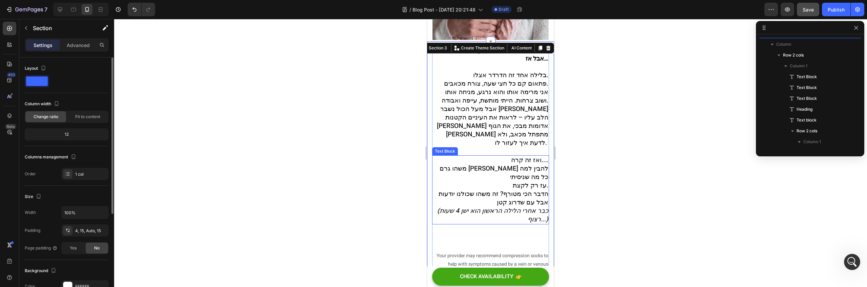
scroll to position [63, 0]
click at [435, 169] on p "ואז זה קרה.... משהו גרם לי להבין למה כל מה שניסיתי עז רק לקצת." at bounding box center [490, 186] width 115 height 34
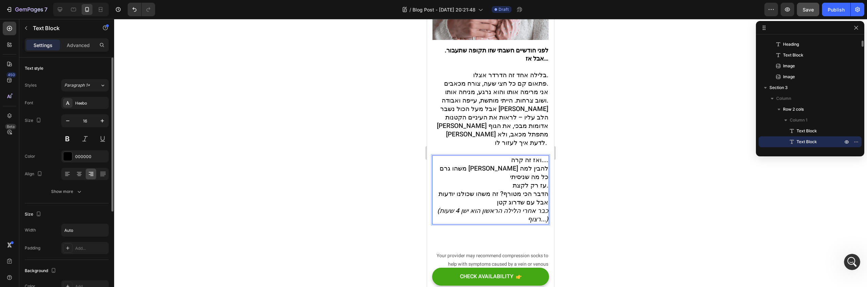
click at [440, 176] on span "משהו גרם לי להבין למה כל מה שניסיתי" at bounding box center [494, 185] width 109 height 18
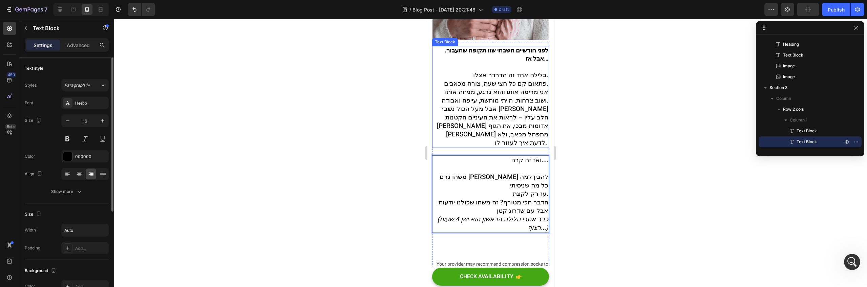
click at [503, 117] on span "אבל מעל הכול נשבר [PERSON_NAME] הלב עליו – לראות את העיניים הקטנות [PERSON_NAME…" at bounding box center [492, 138] width 111 height 43
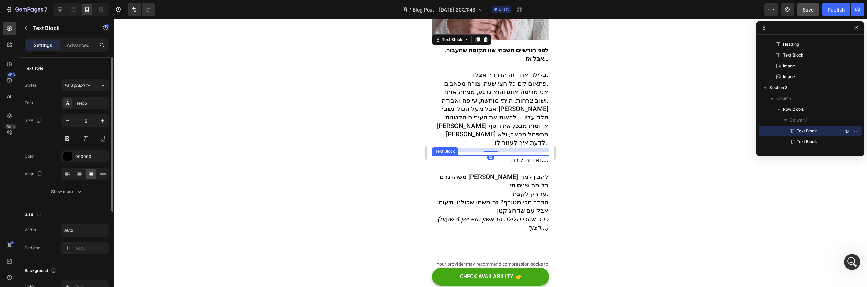
click at [525, 202] on span "עז רק לקצת." at bounding box center [531, 206] width 36 height 9
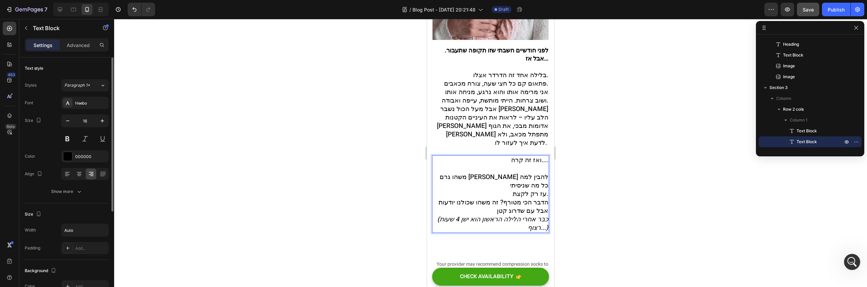
click at [534, 202] on span "עז רק לקצת." at bounding box center [531, 206] width 36 height 9
click at [535, 202] on span "עז רק לקצת." at bounding box center [531, 206] width 36 height 9
click at [517, 202] on span "עזר רק לקצת." at bounding box center [528, 206] width 39 height 9
click at [522, 202] on span "עזר רק לקצת." at bounding box center [528, 206] width 39 height 9
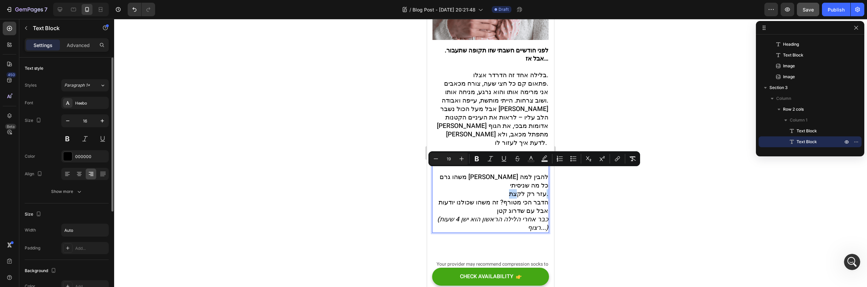
drag, startPoint x: 519, startPoint y: 173, endPoint x: 508, endPoint y: 176, distance: 10.6
click at [509, 202] on span "עזר רק לקצת." at bounding box center [528, 206] width 39 height 9
drag, startPoint x: 496, startPoint y: 175, endPoint x: 542, endPoint y: 174, distance: 45.7
click at [542, 174] on p "ואז זה קרה.... משהו גרם לי להבין למה כל מה שניסיתי עזר רק לקצת." at bounding box center [490, 190] width 115 height 42
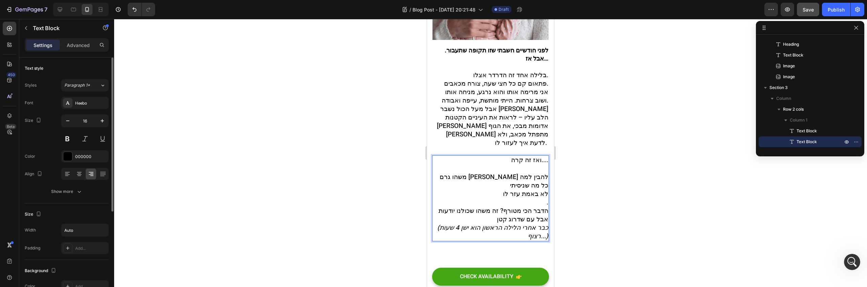
click at [535, 219] on span "הדבר הכי מטורף? זה משהו שכולנו יודעות אבל עם שדרוג קטן" at bounding box center [494, 228] width 110 height 18
click at [541, 219] on span "הדבר הכי מטורף? זה משהו שכולנו יודעות אבל עם שדרוג קטן" at bounding box center [494, 228] width 110 height 18
click at [543, 219] on span "הדבר הכי מטורף? זה משהו שכולנו יודעות אבל עם שדרוג קטן" at bounding box center [494, 228] width 110 height 18
click at [499, 219] on span "הדבר הכי מטורף? זה משהו שכולנו יודעות אבל עם שדרוג קטן" at bounding box center [494, 228] width 110 height 18
click at [472, 219] on p "הדבר הכי מטורף? זה משהו שכולנו יודעות אבל עם שדרוג קטן (כבר אחרי הלילה הראשון ה…" at bounding box center [490, 236] width 115 height 34
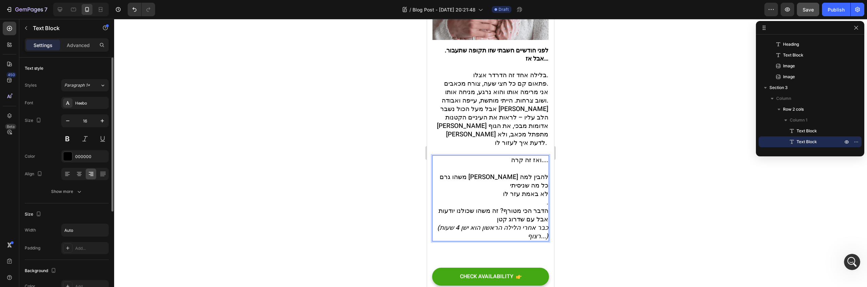
click at [542, 219] on span "הדבר הכי מטורף? זה משהו שכולנו יודעות אבל עם שדרוג קטן" at bounding box center [494, 228] width 110 height 18
click at [457, 219] on p "הדבר הכי מטורף? זה משהו שכולנו יודעות אבל עם שדרוג קטן (כבר אחרי הלילה הראשון ה…" at bounding box center [490, 236] width 115 height 34
click at [468, 219] on p "והדבר הכי מטורף? זה משהו שכולנו יודעות אבל עם שדרוג קטן (כבר אחרי הלילה הראשון …" at bounding box center [490, 236] width 115 height 34
click at [516, 181] on p "ואז זה קרה.... משהו גרם לי להבין למה כל מה שניסיתי לא באמת עזר לו ." at bounding box center [490, 194] width 115 height 51
click at [528, 169] on p "ואז זה קרה.... משהו גרם לי להבין למה כל מה שניסיתי לא באמת עזר לו ." at bounding box center [490, 194] width 115 height 51
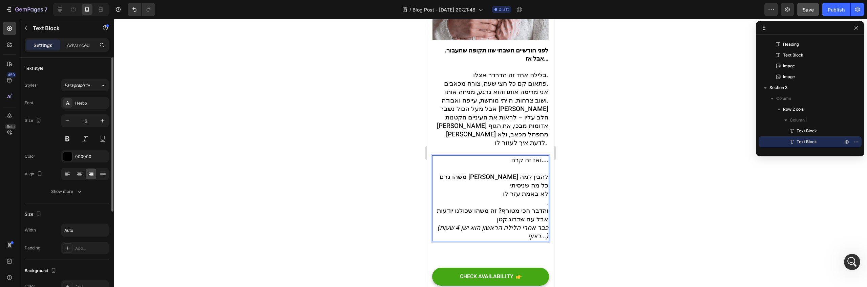
click at [532, 182] on p "ואז זה קרה.... משהו גרם לי להבין למה כל מה שניסיתי לא באמת עזר לו ." at bounding box center [490, 194] width 115 height 51
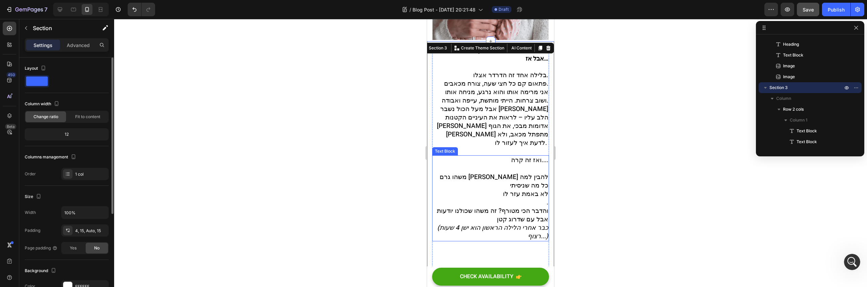
click at [543, 192] on div "ואז זה קרה.... משהו גרם לי להבין למה כל מה שניסיתי לא באמת עזר לו . והדבר הכי מ…" at bounding box center [490, 211] width 117 height 86
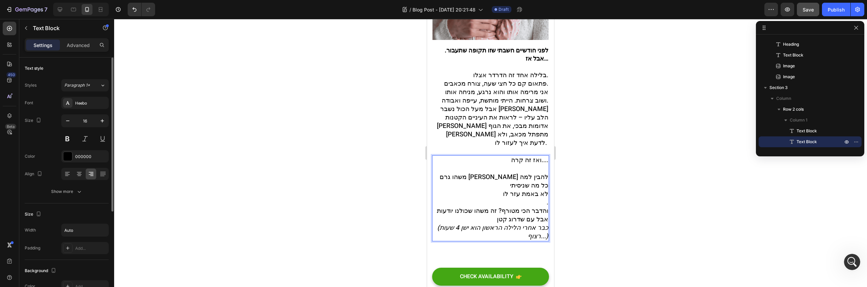
click at [540, 219] on span "והדבר הכי מטורף? זה משהו שכולנו יודעות אבל עם שדרוג קטן" at bounding box center [492, 228] width 111 height 18
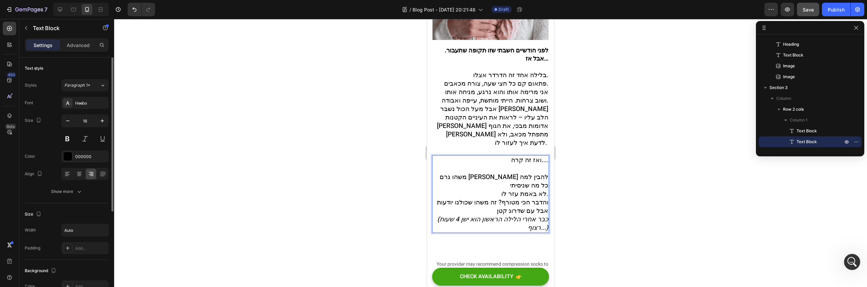
click at [501, 169] on p "ואז זה קרה.... משהו גרם לי להבין למה כל מה שניסיתי לא באמת עזר לו." at bounding box center [490, 190] width 115 height 42
click at [508, 118] on span "אבל מעל הכול נשבר [PERSON_NAME] הלב עליו – לראות את העיניים הקטנות [PERSON_NAME…" at bounding box center [492, 138] width 111 height 43
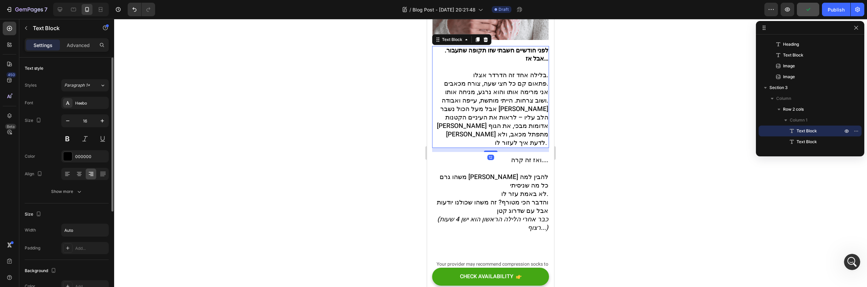
click at [588, 172] on div at bounding box center [490, 153] width 753 height 268
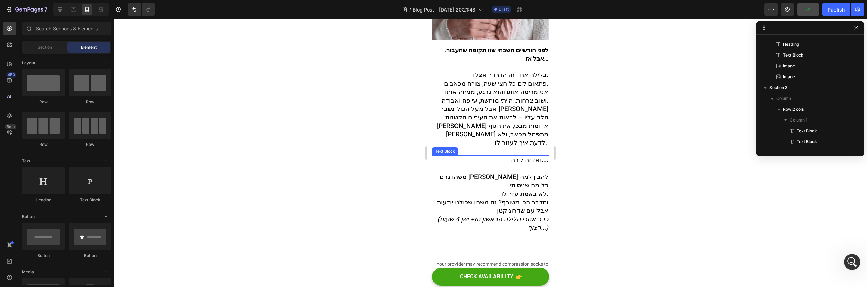
click at [535, 185] on span "משהו גרם לי להבין למה כל מה שניסיתי" at bounding box center [494, 194] width 109 height 18
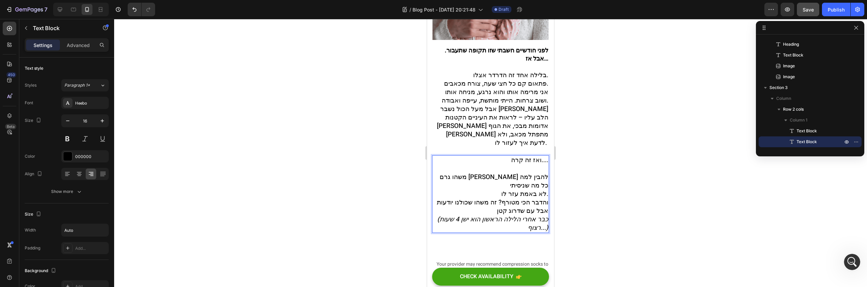
click at [542, 185] on span "משהו גרם לי להבין למה כל מה שניסיתי" at bounding box center [494, 194] width 109 height 18
click at [435, 169] on p "ואז זה קרה.... משהו גרם לי להבין למה כל מה שניסיתי לא באמת עזר לו." at bounding box center [490, 190] width 115 height 42
click at [496, 182] on p "ואז זה קרה.... גיליתי משהו גרם לי להבין למה כל מה שניסיתי לא באמת עזר לו." at bounding box center [490, 190] width 115 height 42
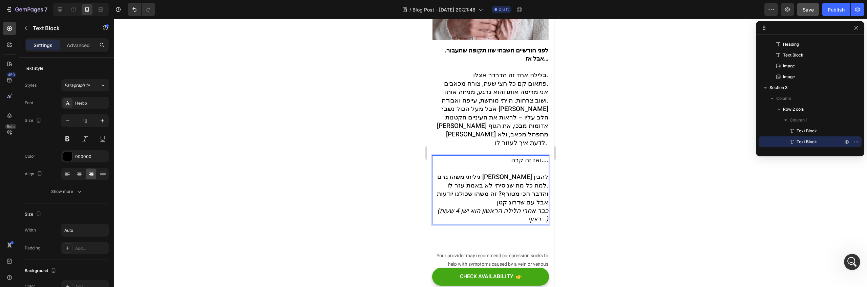
click at [589, 151] on div at bounding box center [490, 153] width 753 height 268
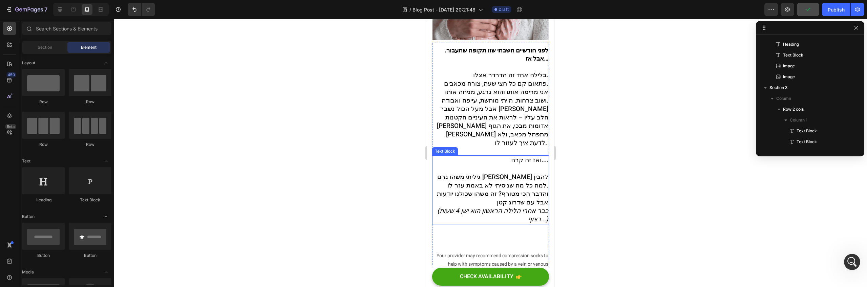
click at [495, 202] on span "והדבר הכי מטורף? זה משהו שכולנו יודעות אבל עם שדרוג קטן" at bounding box center [492, 211] width 111 height 18
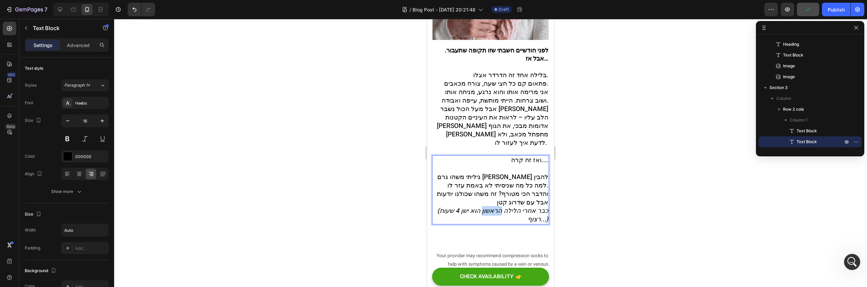
click at [493, 219] on icon "(כבר אחרי הלילה הראשון הוא ישן 4 שעות רצוף...)" at bounding box center [492, 228] width 111 height 18
click at [487, 204] on p "והדבר הכי מטורף? זה משהו שכולנו יודעות אבל עם שדרוג קטן (כבר אחרי הלילה הראשון …" at bounding box center [490, 220] width 115 height 34
click at [464, 219] on icon "(כבר אחרי הלילה הראשון הוא ישן 4 שעות רצוף...)" at bounding box center [492, 228] width 111 height 18
click at [465, 219] on icon "(כבר אחרי הלילה הראשון הוא ישן 4 שעות רצוף...)" at bounding box center [492, 228] width 111 height 18
click at [468, 219] on icon "(כבר אחרי הלילה הראשון הוא ישן 4 שעות רצוף...)" at bounding box center [492, 228] width 111 height 18
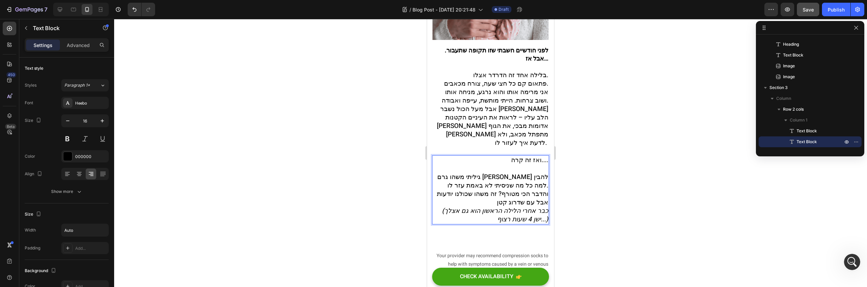
click at [541, 219] on icon "(כבר אחרי הלילה הראשון הוא גם אצלך ישן 4 שעות רצוף...)" at bounding box center [495, 228] width 106 height 18
click at [542, 219] on icon "(כבר אחרי הלילה הראשון הוא גם אצלך ישן 4 שעות רצוף...)" at bounding box center [495, 228] width 106 height 18
click at [543, 219] on icon "(כבר אחרי הלילה הראשון הוא גם אצלך ישן 4 שעות רצוף...)" at bounding box center [495, 228] width 106 height 18
click at [443, 219] on icon "(כבר אחרי הלילה הראשון הוא גם אצלך ישן 4 שעות רצוף...)" at bounding box center [495, 228] width 106 height 18
drag, startPoint x: 459, startPoint y: 209, endPoint x: 465, endPoint y: 198, distance: 11.8
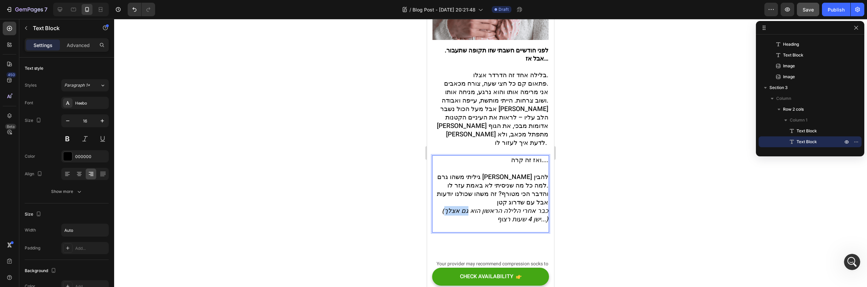
click at [465, 203] on p "והדבר הכי מטורף? זה משהו שכולנו יודעות אבל עם שדרוג קטן (כבר אחרי הלילה הראשון …" at bounding box center [490, 224] width 115 height 42
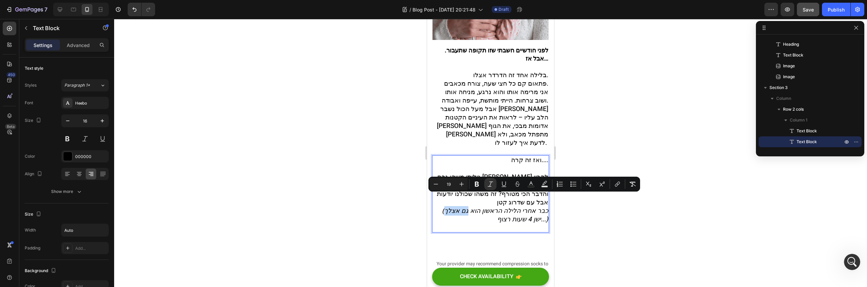
click at [464, 219] on icon "(כבר אחרי הלילה הראשון הוא גם אצלך ישן 4 שעות רצוף...)" at bounding box center [495, 228] width 106 height 18
drag, startPoint x: 464, startPoint y: 199, endPoint x: 459, endPoint y: 214, distance: 15.2
click at [459, 214] on p "והדבר הכי מטורף? זה משהו שכולנו יודעות אבל עם שדרוג קטן (כבר אחרי הלילה הראשון …" at bounding box center [490, 224] width 115 height 42
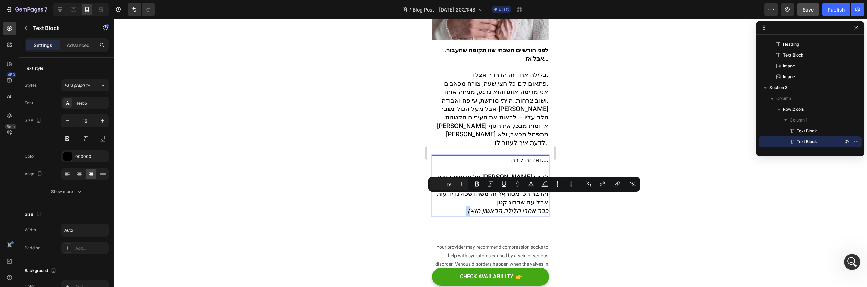
drag, startPoint x: 460, startPoint y: 200, endPoint x: 466, endPoint y: 202, distance: 6.6
click at [466, 203] on p "והדבר הכי מטורף? זה משהו שכולנו יודעות אבל עם שדרוג קטן (כבר אחרי הלילה הראשון …" at bounding box center [490, 215] width 115 height 25
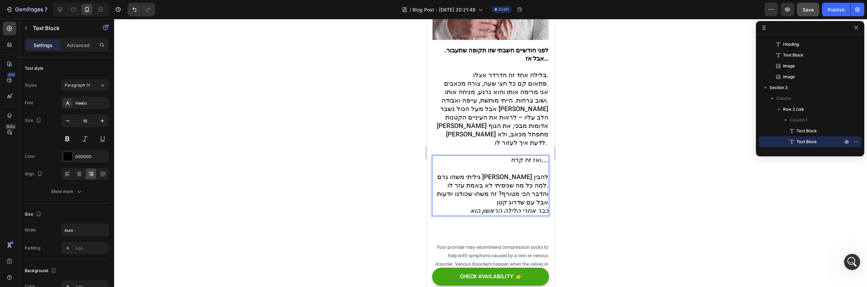
click at [471, 219] on icon "כבר אחרי הלילה הראשון הוא" at bounding box center [509, 223] width 78 height 9
click at [490, 219] on icon "כבר אחרי הלילה הראשון הוא" at bounding box center [509, 223] width 78 height 9
click at [456, 203] on p "והדבר הכי מטורף? זה משהו שכולנו יודעות אבל עם שדרוג קטן כבר אחרי הלילה השני הוא" at bounding box center [490, 215] width 115 height 25
click at [542, 219] on icon "כבר אחרי הלילה השני הוא" at bounding box center [513, 223] width 71 height 9
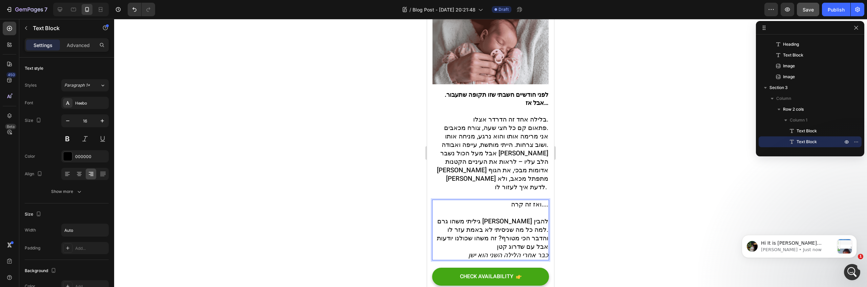
scroll to position [1152, 0]
click at [438, 247] on p "והדבר הכי מטורף? זה משהו שכולנו יודעות אבל עם שדרוג קטן כבר אחרי הלילה השני הוא…" at bounding box center [490, 259] width 115 height 25
click at [540, 263] on icon "כבר אחרי הלילה השני הוא ישן" at bounding box center [508, 267] width 80 height 9
click at [542, 246] on span "והדבר הכי מטורף? זה משהו שכולנו יודעות אבל עם שדרוג קטן" at bounding box center [492, 255] width 111 height 18
click at [543, 246] on span "והדבר הכי מטורף? זה משהו שכולנו יודעות אבל עם שדרוג קטן" at bounding box center [492, 255] width 111 height 18
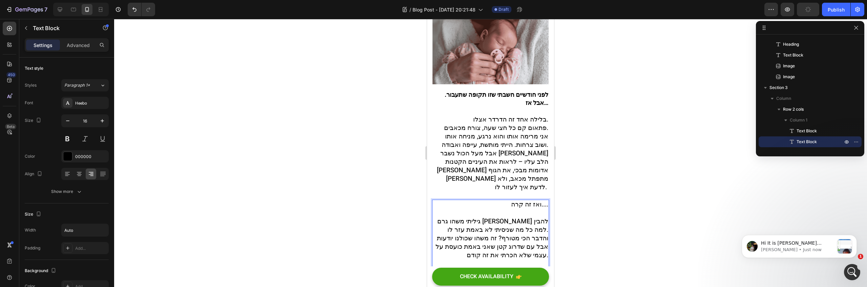
click at [538, 280] on icon "כבר אחרי הלילה השני הוא ישן" at bounding box center [508, 284] width 80 height 9
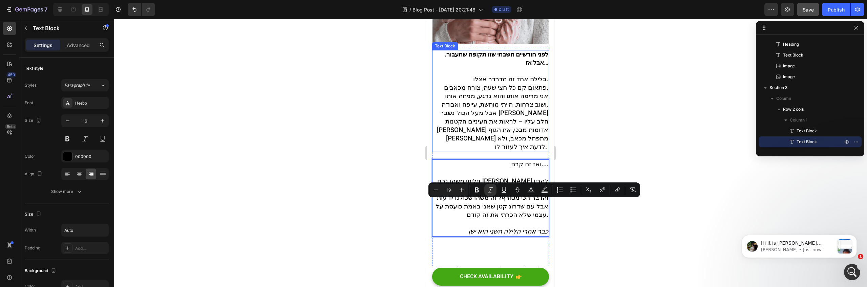
scroll to position [232, 0]
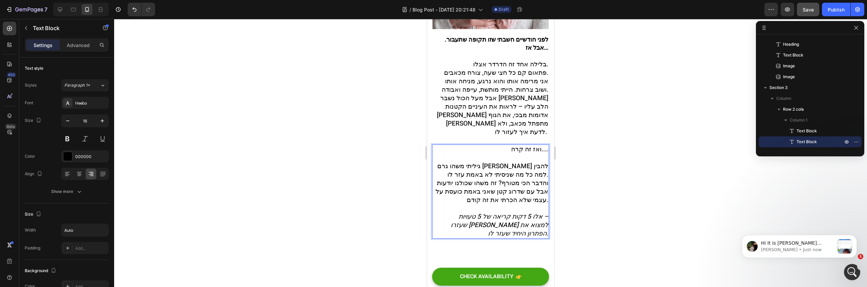
click at [536, 225] on icon "אלו 5 דקות קריאה של 5 טעויות –" at bounding box center [504, 229] width 90 height 9
click at [529, 225] on icon "אלו 5 דקות קריאה של 5 טעויות –" at bounding box center [504, 229] width 90 height 9
click at [527, 225] on icon "אלו 5 דקות קריאה של 5 טעויות –" at bounding box center [504, 229] width 90 height 9
click at [530, 225] on icon "אלו 5 דקות קריאה של 5 טעויות –" at bounding box center [504, 229] width 90 height 9
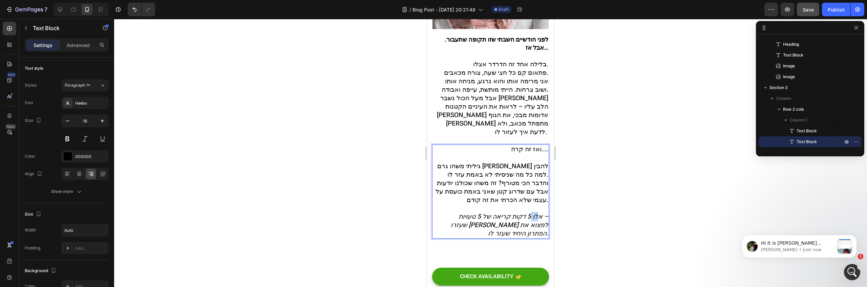
click at [530, 225] on icon "אלו 5 דקות קריאה של 5 טעויות –" at bounding box center [504, 229] width 90 height 9
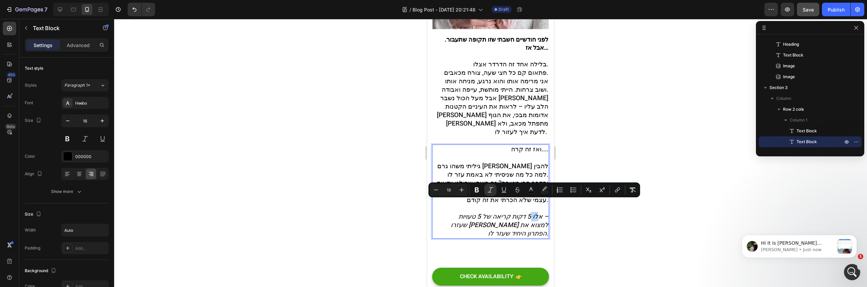
click at [530, 225] on icon "אלו 5 דקות קריאה של 5 טעויות –" at bounding box center [504, 229] width 90 height 9
drag, startPoint x: 538, startPoint y: 207, endPoint x: 479, endPoint y: 205, distance: 58.6
click at [479, 225] on icon "אלו 5 דקות קריאה של 5 טעויות –" at bounding box center [504, 229] width 90 height 9
drag, startPoint x: 477, startPoint y: 207, endPoint x: 521, endPoint y: 206, distance: 44.4
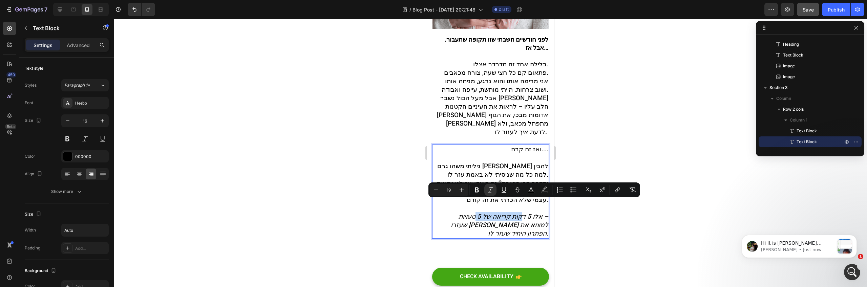
click at [521, 225] on icon "אלו 5 דקות קריאה של 5 טעויות –" at bounding box center [504, 229] width 90 height 9
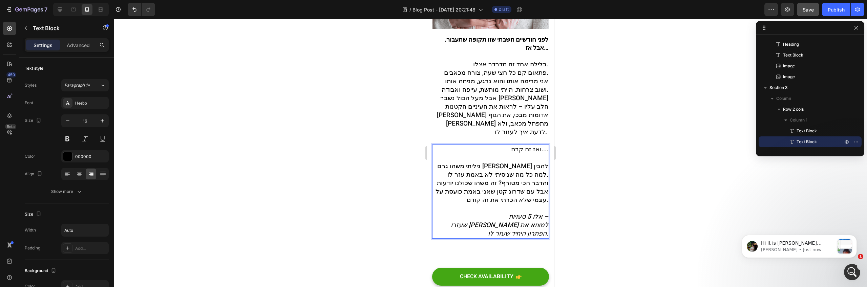
click at [527, 224] on p "והדבר הכי מטורף? זה משהו שכולנו יודעות אבל עם שדרוג קטן שאני באמת כועסת על עצמי…" at bounding box center [490, 221] width 115 height 59
click at [483, 191] on span "והדבר הכי מטורף? זה משהו שכולנו יודעות אבל עם שדרוג קטן שאני באמת כועסת על עצמי…" at bounding box center [492, 204] width 113 height 26
drag, startPoint x: 516, startPoint y: 218, endPoint x: 521, endPoint y: 226, distance: 8.7
click at [516, 218] on p "והדבר הכי מטורף? זה משהו שכולנו יודעות אבל עם שדרוג קטן שאני באמת כועסת על עצמי…" at bounding box center [490, 221] width 115 height 59
click at [526, 259] on div at bounding box center [490, 263] width 117 height 9
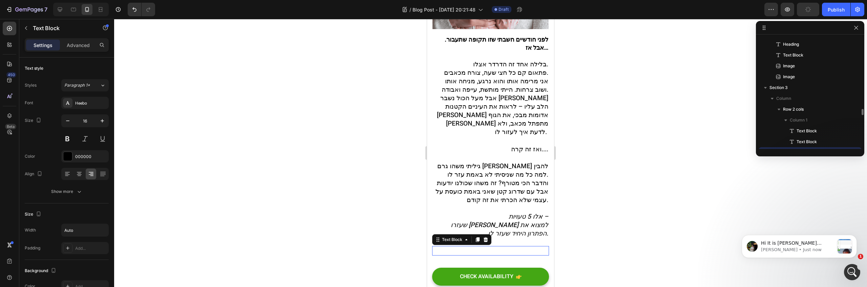
scroll to position [128, 0]
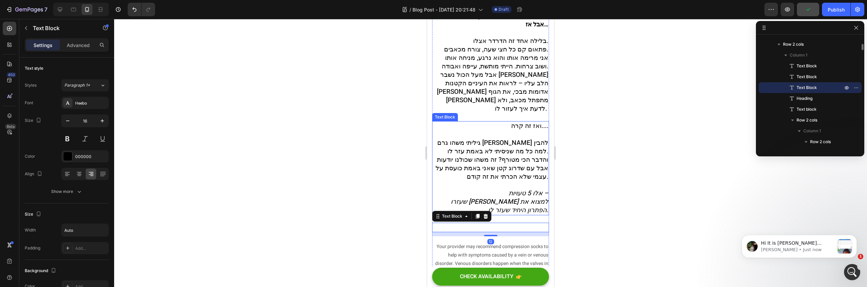
click at [511, 210] on icon "שעזרו לי למצוא את הפתרון היחיד שעזר לו." at bounding box center [500, 219] width 98 height 18
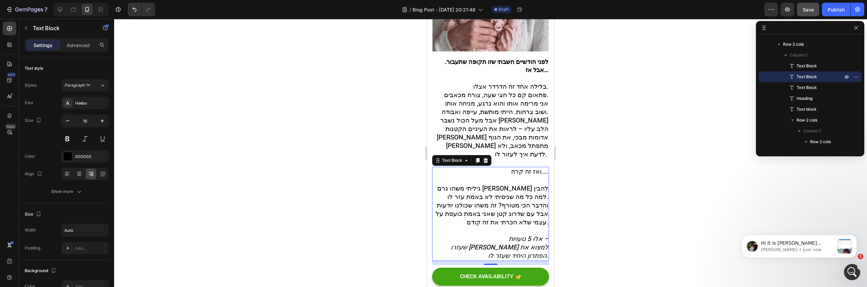
scroll to position [202, 0]
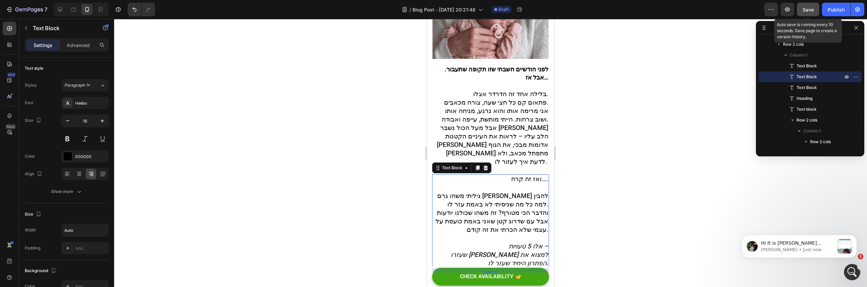
click at [806, 11] on span "Save" at bounding box center [808, 10] width 11 height 6
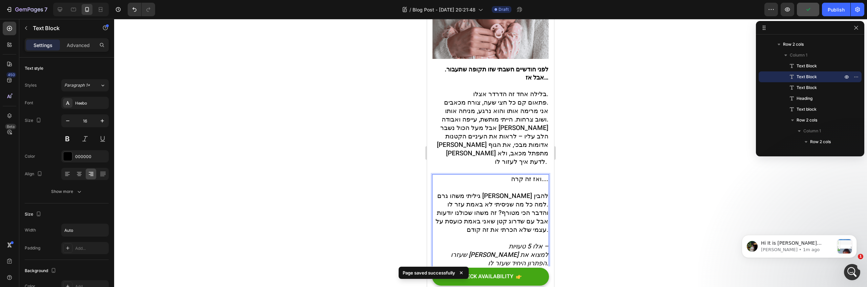
click at [541, 263] on icon "שעזרו לי למצוא את הפתרון היחיד שעזר לו." at bounding box center [500, 272] width 98 height 18
click at [451, 263] on icon "שעזרו לי למצוא את הפתרון היחיד שעזר לו." at bounding box center [500, 272] width 98 height 18
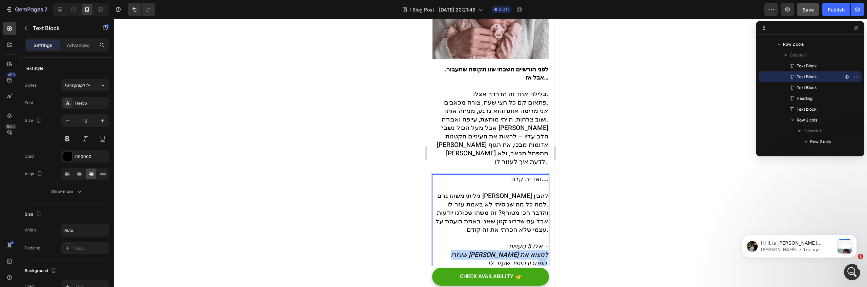
click at [451, 263] on icon "שעזרו לי למצוא את הפתרון היחיד שעזר לו." at bounding box center [500, 272] width 98 height 18
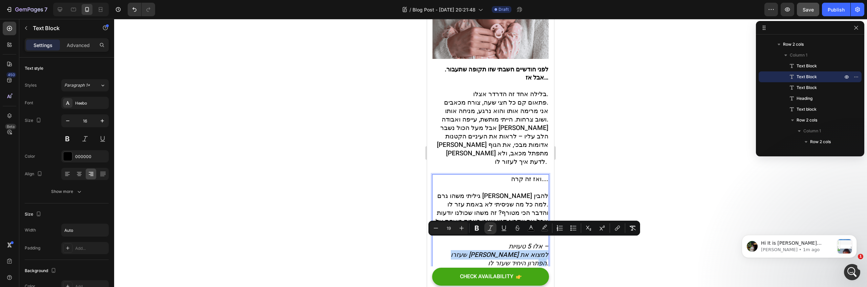
click at [437, 244] on p "והדבר הכי מטורף? זה משהו שכולנו יודעות אבל עם שדרוג קטן שאני באמת כועסת על עצמי…" at bounding box center [490, 250] width 115 height 59
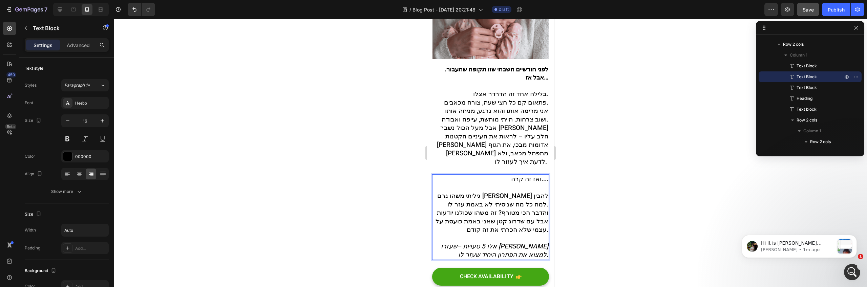
click at [538, 188] on p "ואז זה קרה.... גיליתי משהו גרם לי להבין למה כל מה שניסיתי לא באמת עזר לו." at bounding box center [490, 205] width 115 height 34
click at [540, 221] on span "והדבר הכי מטורף? זה משהו שכולנו יודעות אבל עם שדרוג קטן שאני באמת כועסת על עצמי…" at bounding box center [492, 234] width 113 height 26
click at [451, 221] on span "והדבר הכי מטורף? זה משהו שכולנו יודעות אבל עם שדרוג קטן שאני באמת כועסת על עצמי…" at bounding box center [492, 234] width 113 height 26
click at [449, 221] on p "והדבר הכי מטורף? זה משהו שכולנו יודעות אבל עם שדרוג קטן שאני באמת כועסת על עצמי…" at bounding box center [490, 246] width 115 height 50
click at [464, 217] on p "ואז זה קרה.... גיליתי משהו גרם לי להבין למה כל מה שניסיתי לא באמת עזר לו. והדבר…" at bounding box center [490, 230] width 115 height 84
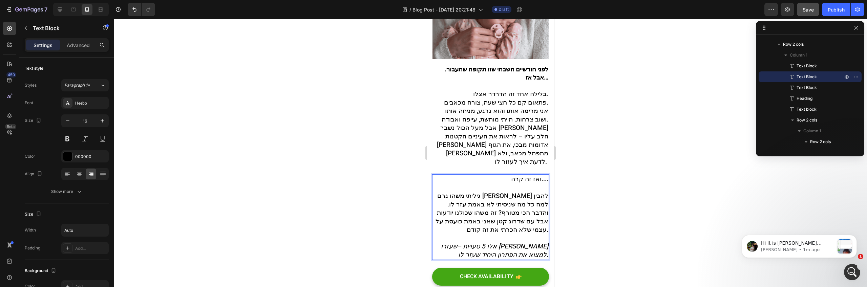
click at [503, 254] on icon "אלו 5 טעויות –שעזרו לי למצוא את הפתרון היחיד שעזר לו." at bounding box center [494, 263] width 107 height 18
click at [578, 183] on div at bounding box center [490, 153] width 753 height 268
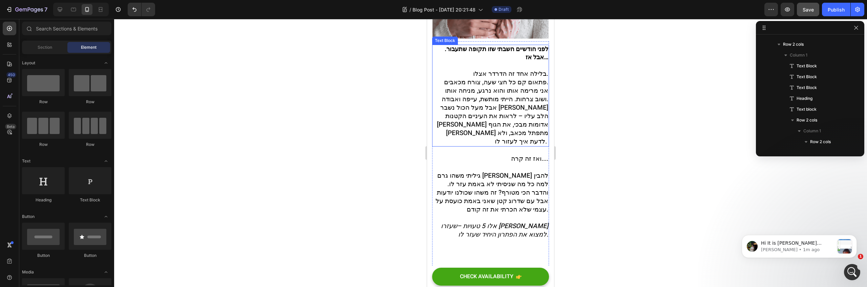
scroll to position [228, 0]
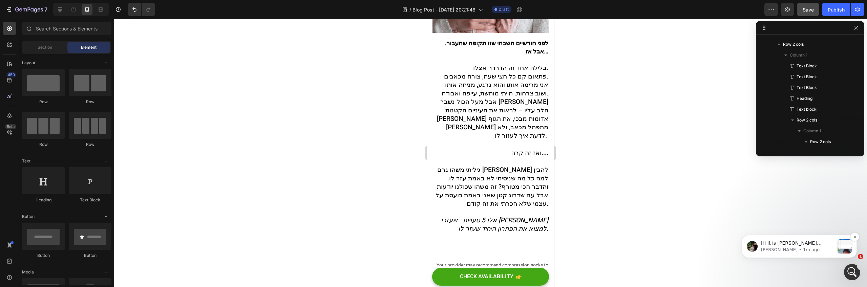
click at [816, 248] on p "Jeremy • 1m ago" at bounding box center [797, 250] width 73 height 6
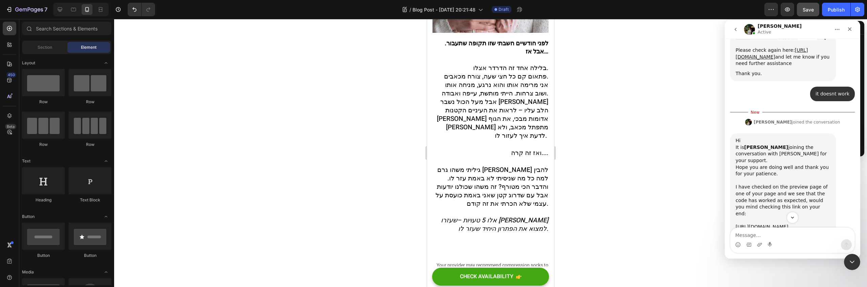
scroll to position [1163, 0]
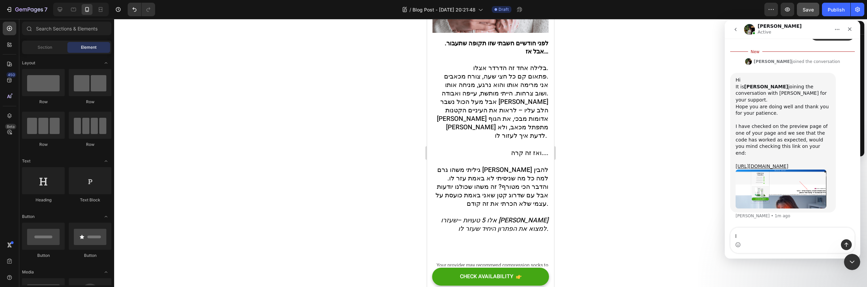
type textarea "ן"
type textarea "but in the editor it doesnt woek"
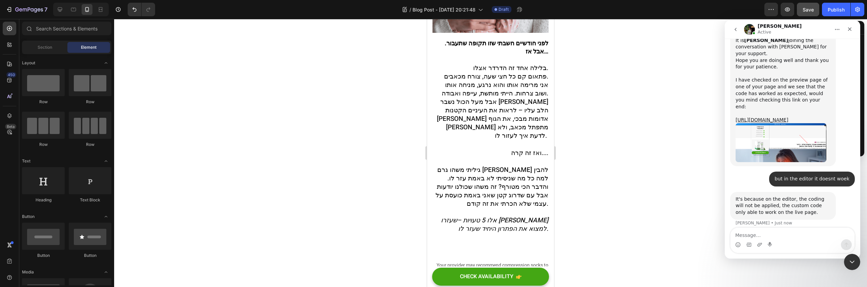
scroll to position [1206, 0]
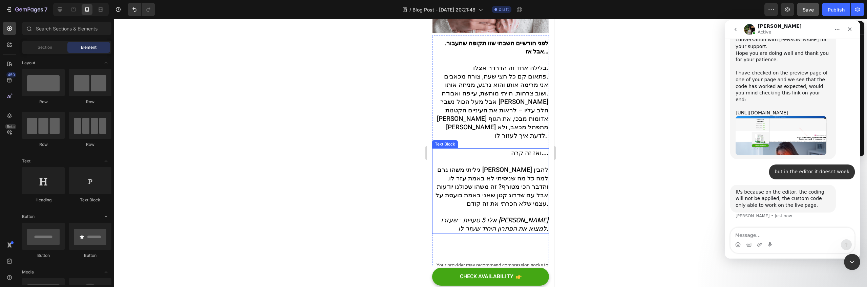
click at [461, 178] on span "גיליתי משהו גרם לי להבין למה כל מה שניסיתי לא באמת עזר לו. והדבר הכי מטורף? זה …" at bounding box center [492, 199] width 113 height 43
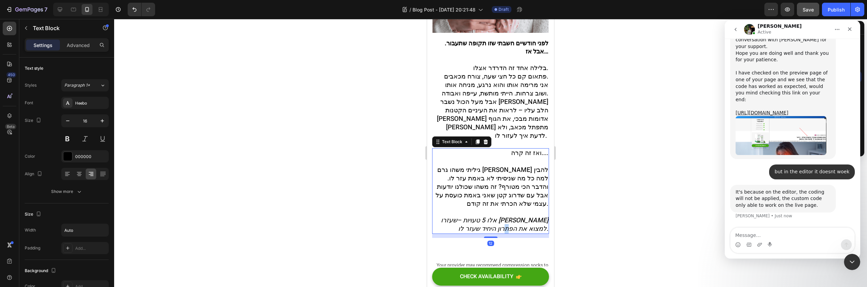
click at [505, 228] on icon "אלו 5 טעויות –שעזרו לי למצוא את הפתרון היחיד שעזר לו." at bounding box center [494, 237] width 107 height 18
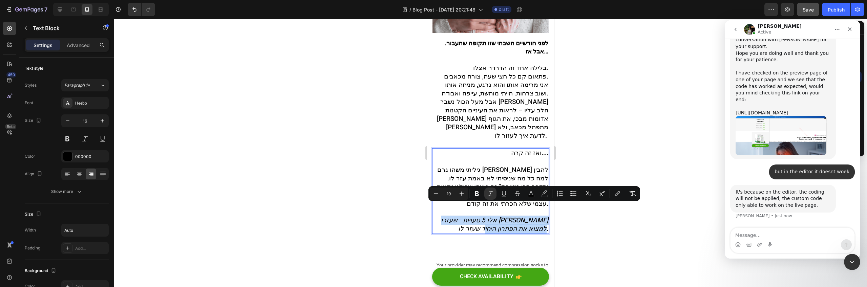
click at [504, 228] on icon "אלו 5 טעויות –שעזרו לי למצוא את הפתרון היחיד שעזר לו." at bounding box center [494, 237] width 107 height 18
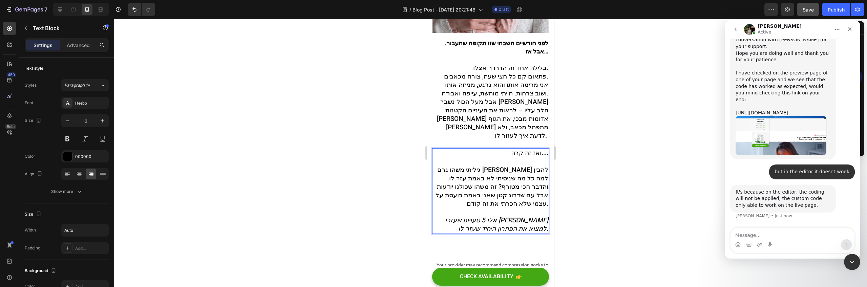
click at [538, 228] on icon "אלו 5 טעויות שעזרו לי למצוא את הפתרון היחיד שעזר לו." at bounding box center [496, 237] width 103 height 18
click at [542, 228] on icon "אלו 5 טעויות שעזרו לי למצוא את הפתרון היחיד שעזר לו." at bounding box center [496, 237] width 103 height 18
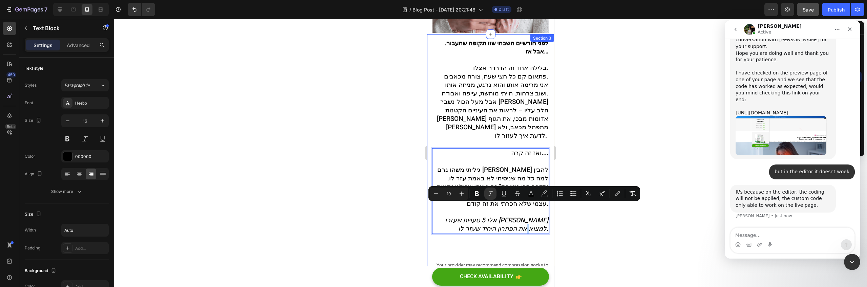
drag, startPoint x: 475, startPoint y: 215, endPoint x: 547, endPoint y: 207, distance: 72.0
click at [519, 228] on icon "אלו 5 טעויות שעזרו לי למצוא את הפתרון היחיד שעזר לו." at bounding box center [496, 237] width 103 height 18
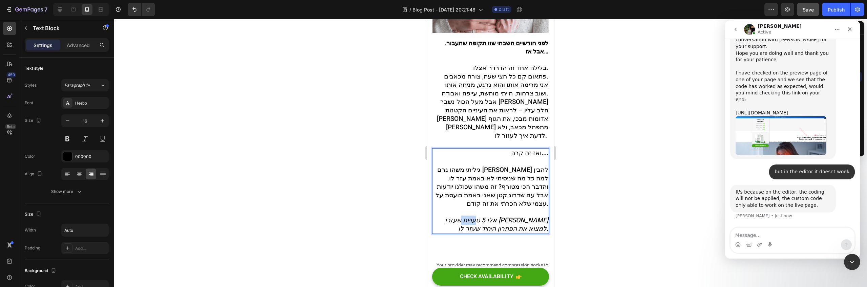
click at [519, 228] on icon "אלו 5 טעויות שעזרו לי למצוא את הפתרון היחיד שעזר לו." at bounding box center [496, 237] width 103 height 18
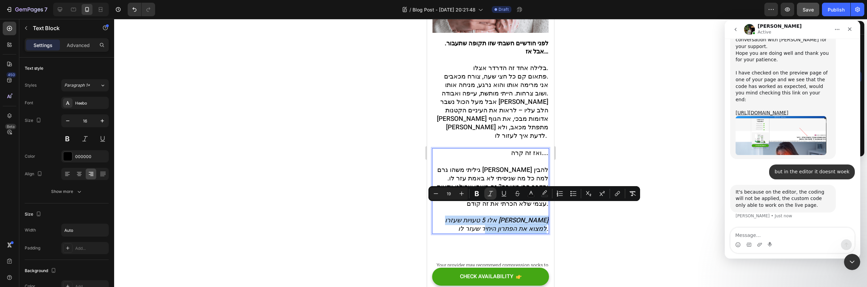
click at [535, 228] on icon "אלו 5 טעויות שעזרו לי למצוא את הפתרון היחיד שעזר לו." at bounding box center [496, 237] width 103 height 18
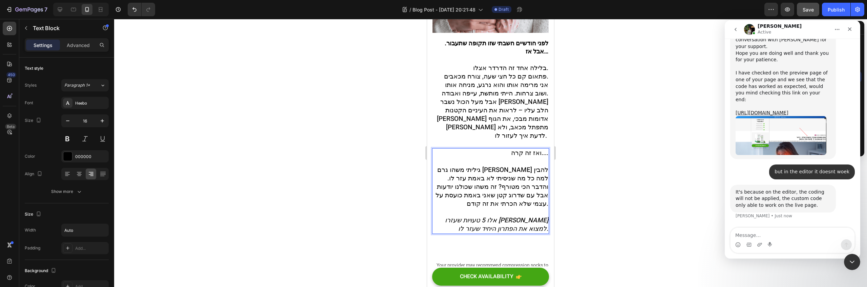
click at [540, 228] on icon "אלו 5 טעויות שעזרו לי למצוא את הפתרון היחיד שעזר לו." at bounding box center [496, 237] width 103 height 18
click at [542, 228] on icon "אלו 5 טעויות שעזרו לי למצוא את הפתרון היחיד שעזר לו." at bounding box center [496, 237] width 103 height 18
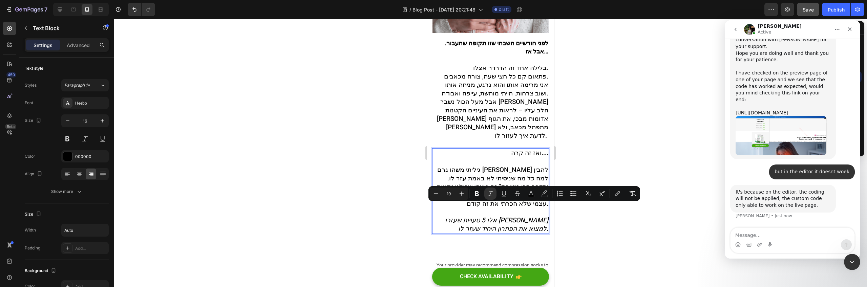
click at [540, 228] on icon "אלו 5 טעויות שעזרו לי למצוא את הפתרון היחיד שעזר לו." at bounding box center [496, 237] width 103 height 18
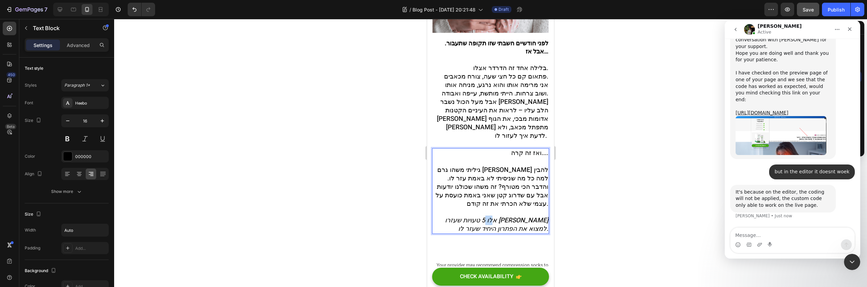
click at [540, 228] on icon "אלו 5 טעויות שעזרו לי למצוא את הפתרון היחיד שעזר לו." at bounding box center [496, 237] width 103 height 18
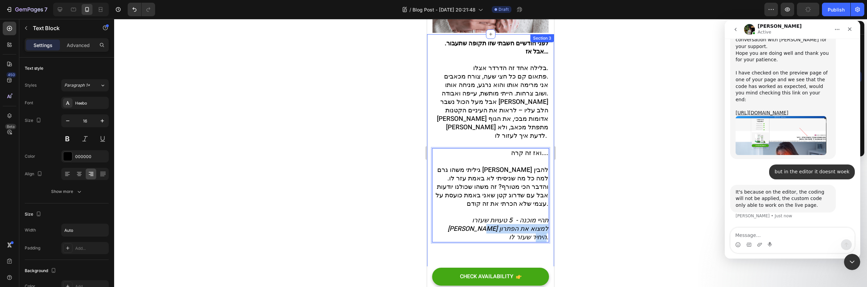
drag, startPoint x: 465, startPoint y: 214, endPoint x: 547, endPoint y: 217, distance: 82.7
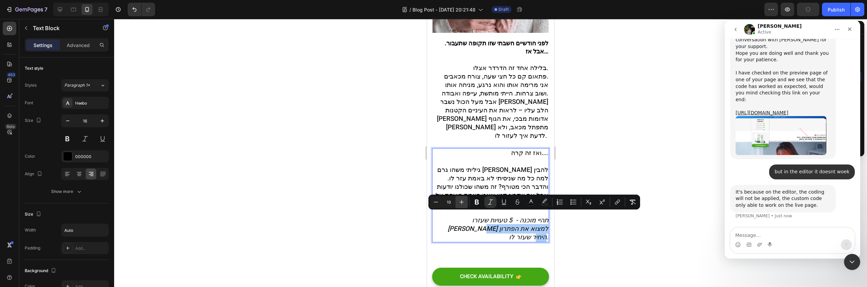
click at [461, 202] on icon "Editor contextual toolbar" at bounding box center [462, 202] width 4 height 4
type input "20"
click at [465, 219] on p "ואז זה קרה.... גיליתי משהו גרם לי להבין למה כל מה שניסיתי לא באמת עזר לו. והדבר…" at bounding box center [490, 208] width 115 height 93
click at [464, 217] on p "ואז זה קרה.... גיליתי משהו גרם לי להבין למה כל מה שניסיתי לא באמת עזר לו. והדבר…" at bounding box center [490, 208] width 115 height 93
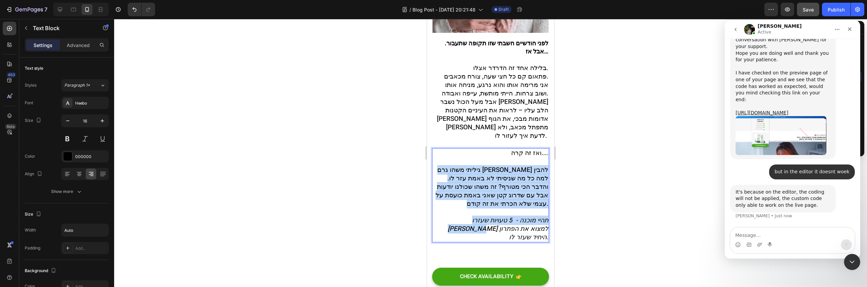
drag, startPoint x: 472, startPoint y: 218, endPoint x: 555, endPoint y: 196, distance: 86.1
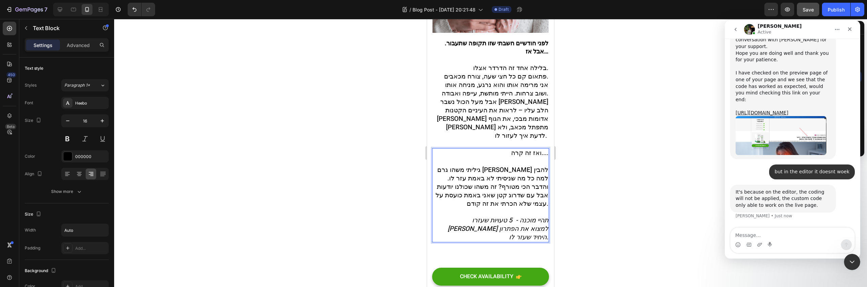
click at [510, 228] on icon "תהיי מוכנה - 5 טעויות שעזרו לי למצוא את הפתרון היחיד שעזר לו." at bounding box center [498, 241] width 101 height 26
drag, startPoint x: 543, startPoint y: 209, endPoint x: 477, endPoint y: 214, distance: 65.9
click at [478, 228] on icon "תהיי מוכנה - 5 טעויות שעזרו לי למצוא את הפתרון היחיד שעזר לו." at bounding box center [498, 241] width 101 height 26
click at [466, 228] on icon "תהיי מוכנה - 5 טעויות שעזרו לי למצוא את הפתרון היחיד שעזר לו." at bounding box center [498, 241] width 101 height 26
drag, startPoint x: 460, startPoint y: 219, endPoint x: 546, endPoint y: 209, distance: 87.2
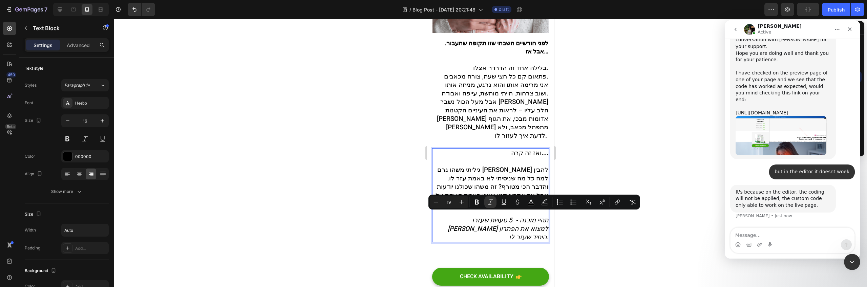
click at [537, 228] on icon "תהיי מוכנה - 5 טעויות שעזרו לי למצוא את הפתרון היחיד שעזר לו." at bounding box center [498, 241] width 101 height 26
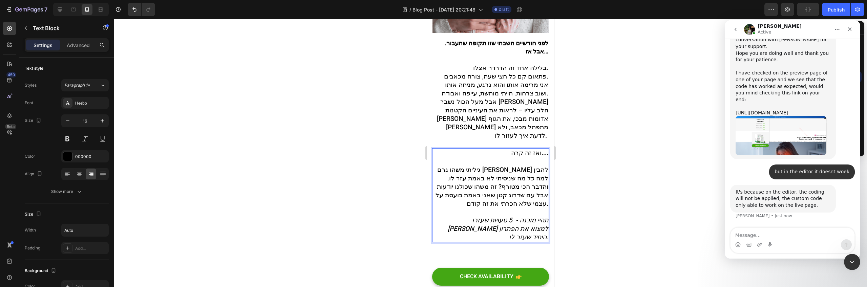
click at [537, 228] on icon "תהיי מוכנה - 5 טעויות שעזרו לי למצוא את הפתרון היחיד שעזר לו." at bounding box center [498, 241] width 101 height 26
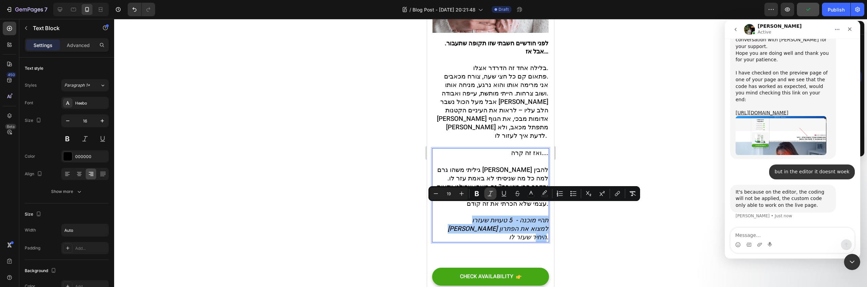
click at [493, 198] on button "Italic" at bounding box center [490, 194] width 12 height 12
click at [491, 228] on span "תהיי מוכנה - 5 טעויות שעזרו לי למצוא את הפתרון היחיד שעזר לו." at bounding box center [498, 241] width 101 height 26
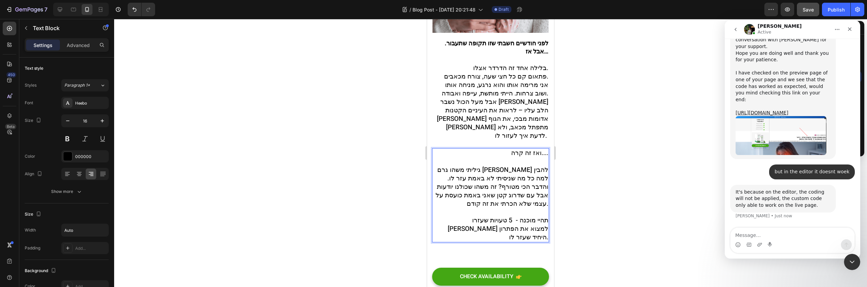
click at [508, 228] on span "תהיי מוכנה - 5 טעויות שעזרו לי למצוא את הפתרון היחיד שעזר לו." at bounding box center [498, 241] width 101 height 26
click at [468, 228] on span "תהיי מוכנה - 5 טעויות שעזרו לי למצוא את הפתרון היחיד שעזר לו." at bounding box center [498, 241] width 101 height 26
click at [471, 215] on p "ואז זה קרה.... גיליתי משהו גרם לי להבין למה כל מה שניסיתי לא באמת עזר לו. והדבר…" at bounding box center [490, 208] width 115 height 93
click at [543, 217] on div "ואז זה קרה.... גיליתי משהו גרם לי להבין למה כל מה שניסיתי לא באמת עזר לו. והדבר…" at bounding box center [490, 208] width 117 height 94
click at [506, 236] on p "ואז זה קרה.... גיליתי משהו גרם לי להבין למה כל מה שניסיתי לא באמת עזר לו. והדבר…" at bounding box center [490, 217] width 115 height 110
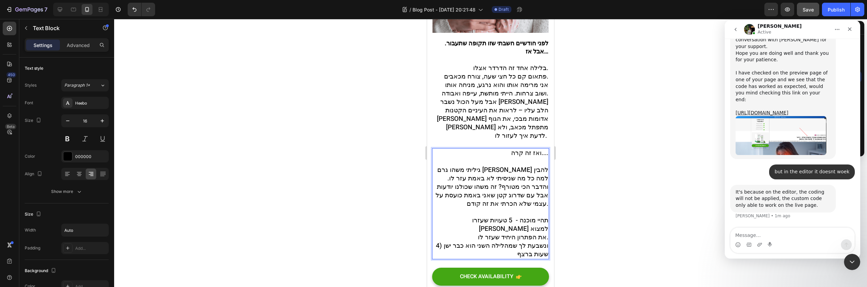
click at [542, 254] on span "ונשבעת לך שמהלילה השני הוא כבר ישן (4 שעות ברצף" at bounding box center [492, 263] width 112 height 18
click at [544, 227] on div "ואז זה קרה.... גיליתי משהו גרם לי להבין למה כל מה שניסיתי לא באמת עזר לו. והדבר…" at bounding box center [490, 216] width 117 height 111
click at [800, 13] on button "Save" at bounding box center [808, 10] width 22 height 14
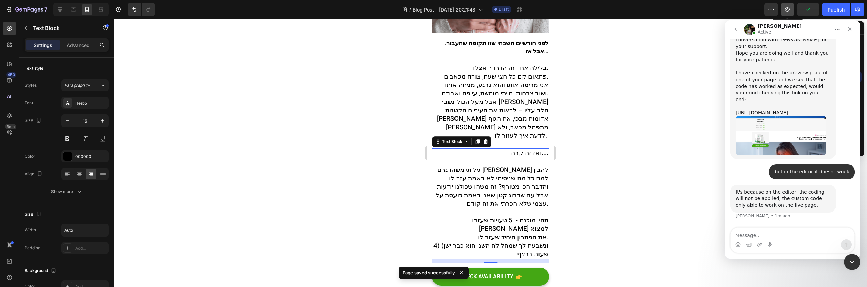
click at [786, 7] on icon "button" at bounding box center [787, 9] width 7 height 7
click at [498, 93] on span "אני מרימה אותו והוא נרגע, מניחה אותו ושוב צרחות. הייתי מותשת, עייפה ואבודה." at bounding box center [495, 102] width 107 height 18
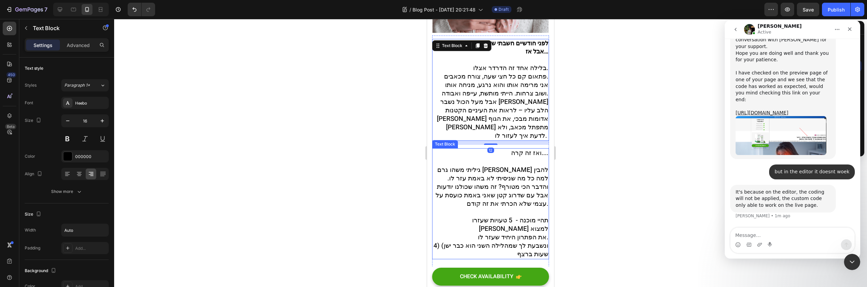
click at [519, 245] on span "את הפתרון היחיד שעזר לו." at bounding box center [513, 249] width 70 height 9
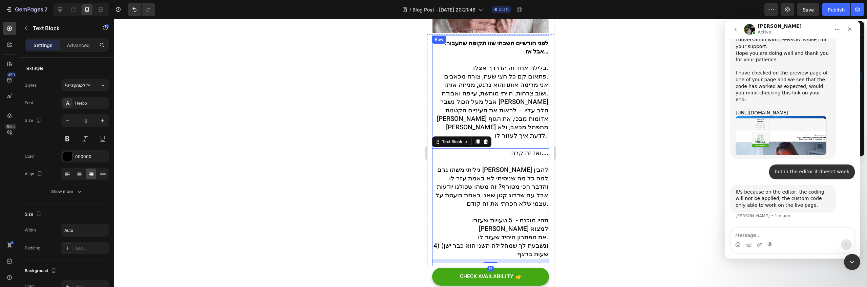
drag, startPoint x: 530, startPoint y: 246, endPoint x: 531, endPoint y: 252, distance: 5.8
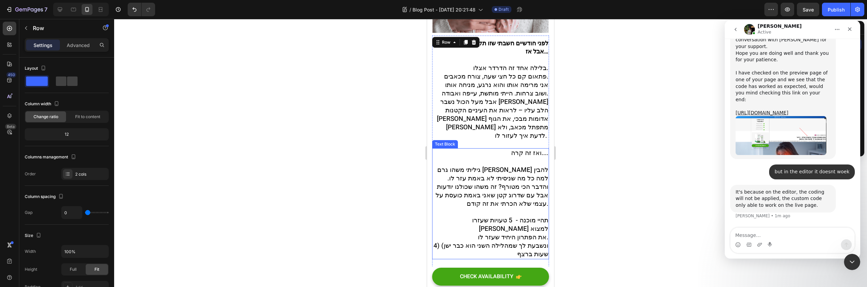
click at [514, 178] on span "גיליתי משהו גרם לי להבין למה כל מה שניסיתי לא באמת עזר לו. והדבר הכי מטורף? זה …" at bounding box center [492, 199] width 113 height 43
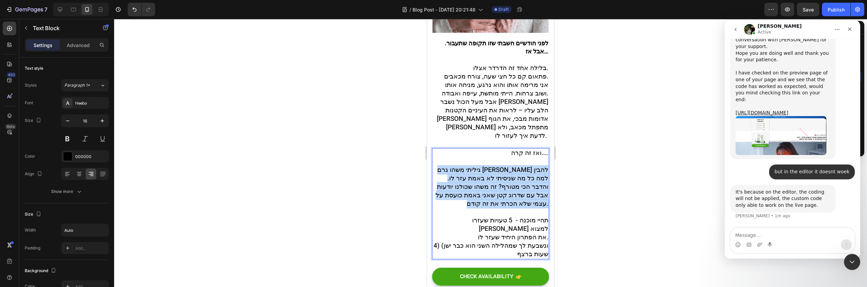
click at [514, 178] on span "גיליתי משהו גרם לי להבין למה כל מה שניסיתי לא באמת עזר לו. והדבר הכי מטורף? זה …" at bounding box center [492, 199] width 113 height 43
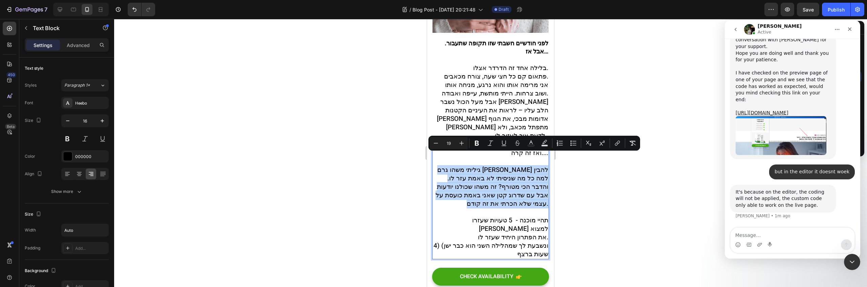
click at [505, 178] on span "גיליתי משהו גרם לי להבין למה כל מה שניסיתי לא באמת עזר לו. והדבר הכי מטורף? זה …" at bounding box center [492, 199] width 113 height 43
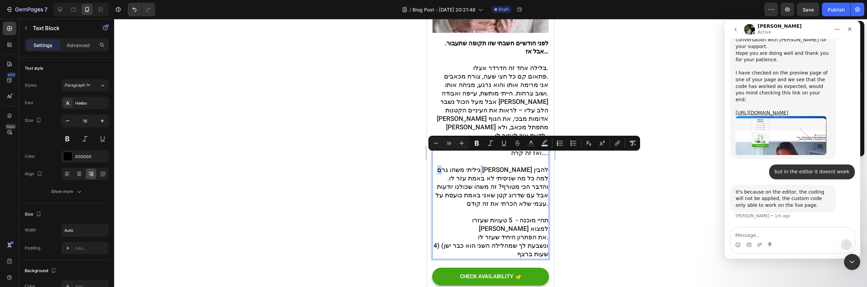
drag, startPoint x: 499, startPoint y: 159, endPoint x: 506, endPoint y: 158, distance: 7.9
click at [506, 178] on span "גיליתי משהו גרם לי להבין למה כל מה שניסיתי לא באמת עזר לו. והדבר הכי מטורף? זה …" at bounding box center [492, 199] width 113 height 43
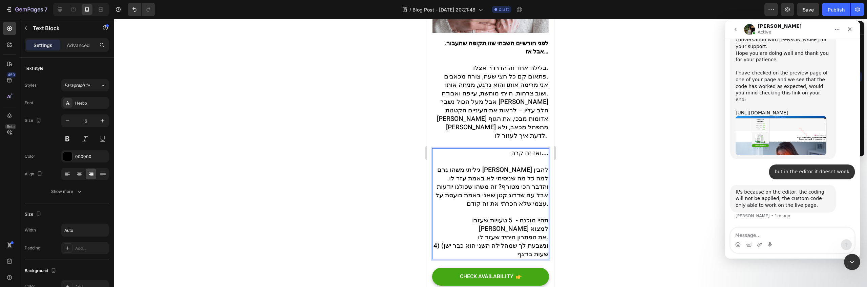
click at [490, 178] on span "גיליתי משהו גרם לי להבין למה כל מה שניסיתי לא באמת עזר לו. והדבר הכי מטורף? זה …" at bounding box center [492, 199] width 113 height 43
click at [481, 93] on span "אני מרימה אותו והוא נרגע, מניחה אותו ושוב צרחות. הייתי מותשת, עייפה ואבודה." at bounding box center [495, 102] width 107 height 18
click at [470, 178] on span "גיליתי משהו גרם לי להבין למה כל מה שניסיתי לא באמת עזר לו. והדבר הכי מטורף? זה …" at bounding box center [492, 199] width 113 height 43
click at [479, 178] on span "גיליתי משהו גרם לי להבין למה כל מה שניסיתי לא באמת עזר לו. והדבר הכי מטורף? זה …" at bounding box center [492, 199] width 113 height 43
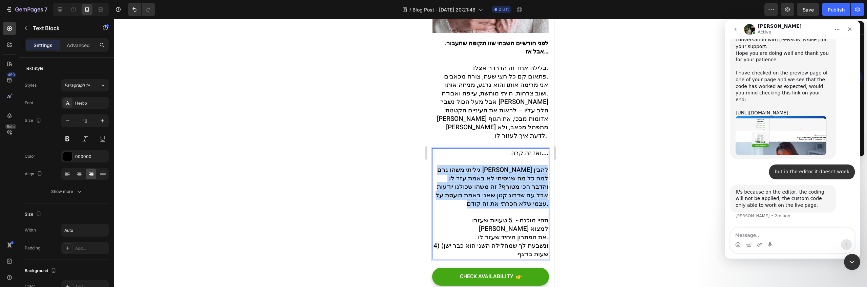
click at [479, 178] on span "גיליתי משהו גרם לי להבין למה כל מה שניסיתי לא באמת עזר לו. והדבר הכי מטורף? זה …" at bounding box center [492, 199] width 113 height 43
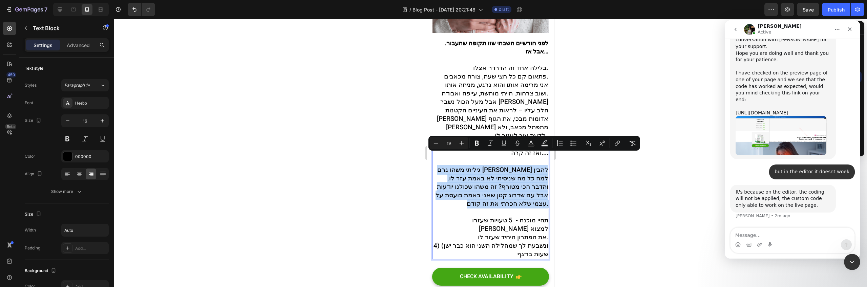
click at [498, 189] on span "גיליתי משהו גרם לי להבין למה כל מה שניסיתי לא באמת עזר לו. והדבר הכי מטורף? זה …" at bounding box center [492, 199] width 113 height 43
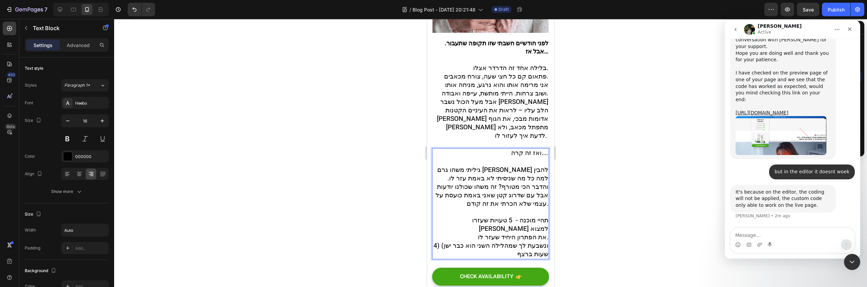
click at [458, 179] on span "גיליתי משהו גרם לי להבין למה כל מה שניסיתי לא באמת עזר לו. והדבר הכי מטורף? זה …" at bounding box center [492, 199] width 113 height 43
click at [495, 178] on span "גיליתי משהו גרם לי להבין למה כל מה שניסיתי לא באמת עזר לו. והדבר הכי מטורף? זה …" at bounding box center [492, 199] width 113 height 43
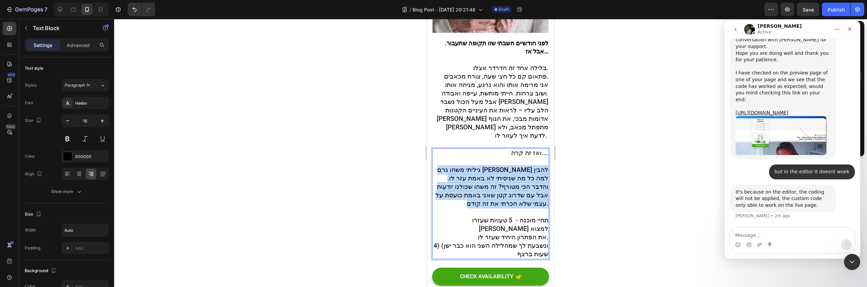
click at [495, 178] on span "גיליתי משהו גרם לי להבין למה כל מה שניסיתי לא באמת עזר לו. והדבר הכי מטורף? זה …" at bounding box center [492, 199] width 113 height 43
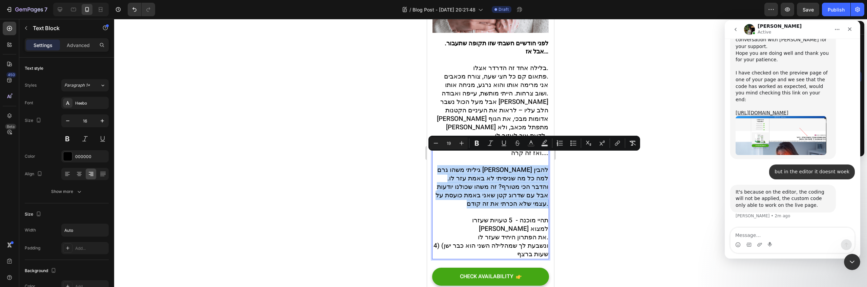
copy span "גיליתי משהו גרם לי להבין למה כל מה שניסיתי לא באמת עזר לו. והדבר הכי מטורף? זה …"
click at [504, 178] on span "גיליתי משהו גרם לי להבין למה כל מה שניסיתי לא באמת עזר לו. והדבר הכי מטורף? זה …" at bounding box center [492, 199] width 113 height 43
drag, startPoint x: 469, startPoint y: 193, endPoint x: 556, endPoint y: 151, distance: 96.9
click at [523, 180] on span "גיליתי משהו גרם לי להבין למה כל מה שניסיתי לא באמת עזר לו. והדבר הכי מטורף? זה …" at bounding box center [492, 199] width 113 height 43
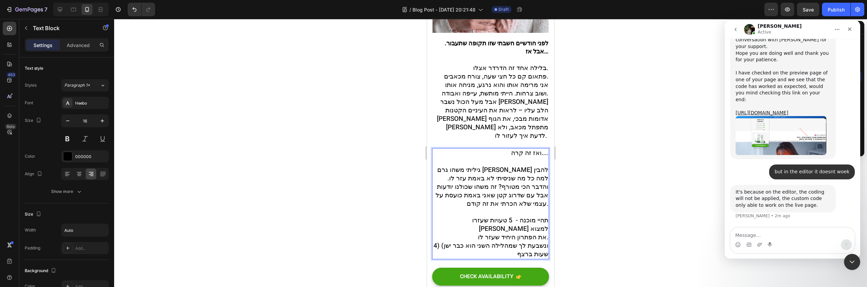
click at [467, 219] on p "ואז זה קרה.... גיליתי משהו גרם לי להבין למה כל מה שניסיתי לא באמת עזר לו. והדבר…" at bounding box center [490, 217] width 115 height 110
click at [543, 245] on span "את הפתרון היחיד שעזר לו." at bounding box center [513, 249] width 70 height 9
click at [523, 262] on span "ונשבעת לך שמהלילה השני הוא כבר ישן) (4 שעות ברצף" at bounding box center [490, 271] width 115 height 18
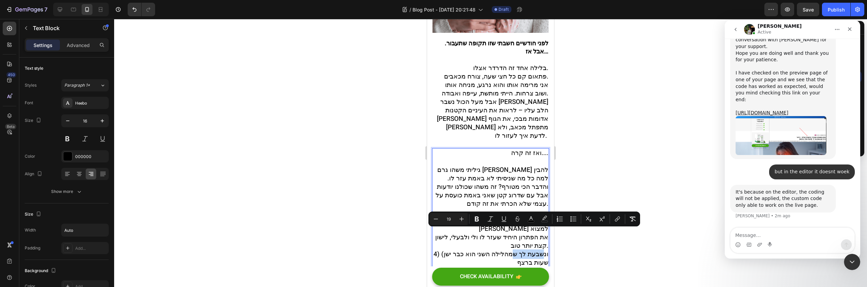
drag, startPoint x: 509, startPoint y: 234, endPoint x: 540, endPoint y: 236, distance: 31.6
click at [540, 262] on span "ונשבעת לך שמהלילה השני הוא כבר ישן) (4 שעות ברצף" at bounding box center [490, 271] width 115 height 18
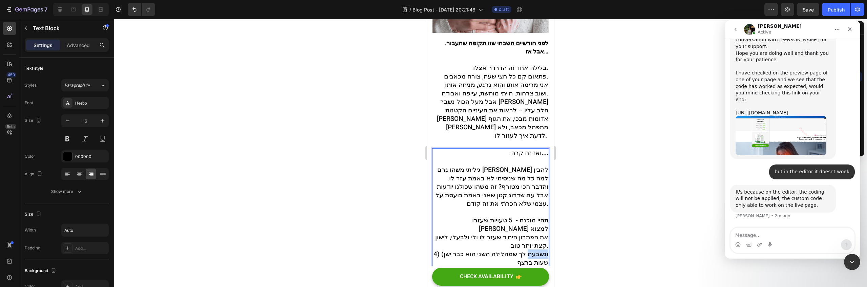
click at [540, 262] on span "ונשבעת לך שמהלילה השני הוא כבר ישן) (4 שעות ברצף" at bounding box center [490, 271] width 115 height 18
click at [533, 262] on span "ונשבעת לך שמהלילה השני הוא כבר ישן) (4 שעות ברצף" at bounding box center [490, 271] width 115 height 18
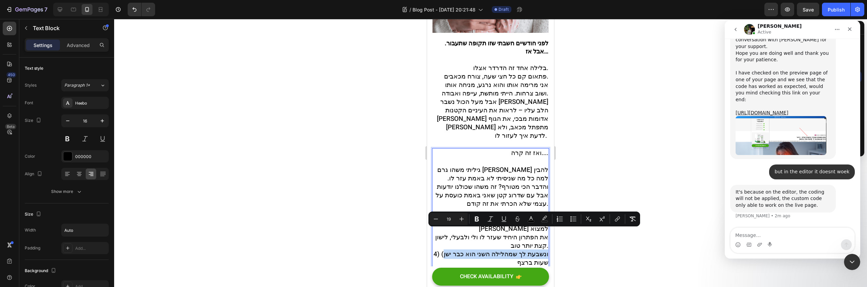
drag, startPoint x: 438, startPoint y: 236, endPoint x: 549, endPoint y: 236, distance: 111.4
drag, startPoint x: 497, startPoint y: 233, endPoint x: 543, endPoint y: 233, distance: 45.7
click at [543, 233] on p "ואז זה קרה.... גיליתי משהו גרם לי להבין למה כל מה שניסיתי לא באמת עזר לו. והדבר…" at bounding box center [490, 217] width 115 height 110
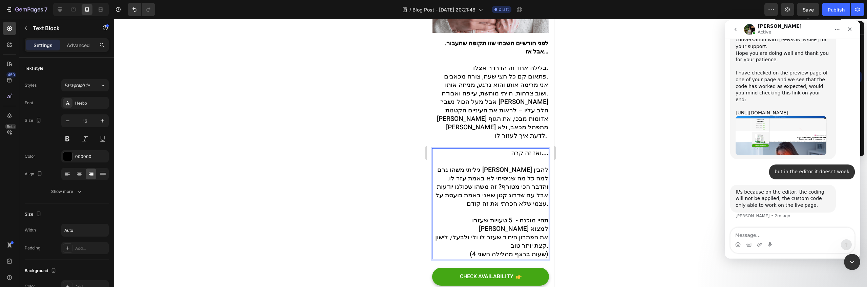
click at [812, 8] on span "Save" at bounding box center [808, 10] width 11 height 6
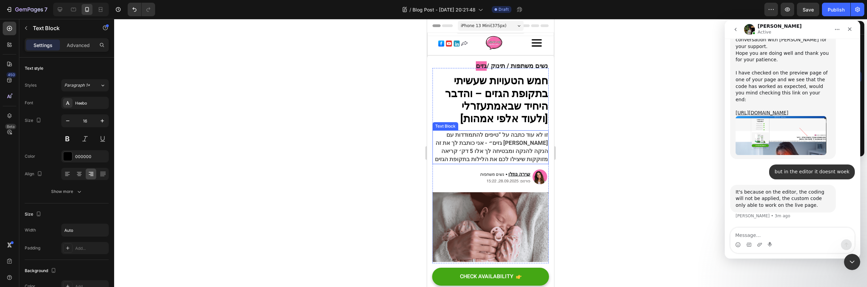
scroll to position [210, 0]
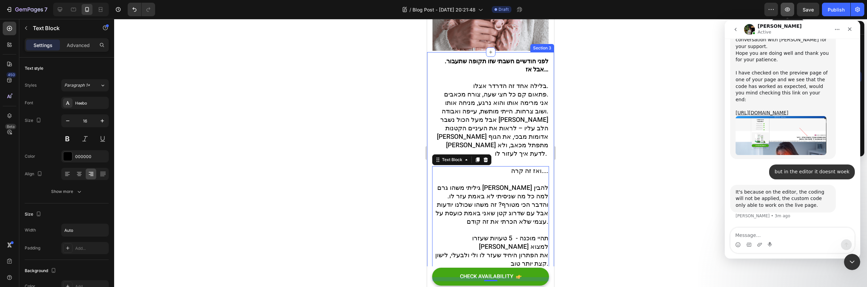
click at [787, 12] on icon "button" at bounding box center [787, 9] width 7 height 7
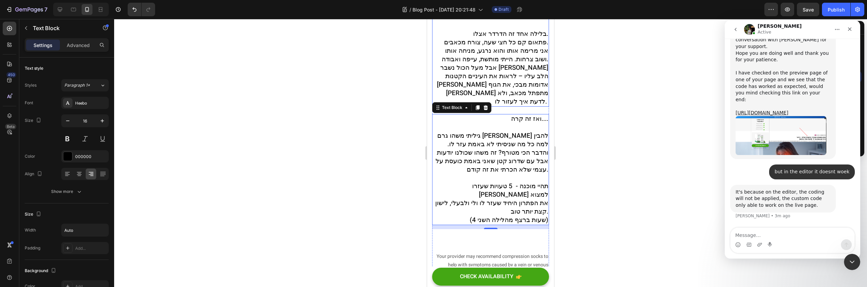
scroll to position [127, 0]
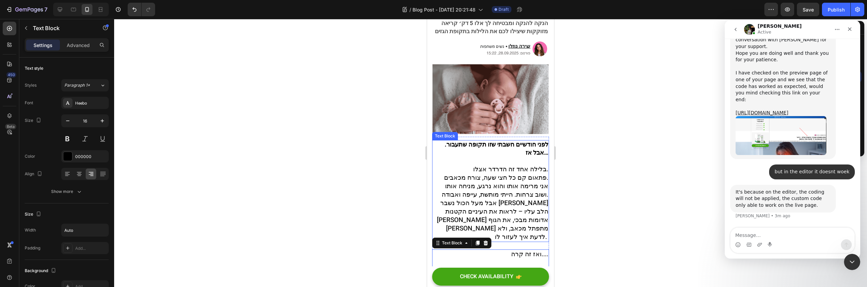
click at [520, 153] on strong "לפני חודשיים חשבתי שזו תקופה שתעבור. אבל אז…" at bounding box center [497, 161] width 104 height 17
click at [497, 194] on span "אני מרימה אותו והוא נרגע, מניחה אותו ושוב צרחות. הייתי מותשת, עייפה ואבודה." at bounding box center [495, 203] width 107 height 18
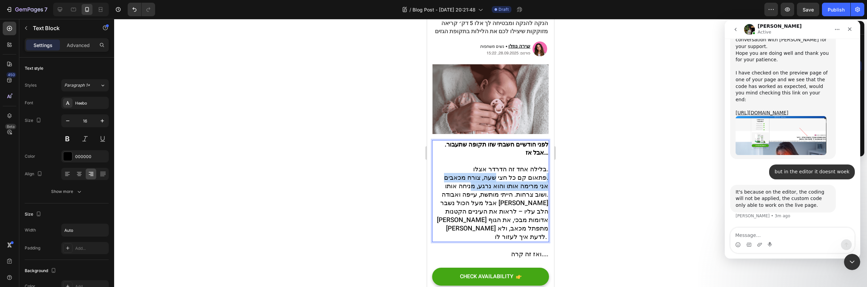
drag, startPoint x: 489, startPoint y: 178, endPoint x: 469, endPoint y: 182, distance: 21.1
click at [469, 182] on div "לפני חודשיים חשבתי שזו תקופה שתעבור. אבל אז… בלילה אחד זה הדרדר אצלו. פתאום קם …" at bounding box center [490, 204] width 117 height 102
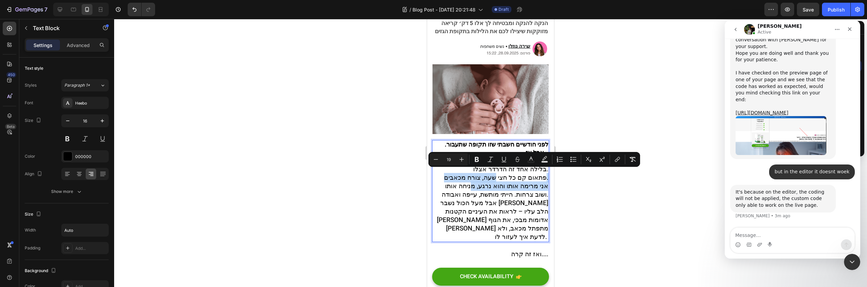
click at [468, 194] on span "אני מרימה אותו והוא נרגע, מניחה אותו ושוב צרחות. הייתי מותשת, עייפה ואבודה." at bounding box center [495, 203] width 107 height 18
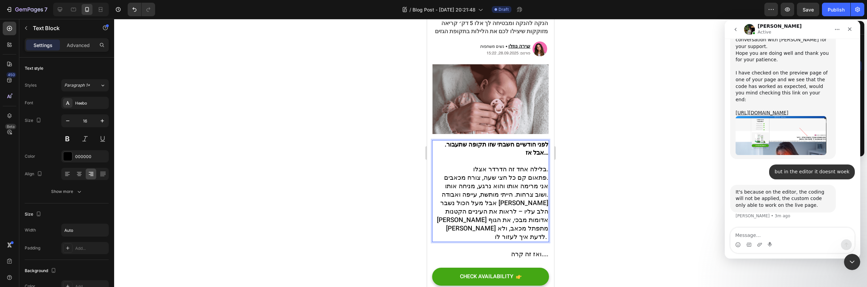
click at [508, 186] on span "פתאום קם כל חצי שעה, צורח מכאבים." at bounding box center [496, 190] width 104 height 9
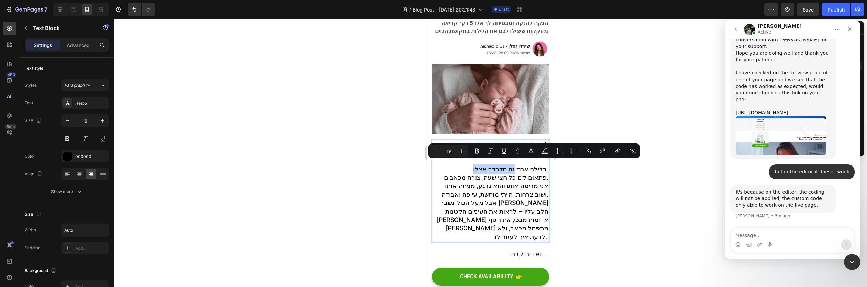
drag, startPoint x: 509, startPoint y: 166, endPoint x: 466, endPoint y: 165, distance: 43.4
click at [466, 165] on p "לפני חודשיים חשבתי שזו תקופה שתעבור. אבל אז… בלילה אחד זה הדרדר אצלו. פתאום קם …" at bounding box center [490, 173] width 115 height 41
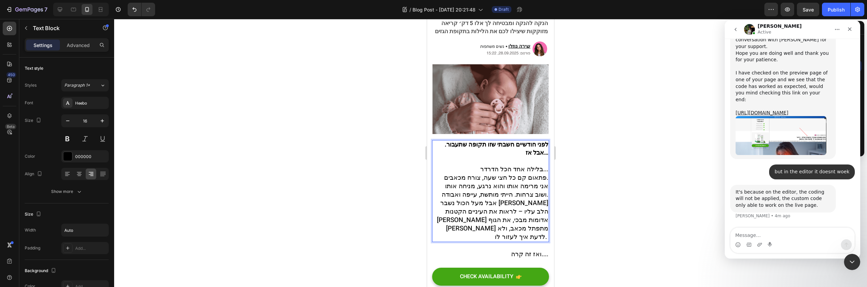
click at [463, 211] on span "אבל מעל הכול נשבר [PERSON_NAME] הלב עליו – לראות את העיניים הקטנות [PERSON_NAME…" at bounding box center [492, 232] width 111 height 43
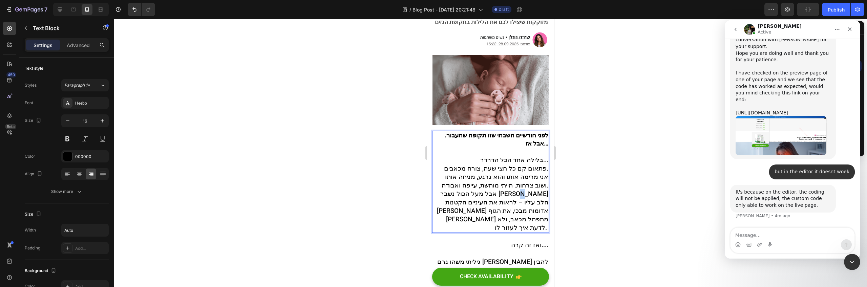
scroll to position [166, 0]
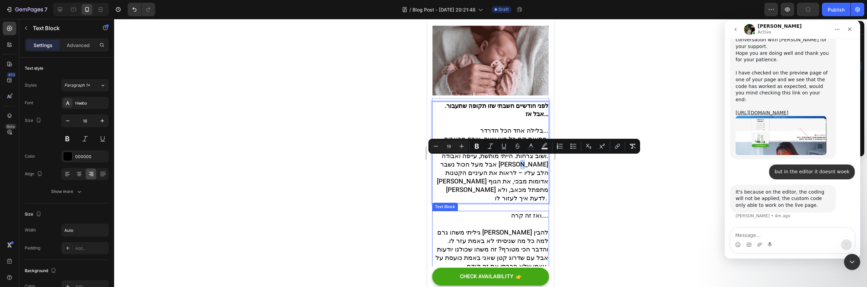
click at [526, 224] on span "ואז זה קרה...." at bounding box center [529, 228] width 37 height 9
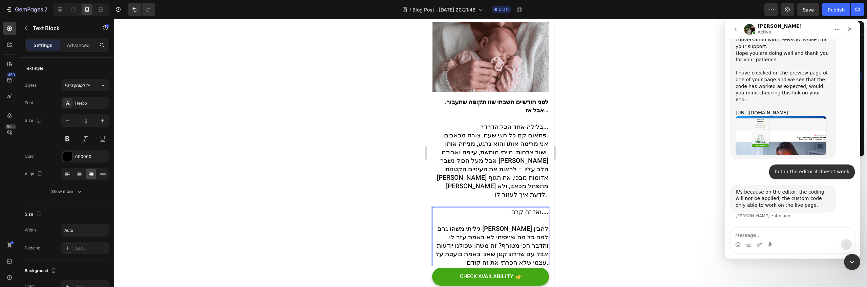
scroll to position [171, 0]
click at [507, 235] on span "גיליתי משהו גרם לי להבין למה כל מה שניסיתי לא באמת עזר לו. והדבר הכי מטורף? זה …" at bounding box center [492, 256] width 113 height 43
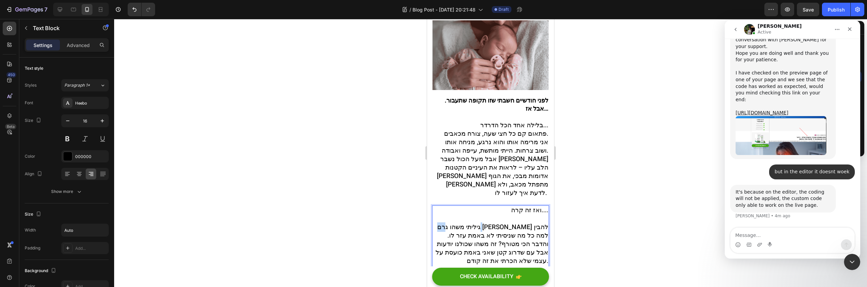
click at [507, 235] on span "גיליתי משהו גרם לי להבין למה כל מה שניסיתי לא באמת עזר לו. והדבר הכי מטורף? זה …" at bounding box center [492, 256] width 113 height 43
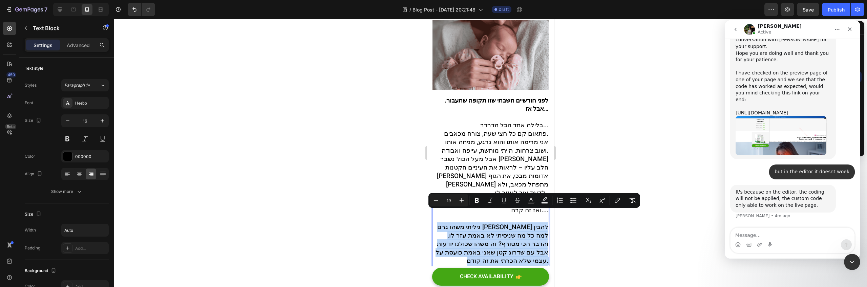
click at [506, 235] on span "גיליתי משהו גרם לי להבין למה כל מה שניסיתי לא באמת עזר לו. והדבר הכי מטורף? זה …" at bounding box center [492, 256] width 113 height 43
click at [509, 235] on span "גיליתי משהו גרם לי להבין למה כל מה שניסיתי לא באמת עזר לו. והדבר הכי מטורף? זה …" at bounding box center [492, 256] width 113 height 43
click at [530, 235] on span "גיליתי משהו גרם לי להבין למה כל מה שניסיתי לא באמת עזר לו. והדבר הכי מטורף? זה …" at bounding box center [492, 256] width 113 height 43
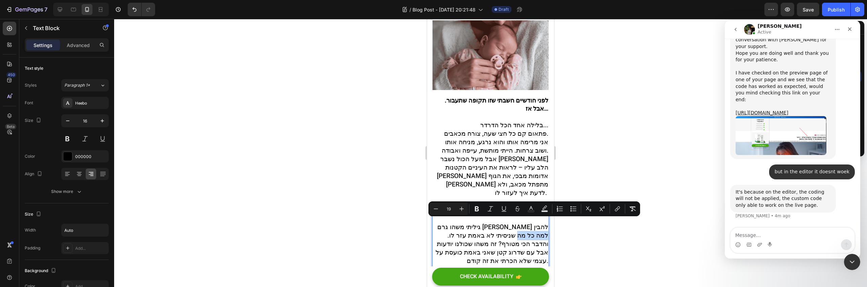
drag, startPoint x: 543, startPoint y: 216, endPoint x: 515, endPoint y: 221, distance: 28.3
click at [514, 235] on span "גיליתי משהו גרם לי להבין למה כל מה שניסיתי לא באמת עזר לו. והדבר הכי מטורף? זה …" at bounding box center [492, 256] width 113 height 43
click at [515, 235] on span "גיליתי משהו גרם לי להבין למה כל מה שניסיתי לא באמת עזר לו. והדבר הכי מטורף? זה …" at bounding box center [492, 256] width 113 height 43
click at [516, 235] on span "גיליתי משהו גרם לי להבין למה כל מה שניסיתי לא באמת עזר לו. והדבר הכי מטורף? זה …" at bounding box center [492, 256] width 113 height 43
click at [473, 235] on span "גיליתי משהו גרם לי להבין למה כל מה שניסיתי לא באמת עזר לו. והדבר הכי מטורף? זה …" at bounding box center [492, 256] width 113 height 43
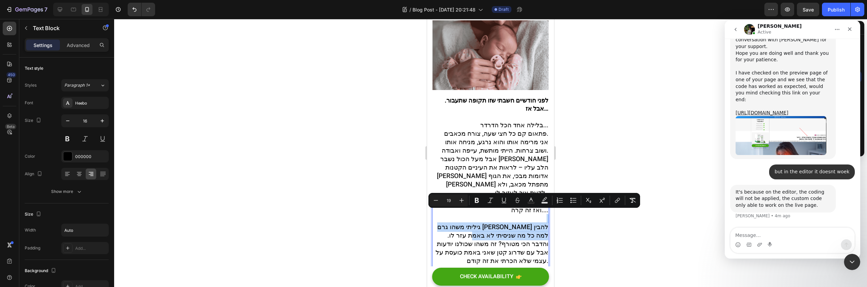
drag, startPoint x: 473, startPoint y: 226, endPoint x: 543, endPoint y: 210, distance: 71.2
click at [543, 219] on p "ואז זה קרה.... גיליתי משהו גרם לי להבין למה כל מה שניסיתי לא באמת עזר לו. והדבר…" at bounding box center [490, 274] width 115 height 110
click at [538, 235] on span "גיליתי משהו גרם לי להבין למה כל מה שניסיתי לא באמת עזר לו. והדבר הכי מטורף? זה …" at bounding box center [492, 256] width 113 height 43
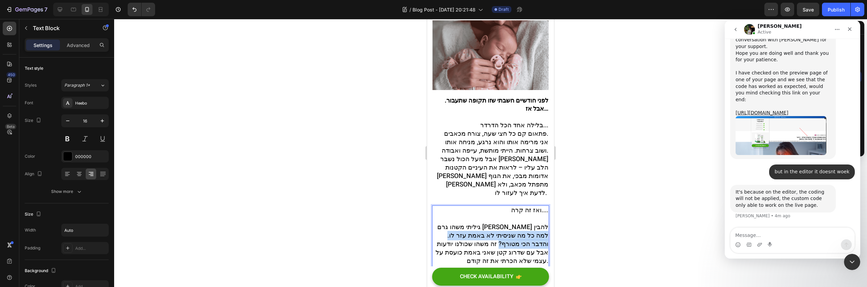
drag, startPoint x: 543, startPoint y: 215, endPoint x: 491, endPoint y: 233, distance: 55.2
click at [491, 235] on span "גיליתי משהו גרם לי להבין למה כל מה שניסיתי לא באמת עזר לו. והדבר הכי מטורף? זה …" at bounding box center [492, 256] width 113 height 43
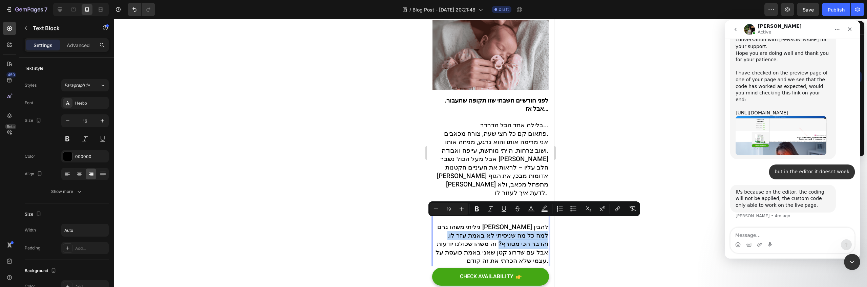
click at [490, 235] on span "גיליתי משהו גרם לי להבין למה כל מה שניסיתי לא באמת עזר לו. והדבר הכי מטורף? זה …" at bounding box center [492, 256] width 113 height 43
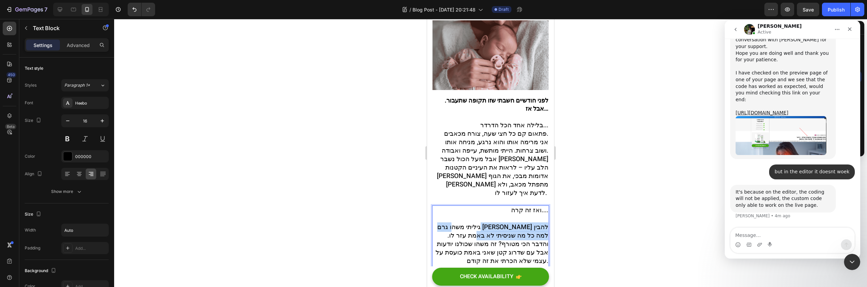
drag, startPoint x: 476, startPoint y: 226, endPoint x: 518, endPoint y: 212, distance: 44.1
click at [518, 235] on span "גיליתי משהו גרם לי להבין למה כל מה שניסיתי לא באמת עזר לו. והדבר הכי מטורף? זה …" at bounding box center [492, 256] width 113 height 43
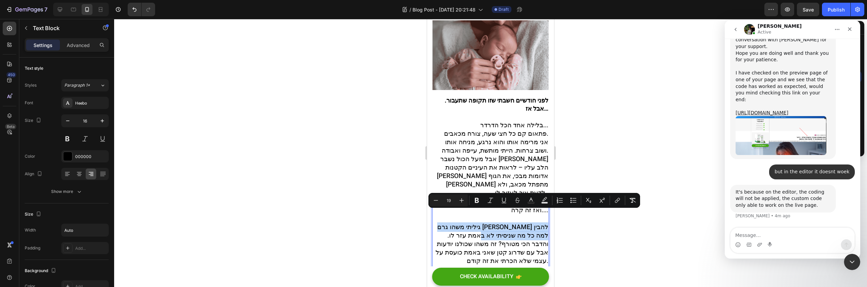
drag, startPoint x: 476, startPoint y: 225, endPoint x: 436, endPoint y: 217, distance: 40.9
click at [436, 219] on p "ואז זה קרה.... גיליתי משהו גרם לי להבין למה כל מה שניסיתי לא באמת עזר לו. והדבר…" at bounding box center [490, 274] width 115 height 110
click at [484, 109] on p "לפני חודשיים חשבתי שזו תקופה שתעבור. אבל אז… בלילה אחד הכל הדרדר... פתאום קם כל…" at bounding box center [490, 129] width 115 height 41
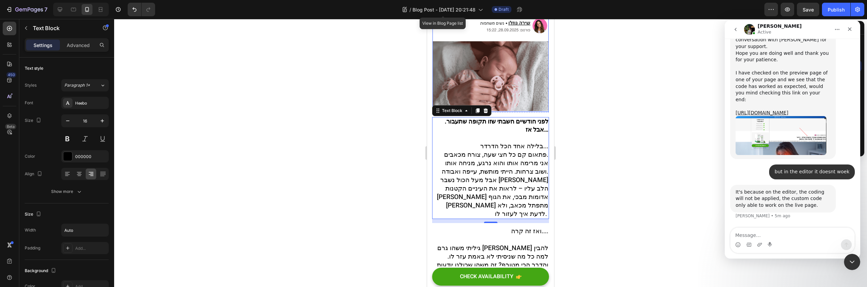
scroll to position [128, 0]
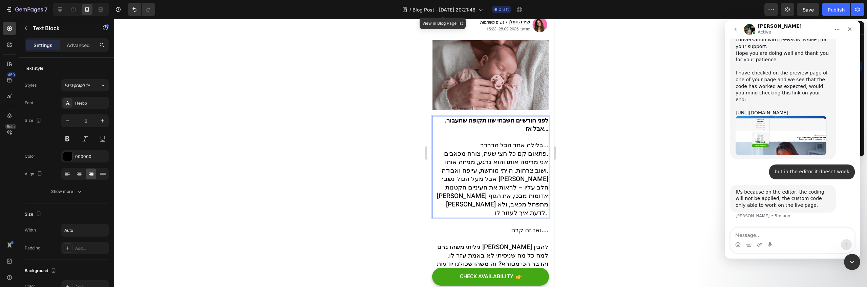
click at [532, 170] on span "אני מרימה אותו והוא נרגע, מניחה אותו ושוב צרחות. הייתי מותשת, עייפה ואבודה." at bounding box center [495, 179] width 107 height 18
click at [499, 187] on span "אבל מעל הכול נשבר [PERSON_NAME] הלב עליו – לראות את העיניים הקטנות [PERSON_NAME…" at bounding box center [492, 208] width 111 height 43
click at [500, 187] on span "אבל מעל הכול נשבר [PERSON_NAME] הלב עליו – לראות את העיניים הקטנות [PERSON_NAME…" at bounding box center [492, 208] width 111 height 43
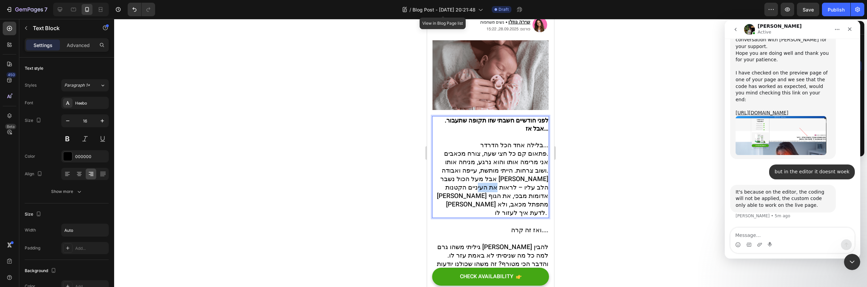
click at [499, 187] on span "אבל מעל הכול נשבר [PERSON_NAME] הלב עליו – לראות את העיניים הקטנות [PERSON_NAME…" at bounding box center [492, 208] width 111 height 43
click at [500, 192] on span "אבל מעל הכול נשבר [PERSON_NAME] הלב עליו – לראות את העיניים הקטנות [PERSON_NAME…" at bounding box center [492, 208] width 111 height 43
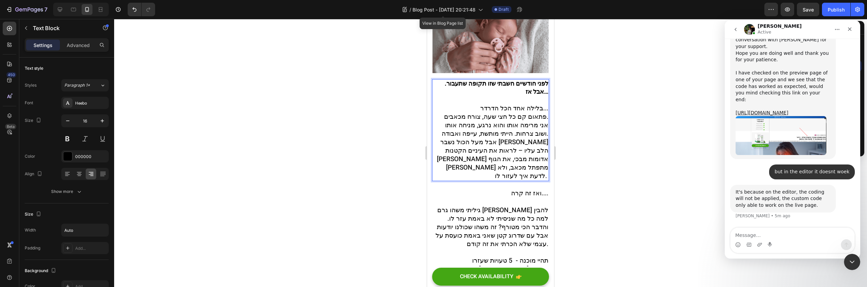
scroll to position [173, 0]
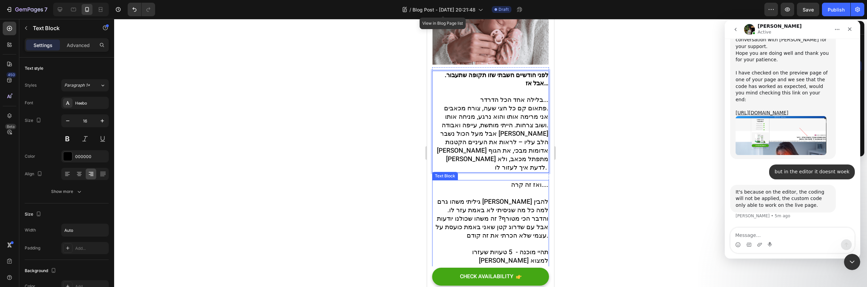
click at [507, 210] on span "גיליתי משהו גרם לי להבין למה כל מה שניסיתי לא באמת עזר לו. והדבר הכי מטורף? זה …" at bounding box center [492, 231] width 113 height 43
click at [520, 210] on span "גיליתי משהו גרם לי להבין למה כל מה שניסיתי לא באמת עזר לו. והדבר הכי מטורף? זה …" at bounding box center [492, 231] width 113 height 43
click at [535, 210] on span "גיליתי משהו גרם לי להבין למה כל מה שניסיתי לא באמת עזר לו. והדבר הכי מטורף? זה …" at bounding box center [492, 231] width 113 height 43
click at [498, 210] on span "גיליתי משהו גרם לי להבין למה כל מה שניסיתי לא באמת עזר לו. והדבר הכי מטורף? זה …" at bounding box center [492, 231] width 113 height 43
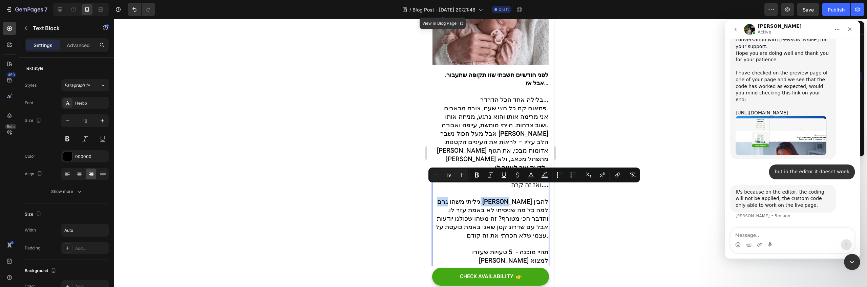
drag, startPoint x: 510, startPoint y: 191, endPoint x: 479, endPoint y: 191, distance: 30.8
click at [479, 210] on span "גיליתי משהו גרם לי להבין למה כל מה שניסיתי לא באמת עזר לו. והדבר הכי מטורף? זה …" at bounding box center [492, 231] width 113 height 43
drag, startPoint x: 475, startPoint y: 189, endPoint x: 544, endPoint y: 192, distance: 68.8
click at [544, 193] on div "ואז זה קרה.... גיליתי משהו גרם לי להבין למה כל מה שניסיתי לא באמת עזר לו. והדבר…" at bounding box center [490, 248] width 117 height 111
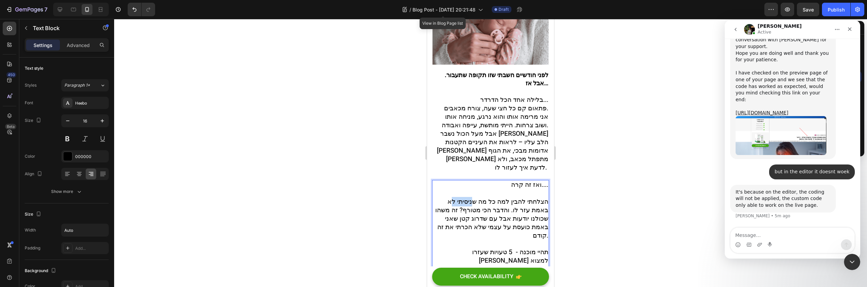
drag, startPoint x: 450, startPoint y: 189, endPoint x: 471, endPoint y: 192, distance: 21.6
click at [471, 210] on span "הצלחתי להבין למה כל מה שניסיתי לא באמת עזר לו. והדבר הכי מטורף? זה משהו שכולנו …" at bounding box center [491, 231] width 113 height 43
click at [512, 210] on span "הצלחתי להבין למה כל מה שכולנו מנסות לא באמת עזר לו. והדבר הכי מטורף? זה משהו שכ…" at bounding box center [494, 231] width 108 height 43
click at [496, 210] on span "הצלחתי להבין למה כל מה שכולנו מנסות לא באמת עוזר לו. והדבר הכי מטורף? זה משהו ש…" at bounding box center [494, 231] width 108 height 43
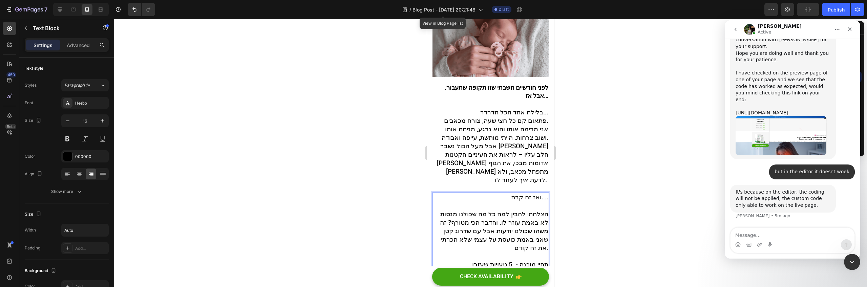
click at [500, 210] on span "הצלחתי להבין למה כל מה שכולנו מנסות לא באמת עוזר לו. והדבר הכי מטורף? זה משהו ש…" at bounding box center [494, 231] width 108 height 43
click at [449, 210] on span "הצלחתי להבין למה כל מה שכולנו מנסות לא באמת עוזר. והדבר הכי מטורף? זה משהו שכול…" at bounding box center [494, 231] width 108 height 43
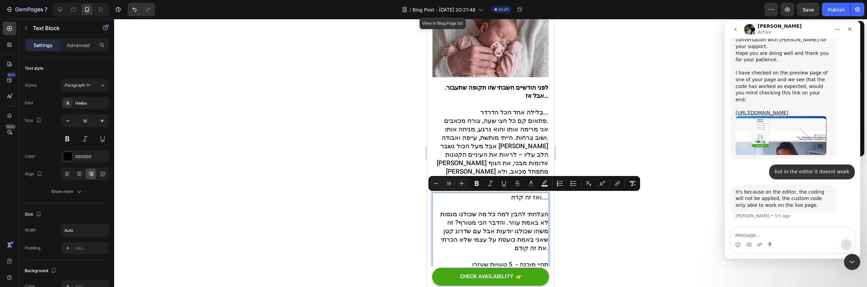
click at [449, 210] on span "הצלחתי להבין למה כל מה שכולנו מנסות לא באמת עוזר. והדבר הכי מטורף? זה משהו שכול…" at bounding box center [494, 231] width 108 height 43
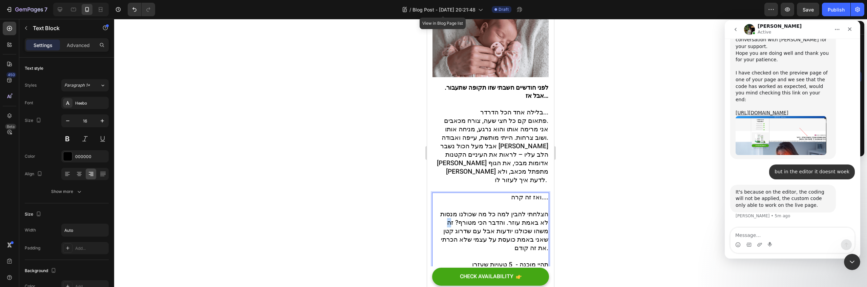
click at [449, 210] on span "הצלחתי להבין למה כל מה שכולנו מנסות לא באמת עוזר. והדבר הכי מטורף? זה משהו שכול…" at bounding box center [494, 231] width 108 height 43
click at [499, 210] on span "הצלחתי להבין למה כל מה שכולנו מנסות לא באמת עוזר. והדבר הכי מטורף? הפתרון נמצא …" at bounding box center [491, 231] width 114 height 43
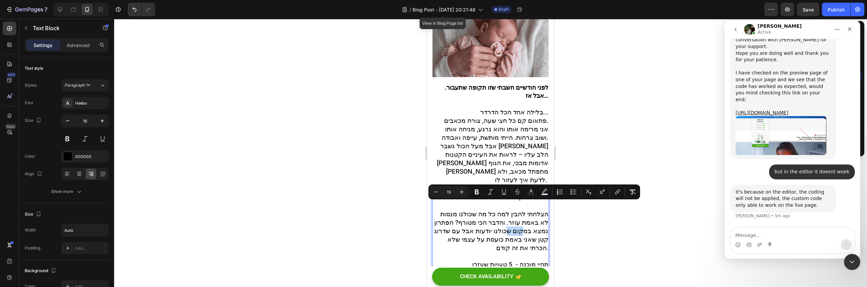
drag, startPoint x: 525, startPoint y: 209, endPoint x: 507, endPoint y: 207, distance: 18.1
click at [507, 210] on span "הצלחתי להבין למה כל מה שכולנו מנסות לא באמת עוזר. והדבר הכי מטורף? הפתרון נמצא …" at bounding box center [491, 231] width 114 height 43
click at [514, 210] on span "הצלחתי להבין למה כל מה שכולנו מנסות לא באמת עוזר. והדבר הכי מטורף? הפתרון נמצא …" at bounding box center [491, 231] width 114 height 43
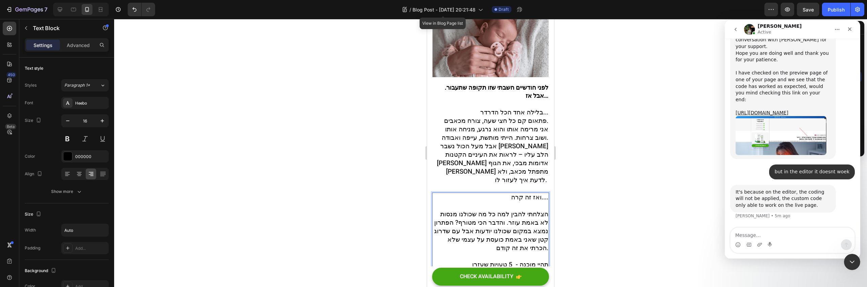
click at [527, 210] on span "הצלחתי להבין למה כל מה שכולנו מנסות לא באמת עוזר. והדבר הכי מטורף? הפתרון נמצא …" at bounding box center [491, 231] width 114 height 43
drag, startPoint x: 455, startPoint y: 222, endPoint x: 467, endPoint y: 234, distance: 17.2
click at [467, 234] on span "הצלחתי להבין למה כל מה שכולנו מנסות לא באמת עוזר. והדבר הכי מטורף? הפתרון נמצא …" at bounding box center [490, 244] width 115 height 69
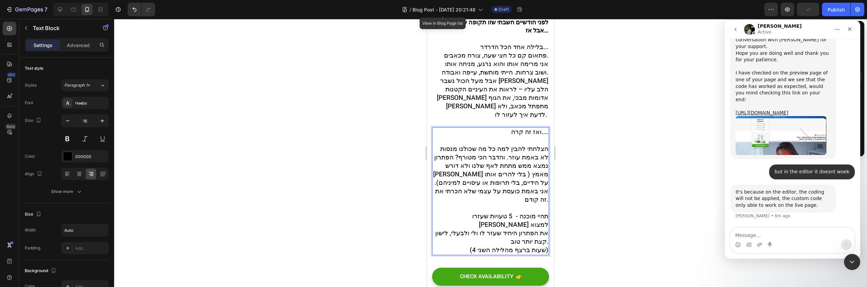
click at [487, 224] on p "ואז זה קרה.... הצלחתי להבין למה כל מה שכולנו מנסות לא באמת עוזר. והדבר הכי מטור…" at bounding box center [490, 191] width 115 height 127
click at [498, 229] on span "את הפתרון היחיד שעזר לו ולי ולבעלי, לישון קצת יותר טוב." at bounding box center [491, 238] width 113 height 18
click at [507, 229] on span "את הפתרון היחיד שעזר לו ולי ולבעלי, לישון קצת יותר טוב." at bounding box center [491, 238] width 113 height 18
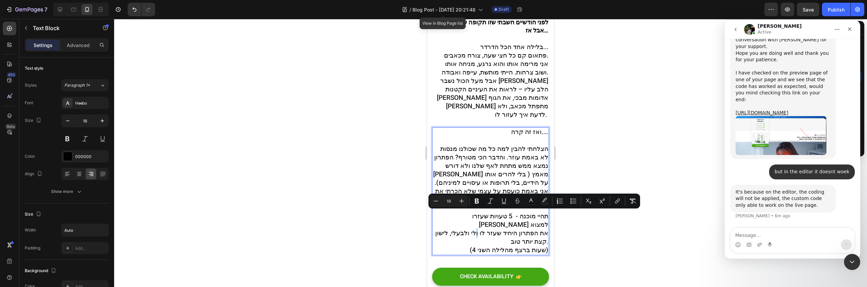
click at [471, 229] on span "את הפתרון היחיד שעזר לו ולי ולבעלי, לישון קצת יותר טוב." at bounding box center [491, 238] width 113 height 18
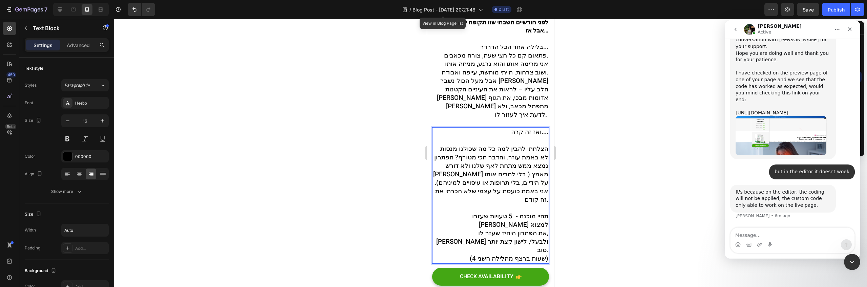
click at [481, 229] on span "את הפתרון היחיד שעזר לו, לי ולבעלי, לישון קצת יותר טוב." at bounding box center [492, 242] width 112 height 26
click at [478, 229] on span "את הפתרון היחיד שעזר לו, לי ולבעלי, לישון קצת יותר טוב." at bounding box center [492, 242] width 112 height 26
click at [471, 229] on span "את הפתרון היחיד שעזר לו, לי ולבעלי, לישון קצת יותר טוב." at bounding box center [492, 242] width 112 height 26
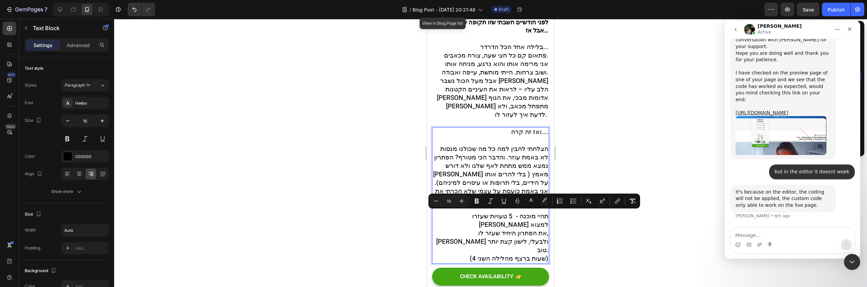
click at [479, 229] on span "את הפתרון היחיד שעזר לו, לי ולבעלי, לישון קצת יותר טוב." at bounding box center [492, 242] width 112 height 26
drag, startPoint x: 477, startPoint y: 220, endPoint x: 441, endPoint y: 218, distance: 36.0
click at [441, 218] on p "ואז זה קרה.... הצלחתי להבין למה כל מה שכולנו מנסות לא באמת עוזר. והדבר הכי מטור…" at bounding box center [490, 195] width 115 height 135
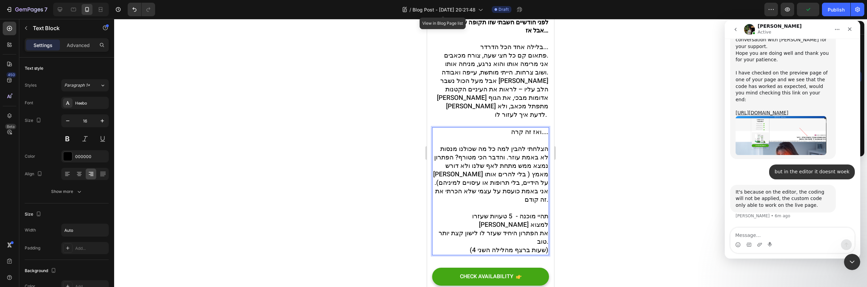
click at [458, 227] on p "ואז זה קרה.... הצלחתי להבין למה כל מה שכולנו מנסות לא באמת עוזר. והדבר הכי מטור…" at bounding box center [490, 191] width 115 height 127
click at [459, 233] on p "ואז זה קרה.... הצלחתי להבין למה כל מה שכולנו מנסות לא באמת עוזר. והדבר הכי מטור…" at bounding box center [490, 191] width 115 height 127
click at [543, 246] on span "(4 שעות ברצף מהלילה השני)" at bounding box center [509, 250] width 79 height 9
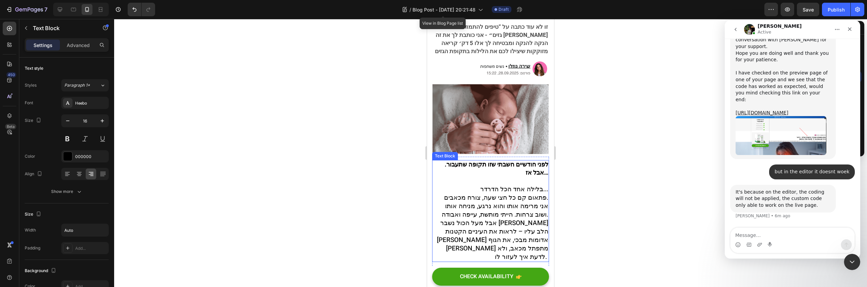
scroll to position [0, 0]
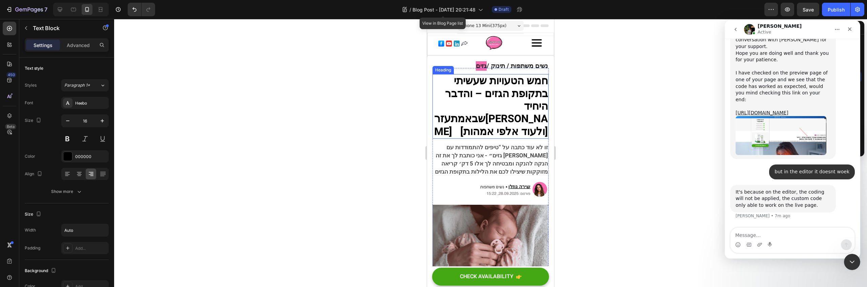
click at [495, 77] on strong "חמש הטעויות שעשיתי בתקופת הגזים – והדבר" at bounding box center [496, 87] width 103 height 28
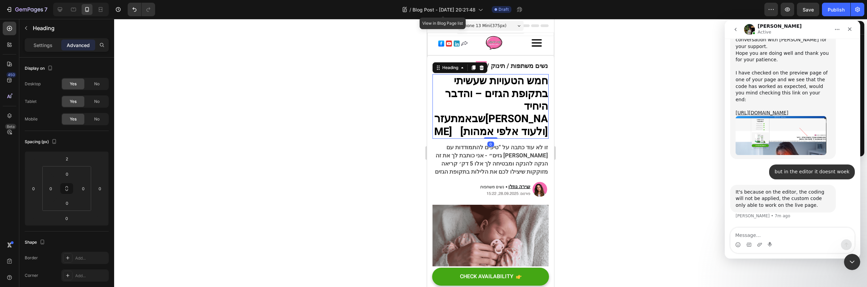
scroll to position [20, 0]
click at [433, 104] on h2 "חמש הטעויות שעשיתי בתקופת הגזים – והדבר היחיד שבאמת עזר לי [ולעוד אלפי אמהות]" at bounding box center [490, 106] width 116 height 64
click at [441, 106] on p "חמש הטעויות שעשיתי בתקופת הגזים – והדבר היחיד שבאמת עזר לי [ולעוד אלפי אמהות]" at bounding box center [490, 106] width 115 height 63
click at [456, 119] on strong "לי [ולעוד אלפי אמהות]" at bounding box center [491, 125] width 114 height 28
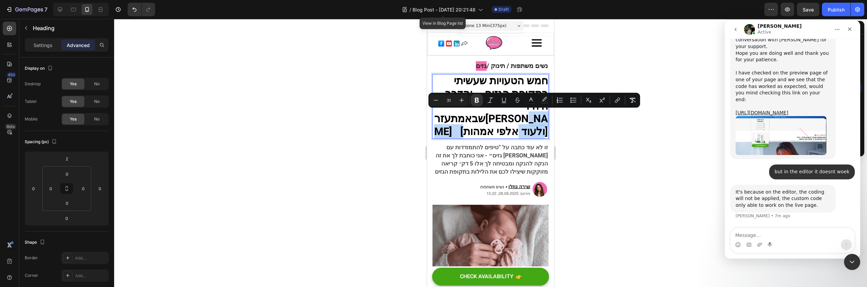
drag, startPoint x: 458, startPoint y: 115, endPoint x: 539, endPoint y: 123, distance: 81.3
click at [539, 123] on strong "לי [ולעוד אלפי אמהות]" at bounding box center [491, 125] width 114 height 28
click at [527, 116] on strong "לי [ולעוד אלפי אמהות]" at bounding box center [491, 125] width 114 height 28
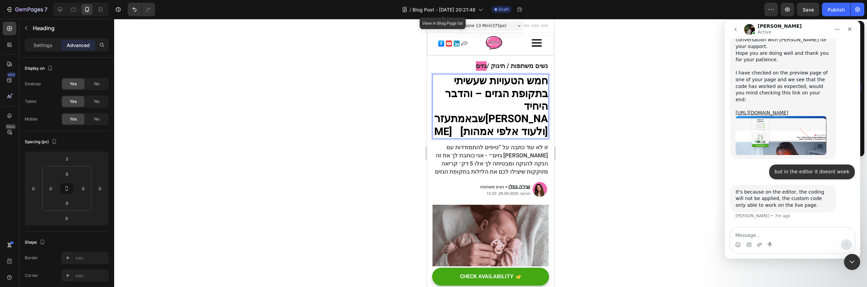
click at [489, 115] on strong "לי [ולעוד אלפי אמהות]" at bounding box center [491, 125] width 114 height 28
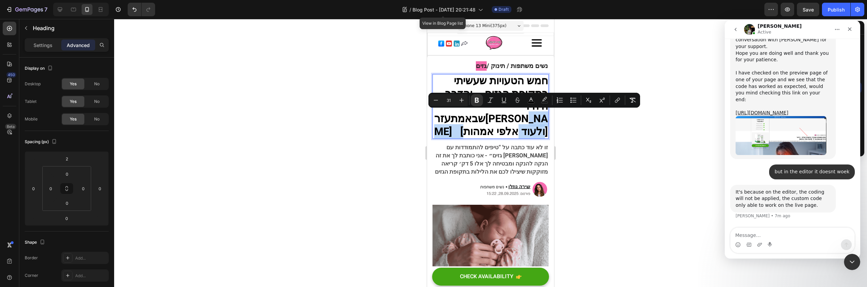
drag, startPoint x: 458, startPoint y: 119, endPoint x: 539, endPoint y: 120, distance: 81.3
click at [539, 120] on strong "לי [ולעוד אלפי אמהות]" at bounding box center [491, 125] width 114 height 28
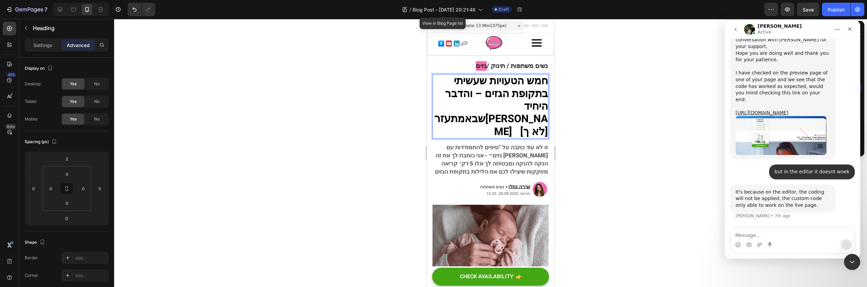
scroll to position [1, 0]
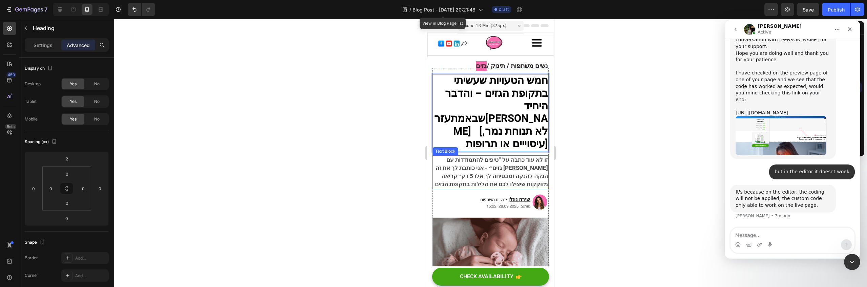
click at [464, 160] on span "זו לא עוד כתבה על “טיפים להתמודדות עם גזים״ - אני כותבת לך את זה בין הנקה להנקה…" at bounding box center [491, 172] width 113 height 33
click at [526, 119] on strong "לי [לא תנוחת נמר, עיסוייים או תרופות]" at bounding box center [500, 131] width 95 height 41
click at [534, 122] on strong "לי [לא תנוחת נמר, עיסוייים או תרופות]" at bounding box center [500, 131] width 95 height 41
click at [537, 127] on strong "לי [לא תנוחת נמר, עיסוייים או תרופות]" at bounding box center [500, 131] width 95 height 41
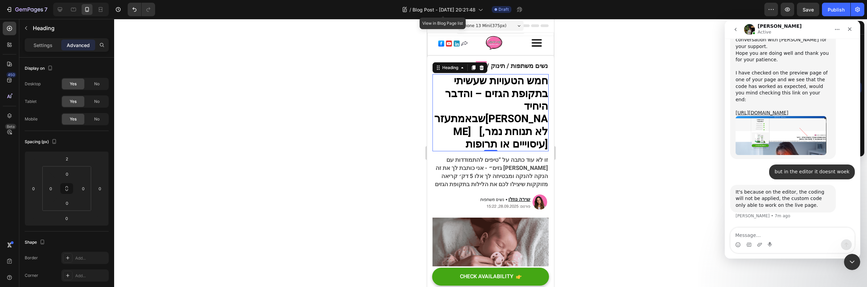
click at [564, 115] on div at bounding box center [490, 153] width 753 height 268
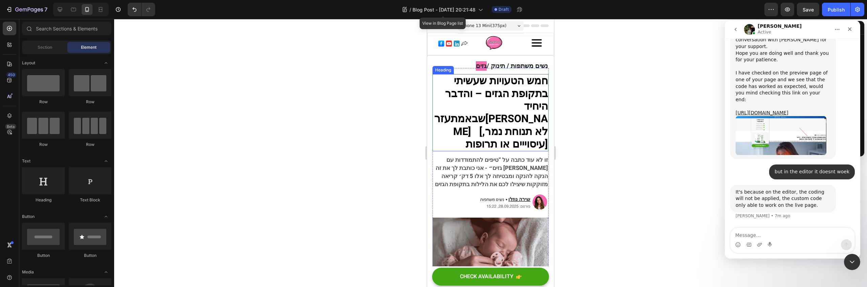
click at [453, 120] on strong "לי [לא תנוחת נמר, עיסוייים או תרופות]" at bounding box center [500, 131] width 95 height 41
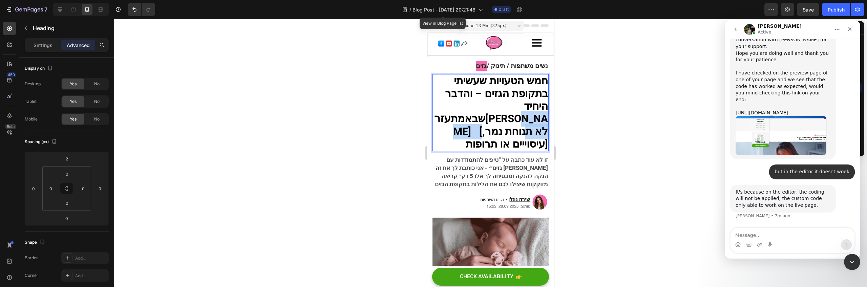
click at [453, 118] on strong "לי [לא תנוחת נמר, עיסוייים או תרופות]" at bounding box center [500, 131] width 95 height 41
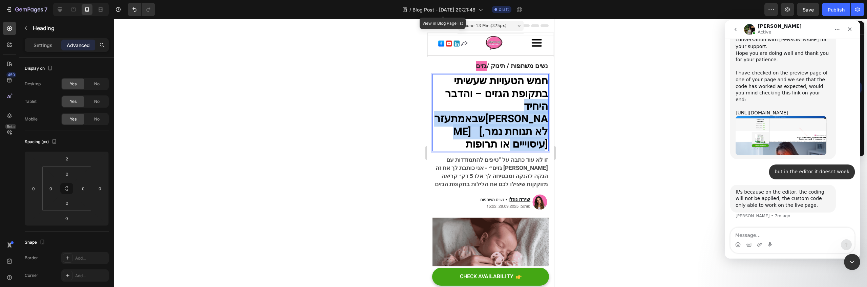
click at [453, 118] on strong "לי [לא תנוחת נמר, עיסוייים או תרופות]" at bounding box center [500, 131] width 95 height 41
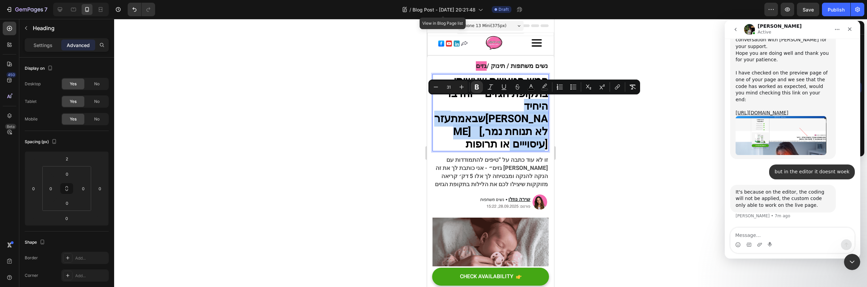
click at [453, 121] on strong "לי [לא תנוחת נמר, עיסוייים או תרופות]" at bounding box center [500, 131] width 95 height 41
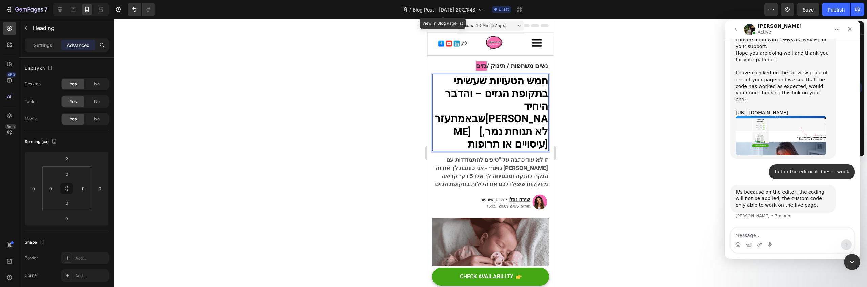
click at [491, 157] on span "זו לא עוד כתבה על “טיפים להתמודדות עם גזים״ - אני כותבת לך את זה בין הנקה להנקה…" at bounding box center [491, 172] width 113 height 33
click at [568, 198] on div at bounding box center [490, 153] width 753 height 268
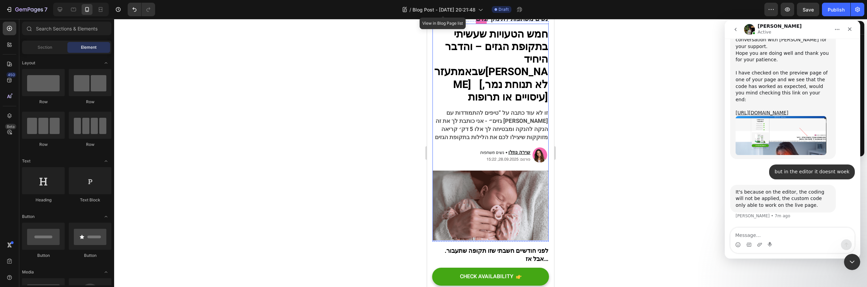
scroll to position [58, 0]
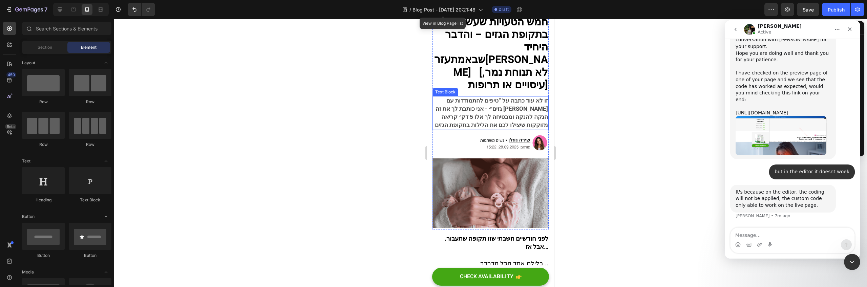
click at [461, 112] on span "זו לא עוד כתבה על “טיפים להתמודדות עם גזים״ - אני כותבת לך את זה בין הנקה להנקה…" at bounding box center [491, 113] width 113 height 33
click at [454, 114] on span "זו לא עוד כתבה על “טיפים להתמודדות עם גזים״ - אני כותבת לך את זה בין הנקה להנקה…" at bounding box center [491, 113] width 113 height 33
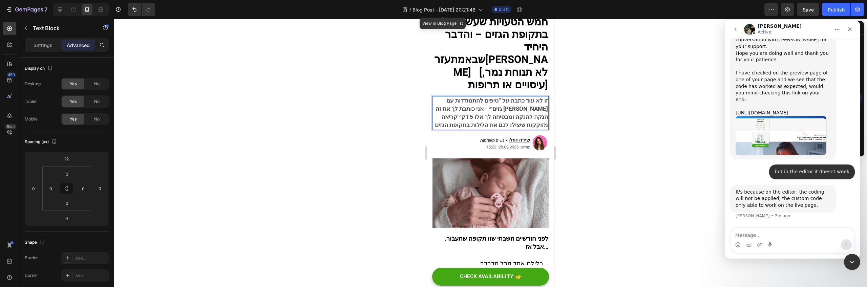
click at [451, 113] on span "זו לא עוד כתבה על “טיפים להתמודדות עם גזים״ - אני כותבת לך את זה בין הנקה להנקה…" at bounding box center [491, 113] width 113 height 33
click at [540, 114] on span "זו לא עוד כתבה על “טיפים להתמודדות עם גזים״ - אני כותבת לך את זה בין הנקה להנקה…" at bounding box center [491, 113] width 113 height 33
click at [542, 114] on span "זו לא עוד כתבה על “טיפים להתמודדות עם גזים״ - אני כותבת לך את זה בין הנקה להנקה…" at bounding box center [491, 113] width 113 height 33
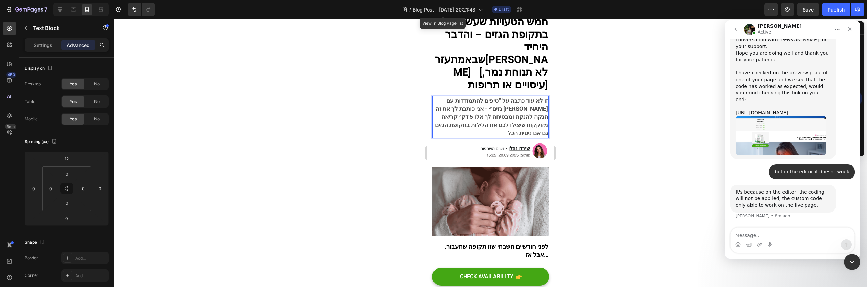
click at [448, 113] on span "זו לא עוד כתבה על “טיפים להתמודדות עם גזים״ - אני כותבת לך את זה בין הנקה להנקה…" at bounding box center [491, 117] width 113 height 41
click at [467, 120] on p "זו לא עוד כתבה על “טיפים להתמודדות עם גזים״ - אני כותבת לך את זה בין הנקה להנקה…" at bounding box center [490, 117] width 115 height 41
click at [446, 113] on span "זו לא עוד כתבה על “טיפים להתמודדות עם גזים״ - אני כותבת לך את זה בין הנקה להנקה…" at bounding box center [491, 117] width 113 height 41
click at [542, 119] on span "זו לא עוד כתבה על “טיפים להתמודדות עם גזים״ - אני כותבת לך את זה בין הנקה להנקה…" at bounding box center [491, 117] width 113 height 41
click at [450, 113] on span "זו לא עוד כתבה על “טיפים להתמודדות עם גזים״ - אני כותבת לך את זה בין הנקה להנקה…" at bounding box center [491, 117] width 113 height 41
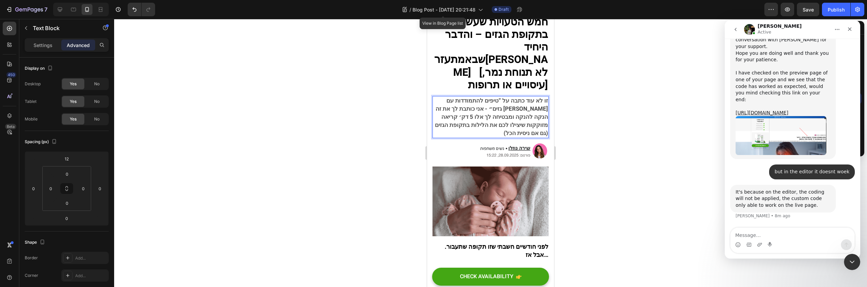
click at [446, 113] on span "זו לא עוד כתבה על “טיפים להתמודדות עם גזים״ - אני כותבת לך את זה בין הנקה להנקה…" at bounding box center [491, 117] width 113 height 41
click at [812, 8] on span "Save" at bounding box center [808, 10] width 11 height 6
click at [451, 51] on strong "עזר" at bounding box center [442, 59] width 17 height 16
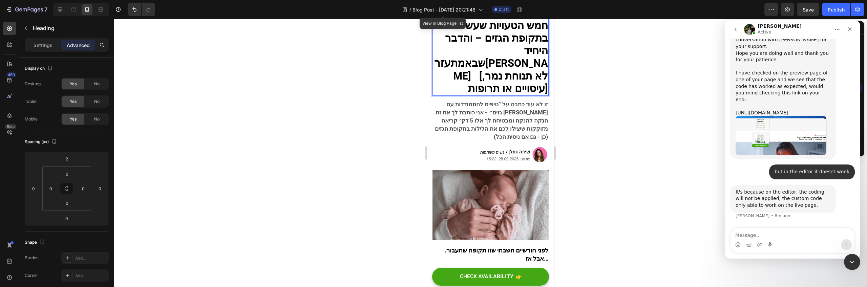
click at [531, 56] on strong "לי [לא תנוחת נמר, עיסויים או תרופות]" at bounding box center [500, 76] width 95 height 41
drag, startPoint x: 452, startPoint y: 54, endPoint x: 449, endPoint y: 53, distance: 3.6
click at [453, 56] on strong "לי [לא תנוחת נמר, עיסויים או תרופות]" at bounding box center [500, 76] width 95 height 41
drag, startPoint x: 445, startPoint y: 51, endPoint x: 437, endPoint y: 49, distance: 8.4
click at [437, 49] on p "חמש הטעויות שעשיתי בתקופת הגזים – והדבר היחיד שבאמת עזר לי [לא תנוחת נמר, עיסוי…" at bounding box center [490, 58] width 115 height 76
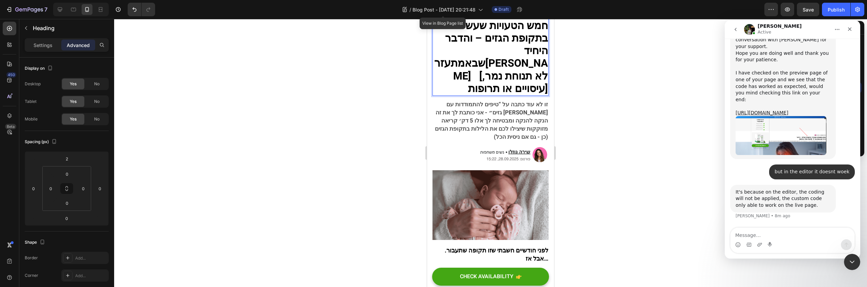
click at [453, 56] on strong "לי [לא תנוחת נמר, עיסויים או תרופות]" at bounding box center [500, 76] width 95 height 41
drag, startPoint x: 448, startPoint y: 53, endPoint x: 440, endPoint y: 51, distance: 8.0
click at [440, 51] on p "חמש הטעויות שעשיתי בתקופת הגזים – והדבר היחיד שבאמת עזר לי [לא תנוחת נמר, עיסוי…" at bounding box center [490, 58] width 115 height 76
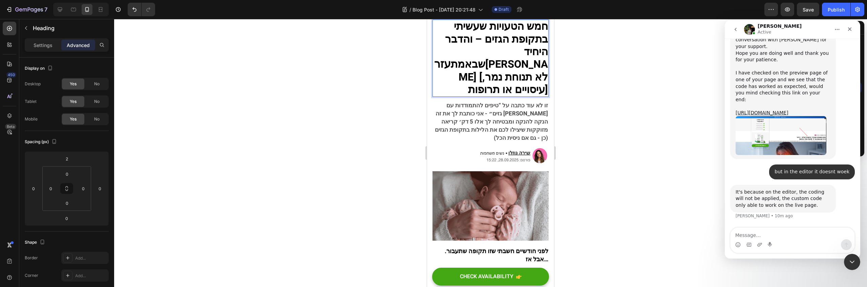
scroll to position [0, 0]
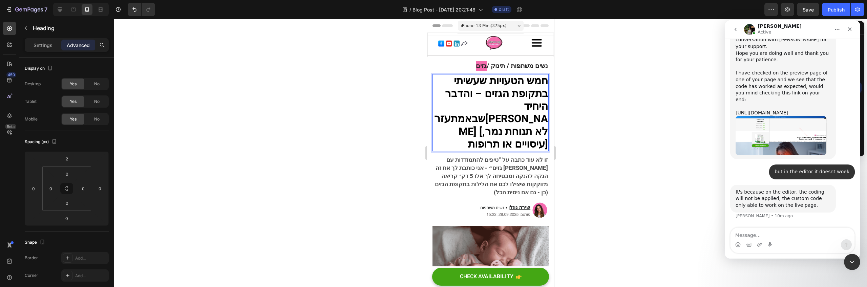
click at [564, 160] on div at bounding box center [490, 153] width 753 height 268
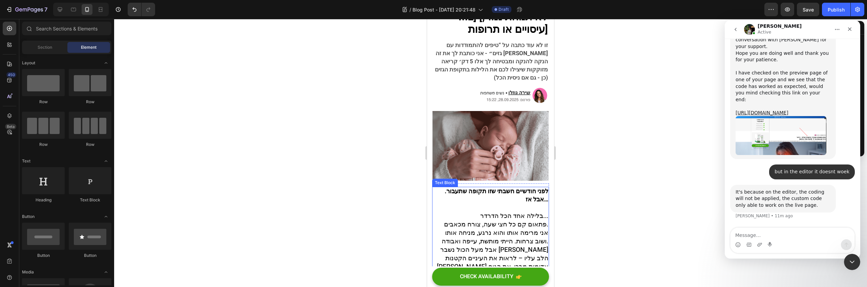
scroll to position [115, 0]
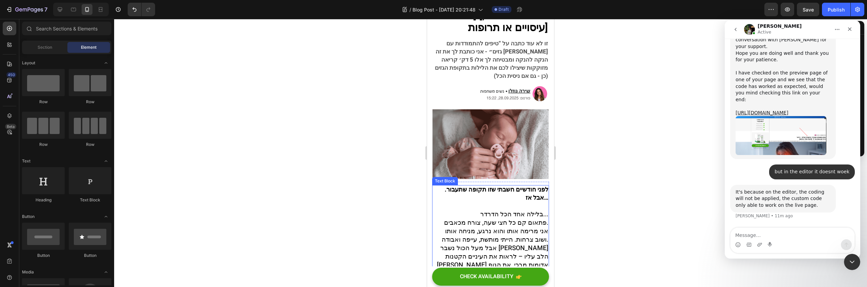
click at [508, 218] on span "פתאום קם כל חצי שעה, צורח מכאבים." at bounding box center [496, 222] width 104 height 9
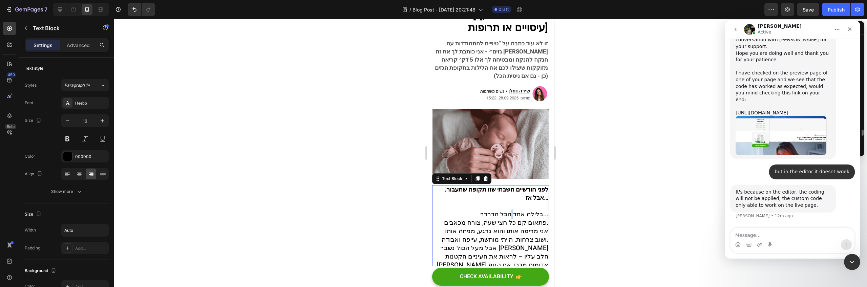
scroll to position [107, 0]
click at [507, 210] on span "בלילה אחד הכל הדרדר..." at bounding box center [514, 214] width 68 height 9
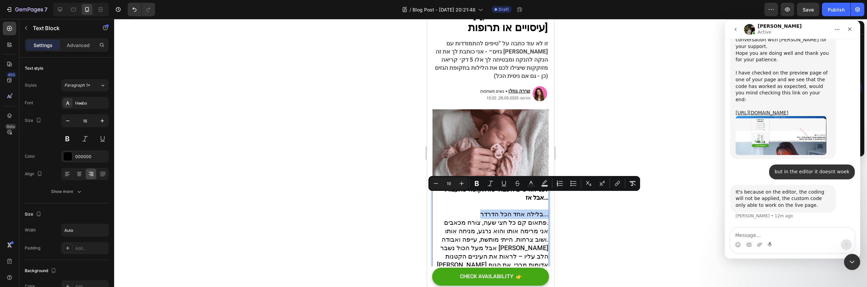
click at [480, 210] on span "בלילה אחד הכל הדרדר..." at bounding box center [514, 214] width 68 height 9
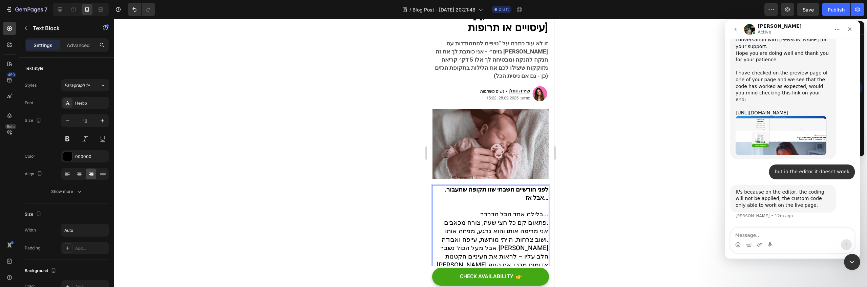
click at [487, 186] on p "לפני חודשיים חשבתי שזו תקופה שתעבור. אבל אז… בלילה אחד הכל הדרדר... פתאום קם כל…" at bounding box center [490, 206] width 115 height 41
drag, startPoint x: 538, startPoint y: 184, endPoint x: 544, endPoint y: 185, distance: 6.2
click at [446, 185] on strong "לפני חודשיים חשבתי שזו תקופה שתעבור. אבל אז בלילה אחד הכל הדרדר..." at bounding box center [497, 193] width 104 height 17
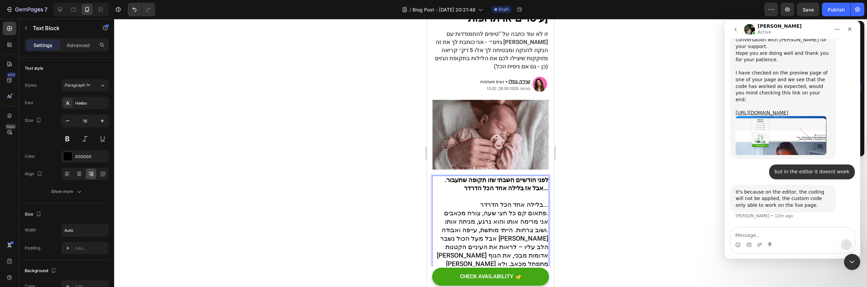
scroll to position [126, 0]
click at [515, 199] on span "בלילה אחד הכל הדרדר..." at bounding box center [514, 203] width 68 height 9
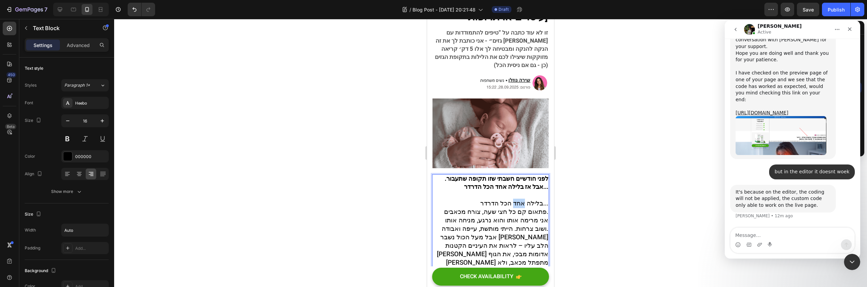
click at [515, 199] on span "בלילה אחד הכל הדרדר..." at bounding box center [514, 203] width 68 height 9
click at [522, 199] on span "פתאום קם כל חצי שעה, צורח מכאבים." at bounding box center [496, 203] width 104 height 9
click at [525, 224] on span "אבל מעל הכול נשבר [PERSON_NAME] הלב עליו – לראות את העיניים הקטנות [PERSON_NAME…" at bounding box center [492, 245] width 111 height 43
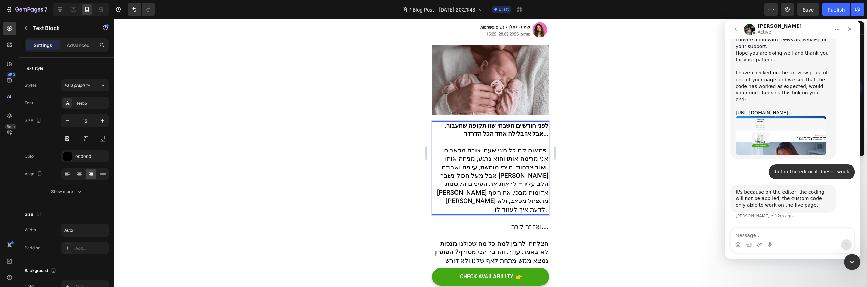
click at [495, 154] on span "אני מרימה אותו והוא נרגע, מניחה אותו ושוב צרחות. הייתי מותשת, עייפה ואבודה." at bounding box center [495, 163] width 107 height 18
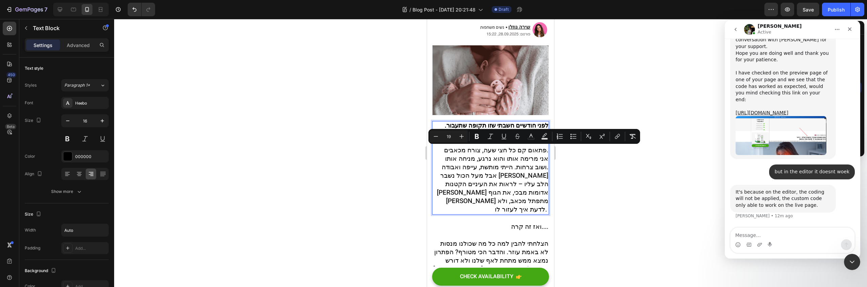
click at [491, 171] on span "אבל מעל הכול נשבר [PERSON_NAME] הלב עליו – לראות את העיניים הקטנות [PERSON_NAME…" at bounding box center [492, 192] width 111 height 43
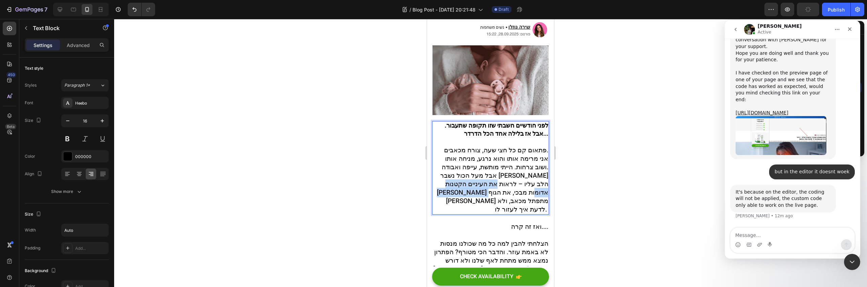
drag, startPoint x: 510, startPoint y: 172, endPoint x: 505, endPoint y: 174, distance: 5.5
click at [506, 173] on span "אבל מעל הכול נשבר [PERSON_NAME] הלב עליו – לראות את העיניים הקטנות [PERSON_NAME…" at bounding box center [492, 192] width 111 height 43
click at [494, 179] on span "אבל מעל הכול נשבר [PERSON_NAME] הלב עליו – לראות את העיניים הקטנות [PERSON_NAME…" at bounding box center [492, 192] width 111 height 43
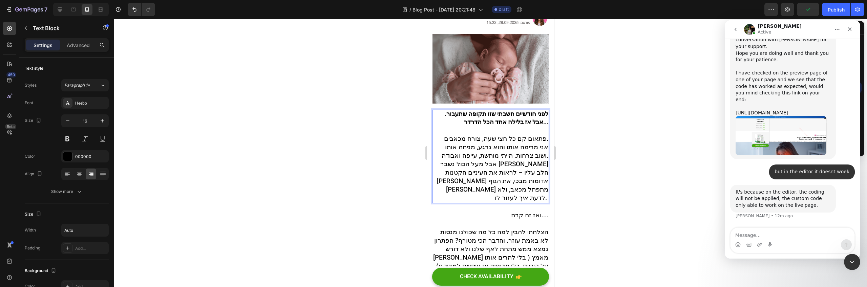
scroll to position [202, 0]
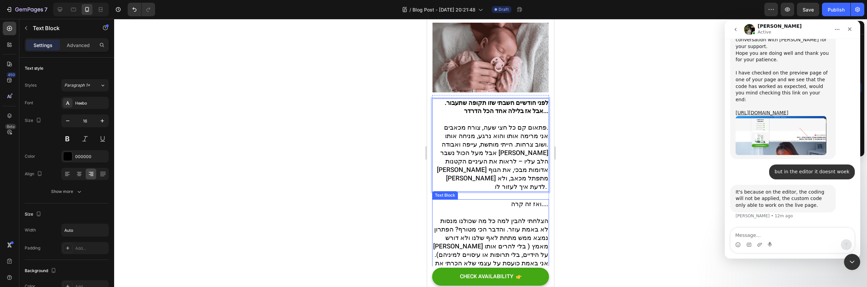
click at [508, 216] on span "הצלחתי להבין למה כל מה שכולנו מנסות לא באמת עוזר. והדבר הכי מטורף? הפתרון נמצא …" at bounding box center [490, 246] width 115 height 60
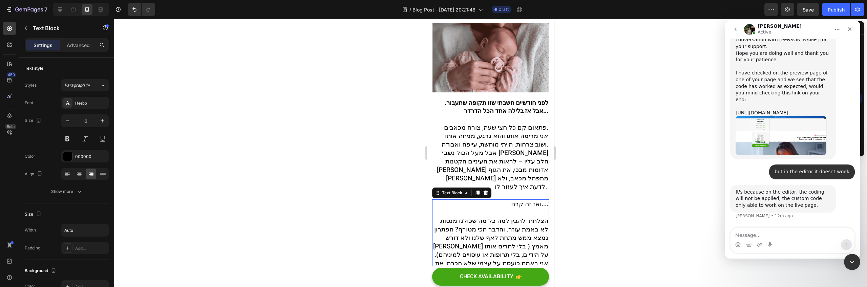
click at [508, 216] on span "הצלחתי להבין למה כל מה שכולנו מנסות לא באמת עוזר. והדבר הכי מטורף? הפתרון נמצא …" at bounding box center [490, 246] width 115 height 60
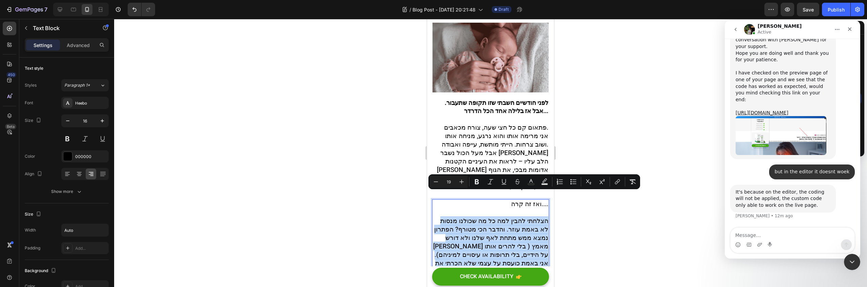
click at [510, 216] on span "הצלחתי להבין למה כל מה שכולנו מנסות לא באמת עוזר. והדבר הכי מטורף? הפתרון נמצא …" at bounding box center [490, 246] width 115 height 60
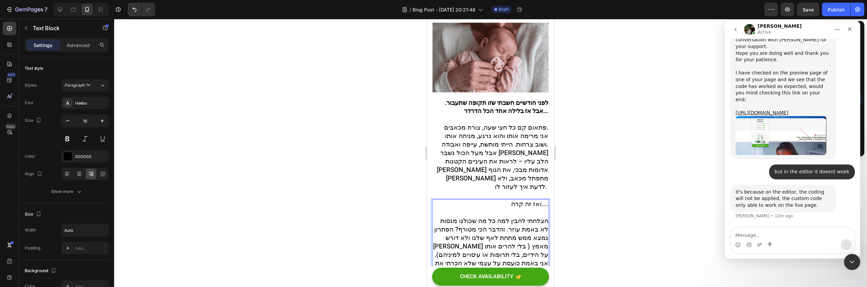
click at [501, 200] on p "ואז זה קרה.... הצלחתי להבין למה כל מה שכולנו מנסות לא באמת עוזר. והדבר הכי מטור…" at bounding box center [490, 267] width 115 height 135
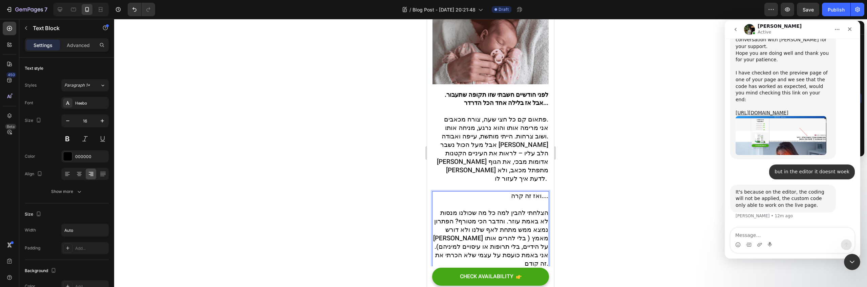
click at [541, 208] on span "הצלחתי להבין למה כל מה שכולנו מנסות לא באמת עוזר. והדבר הכי מטורף? הפתרון נמצא …" at bounding box center [490, 238] width 115 height 60
click at [449, 192] on p "ואז זה קרה...." at bounding box center [490, 204] width 115 height 25
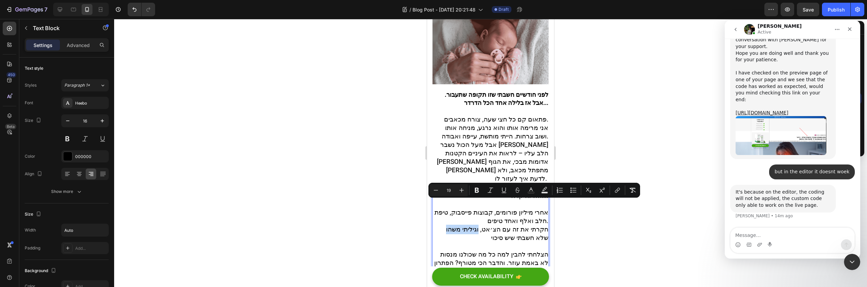
drag, startPoint x: 477, startPoint y: 205, endPoint x: 472, endPoint y: 215, distance: 11.2
click at [472, 215] on p "אחרי מיליון פורומים, קבוצות פייסבוק, טיפת חלב ואלף ואחד טיפים. חקרתי את זה עם ה…" at bounding box center [490, 230] width 115 height 42
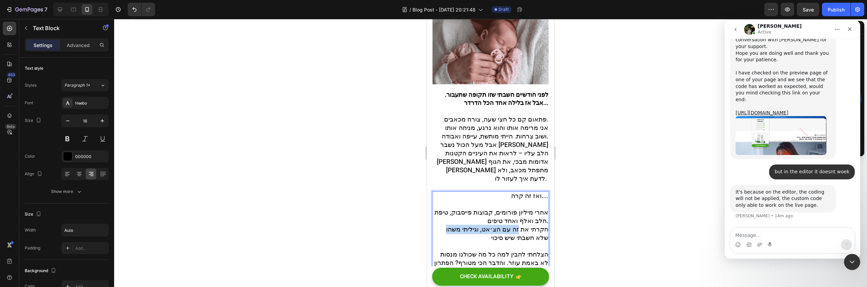
drag, startPoint x: 472, startPoint y: 216, endPoint x: 515, endPoint y: 208, distance: 43.7
click at [515, 209] on p "אחרי מיליון פורומים, קבוצות פייסבוק, טיפת חלב ואלף ואחד טיפים. חקרתי את זה עם ה…" at bounding box center [490, 230] width 115 height 42
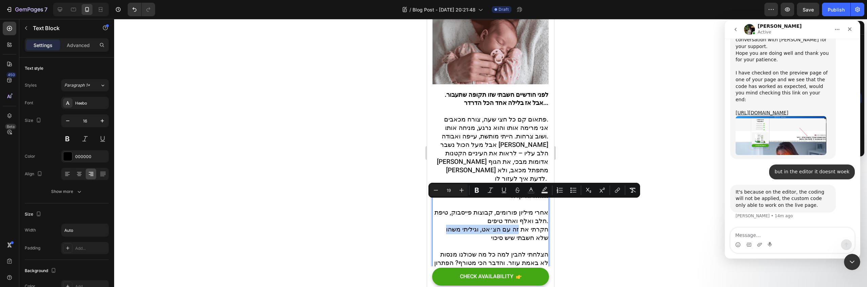
click at [515, 225] on span "חקרתי את זה עם הצ׳אט, וגיליתי משהו שלא חשבתי שיש סיכוי" at bounding box center [497, 234] width 102 height 18
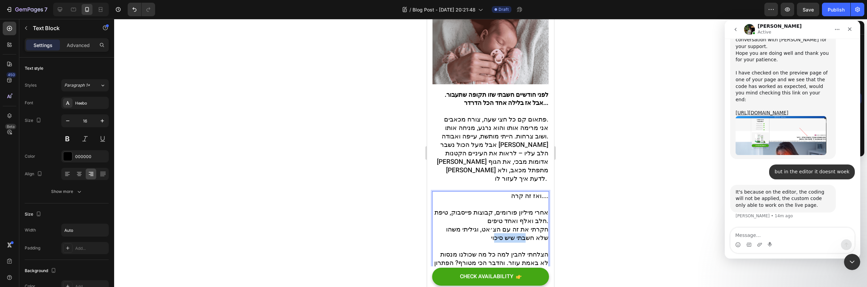
drag, startPoint x: 483, startPoint y: 216, endPoint x: 519, endPoint y: 211, distance: 36.3
click at [519, 225] on span "חקרתי את זה עם הצ׳אט, וגיליתי משהו שלא חשבתי שיש סיכוי" at bounding box center [497, 234] width 102 height 18
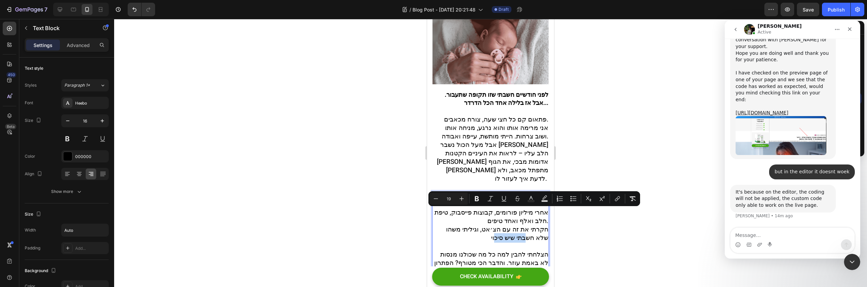
click at [518, 225] on span "חקרתי את זה עם הצ׳אט, וגיליתי משהו שלא חשבתי שיש סיכוי" at bounding box center [497, 234] width 102 height 18
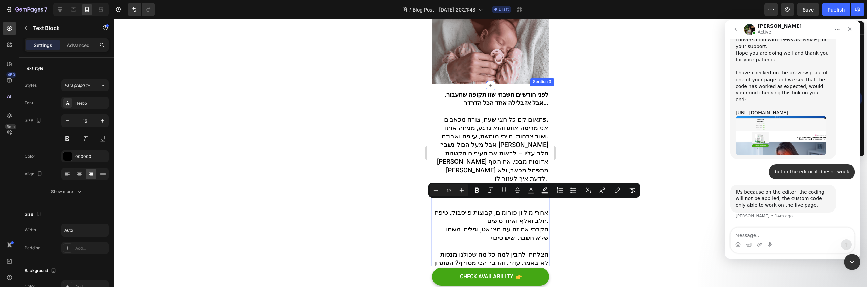
drag, startPoint x: 541, startPoint y: 216, endPoint x: 431, endPoint y: 205, distance: 110.4
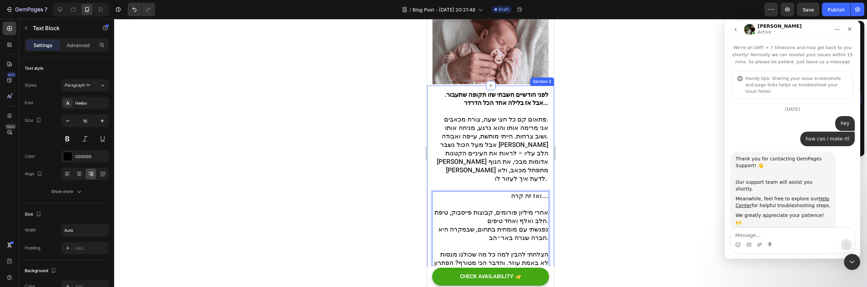
scroll to position [1, 0]
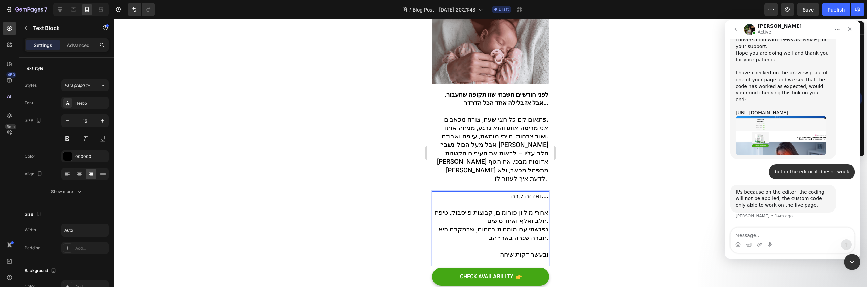
click at [454, 250] on span "ובעשר דקות שיחה הצלחתי להבין למה כל מה שכולנו מנסות לא באמת עוזר. והדבר הכי מטו…" at bounding box center [493, 280] width 110 height 60
click at [508, 221] on p "אחרי מיליון פורומים, קבוצות פייסבוק, טיפת חלב ואלף ואחד טיפים. נפגשתי עם מומחית…" at bounding box center [490, 289] width 115 height 160
click at [489, 250] on span "ובעשר דקות שיחה הצלחתי להבין למה כל מה שכולנו מנסות לא באמת עוזר. והדבר הכי מטו…" at bounding box center [493, 280] width 110 height 60
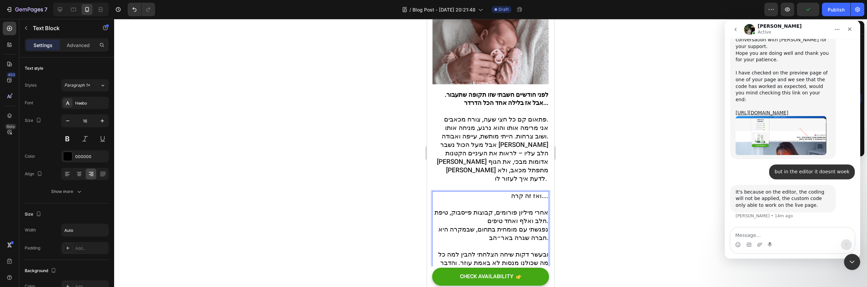
click at [563, 219] on div at bounding box center [490, 153] width 753 height 268
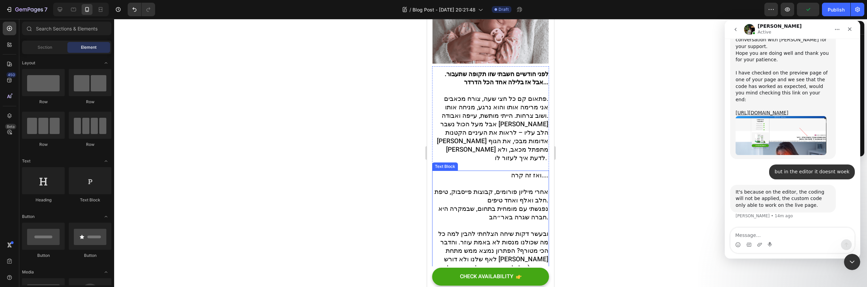
scroll to position [248, 0]
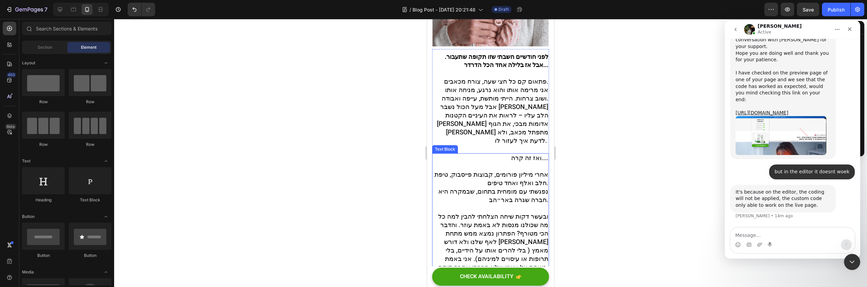
click at [520, 215] on span "ובעשר דקות שיחה הצלחתי להבין למה כל מה שכולנו מנסות לא באמת עוזר. והדבר הכי מטו…" at bounding box center [493, 242] width 110 height 60
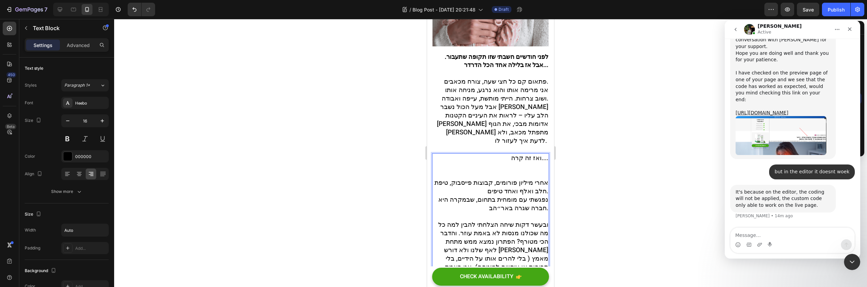
click at [456, 220] on span "ובעשר דקות שיחה הצלחתי להבין למה כל מה שכולנו מנסות לא באמת עוזר. והדבר הכי מטו…" at bounding box center [493, 250] width 110 height 60
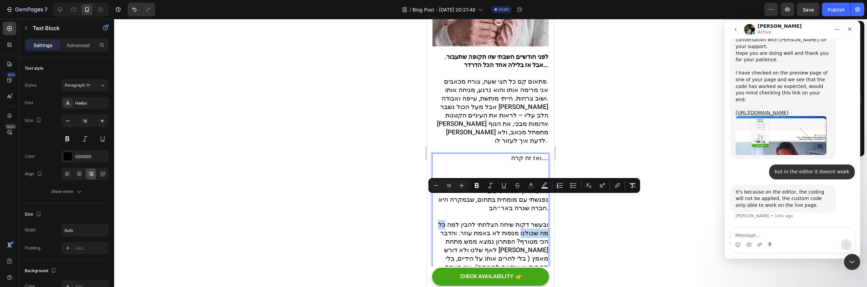
drag, startPoint x: 440, startPoint y: 199, endPoint x: 516, endPoint y: 212, distance: 77.6
click at [516, 220] on span "ובעשר דקות שיחה הצלחתי להבין למה כל מה שכולנו מנסות לא באמת עוזר. והדבר הכי מטו…" at bounding box center [493, 250] width 110 height 60
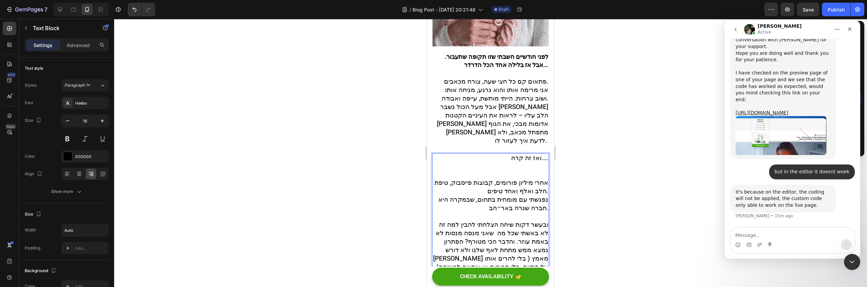
click at [486, 220] on span "ובעשר דקות שיחה הצלחתי להבין למה זה לא באשתי שכל מה שאני מנסה מנסות לא באמת עוז…" at bounding box center [490, 254] width 115 height 69
click at [488, 220] on span "ובעשר דקות שיחה הצלחתי להבין למה זה לא באשתי שכל מה שאני מנסה מנסות לא באמת עוז…" at bounding box center [490, 254] width 115 height 69
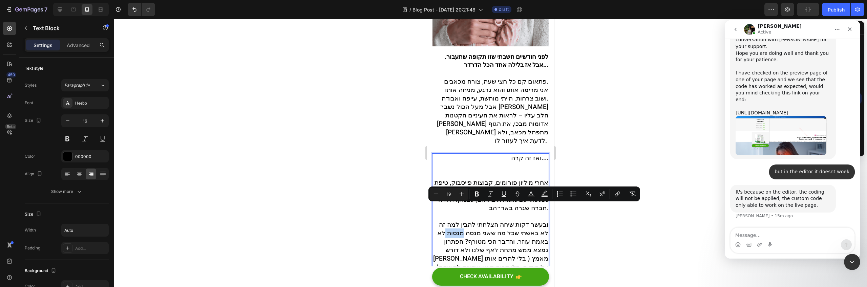
drag, startPoint x: 459, startPoint y: 209, endPoint x: 440, endPoint y: 210, distance: 18.3
click at [440, 220] on span "ובעשר דקות שיחה הצלחתי להבין למה זה לא באשתי שכל מה שאני מנסה מנסות לא באמת עוז…" at bounding box center [490, 254] width 115 height 69
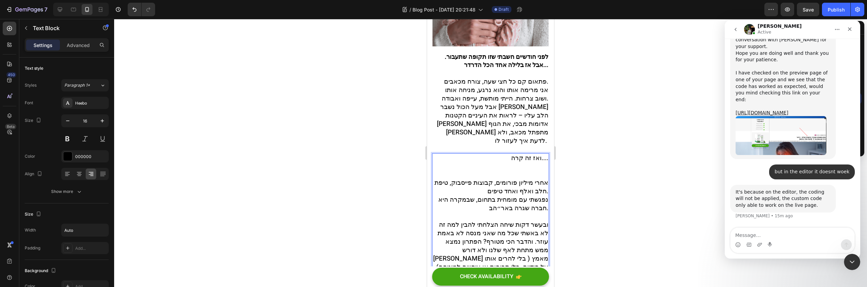
scroll to position [260, 0]
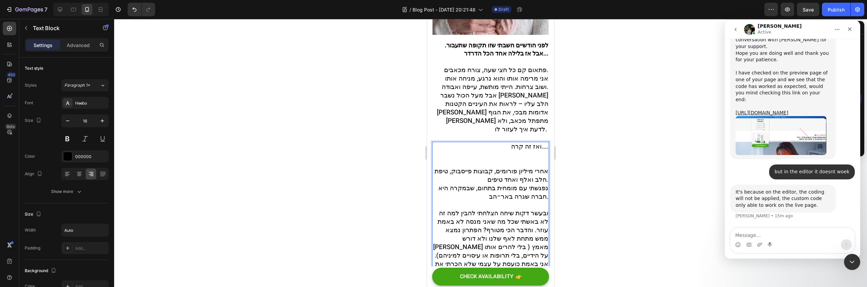
click at [478, 209] on span "ובעשר דקות שיחה הצלחתי להבין למה זה לא באשתי שכל מה שאני מנסה לא באמת עוזר. והד…" at bounding box center [490, 243] width 115 height 69
click at [487, 221] on span "ובעשר דקות שיחה הצלחתי להבין למה זה לא באשתי שכל מה שאני מנסה לא באמת עוזר. והד…" at bounding box center [490, 243] width 115 height 69
click at [485, 213] on span "ובעשר דקות שיחה הצלחתי להבין למה זה לא באשתי שכל מה שאני מנסה לא באמת עוזר. והד…" at bounding box center [490, 243] width 115 height 69
click at [488, 213] on span "ובעשר דקות שיחה הצלחתי להבין למה זה לא באשתי שכל מה שאני מנסה לא באמת עוזר. והד…" at bounding box center [490, 243] width 115 height 69
click at [442, 209] on span "ובעשר דקות שיחה הצלחתי להבין למה זה לא באשתי שכל מה שאני מנסה לא באמת עוזר. והד…" at bounding box center [490, 243] width 115 height 69
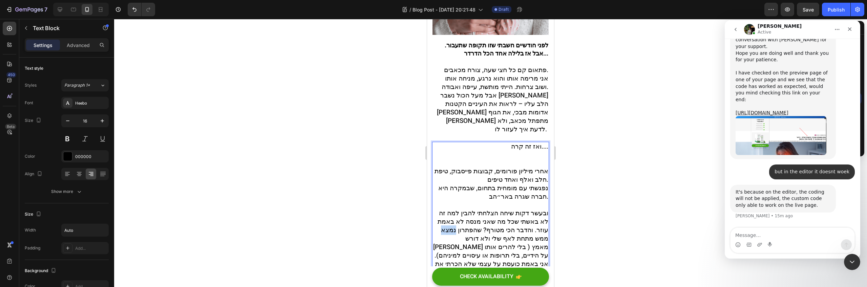
click at [442, 209] on span "ובעשר דקות שיחה הצלחתי להבין למה זה לא באשתי שכל מה שאני מנסה לא באמת עוזר. והד…" at bounding box center [490, 243] width 115 height 69
click at [475, 219] on span "ובעשר דקות שיחה הצלחתי להבין למה זה לא באשתי שכל מה שאני מנסה לא באמת עוזר. והד…" at bounding box center [490, 243] width 115 height 69
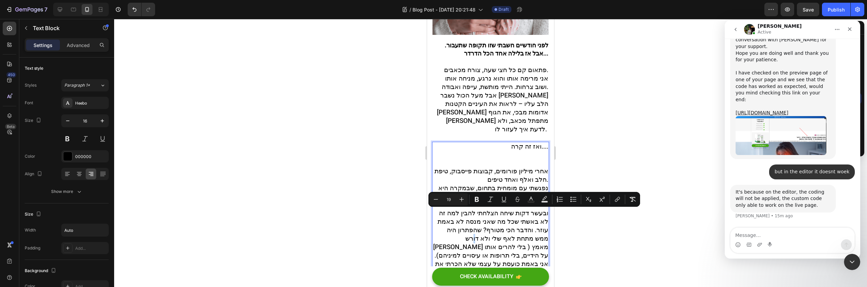
click at [470, 214] on span "ובעשר דקות שיחה הצלחתי להבין למה זה לא באשתי שכל מה שאני מנסה לא באמת עוזר. והד…" at bounding box center [490, 243] width 115 height 69
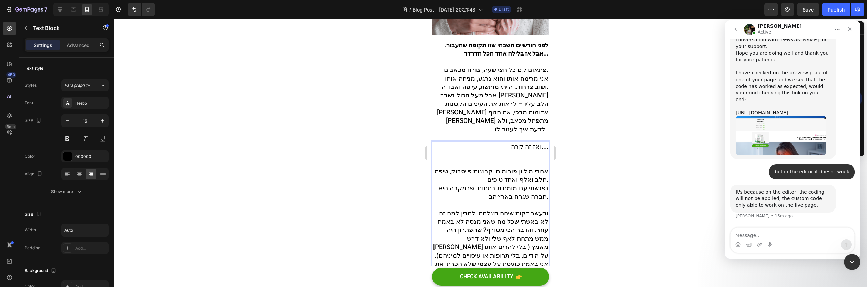
click at [501, 239] on span "ובעשר דקות שיחה הצלחתי להבין למה זה לא באשתי שכל מה שאני מנסה לא באמת עוזר. והד…" at bounding box center [490, 243] width 115 height 69
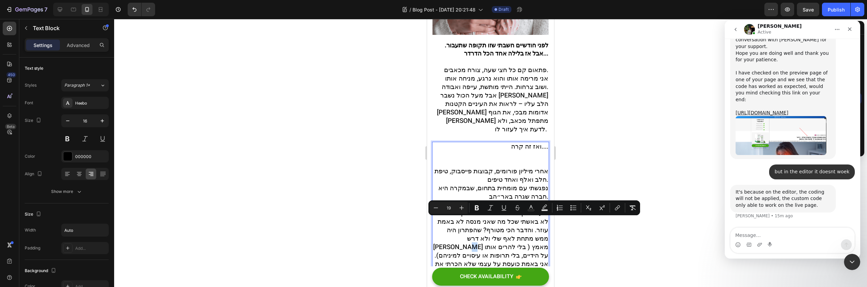
click at [524, 222] on span "ובעשר דקות שיחה הצלחתי להבין למה זה לא באשתי שכל מה שאני מנסה לא באמת עוזר. והד…" at bounding box center [490, 243] width 115 height 69
drag, startPoint x: 522, startPoint y: 225, endPoint x: 514, endPoint y: 223, distance: 7.7
click at [514, 223] on span "ובעשר דקות שיחה הצלחתי להבין למה זה לא באשתי שכל מה שאני מנסה לא באמת עוזר. והד…" at bounding box center [492, 243] width 114 height 69
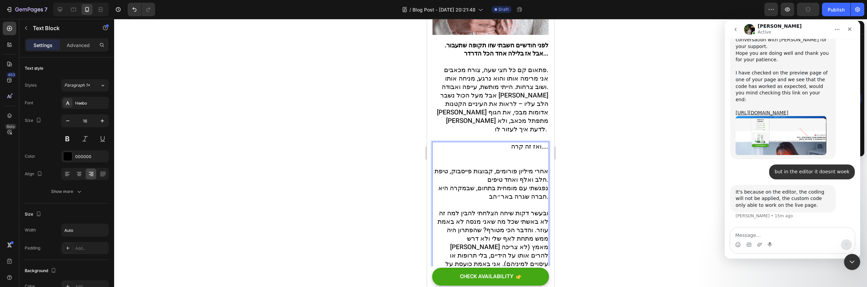
click at [467, 224] on span "ובעשר דקות שיחה הצלחתי להבין למה זה לא באשתי שכל מה שאני מנסה לא באמת עוזר. והד…" at bounding box center [493, 243] width 111 height 69
click at [485, 222] on span "ובעשר דקות שיחה הצלחתי להבין למה זה לא באשתי שכל מה שאני מנסה לא באמת עוזר. והד…" at bounding box center [492, 243] width 112 height 69
click at [492, 221] on span "ובעשר דקות שיחה הצלחתי להבין למה זה לא באשתי שכל מה שאני מנסה לא באמת עוזר. והד…" at bounding box center [492, 243] width 112 height 69
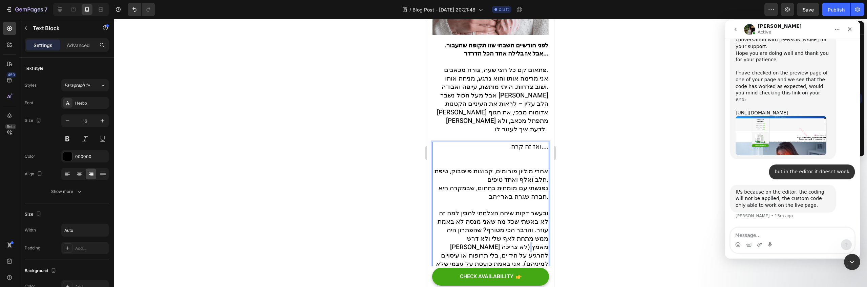
click at [498, 223] on span "ובעשר דקות שיחה הצלחתי להבין למה זה לא באשתי שכל מה שאני מנסה לא באמת עוזר. והד…" at bounding box center [492, 243] width 112 height 69
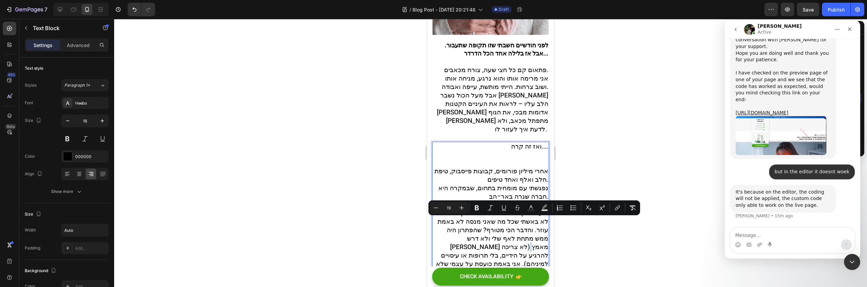
click at [499, 223] on span "ובעשר דקות שיחה הצלחתי להבין למה זה לא באשתי שכל מה שאני מנסה לא באמת עוזר. והד…" at bounding box center [492, 243] width 112 height 69
drag, startPoint x: 498, startPoint y: 223, endPoint x: 522, endPoint y: 225, distance: 24.8
click at [522, 225] on span "ובעשר דקות שיחה הצלחתי להבין למה זה לא באשתי שכל מה שאני מנסה לא באמת עוזר. והד…" at bounding box center [492, 243] width 112 height 69
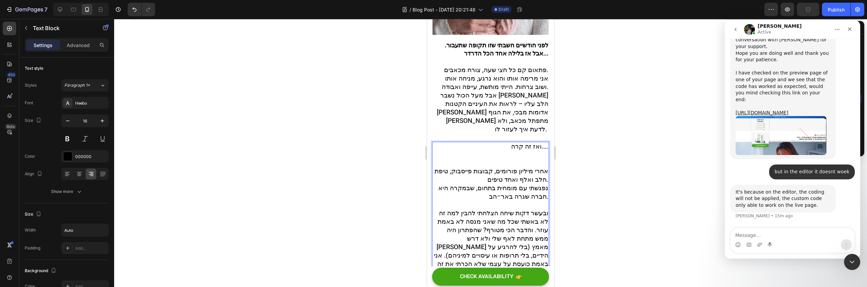
click at [513, 235] on span "ובעשר דקות שיחה הצלחתי להבין למה זה לא באשתי שכל מה שאני מנסה לא באמת עוזר. והד…" at bounding box center [491, 243] width 114 height 69
click at [488, 240] on span "ובעשר דקות שיחה הצלחתי להבין למה זה לא באשתי שכל מה שאני מנסה לא באמת עוזר. והד…" at bounding box center [491, 243] width 114 height 69
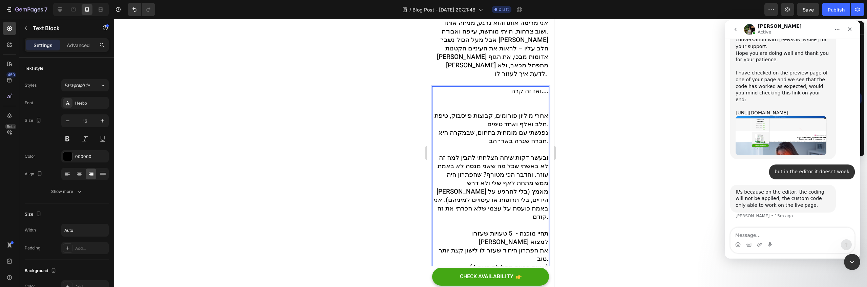
scroll to position [313, 0]
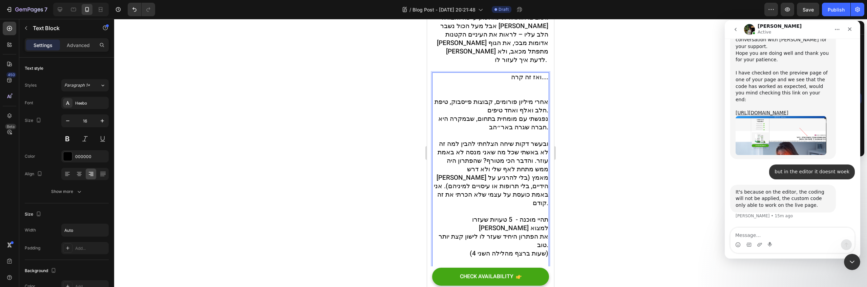
click at [518, 232] on span "את הפתרון היחיד שעזר לו לישון קצת יותר טוב." at bounding box center [494, 241] width 110 height 18
click at [487, 249] on span "(4 שעות ברצף מהלילה השני)" at bounding box center [509, 253] width 79 height 9
click at [465, 218] on p "אחרי מיליון פורומים, קבוצות פייסבוק, טיפת חלב ואלף ואחד טיפים. נפגשתי עם מומחית…" at bounding box center [490, 186] width 115 height 176
click at [470, 249] on span "(4 שעות ברצף מהלילה השני)" at bounding box center [509, 253] width 79 height 9
click at [542, 241] on p "אחרי מיליון פורומים, קבוצות פייסבוק, טיפת חלב ואלף ואחד טיפים. נפגשתי עם מומחית…" at bounding box center [490, 186] width 115 height 176
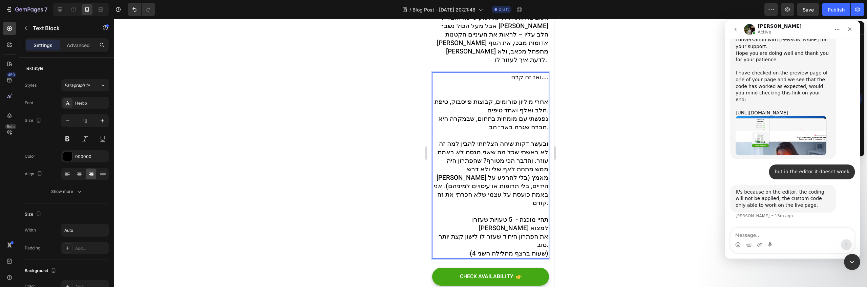
click at [513, 249] on span "(4 שעות ברצף מהלילה השני)" at bounding box center [509, 253] width 79 height 9
click at [537, 268] on div at bounding box center [490, 272] width 117 height 9
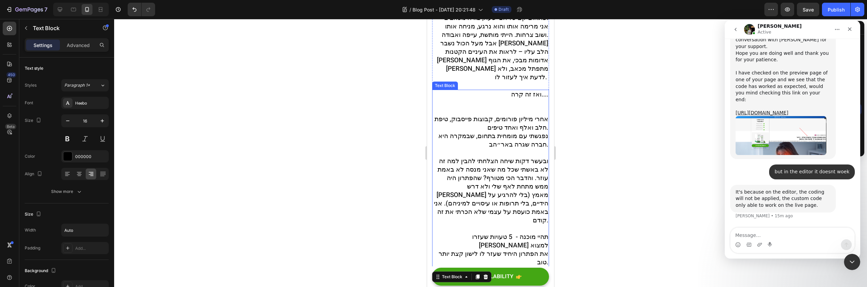
scroll to position [184, 0]
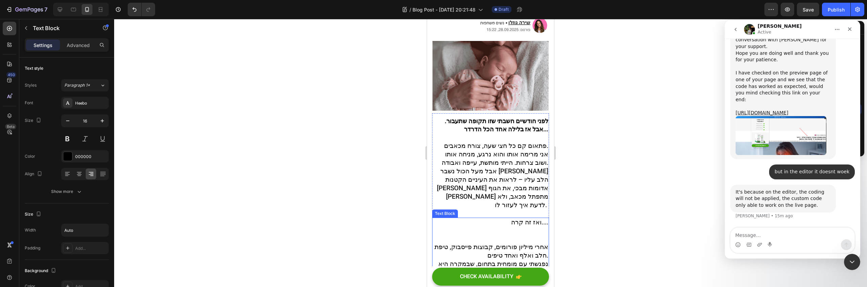
click at [523, 218] on p "ואז זה קרה...." at bounding box center [490, 230] width 115 height 25
click at [596, 165] on div at bounding box center [490, 153] width 753 height 268
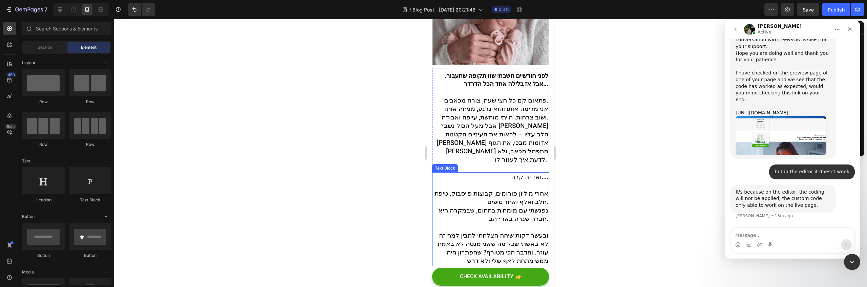
scroll to position [277, 0]
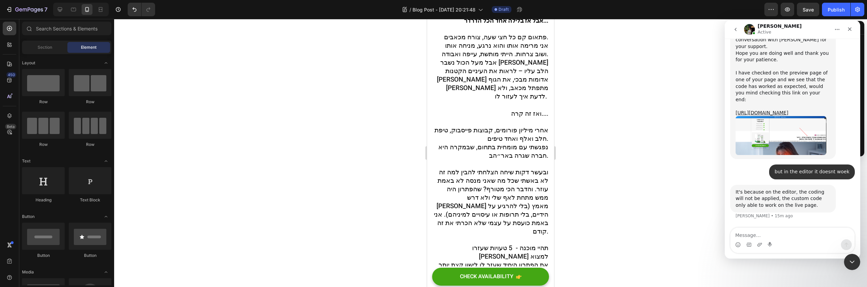
click at [574, 158] on div at bounding box center [490, 153] width 753 height 268
click at [489, 131] on span "אחרי מיליון פורומים, קבוצות פייסבוק, טיפת חלב ואלף ואחד טיפים." at bounding box center [492, 135] width 114 height 18
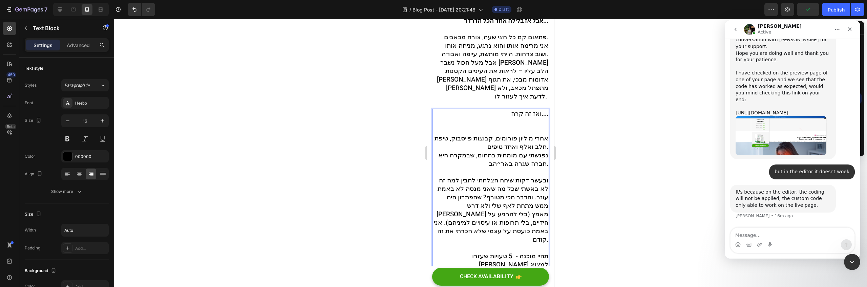
click at [512, 121] on p "ואז זה קרה...." at bounding box center [490, 122] width 115 height 25
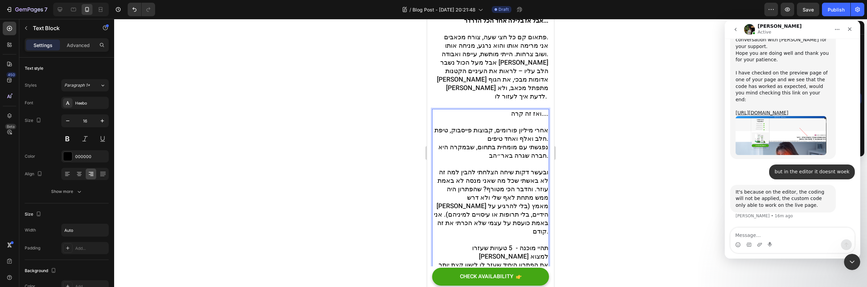
click at [532, 150] on span "נפגשתי עם מומחית בתחום, שבמקרה היא חברה שגרה באר״הב." at bounding box center [493, 152] width 110 height 18
click at [528, 148] on span "נפגשתי עם מומחית בתחום, שבמקרה היא חברה שגרה באר״הב." at bounding box center [493, 152] width 110 height 18
drag, startPoint x: 528, startPoint y: 149, endPoint x: 532, endPoint y: 150, distance: 4.5
click at [532, 150] on span "נפגשתי עם מומחית בתחום, שבמקרה היא חברה שגרה באר״הב." at bounding box center [493, 152] width 110 height 18
click at [503, 152] on span "נפגשתי עם מומחית בתחום, שבמקרה היא חברת ילדות שגרה באר״הב." at bounding box center [493, 152] width 110 height 18
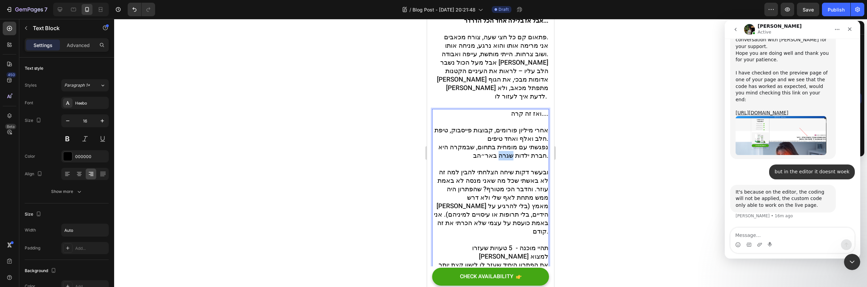
click at [503, 152] on span "נפגשתי עם מומחית בתחום, שבמקרה היא חברת ילדות שגרה באר״הב." at bounding box center [493, 152] width 110 height 18
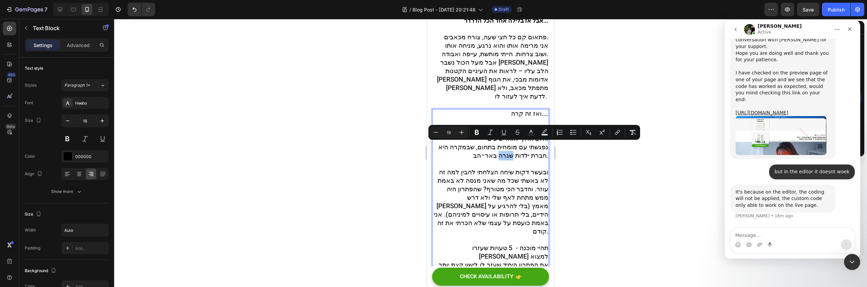
click at [589, 166] on div at bounding box center [490, 153] width 753 height 268
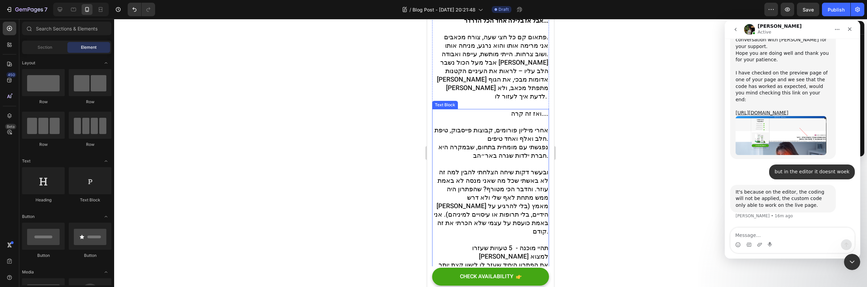
scroll to position [286, 0]
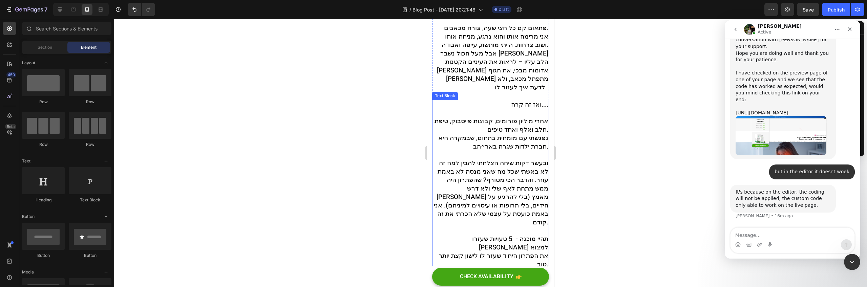
click at [524, 162] on span "ובעשר דקות שיחה הצלחתי להבין למה זה לא באשתי שכל מה שאני מנסה לא באמת עוזר. והד…" at bounding box center [491, 192] width 114 height 69
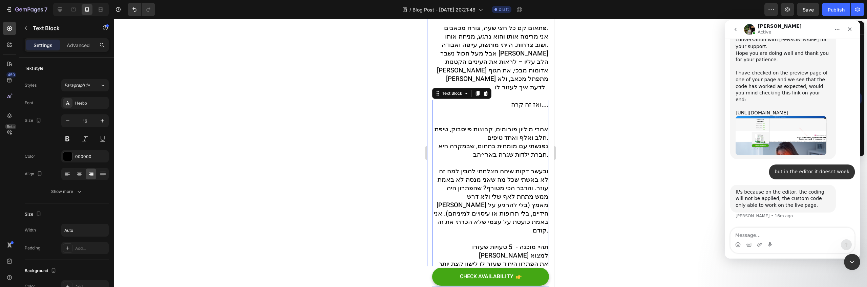
click at [582, 171] on div at bounding box center [490, 153] width 753 height 268
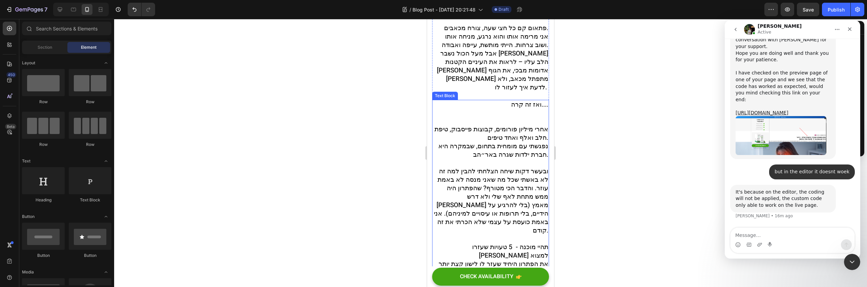
click at [522, 169] on span "ובעשר דקות שיחה הצלחתי להבין למה זה לא באשתי שכל מה שאני מנסה לא באמת עוזר. והד…" at bounding box center [491, 201] width 114 height 69
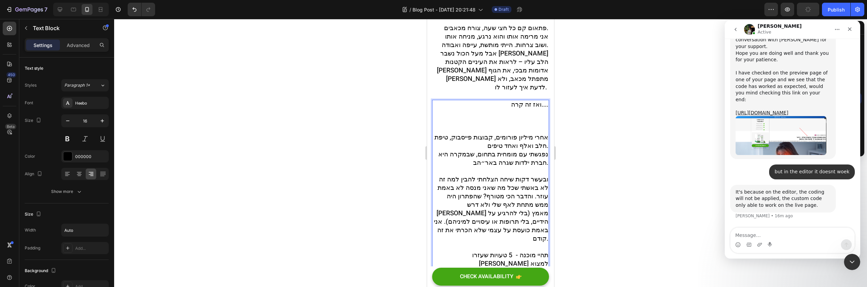
click at [520, 176] on span "ובעשר דקות שיחה הצלחתי להבין למה זה לא באשתי שכל מה שאני מנסה לא באמת עוזר. והד…" at bounding box center [491, 209] width 114 height 69
click at [516, 113] on p "ואז זה קרה...." at bounding box center [490, 117] width 115 height 33
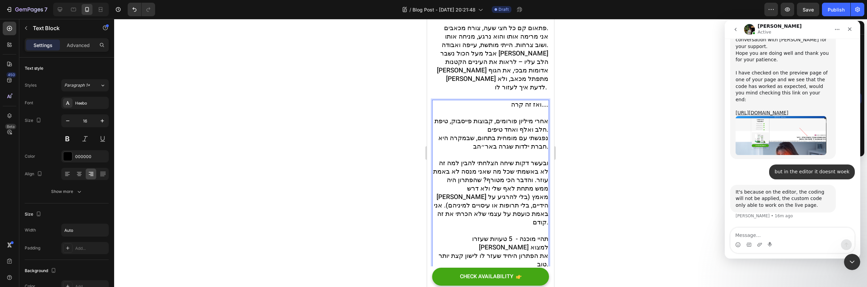
click at [531, 163] on span "ובעשר דקות שיחה הצלחתי להבין למה זה לא באשמתי שכל מה שאני מנסה לא באמת עוזר. וה…" at bounding box center [490, 192] width 115 height 69
click at [533, 163] on span "ובעשר דקות שיחה הצלחתי להבין למה זה לא באשמתי שכל מה שאני מנסה לא באמת עוזר. וה…" at bounding box center [490, 192] width 115 height 69
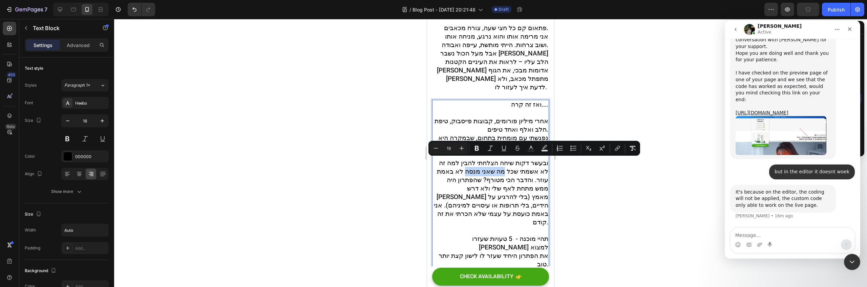
drag, startPoint x: 499, startPoint y: 162, endPoint x: 460, endPoint y: 168, distance: 39.0
click at [460, 168] on span "ובעשר דקות שיחה הצלחתי להבין למה זה לא אשמתי שכל מה שאני מנסה לא באמת עוזר. והד…" at bounding box center [491, 192] width 114 height 69
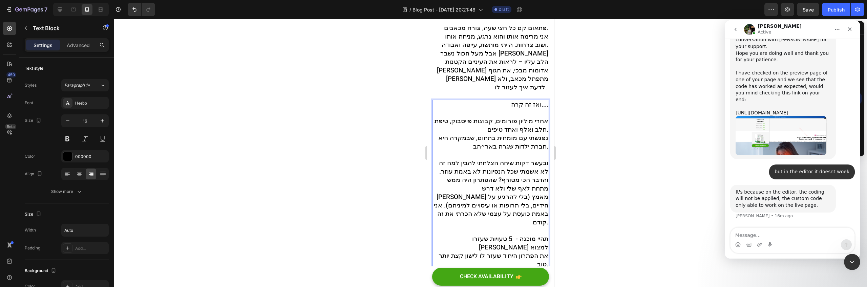
click at [448, 163] on span "ובעשר דקות שיחה הצלחתי להבין למה זה לא אשמתי שכל הנסיונות לא באמת עוזר. והדבר ה…" at bounding box center [491, 192] width 114 height 69
click at [532, 173] on span "ובעשר דקות שיחה הצלחתי להבין למה זה לא אשמתי שכל הנסיונות לא באמת עזרו. והדבר ה…" at bounding box center [491, 192] width 114 height 69
click at [525, 172] on span "ובעשר דקות שיחה הצלחתי להבין למה זה לא אשמתי שכל הנסיונות לא באמת עזרו. והדבר ה…" at bounding box center [491, 192] width 114 height 69
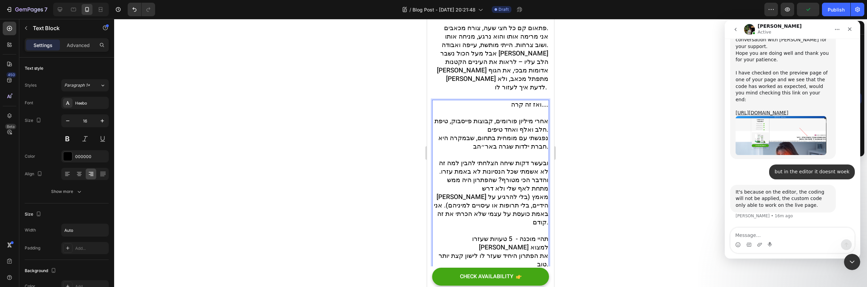
click at [489, 172] on span "ובעשר דקות שיחה הצלחתי להבין למה זה לא אשמתי שכל הנסיונות לא באמת עזרו. והדבר ה…" at bounding box center [491, 192] width 114 height 69
click at [490, 172] on span "ובעשר דקות שיחה הצלחתי להבין למה זה לא אשמתי שכל הנסיונות לא באמת עזרו. והדבר ה…" at bounding box center [491, 192] width 114 height 69
click at [437, 179] on span "ובעשר דקות שיחה הצלחתי להבין למה זה לא אשמתי שכל הנסיונות לא באמת עזרו. והדבר ה…" at bounding box center [491, 192] width 114 height 69
click at [471, 185] on span "ובעשר דקות שיחה הצלחתי להבין למה זה לא אשמתי שכל הנסיונות לא באמת עזרו. והדבר ה…" at bounding box center [491, 192] width 114 height 69
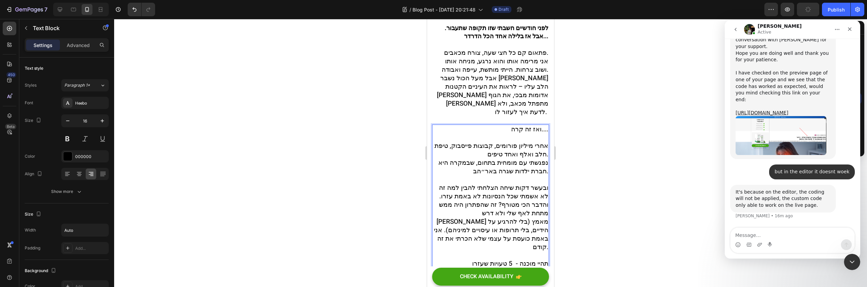
scroll to position [279, 0]
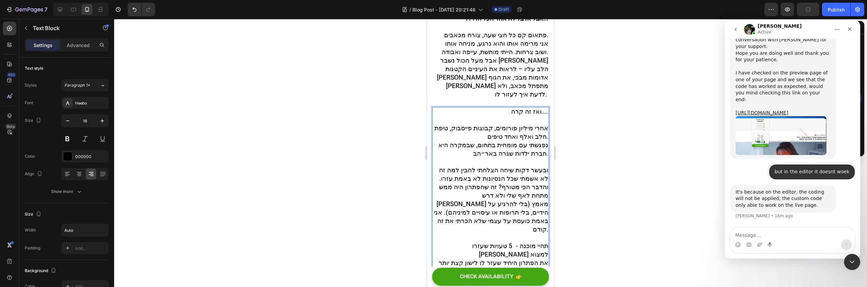
click at [533, 182] on span "ובעשר דקות שיחה הצלחתי להבין למה זה לא אשמתי שכל הנסיונות לא באמת עזרו. והדבר ה…" at bounding box center [491, 200] width 114 height 69
click at [520, 79] on span "אבל מעל הכול נשבר [PERSON_NAME] הלב עליו – לראות את העיניים הקטנות [PERSON_NAME…" at bounding box center [492, 77] width 111 height 43
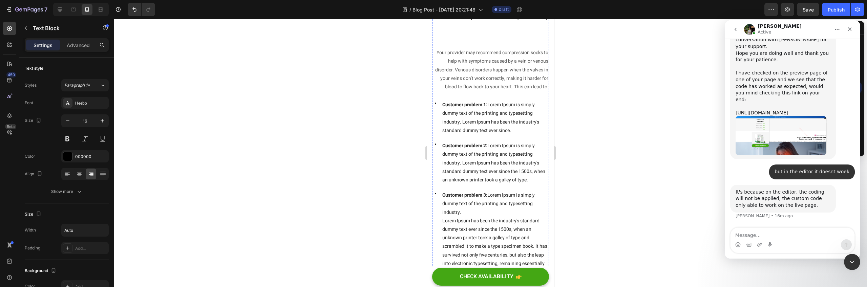
scroll to position [311, 0]
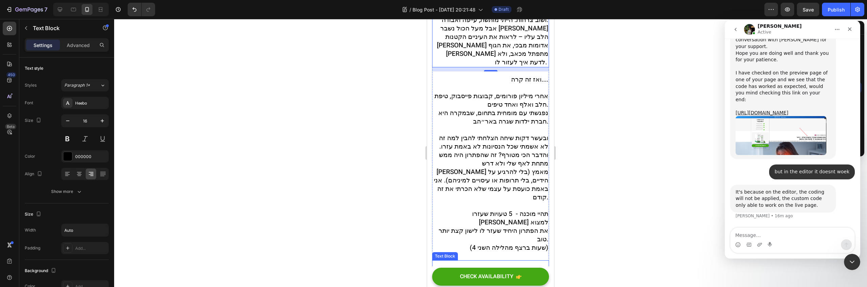
click at [517, 260] on div at bounding box center [490, 264] width 117 height 9
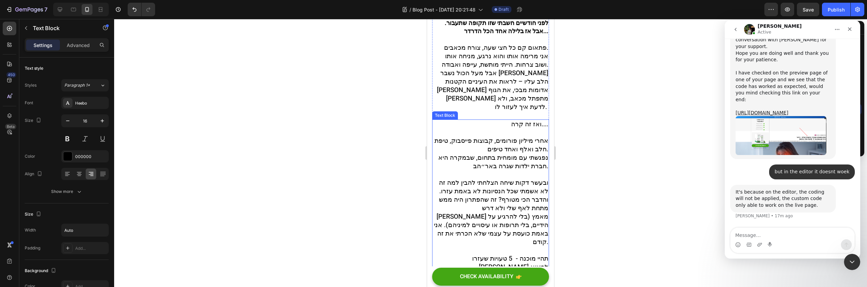
scroll to position [322, 0]
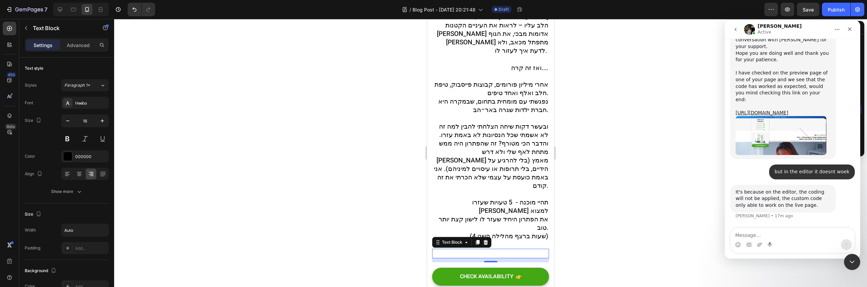
click at [525, 249] on div at bounding box center [490, 253] width 117 height 9
click at [499, 232] on span "(4 שעות ברצף מהלילה השני)" at bounding box center [509, 236] width 79 height 9
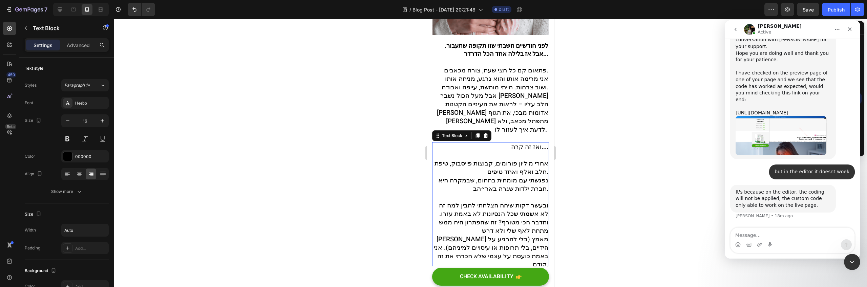
scroll to position [257, 0]
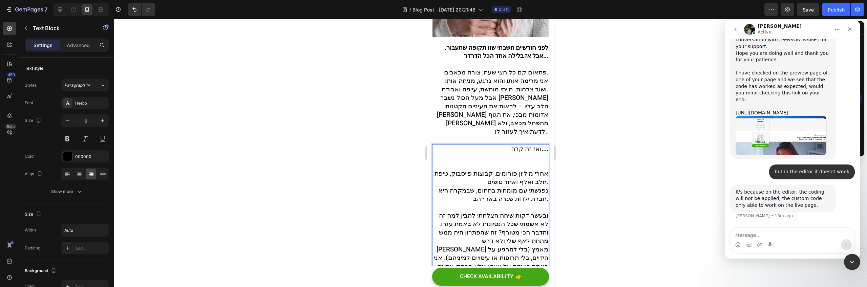
click at [527, 145] on p "ואז זה קרה...." at bounding box center [490, 157] width 115 height 25
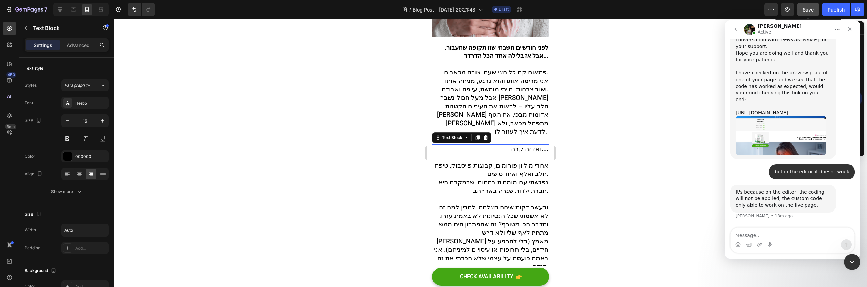
click at [811, 10] on span "Save" at bounding box center [808, 10] width 11 height 6
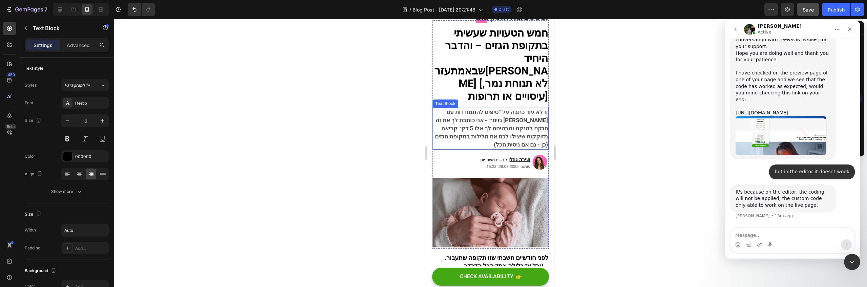
scroll to position [0, 0]
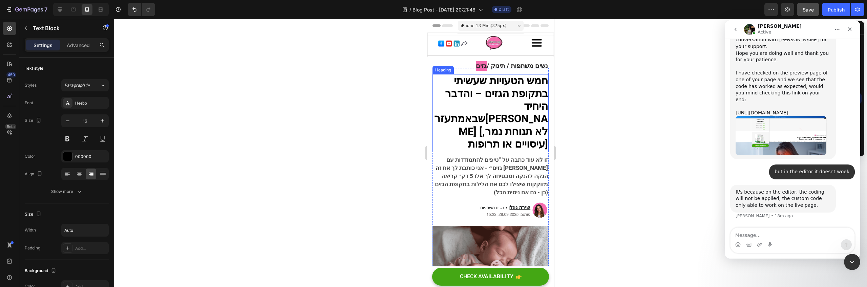
click at [526, 117] on strong "[PERSON_NAME] [לא תנוחת נמר, עיסויים או תרופות]" at bounding box center [503, 131] width 89 height 41
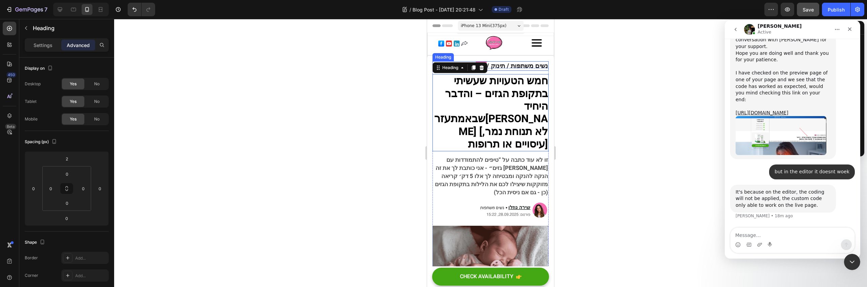
scroll to position [20, 0]
click at [535, 65] on strong "נשים משתפות / תינוק /" at bounding box center [517, 65] width 61 height 9
click at [527, 47] on img at bounding box center [490, 45] width 127 height 24
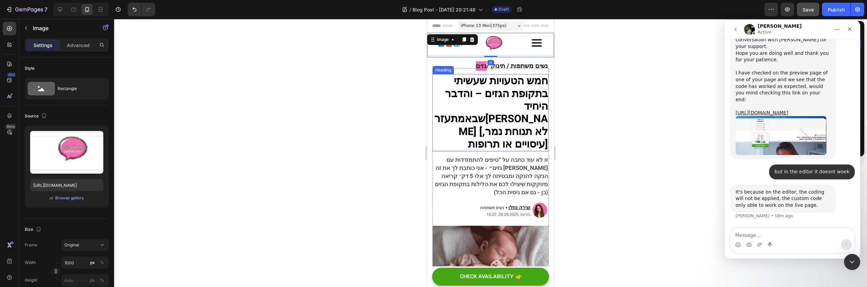
click at [528, 90] on strong "חמש הטעויות שעשיתי בתקופת הגזים – והדבר" at bounding box center [496, 87] width 103 height 28
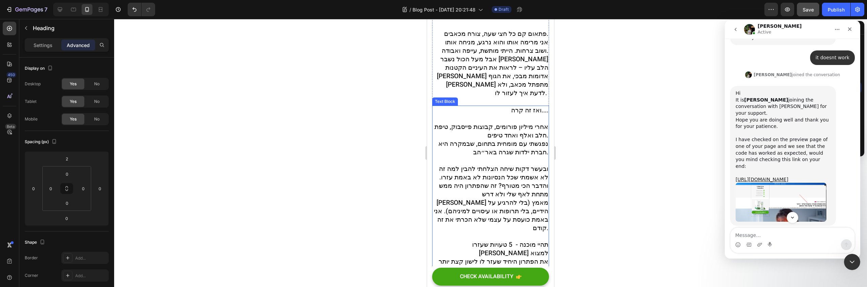
scroll to position [287, 0]
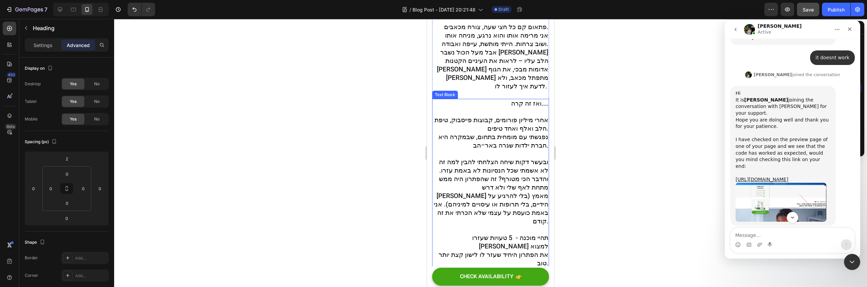
click at [512, 134] on span "נפגשתי עם מומחית בתחום, שבמקרה היא חברת ילדות שגרה באר״הב." at bounding box center [493, 141] width 110 height 18
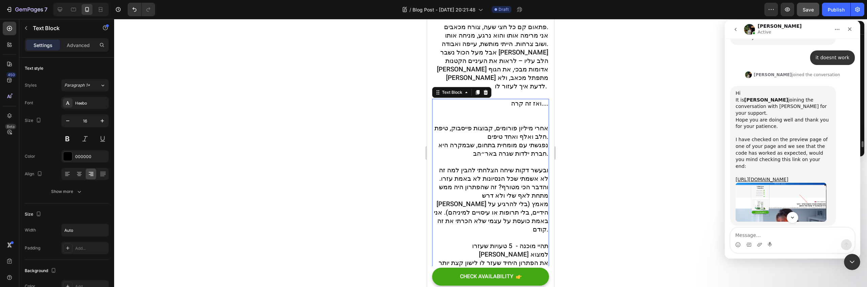
scroll to position [118, 0]
click at [481, 141] on span "נפגשתי עם מומחית בתחום, שבמקרה היא חברת ילדות שגרה באר״הב." at bounding box center [493, 150] width 110 height 18
click at [522, 124] on span "אחרי מיליון פורומים, קבוצות פייסבוק, טיפת חלב ואלף ואחד טיפים." at bounding box center [492, 133] width 114 height 18
click at [526, 109] on p "ואז זה קרה...." at bounding box center [490, 112] width 115 height 25
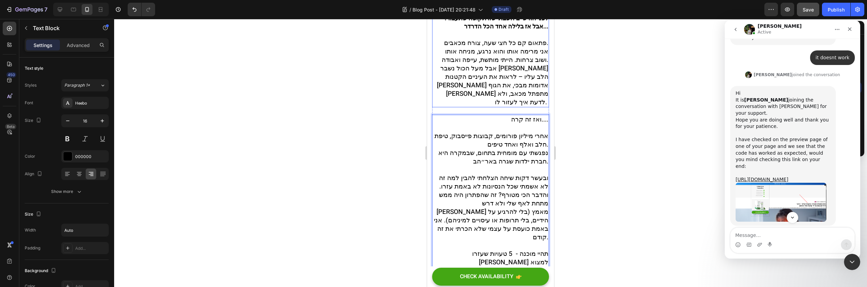
scroll to position [158, 0]
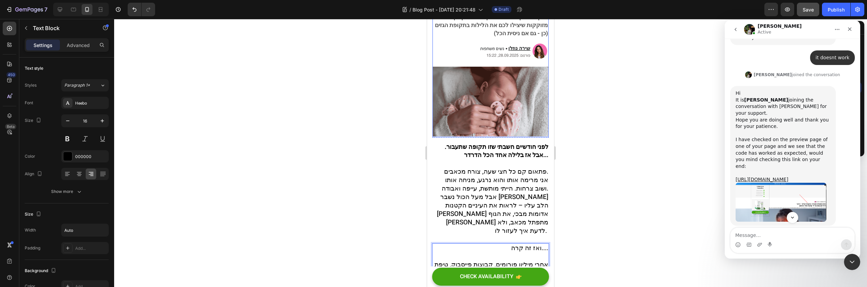
click at [531, 68] on img at bounding box center [490, 102] width 116 height 70
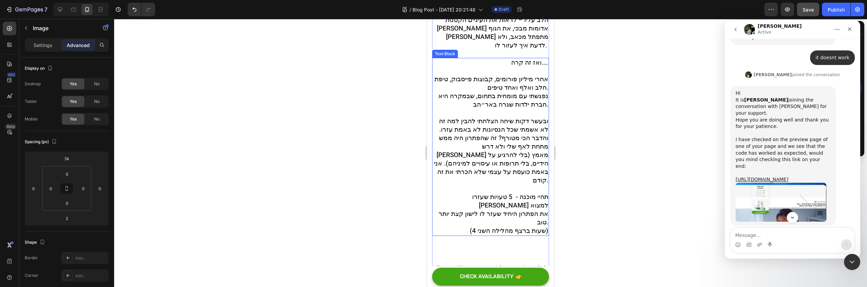
scroll to position [268, 0]
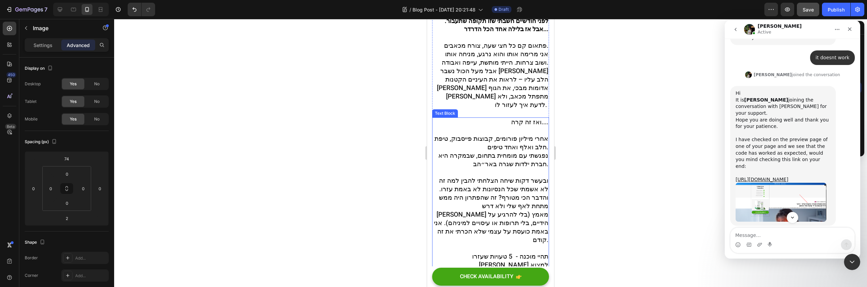
drag, startPoint x: 484, startPoint y: 155, endPoint x: 479, endPoint y: 160, distance: 7.2
click at [484, 155] on span "נפגשתי עם מומחית בתחום, שבמקרה היא חברת ילדות שגרה באר״הב." at bounding box center [493, 160] width 110 height 18
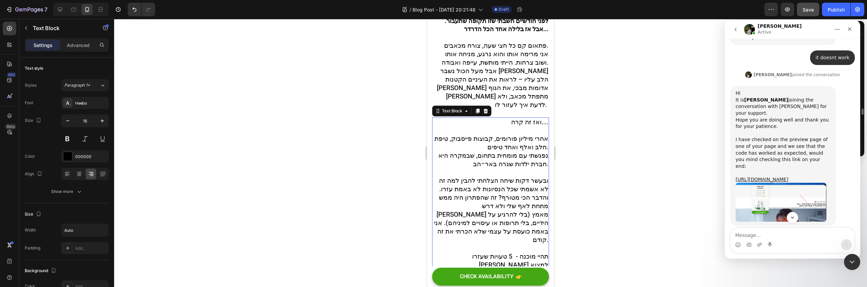
scroll to position [118, 0]
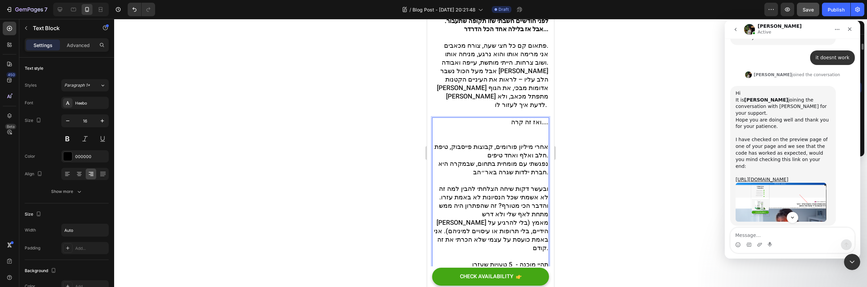
click at [483, 160] on span "נפגשתי עם מומחית בתחום, שבמקרה היא חברת ילדות שגרה באר״הב." at bounding box center [493, 168] width 110 height 18
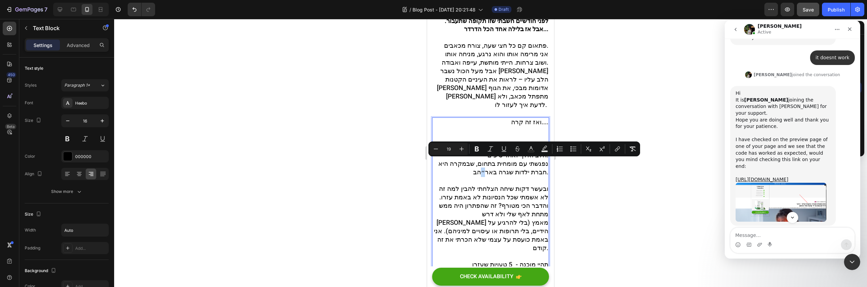
click at [480, 165] on span "נפגשתי עם מומחית בתחום, שבמקרה היא חברת ילדות שגרה באר״הב." at bounding box center [493, 168] width 110 height 18
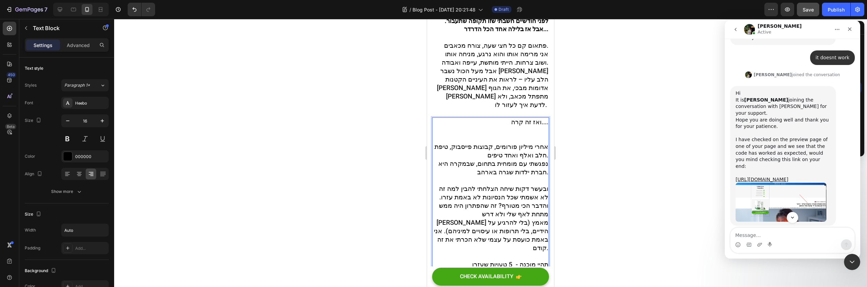
click at [479, 164] on span "נפגשתי עם מומחית בתחום, שבמקרה היא חברת ילדות שגרה בארהב." at bounding box center [493, 168] width 110 height 18
click at [490, 184] on span "ובעשר דקות שיחה הצלחתי להבין למה זה לא אשמתי שכל הנסיונות לא באמת עזרו. והדבר ה…" at bounding box center [491, 218] width 114 height 69
click at [499, 184] on span "ובעשר דקות שיחה הצלחתי להבין למה זה לא אשמתי שכל הנסיונות לא באמת עזרו. והדבר ה…" at bounding box center [491, 218] width 114 height 69
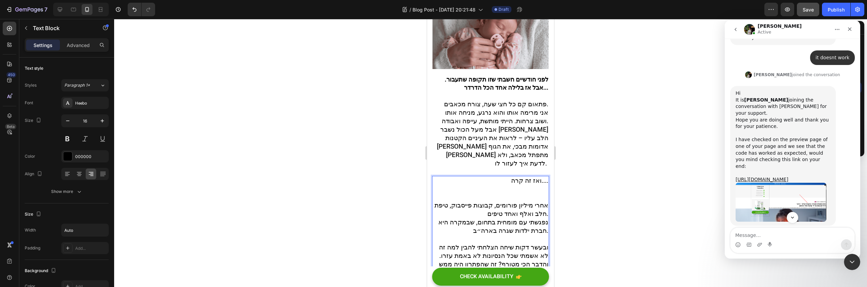
scroll to position [225, 0]
click at [503, 177] on p "ואז זה קרה...." at bounding box center [490, 189] width 115 height 25
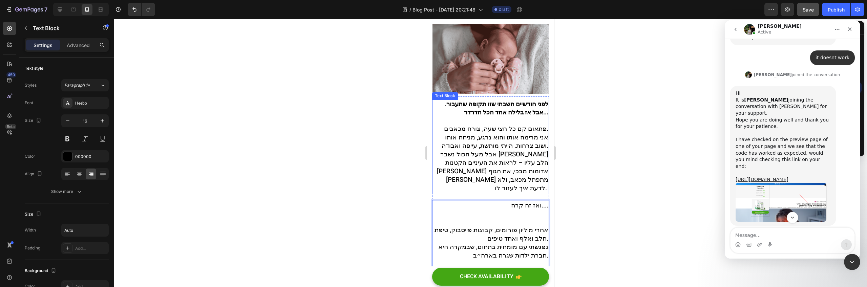
scroll to position [205, 0]
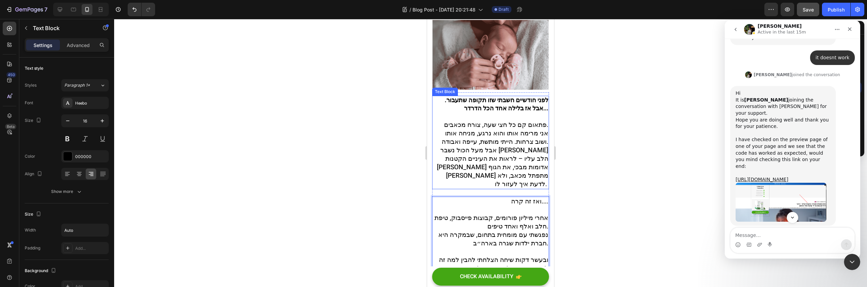
click at [522, 148] on span "אבל מעל הכול נשבר [PERSON_NAME] הלב עליו – לראות את העיניים הקטנות [PERSON_NAME…" at bounding box center [492, 167] width 111 height 43
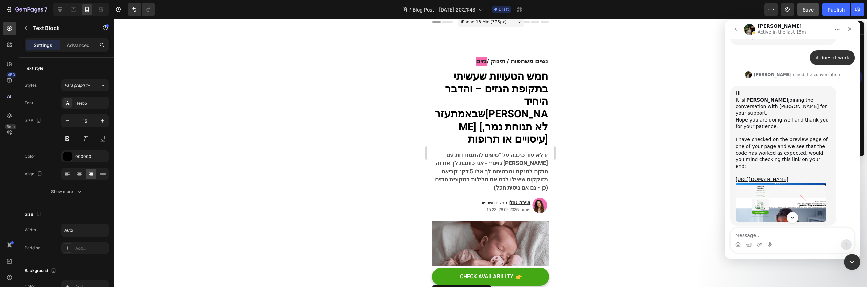
scroll to position [0, 0]
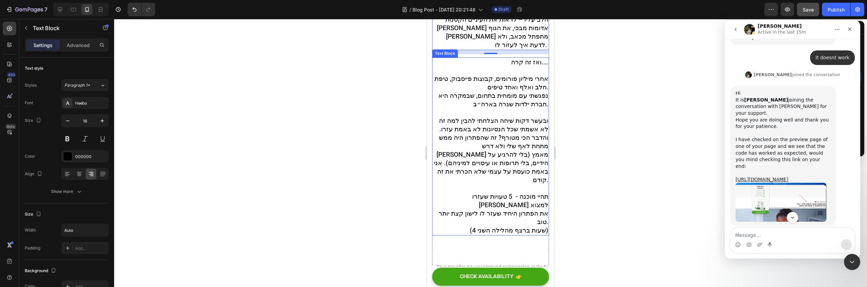
click at [520, 146] on span "ובעשר דקות שיחה הצלחתי להבין למה זה לא אשמתי שכל הנסיונות לא באמת עזרו. והדבר ה…" at bounding box center [491, 150] width 114 height 69
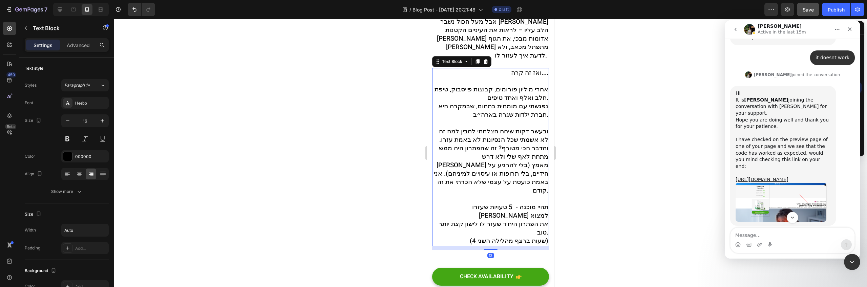
scroll to position [193, 0]
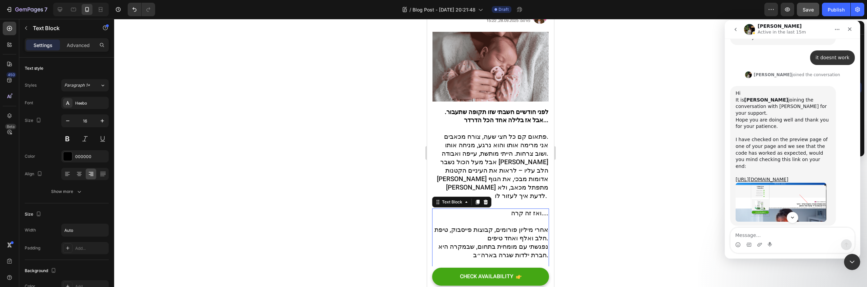
click at [519, 157] on span "אבל מעל הכול נשבר [PERSON_NAME] הלב עליו – לראות את העיניים הקטנות [PERSON_NAME…" at bounding box center [492, 178] width 111 height 43
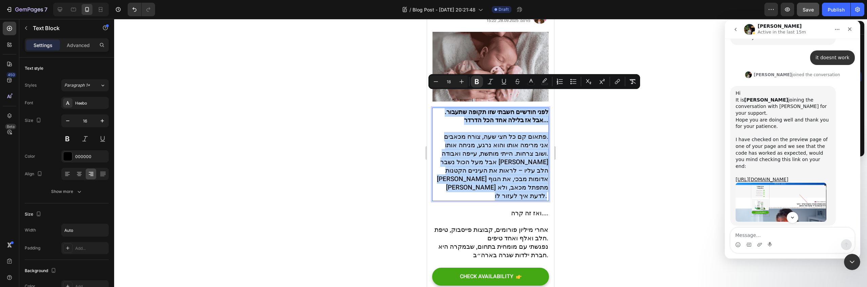
copy div "לפני חודשיים חשבתי שזו תקופה שתעבור. אבל אז בלילה אחד הכל הדרדר... פתאום קם כל …"
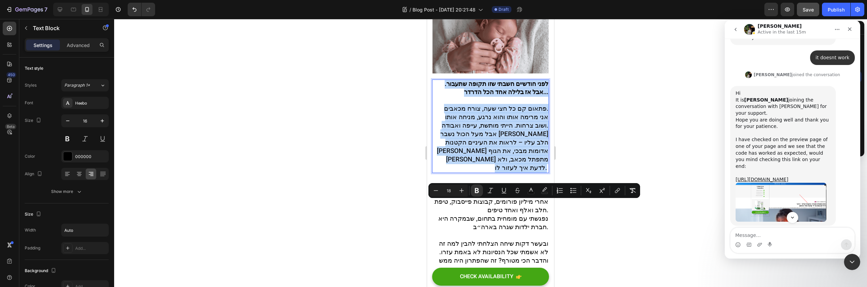
scroll to position [283, 0]
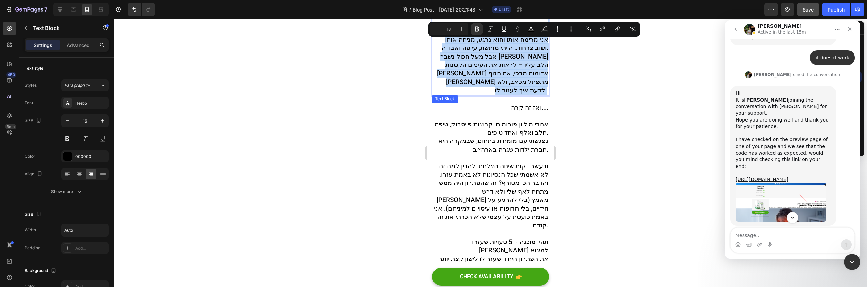
click at [528, 136] on span "נפגשתי עם מומחית בתחום, שבמקרה היא חברת ילדות שגרה בארה״ב." at bounding box center [493, 145] width 110 height 18
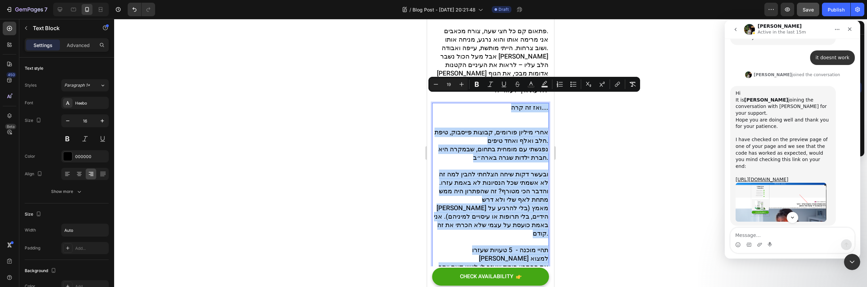
click at [518, 145] on span "נפגשתי עם מומחית בתחום, שבמקרה היא חברת ילדות שגרה בארה״ב." at bounding box center [493, 154] width 110 height 18
copy div "ואז זה קרה.... אחרי מיליון פורומים, קבוצות פייסבוק, טיפת חלב ואלף ואחד טיפים. נ…"
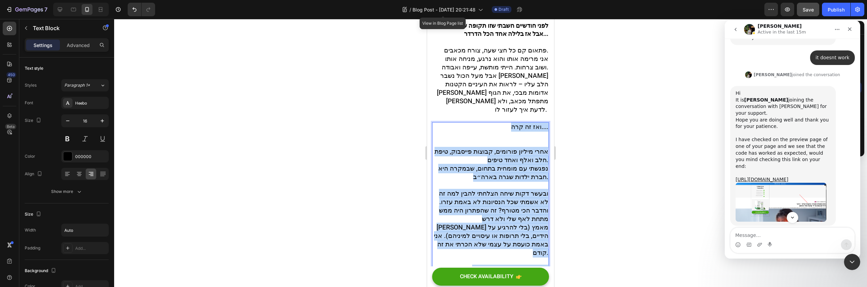
scroll to position [0, 0]
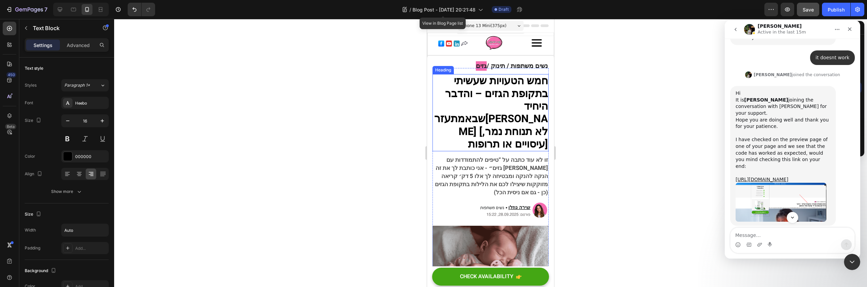
click at [494, 119] on strong "[PERSON_NAME] [לא תנוחת נמר, עיסויים או תרופות]" at bounding box center [503, 131] width 89 height 41
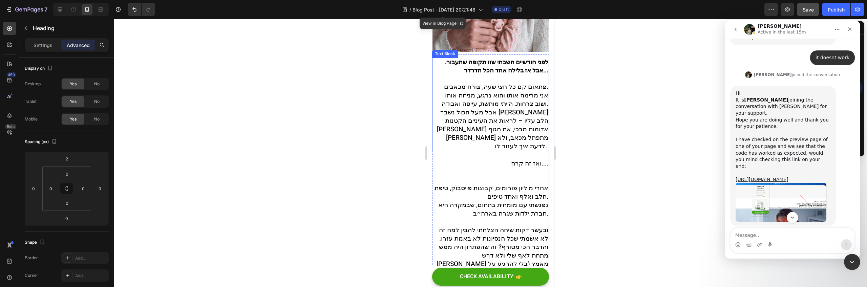
scroll to position [236, 0]
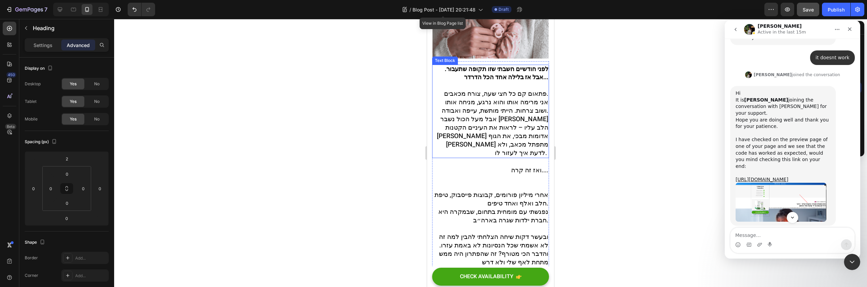
click at [525, 114] on span "אבל מעל הכול נשבר [PERSON_NAME] הלב עליו – לראות את העיניים הקטנות [PERSON_NAME…" at bounding box center [492, 135] width 111 height 43
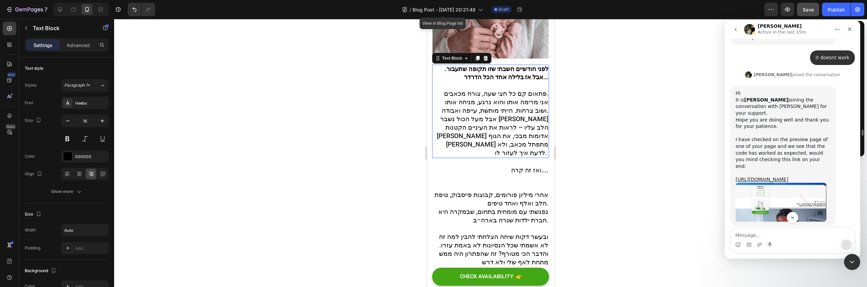
scroll to position [107, 0]
click at [523, 166] on span "ואז זה קרה...." at bounding box center [529, 170] width 37 height 9
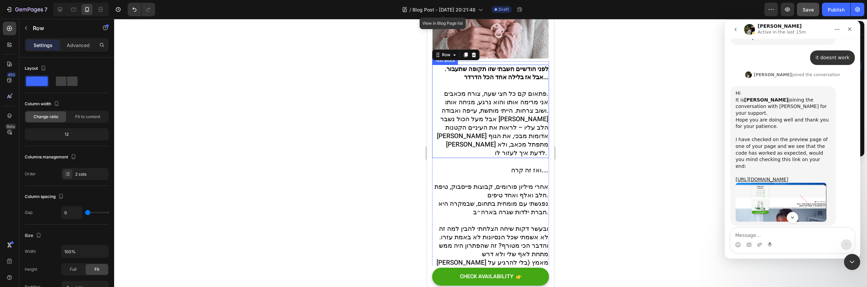
click at [535, 115] on span "אבל מעל הכול נשבר [PERSON_NAME] הלב עליו – לראות את העיניים הקטנות [PERSON_NAME…" at bounding box center [492, 135] width 111 height 43
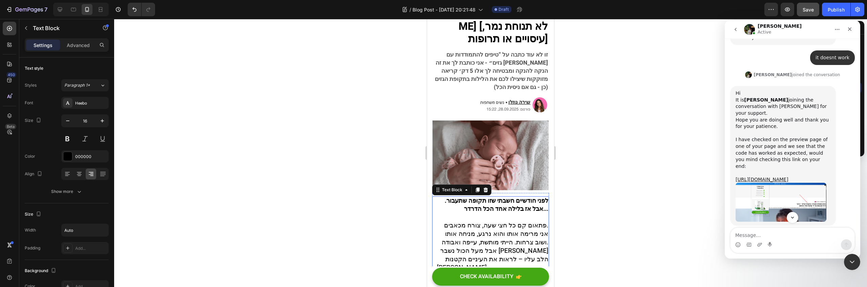
scroll to position [0, 0]
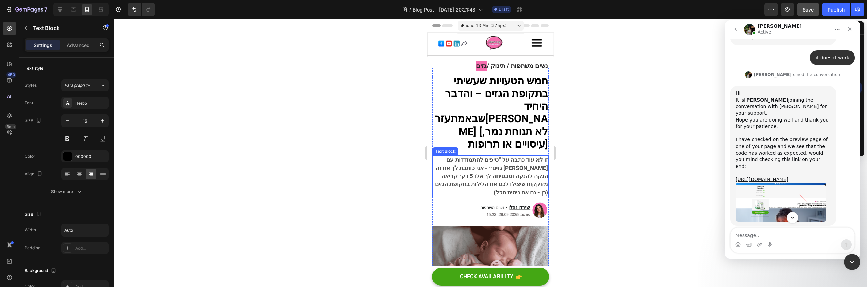
click at [520, 156] on span "זו לא עוד כתבה על “טיפים להתמודדות עם גזים״ - אני כותבת לך את זה [PERSON_NAME] …" at bounding box center [491, 176] width 113 height 41
click at [521, 125] on strong "[PERSON_NAME] [לא תנוחת נמר, עיסויים או תרופות]" at bounding box center [503, 131] width 89 height 41
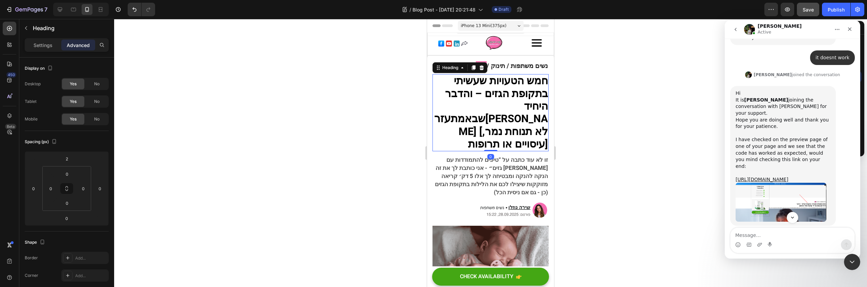
click at [518, 174] on span "זו לא עוד כתבה על “טיפים להתמודדות עם גזים״ - אני כותבת לך את זה [PERSON_NAME] …" at bounding box center [491, 176] width 113 height 41
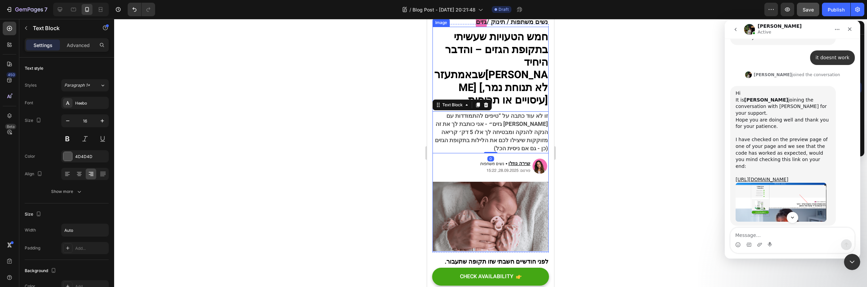
scroll to position [48, 0]
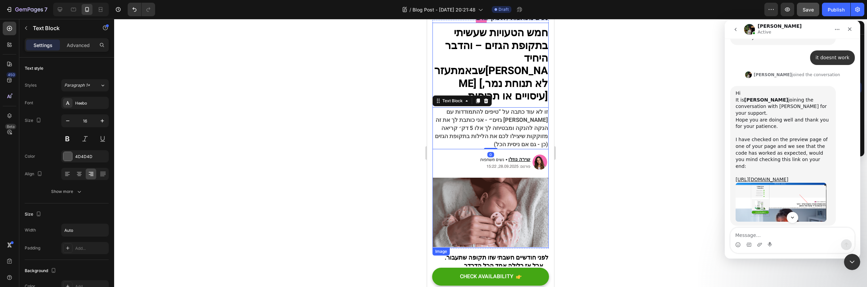
click at [509, 153] on img at bounding box center [513, 162] width 71 height 19
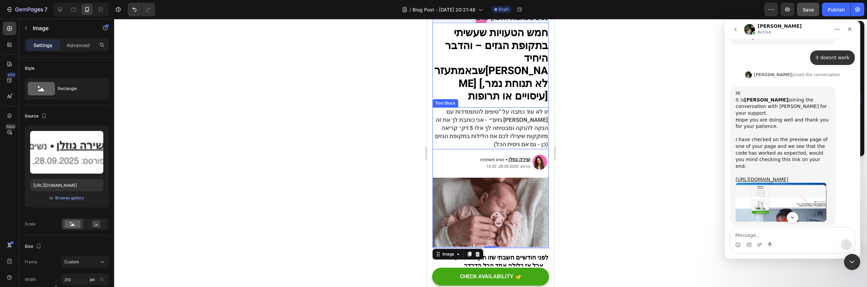
click at [534, 108] on span "זו לא עוד כתבה על “טיפים להתמודדות עם גזים״ - אני כותבת לך את זה [PERSON_NAME] …" at bounding box center [491, 128] width 113 height 41
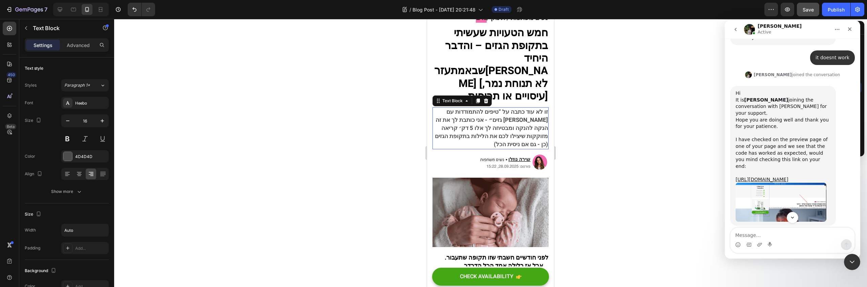
click at [534, 108] on span "זו לא עוד כתבה על “טיפים להתמודדות עם גזים״ - אני כותבת לך את זה [PERSON_NAME] …" at bounding box center [491, 128] width 113 height 41
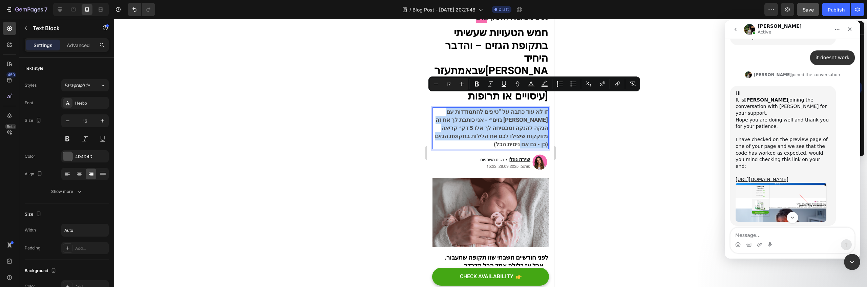
click at [536, 110] on span "זו לא עוד כתבה על “טיפים להתמודדות עם גזים״ - אני כותבת לך את זה [PERSON_NAME] …" at bounding box center [491, 128] width 113 height 41
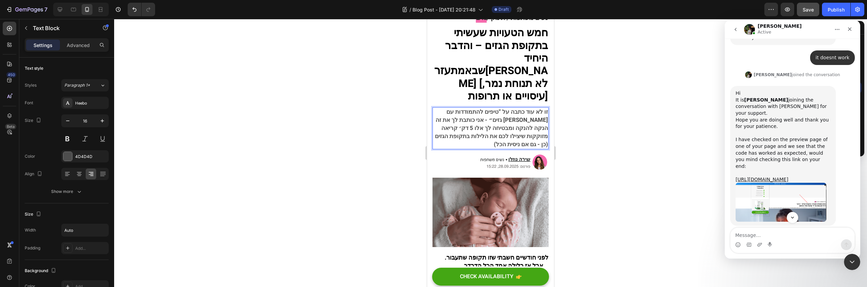
click at [510, 108] on span "זו לא עוד כתבה על “טיפים להתמודדות עם גזים״ - אני כותבת לך את זה [PERSON_NAME] …" at bounding box center [491, 128] width 113 height 41
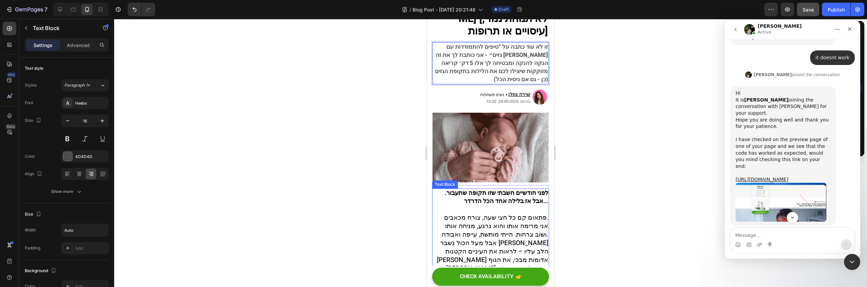
scroll to position [125, 0]
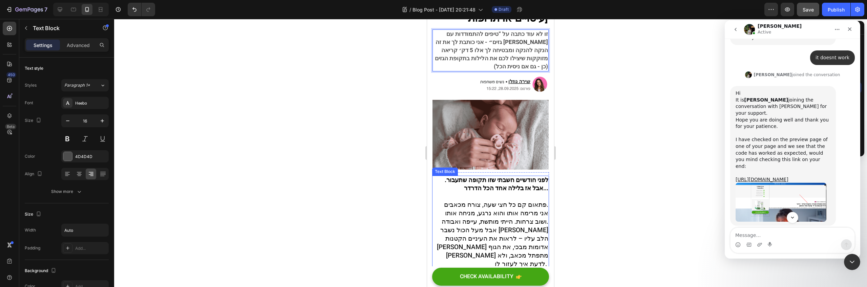
click at [510, 226] on span "אבל מעל הכול נשבר [PERSON_NAME] הלב עליו – לראות את העיניים הקטנות [PERSON_NAME…" at bounding box center [492, 247] width 111 height 43
click at [520, 209] on span "אני מרימה אותו והוא נרגע, מניחה אותו ושוב צרחות. הייתי מותשת, עייפה ואבודה." at bounding box center [495, 218] width 107 height 18
click at [518, 200] on span "פתאום קם כל חצי שעה, צורח מכאבים." at bounding box center [496, 204] width 104 height 9
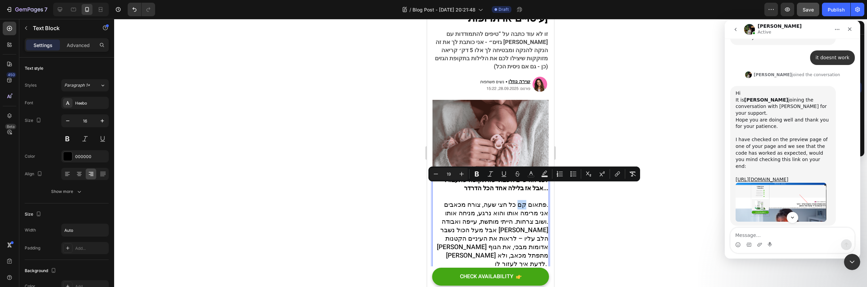
click at [513, 200] on span "פתאום קם כל חצי שעה, צורח מכאבים." at bounding box center [496, 204] width 104 height 9
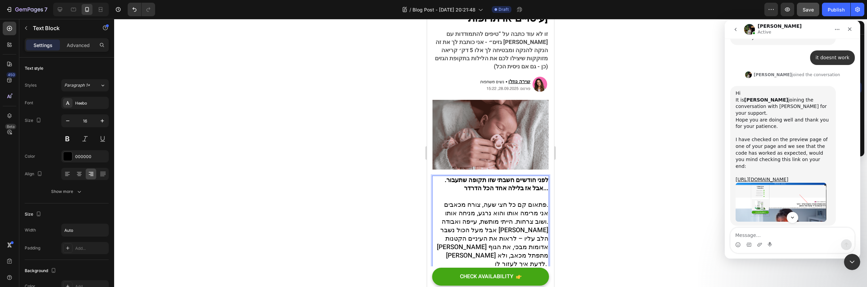
click at [502, 209] on span "אני מרימה אותו והוא נרגע, מניחה אותו ושוב צרחות. הייתי מותשת, עייפה ואבודה." at bounding box center [495, 218] width 107 height 18
click at [491, 209] on span "אני מרימה אותו והוא נרגע, מניחה אותו ושוב צרחות. הייתי מותשת, עייפה ואבודה." at bounding box center [495, 218] width 107 height 18
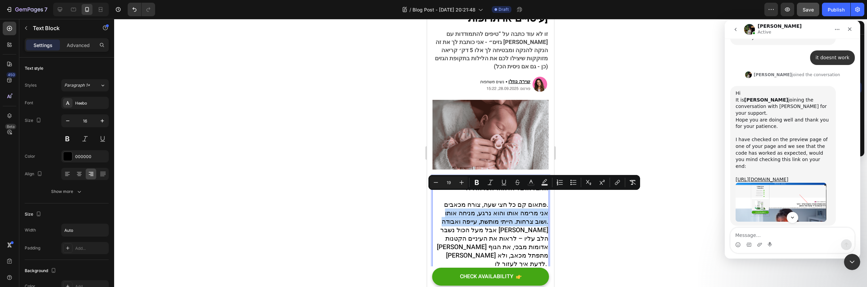
click at [478, 209] on span "אני מרימה אותו והוא נרגע, מניחה אותו ושוב צרחות. הייתי מותשת, עייפה ואבודה." at bounding box center [495, 218] width 107 height 18
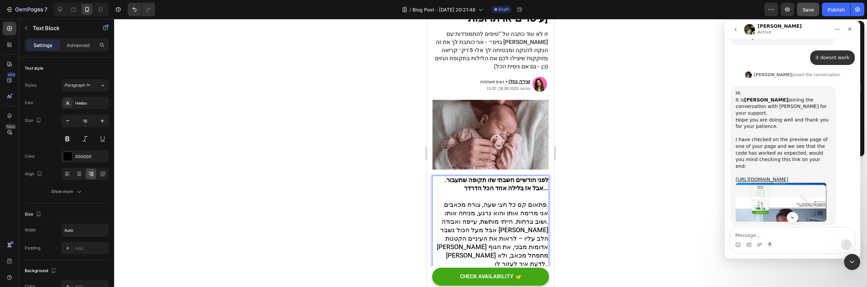
click at [509, 226] on span "אבל מעל הכול נשבר [PERSON_NAME] הלב עליו – לראות את העיניים הקטנות [PERSON_NAME…" at bounding box center [492, 247] width 111 height 43
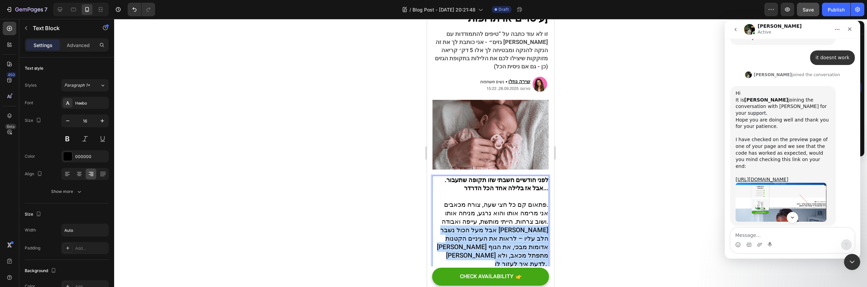
click at [509, 226] on span "אבל מעל הכול נשבר [PERSON_NAME] הלב עליו – לראות את העיניים הקטנות [PERSON_NAME…" at bounding box center [492, 247] width 111 height 43
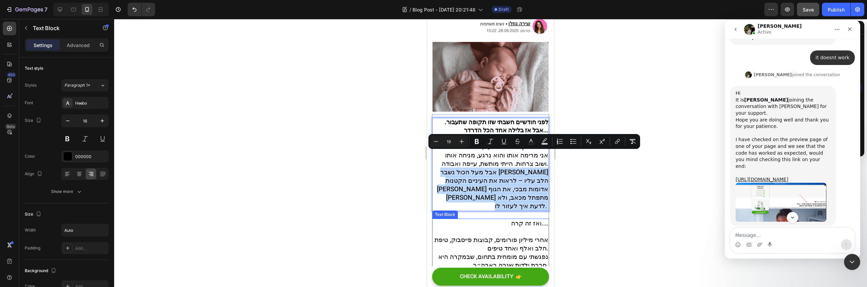
scroll to position [244, 0]
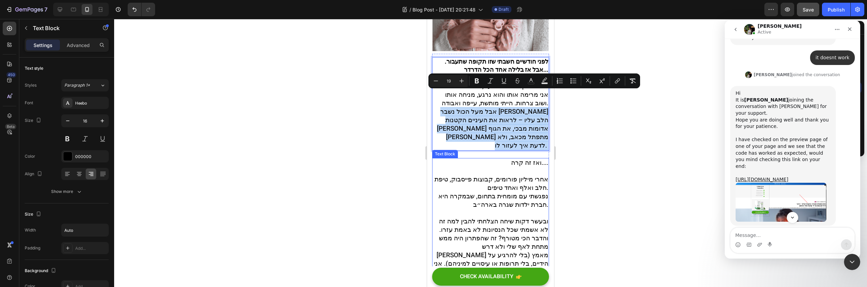
click at [480, 190] on p "אחרי מיליון פורומים, קבוצות פייסבוק, טיפת חלב ואלף ואחד טיפים. נפגשתי עם מומחית…" at bounding box center [490, 255] width 115 height 160
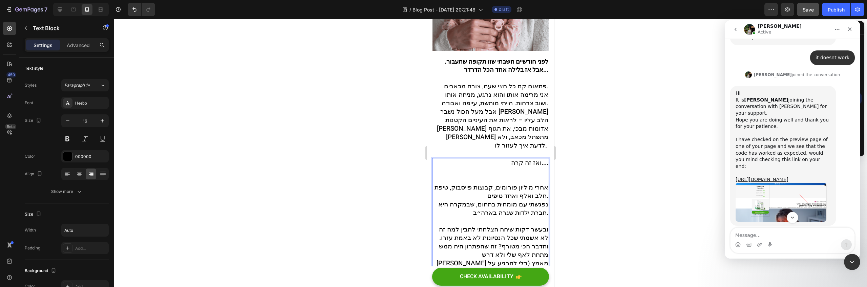
click at [502, 183] on span "אחרי מיליון פורומים, קבוצות פייסבוק, טיפת חלב ואלף ואחד טיפים." at bounding box center [492, 192] width 114 height 18
click at [504, 159] on p "ואז זה קרה...." at bounding box center [490, 171] width 115 height 25
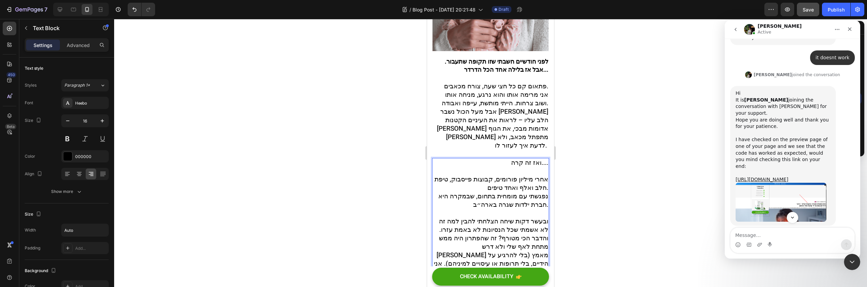
click at [466, 179] on p "אחרי מיליון פורומים, קבוצות פייסבוק, טיפת חלב ואלף ואחד טיפים. נפגשתי עם מומחית…" at bounding box center [490, 255] width 115 height 160
click at [495, 217] on span "ובעשר דקות שיחה הצלחתי להבין למה זה לא אשמתי שכל הנסיונות לא באמת עזרו. והדבר ה…" at bounding box center [491, 251] width 114 height 69
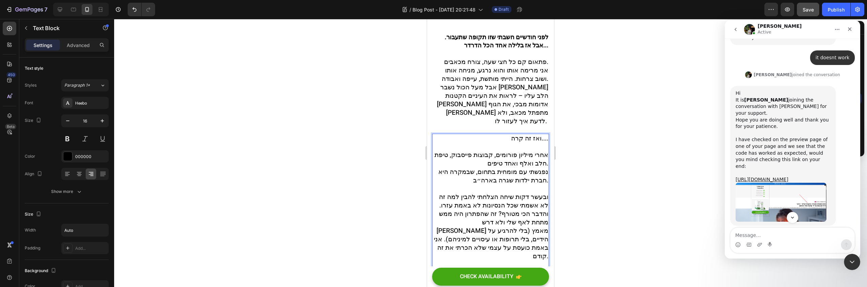
scroll to position [274, 0]
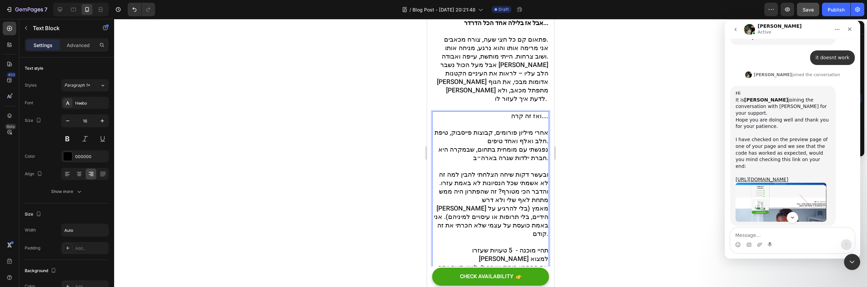
click at [534, 184] on span "ובעשר דקות שיחה הצלחתי להבין למה זה לא אשמתי שכל הנסיונות לא באמת עזרו. והדבר ה…" at bounding box center [491, 204] width 114 height 69
click at [487, 184] on span "ובעשר דקות שיחה הצלחתי להבין למה זה לא אשמתי שכל הנסיונות לא באמת עזרו. והדבר ה…" at bounding box center [491, 204] width 114 height 69
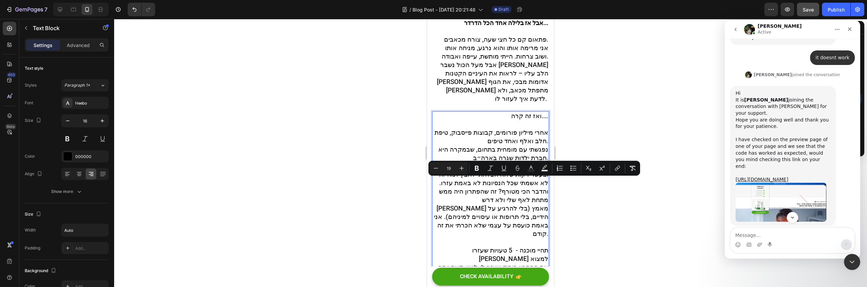
click at [491, 184] on span "ובעשר דקות שיחה הצלחתי להבין למה זה לא אשמתי שכל הנסיונות לא באמת עזרו. והדבר ה…" at bounding box center [491, 204] width 114 height 69
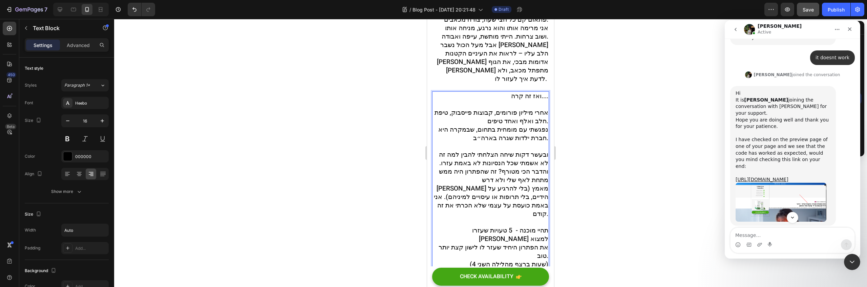
scroll to position [295, 0]
click at [490, 206] on p "אחרי מיליון פורומים, קבוצות פייסבוק, טיפת חלב ואלף ואחד טיפים. נפגשתי עם מומחית…" at bounding box center [490, 188] width 115 height 160
click at [542, 195] on span "ובעשר דקות שיחה הצלחתי להבין למה זה לא אשמתי שכל הנסיונות לא באמת עזרו. והדבר ה…" at bounding box center [491, 184] width 114 height 69
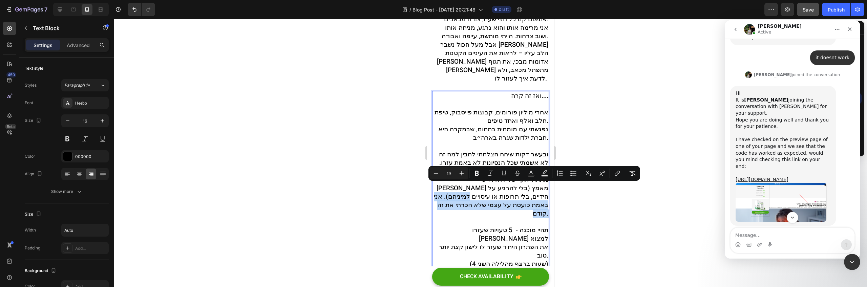
drag, startPoint x: 514, startPoint y: 188, endPoint x: 477, endPoint y: 208, distance: 41.7
click at [477, 208] on p "אחרי מיליון פורומים, קבוצות פייסבוק, טיפת חלב ואלף ואחד טיפים. נפגשתי עם מומחית…" at bounding box center [490, 188] width 115 height 160
click at [472, 226] on span "תהיי מוכנה - 5 טעויות שעזרו [PERSON_NAME] למצוא" at bounding box center [510, 235] width 76 height 18
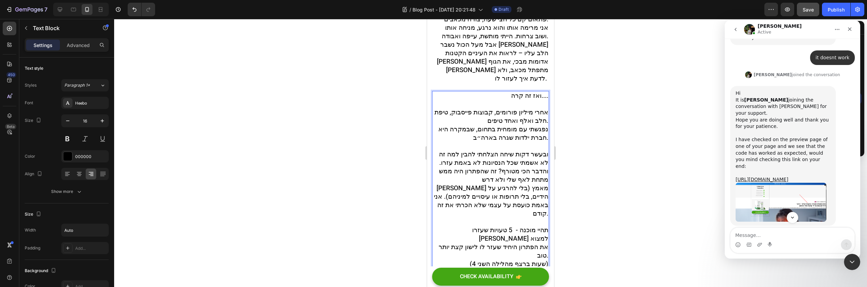
click at [476, 226] on span "תהיי מוכנה - 5 טעויות שעזרו [PERSON_NAME] למצוא" at bounding box center [510, 235] width 76 height 18
click at [481, 231] on p "אחרי מיליון פורומים, קבוצות פייסבוק, טיפת חלב ואלף ואחד טיפים. נפגשתי עם מומחית…" at bounding box center [490, 188] width 115 height 160
click at [496, 259] on span "(4 שעות ברצף מהלילה השני)" at bounding box center [509, 263] width 79 height 9
click at [485, 230] on p "אחרי מיליון פורומים, קבוצות פייסבוק, טיפת חלב ואלף ואחד טיפים. נפגשתי עם מומחית…" at bounding box center [490, 188] width 115 height 160
click at [478, 242] on span "את הפתרון היחיד שעזר לו לישון קצת יותר טוב." at bounding box center [494, 251] width 110 height 18
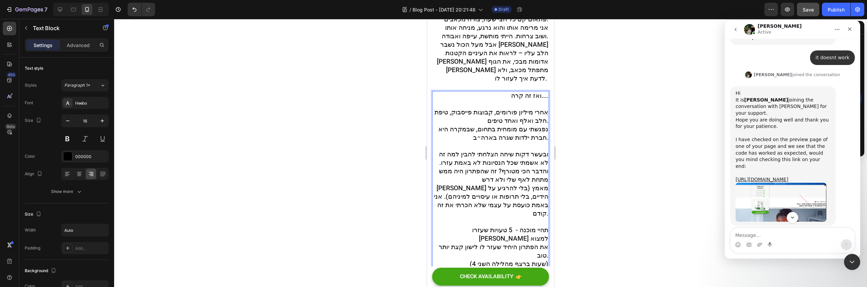
click at [480, 242] on span "את הפתרון היחיד שעזר לו לישון קצת יותר טוב." at bounding box center [494, 251] width 110 height 18
click at [453, 242] on span "את הפתרון היחיד שעזר לו לישון קצת יותר טוב." at bounding box center [494, 251] width 110 height 18
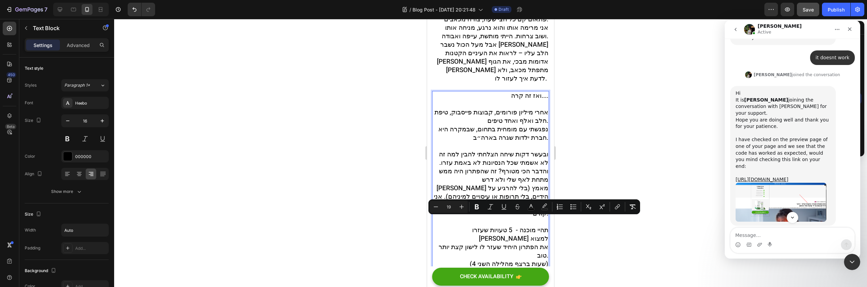
click at [450, 242] on span "את הפתרון היחיד שעזר לו לישון קצת יותר טוב." at bounding box center [494, 251] width 110 height 18
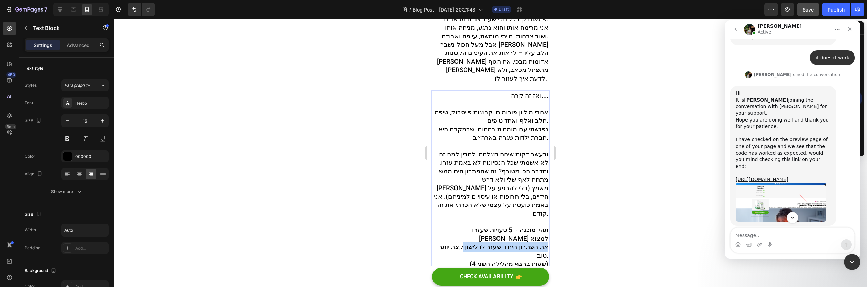
click at [450, 242] on span "את הפתרון היחיד שעזר לו לישון קצת יותר טוב." at bounding box center [494, 251] width 110 height 18
click at [449, 242] on span "את הפתרון היחיד שעזר לו לישון קצת יותר טוב." at bounding box center [494, 251] width 110 height 18
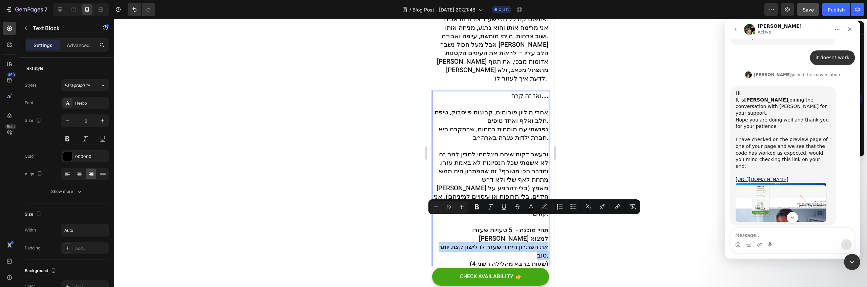
click at [449, 242] on span "את הפתרון היחיד שעזר לו לישון קצת יותר טוב." at bounding box center [494, 251] width 110 height 18
click at [456, 242] on span "את הפתרון היחיד שעזר לו לישון קצת יותר טוב." at bounding box center [494, 251] width 110 height 18
click at [474, 242] on span "את הפתרון היחיד שעזר לו לישון קצת יותר טוב." at bounding box center [494, 251] width 110 height 18
drag, startPoint x: 471, startPoint y: 224, endPoint x: 468, endPoint y: 240, distance: 16.8
click at [468, 237] on p "אחרי מיליון פורומים, קבוצות פייסבוק, טיפת חלב ואלף ואחד טיפים. נפגשתי עם מומחית…" at bounding box center [490, 188] width 115 height 160
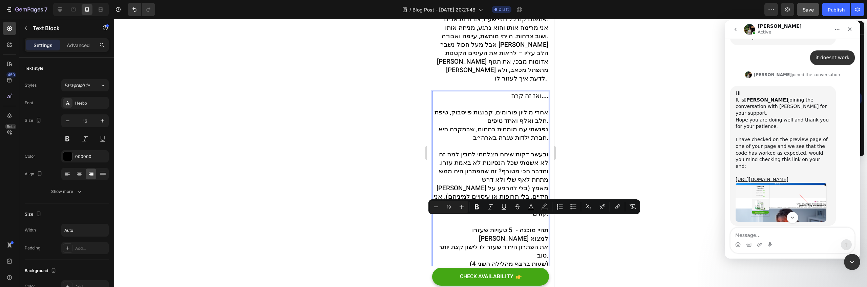
click at [474, 242] on span "את הפתרון היחיד שעזר לו לישון קצת יותר טוב." at bounding box center [494, 251] width 110 height 18
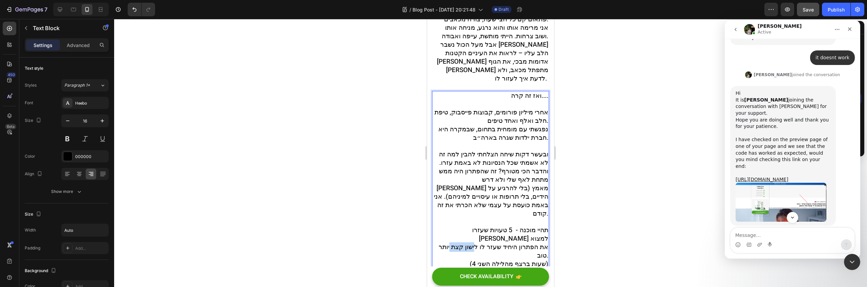
drag, startPoint x: 471, startPoint y: 220, endPoint x: 467, endPoint y: 231, distance: 11.1
click at [467, 231] on p "אחרי מיליון פורומים, קבוצות פייסבוק, טיפת חלב ואלף ואחד טיפים. נפגשתי עם מומחית…" at bounding box center [490, 188] width 115 height 160
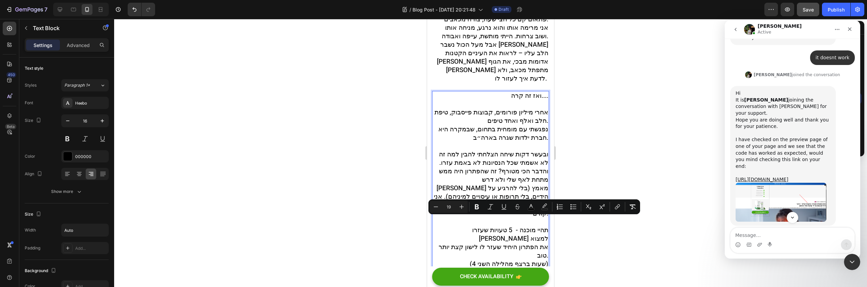
click at [475, 242] on span "את הפתרון היחיד שעזר לו לישון קצת יותר טוב." at bounding box center [494, 251] width 110 height 18
drag, startPoint x: 471, startPoint y: 224, endPoint x: 543, endPoint y: 230, distance: 71.4
click at [543, 242] on span "את הפתרון היחיד שעזר לו לישון קצת יותר טוב." at bounding box center [494, 251] width 110 height 18
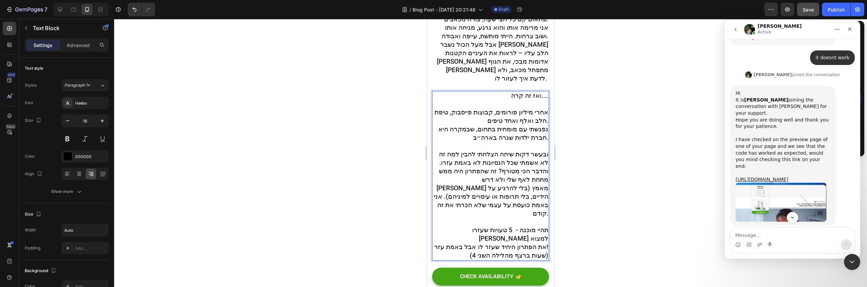
click at [470, 242] on span "את הפתרון היחיד שעזר לו אבל באמת עזר!" at bounding box center [491, 246] width 114 height 9
click at [472, 242] on span "את הפתרון היחיד שעזר לו אבל באמת עזר!" at bounding box center [491, 246] width 114 height 9
click at [478, 229] on p "אחרי מיליון פורומים, קבוצות פייסבוק, טיפת חלב ואלף ואחד טיפים. נפגשתי עם מומחית…" at bounding box center [490, 188] width 115 height 160
click at [433, 220] on p "אחרי מיליון פורומים, קבוצות פייסבוק, טיפת חלב ואלף ואחד טיפים. נפגשתי עם מומחית…" at bounding box center [490, 184] width 115 height 152
click at [448, 242] on span "את הפתרון היחיד שעזר לו (אבל באמ עזר!" at bounding box center [492, 246] width 112 height 9
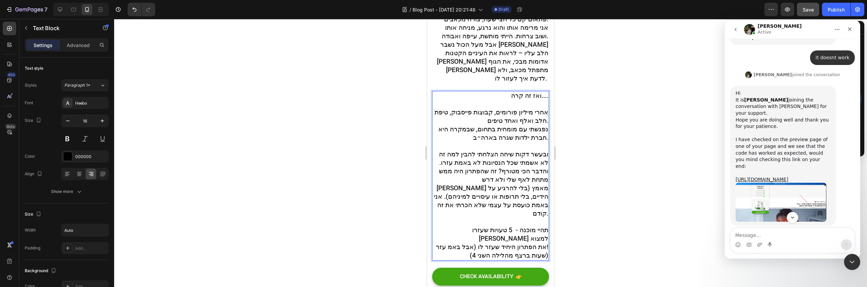
click at [445, 242] on span "את הפתרון היחיד שעזר לו (אבל באמ עזר!" at bounding box center [492, 246] width 112 height 9
click at [534, 242] on span "את הפתרון היחיד שעזר לו (אבל באמת עזר!" at bounding box center [496, 251] width 103 height 18
click at [525, 259] on span "(4 שעות ברצף מהלילה השני)" at bounding box center [509, 263] width 79 height 9
click at [529, 231] on p "אחרי מיליון פורומים, קבוצות פייסבוק, טיפת חלב ואלף ואחד טיפים. נפגשתי עם מומחית…" at bounding box center [490, 188] width 115 height 160
drag, startPoint x: 467, startPoint y: 221, endPoint x: 433, endPoint y: 221, distance: 33.5
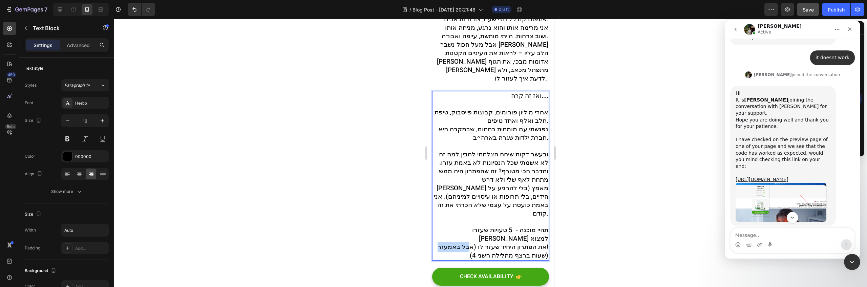
click at [433, 221] on p "אחרי מיליון פורומים, קבוצות פייסבוק, טיפת חלב ואלף ואחד טיפים. נפגשתי עם מומחית…" at bounding box center [490, 184] width 115 height 152
click at [471, 259] on span "(4 שעות ברצף מהלילה השני)" at bounding box center [509, 263] width 79 height 9
click at [460, 238] on p "אחרי מיליון פורומים, קבוצות פייסבוק, טיפת חלב ואלף ואחד טיפים. נפגשתי עם מומחית…" at bounding box center [490, 188] width 115 height 160
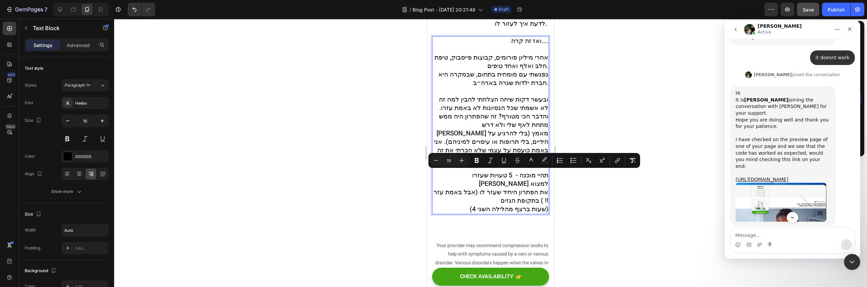
click at [531, 188] on span "את הפתרון היחיד שעזר לו (אבל באמת עזר ! ) בתקופת הגזים!" at bounding box center [490, 197] width 115 height 18
click at [543, 188] on span "את הפתרון היחיד שעזר לו (אבל באמת עזר! ) בתקופת הגזים!" at bounding box center [496, 197] width 103 height 18
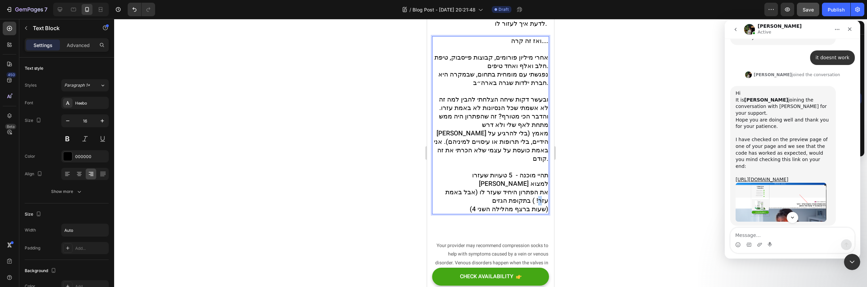
click at [535, 188] on span "את הפתרון היחיד שעזר לו (אבל באמת עזר! ) בתקופת הגזים" at bounding box center [496, 197] width 103 height 18
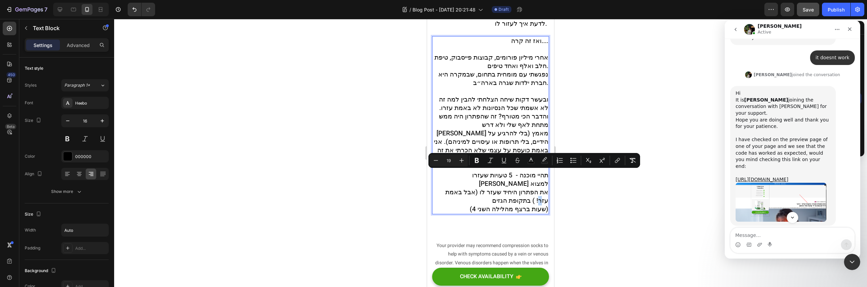
click at [534, 188] on span "את הפתרון היחיד שעזר לו (אבל באמת עזר! ) בתקופת הגזים" at bounding box center [496, 197] width 103 height 18
click at [532, 205] on span "(4 שעות ברצף מהלילה השני)" at bounding box center [509, 209] width 79 height 9
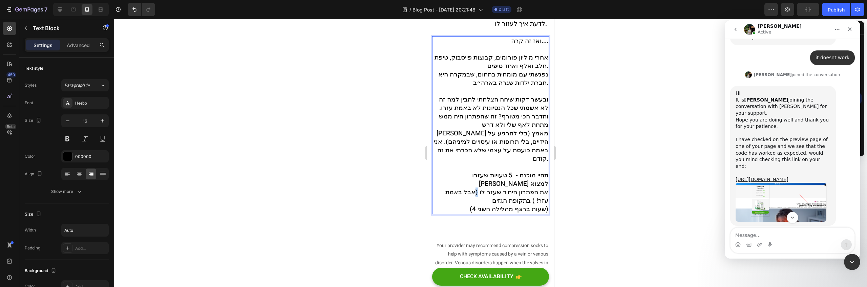
click at [471, 188] on span "את הפתרון היחיד שעזר לו (אבל באמת עזר! ) בתקופת הגזים" at bounding box center [496, 197] width 103 height 18
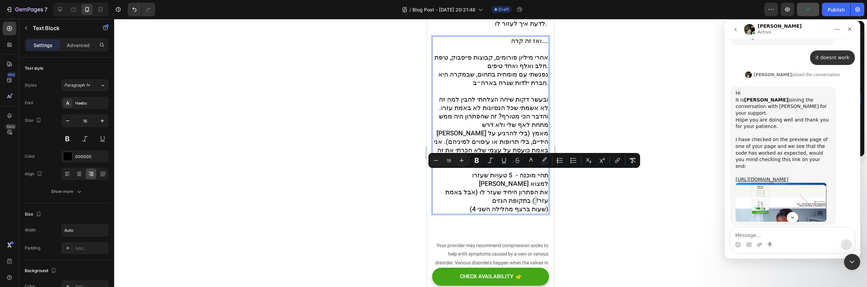
click at [532, 188] on span "את הפתרון היחיד שעזר לו (אבל באמת עזר! ) בתקופת הגזים" at bounding box center [496, 197] width 103 height 18
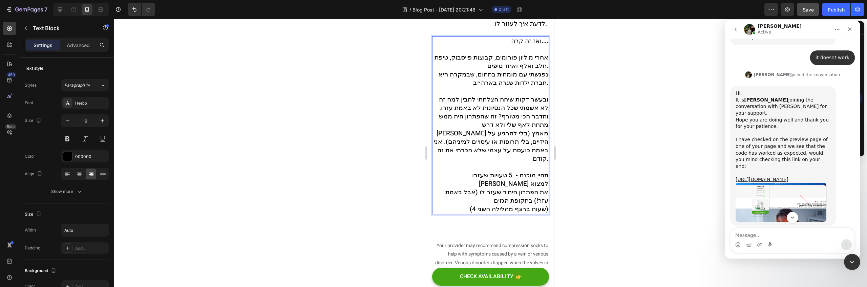
click at [512, 205] on span "(4 שעות ברצף מהלילה השני)" at bounding box center [509, 209] width 79 height 9
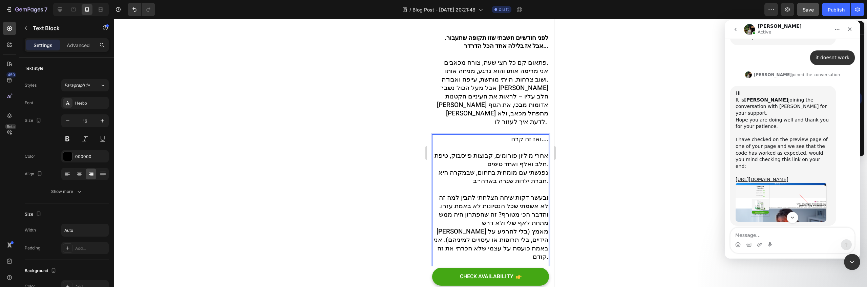
scroll to position [300, 0]
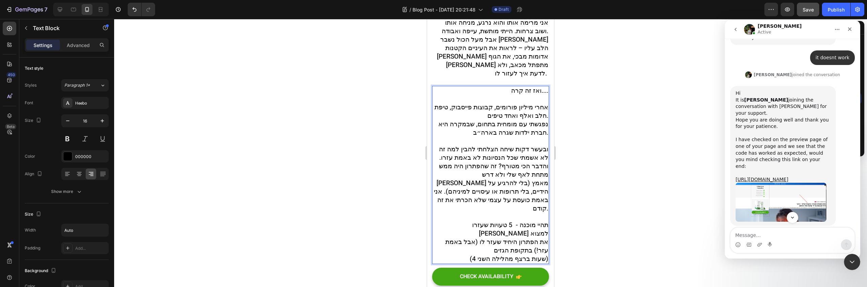
click at [455, 120] on span "נפגשתי עם מומחית בתחום, שבמקרה היא חברת ילדות שגרה בארה״ב." at bounding box center [493, 129] width 110 height 18
click at [460, 127] on p "אחרי מיליון פורומים, קבוצות פייסבוק, טיפת חלב ואלף ואחד טיפים. נפגשתי עם מומחית…" at bounding box center [490, 183] width 115 height 160
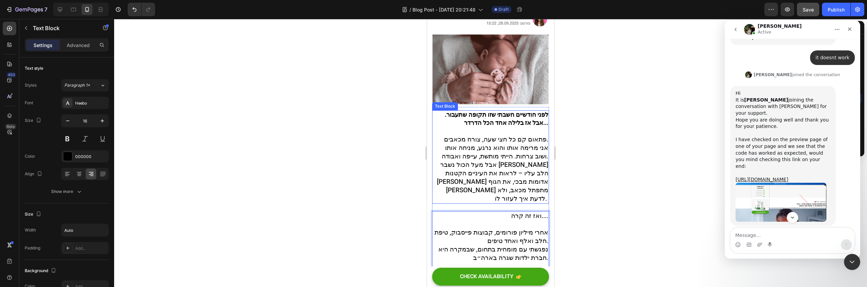
scroll to position [195, 0]
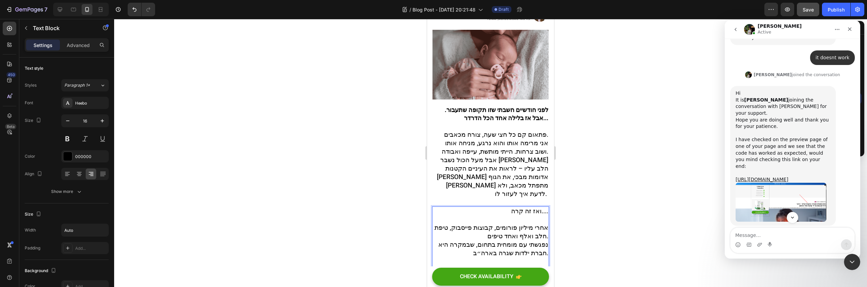
click at [482, 207] on p "ואז זה קרה...." at bounding box center [490, 215] width 115 height 17
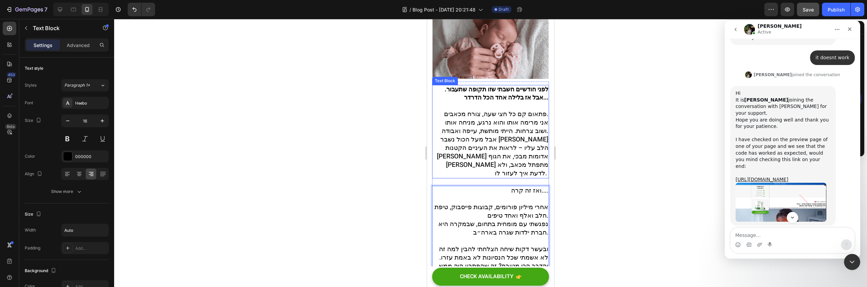
scroll to position [234, 0]
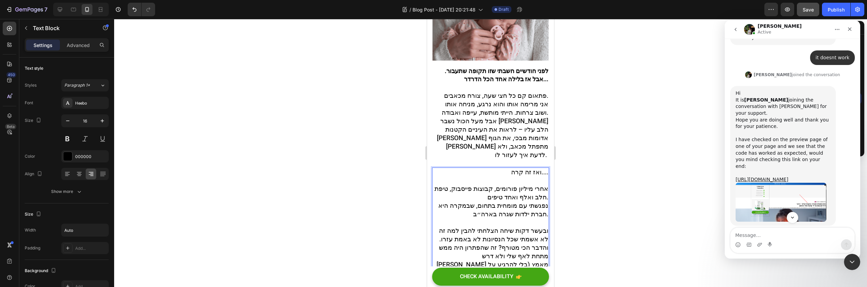
click at [527, 201] on span "נפגשתי עם מומחית בתחום, שבמקרה היא חברת ילדות שגרה בארה״ב." at bounding box center [493, 210] width 110 height 18
click at [499, 197] on p "אחרי מיליון פורומים, קבוצות פייסבוק, טיפת חלב ואלף ואחד טיפים. נפגשתי עם מומחית…" at bounding box center [490, 265] width 115 height 160
click at [477, 198] on p "אחרי מיליון פורומים, קבוצות פייסבוק, טיפת חלב ואלף ואחד טיפים. נפגשתי עם מומחית…" at bounding box center [490, 265] width 115 height 160
click at [468, 192] on p "אחרי מיליון פורומים, קבוצות פייסבוק, טיפת חלב ואלף ואחד טיפים. נפגשתי עם מומחית…" at bounding box center [490, 265] width 115 height 160
click at [504, 184] on span "אחרי מיליון פורומים, קבוצות פייסבוק, טיפת חלב ואלף ואחד טיפים." at bounding box center [492, 193] width 114 height 18
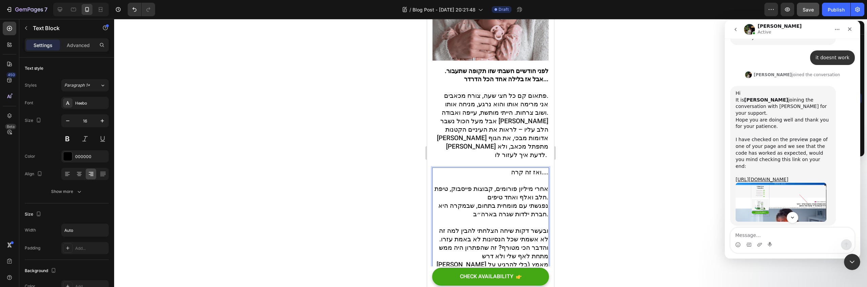
click at [495, 168] on p "ואז זה קרה...." at bounding box center [490, 176] width 115 height 17
click at [498, 197] on p "אחרי מיליון פורומים, קבוצות פייסבוק, טיפת חלב ואלף ואחד טיפים. נפגשתי עם מומחית…" at bounding box center [490, 265] width 115 height 160
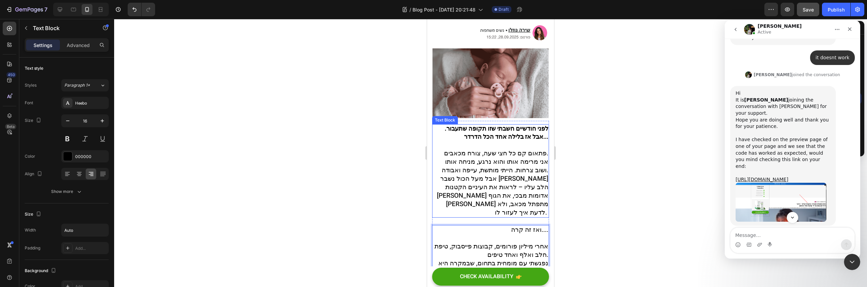
scroll to position [230, 0]
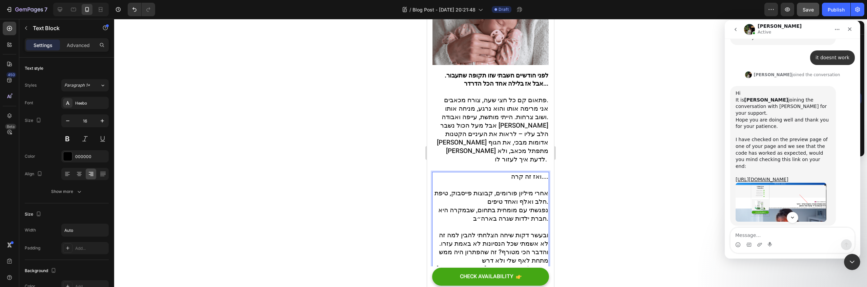
click at [518, 173] on p "ואז זה קרה...." at bounding box center [490, 181] width 115 height 17
drag, startPoint x: 532, startPoint y: 166, endPoint x: 504, endPoint y: 181, distance: 32.3
click at [504, 189] on p "אחרי מיליון פורומים, קבוצות פייסבוק, טיפת חלב ואלף ואחד טיפים. נפגשתי עם מומחית…" at bounding box center [490, 269] width 115 height 160
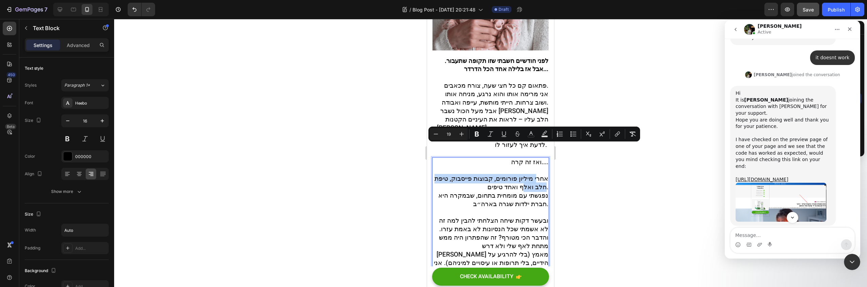
scroll to position [259, 0]
